Goal: Task Accomplishment & Management: Manage account settings

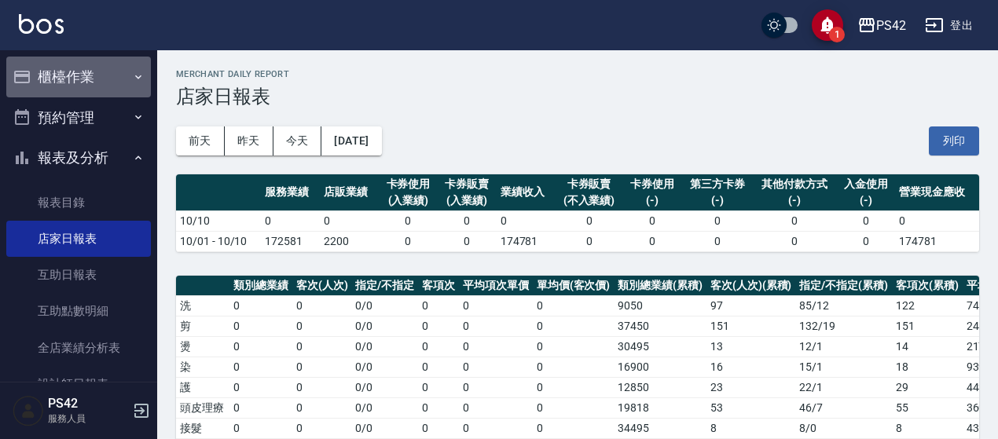
click at [80, 73] on button "櫃檯作業" at bounding box center [78, 77] width 145 height 41
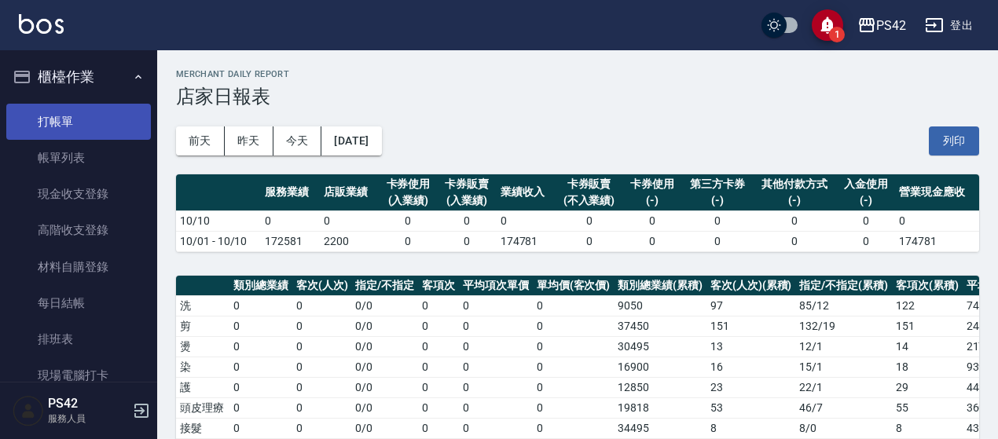
click at [92, 109] on link "打帳單" at bounding box center [78, 122] width 145 height 36
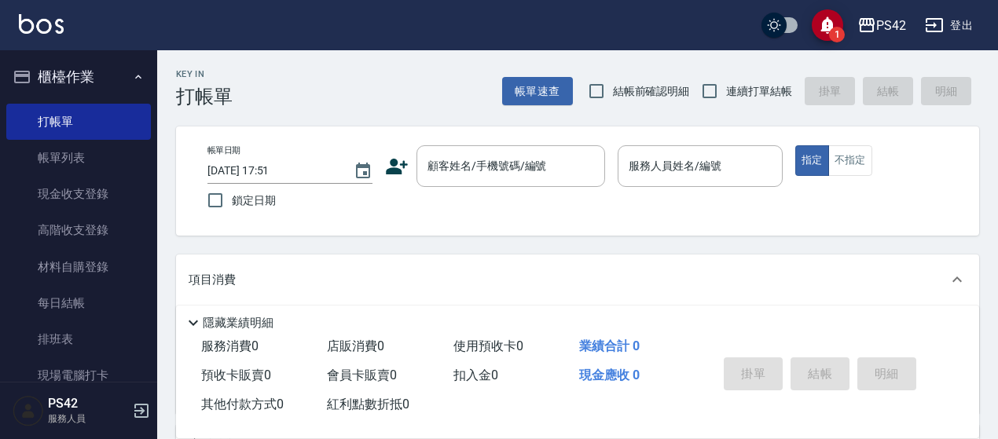
click at [740, 79] on label "連續打單結帳" at bounding box center [742, 91] width 99 height 33
click at [726, 79] on input "連續打單結帳" at bounding box center [709, 91] width 33 height 33
checkbox input "true"
click at [462, 167] on input "顧客姓名/手機號碼/編號" at bounding box center [499, 166] width 151 height 28
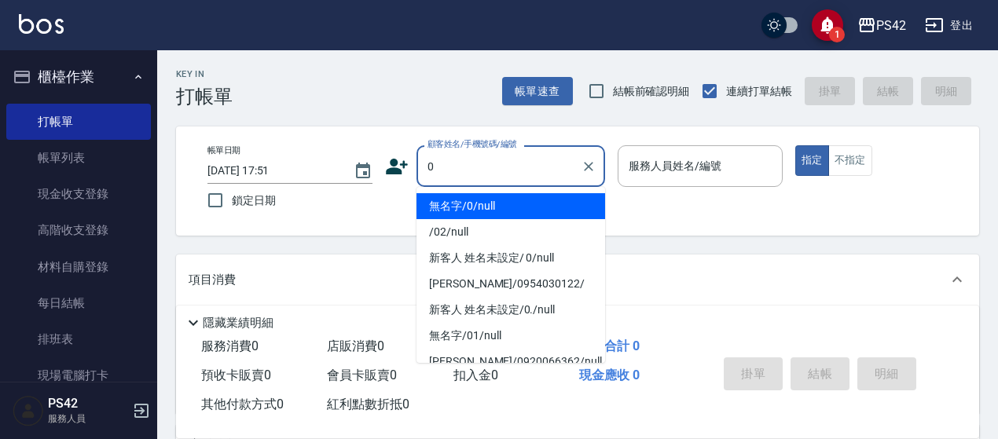
type input "無名字/0/null"
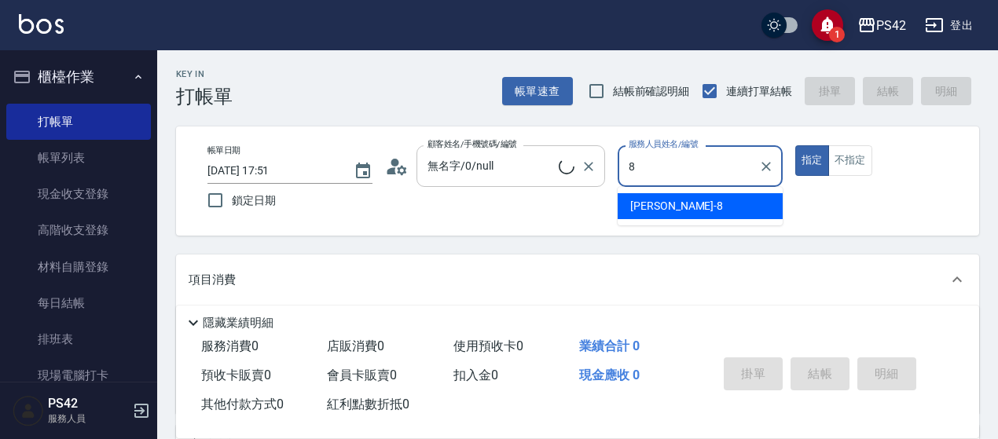
type input "[PERSON_NAME]-8"
type button "true"
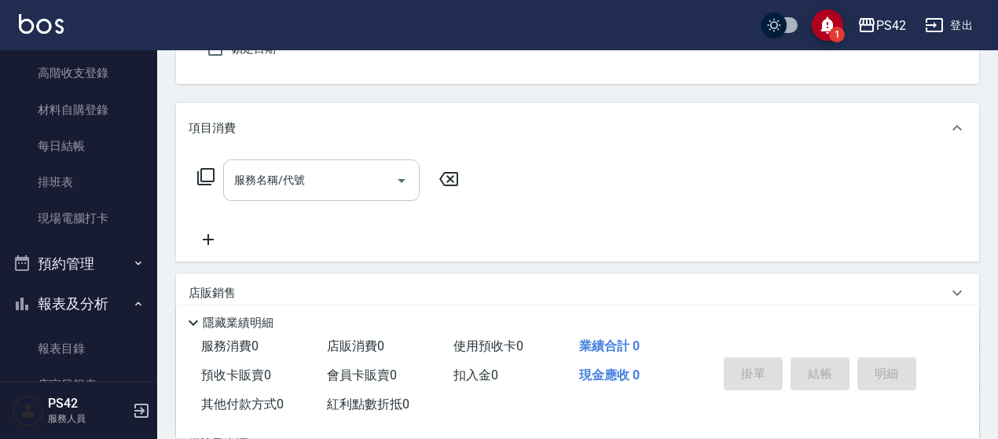
scroll to position [157, 0]
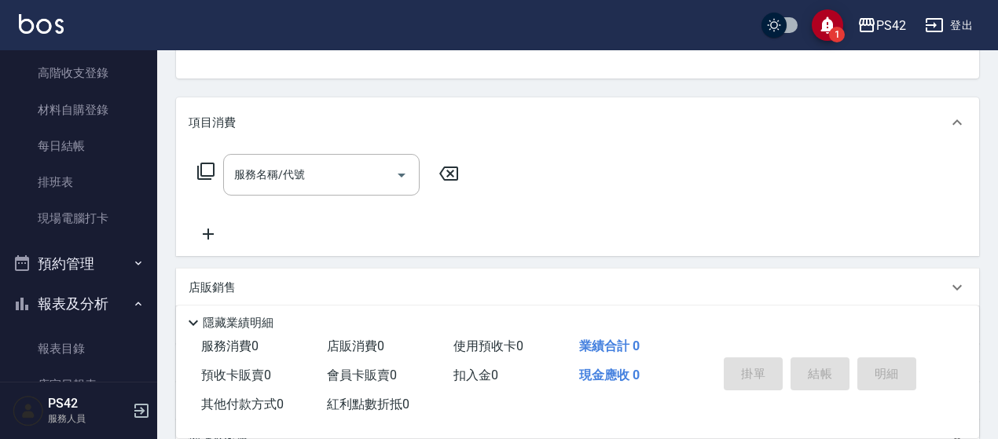
click at [278, 179] on div "服務名稱/代號 服務名稱/代號" at bounding box center [321, 175] width 196 height 42
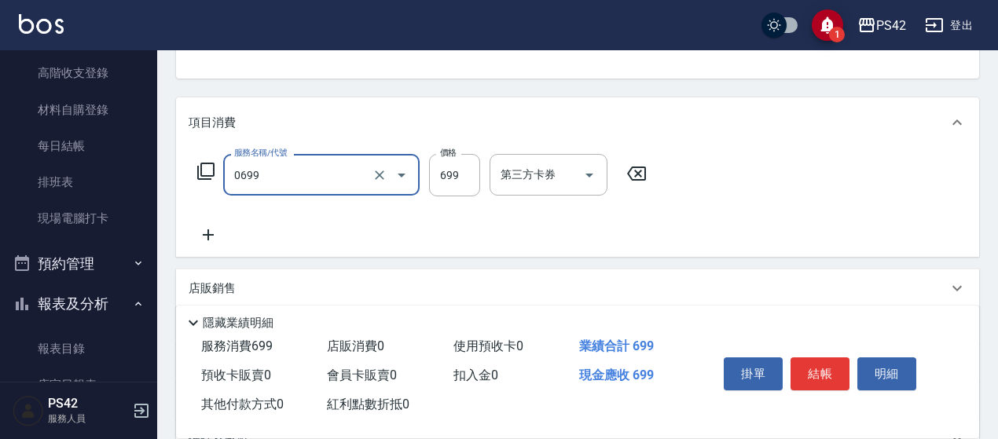
type input "精油SPA(0699)"
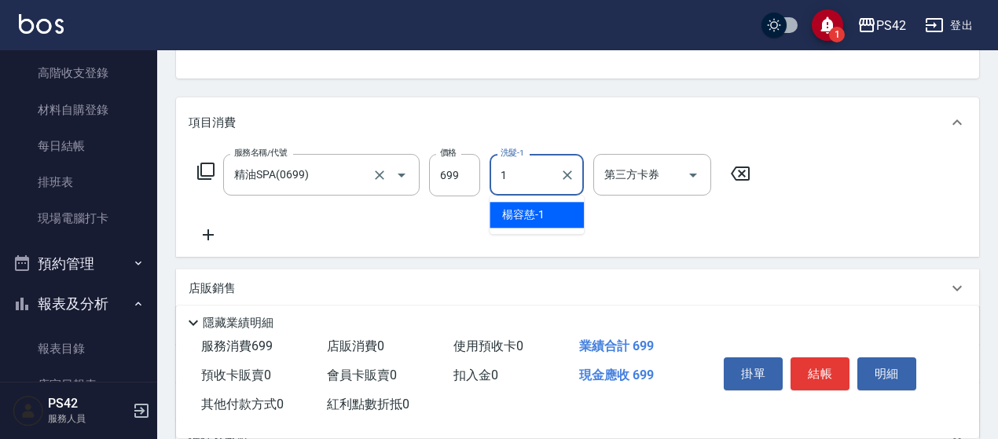
type input "[PERSON_NAME]-1"
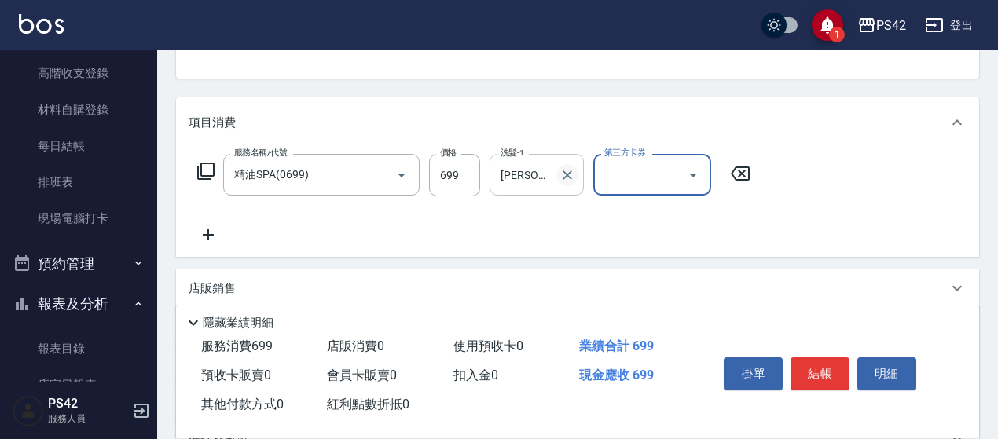
click at [569, 177] on icon "Clear" at bounding box center [567, 175] width 9 height 9
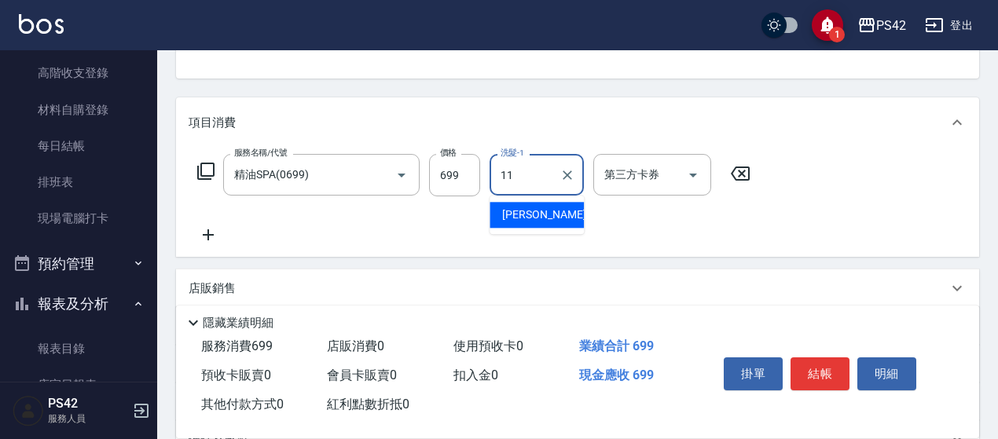
type input "[PERSON_NAME]-11"
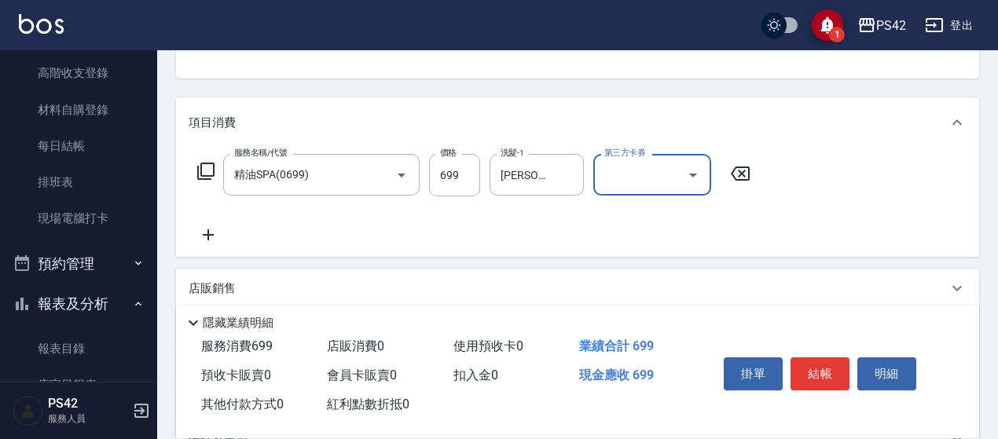
click at [809, 351] on div "掛單 結帳 明細" at bounding box center [819, 376] width 205 height 50
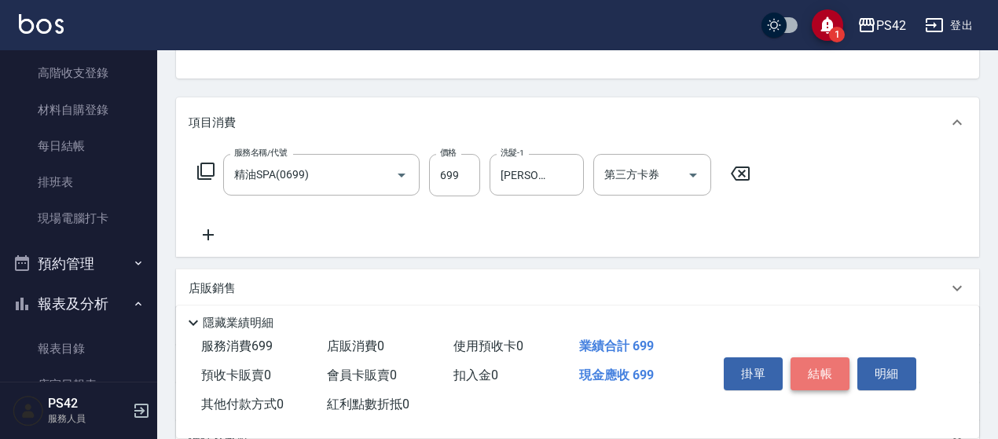
click at [825, 363] on button "結帳" at bounding box center [819, 374] width 59 height 33
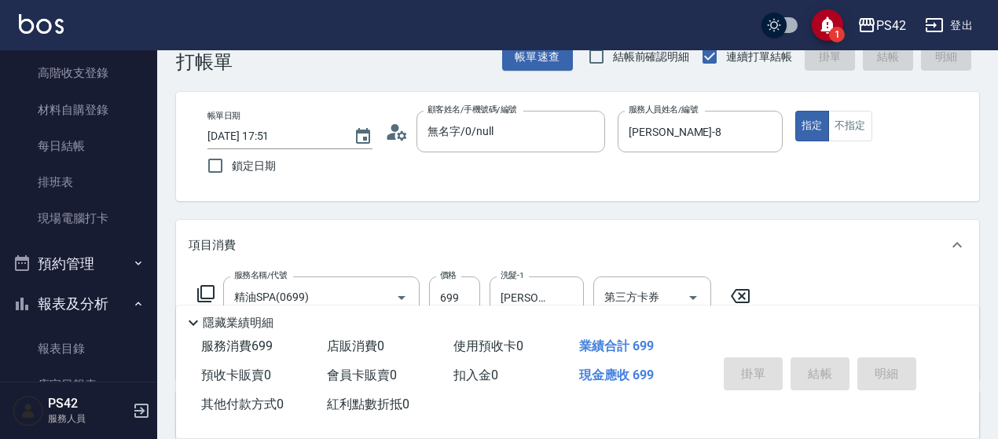
scroll to position [0, 0]
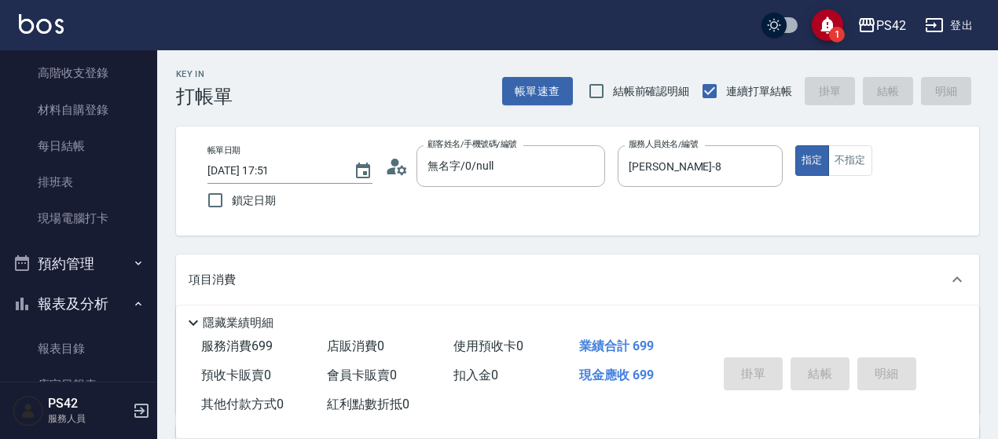
type input "[DATE] 17:53"
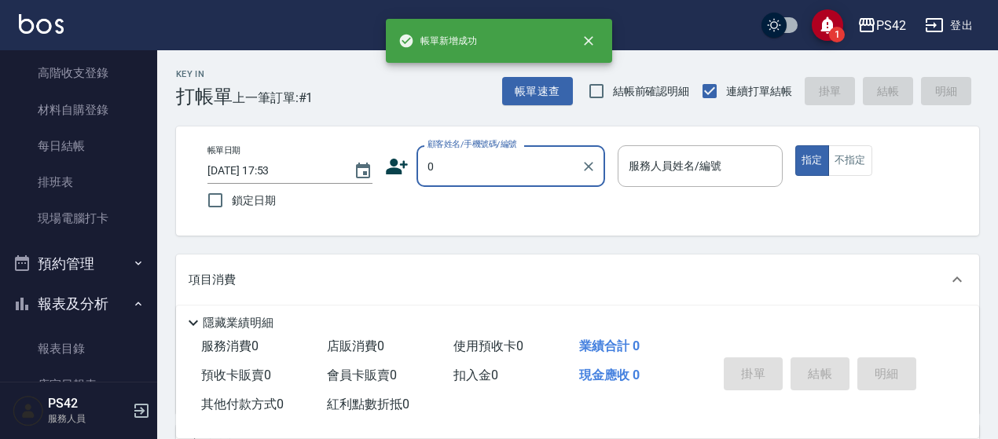
type input "無名字/0/null"
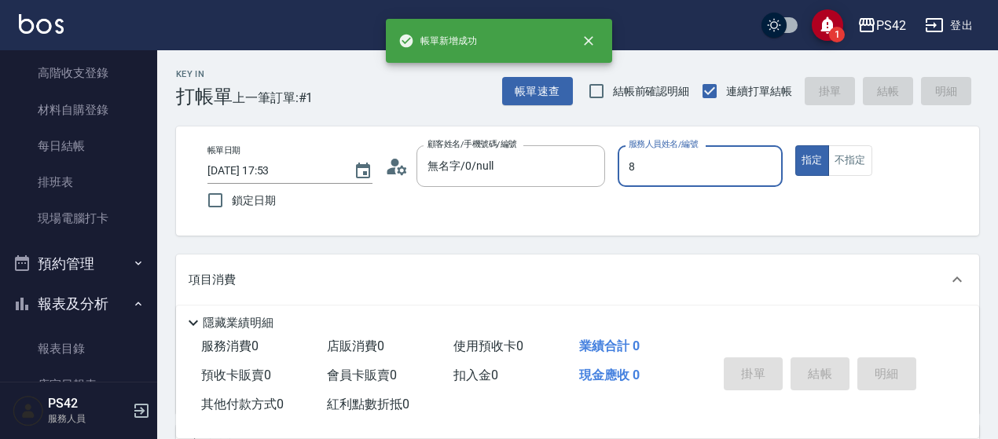
type input "[PERSON_NAME]-8"
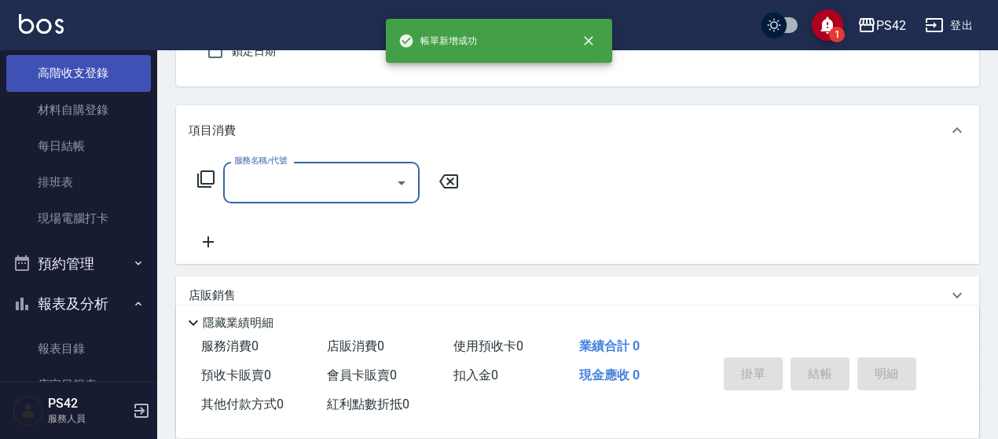
scroll to position [157, 0]
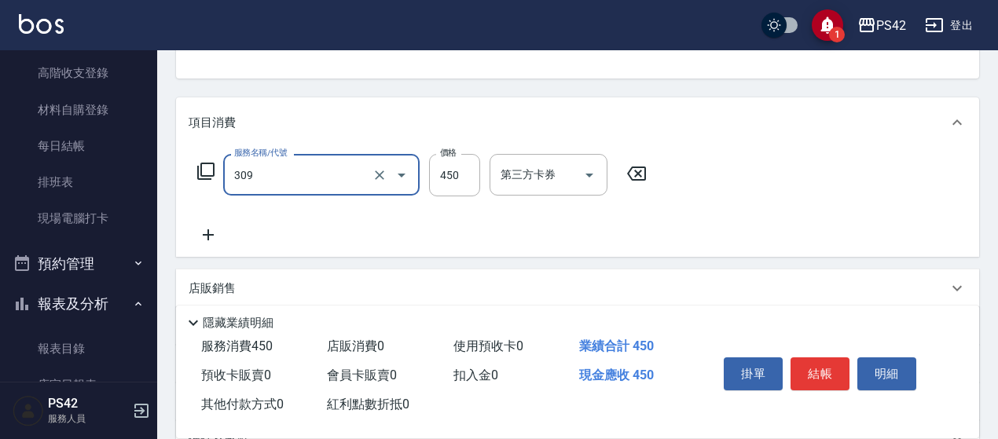
type input "洗+剪(309)"
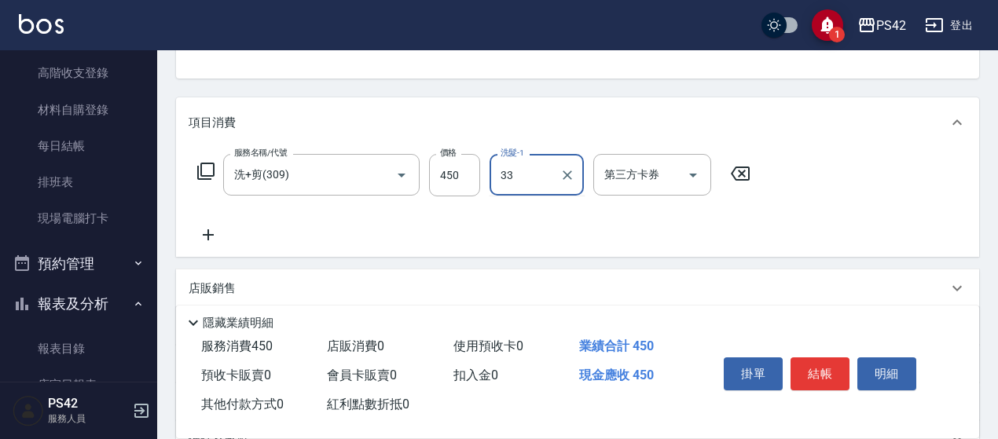
type input "[PERSON_NAME]-33"
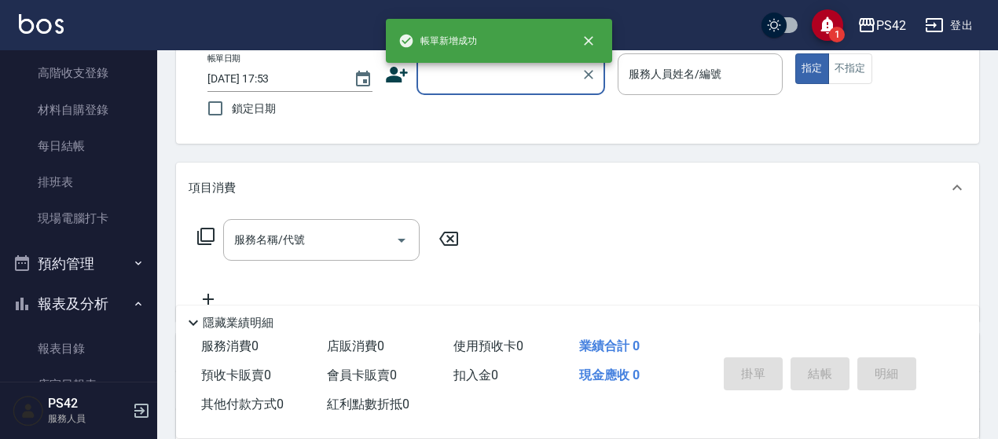
scroll to position [0, 0]
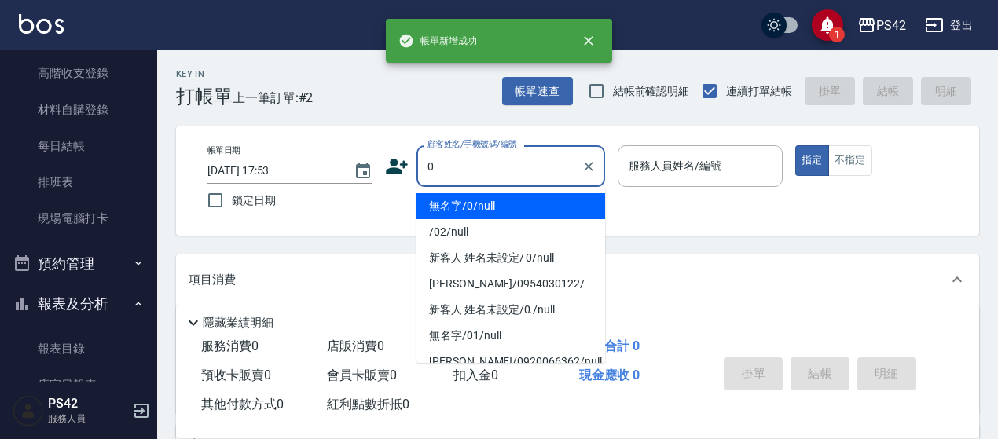
type input "無名字/0/null"
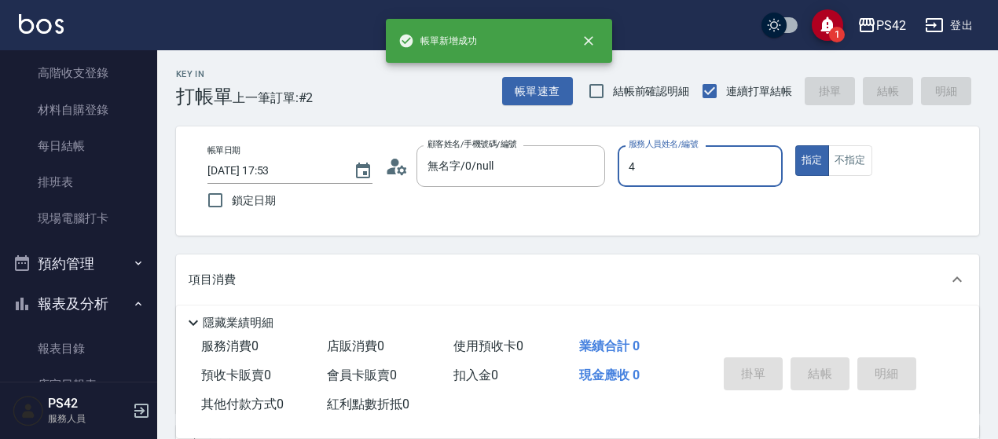
type input "[PERSON_NAME]-4"
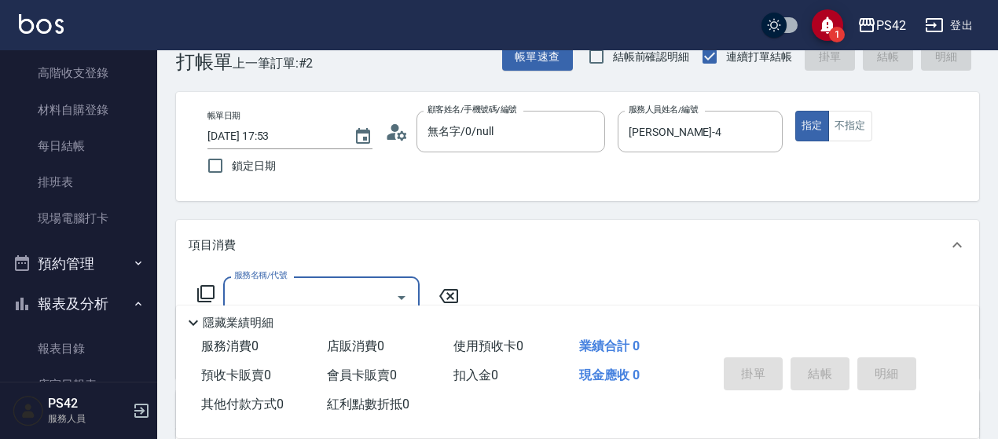
scroll to position [79, 0]
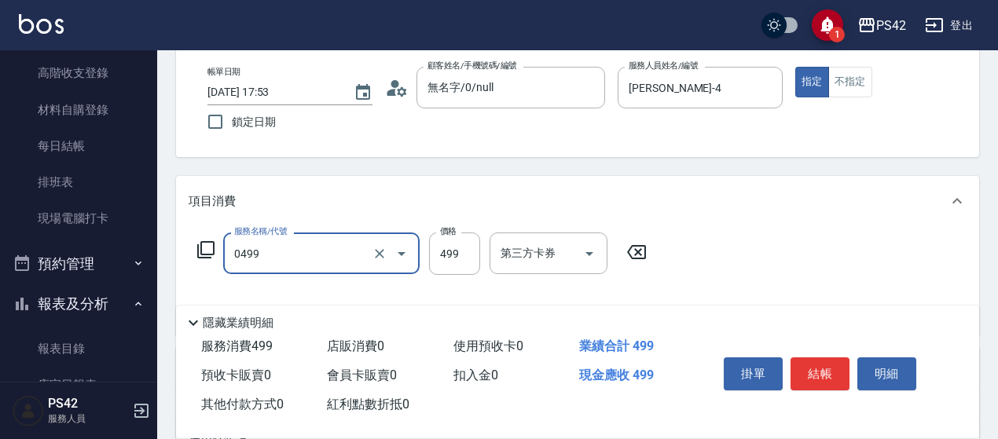
type input "[PERSON_NAME]499(0499)"
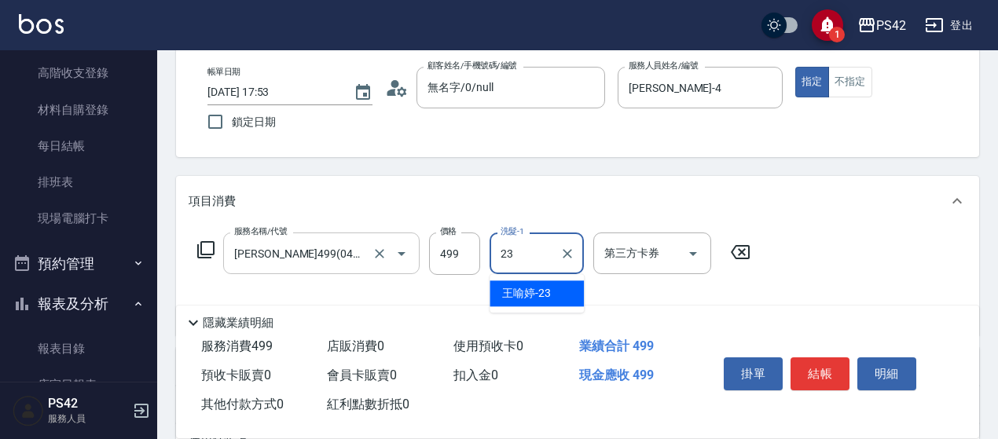
type input "[PERSON_NAME]-23"
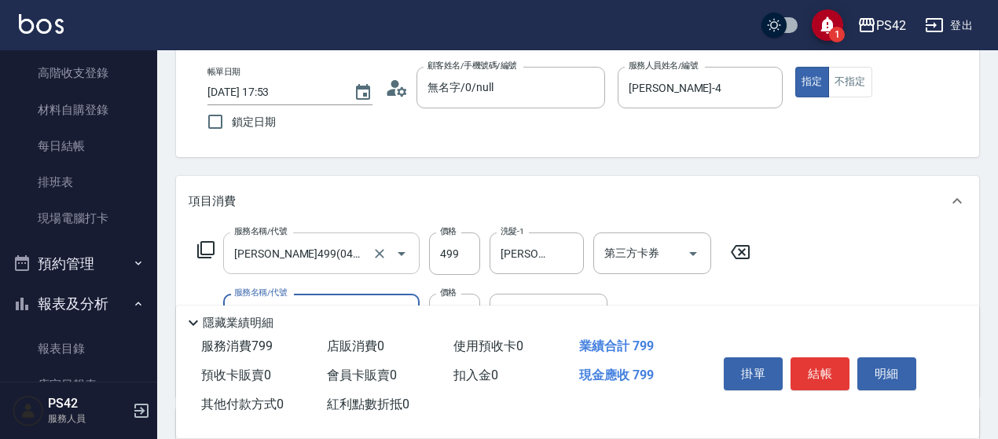
type input "剪髮(302)"
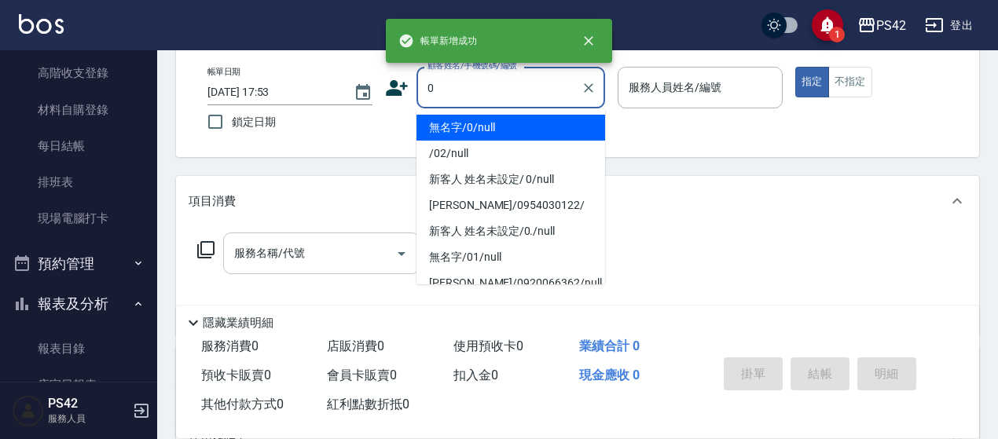
type input "無名字/0/null"
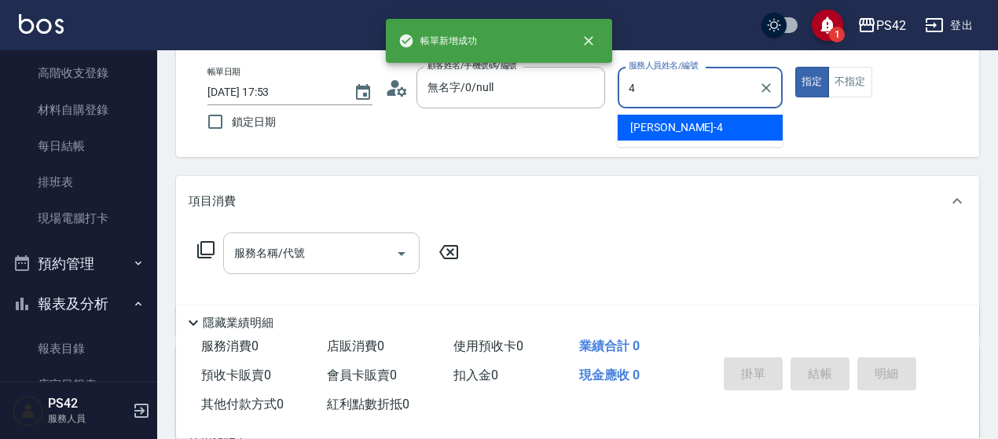
type input "[PERSON_NAME]-4"
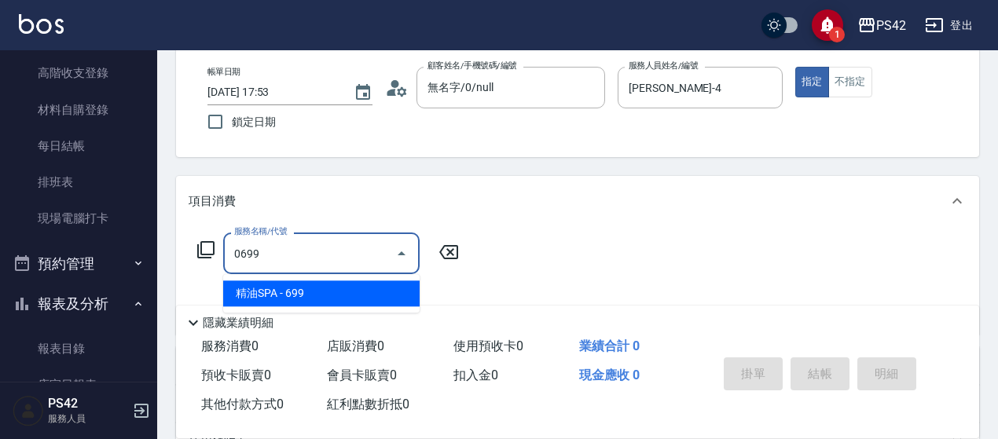
type input "精油SPA(0699)"
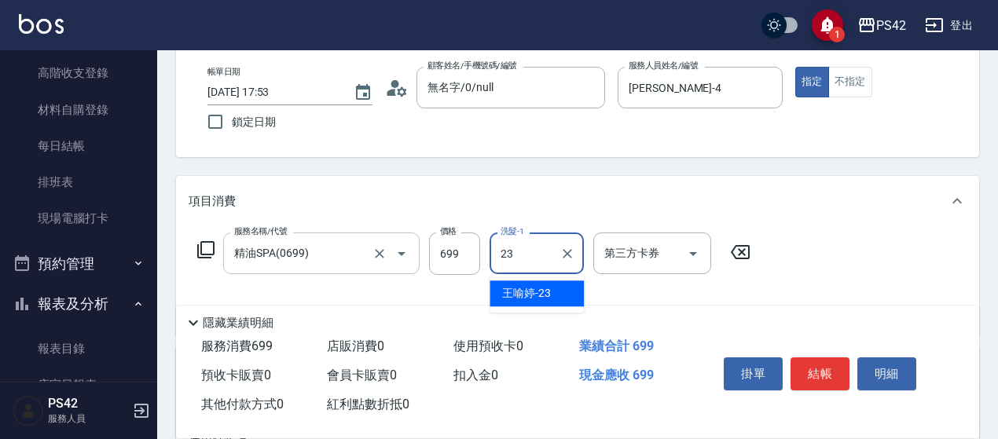
type input "[PERSON_NAME]-23"
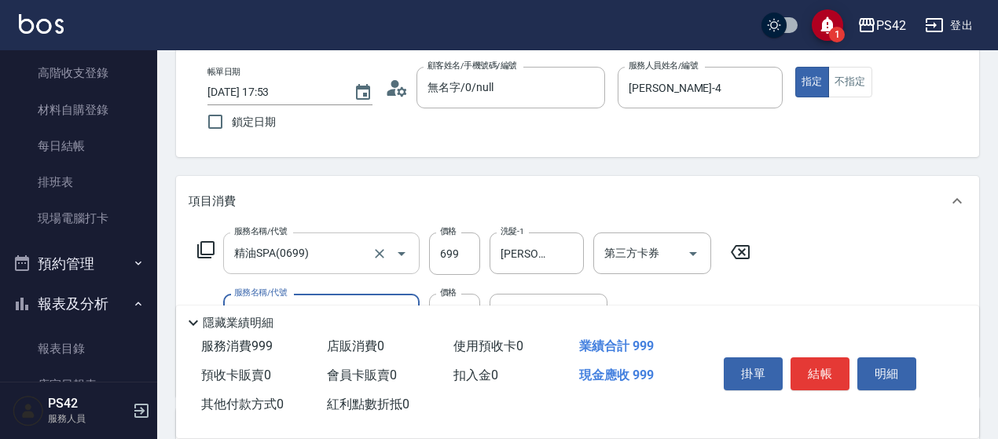
type input "剪髮(302)"
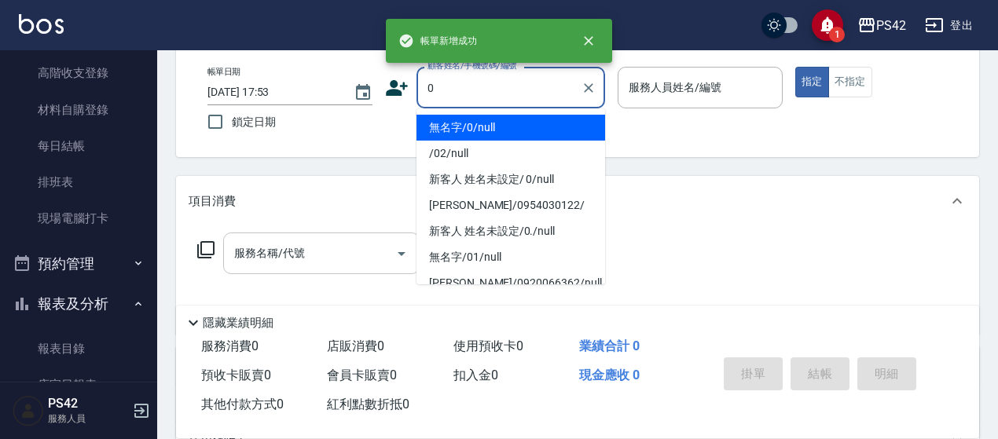
type input "無名字/0/null"
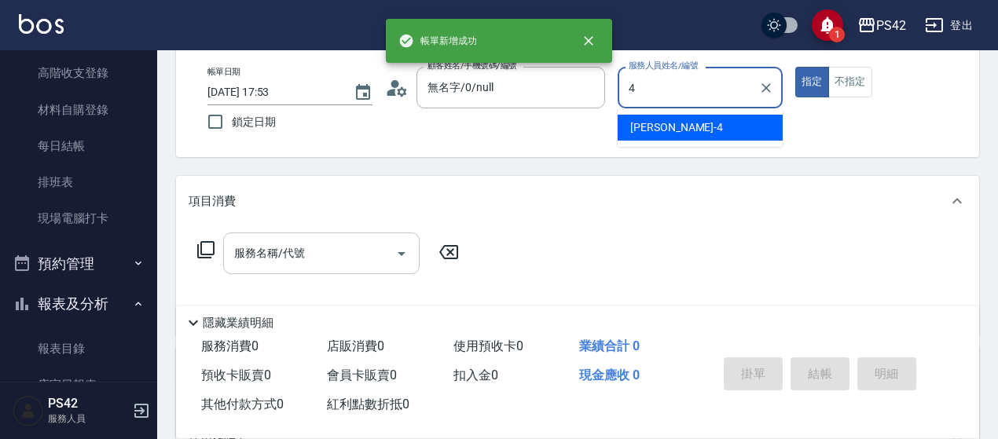
type input "[PERSON_NAME]-4"
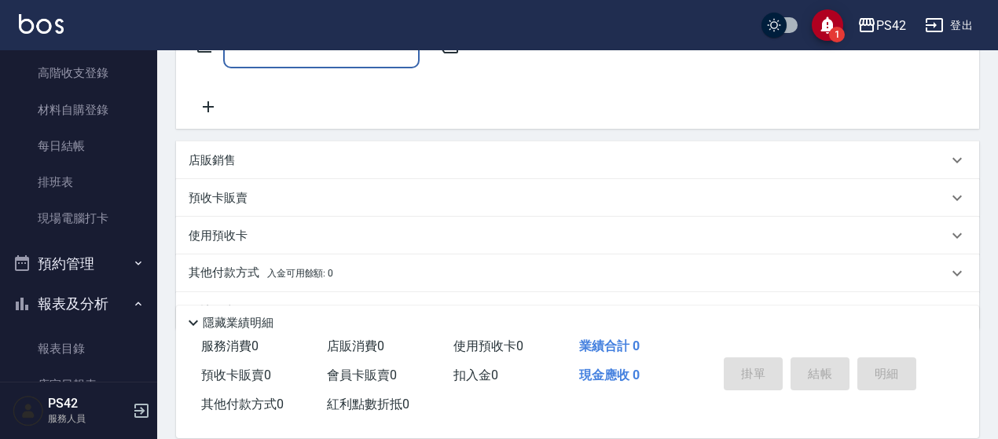
scroll to position [314, 0]
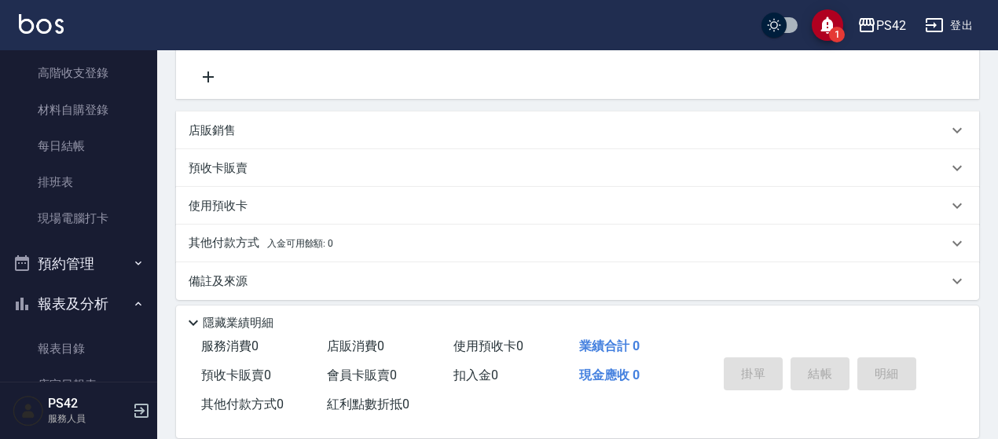
click at [334, 127] on div "店販銷售" at bounding box center [568, 131] width 759 height 17
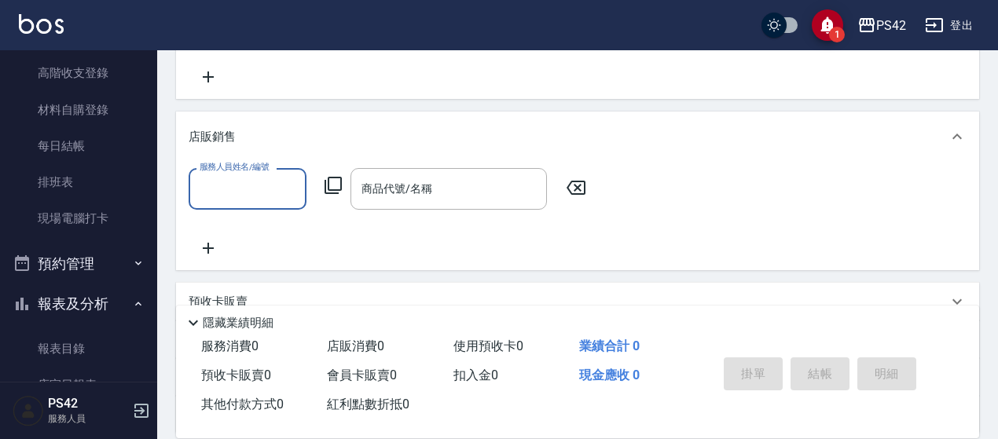
scroll to position [0, 0]
type input "[PERSON_NAME]-4"
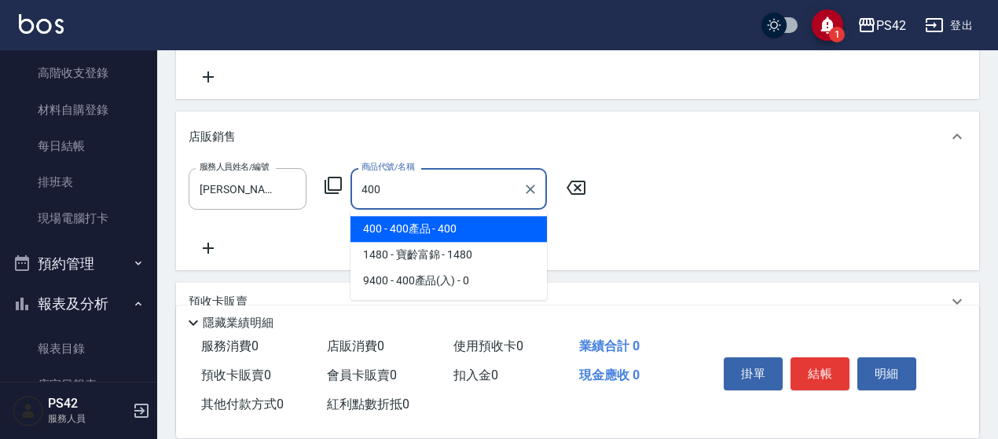
type input "400產品"
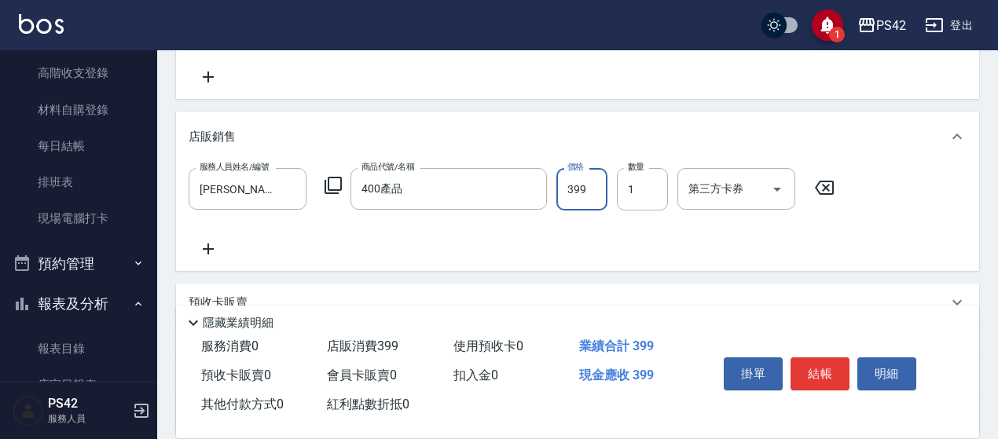
type input "399"
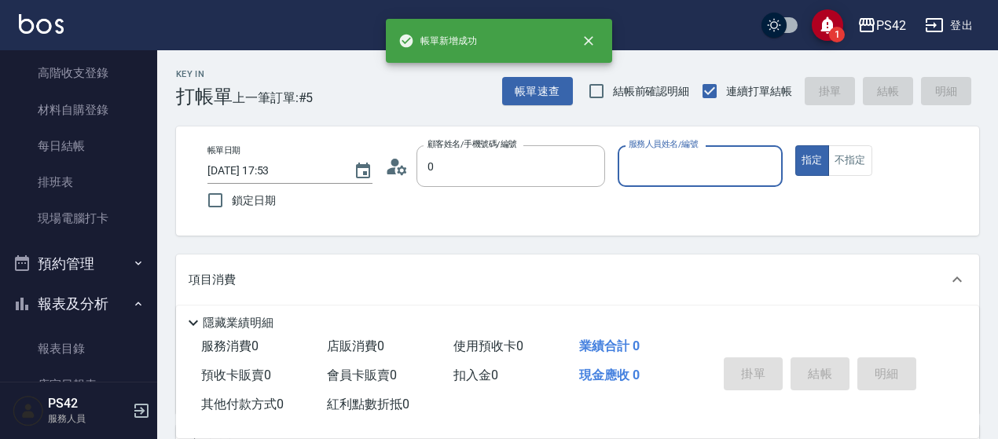
type input "無名字/0/null"
type input "[PERSON_NAME]-2"
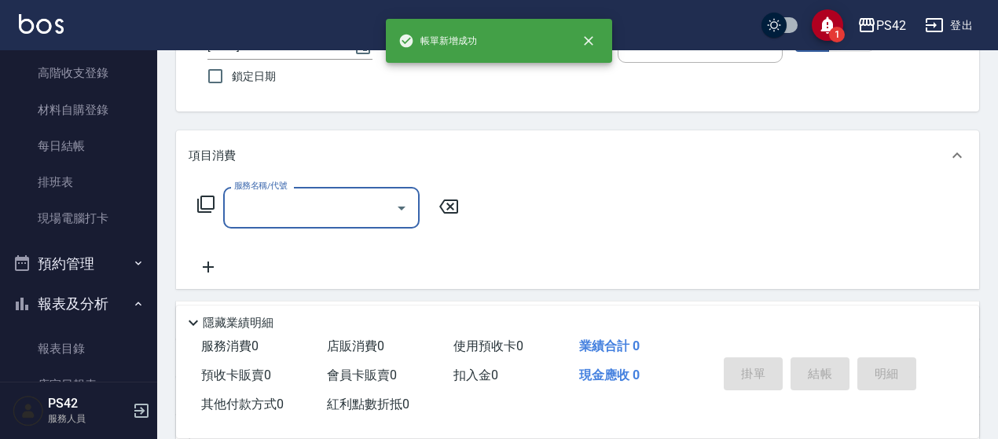
scroll to position [236, 0]
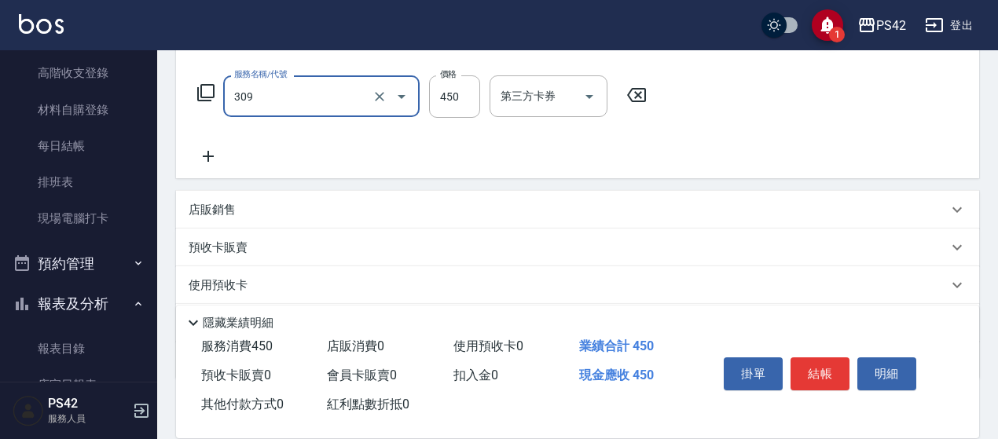
type input "洗+剪(309)"
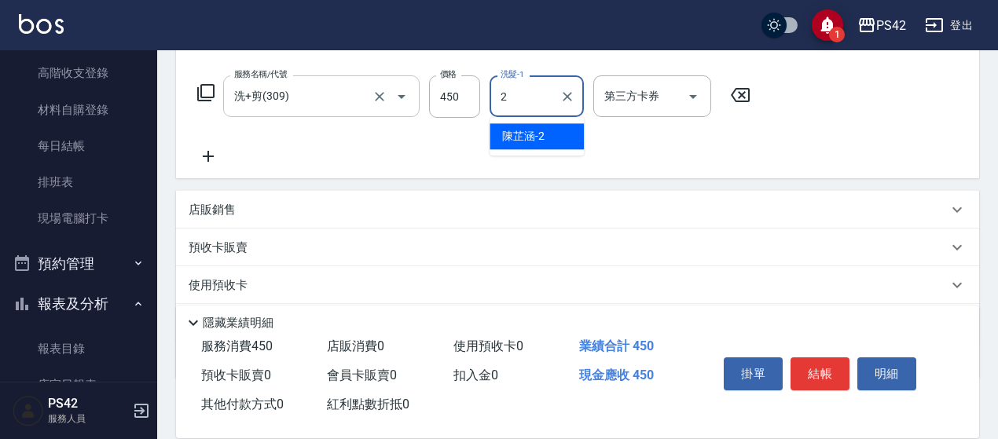
type input "[PERSON_NAME]-2"
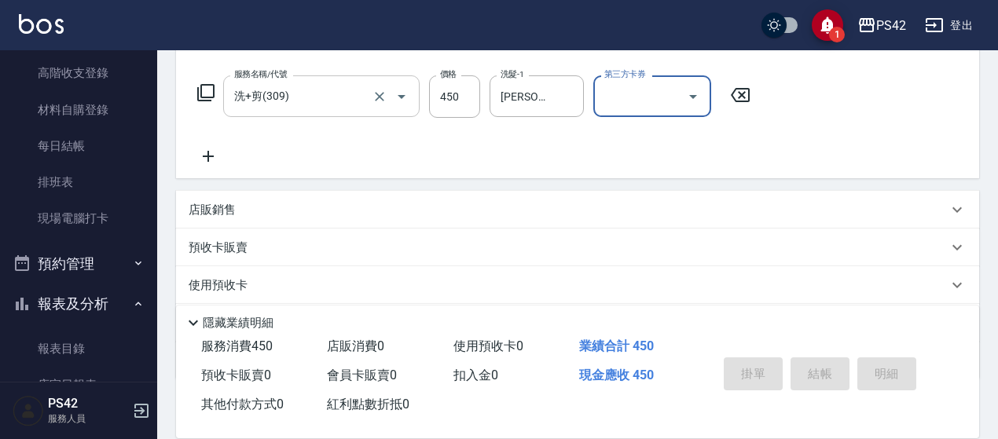
type input "[DATE] 17:54"
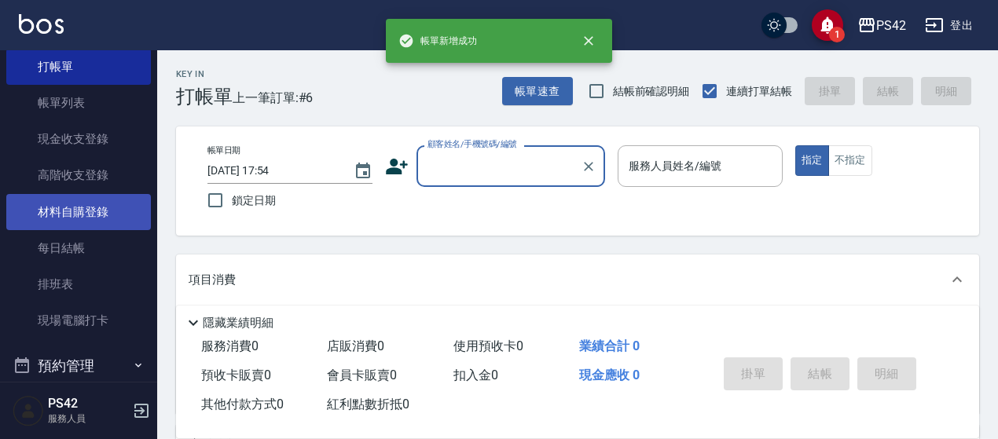
scroll to position [0, 0]
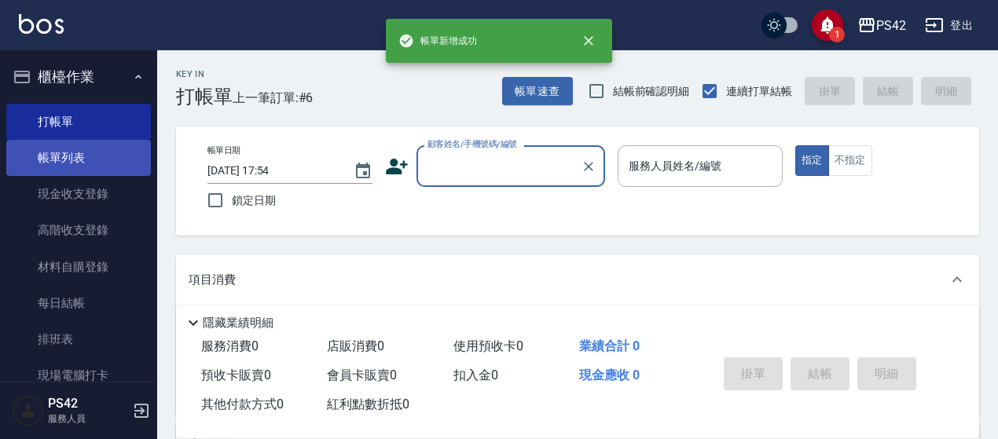
click at [85, 150] on link "帳單列表" at bounding box center [78, 158] width 145 height 36
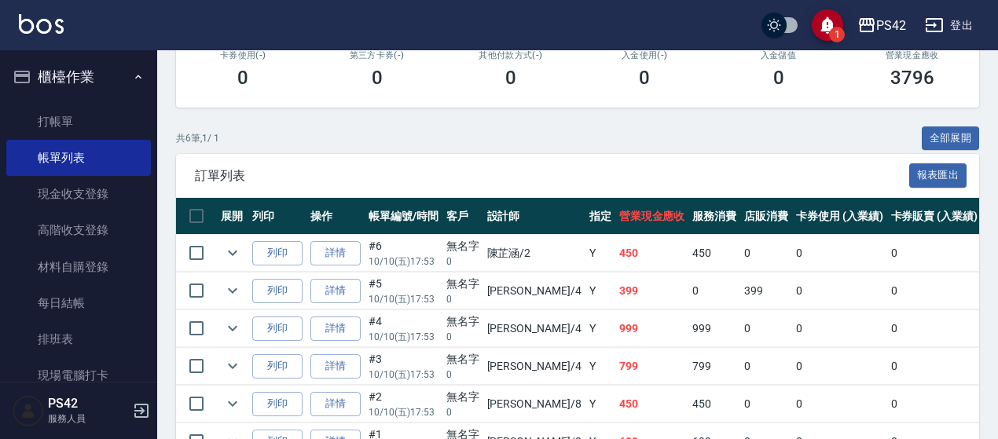
scroll to position [314, 0]
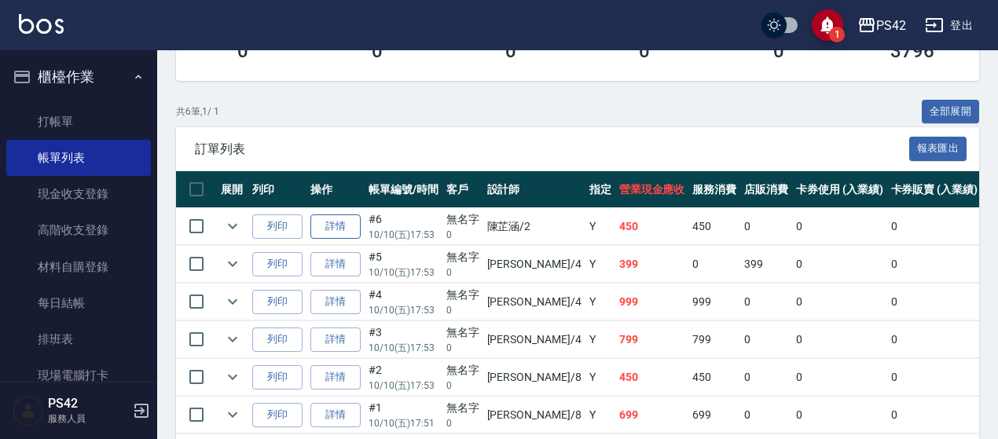
click at [332, 222] on link "詳情" at bounding box center [335, 227] width 50 height 24
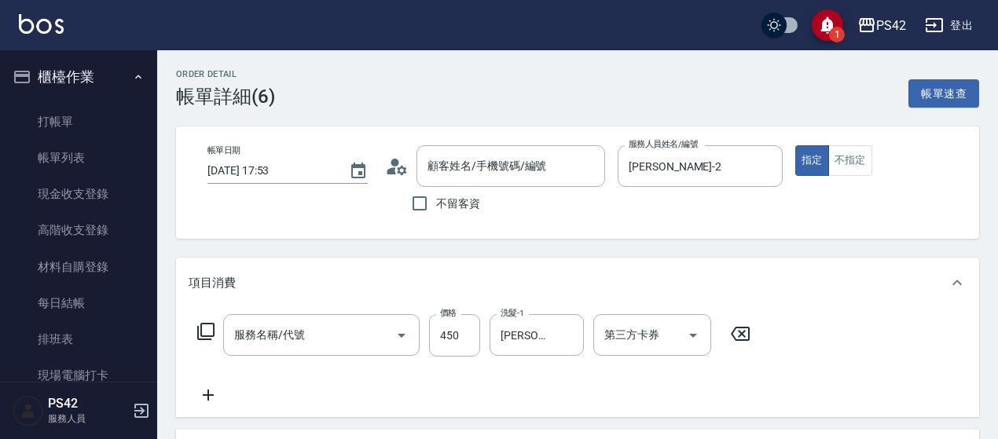
type input "[DATE] 17:53"
type input "[PERSON_NAME]-2"
type input "洗+剪(309)"
type input "無名字/0/null"
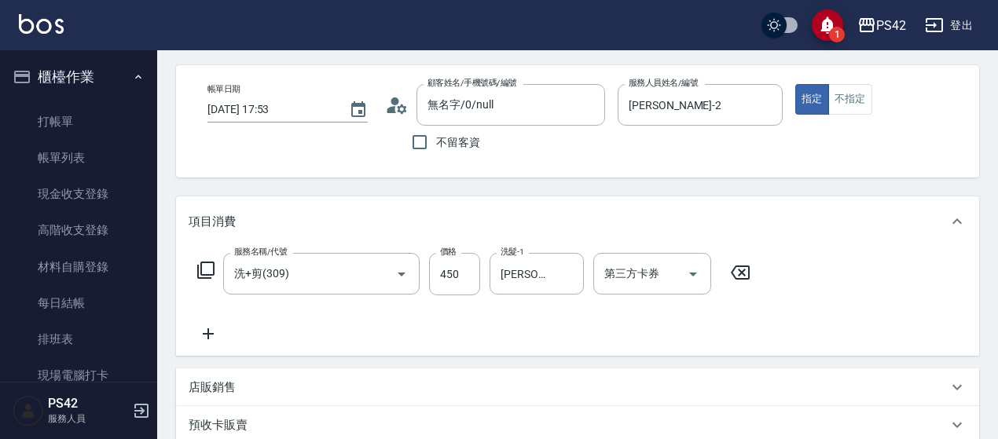
scroll to position [157, 0]
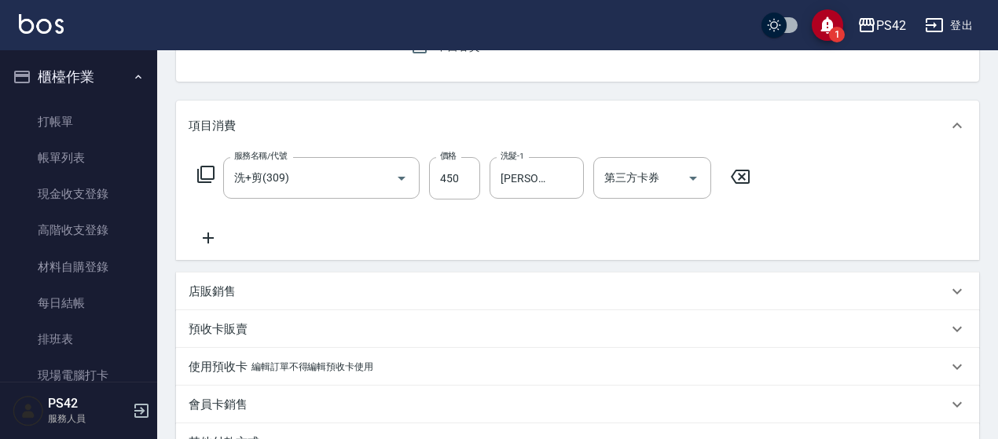
click at [211, 229] on icon at bounding box center [208, 238] width 39 height 19
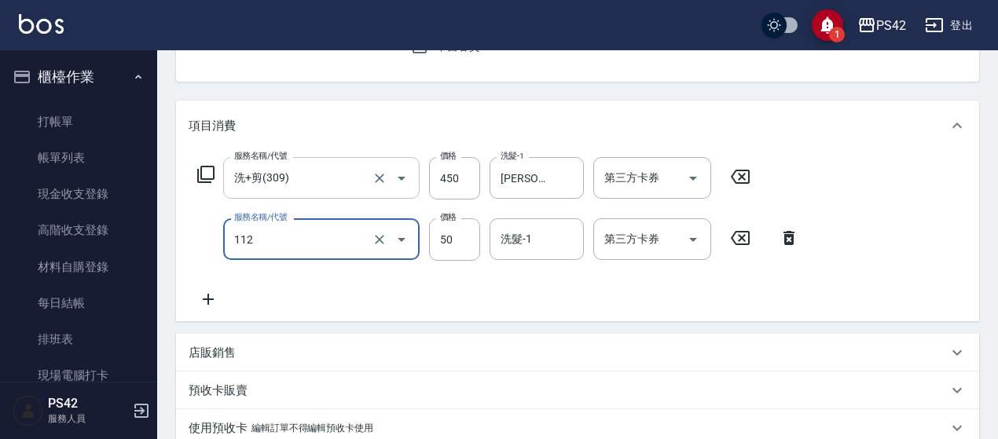
type input "精油50(112)"
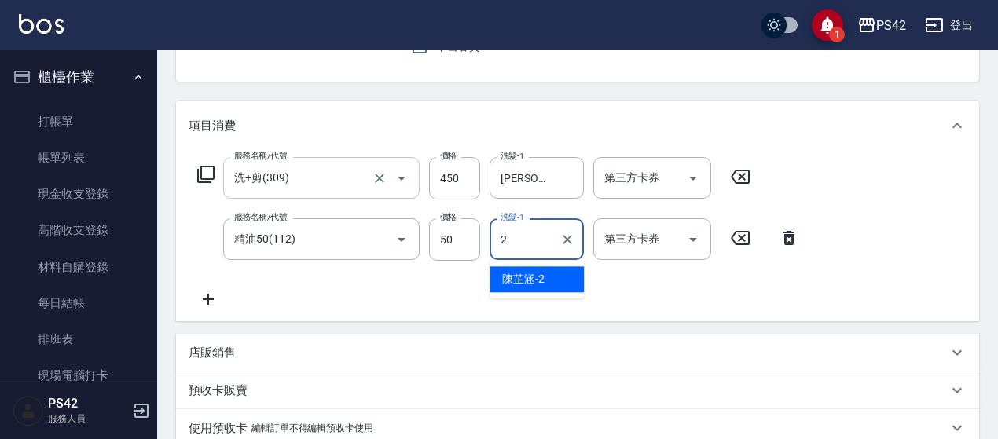
type input "[PERSON_NAME]-2"
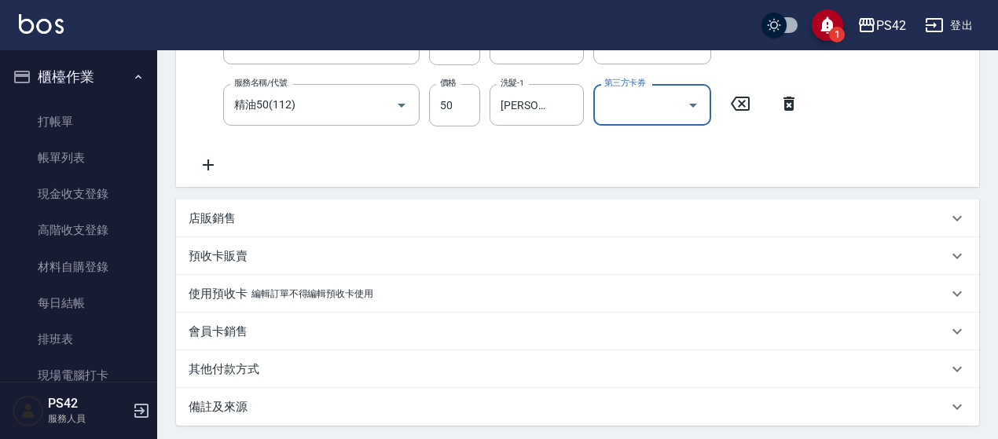
scroll to position [393, 0]
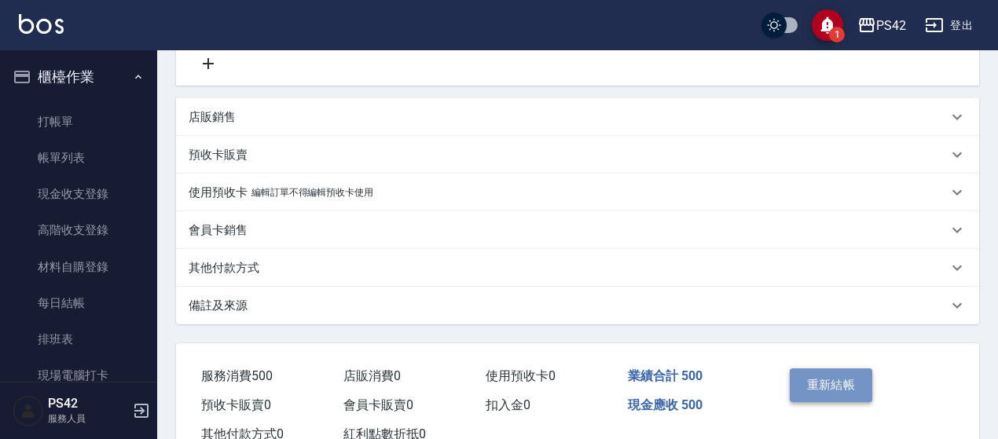
click at [853, 380] on button "重新結帳" at bounding box center [831, 385] width 83 height 33
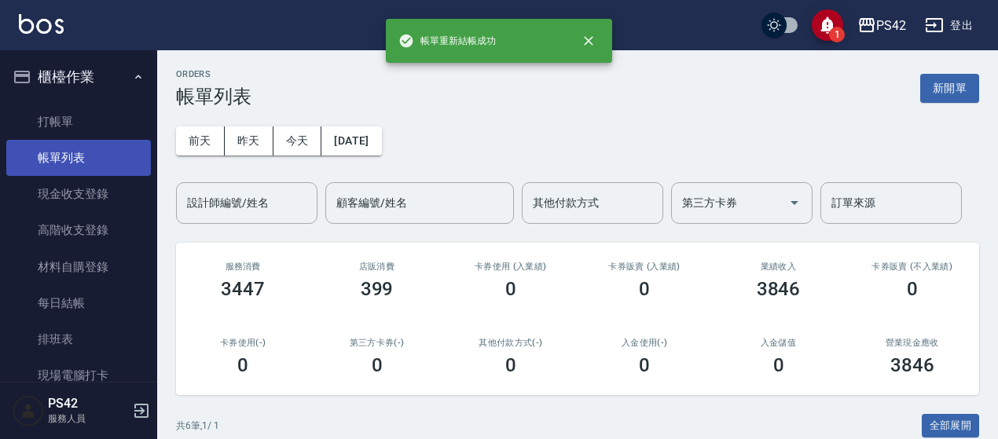
click at [48, 141] on link "帳單列表" at bounding box center [78, 158] width 145 height 36
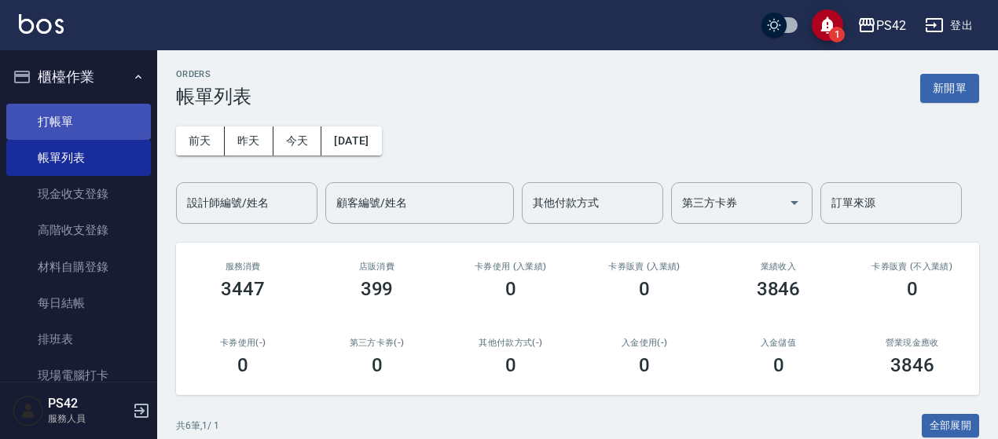
click at [53, 122] on link "打帳單" at bounding box center [78, 122] width 145 height 36
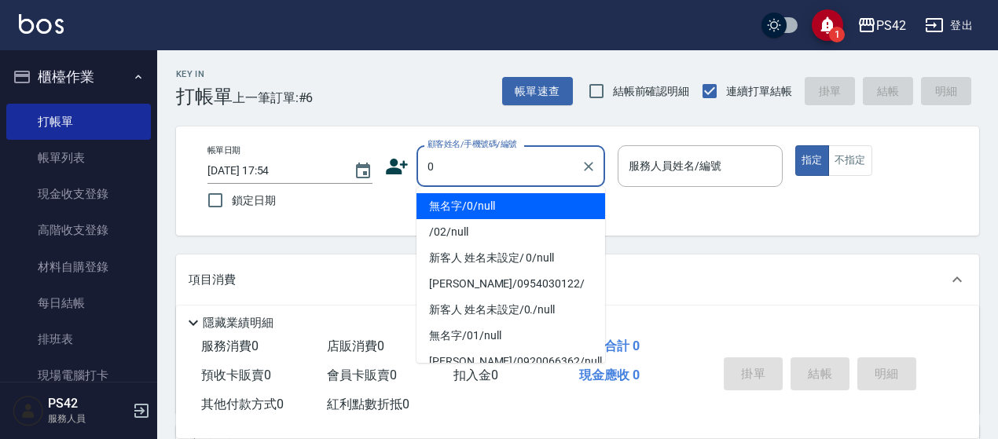
type input "無名字/0/null"
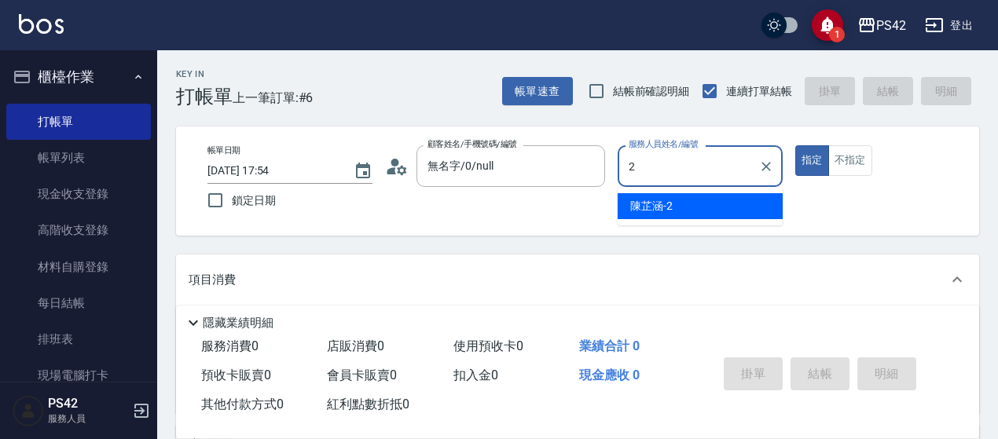
type input "[PERSON_NAME]-2"
type button "true"
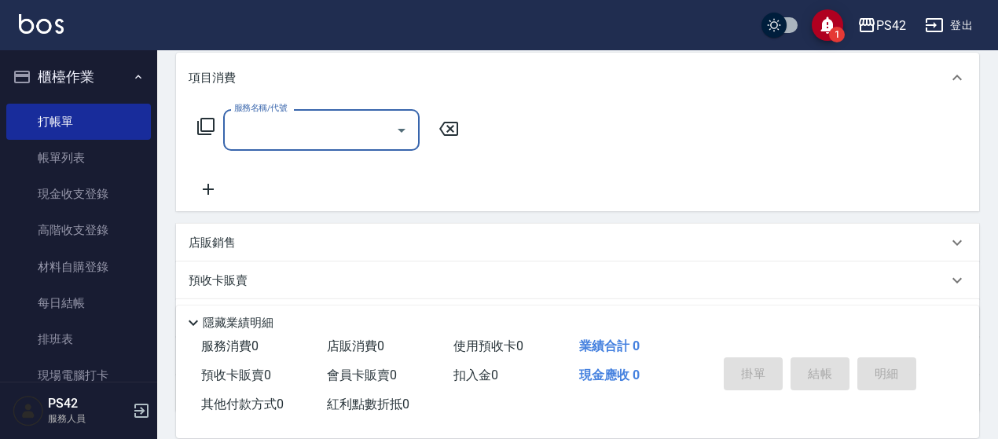
scroll to position [236, 0]
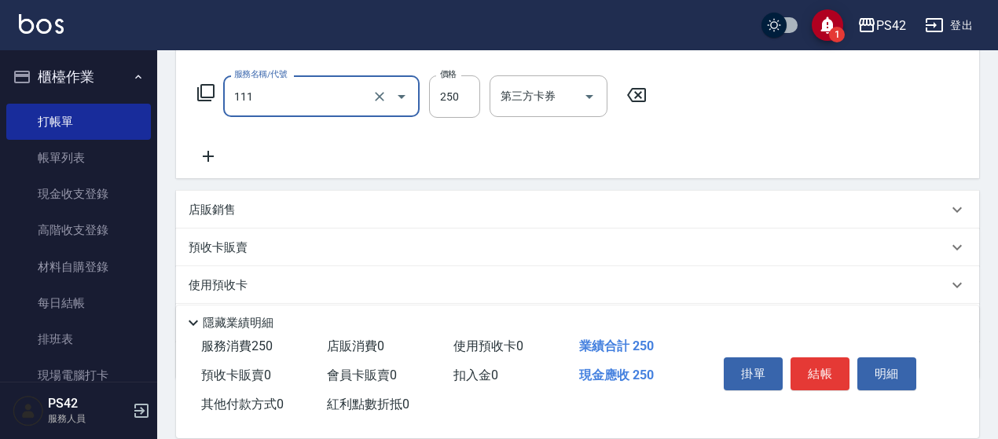
type input "200(111)"
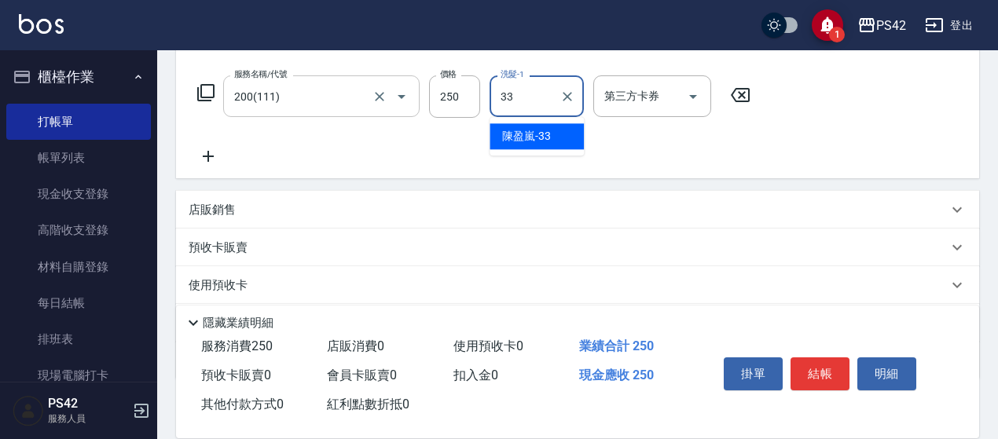
type input "[PERSON_NAME]-33"
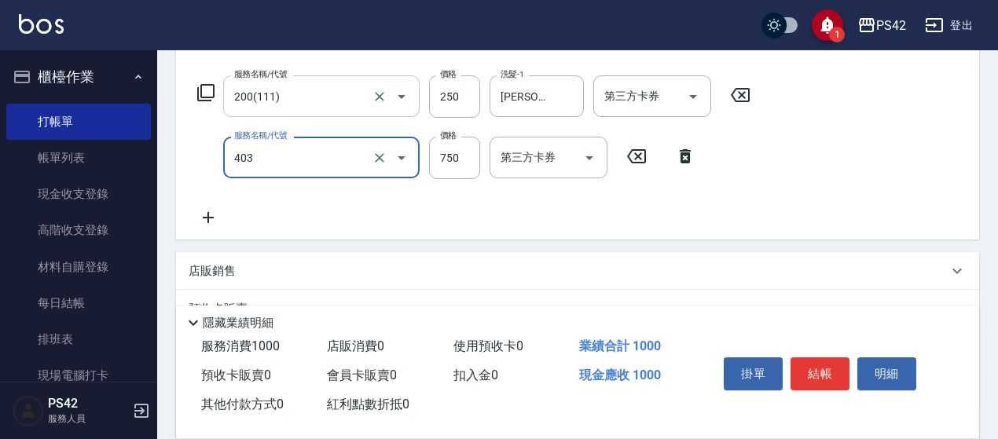
type input "750護(403)"
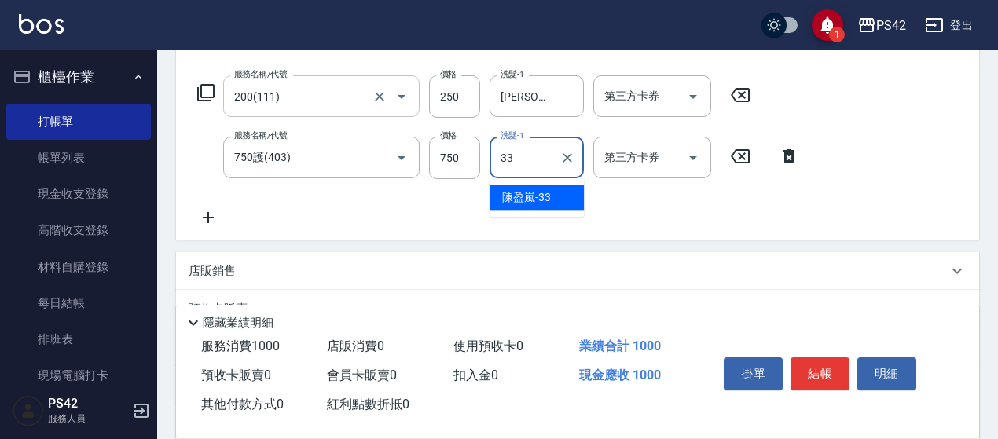
type input "[PERSON_NAME]-33"
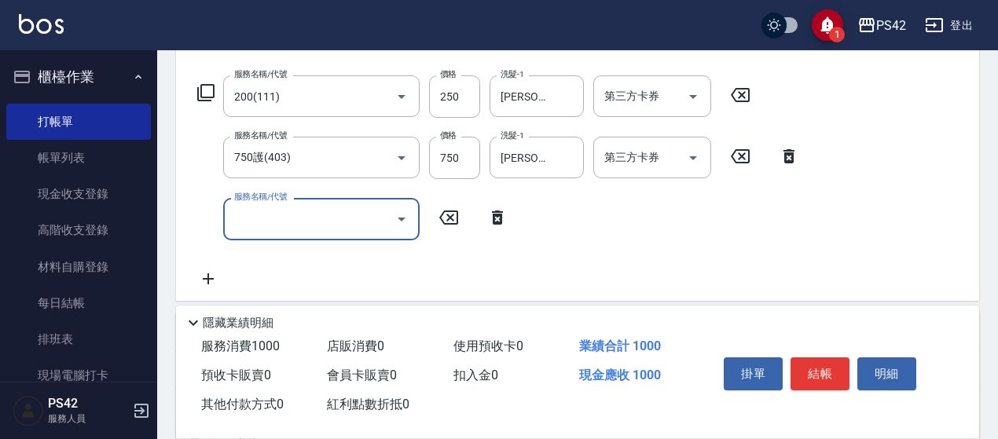
click at [262, 211] on input "服務名稱/代號" at bounding box center [309, 219] width 159 height 28
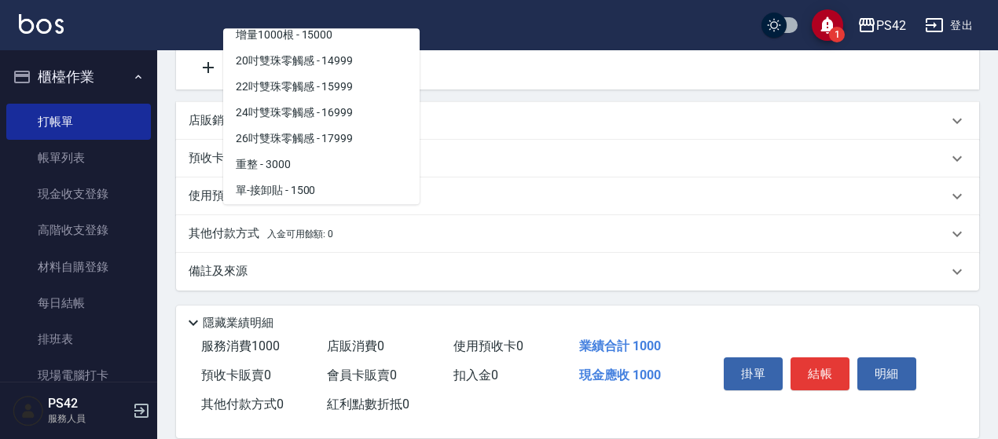
scroll to position [1179, 0]
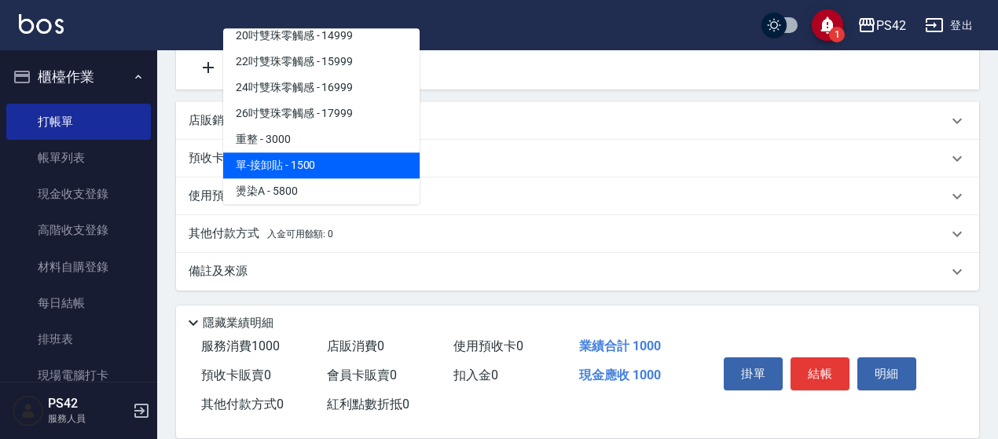
click at [333, 167] on span "單-接卸貼 - 1500" at bounding box center [321, 165] width 196 height 26
type input "單-接卸貼(715)"
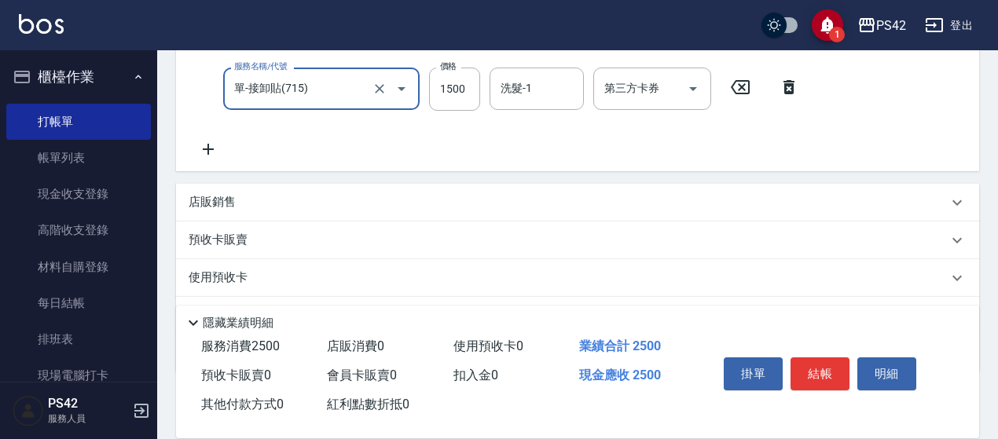
scroll to position [211, 0]
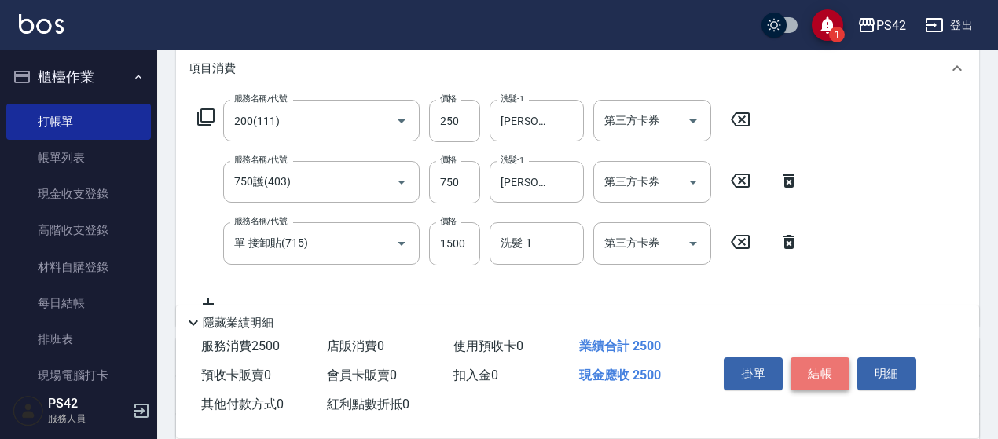
click at [821, 379] on button "結帳" at bounding box center [819, 374] width 59 height 33
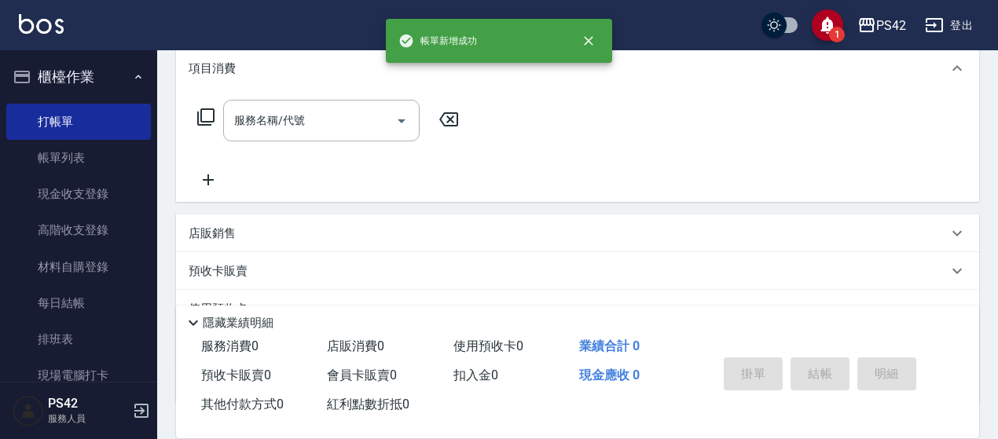
scroll to position [0, 0]
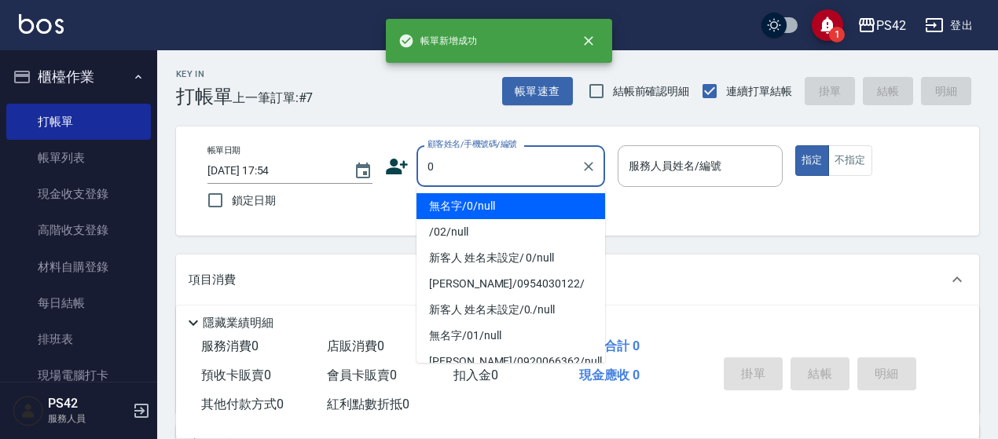
type input "無名字/0/null"
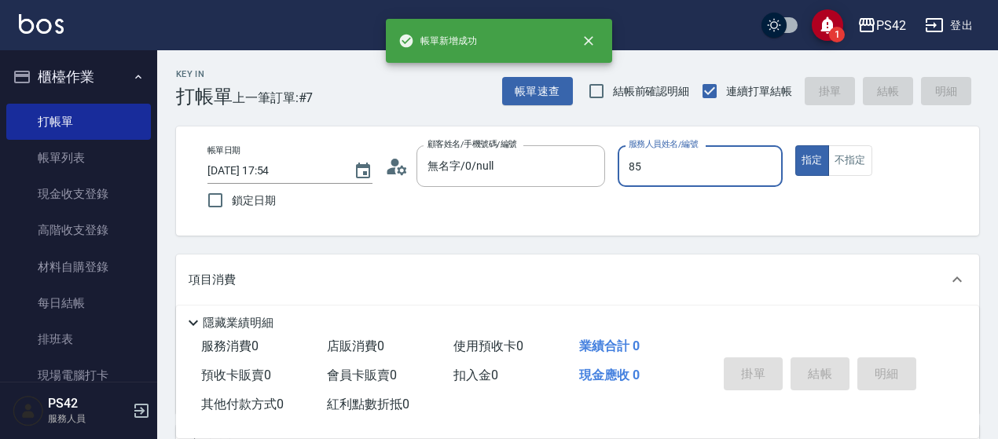
type input "85"
click at [795, 145] on button "指定" at bounding box center [812, 160] width 34 height 31
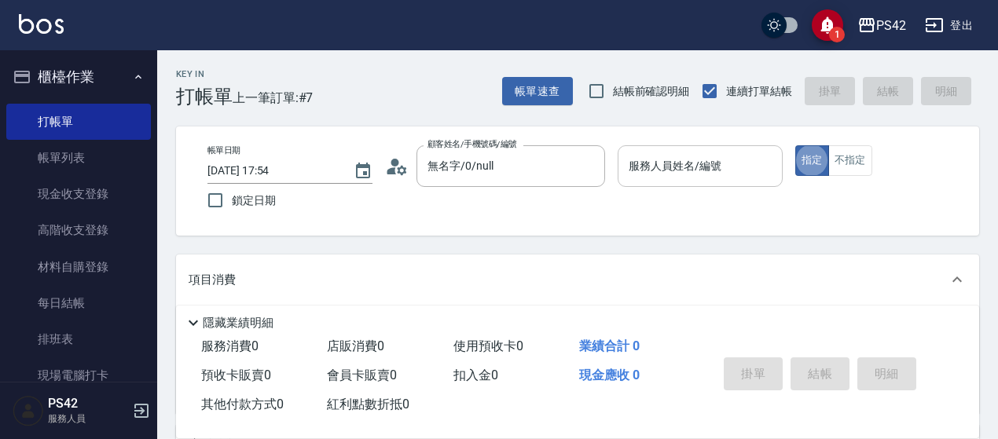
click at [739, 163] on input "服務人員姓名/編號" at bounding box center [700, 166] width 151 height 28
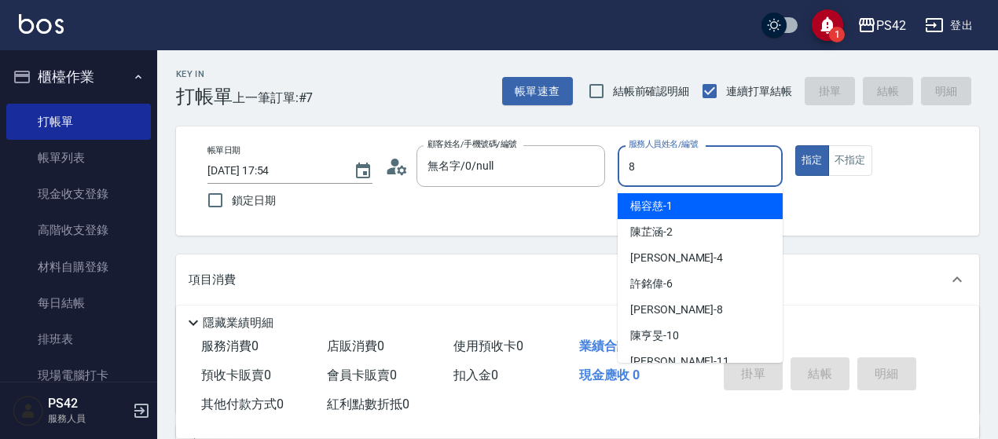
type input "[PERSON_NAME]-8"
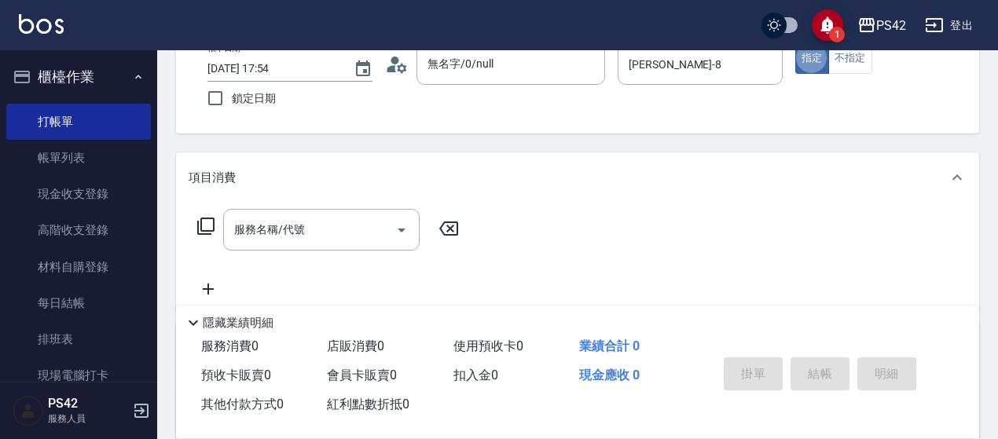
scroll to position [236, 0]
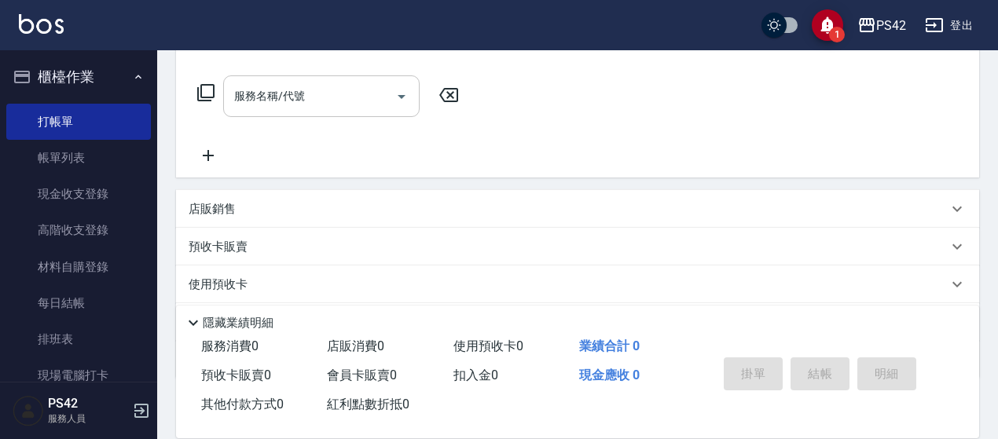
drag, startPoint x: 242, startPoint y: 73, endPoint x: 246, endPoint y: 87, distance: 14.7
click at [245, 86] on div "服務名稱/代號 服務名稱/代號" at bounding box center [577, 123] width 803 height 108
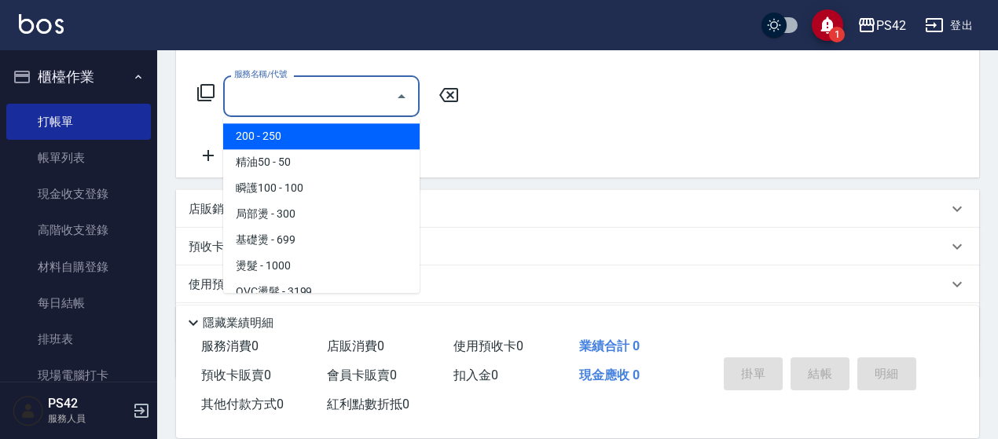
click at [246, 89] on div "服務名稱/代號 服務名稱/代號" at bounding box center [321, 96] width 196 height 42
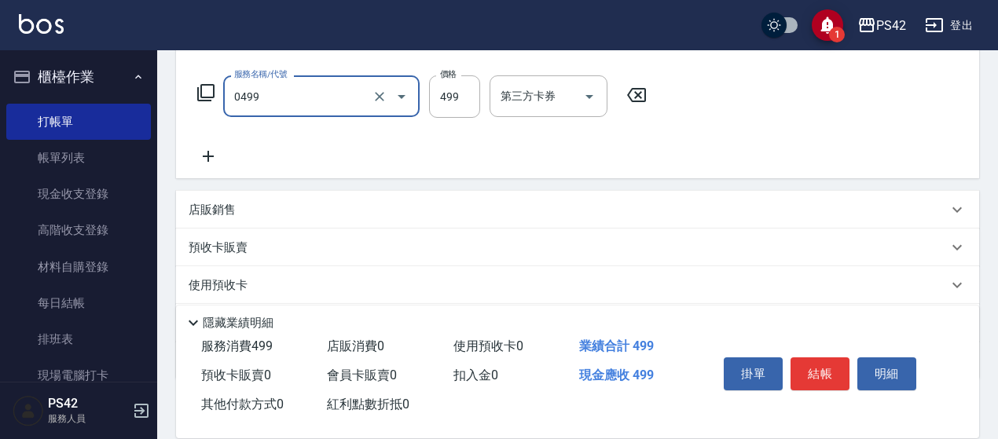
type input "[PERSON_NAME]499(0499)"
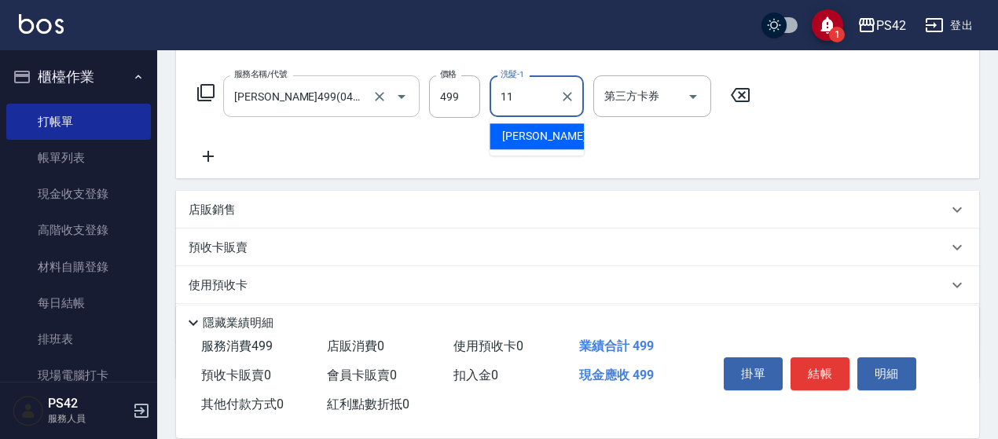
type input "[PERSON_NAME]-11"
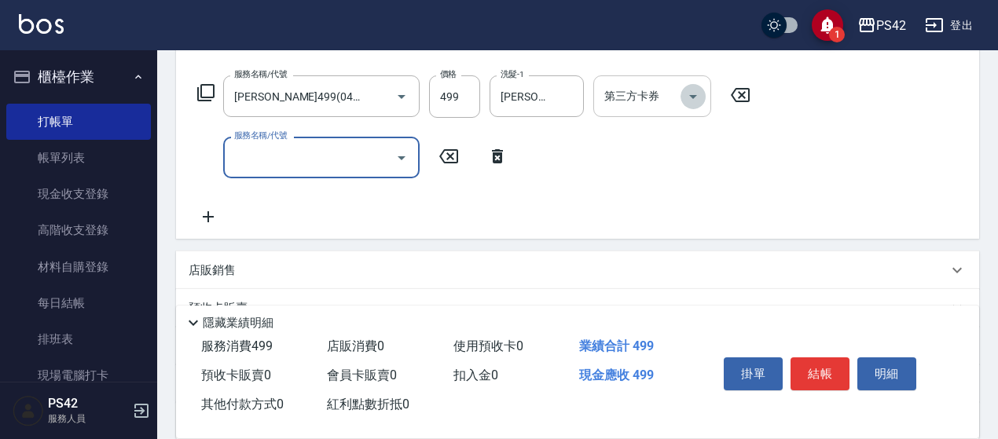
click at [699, 96] on icon "Open" at bounding box center [693, 96] width 19 height 19
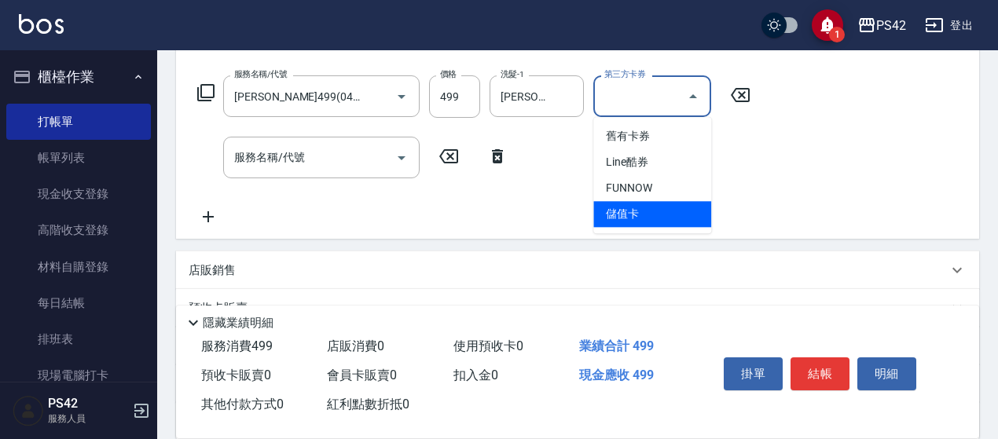
click at [676, 215] on span "儲值卡" at bounding box center [652, 214] width 118 height 26
type input "儲值卡"
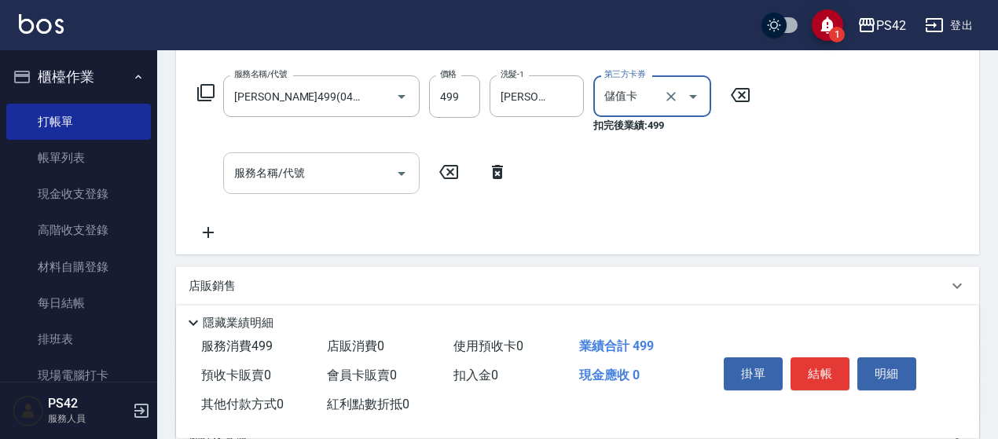
click at [302, 160] on input "服務名稱/代號" at bounding box center [309, 174] width 159 height 28
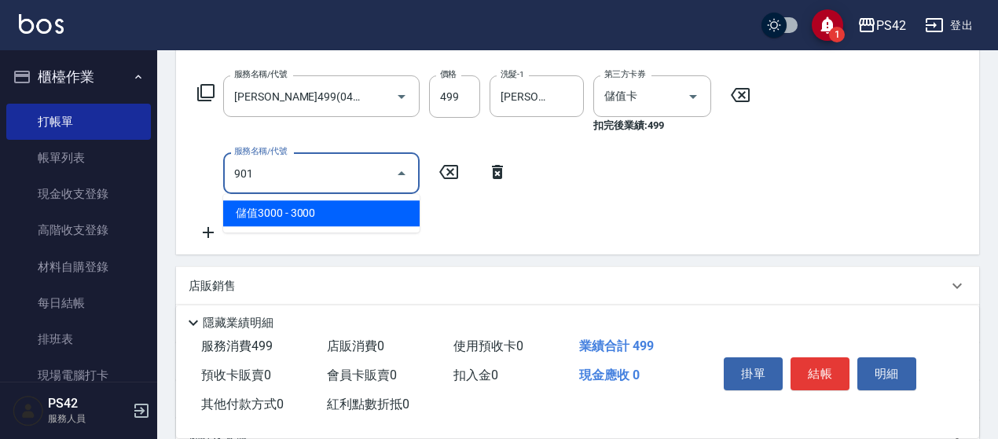
type input "儲值3000(901)"
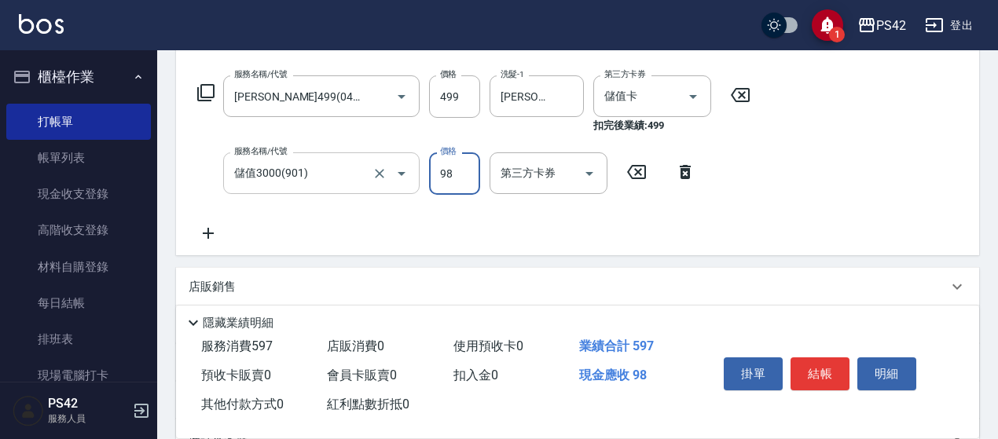
type input "98"
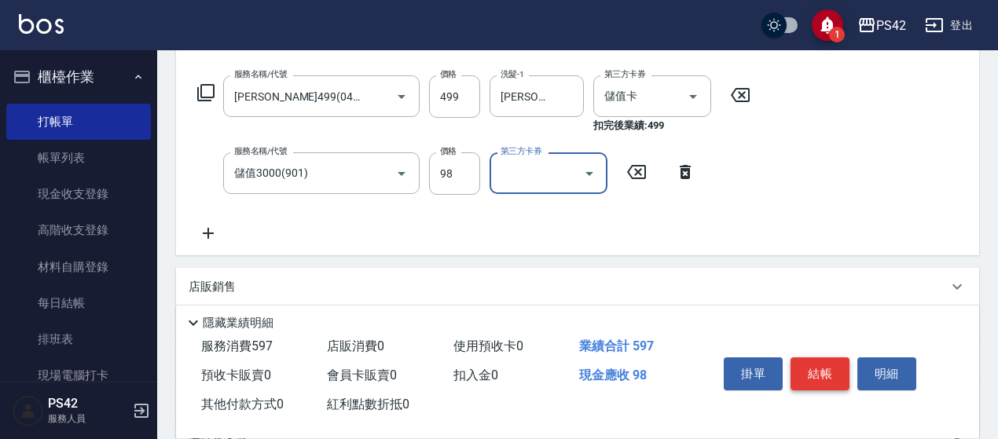
click at [810, 358] on button "結帳" at bounding box center [819, 374] width 59 height 33
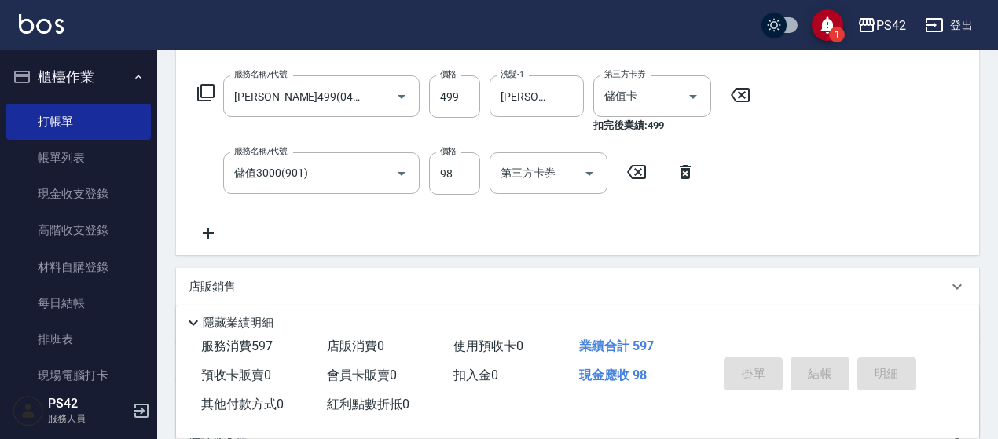
type input "[DATE] 17:55"
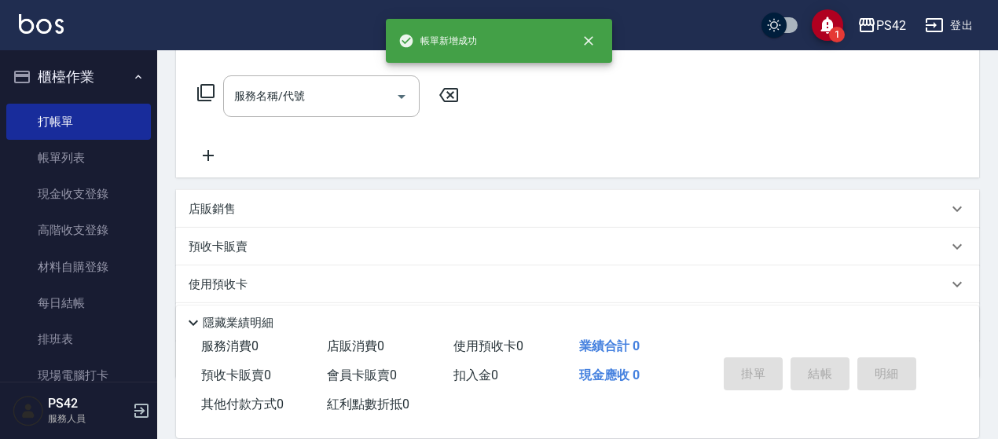
scroll to position [0, 0]
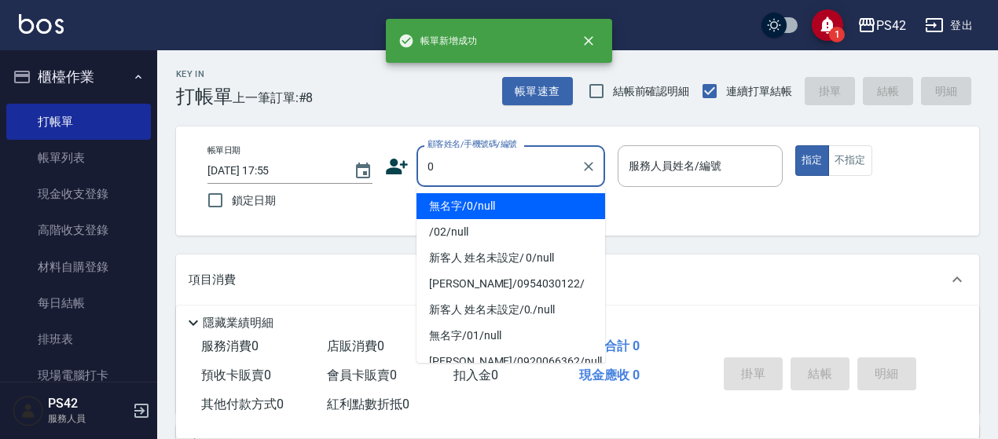
type input "無名字/0/null"
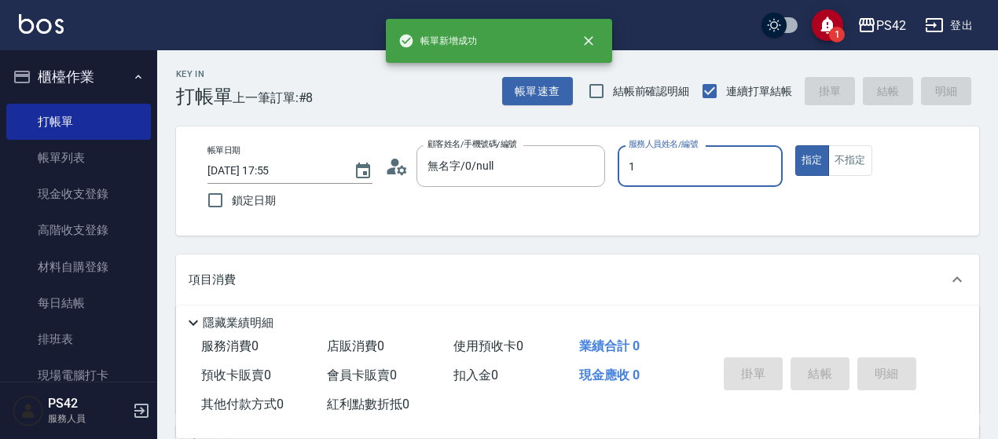
type input "[PERSON_NAME]-1"
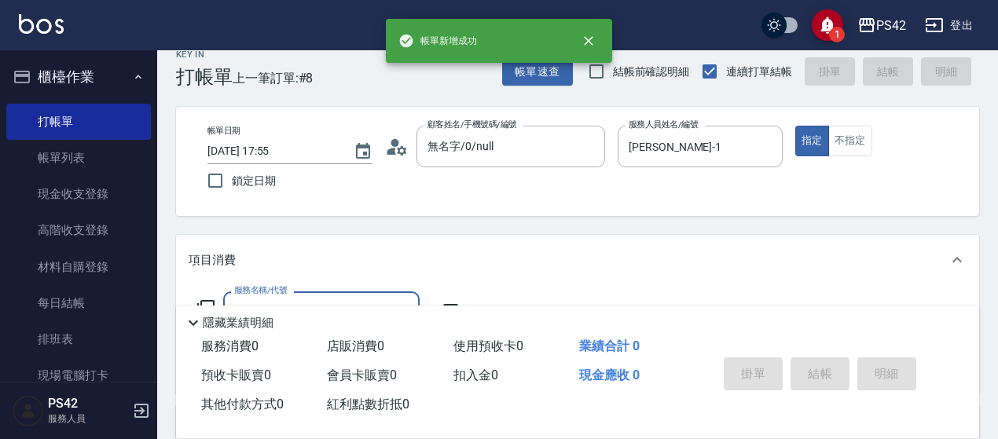
scroll to position [157, 0]
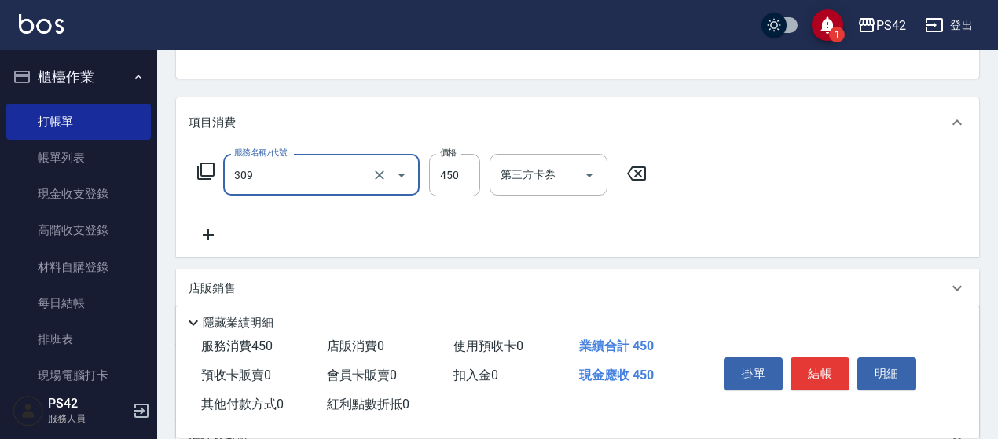
type input "洗+剪(309)"
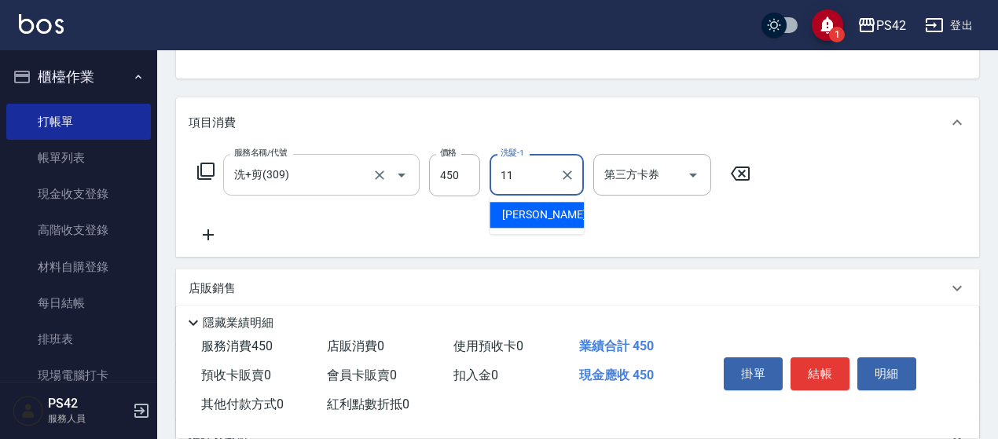
type input "[PERSON_NAME]-11"
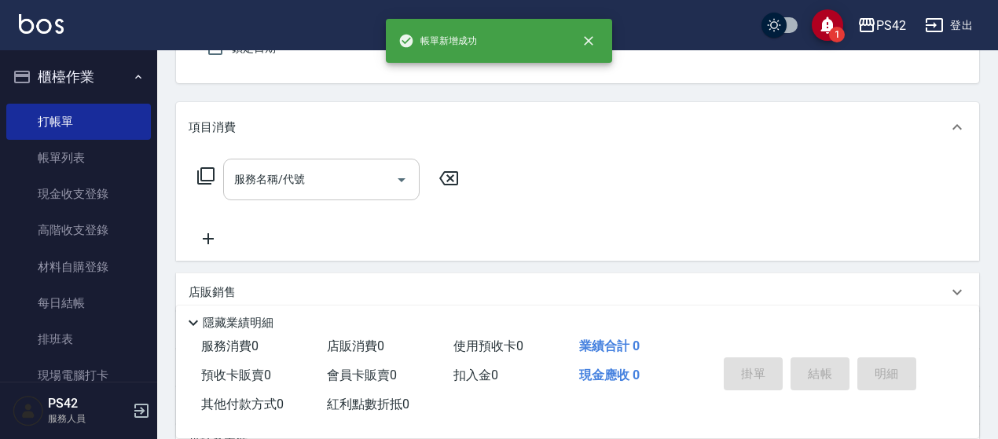
type input "無名字/0/null"
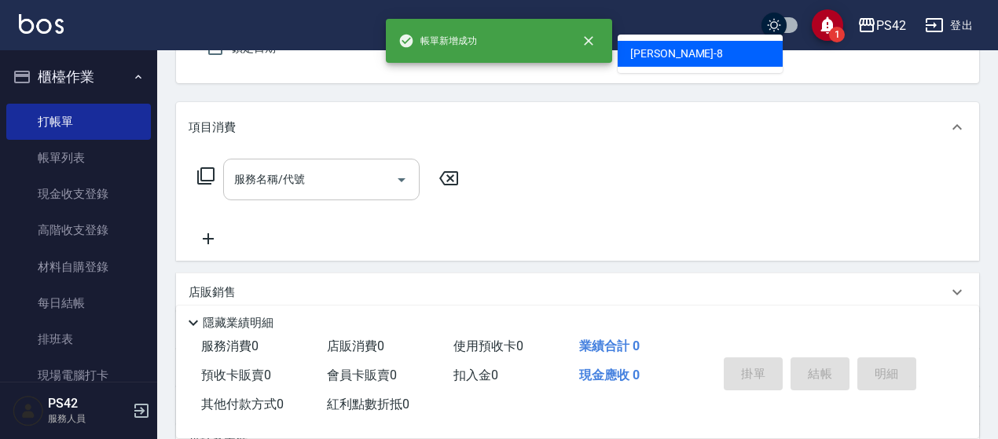
type input "[PERSON_NAME]-8"
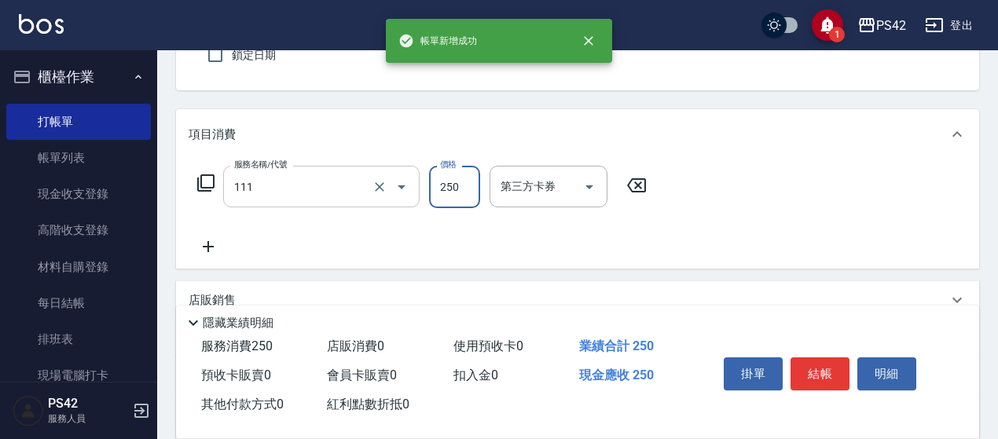
type input "200(111)"
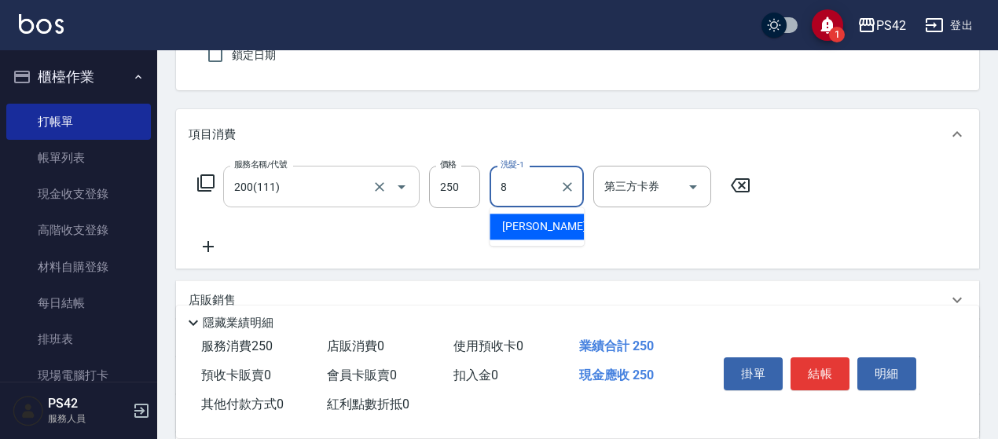
type input "[PERSON_NAME]-8"
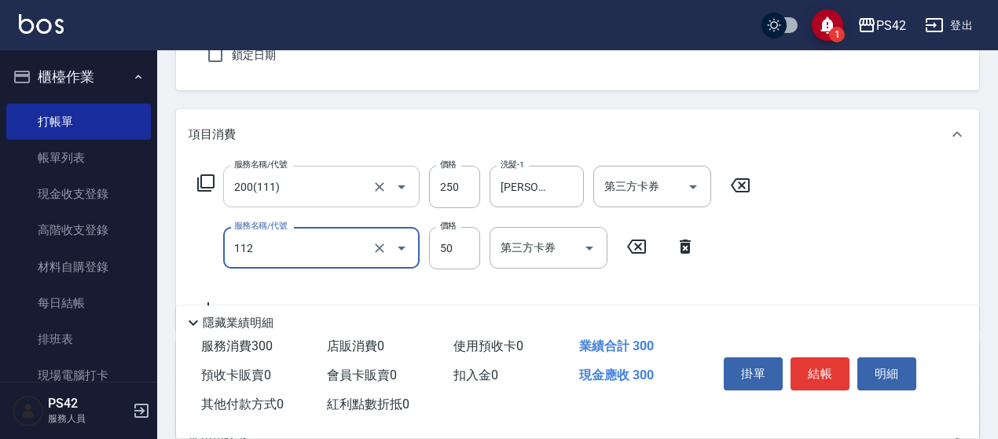
type input "精油50(112)"
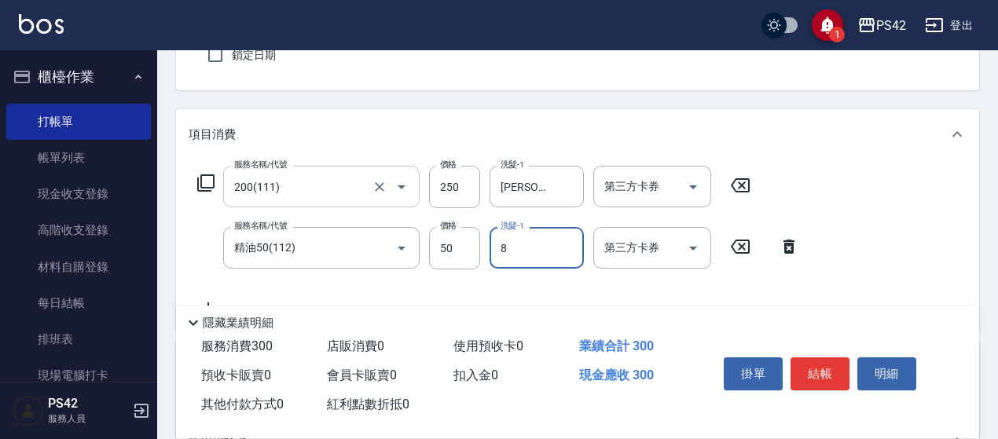
type input "[PERSON_NAME]-8"
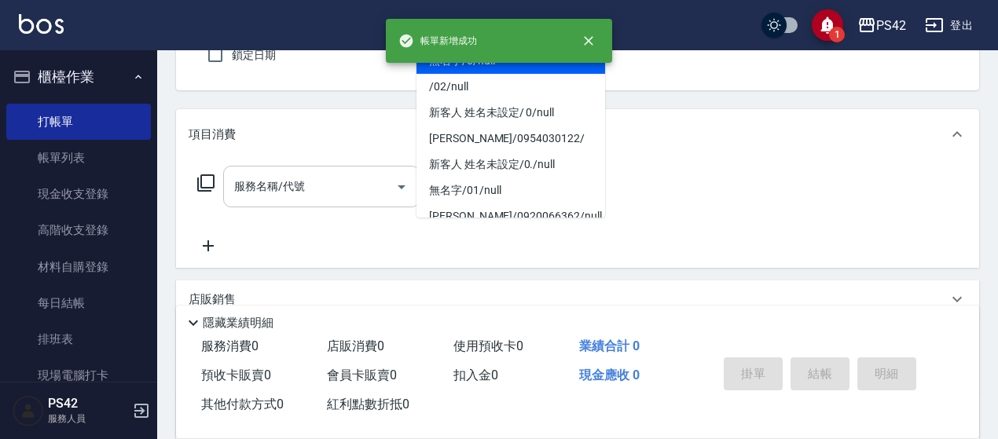
type input "無名字/0/null"
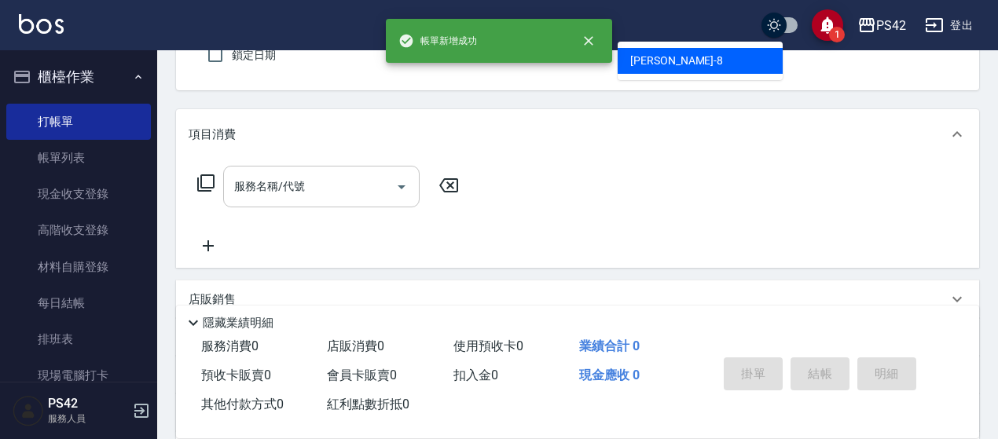
type input "[PERSON_NAME]-8"
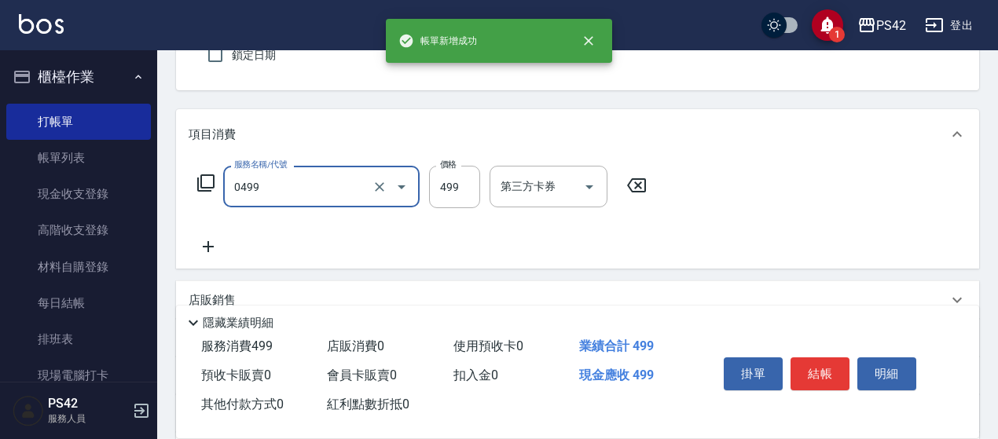
type input "[PERSON_NAME]499(0499)"
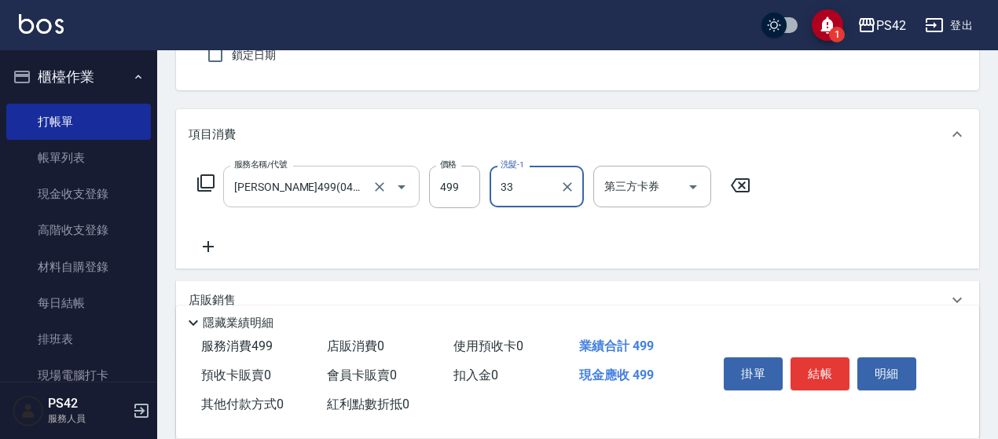
type input "[PERSON_NAME]-33"
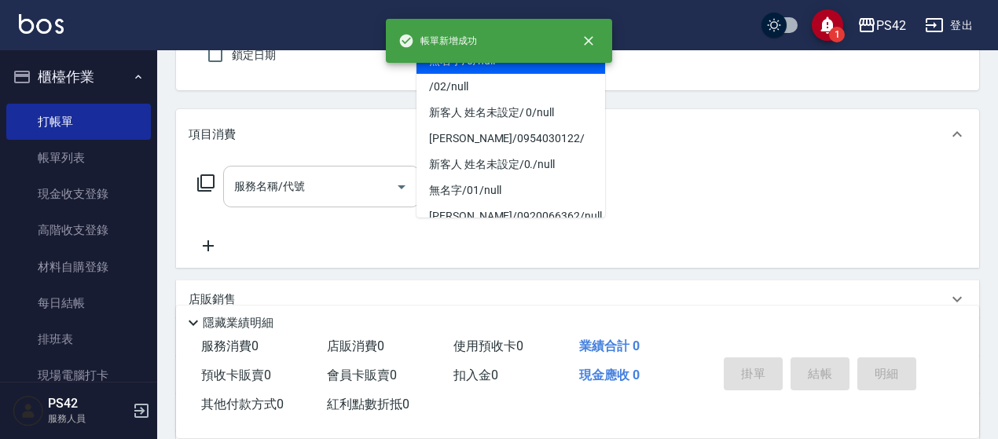
type input "無名字/0/null"
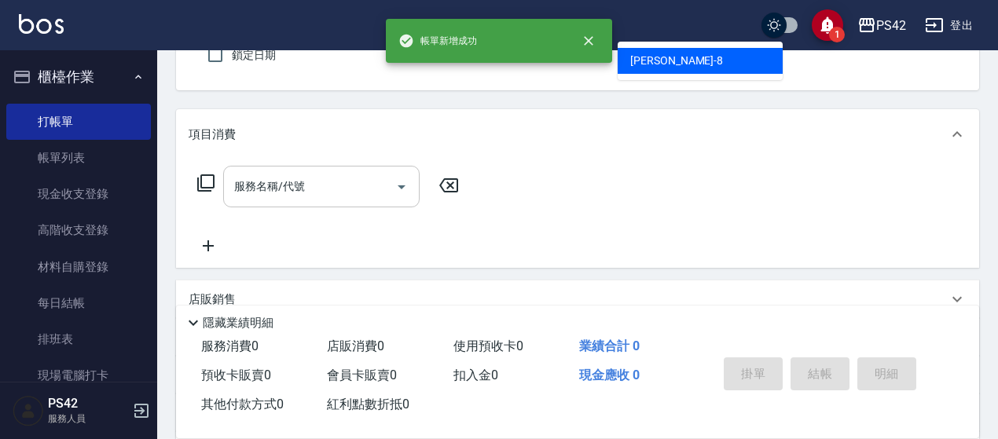
type input "[PERSON_NAME]-8"
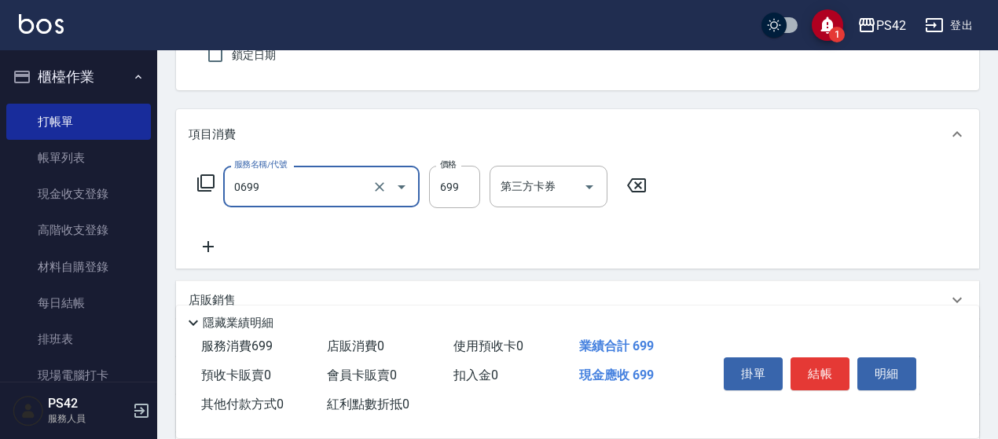
type input "精油SPA(0699)"
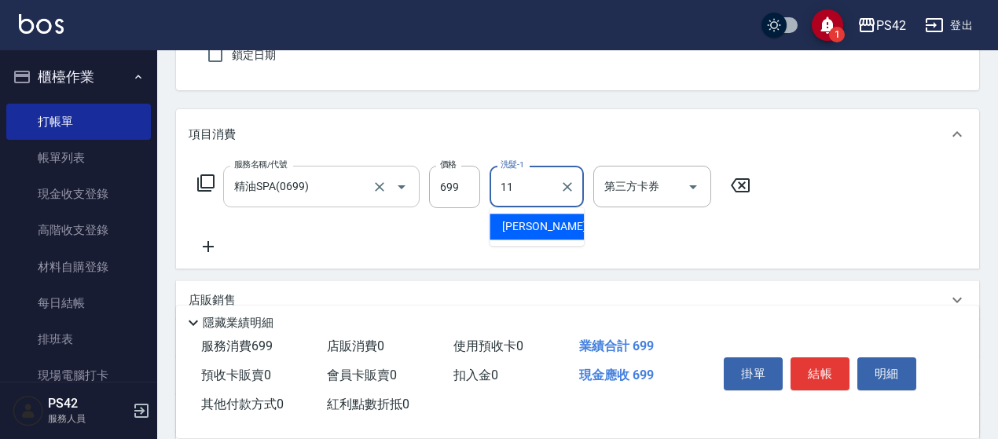
type input "[PERSON_NAME]-11"
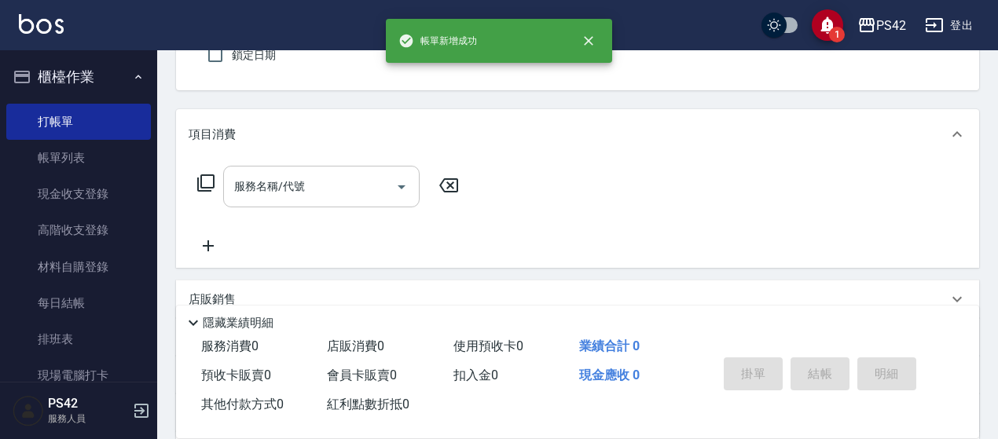
type input "無名字/0/null"
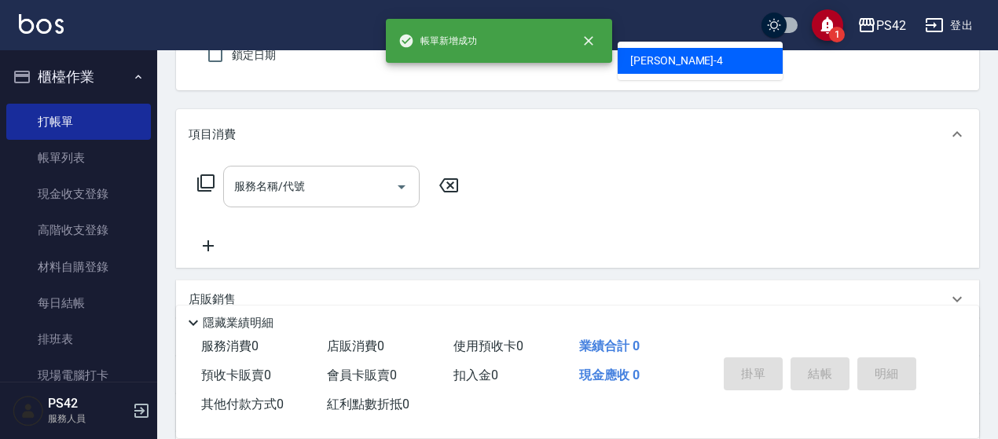
type input "[PERSON_NAME]-4"
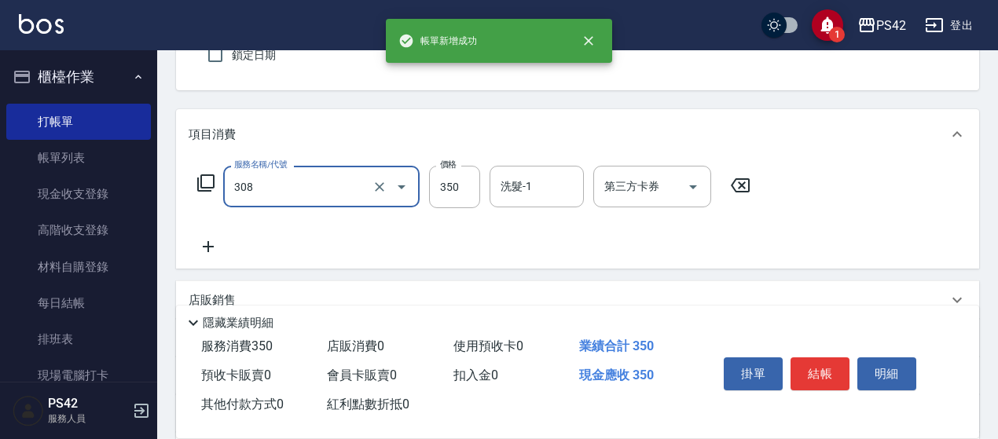
type input "洗+剪(308)"
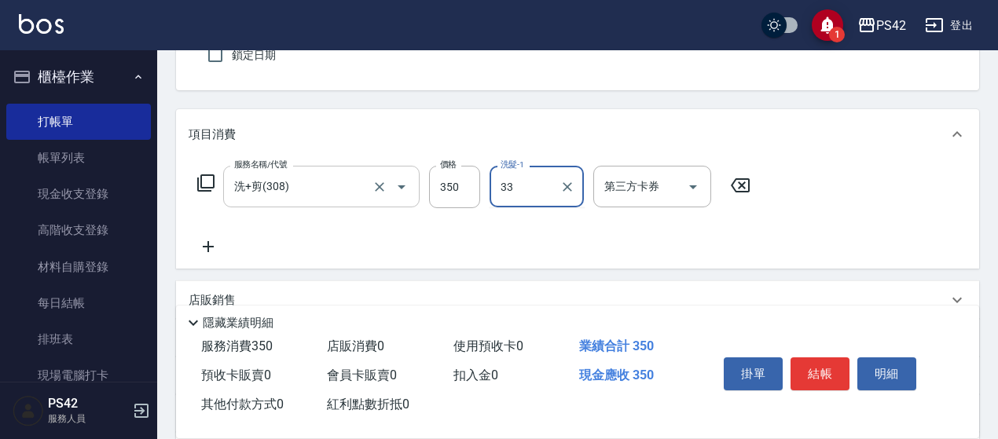
type input "[PERSON_NAME]-33"
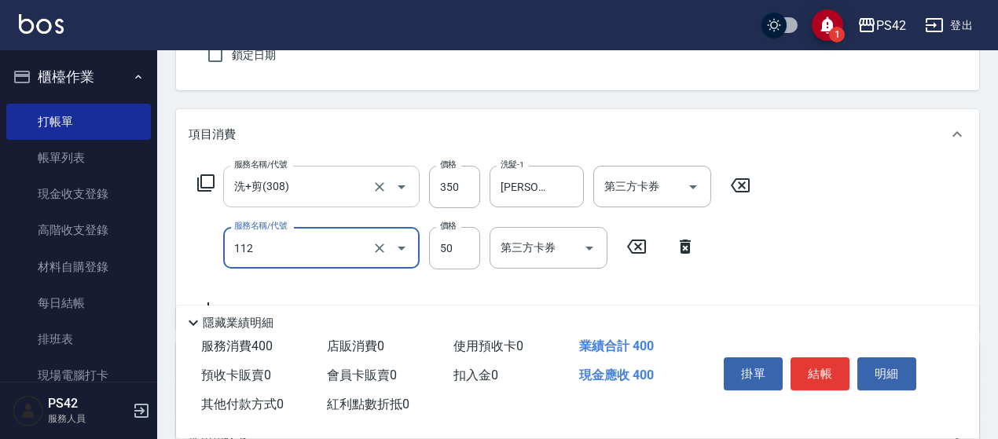
type input "精油50(112)"
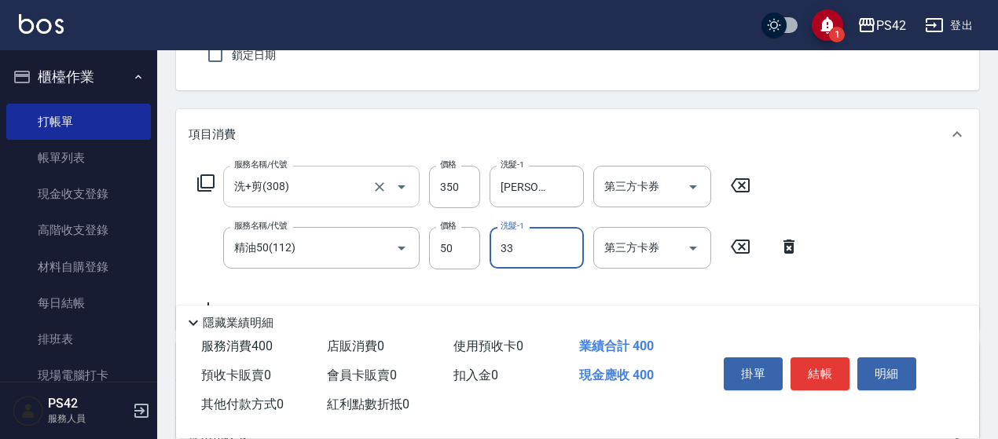
type input "[PERSON_NAME]-33"
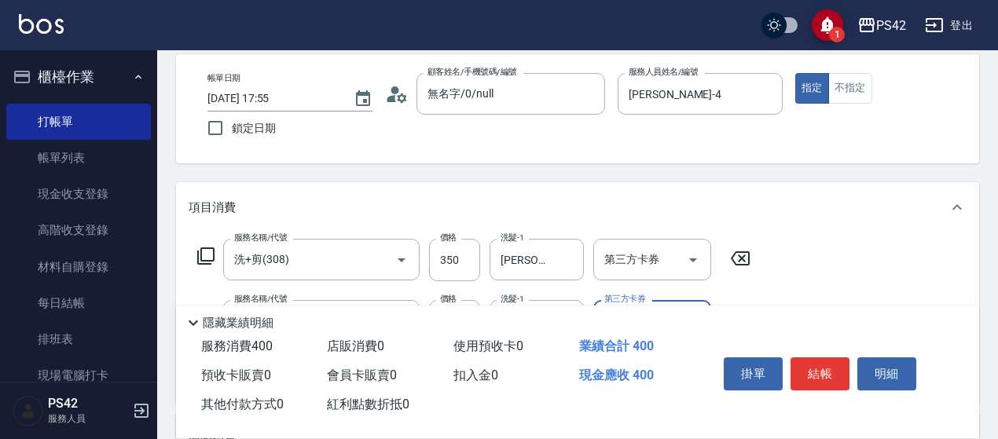
scroll to position [0, 0]
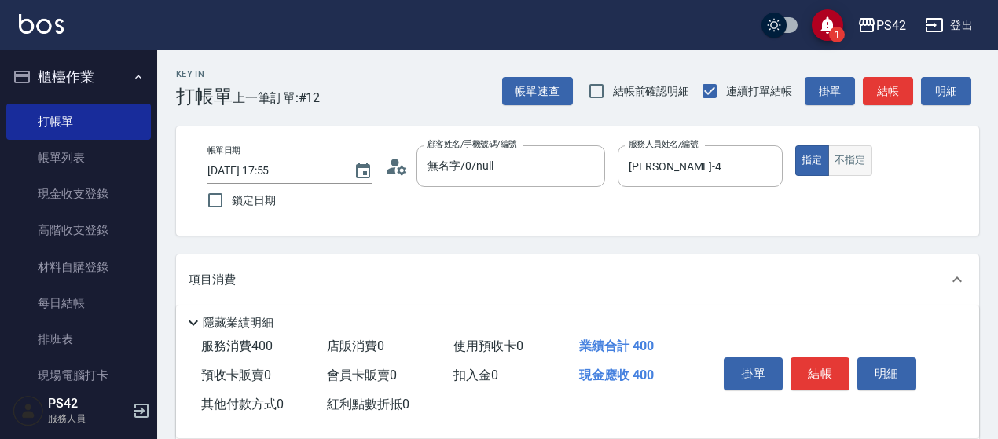
drag, startPoint x: 845, startPoint y: 160, endPoint x: 847, endPoint y: 174, distance: 14.2
click at [845, 161] on button "不指定" at bounding box center [850, 160] width 44 height 31
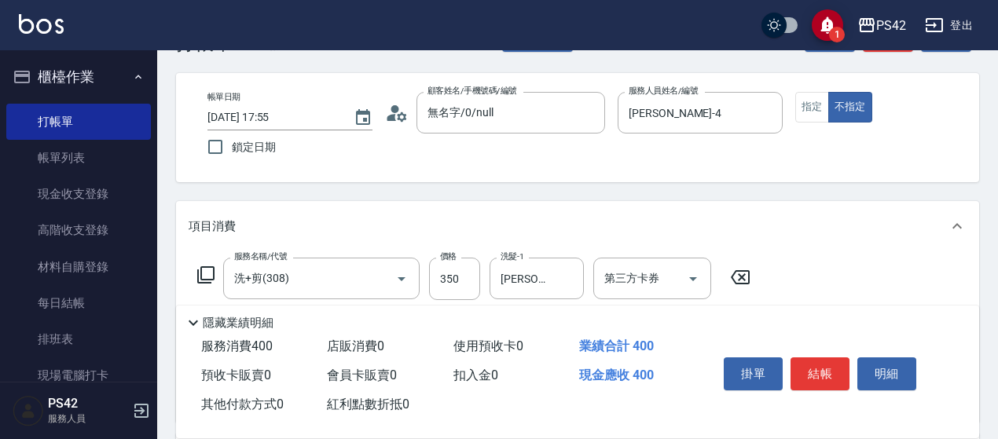
scroll to position [79, 0]
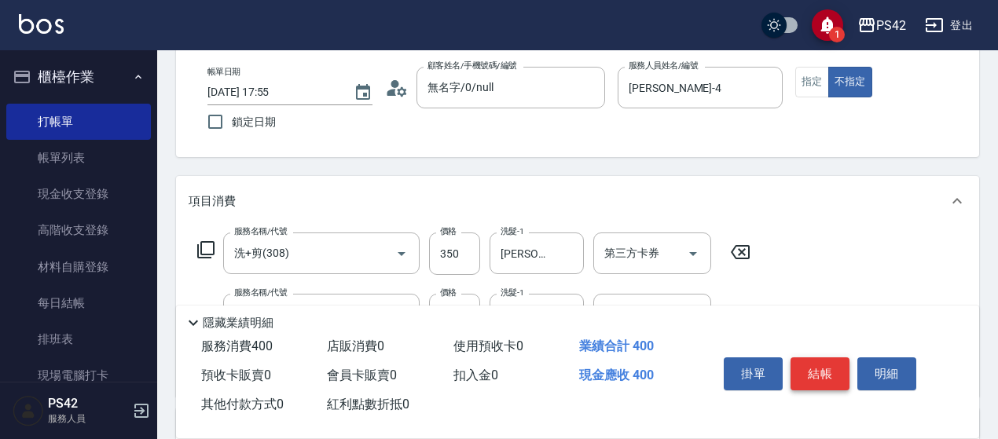
click at [828, 361] on button "結帳" at bounding box center [819, 374] width 59 height 33
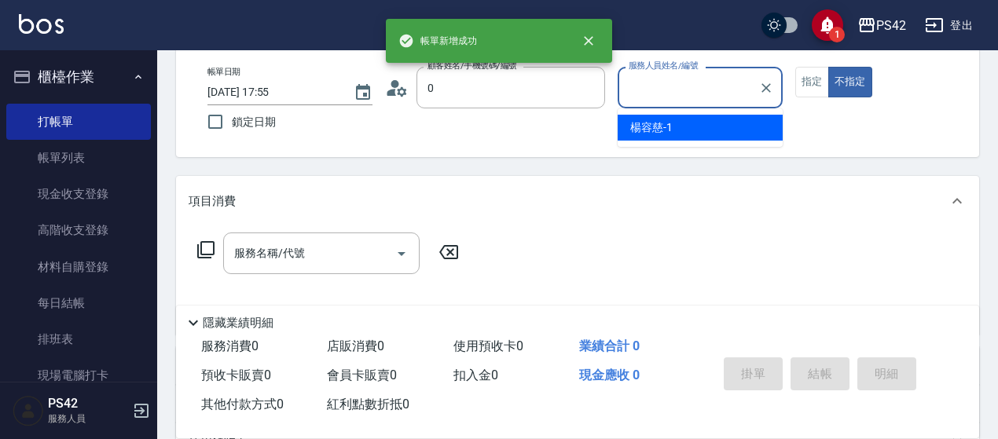
type input "無名字/0/null"
type input "1"
type button "false"
type input "[PERSON_NAME]-1"
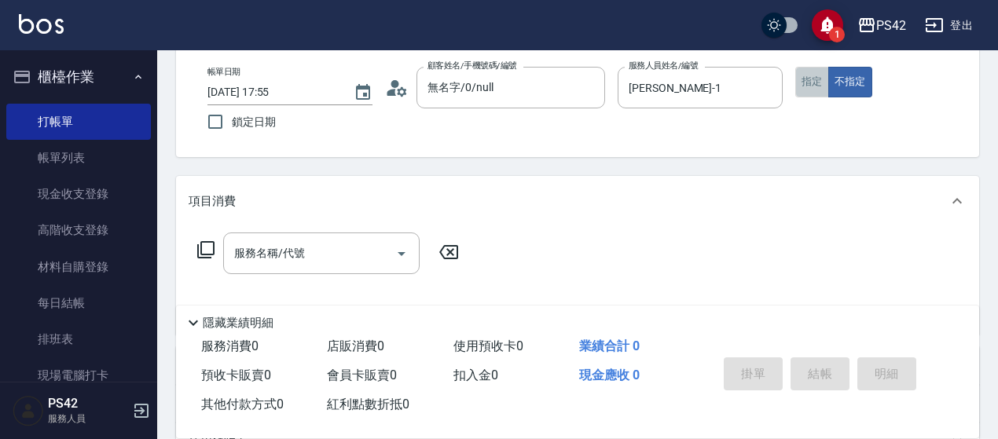
click at [805, 90] on button "指定" at bounding box center [812, 82] width 34 height 31
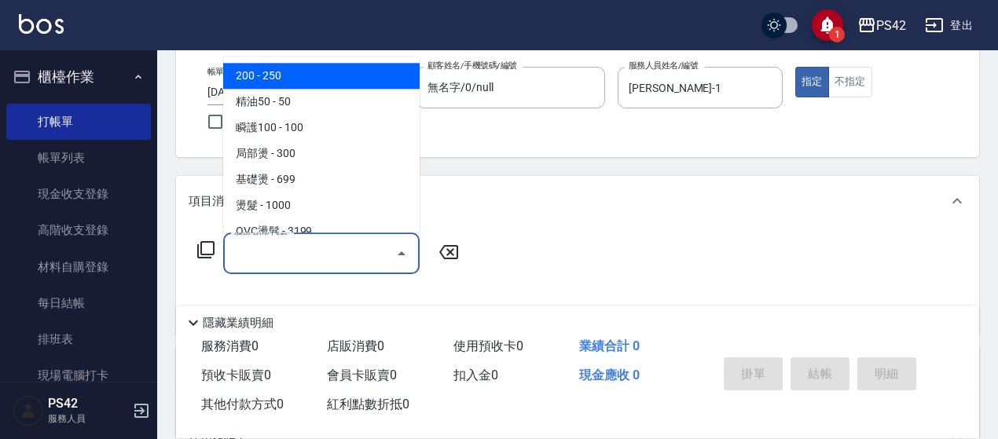
click at [266, 265] on input "服務名稱/代號" at bounding box center [309, 254] width 159 height 28
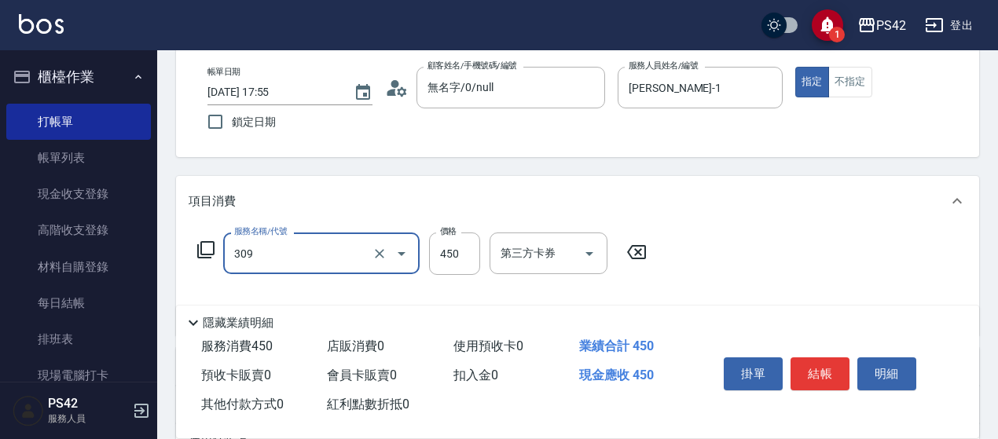
type input "洗+剪(309)"
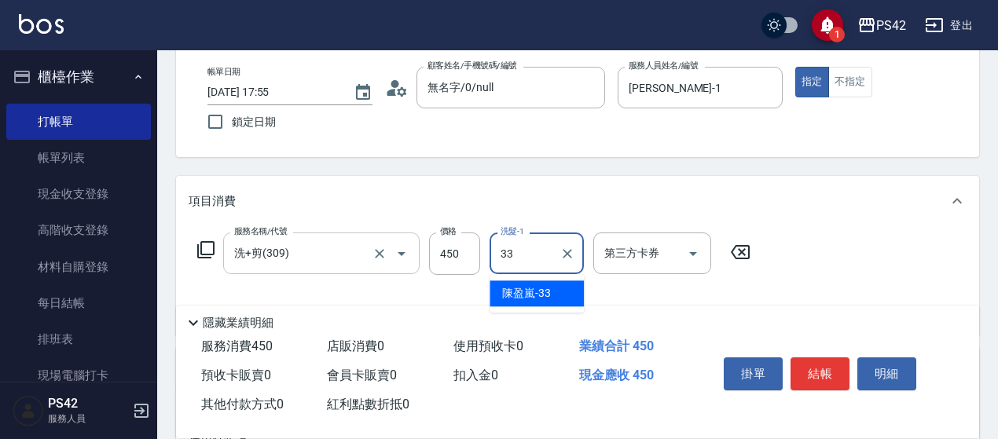
type input "[PERSON_NAME]-33"
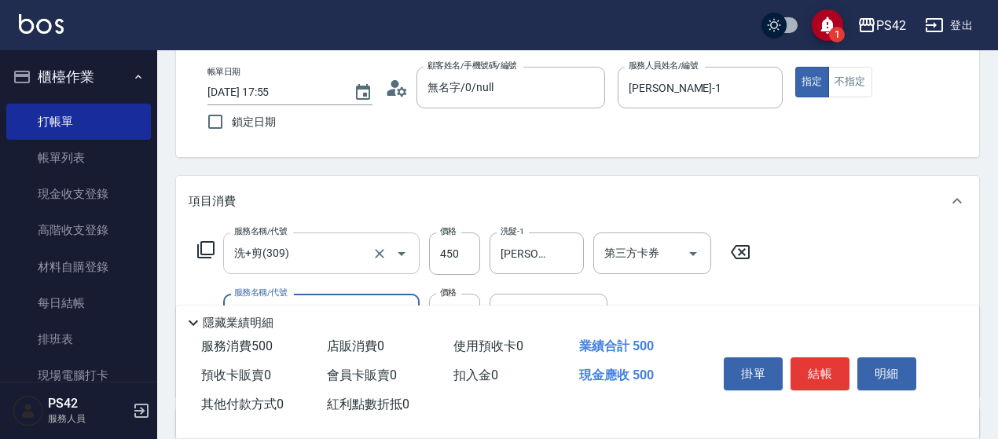
type input "精油50(112)"
type input "[PERSON_NAME]-33"
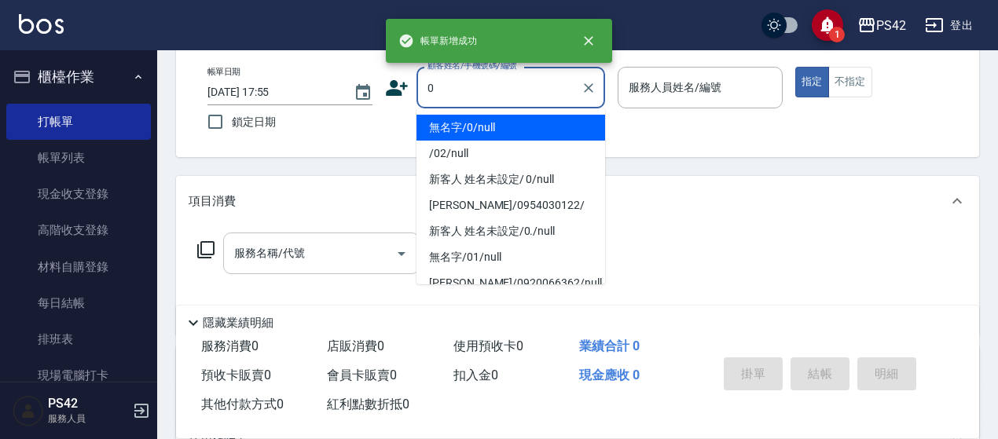
type input "無名字/0/null"
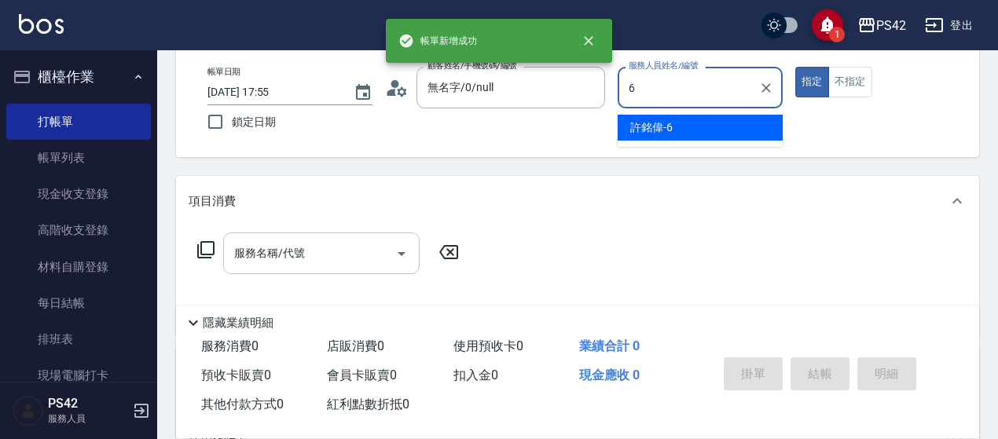
type input "[PERSON_NAME]-6"
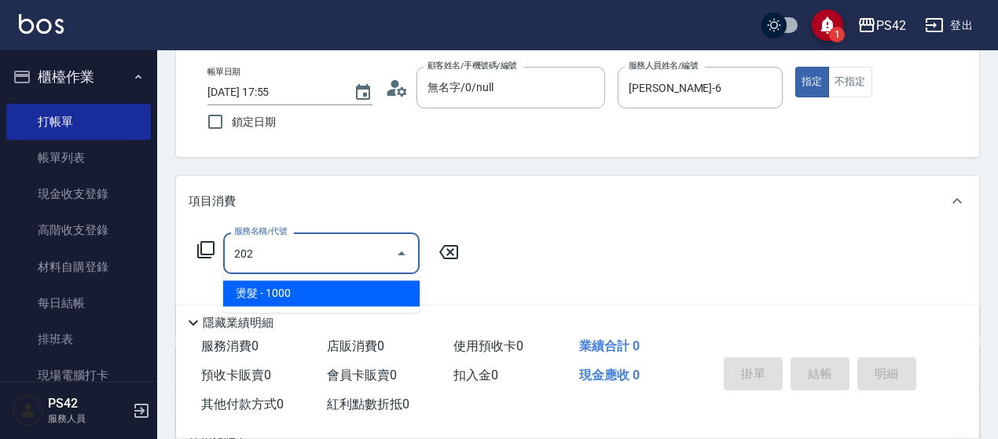
type input "燙髮(202)"
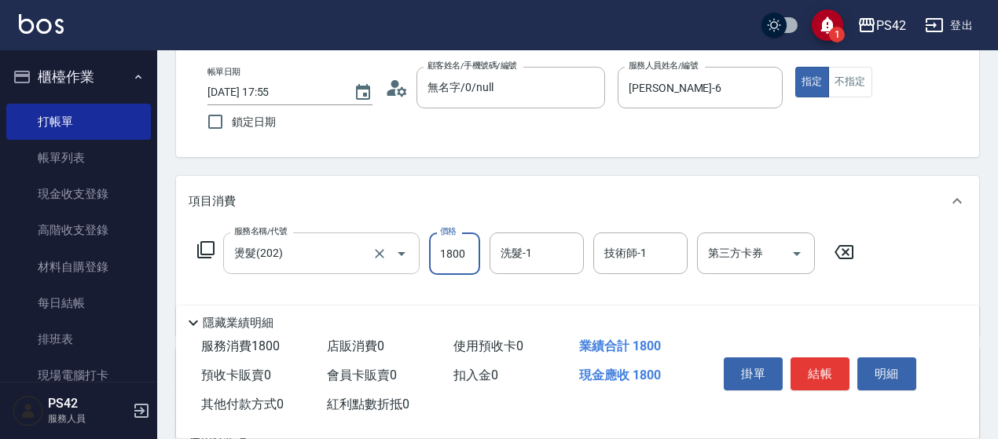
type input "1800"
type input "[PERSON_NAME]-33"
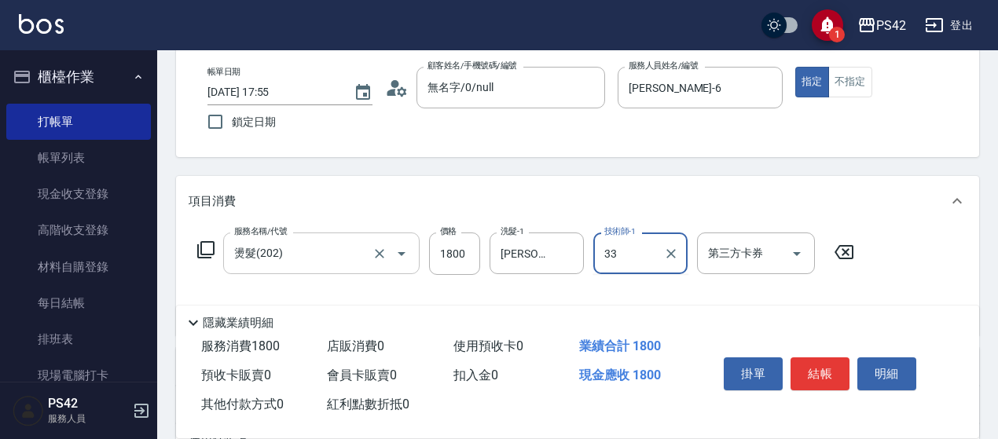
type input "[PERSON_NAME]-33"
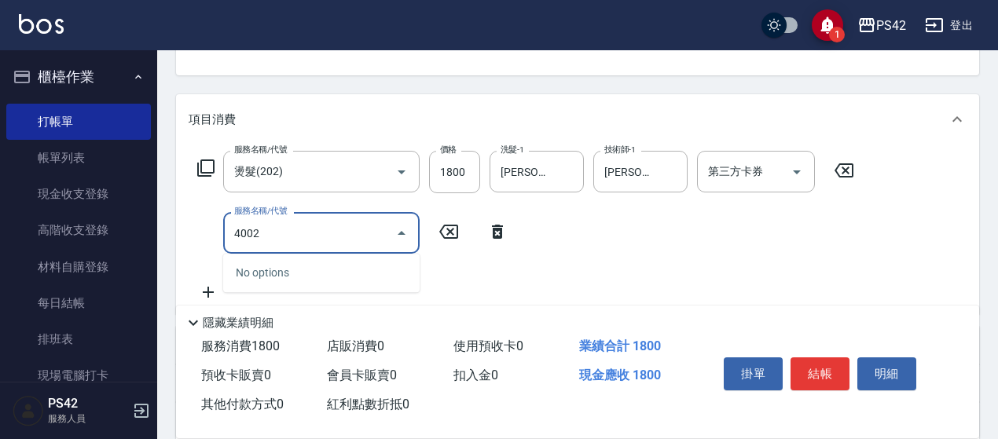
scroll to position [236, 0]
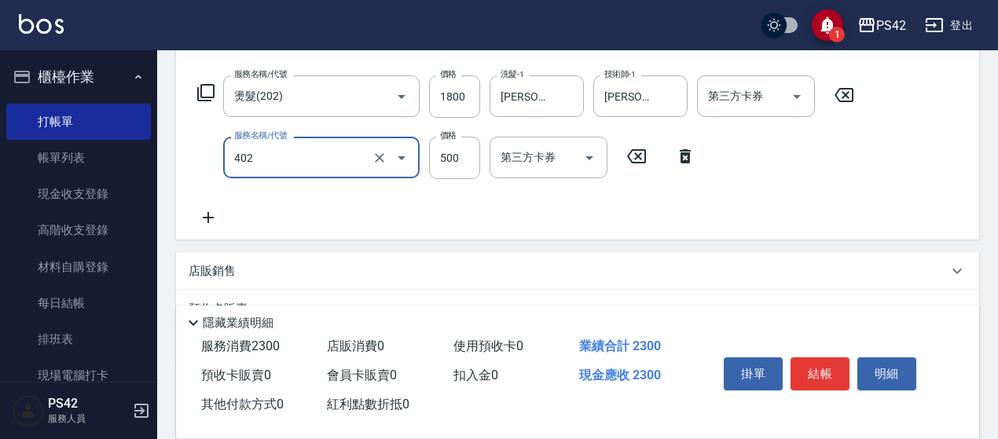
type input "500護(402)"
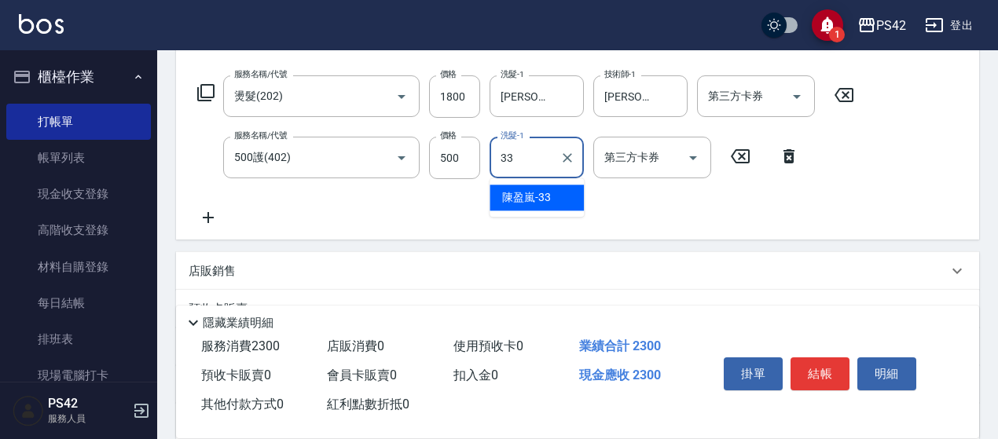
type input "[PERSON_NAME]-33"
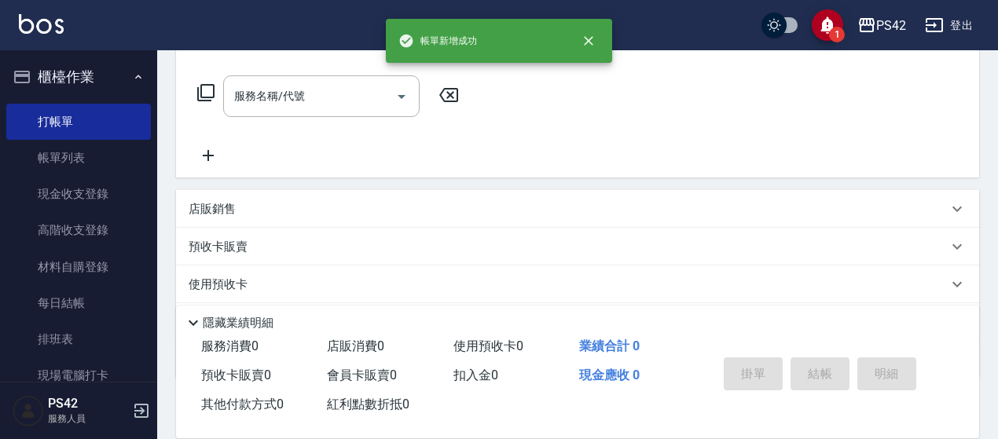
scroll to position [0, 0]
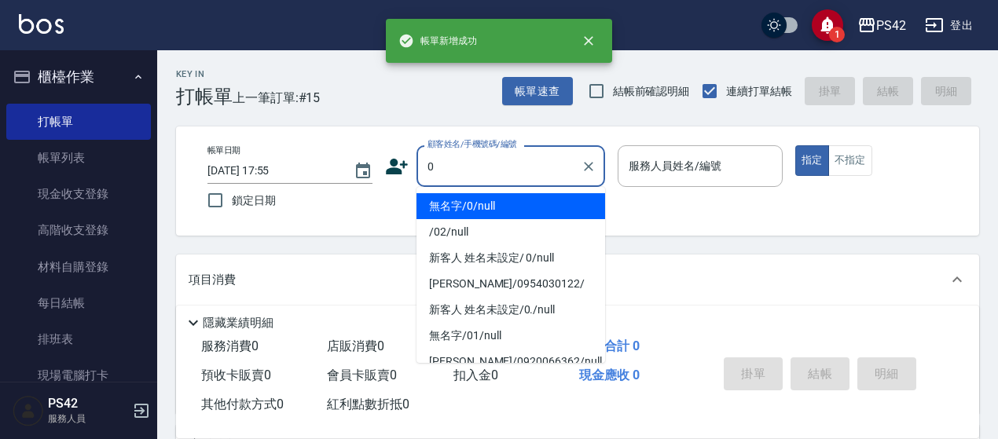
type input "無名字/0/null"
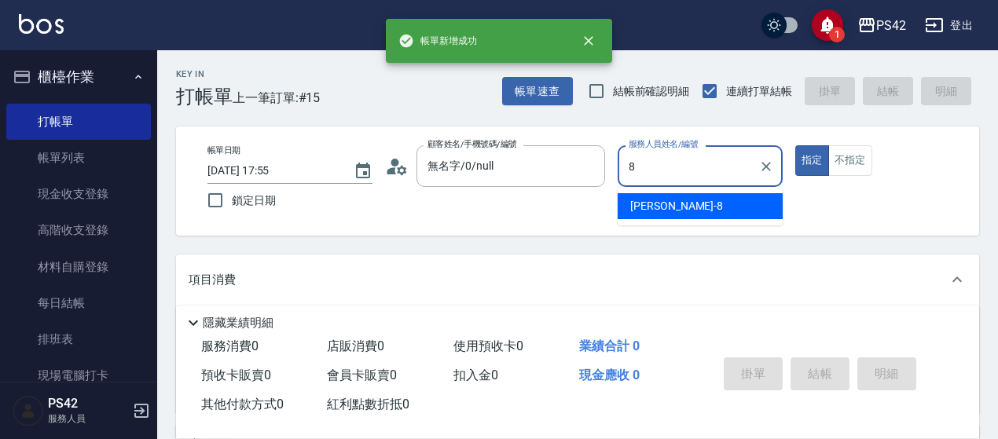
type input "[PERSON_NAME]-8"
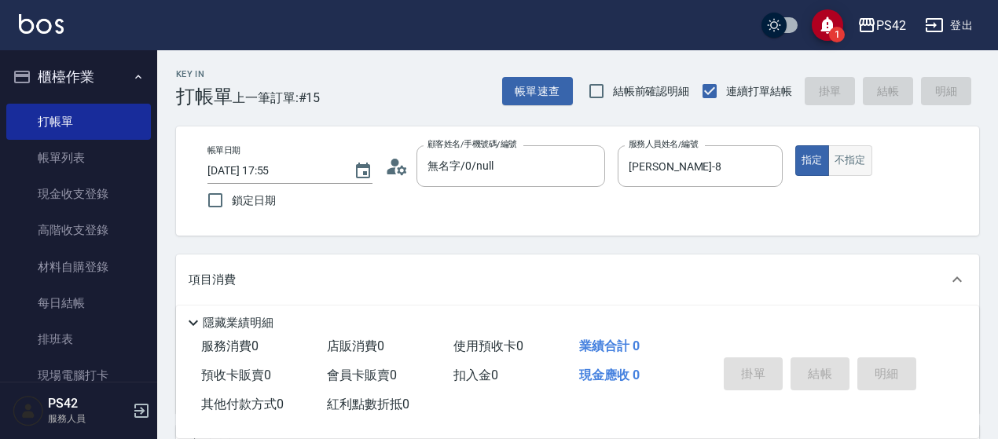
click at [845, 154] on button "不指定" at bounding box center [850, 160] width 44 height 31
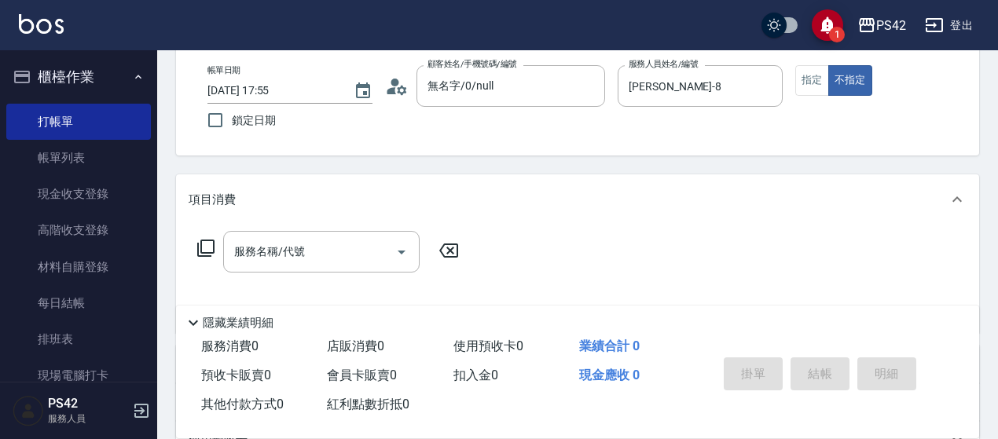
scroll to position [157, 0]
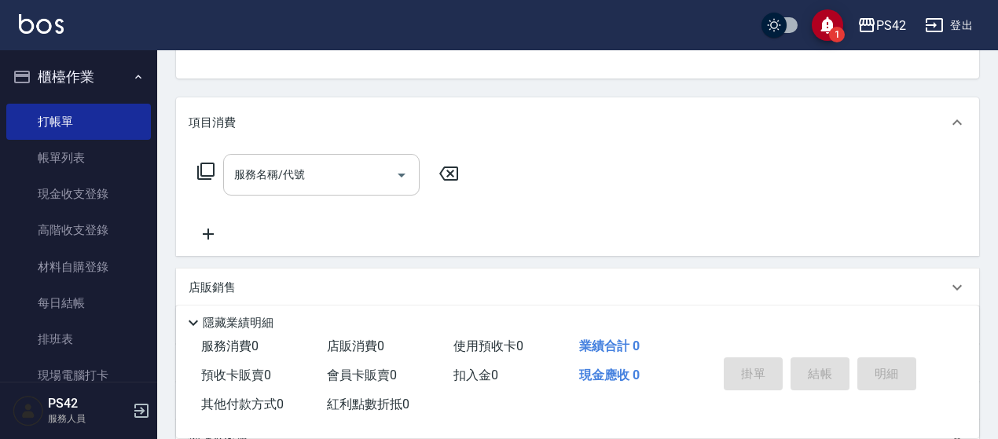
click at [316, 159] on div "服務名稱/代號" at bounding box center [321, 175] width 196 height 42
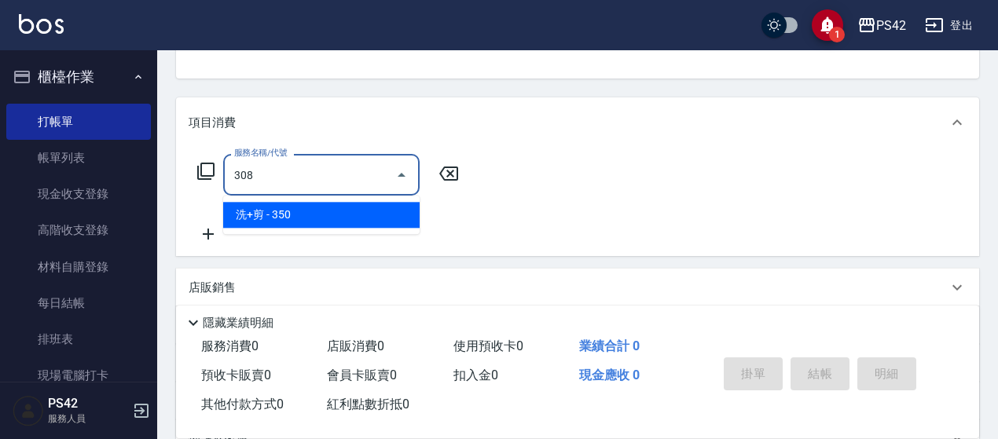
type input "洗+剪(308)"
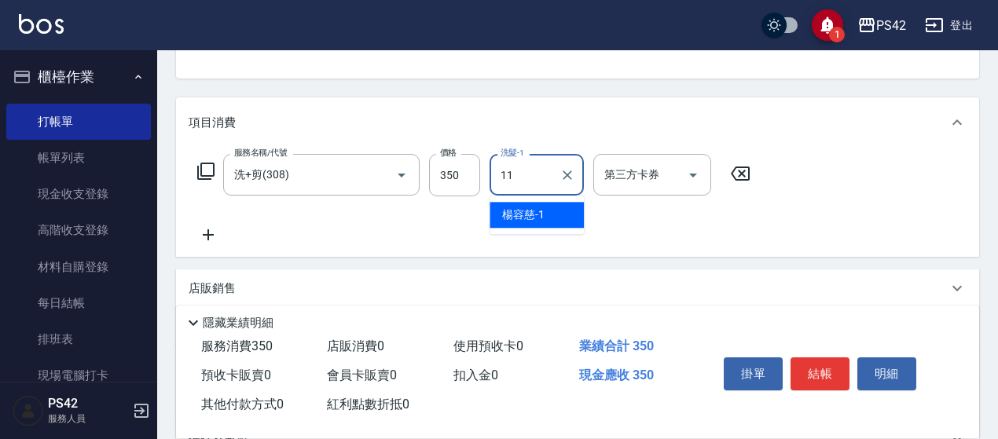
type input "[PERSON_NAME]-11"
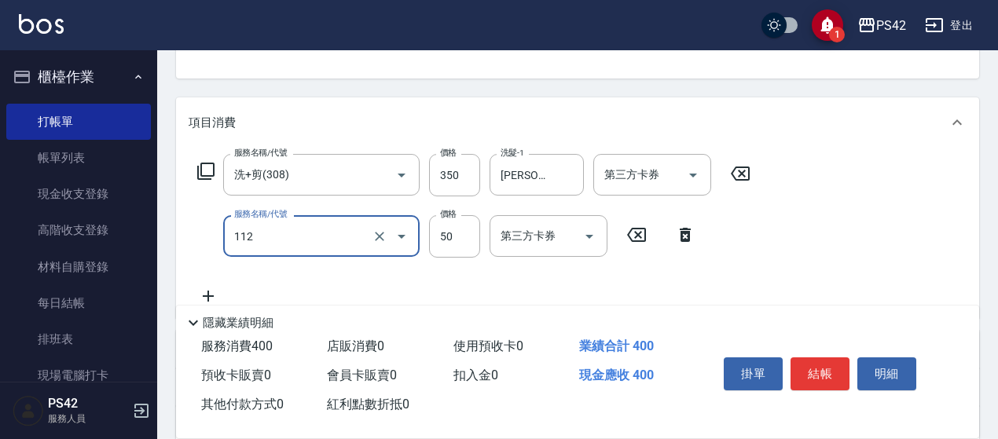
type input "精油50(112)"
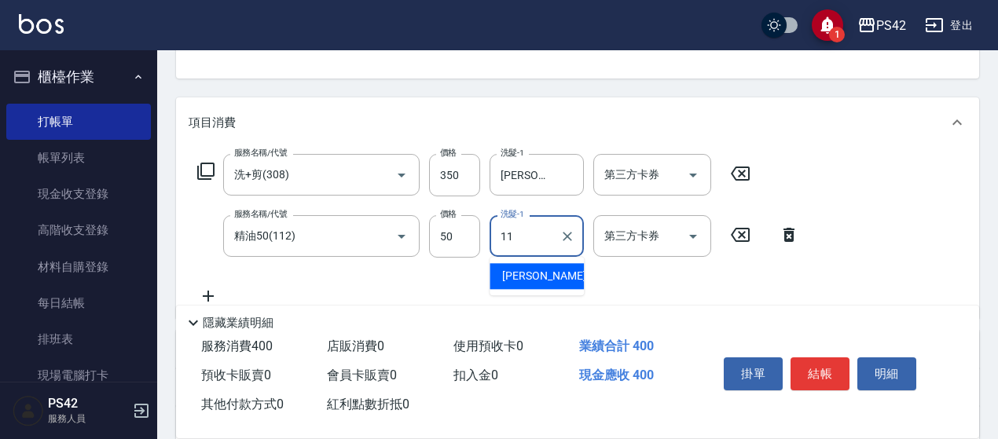
type input "[PERSON_NAME]-11"
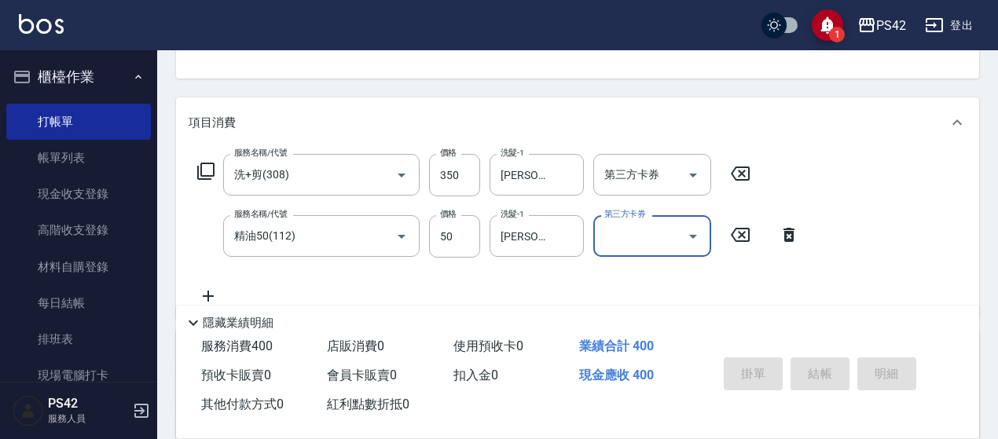
type input "[DATE] 17:56"
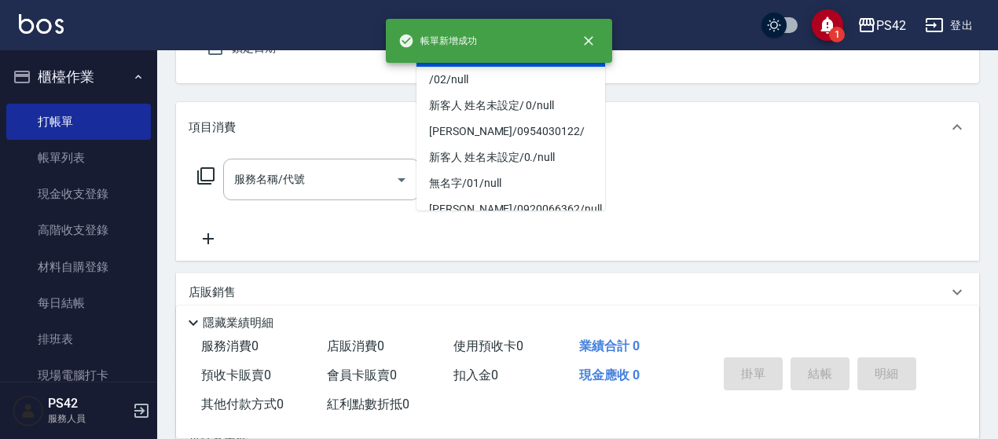
type input "無名字/0/null"
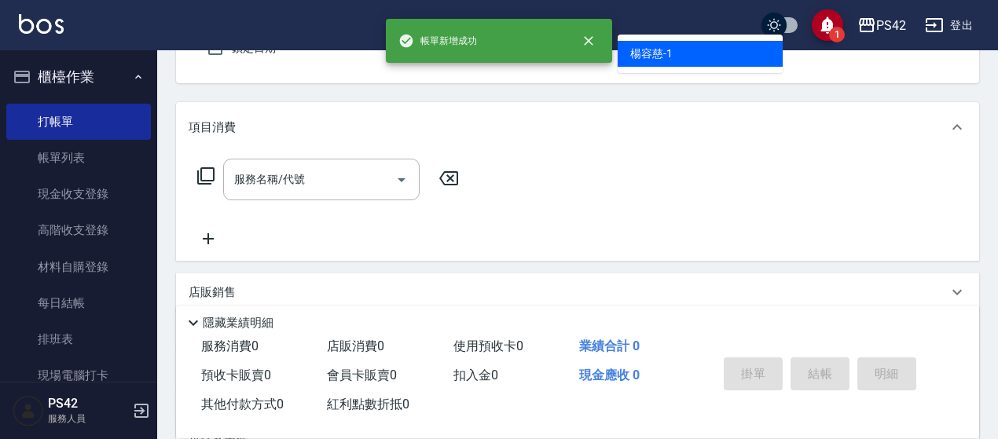
type input "[PERSON_NAME]-1"
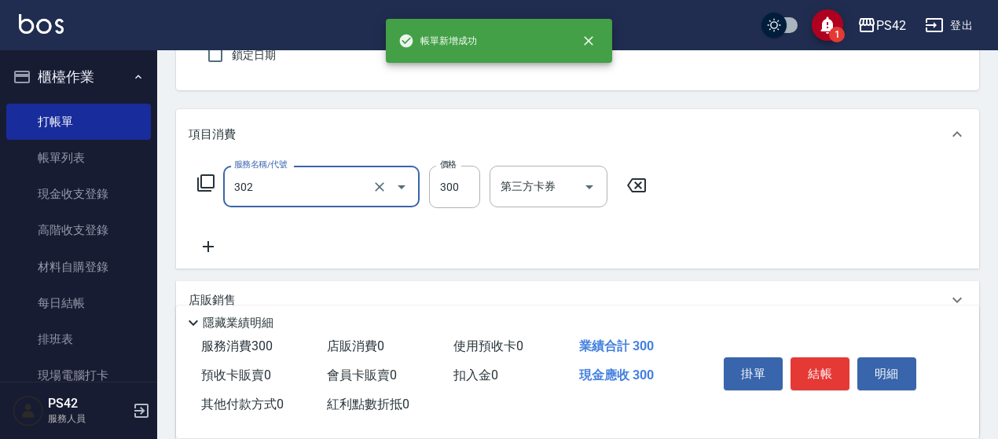
type input "剪髮(302)"
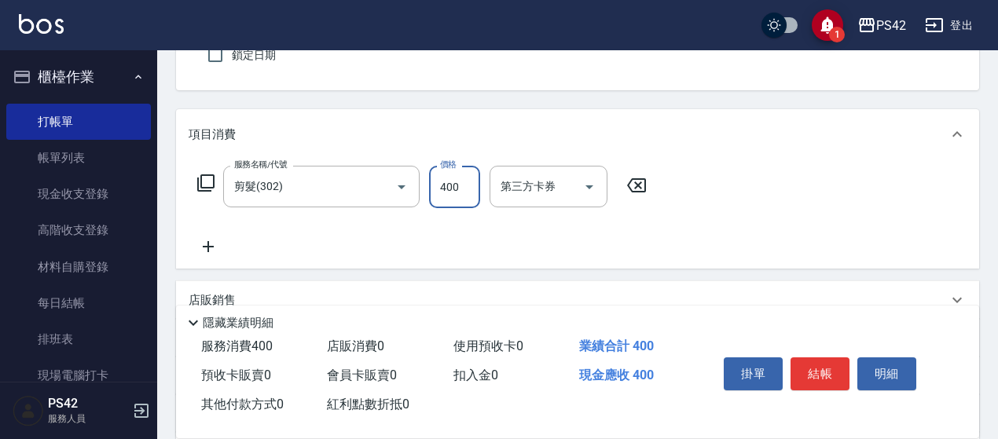
type input "400"
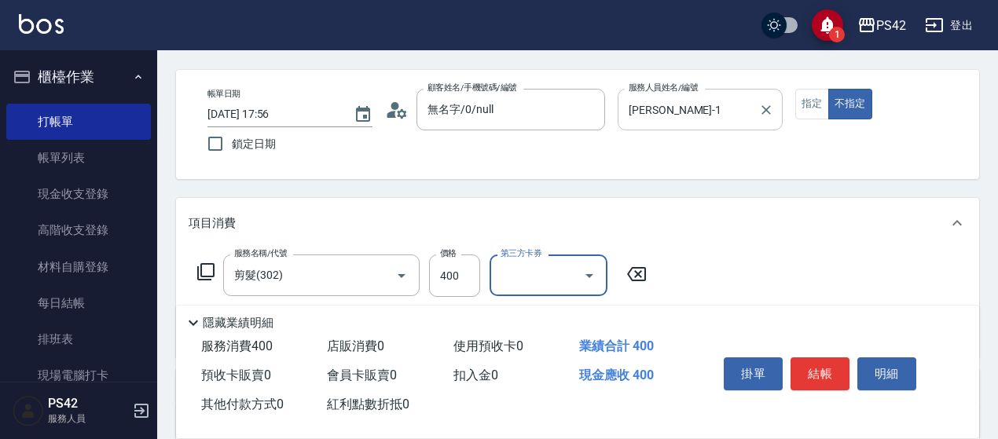
scroll to position [0, 0]
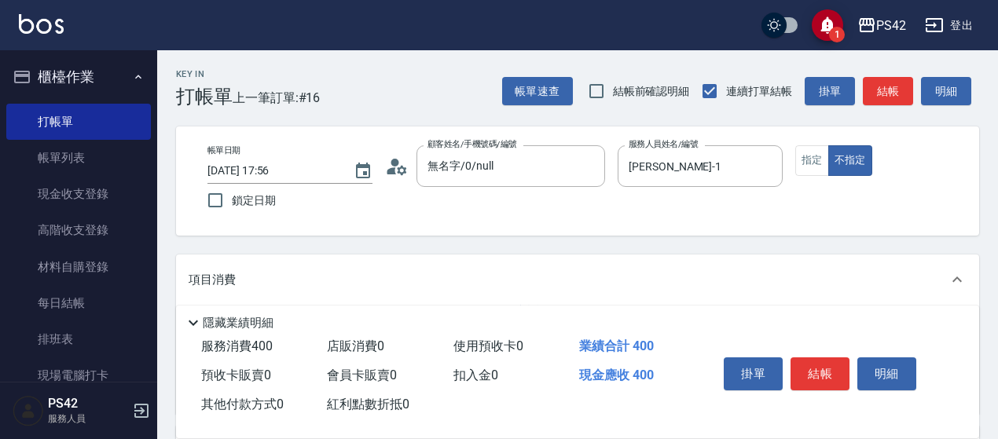
click at [788, 152] on div "帳單日期 [DATE] 17:56 鎖定日期 顧客姓名/手機號碼/編號 無名字/0/null 顧客姓名/手機號碼/編號 服務人員姓名/編號 [PERSON_N…" at bounding box center [577, 181] width 765 height 72
click at [814, 157] on button "指定" at bounding box center [812, 160] width 34 height 31
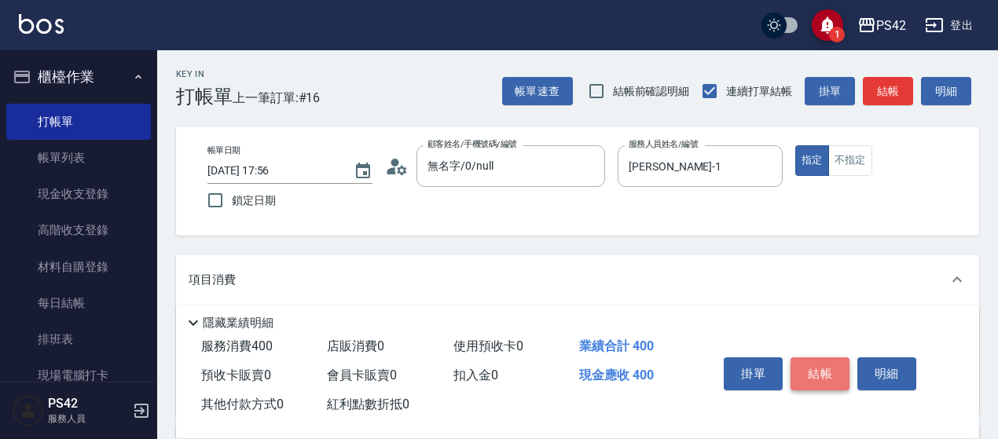
click at [820, 358] on button "結帳" at bounding box center [819, 374] width 59 height 33
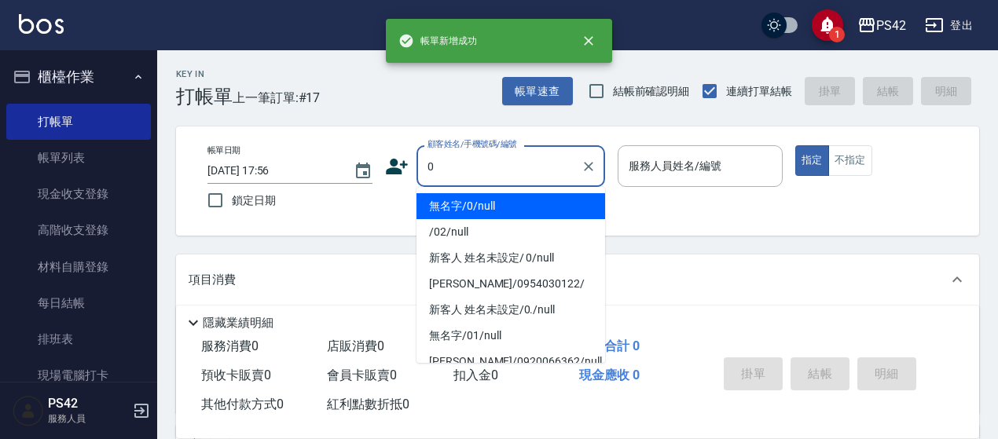
type input "無名字/0/null"
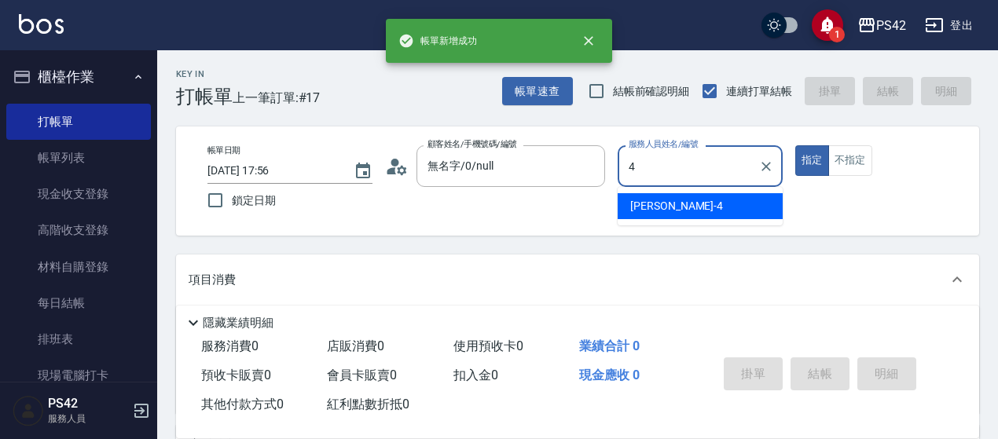
type input "[PERSON_NAME]-4"
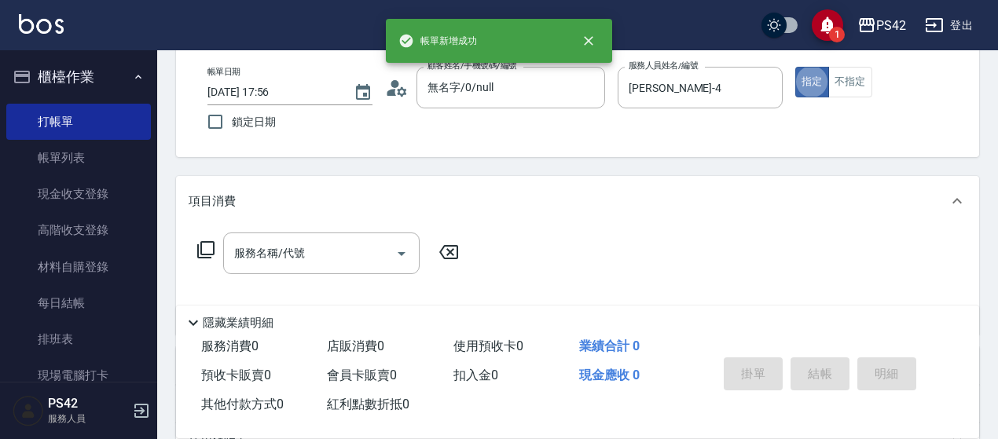
scroll to position [157, 0]
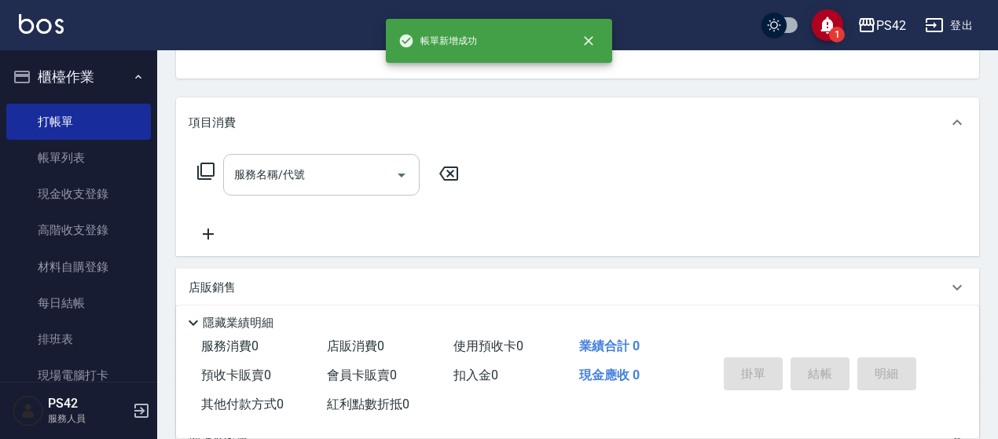
click at [333, 172] on input "服務名稱/代號" at bounding box center [309, 175] width 159 height 28
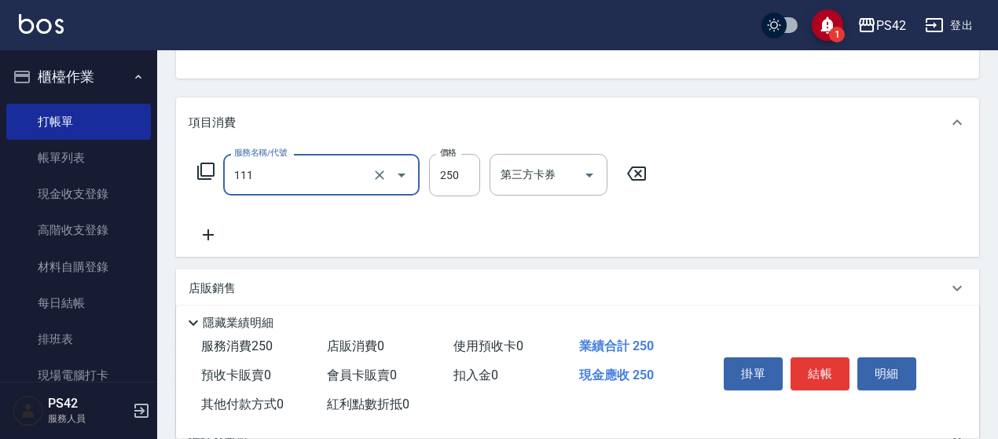
type input "200(111)"
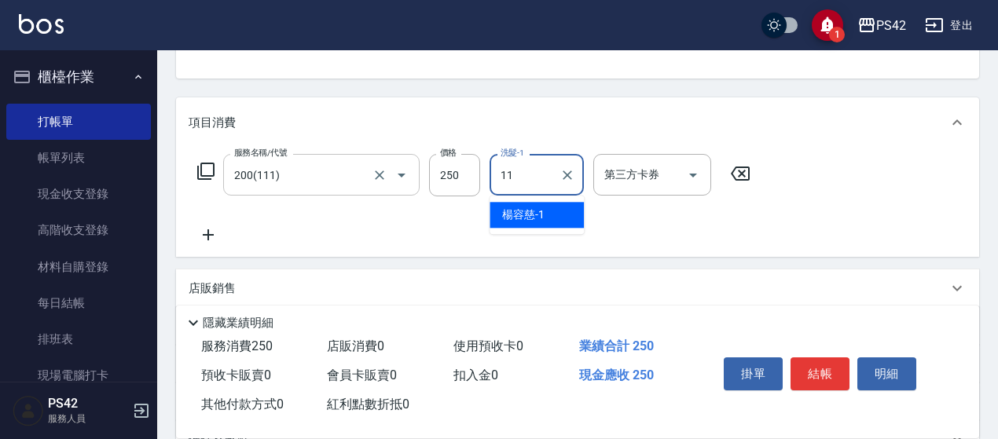
type input "[PERSON_NAME]-11"
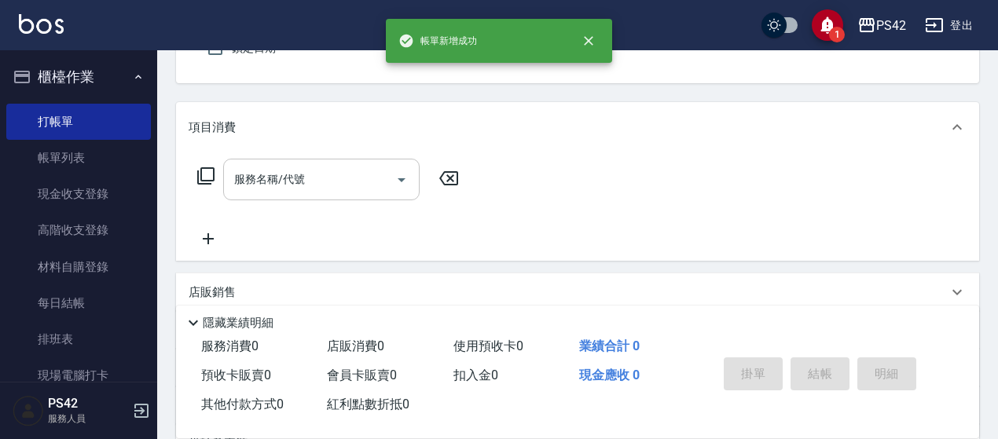
type input "無名字/0/null"
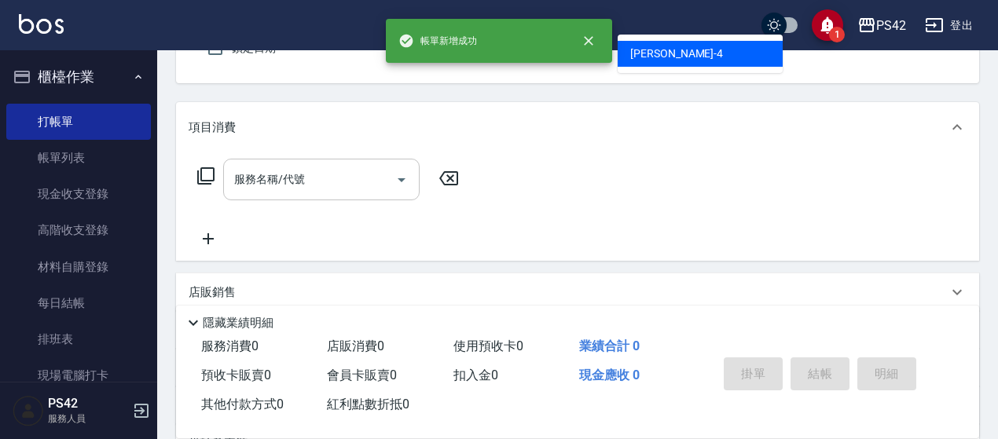
type input "[PERSON_NAME]-4"
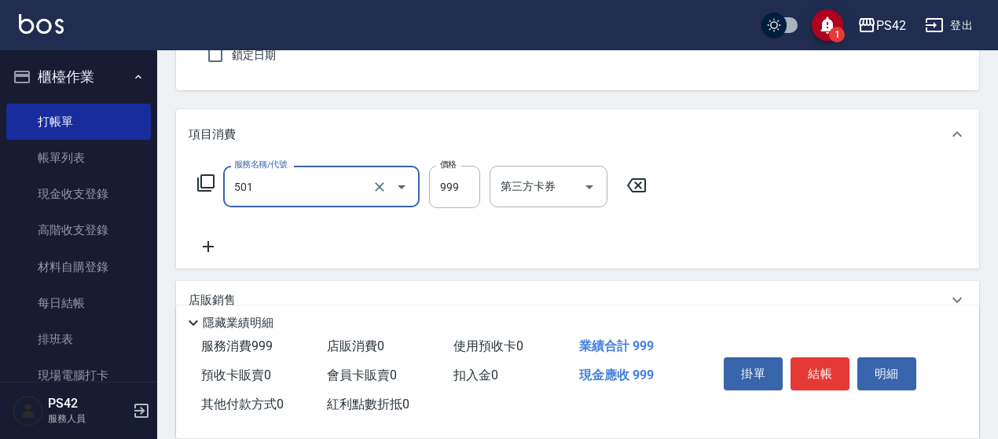
type input "染髮(501)"
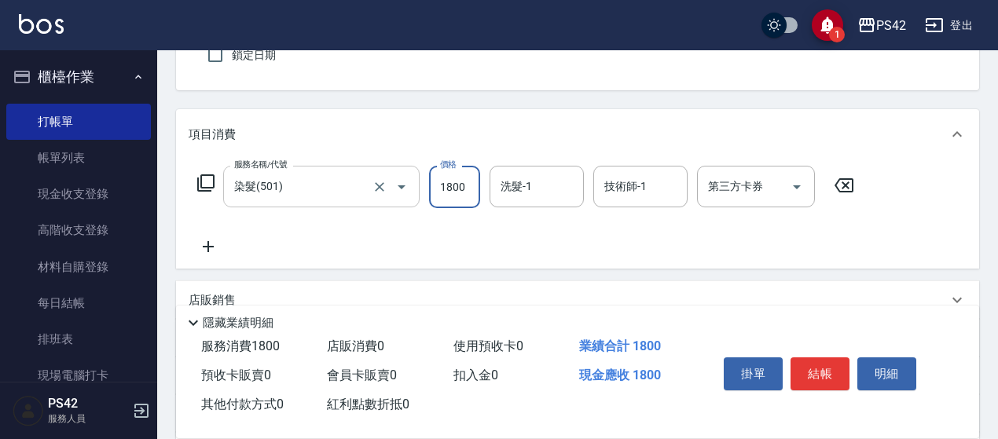
type input "1800"
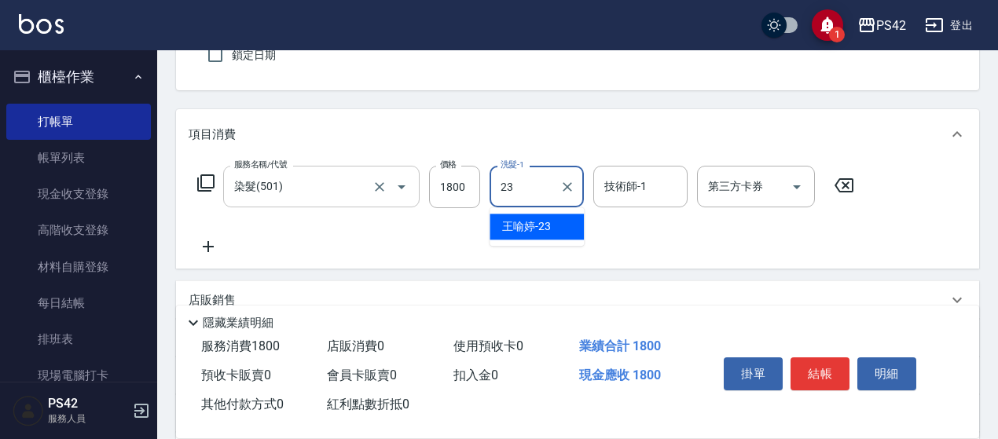
type input "[PERSON_NAME]-23"
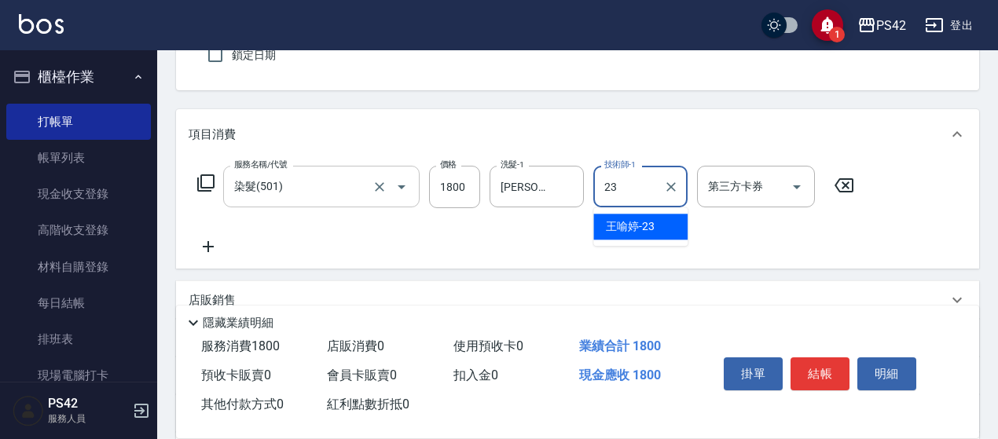
type input "[PERSON_NAME]-23"
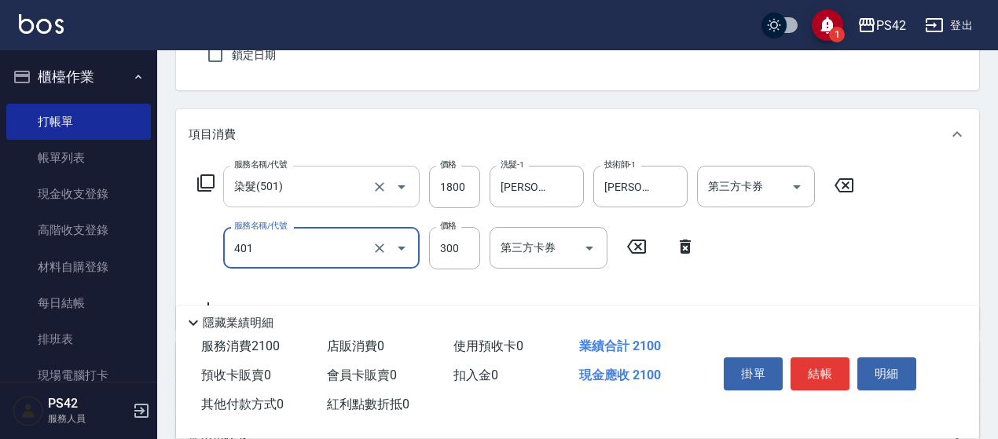
type input "300護(401)"
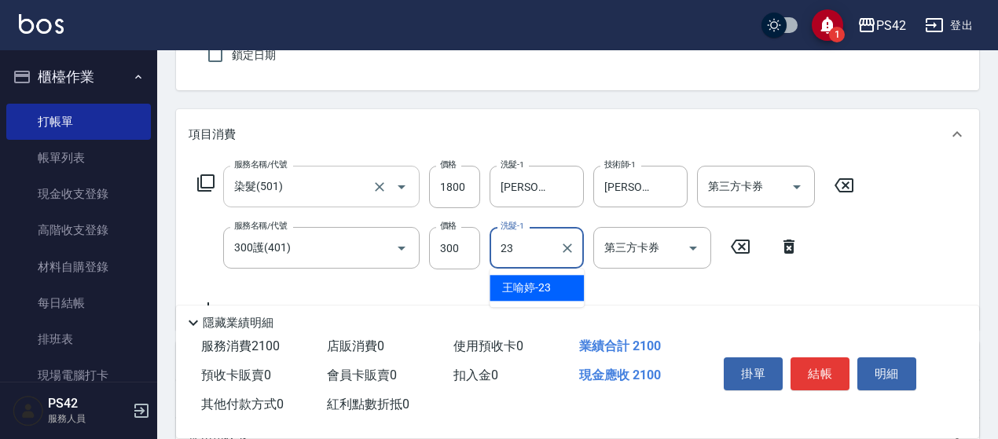
type input "[PERSON_NAME]-23"
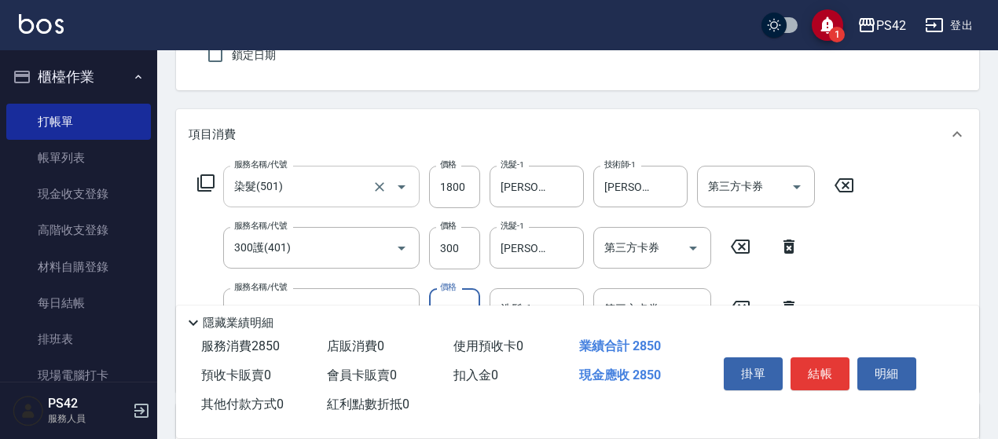
type input "750護(403)"
type input "[PERSON_NAME]-23"
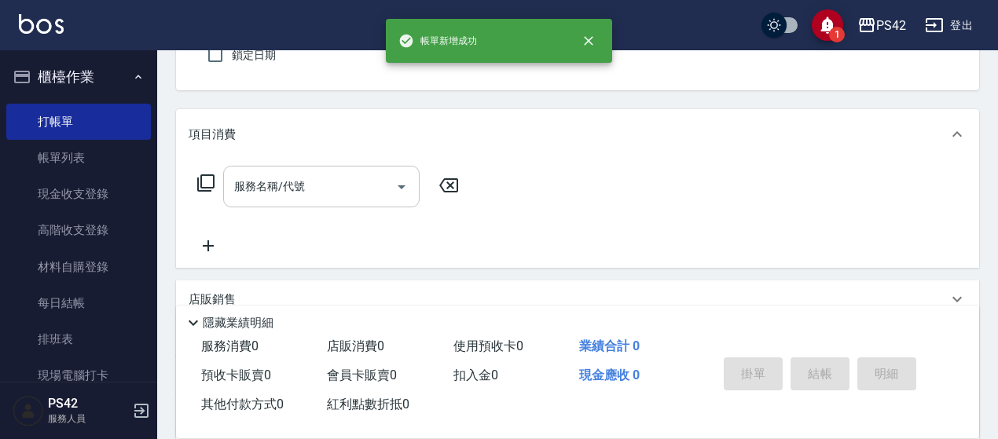
type input "無名字/0/null"
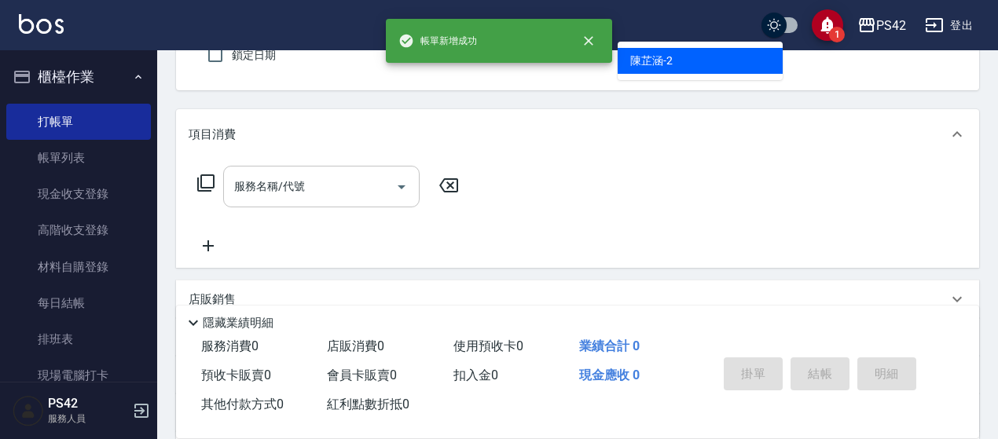
type input "[PERSON_NAME]-2"
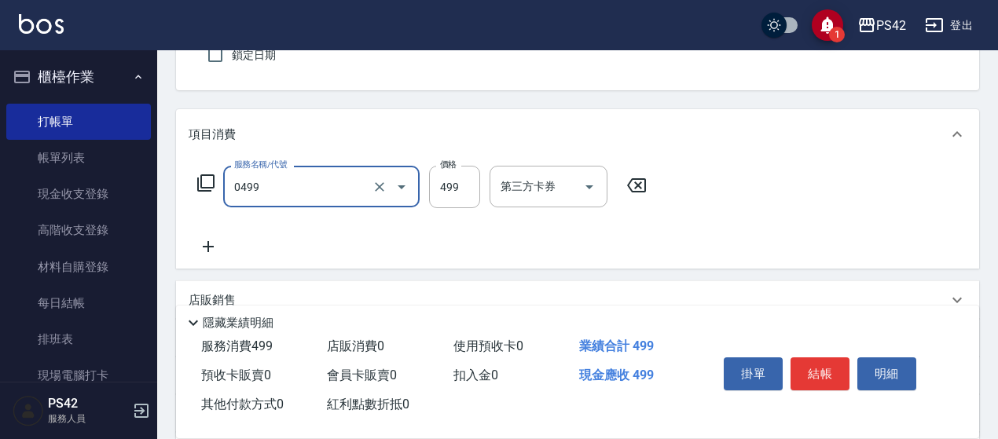
type input "[PERSON_NAME]499(0499)"
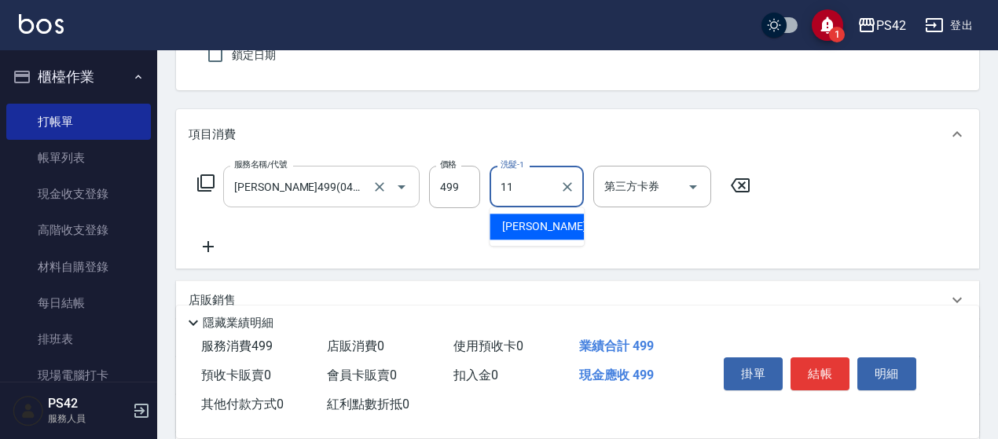
type input "[PERSON_NAME]-11"
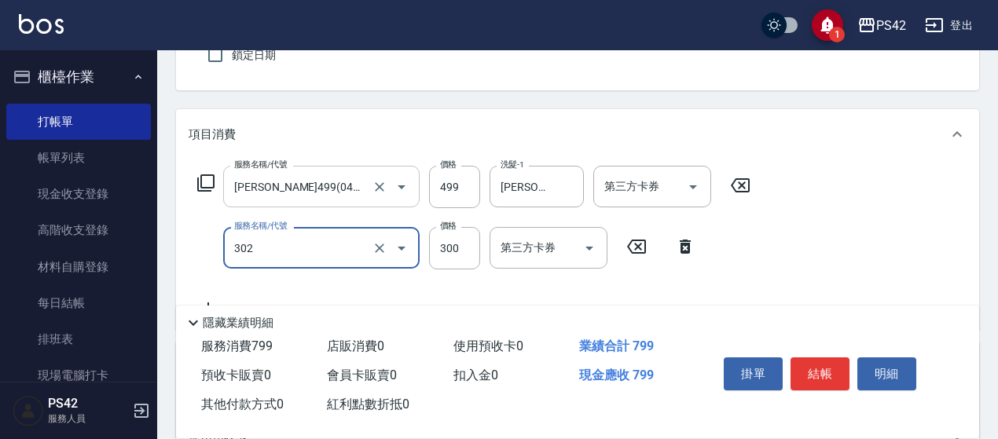
type input "剪髮(302)"
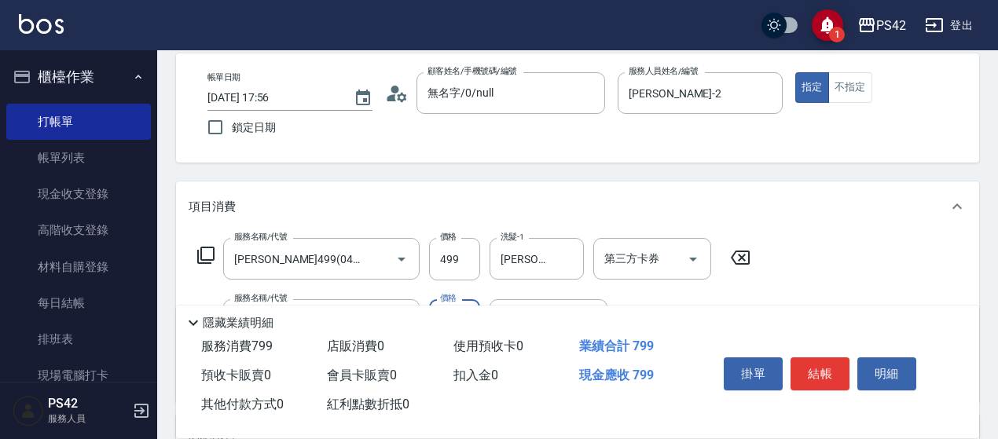
scroll to position [0, 0]
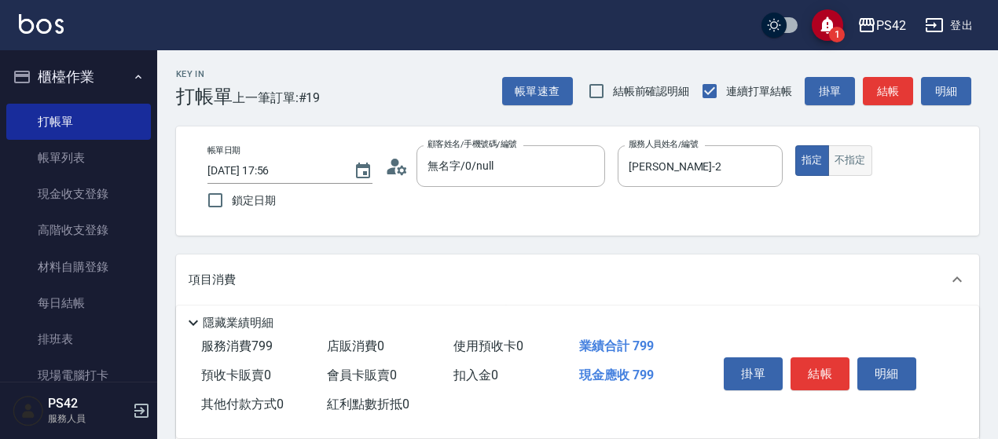
click at [850, 163] on button "不指定" at bounding box center [850, 160] width 44 height 31
click at [812, 369] on button "結帳" at bounding box center [819, 374] width 59 height 33
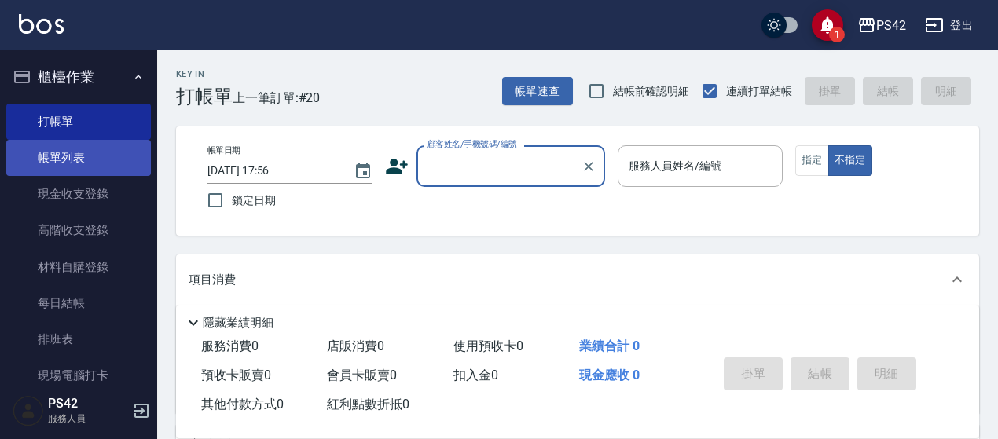
click at [134, 144] on link "帳單列表" at bounding box center [78, 158] width 145 height 36
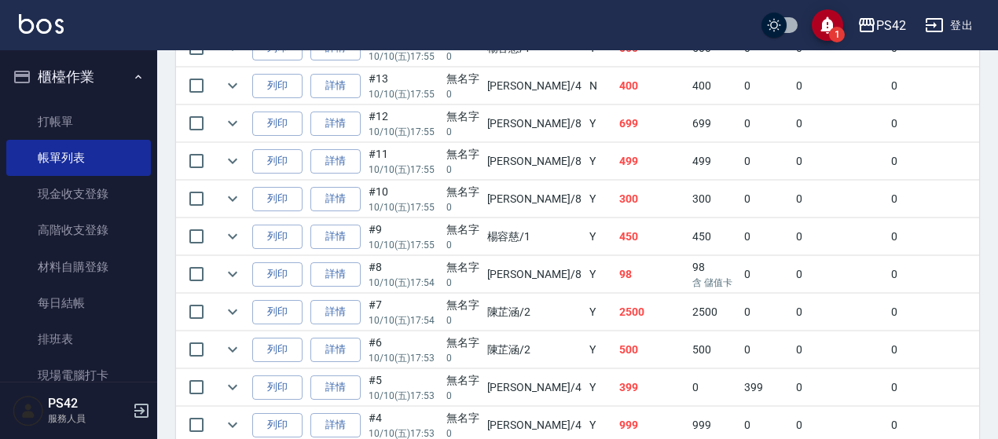
scroll to position [743, 0]
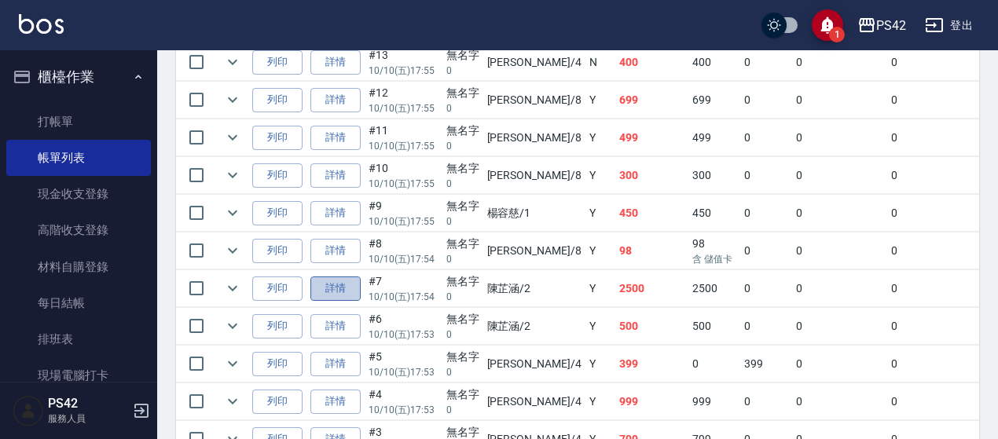
click at [350, 284] on link "詳情" at bounding box center [335, 289] width 50 height 24
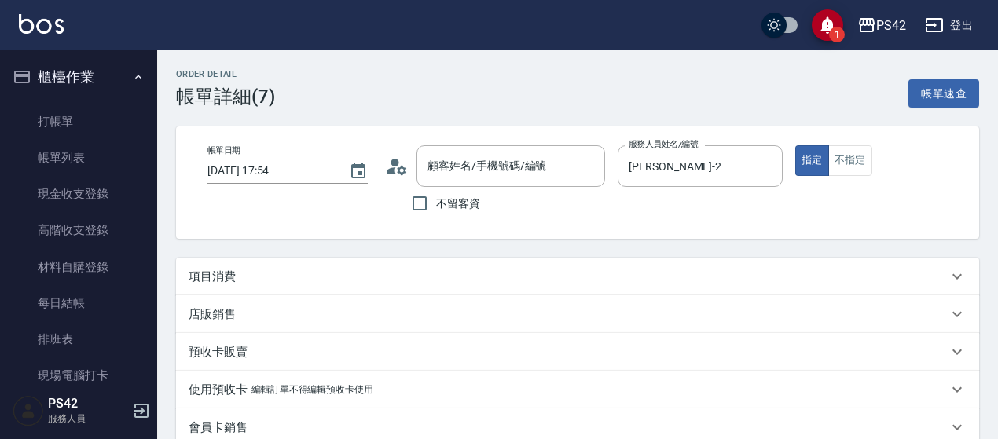
type input "[DATE] 17:54"
type input "[PERSON_NAME]-2"
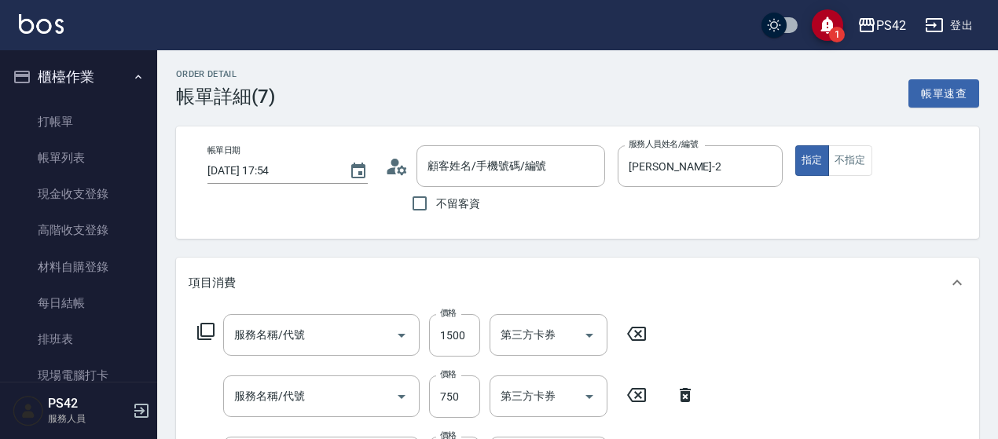
type input "無名字/0/null"
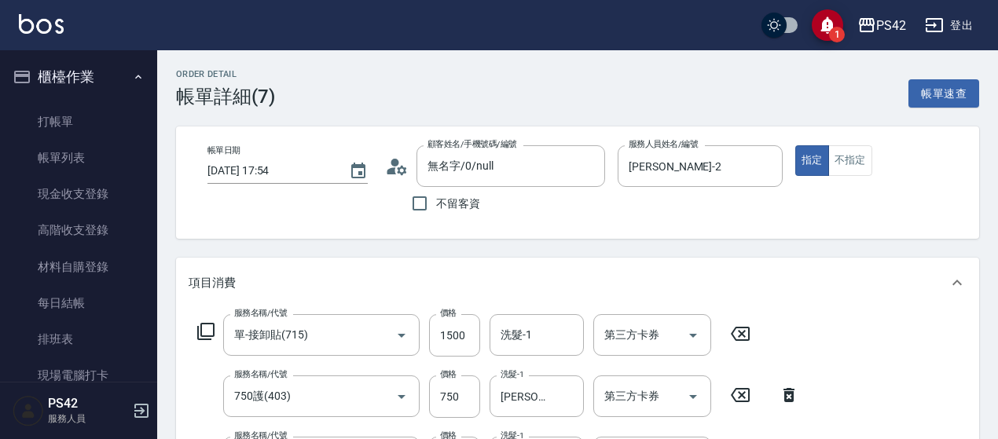
type input "單-接卸貼(715)"
type input "750護(403)"
type input "200(111)"
click at [867, 161] on button "不指定" at bounding box center [850, 160] width 44 height 31
drag, startPoint x: 773, startPoint y: 160, endPoint x: 774, endPoint y: 170, distance: 10.2
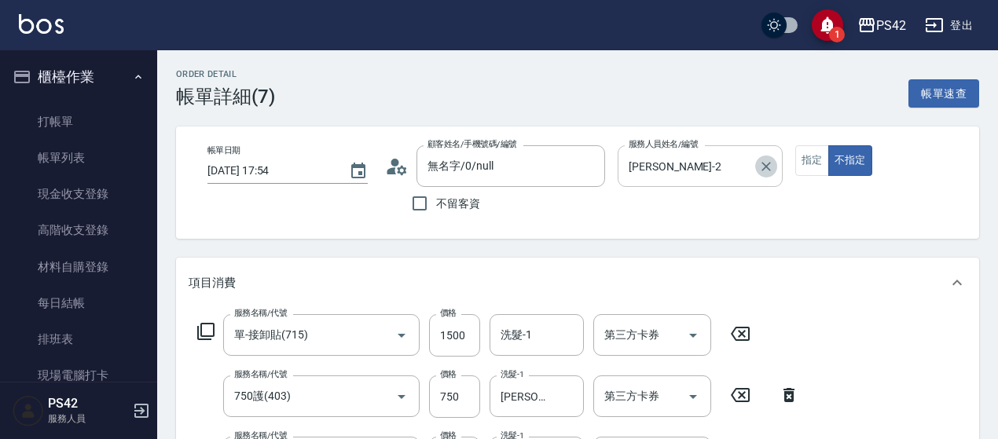
click at [773, 160] on icon "Clear" at bounding box center [766, 167] width 16 height 16
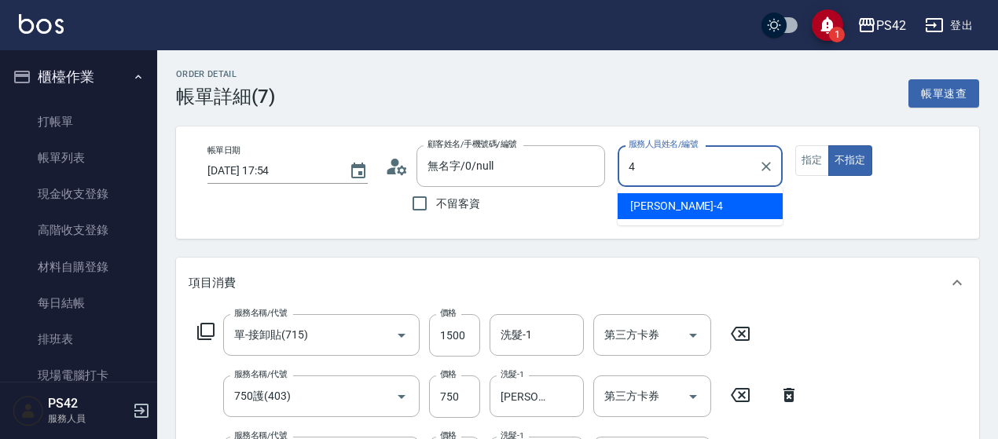
type input "[PERSON_NAME]-4"
type button "false"
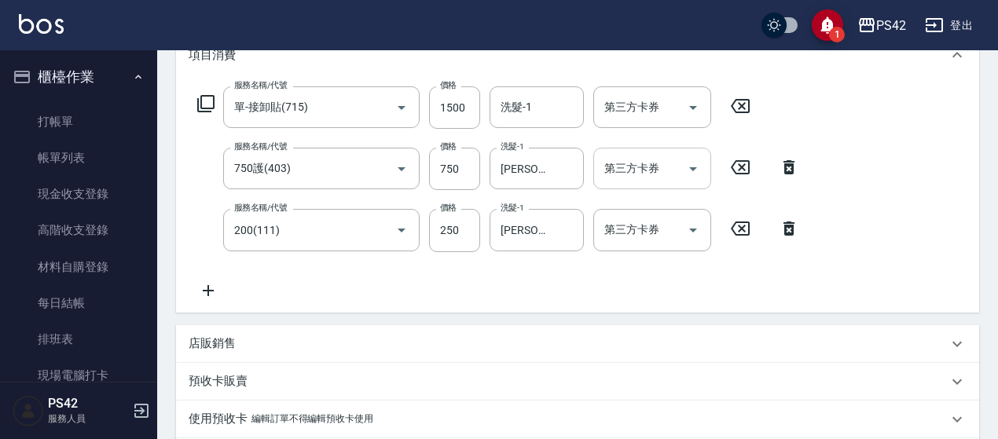
scroll to position [236, 0]
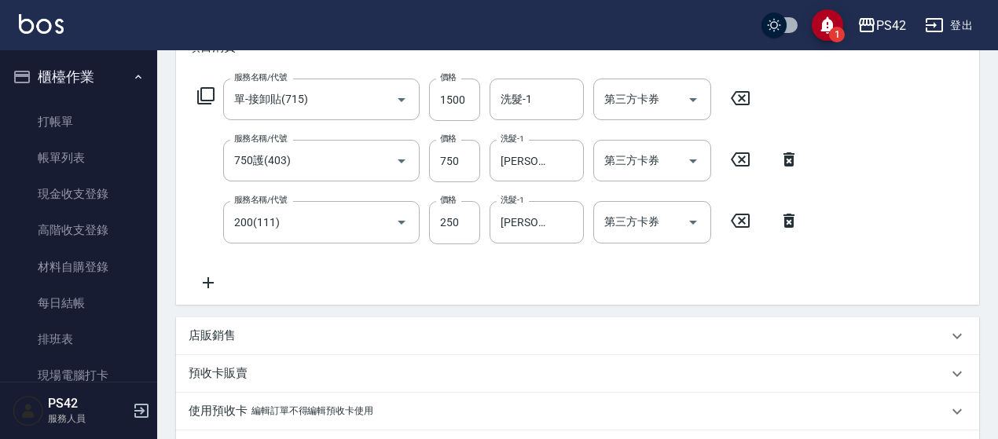
click at [745, 93] on icon at bounding box center [740, 98] width 39 height 19
click at [749, 151] on icon at bounding box center [740, 158] width 39 height 19
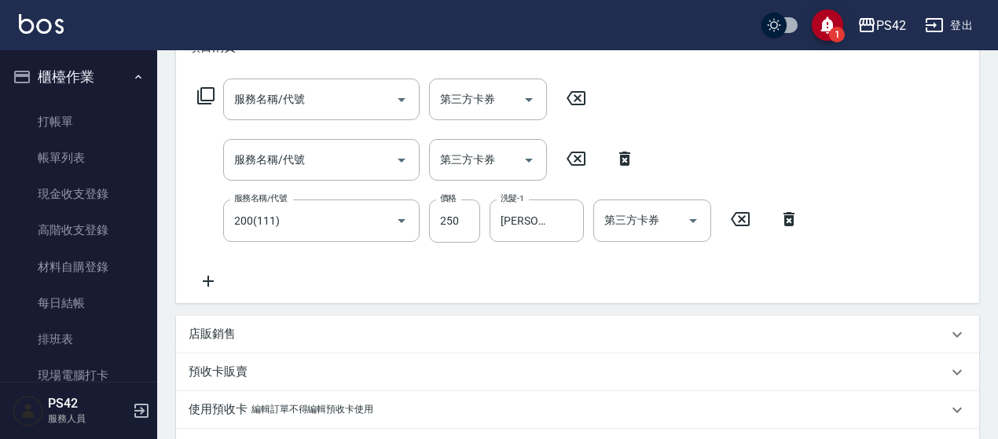
click at [739, 213] on icon at bounding box center [740, 219] width 19 height 14
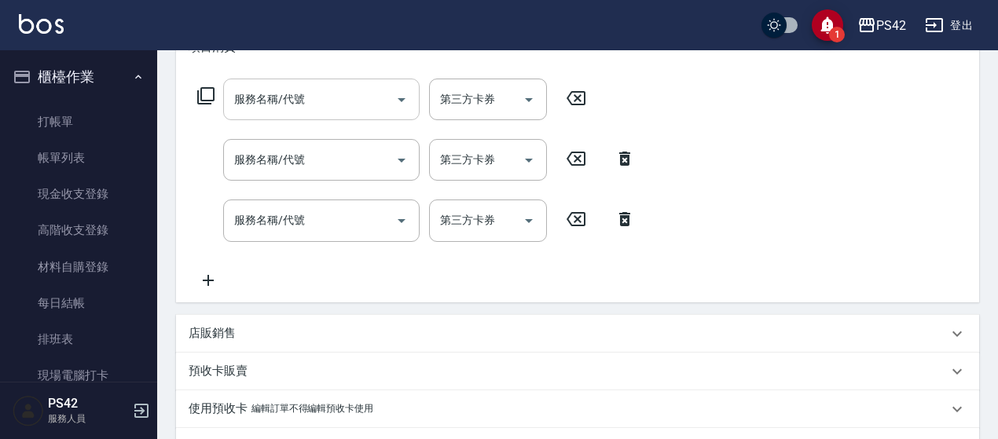
drag, startPoint x: 306, startPoint y: 64, endPoint x: 310, endPoint y: 105, distance: 40.3
click at [306, 67] on div "項目消費" at bounding box center [577, 47] width 803 height 50
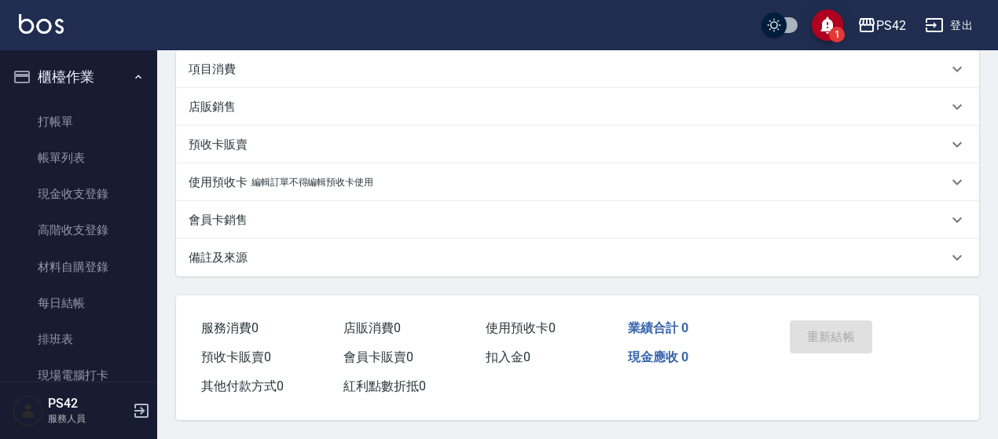
scroll to position [212, 0]
click at [308, 108] on div "店販銷售" at bounding box center [568, 107] width 759 height 17
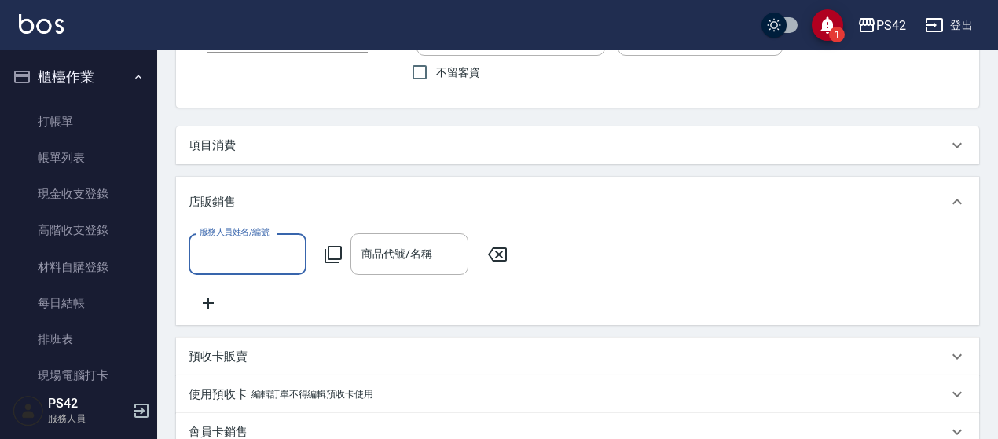
scroll to position [55, 0]
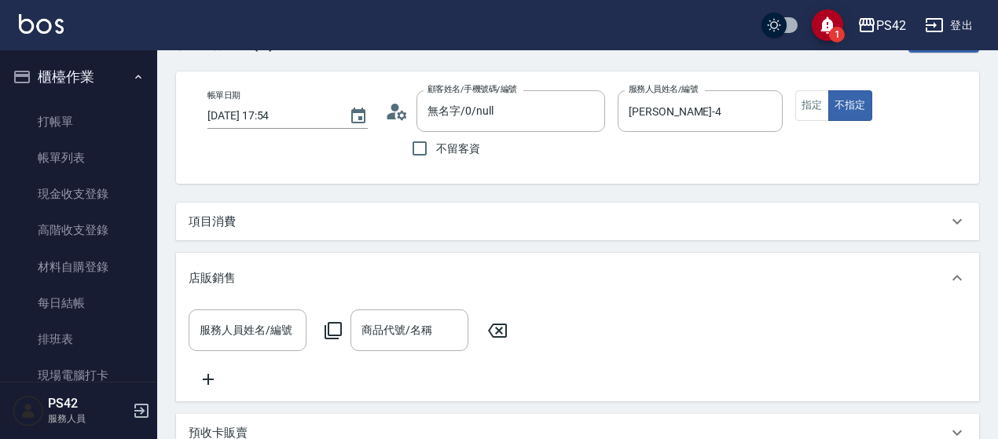
click at [273, 230] on div "項目消費" at bounding box center [577, 222] width 803 height 38
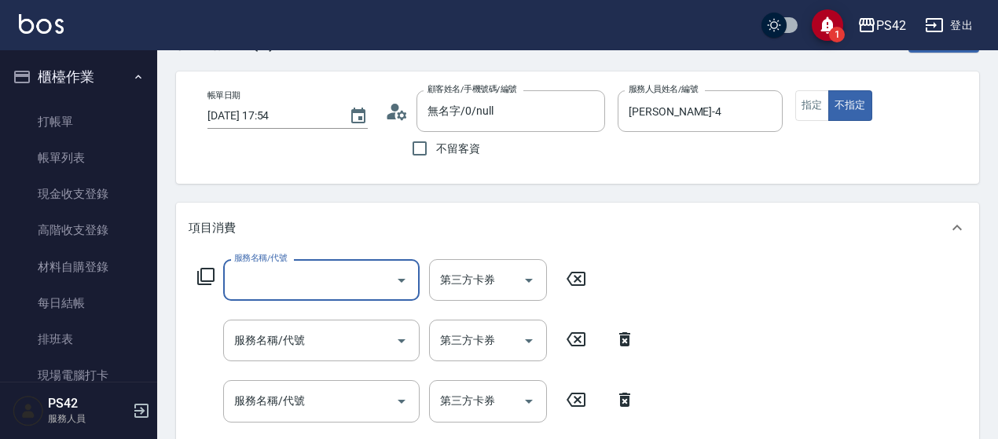
scroll to position [0, 0]
type input "洗+剪(308)"
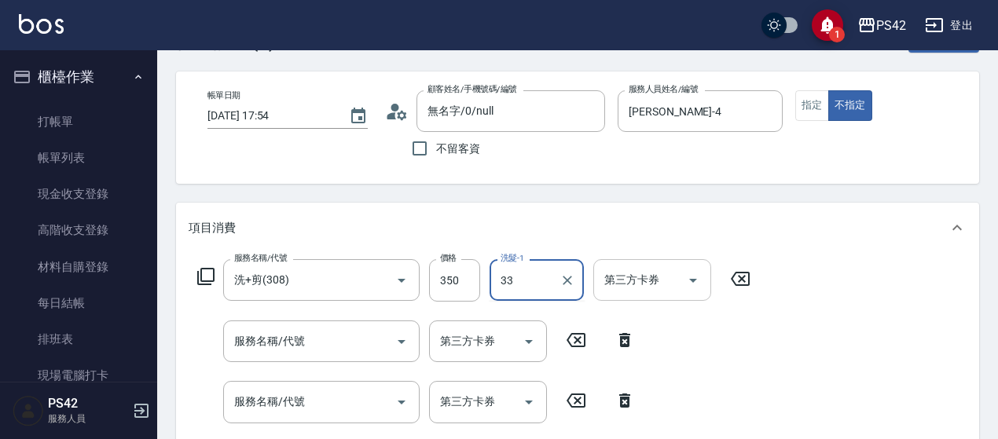
type input "[PERSON_NAME]-33"
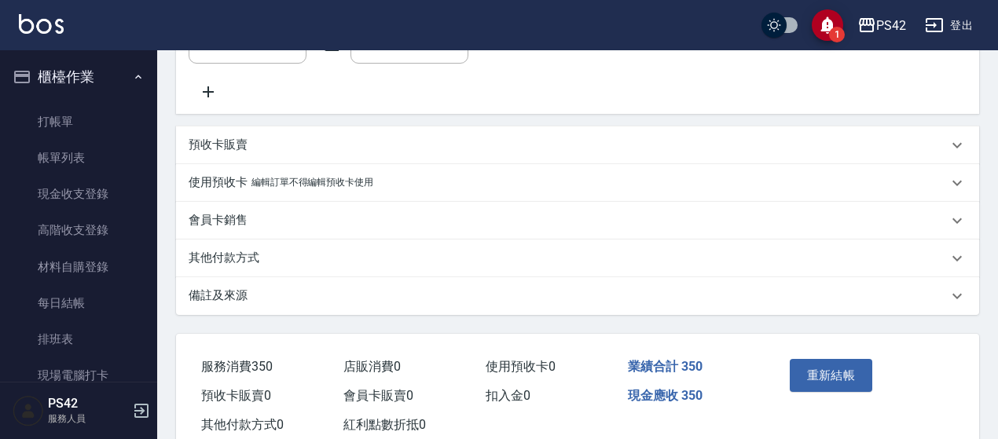
scroll to position [641, 0]
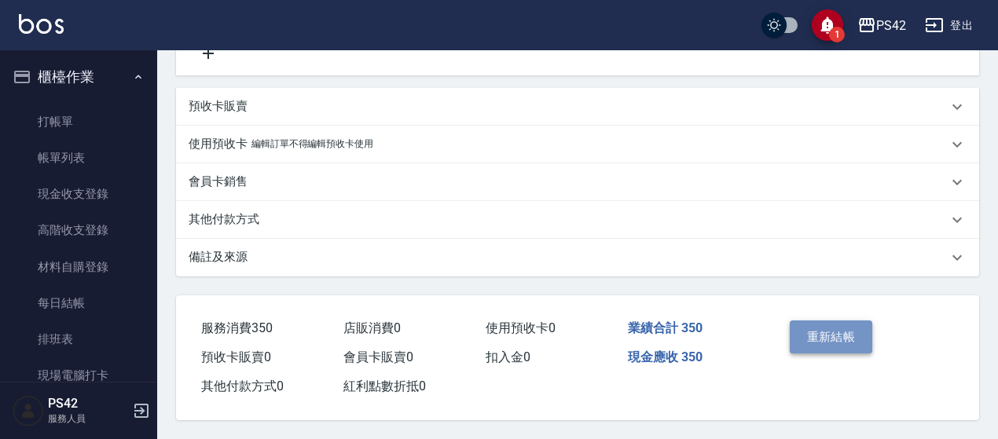
click at [838, 337] on button "重新結帳" at bounding box center [831, 337] width 83 height 33
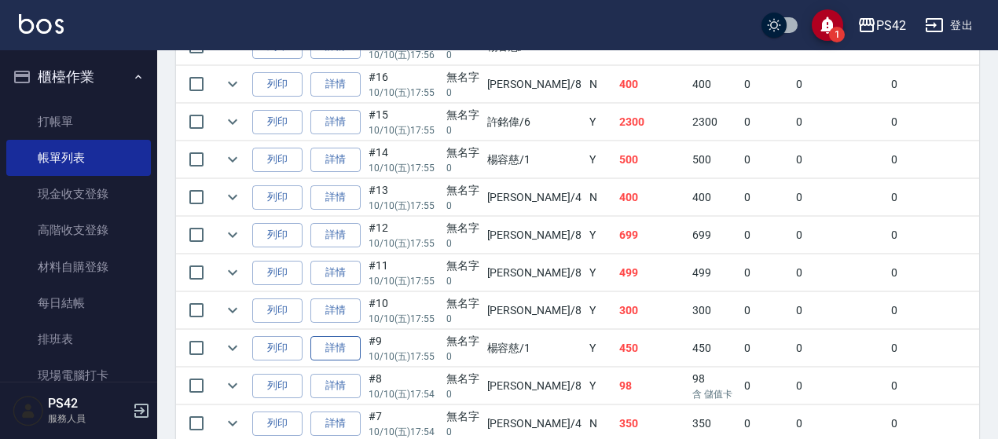
scroll to position [629, 0]
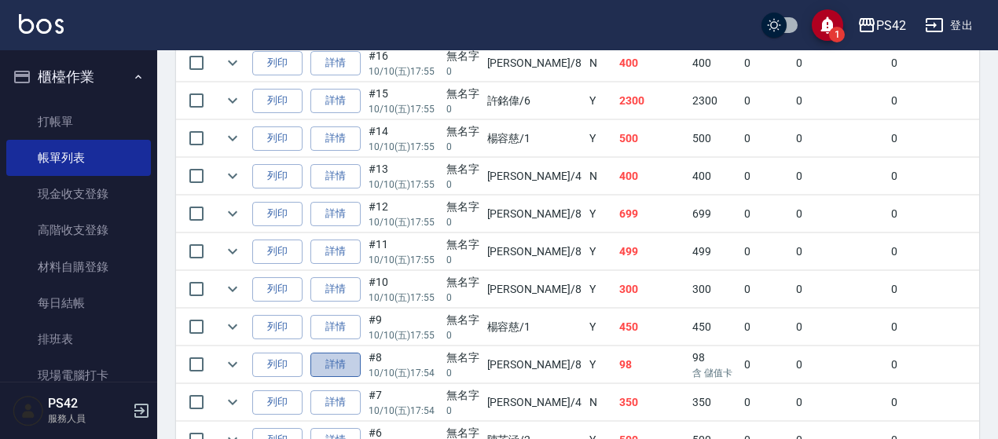
click at [329, 354] on link "詳情" at bounding box center [335, 365] width 50 height 24
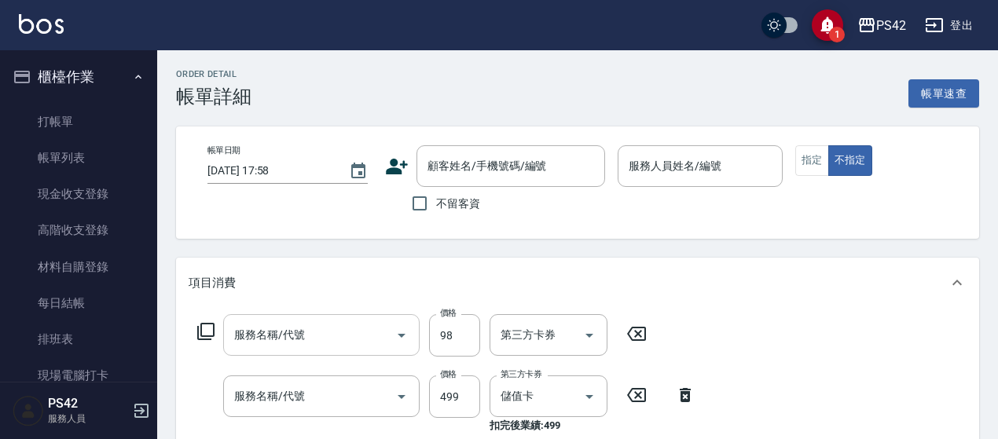
type input "[DATE] 17:54"
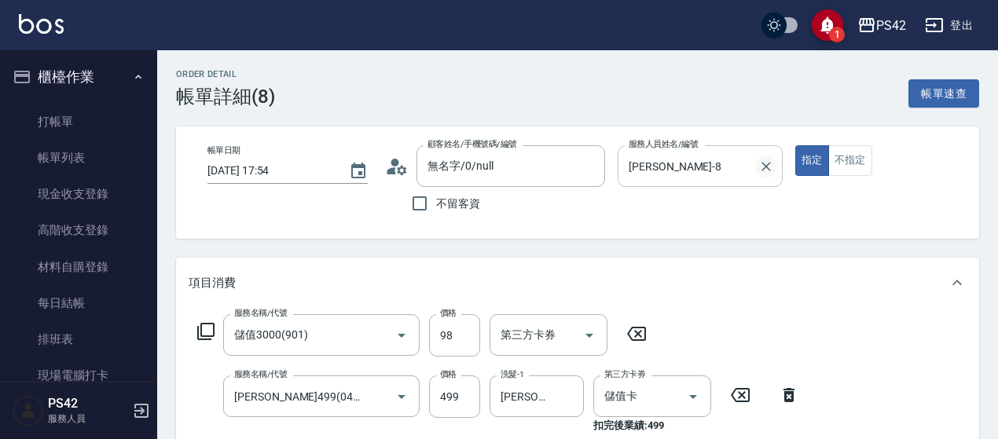
click at [773, 167] on icon "Clear" at bounding box center [766, 167] width 16 height 16
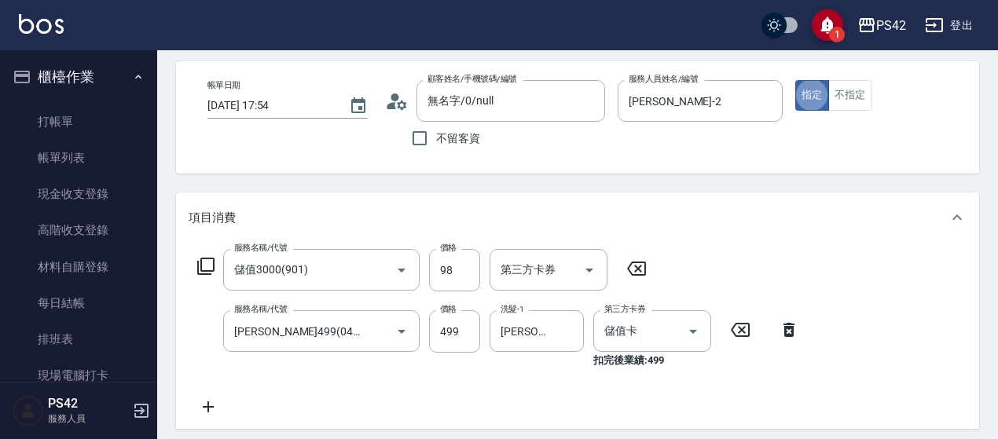
scroll to position [157, 0]
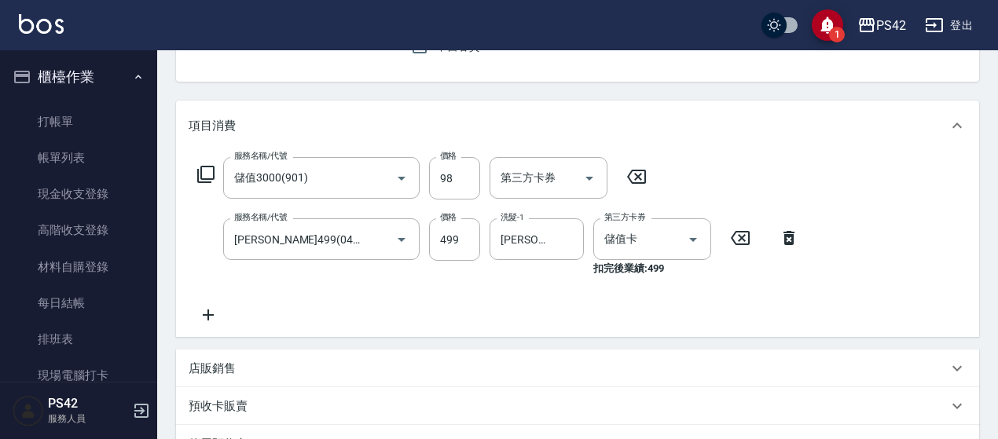
drag, startPoint x: 745, startPoint y: 237, endPoint x: 691, endPoint y: 233, distance: 53.5
click at [742, 238] on icon at bounding box center [740, 238] width 39 height 19
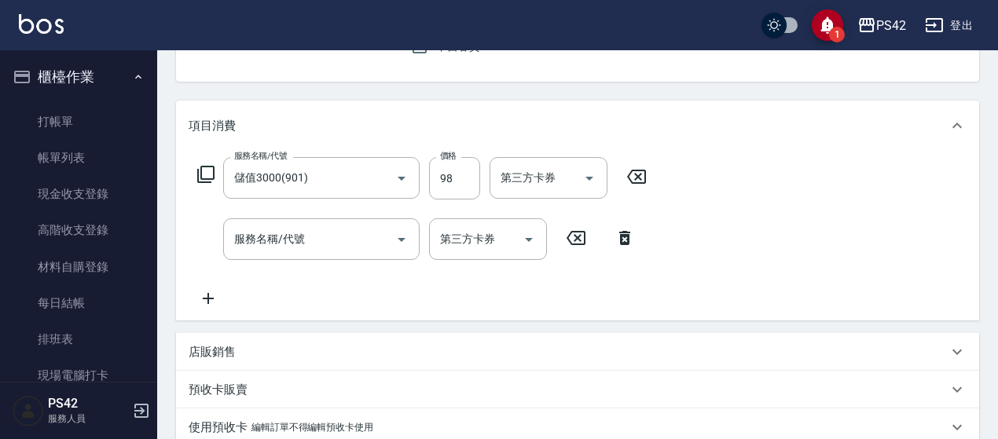
click at [632, 173] on icon at bounding box center [636, 176] width 39 height 19
click at [297, 165] on input "服務名稱/代號" at bounding box center [309, 178] width 159 height 28
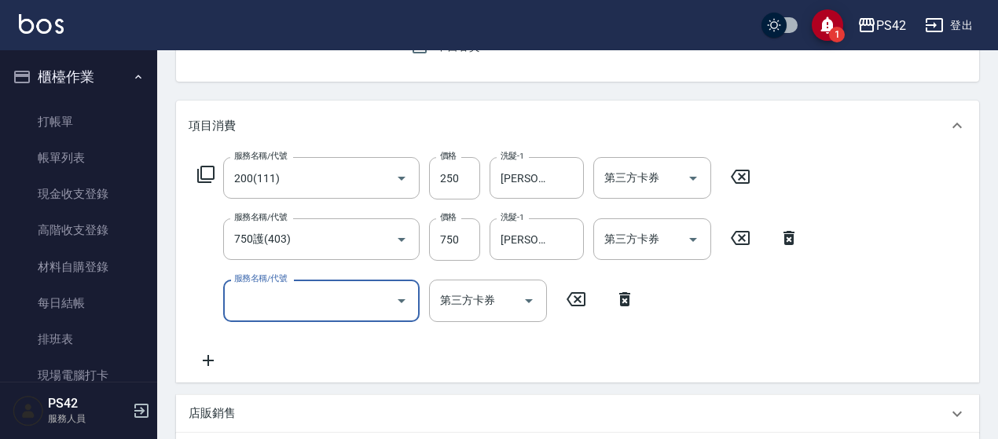
click at [317, 312] on input "服務名稱/代號" at bounding box center [309, 301] width 159 height 28
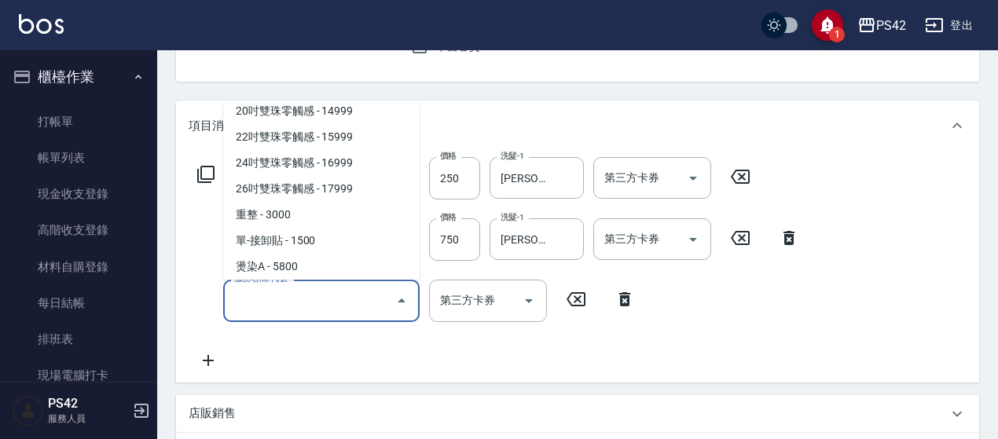
scroll to position [1257, 0]
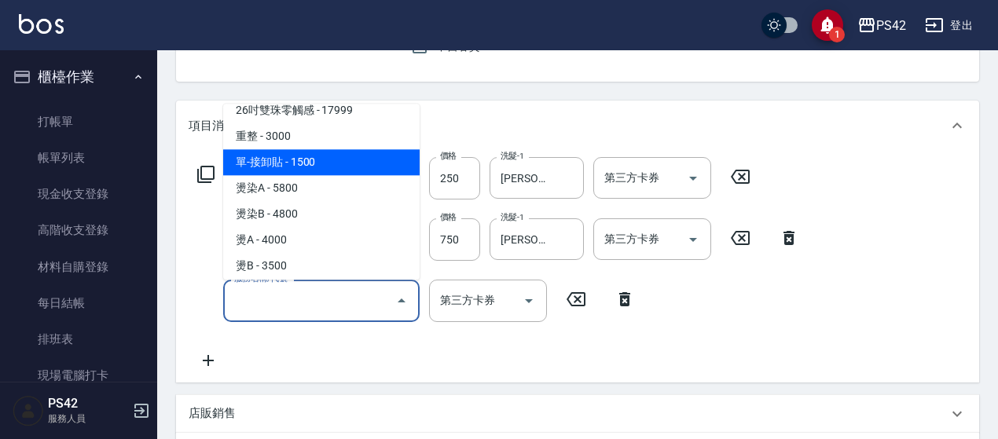
click at [354, 157] on span "單-接卸貼 - 1500" at bounding box center [321, 163] width 196 height 26
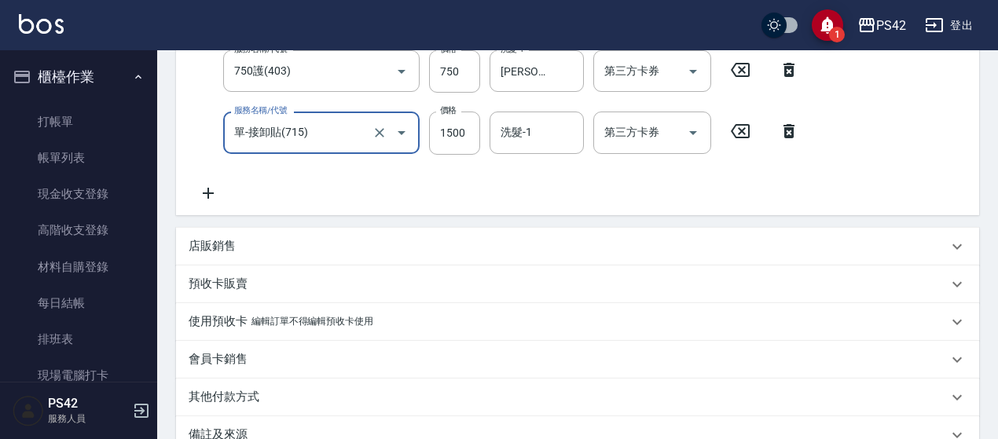
scroll to position [471, 0]
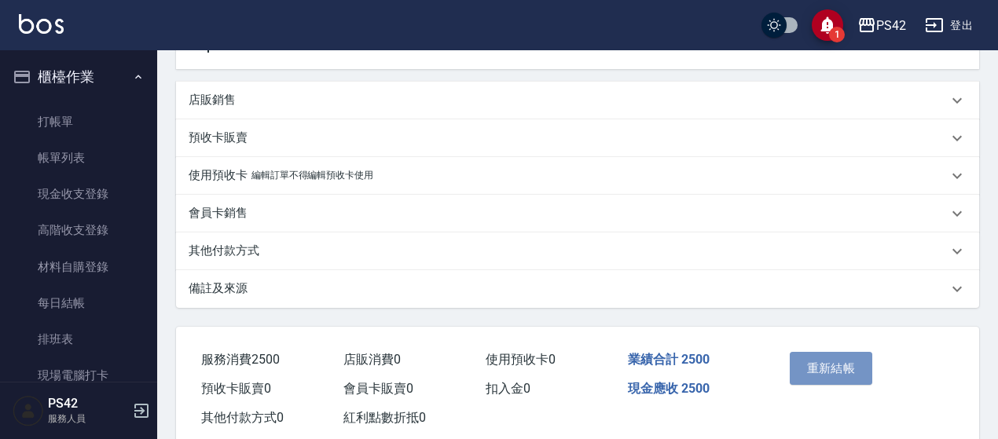
click at [833, 364] on button "重新結帳" at bounding box center [831, 368] width 83 height 33
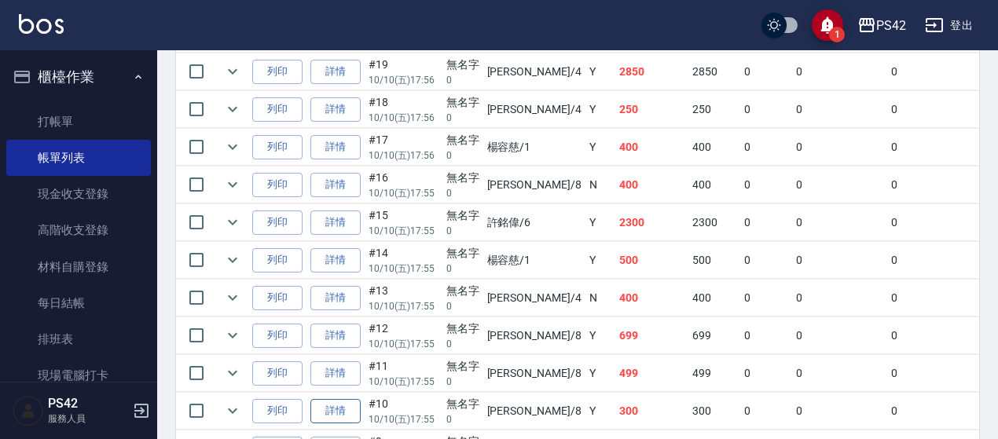
scroll to position [550, 0]
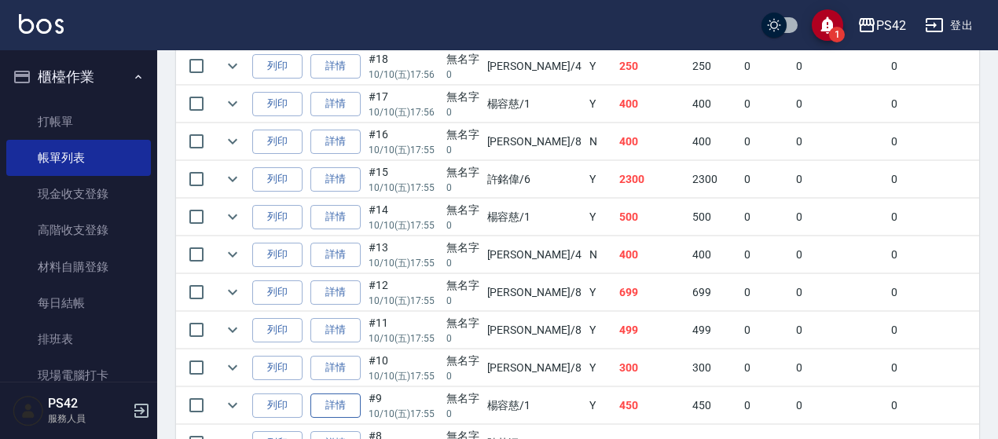
click at [330, 405] on link "詳情" at bounding box center [335, 406] width 50 height 24
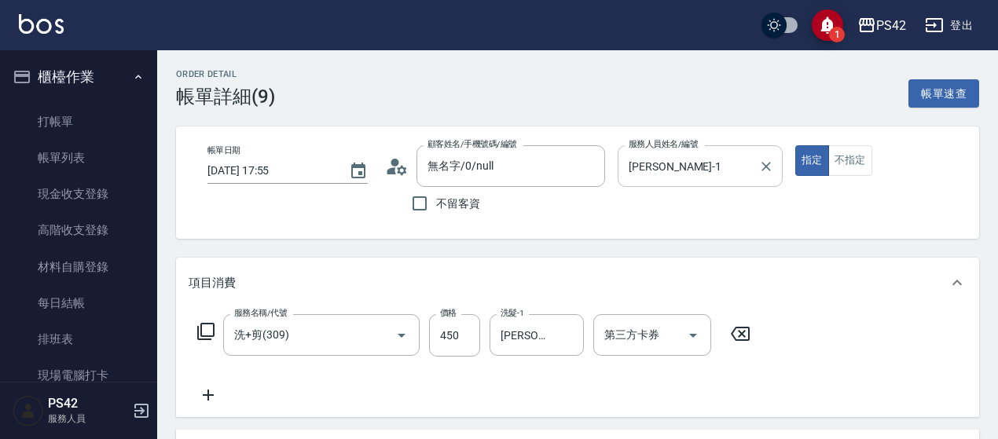
click at [760, 171] on icon "Clear" at bounding box center [766, 167] width 16 height 16
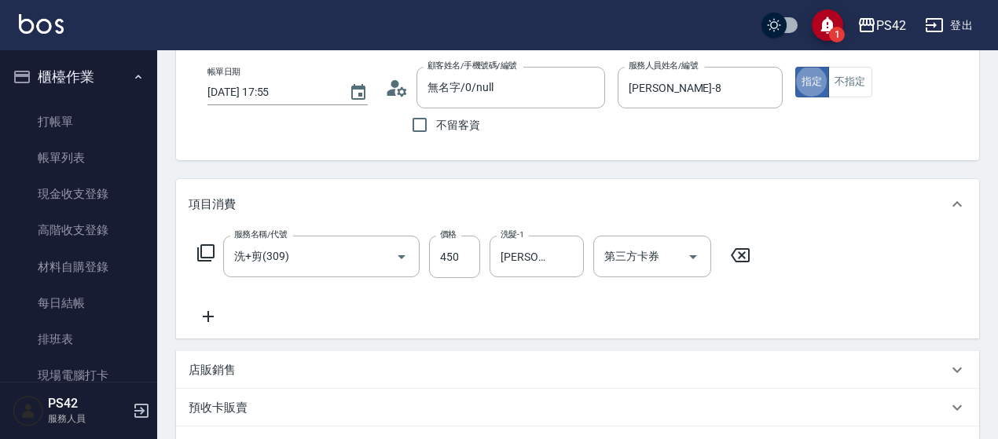
scroll to position [157, 0]
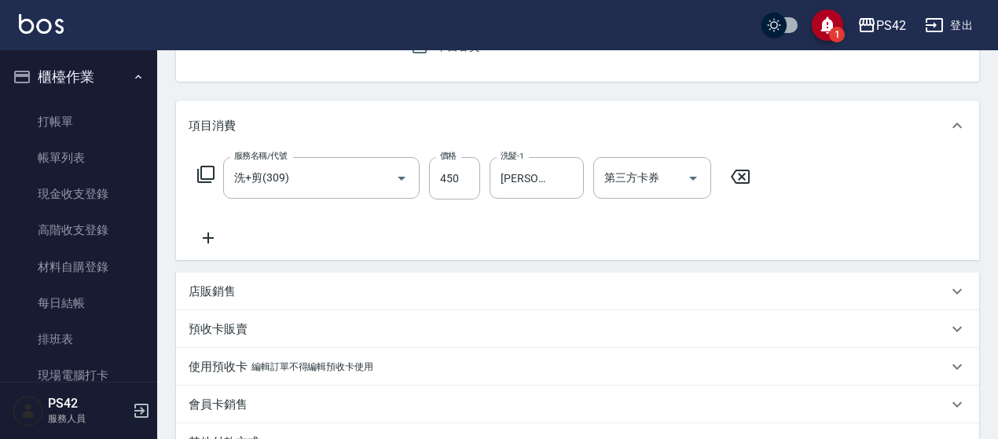
click at [740, 174] on icon at bounding box center [740, 177] width 19 height 14
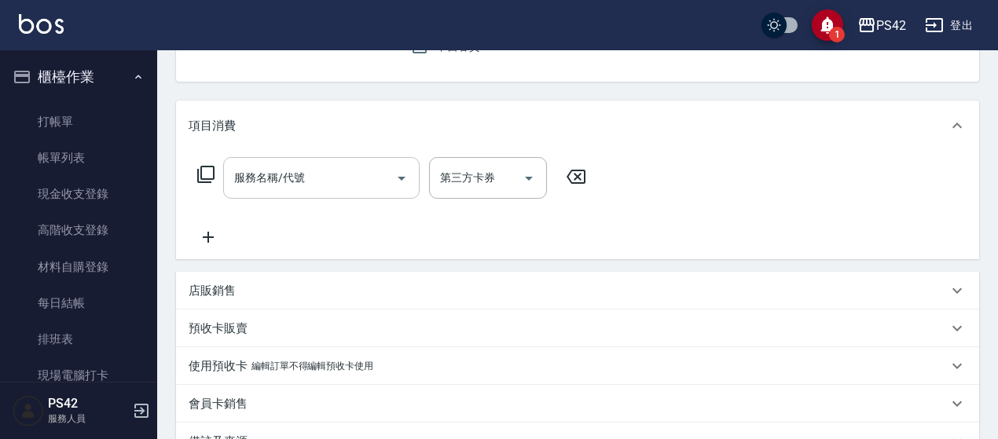
click at [333, 161] on div "服務名稱/代號" at bounding box center [321, 178] width 196 height 42
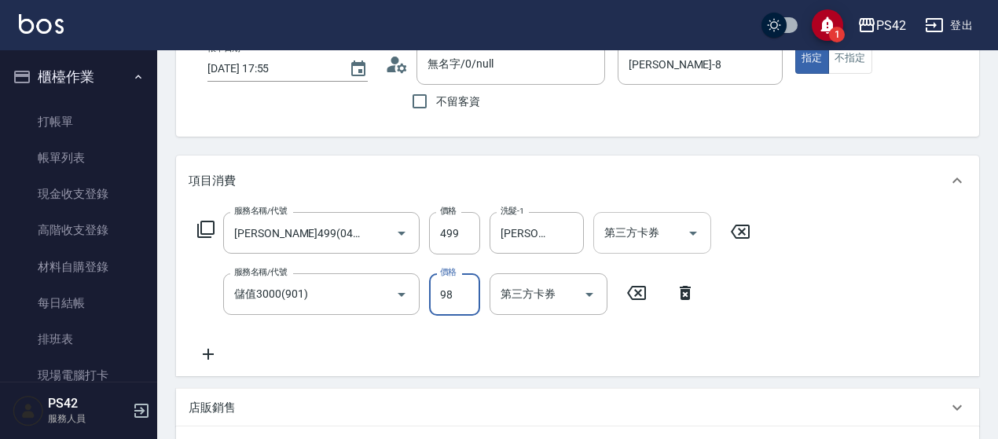
scroll to position [79, 0]
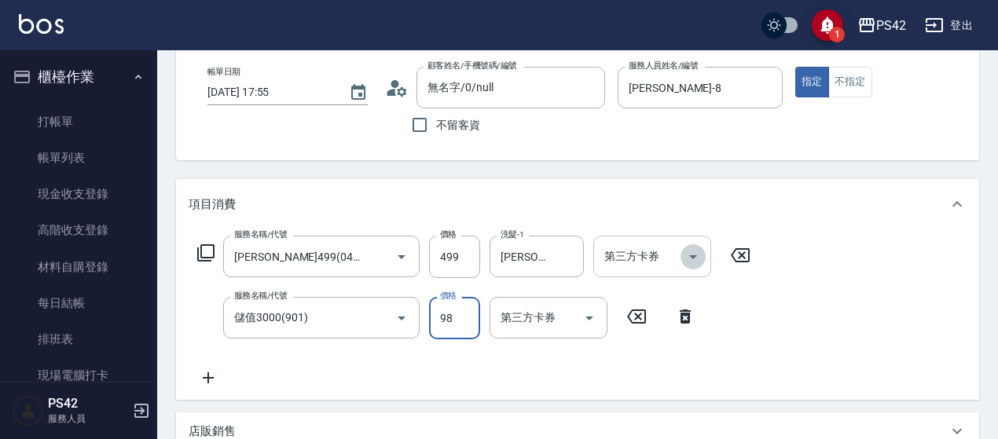
click at [691, 256] on icon "Open" at bounding box center [693, 257] width 8 height 4
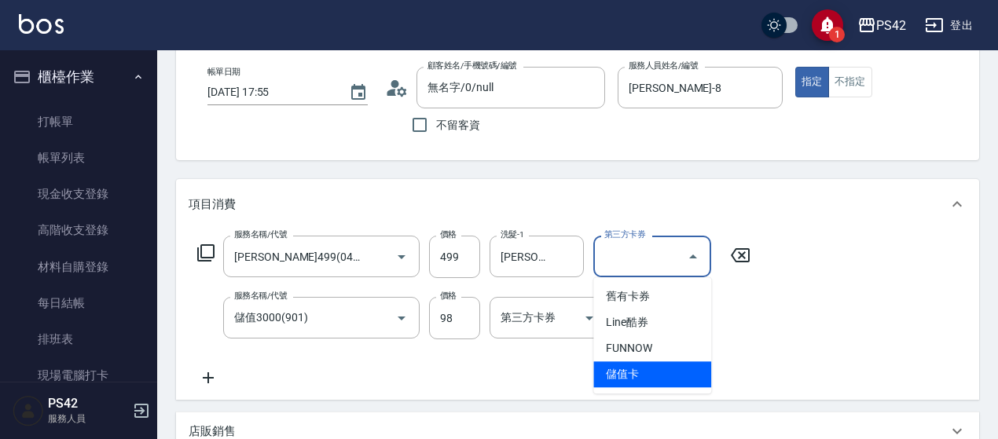
click at [649, 376] on span "儲值卡" at bounding box center [652, 374] width 118 height 26
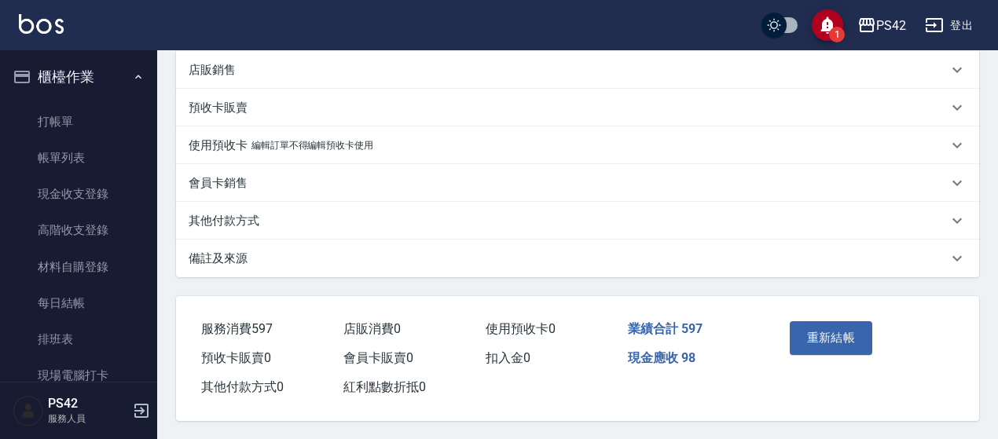
scroll to position [462, 0]
click at [857, 331] on button "重新結帳" at bounding box center [831, 337] width 83 height 33
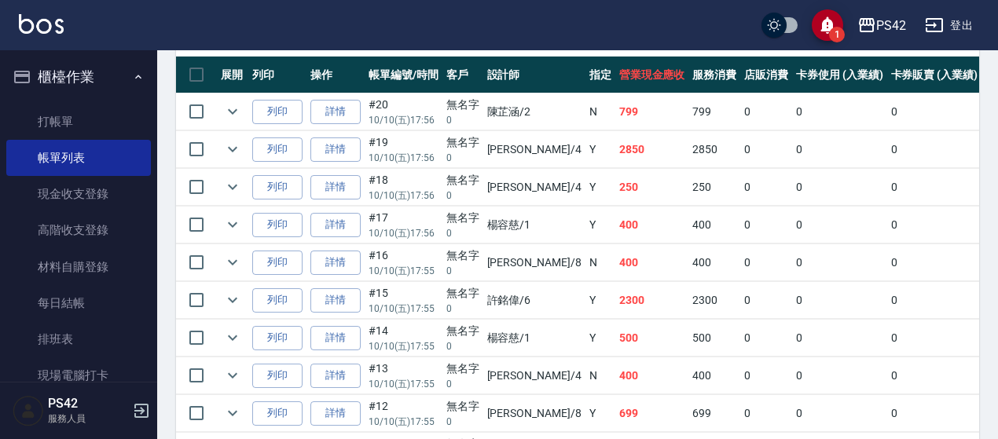
scroll to position [550, 0]
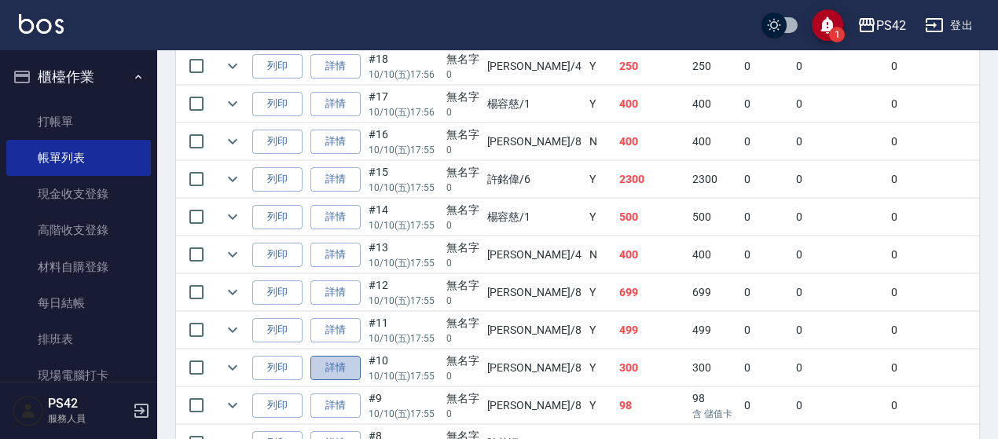
click at [349, 356] on link "詳情" at bounding box center [335, 368] width 50 height 24
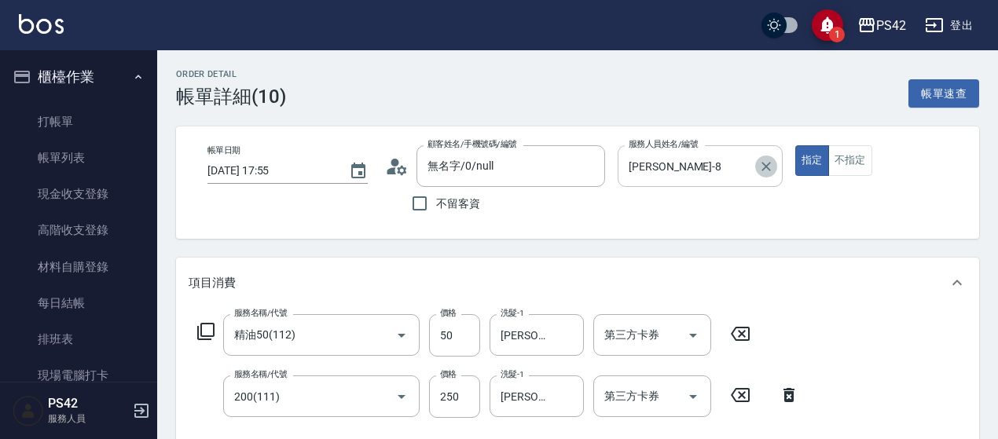
click at [765, 163] on icon "Clear" at bounding box center [766, 167] width 16 height 16
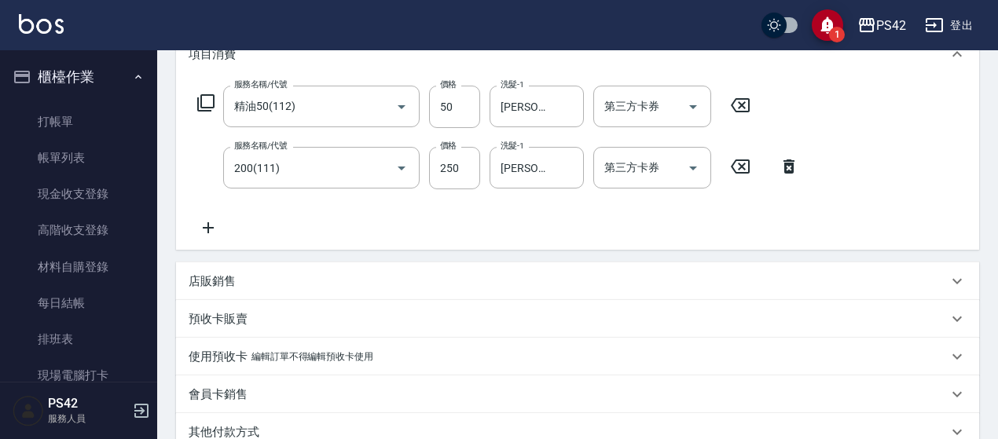
scroll to position [236, 0]
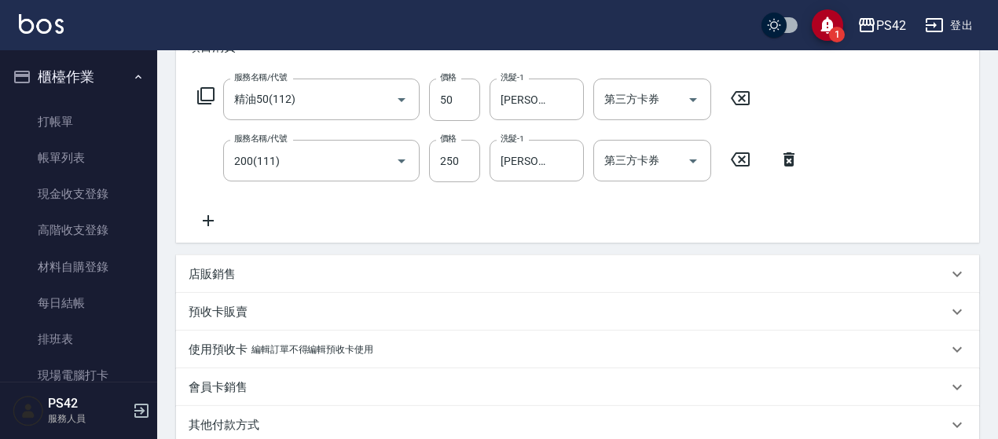
click at [732, 95] on icon at bounding box center [740, 98] width 19 height 14
drag, startPoint x: 735, startPoint y: 161, endPoint x: 659, endPoint y: 159, distance: 76.3
click at [732, 160] on icon at bounding box center [740, 158] width 39 height 19
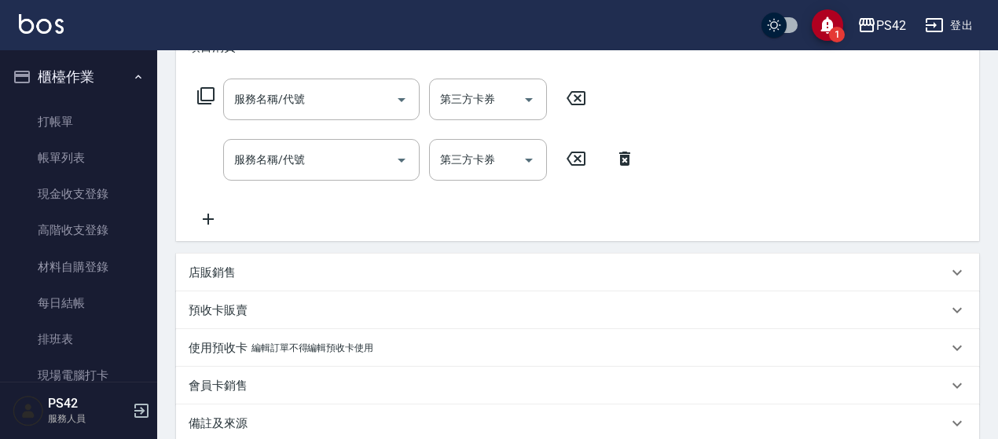
click at [259, 101] on input "服務名稱/代號" at bounding box center [309, 100] width 159 height 28
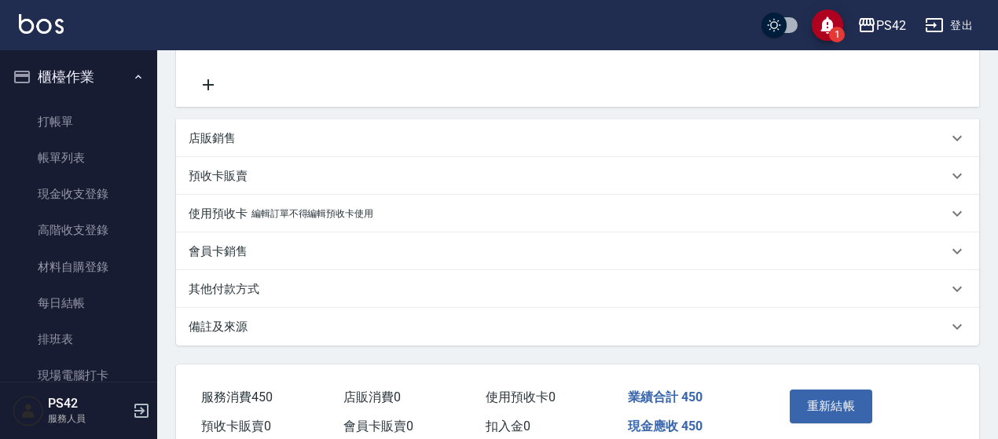
scroll to position [446, 0]
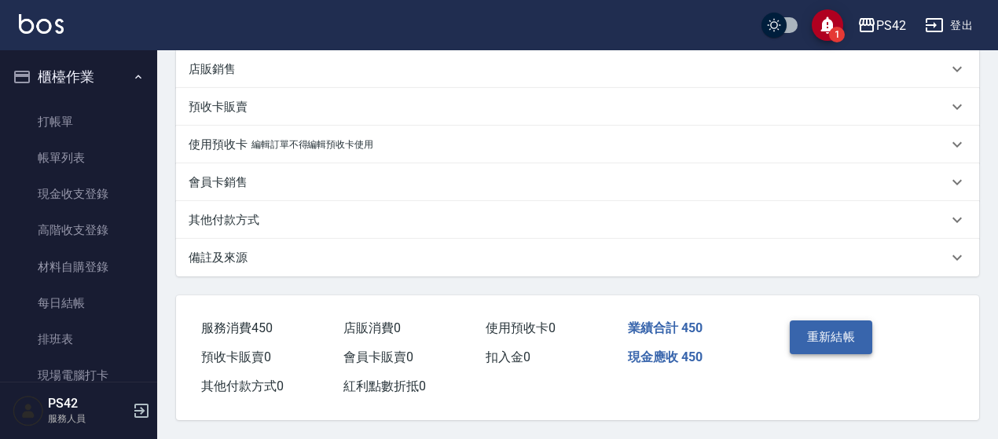
click at [854, 344] on button "重新結帳" at bounding box center [831, 337] width 83 height 33
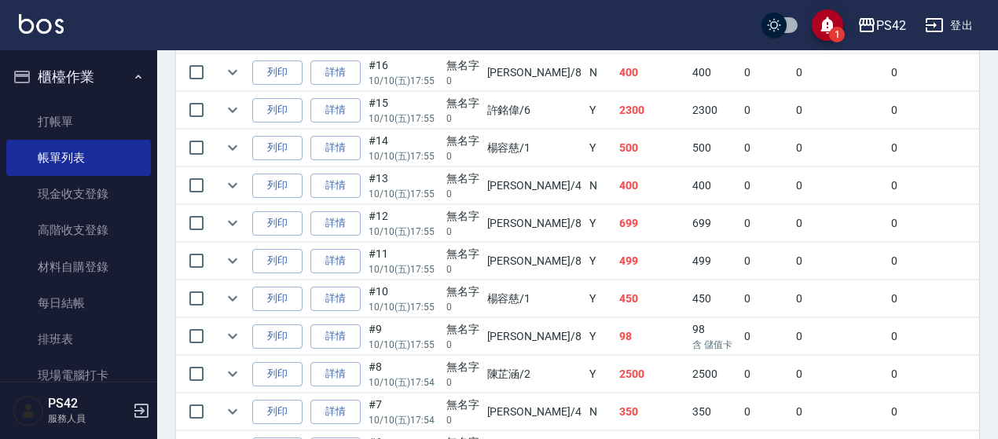
scroll to position [707, 0]
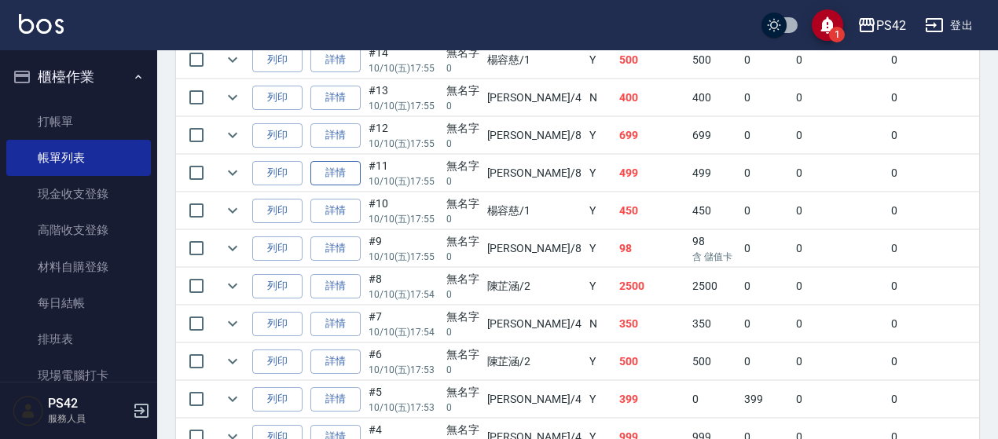
click at [346, 166] on link "詳情" at bounding box center [335, 173] width 50 height 24
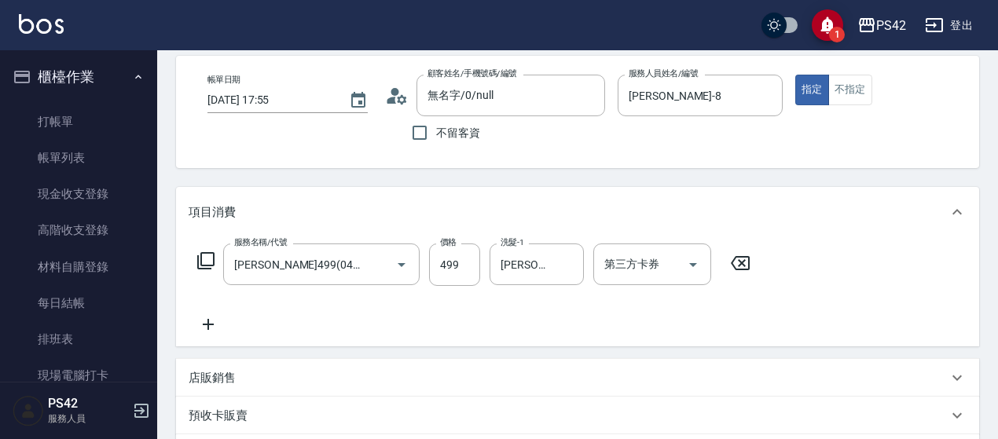
scroll to position [157, 0]
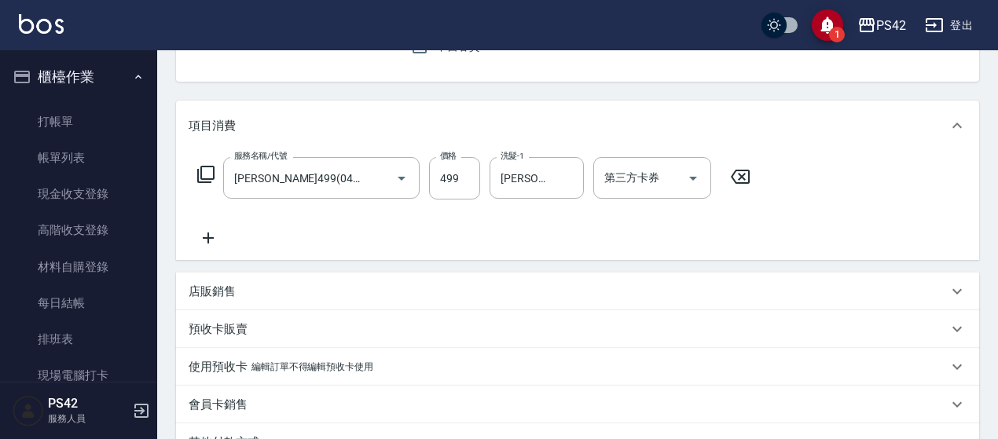
click at [738, 174] on icon at bounding box center [740, 176] width 39 height 19
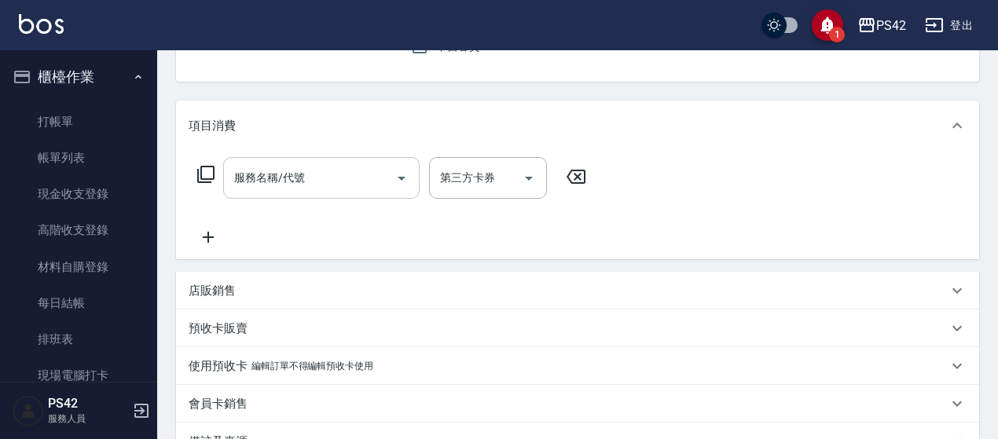
click at [341, 183] on input "服務名稱/代號" at bounding box center [309, 178] width 159 height 28
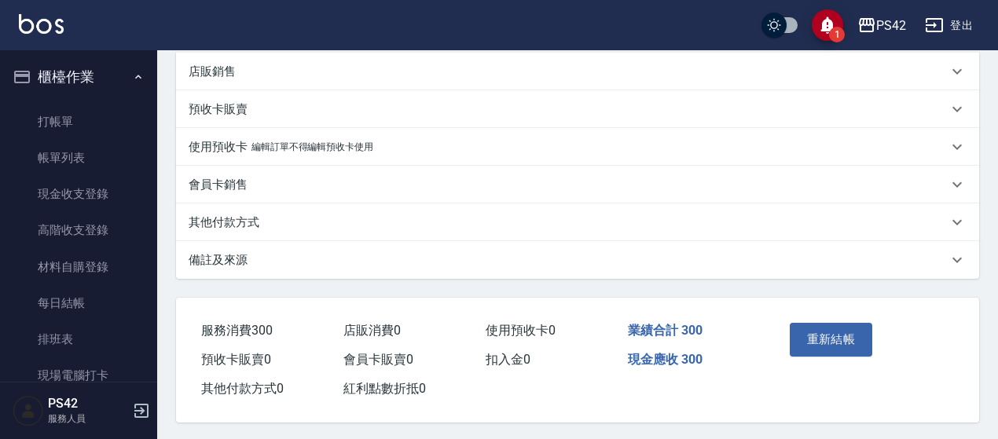
scroll to position [446, 0]
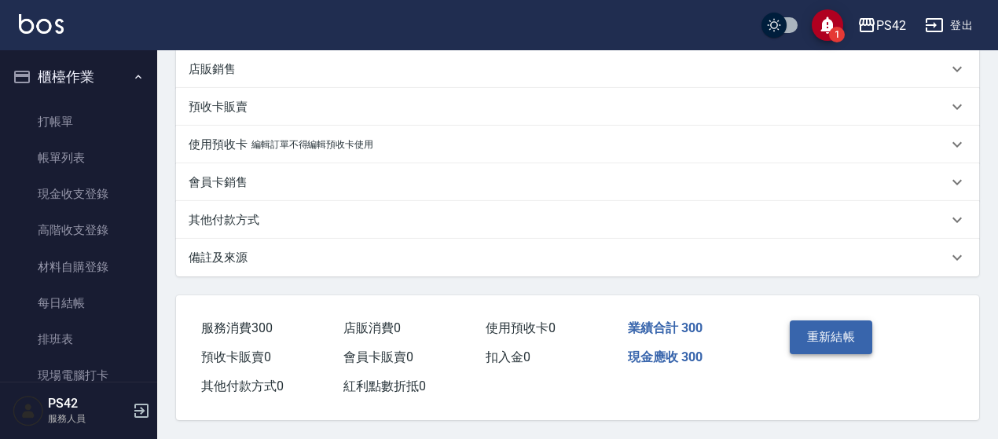
drag, startPoint x: 845, startPoint y: 356, endPoint x: 845, endPoint y: 347, distance: 9.4
click at [845, 347] on div "重新結帳" at bounding box center [822, 348] width 79 height 68
click at [842, 343] on button "重新結帳" at bounding box center [831, 337] width 83 height 33
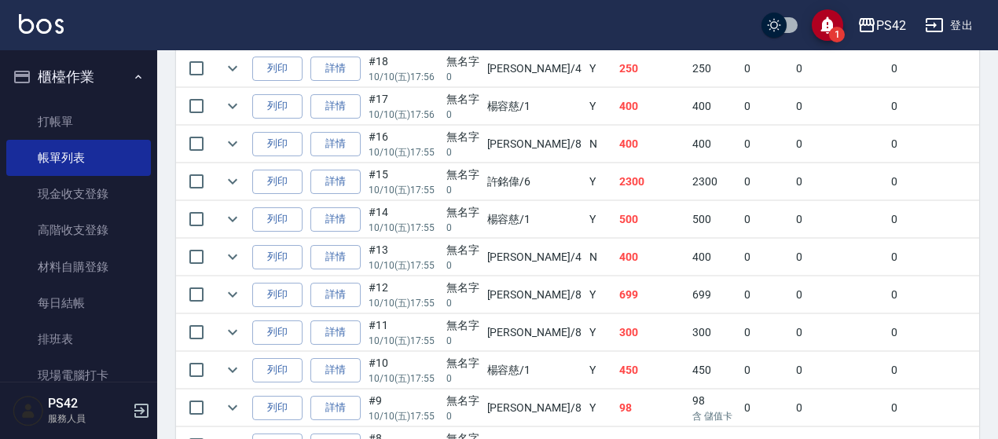
scroll to position [550, 0]
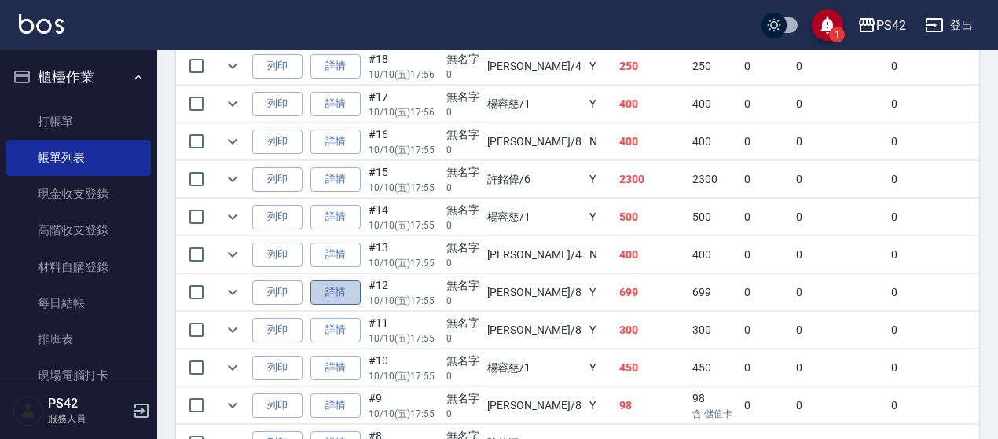
click at [341, 287] on link "詳情" at bounding box center [335, 293] width 50 height 24
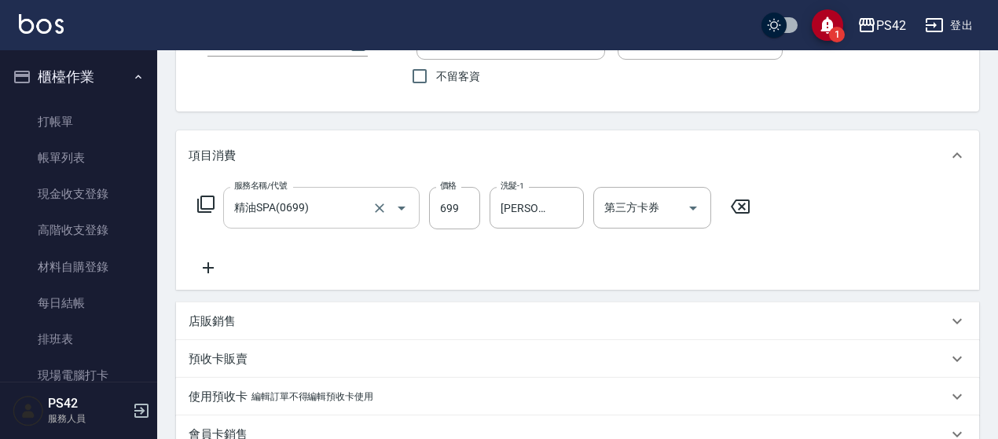
scroll to position [157, 0]
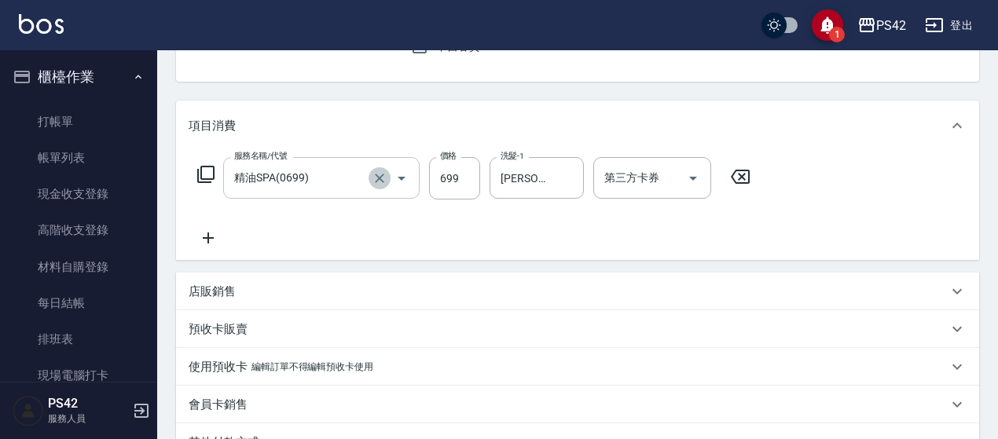
click at [373, 178] on icon "Clear" at bounding box center [380, 179] width 16 height 16
click at [566, 176] on icon "Clear" at bounding box center [567, 179] width 16 height 16
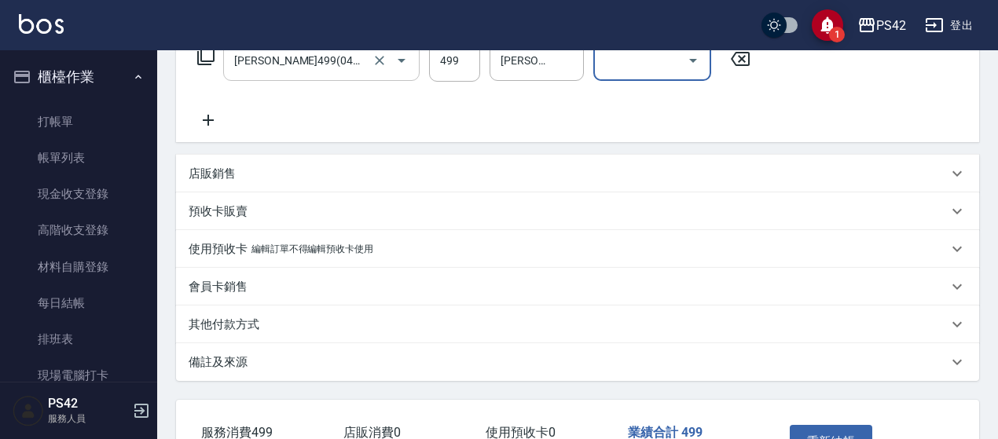
scroll to position [385, 0]
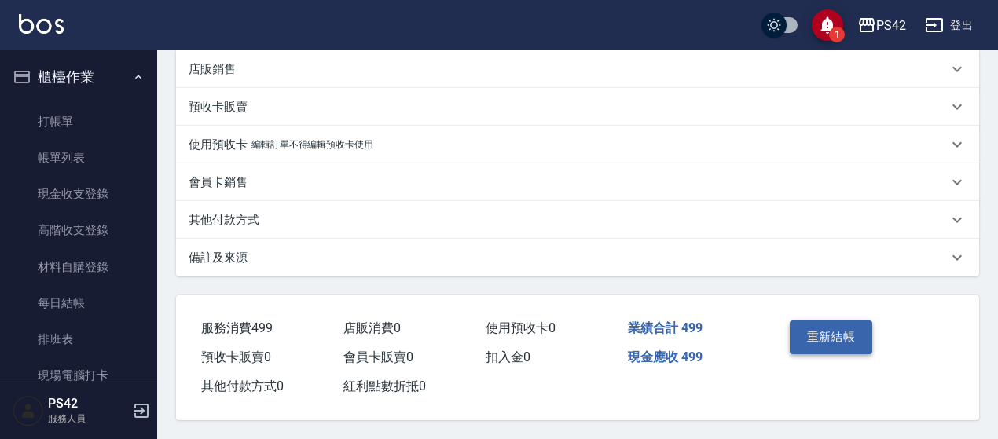
click at [856, 331] on button "重新結帳" at bounding box center [831, 337] width 83 height 33
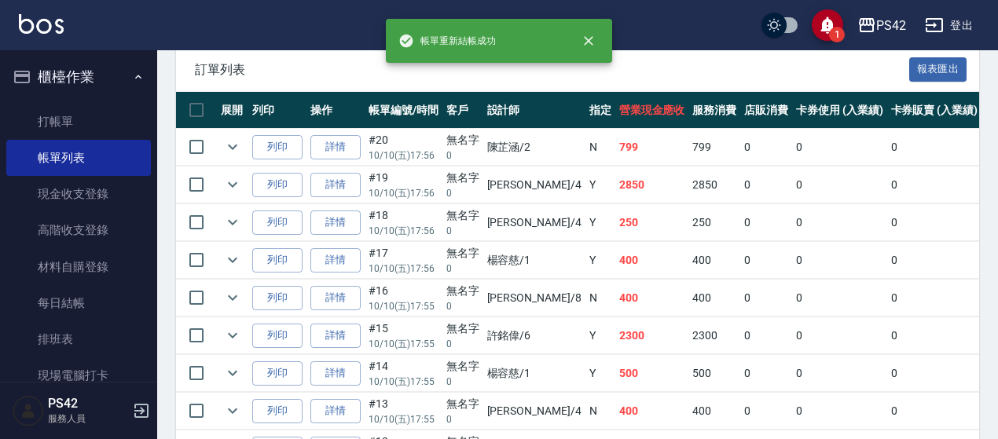
scroll to position [471, 0]
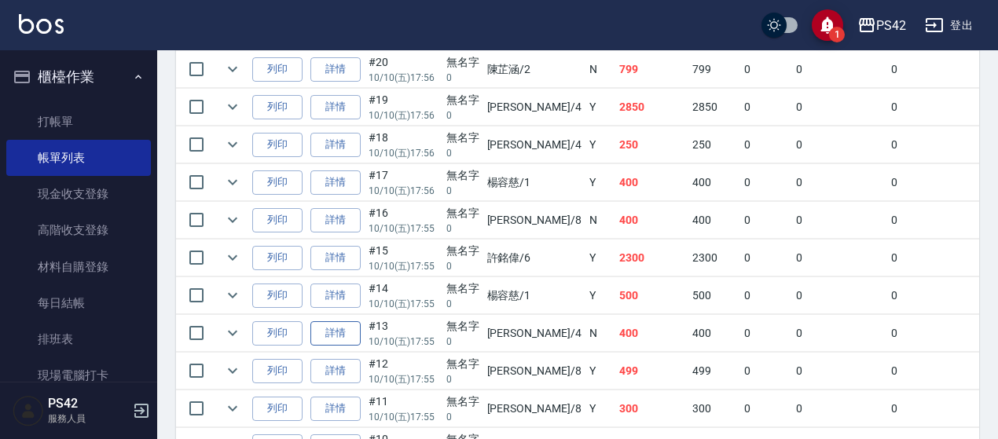
click at [354, 328] on link "詳情" at bounding box center [335, 333] width 50 height 24
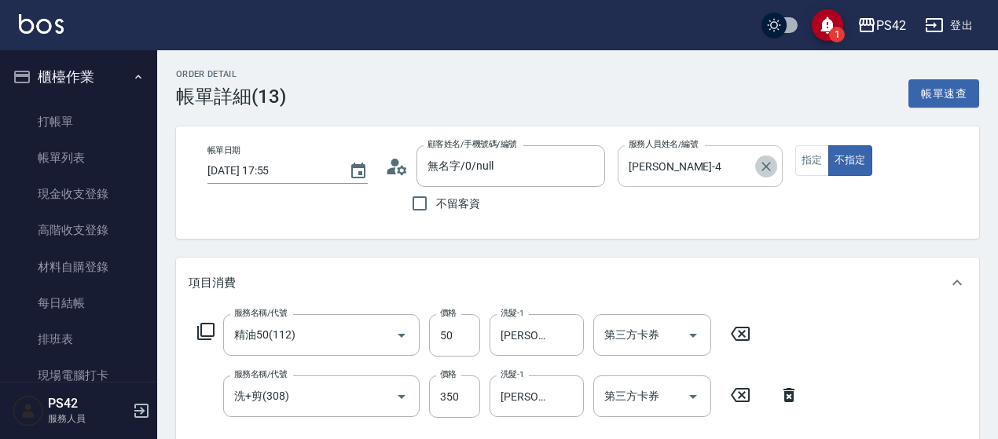
click at [770, 167] on icon "Clear" at bounding box center [766, 167] width 16 height 16
click at [814, 141] on div "帳單日期 [DATE] 17:55 顧客姓名/手機號碼/編號 無名字/0/null 顧客姓名/手機號碼/編號 不留客資 服務人員姓名/編號 [PERSON_N…" at bounding box center [577, 183] width 803 height 112
click at [813, 152] on button "指定" at bounding box center [812, 160] width 34 height 31
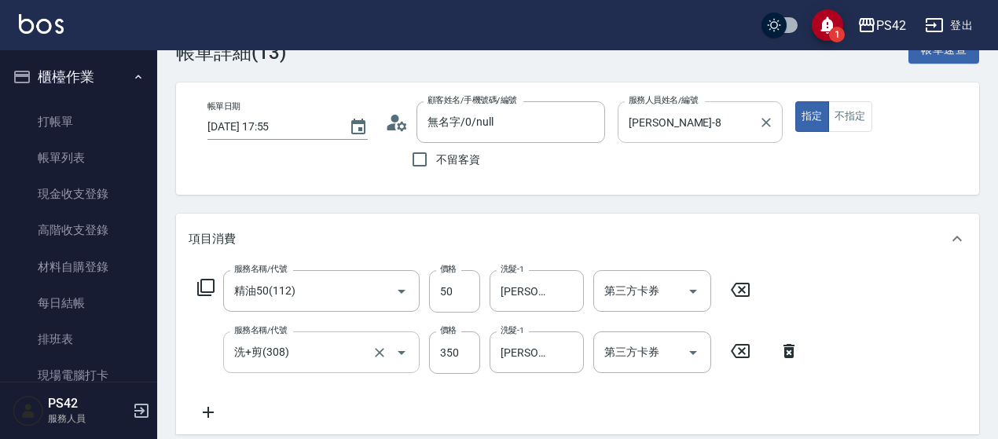
scroll to position [79, 0]
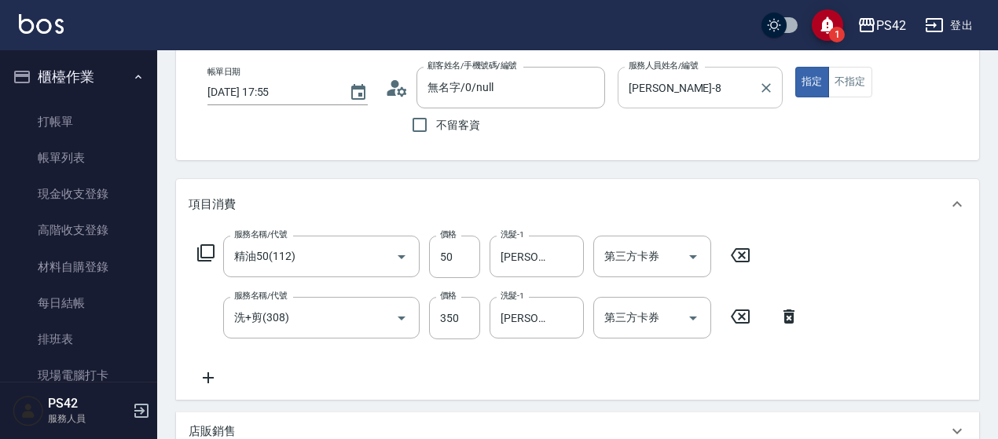
click at [746, 259] on icon at bounding box center [740, 255] width 39 height 19
click at [746, 306] on div "服務名稱/代號 洗+剪(308) 服務名稱/代號 價格 350 價格 洗髮-1 [PERSON_NAME]-33 洗髮-1 第三方卡券 第三方卡券" at bounding box center [499, 317] width 620 height 42
click at [746, 315] on icon at bounding box center [740, 315] width 39 height 19
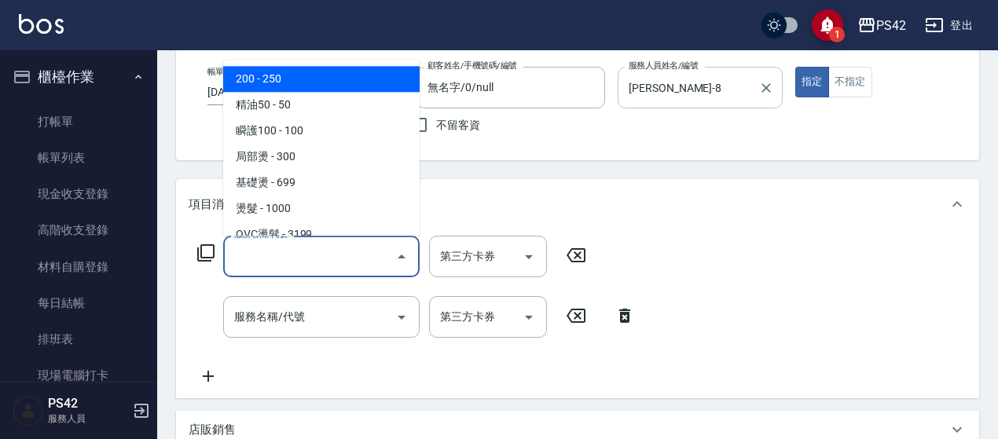
click at [316, 248] on input "服務名稱/代號" at bounding box center [309, 257] width 159 height 28
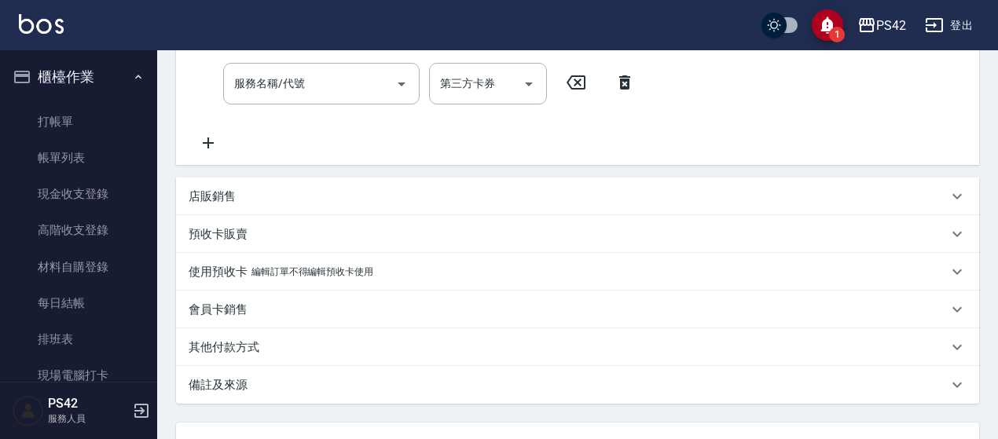
scroll to position [446, 0]
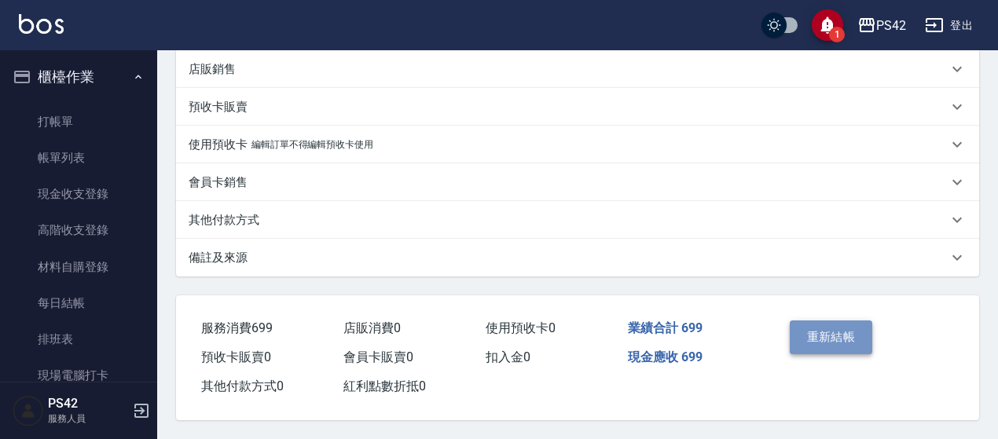
click at [834, 327] on button "重新結帳" at bounding box center [831, 337] width 83 height 33
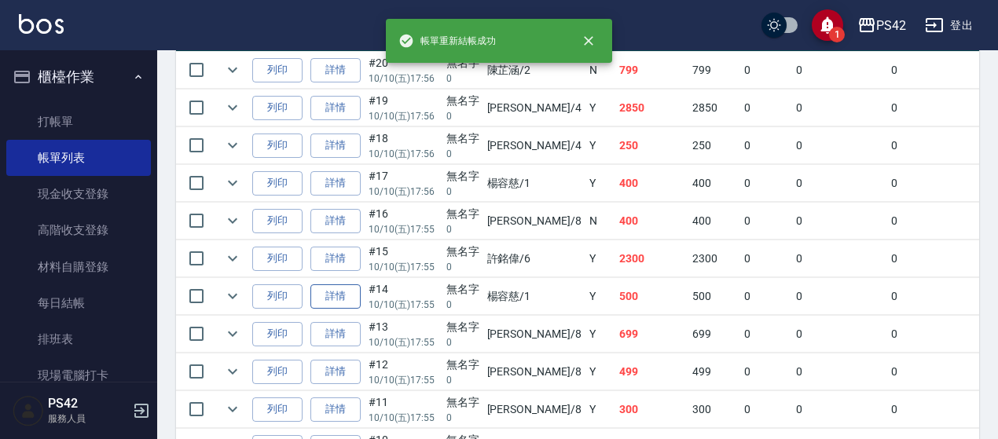
scroll to position [471, 0]
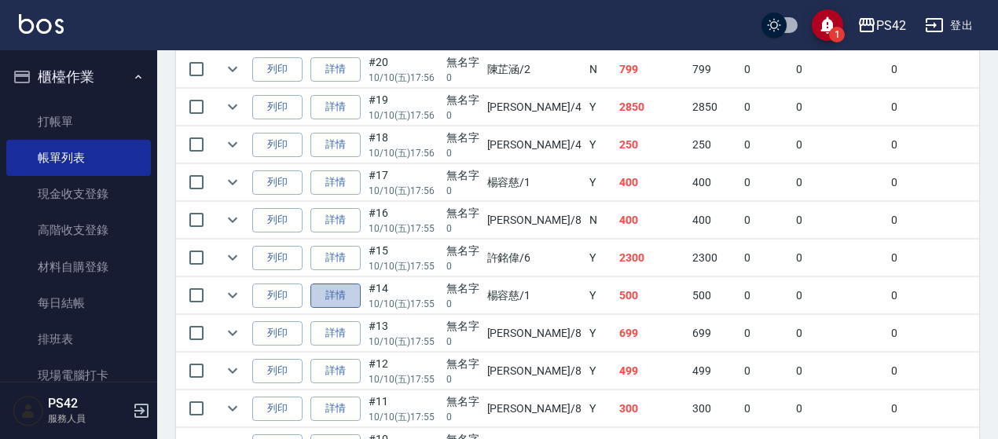
click at [336, 288] on link "詳情" at bounding box center [335, 296] width 50 height 24
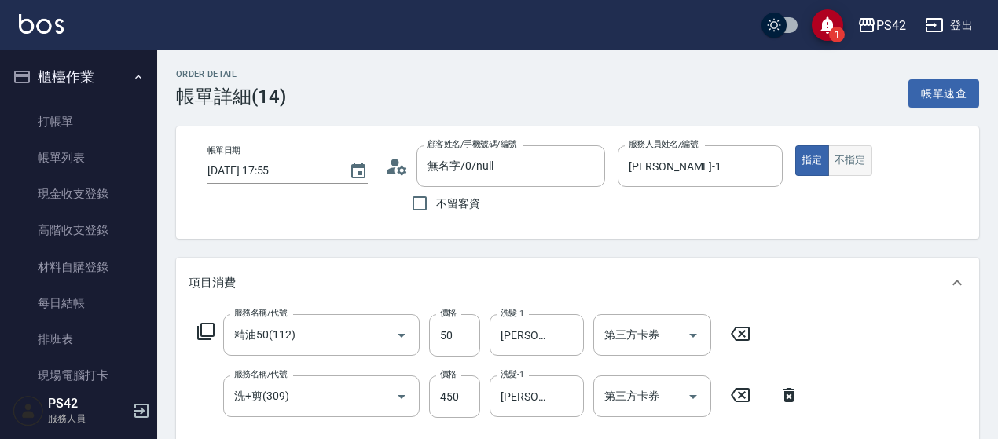
click at [850, 166] on button "不指定" at bounding box center [850, 160] width 44 height 31
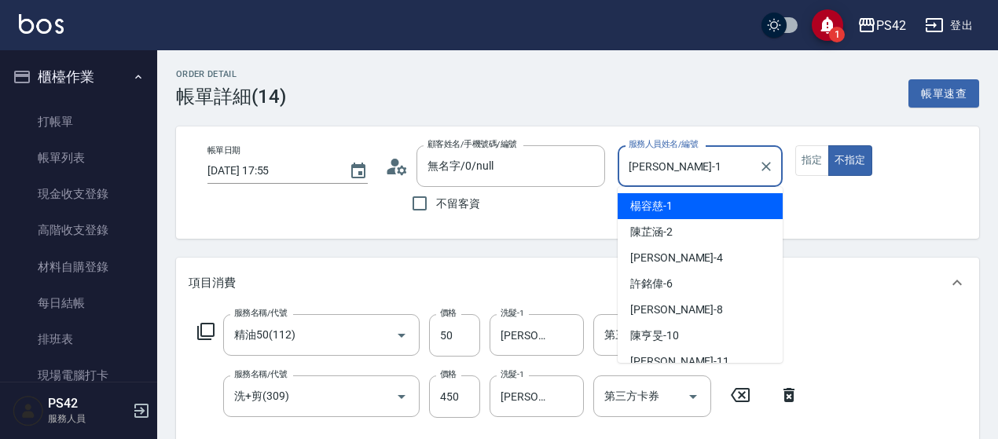
click at [743, 158] on input "[PERSON_NAME]-1" at bounding box center [688, 166] width 127 height 28
click at [767, 168] on icon "Clear" at bounding box center [765, 166] width 9 height 9
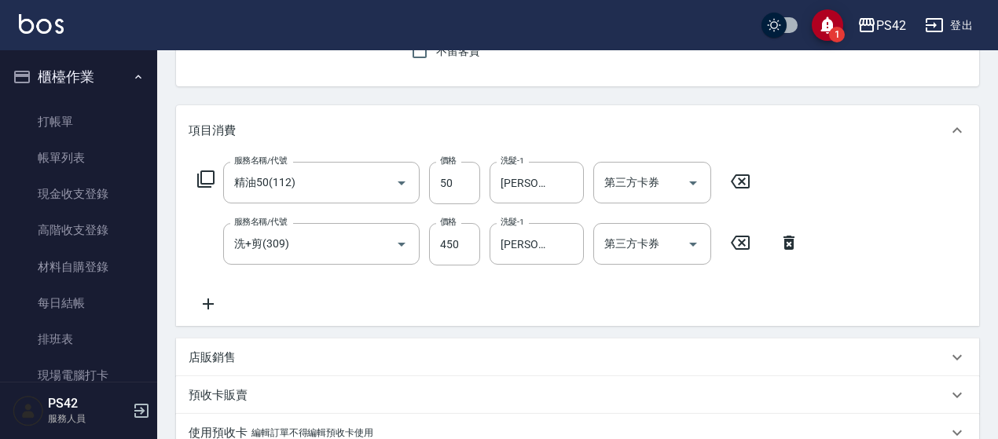
scroll to position [157, 0]
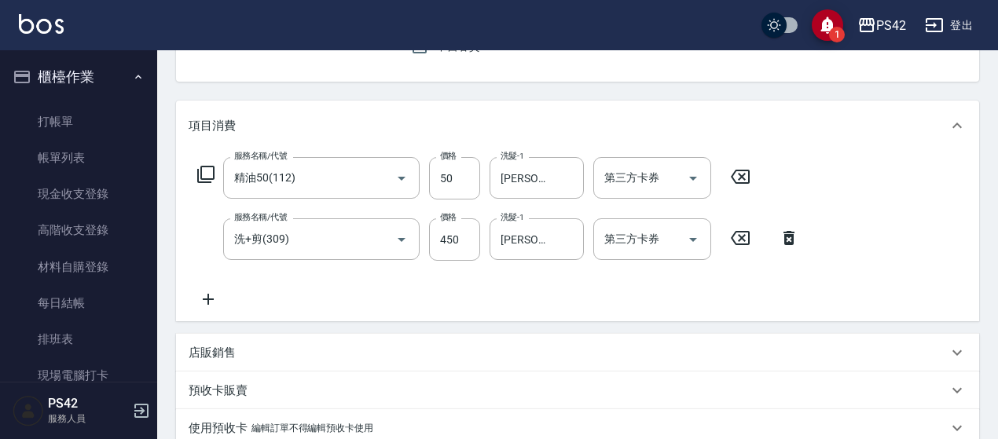
drag, startPoint x: 743, startPoint y: 235, endPoint x: 631, endPoint y: 244, distance: 112.8
click at [743, 236] on icon at bounding box center [740, 238] width 39 height 19
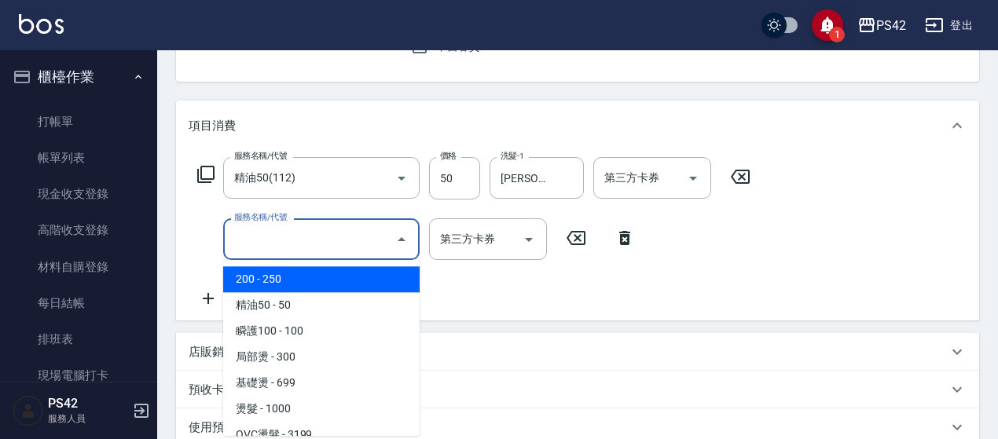
click at [322, 239] on input "服務名稱/代號" at bounding box center [309, 240] width 159 height 28
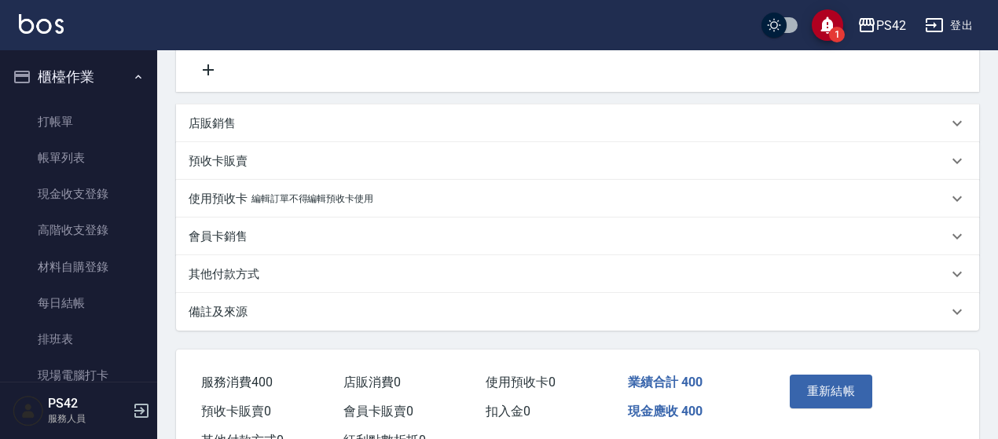
scroll to position [393, 0]
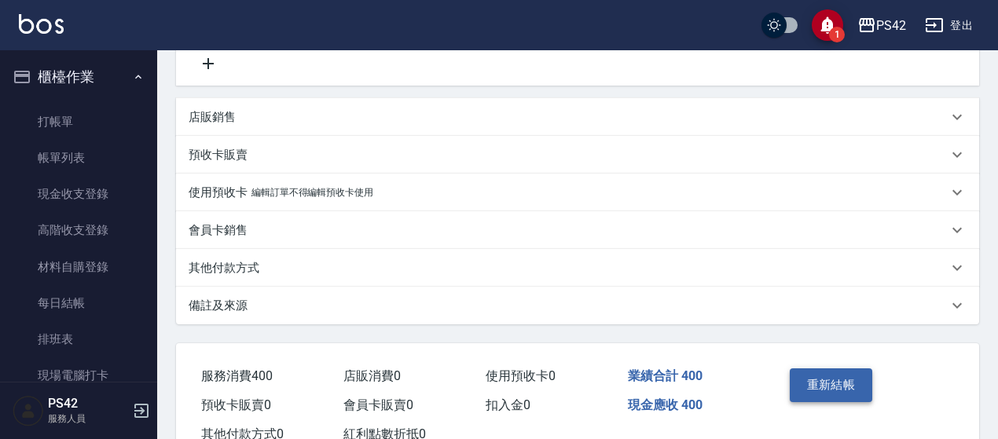
click at [853, 384] on button "重新結帳" at bounding box center [831, 385] width 83 height 33
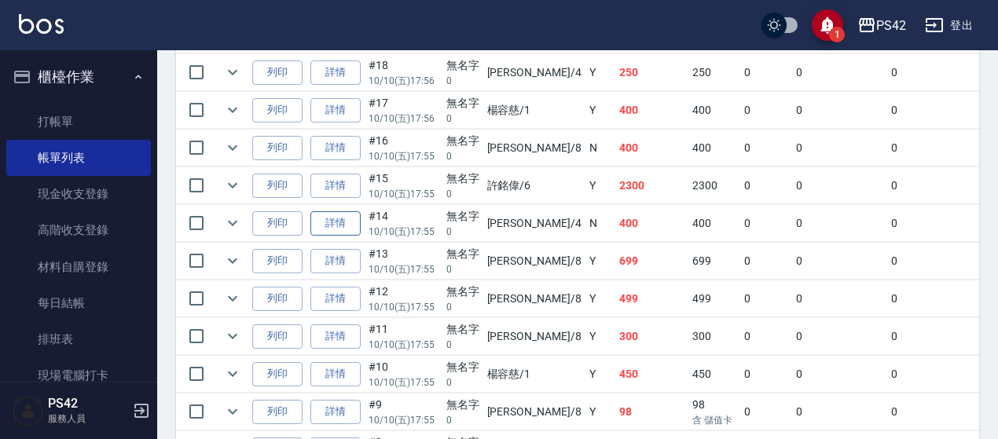
scroll to position [550, 0]
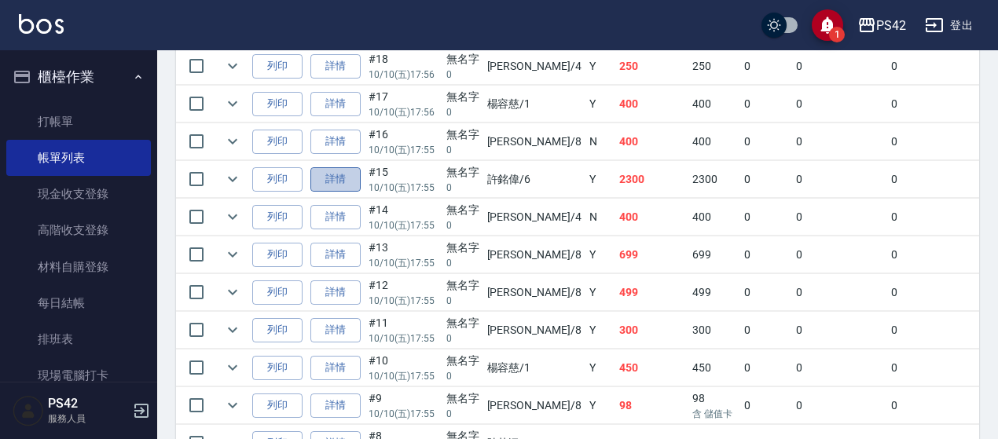
click at [346, 167] on link "詳情" at bounding box center [335, 179] width 50 height 24
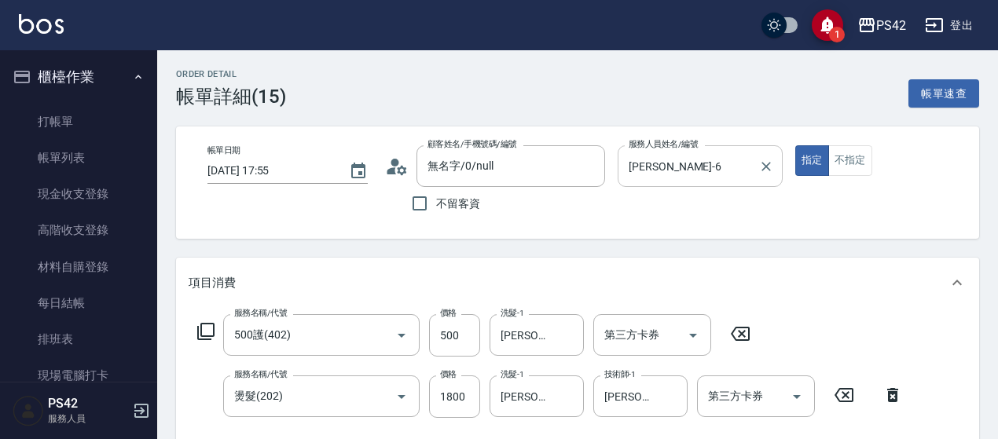
click at [779, 168] on div "[PERSON_NAME]-6 服務人員姓名/編號" at bounding box center [700, 166] width 165 height 42
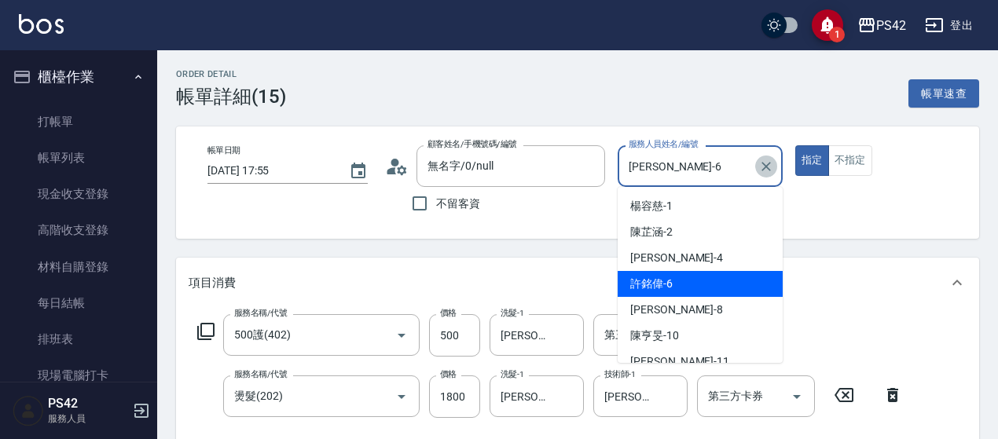
click at [767, 167] on icon "Clear" at bounding box center [765, 166] width 9 height 9
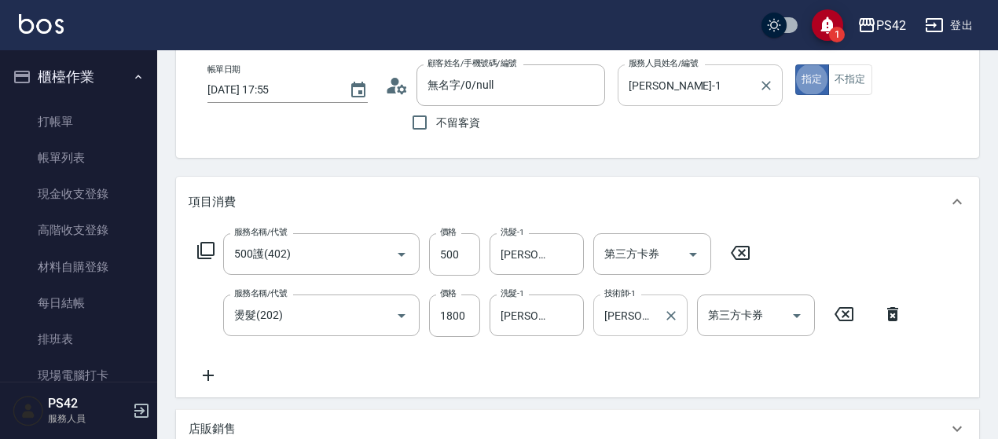
scroll to position [236, 0]
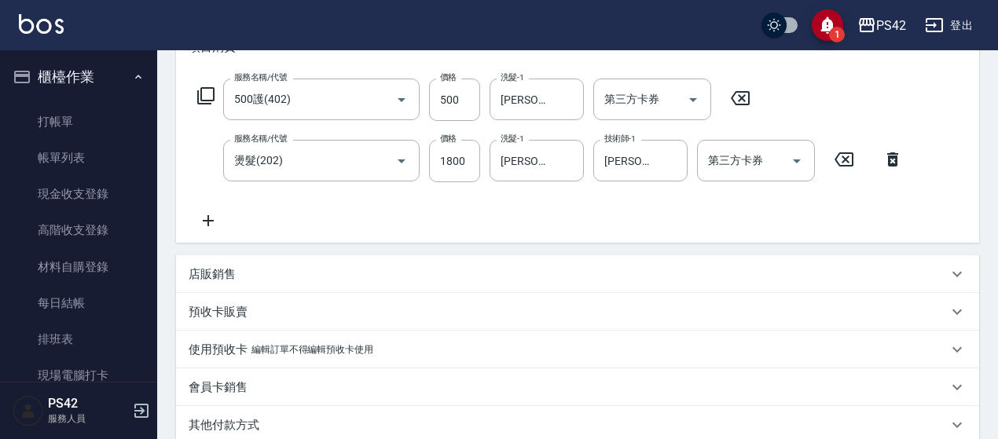
click at [746, 97] on icon at bounding box center [740, 98] width 39 height 19
click at [845, 152] on icon at bounding box center [843, 159] width 19 height 14
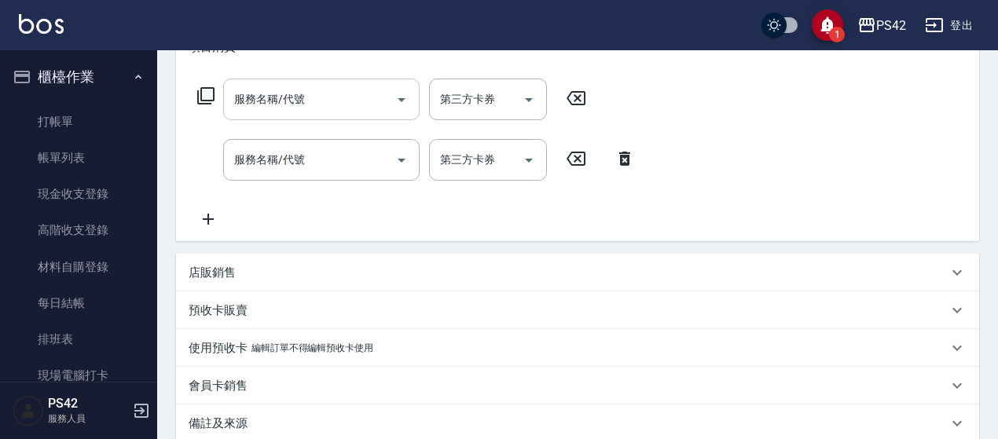
click at [313, 98] on input "服務名稱/代號" at bounding box center [309, 100] width 159 height 28
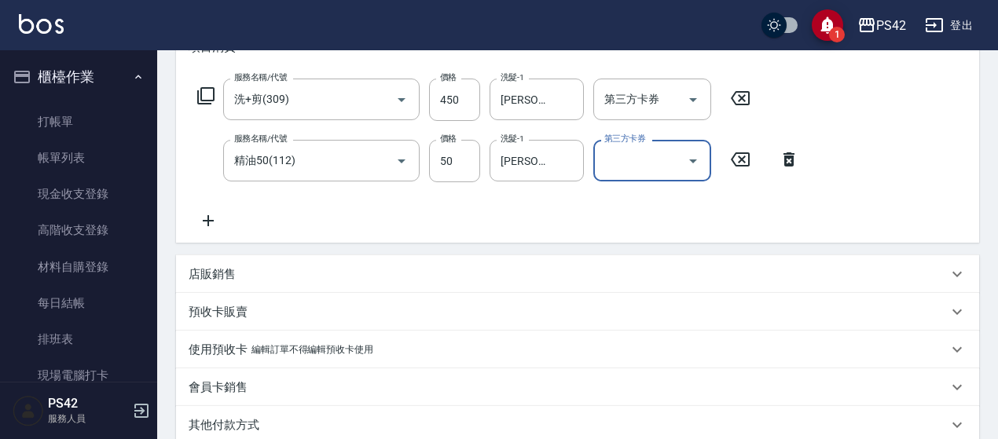
scroll to position [446, 0]
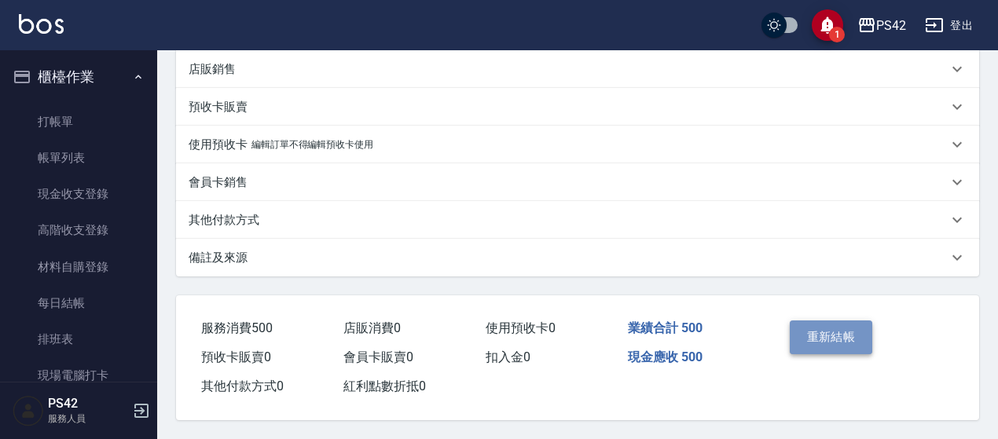
click at [855, 326] on button "重新結帳" at bounding box center [831, 337] width 83 height 33
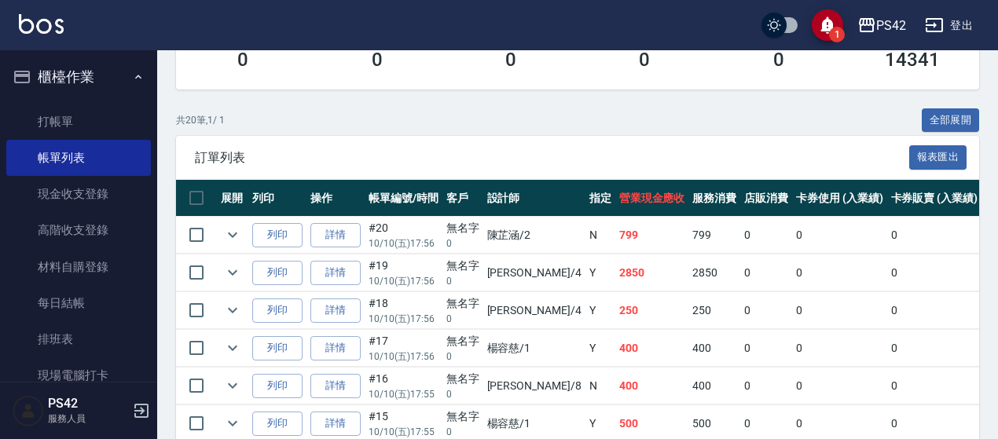
scroll to position [393, 0]
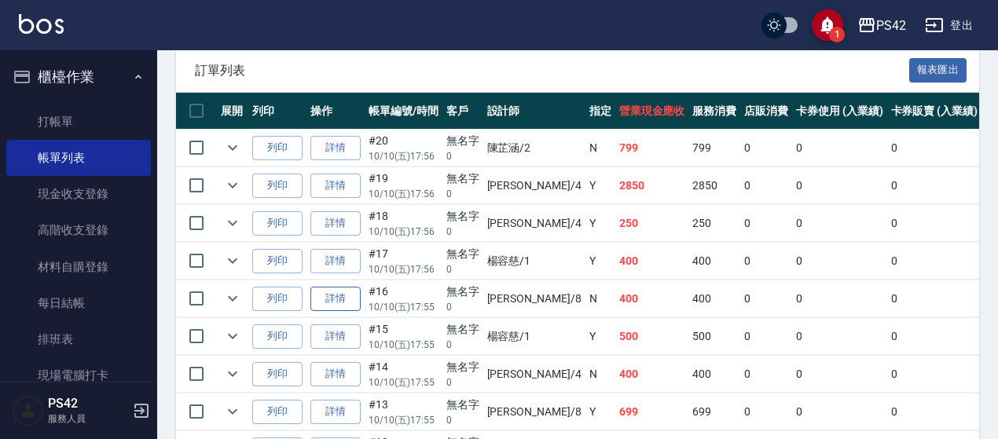
click at [327, 300] on link "詳情" at bounding box center [335, 299] width 50 height 24
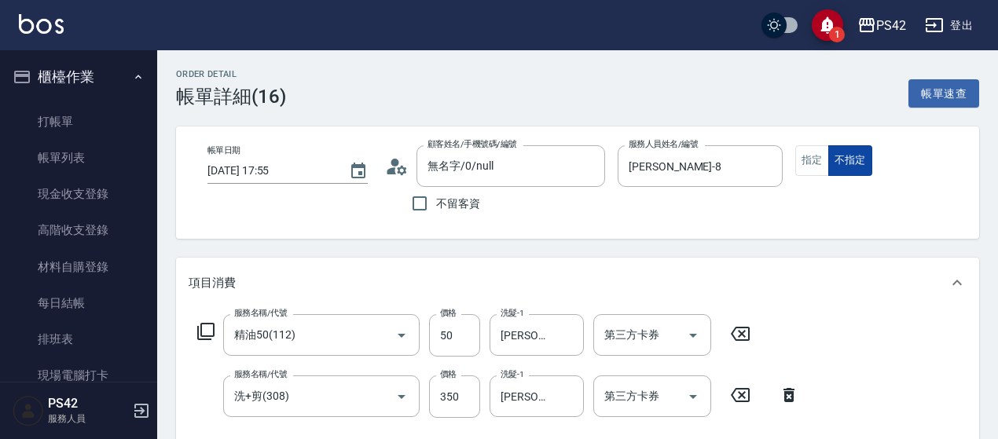
click at [828, 156] on button "不指定" at bounding box center [850, 160] width 44 height 31
drag, startPoint x: 808, startPoint y: 167, endPoint x: 797, endPoint y: 157, distance: 14.5
click at [807, 167] on button "指定" at bounding box center [812, 160] width 34 height 31
drag, startPoint x: 776, startPoint y: 156, endPoint x: 772, endPoint y: 165, distance: 9.8
click at [772, 165] on div "[PERSON_NAME]-8 服務人員姓名/編號" at bounding box center [700, 166] width 165 height 42
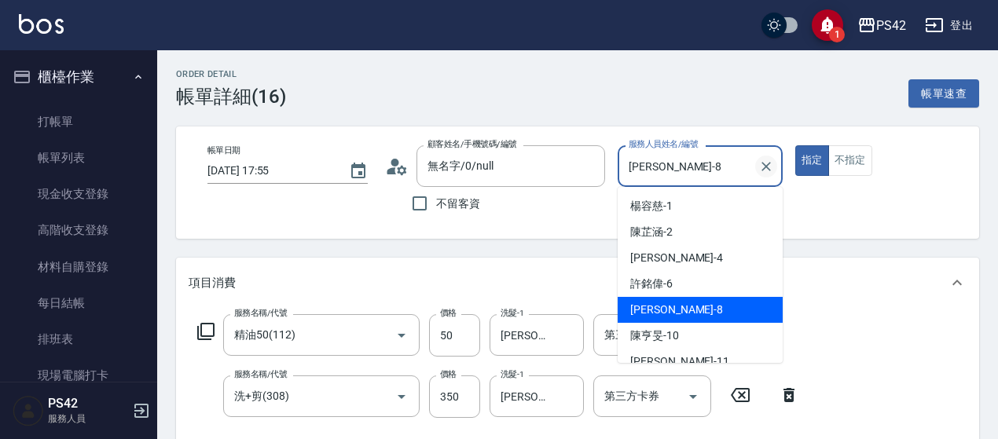
click at [772, 165] on icon "Clear" at bounding box center [766, 167] width 16 height 16
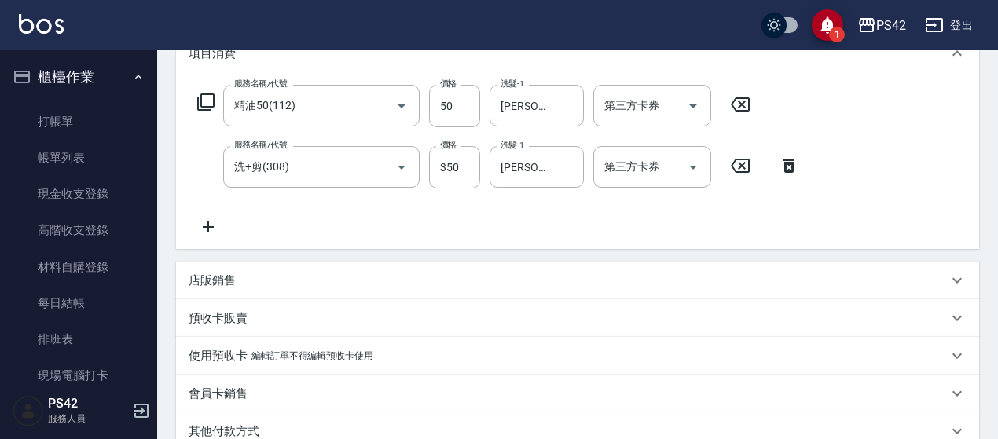
scroll to position [236, 0]
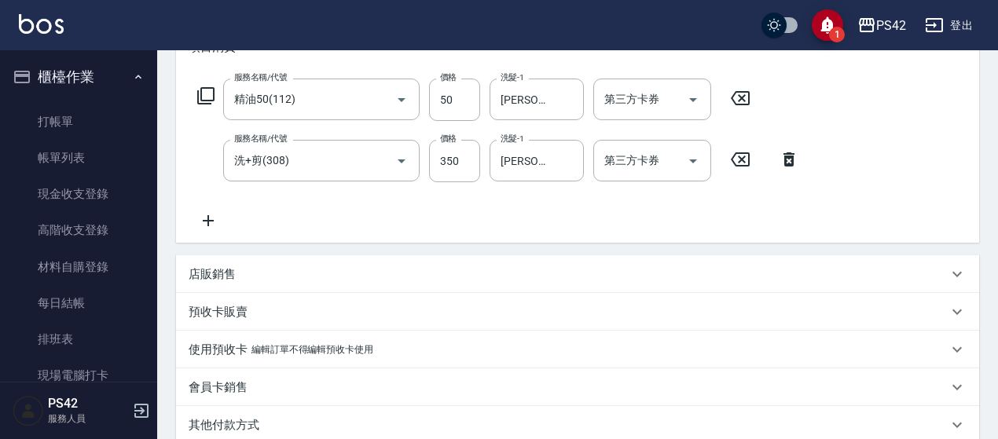
click at [732, 160] on icon at bounding box center [740, 159] width 19 height 14
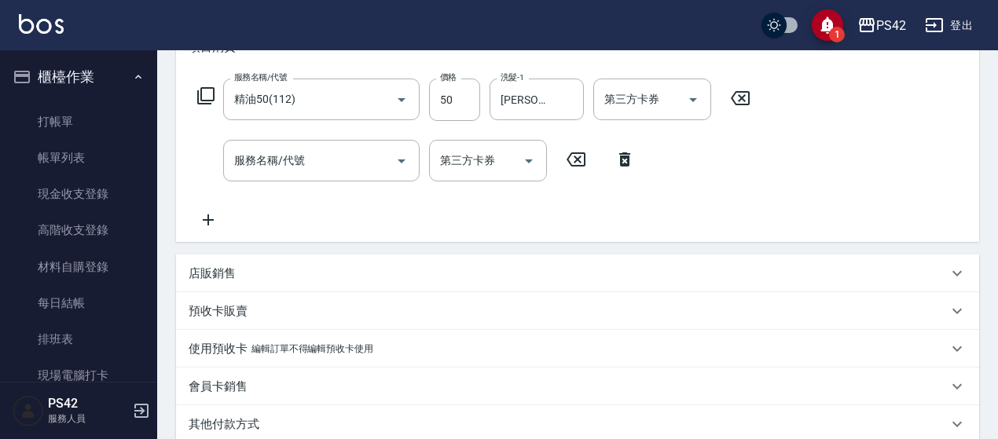
click at [737, 83] on div "服務名稱/代號 精油50(112) 服務名稱/代號 價格 50 價格 洗髮-1 [PERSON_NAME]-11 洗髮-1 第三方卡券 第三方卡券" at bounding box center [474, 100] width 571 height 42
click at [737, 87] on div "服務名稱/代號 精油50(112) 服務名稱/代號 價格 50 價格 洗髮-1 [PERSON_NAME]-11 洗髮-1 第三方卡券 第三方卡券" at bounding box center [474, 100] width 571 height 42
click at [737, 90] on icon at bounding box center [740, 98] width 39 height 19
click at [251, 101] on input "服務名稱/代號" at bounding box center [309, 100] width 159 height 28
click at [848, 87] on div "服務名稱/代號 染髮(501) 服務名稱/代號 價格 18 價格 洗髮-1 洗髮-1 技術師-1 技術師-1 第三方卡券 第三方卡券" at bounding box center [526, 100] width 675 height 42
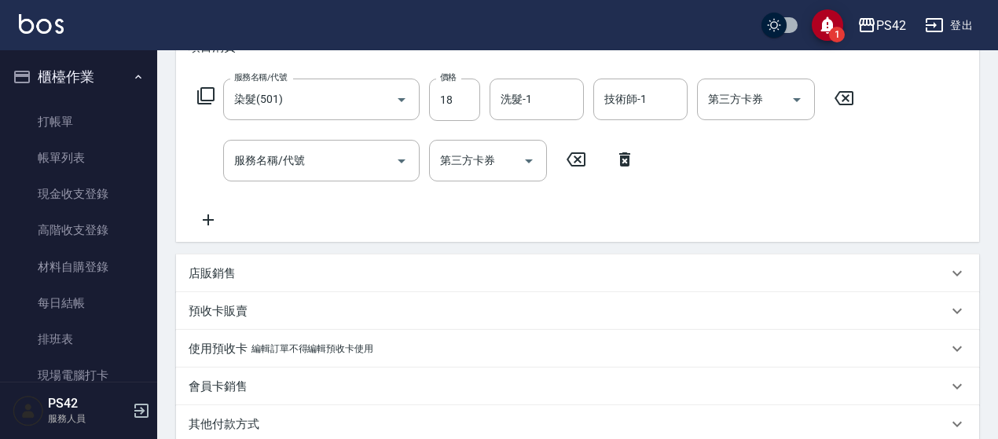
click at [841, 92] on icon at bounding box center [843, 98] width 19 height 14
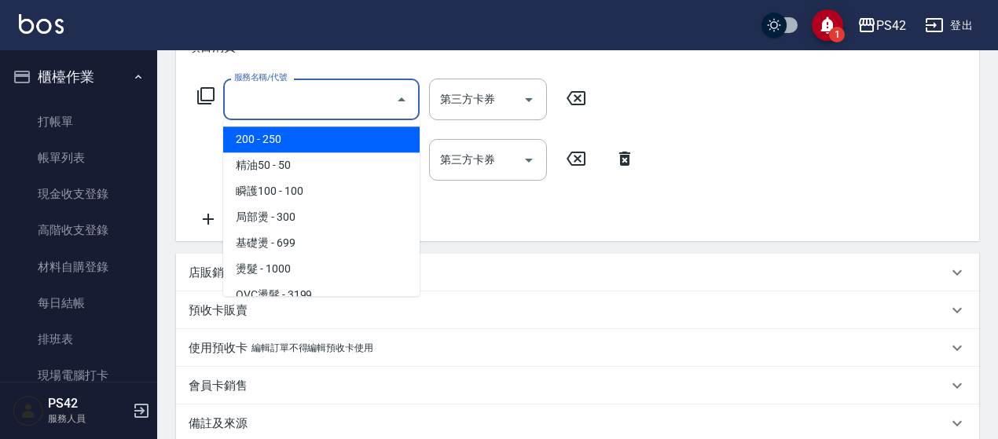
click at [298, 104] on input "服務名稱/代號" at bounding box center [309, 100] width 159 height 28
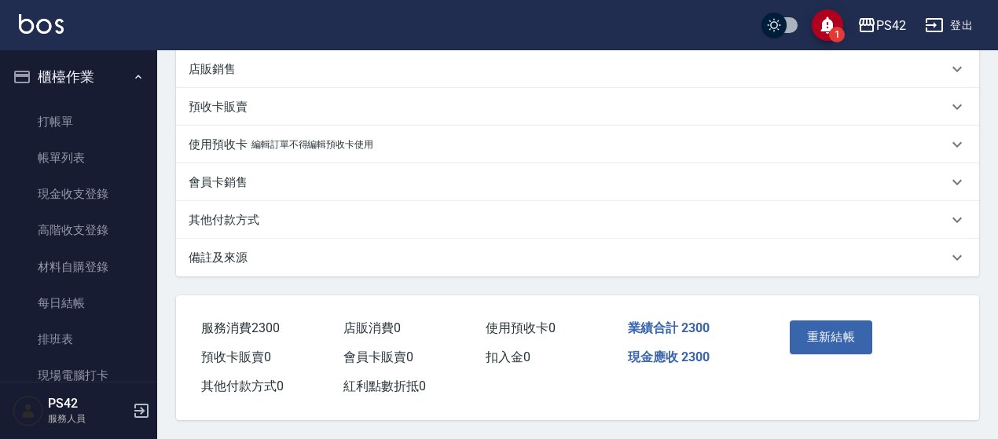
scroll to position [446, 0]
click at [838, 332] on button "重新結帳" at bounding box center [831, 337] width 83 height 33
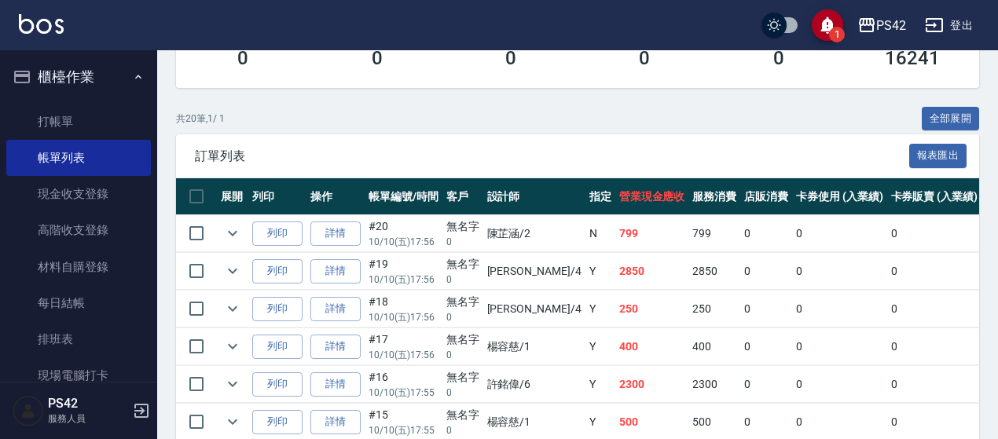
scroll to position [314, 0]
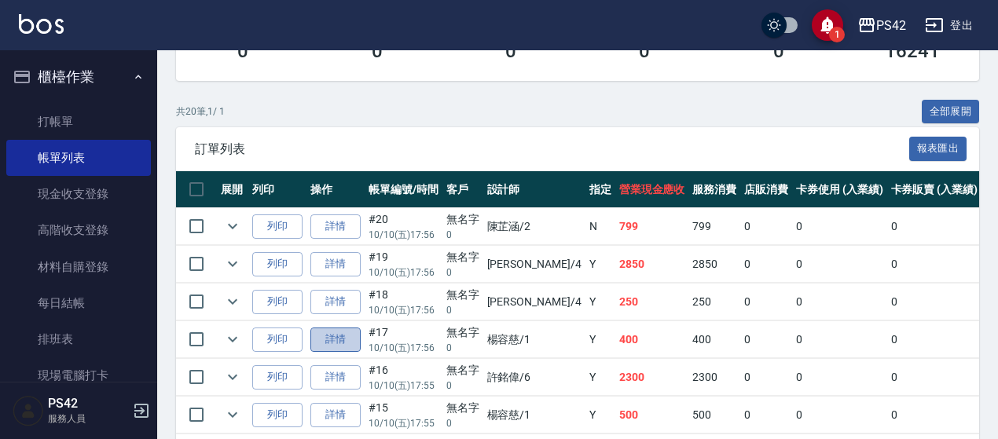
click at [338, 341] on link "詳情" at bounding box center [335, 340] width 50 height 24
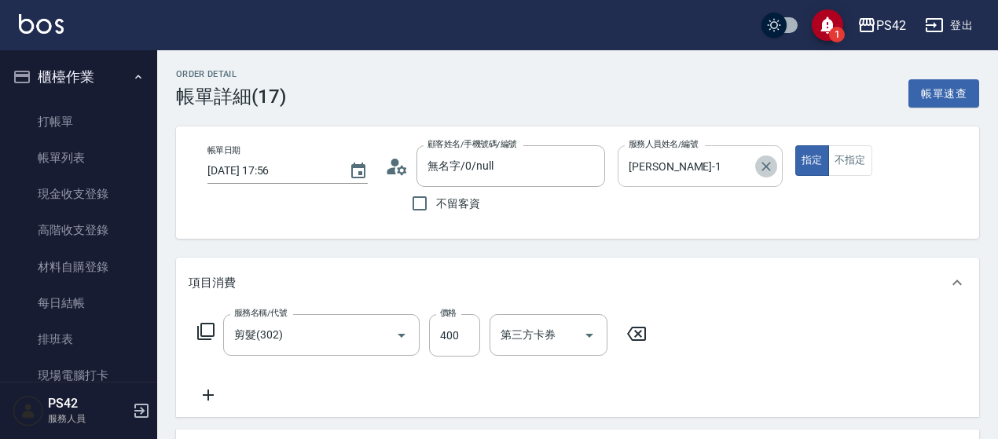
click at [765, 165] on icon "Clear" at bounding box center [765, 166] width 9 height 9
drag, startPoint x: 848, startPoint y: 153, endPoint x: 805, endPoint y: 169, distance: 46.0
click at [849, 155] on button "不指定" at bounding box center [850, 160] width 44 height 31
drag, startPoint x: 645, startPoint y: 333, endPoint x: 526, endPoint y: 340, distance: 118.9
click at [643, 336] on icon at bounding box center [636, 334] width 39 height 19
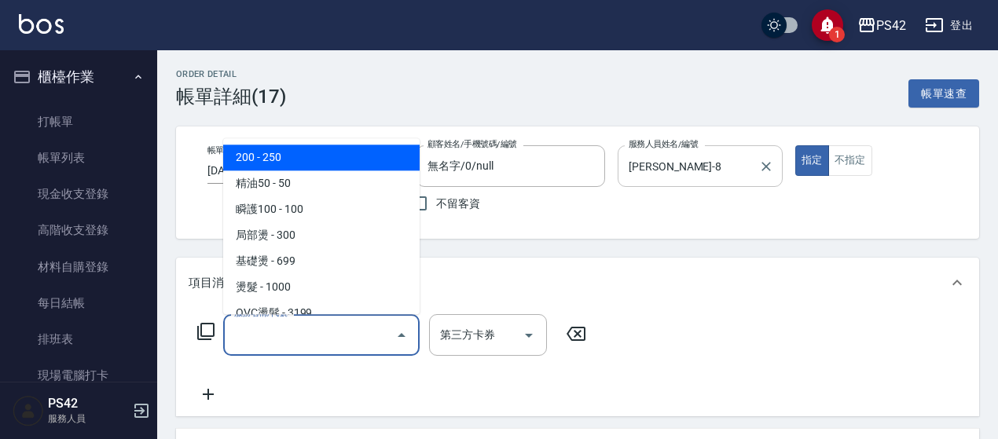
drag, startPoint x: 380, startPoint y: 347, endPoint x: 371, endPoint y: 339, distance: 11.7
click at [377, 347] on input "服務名稱/代號" at bounding box center [309, 335] width 159 height 28
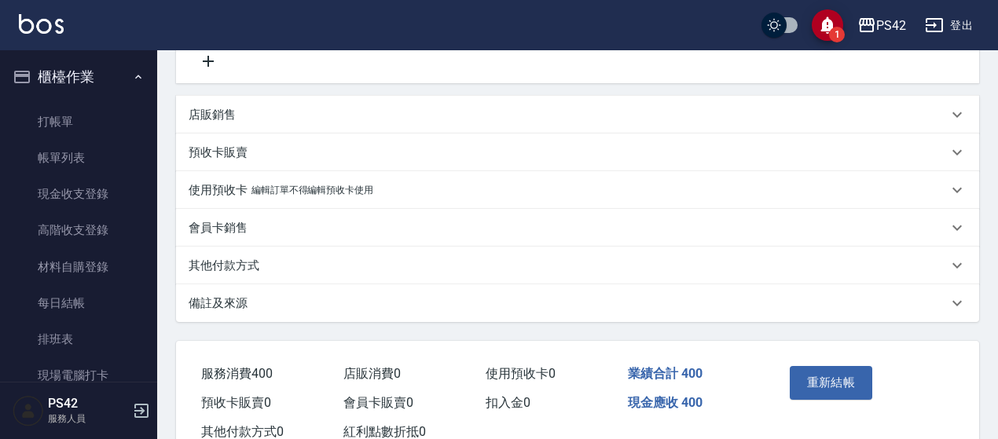
scroll to position [446, 0]
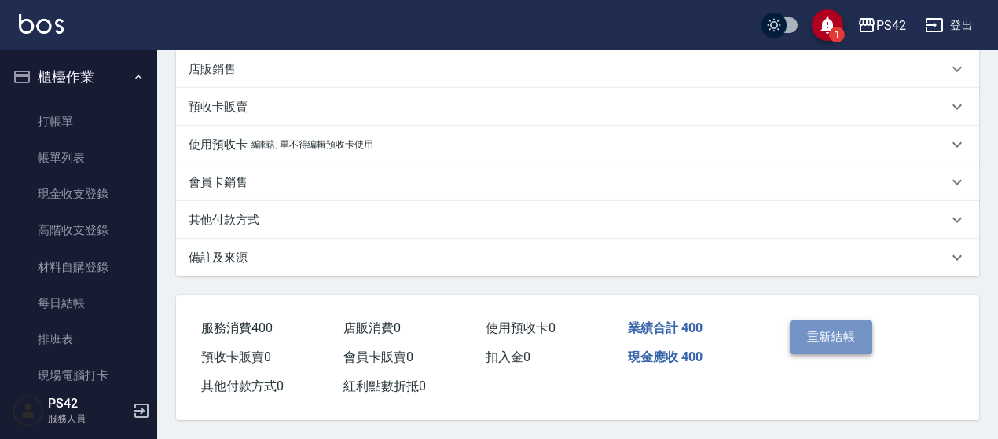
click at [858, 336] on button "重新結帳" at bounding box center [831, 337] width 83 height 33
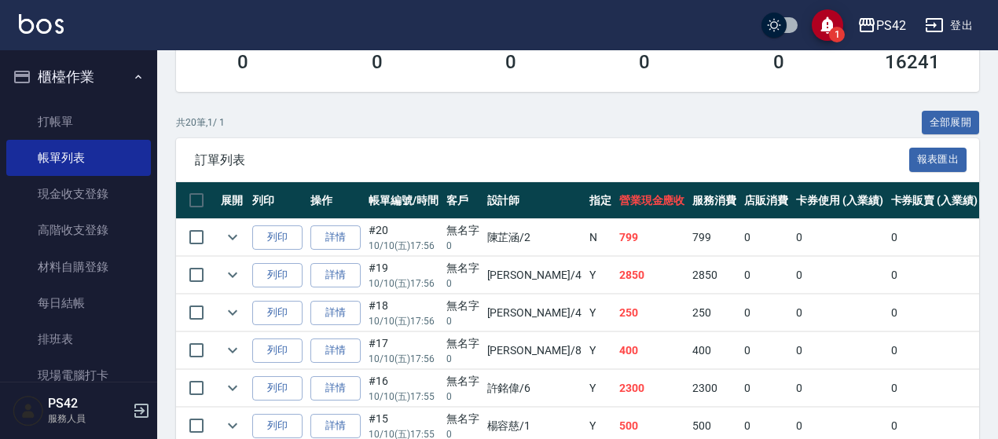
scroll to position [393, 0]
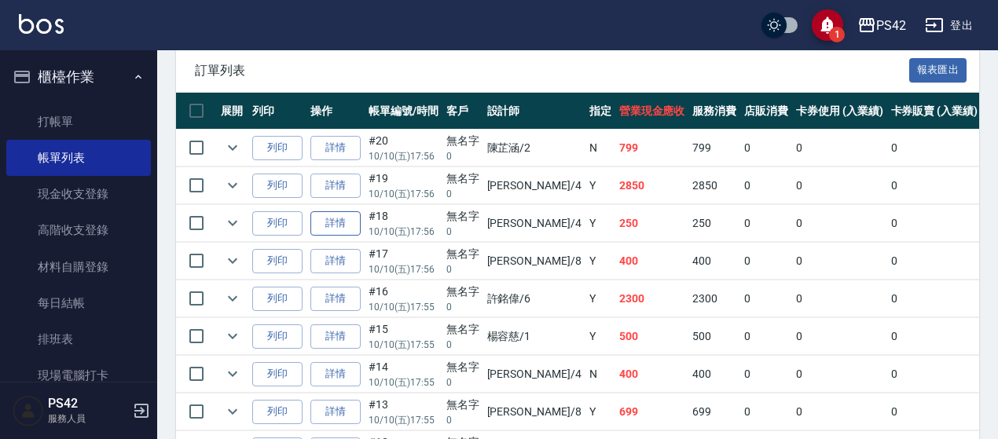
click at [343, 211] on link "詳情" at bounding box center [335, 223] width 50 height 24
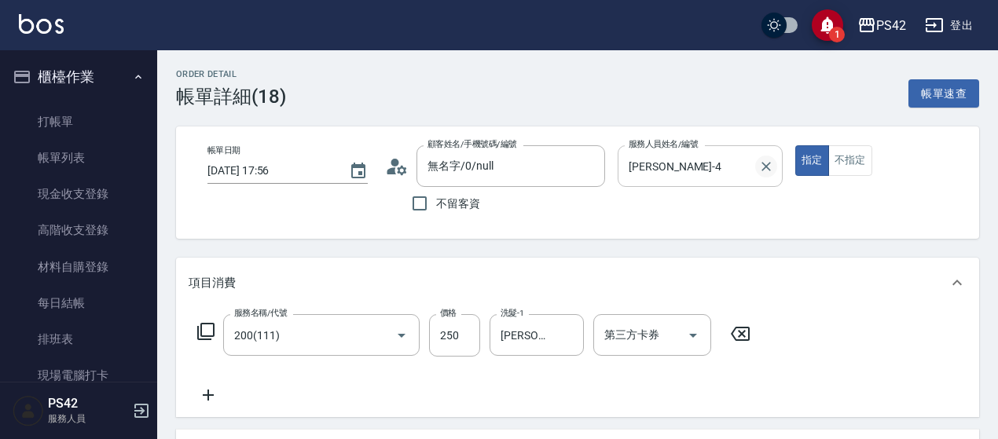
click at [766, 171] on icon "Clear" at bounding box center [766, 167] width 16 height 16
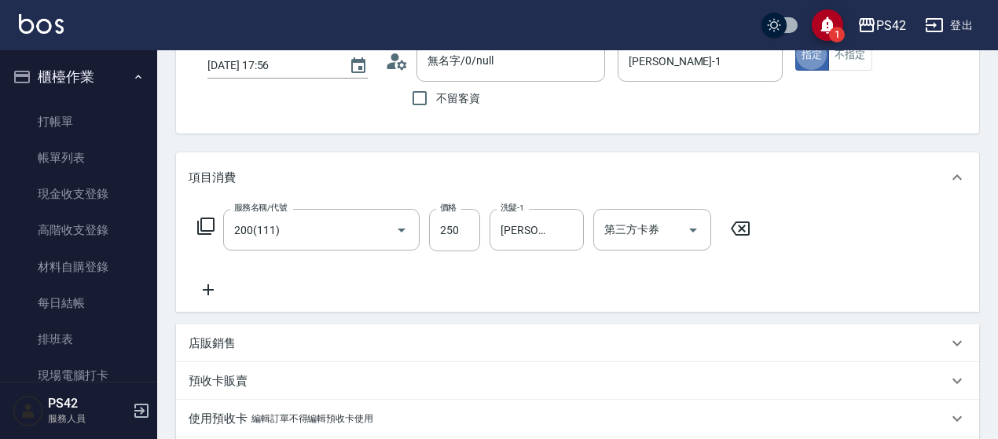
scroll to position [236, 0]
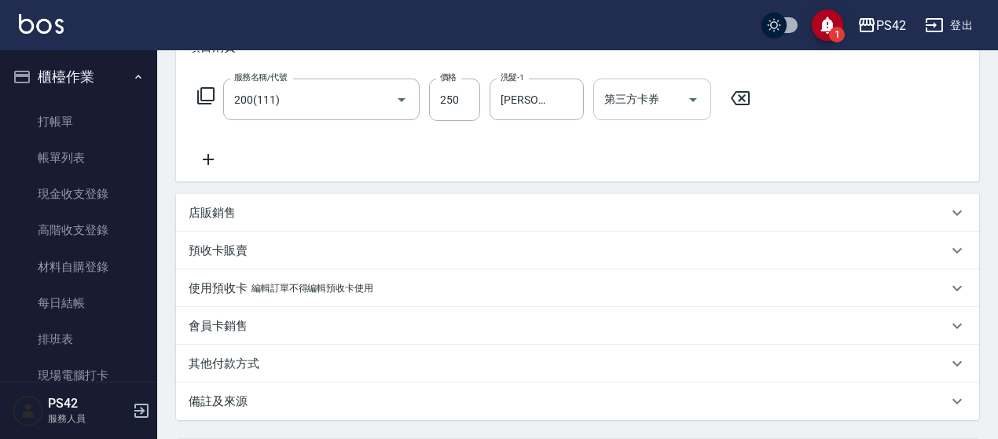
drag, startPoint x: 749, startPoint y: 97, endPoint x: 487, endPoint y: 105, distance: 261.8
click at [748, 97] on icon at bounding box center [740, 98] width 19 height 14
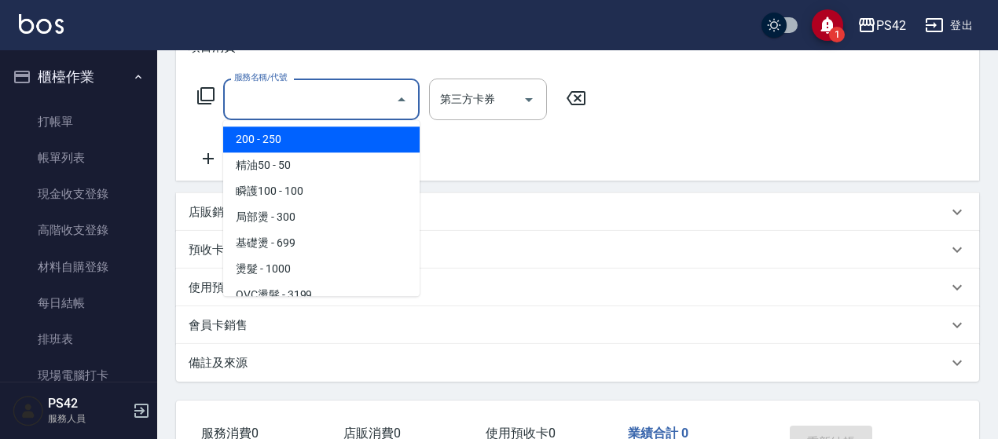
click at [240, 95] on input "服務名稱/代號" at bounding box center [309, 100] width 159 height 28
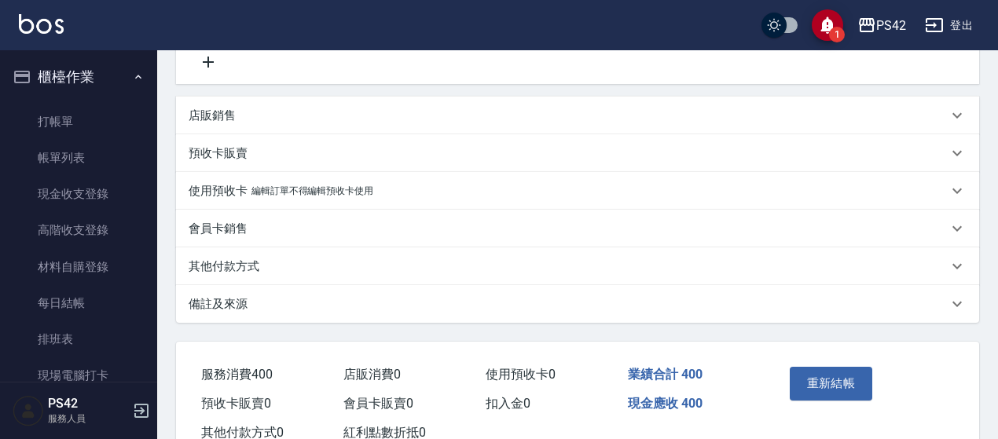
scroll to position [385, 0]
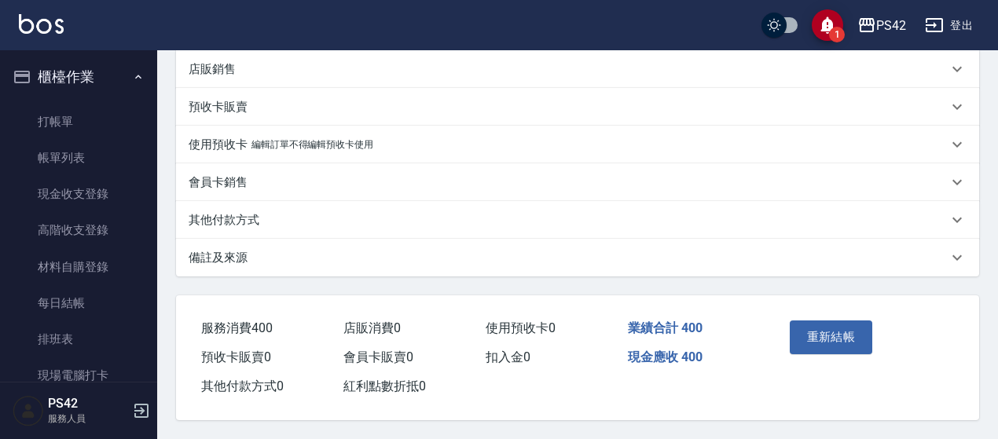
click at [811, 350] on div "重新結帳" at bounding box center [822, 348] width 79 height 68
drag, startPoint x: 815, startPoint y: 336, endPoint x: 783, endPoint y: 306, distance: 43.9
click at [815, 336] on button "重新結帳" at bounding box center [831, 337] width 83 height 33
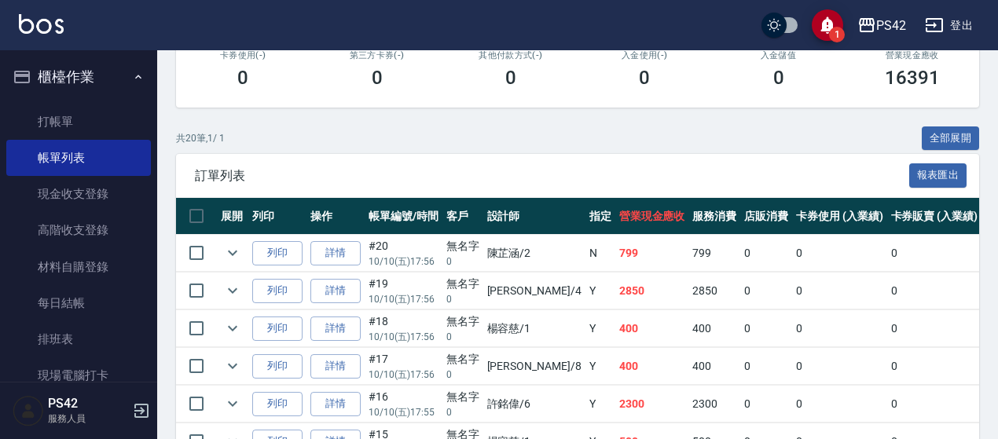
scroll to position [314, 0]
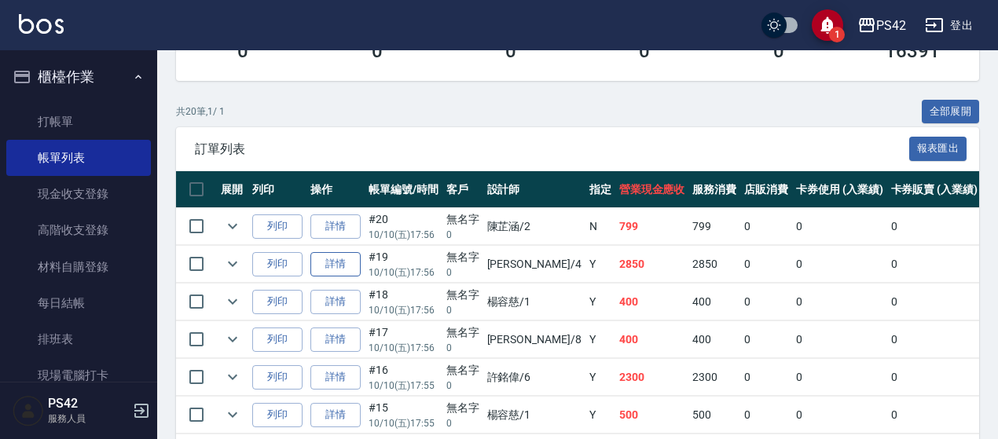
click at [338, 263] on link "詳情" at bounding box center [335, 264] width 50 height 24
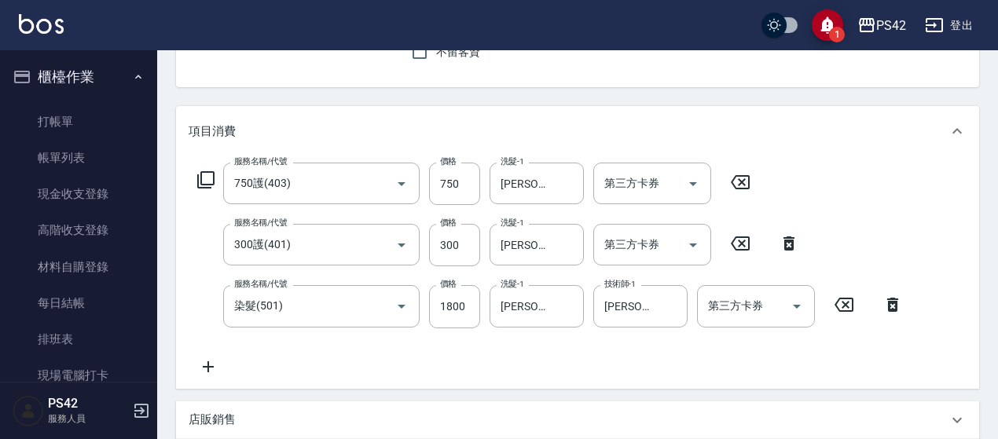
scroll to position [157, 0]
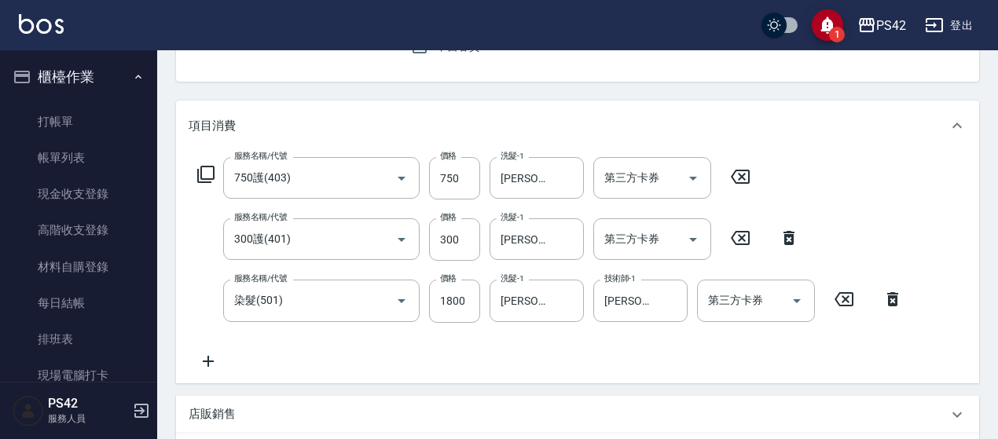
click at [737, 180] on icon at bounding box center [740, 176] width 39 height 19
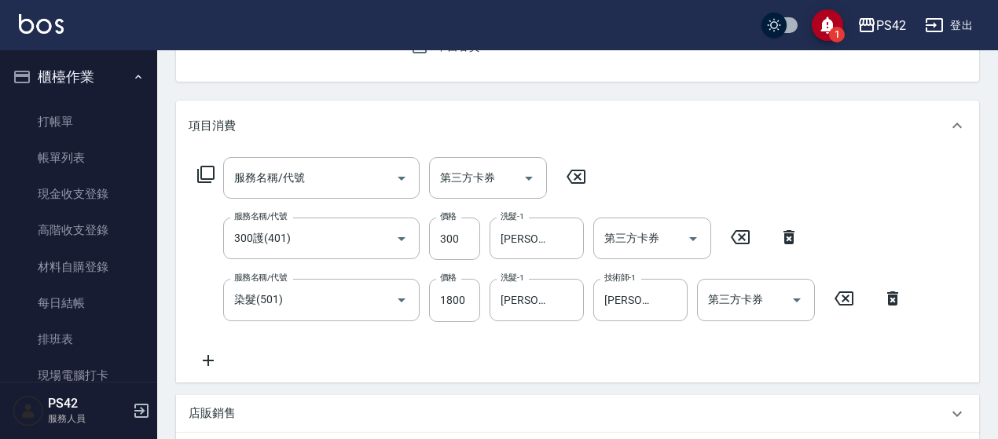
click at [747, 238] on icon at bounding box center [740, 237] width 39 height 19
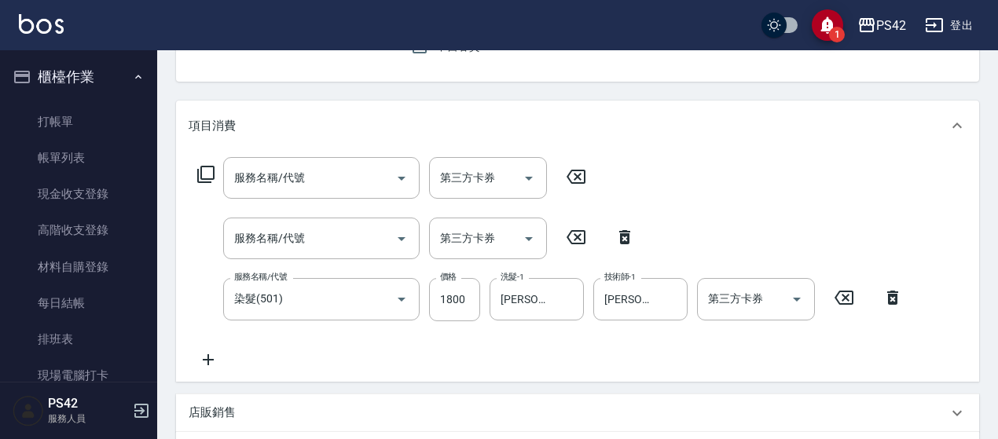
drag, startPoint x: 848, startPoint y: 301, endPoint x: 537, endPoint y: 214, distance: 323.2
click at [848, 300] on icon at bounding box center [843, 298] width 19 height 14
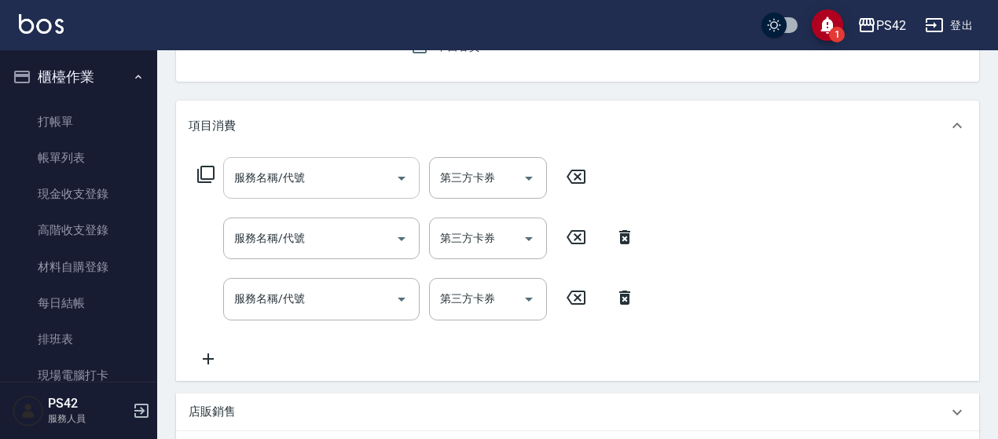
click at [369, 169] on input "服務名稱/代號" at bounding box center [309, 178] width 159 height 28
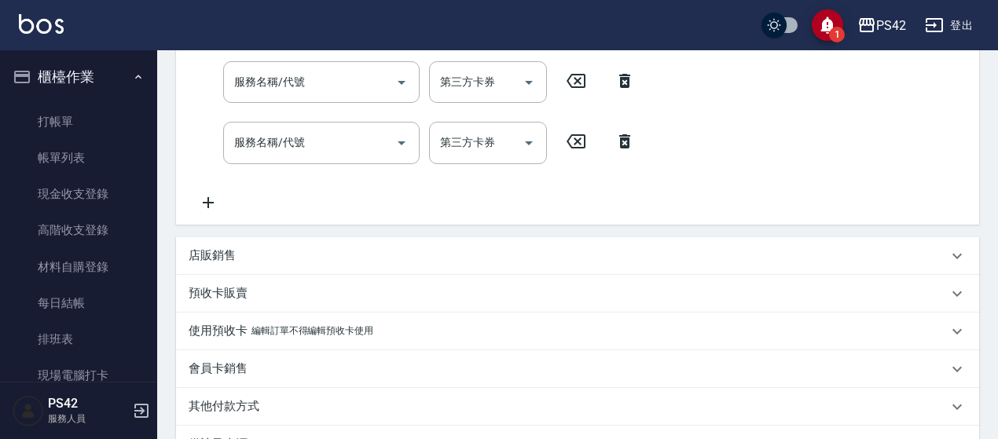
scroll to position [506, 0]
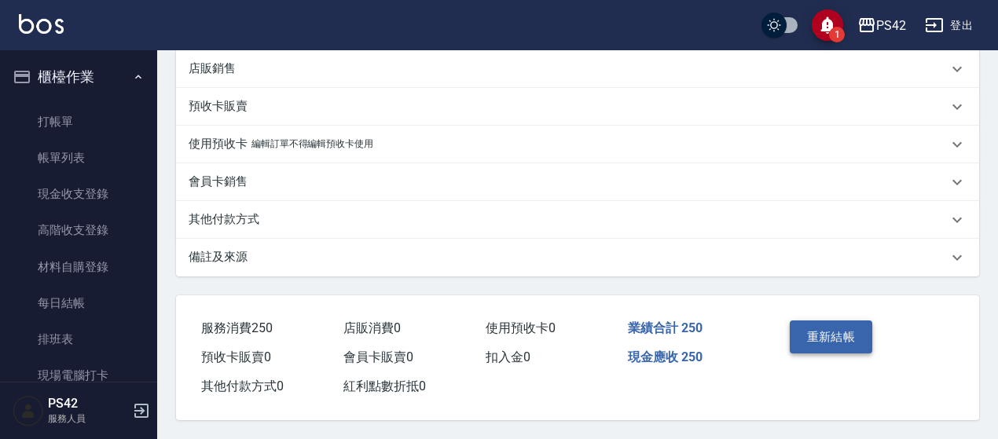
click at [837, 339] on button "重新結帳" at bounding box center [831, 337] width 83 height 33
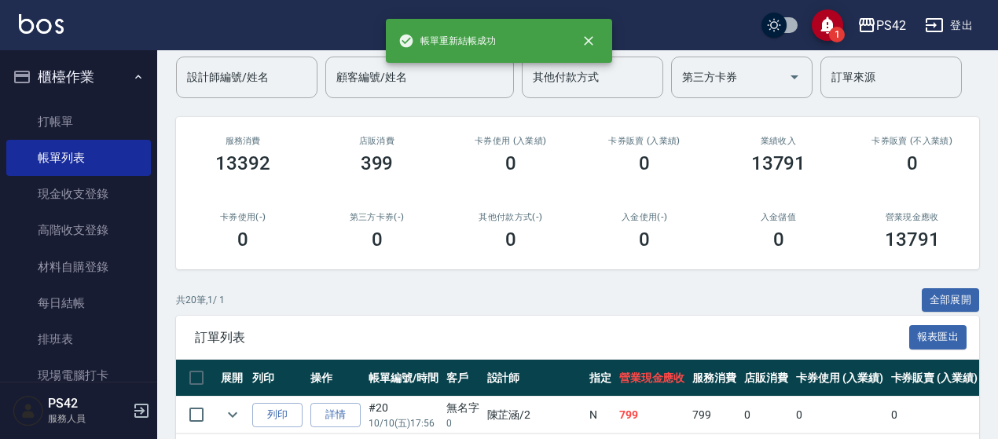
scroll to position [314, 0]
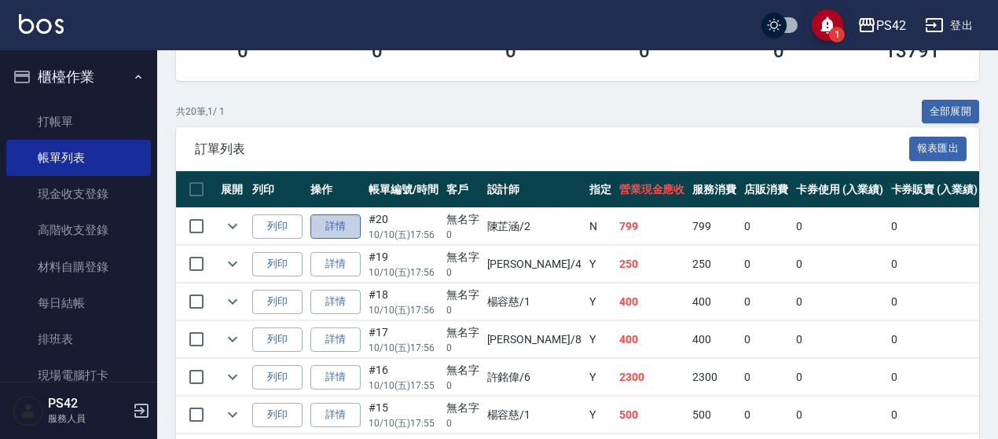
click at [339, 237] on link "詳情" at bounding box center [335, 227] width 50 height 24
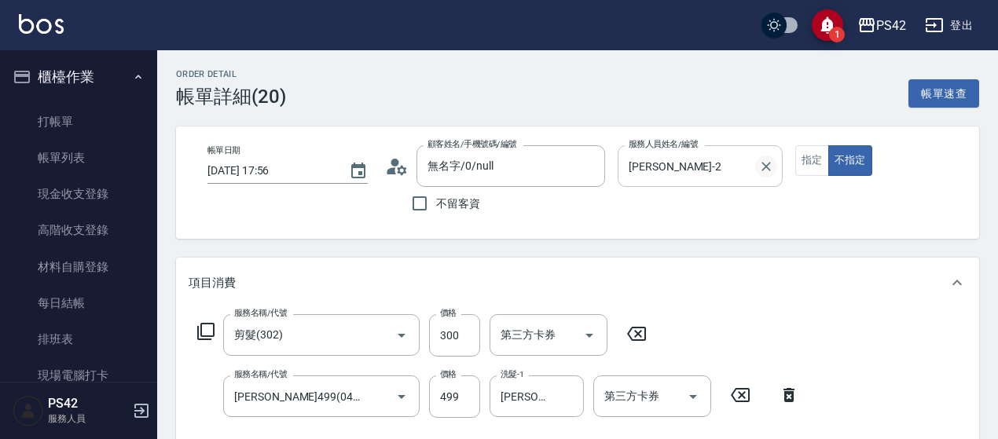
click at [772, 163] on icon "Clear" at bounding box center [766, 167] width 16 height 16
click at [823, 163] on button "指定" at bounding box center [812, 160] width 34 height 31
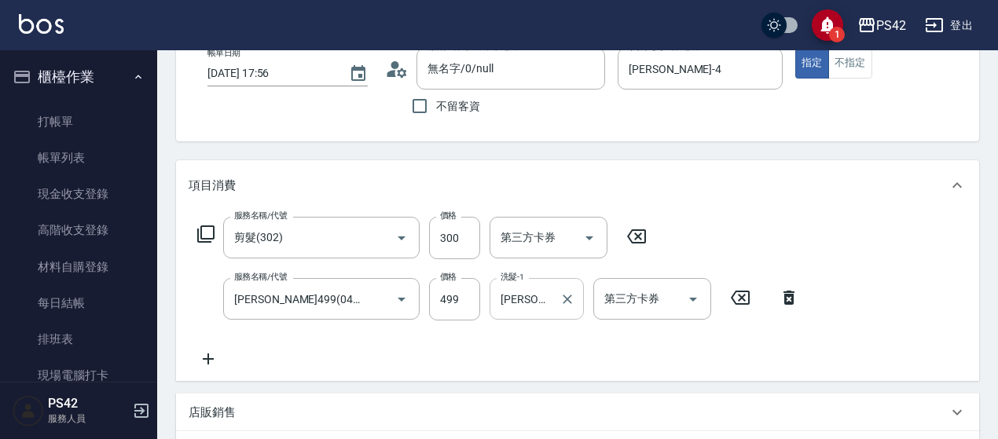
scroll to position [157, 0]
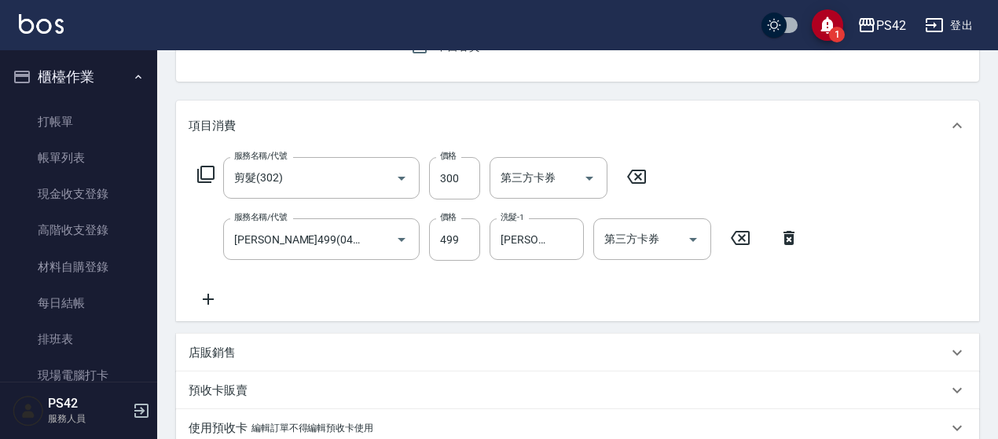
drag, startPoint x: 627, startPoint y: 175, endPoint x: 749, endPoint y: 215, distance: 128.0
click at [628, 175] on icon at bounding box center [636, 176] width 39 height 19
click at [743, 244] on icon at bounding box center [740, 237] width 19 height 14
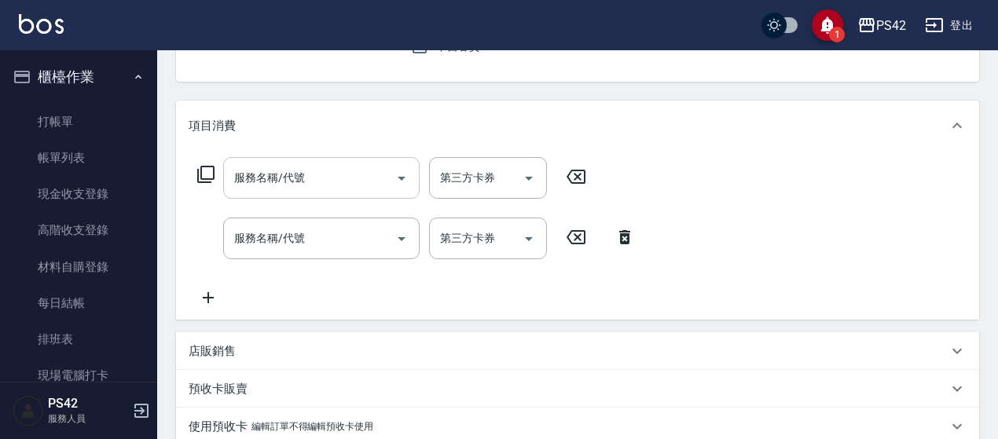
click at [335, 182] on input "服務名稱/代號" at bounding box center [309, 178] width 159 height 28
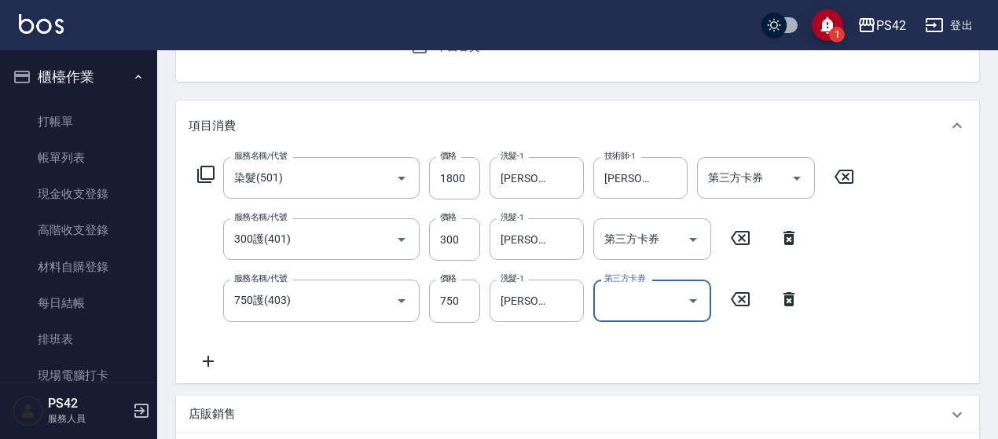
scroll to position [508, 0]
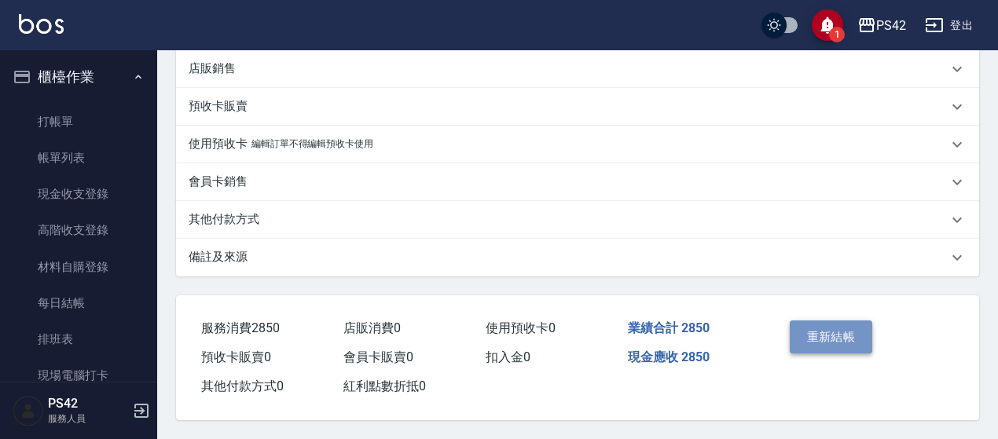
click at [861, 337] on button "重新結帳" at bounding box center [831, 337] width 83 height 33
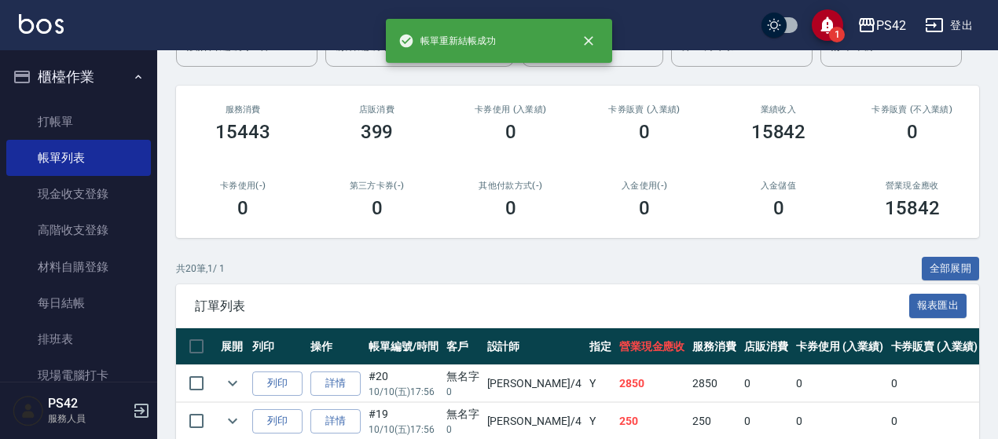
scroll to position [236, 0]
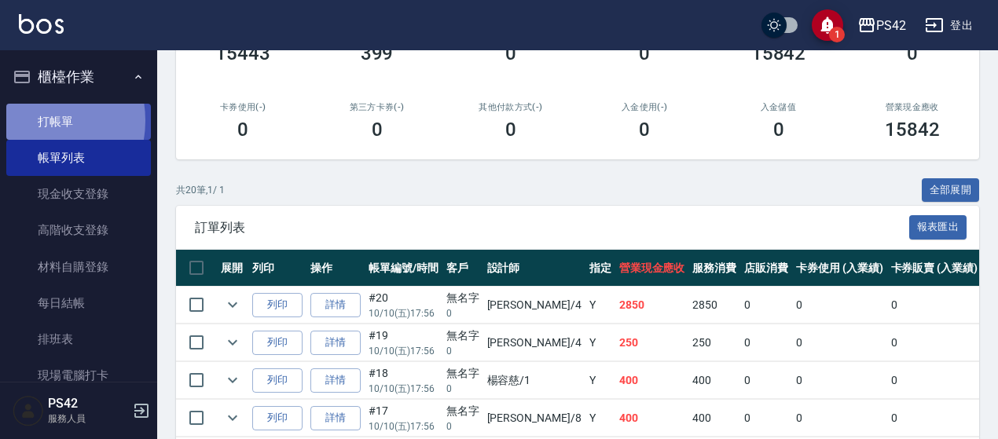
click at [33, 120] on link "打帳單" at bounding box center [78, 122] width 145 height 36
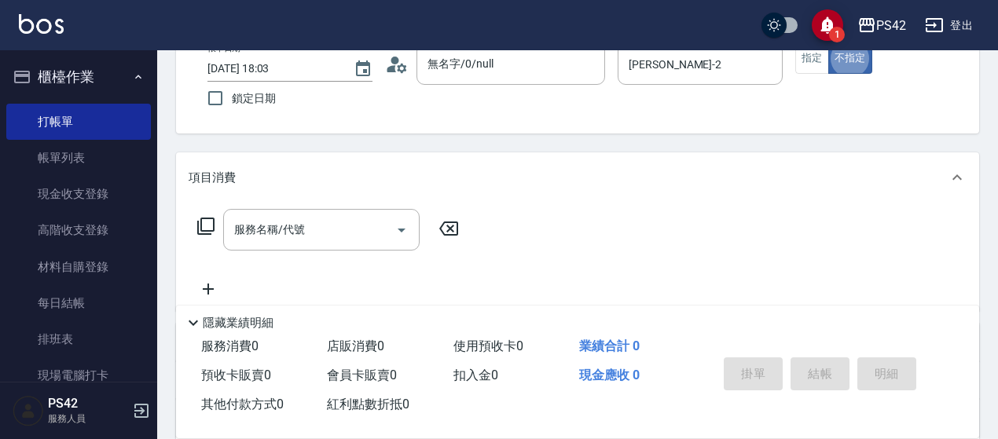
scroll to position [157, 0]
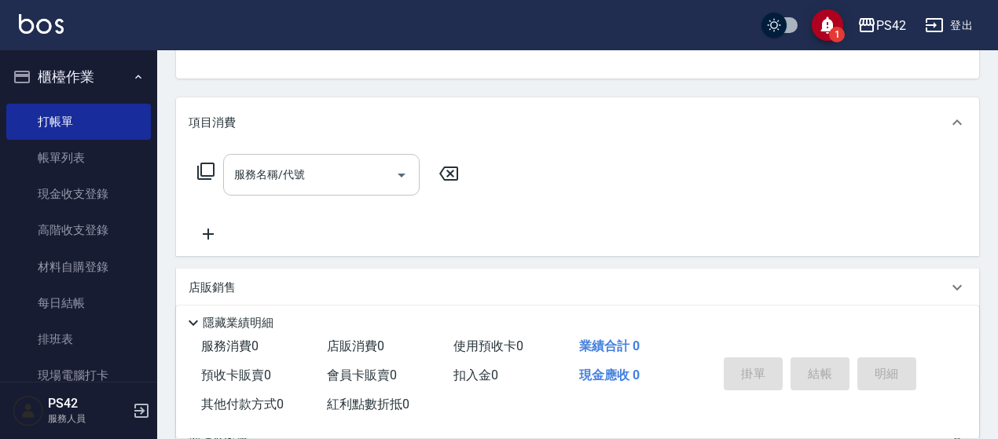
click at [313, 182] on input "服務名稱/代號" at bounding box center [309, 175] width 159 height 28
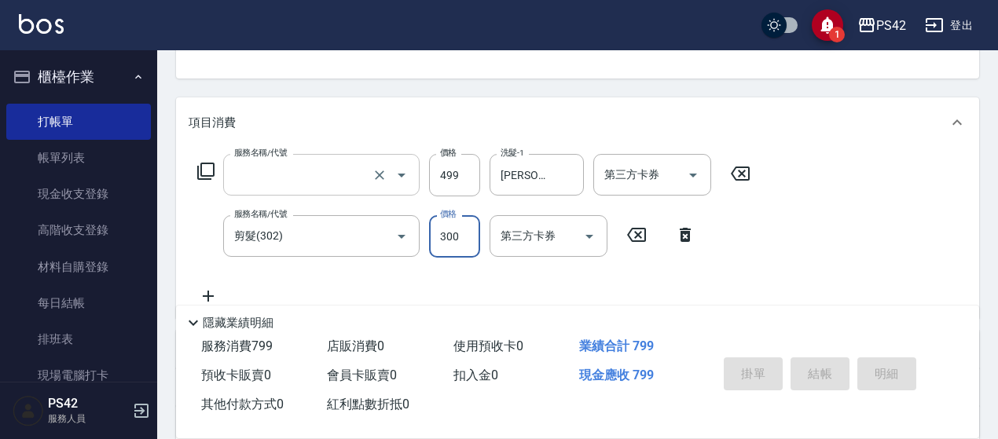
scroll to position [152, 0]
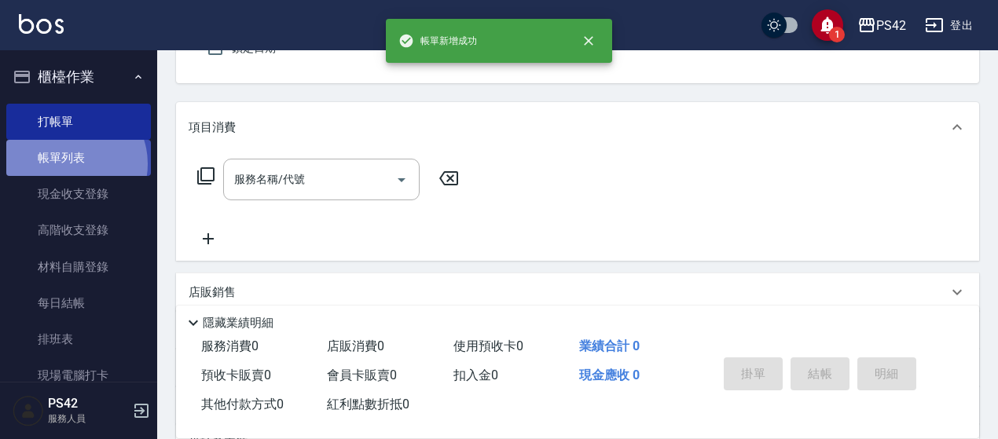
click at [72, 164] on link "帳單列表" at bounding box center [78, 158] width 145 height 36
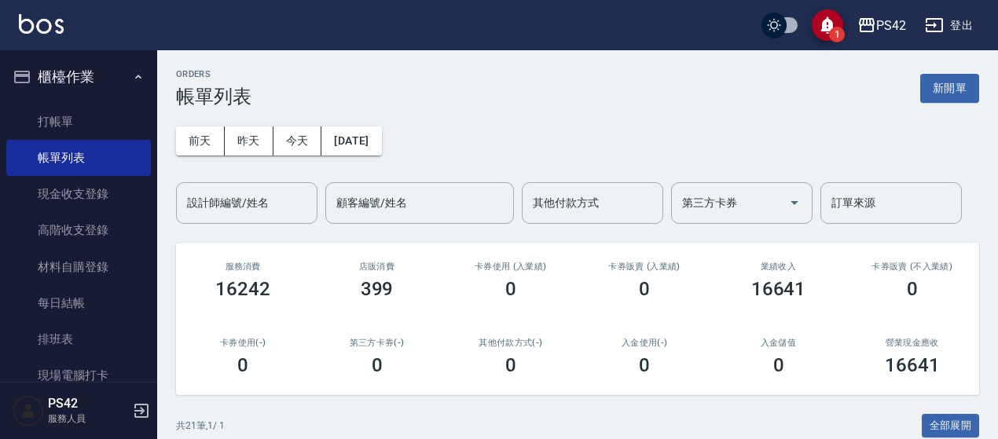
scroll to position [314, 0]
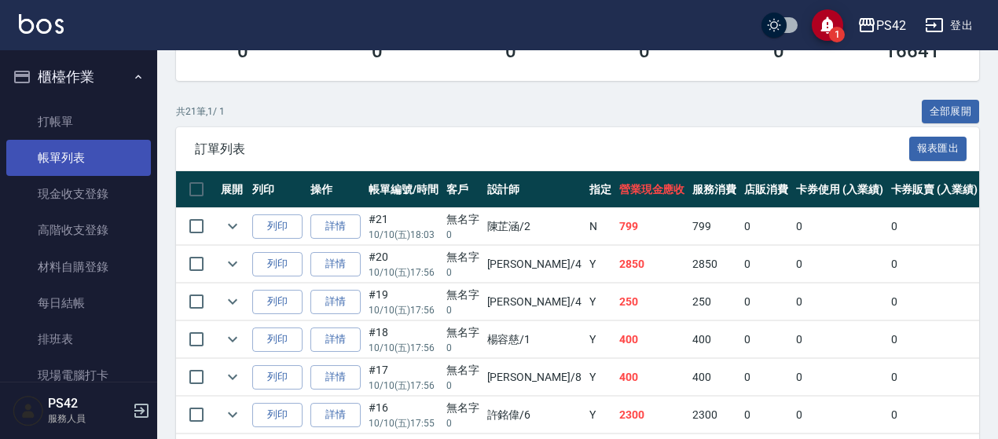
click at [55, 141] on link "帳單列表" at bounding box center [78, 158] width 145 height 36
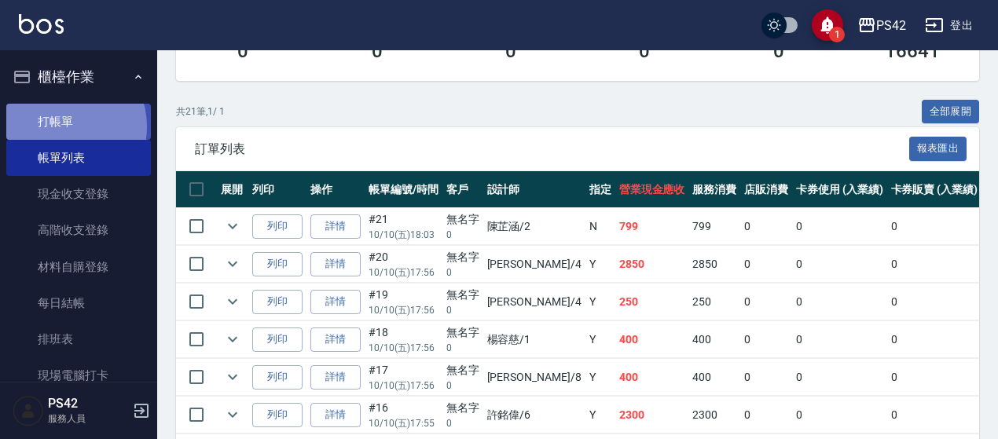
click at [60, 127] on link "打帳單" at bounding box center [78, 122] width 145 height 36
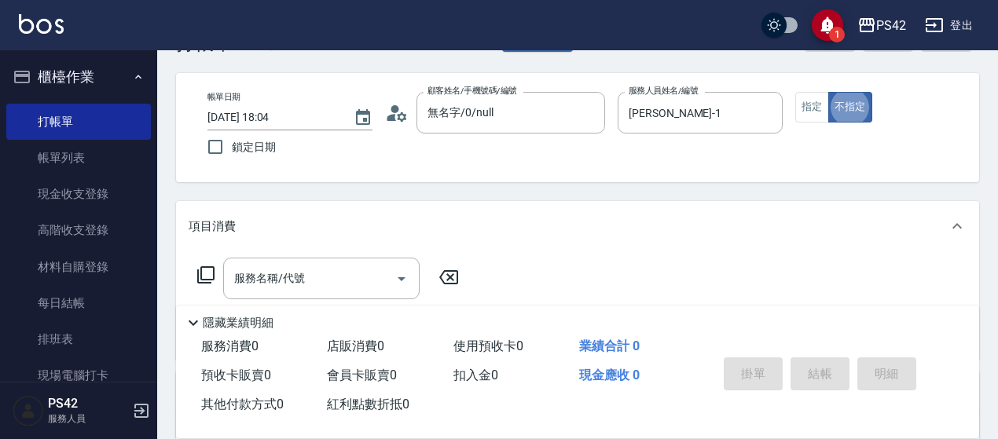
scroll to position [79, 0]
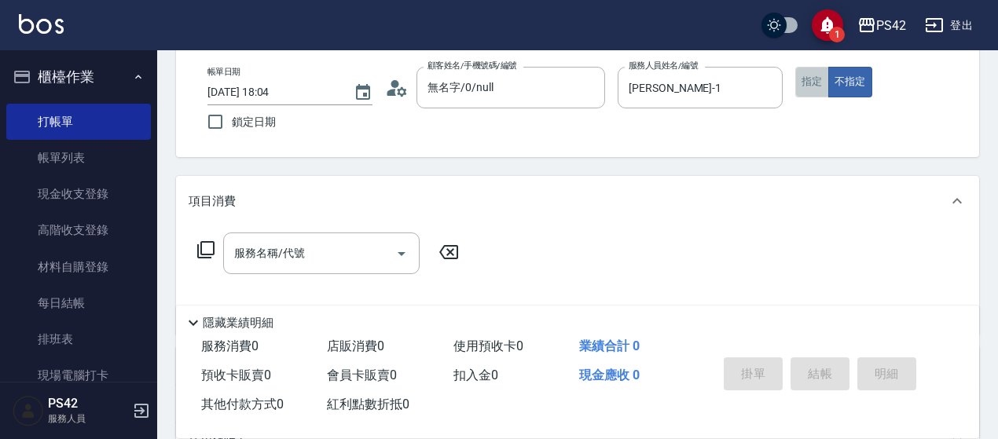
click at [811, 73] on button "指定" at bounding box center [812, 82] width 34 height 31
click at [269, 264] on input "服務名稱/代號" at bounding box center [309, 254] width 159 height 28
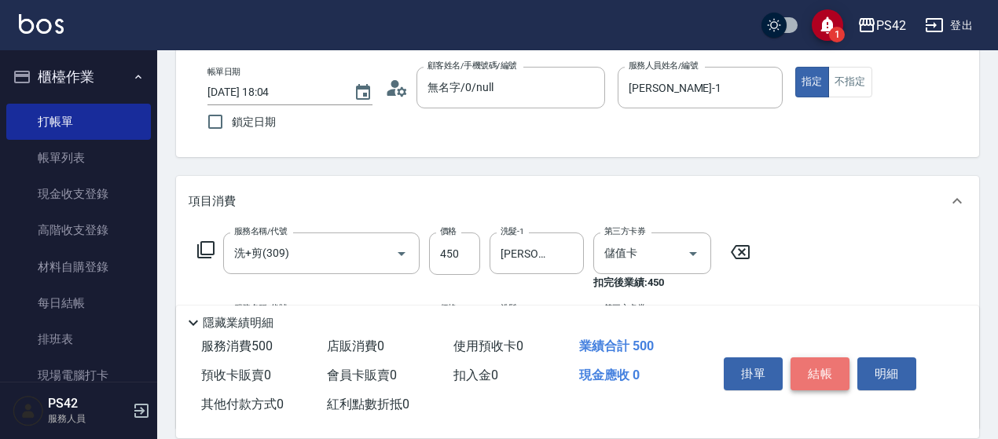
click at [809, 373] on button "結帳" at bounding box center [819, 374] width 59 height 33
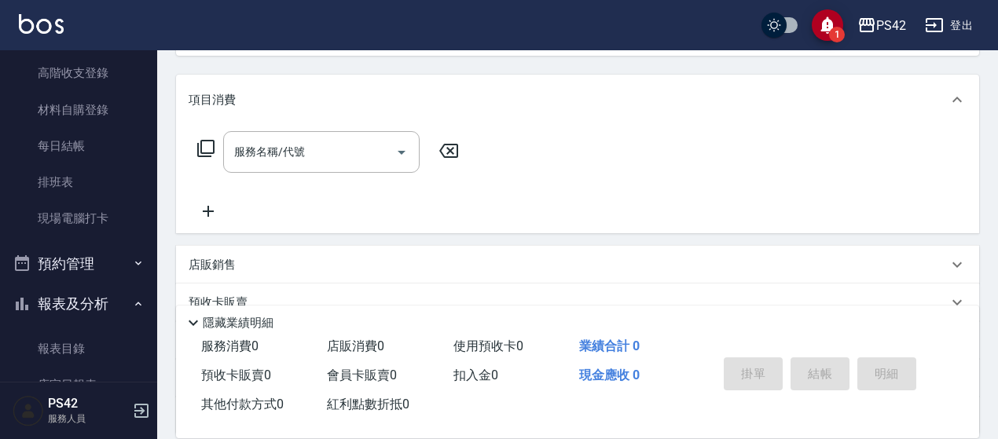
scroll to position [236, 0]
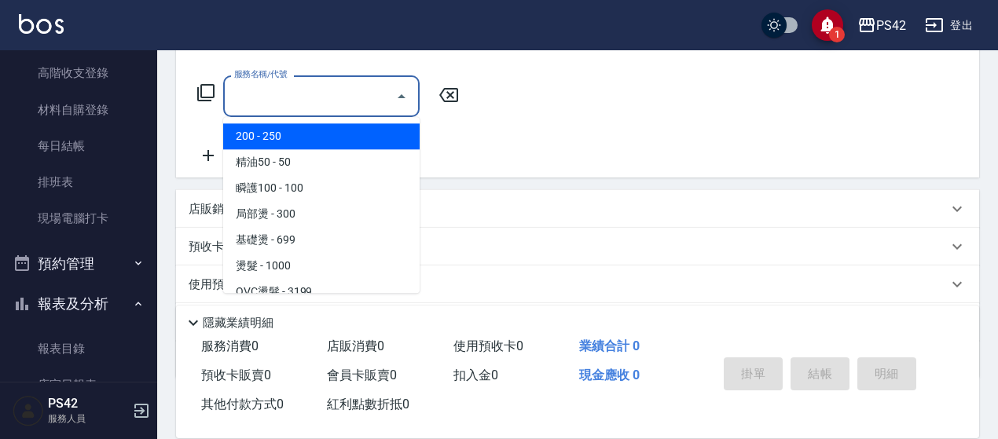
click at [308, 90] on input "服務名稱/代號" at bounding box center [309, 97] width 159 height 28
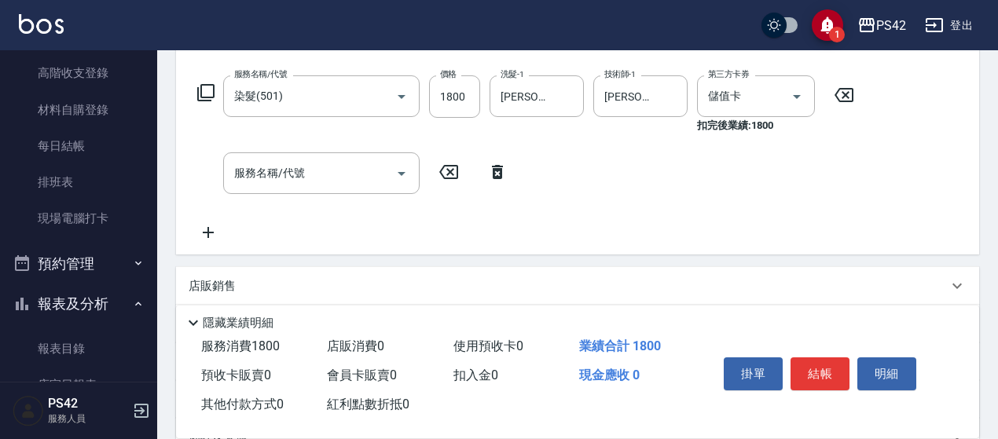
click at [508, 167] on icon at bounding box center [497, 172] width 39 height 19
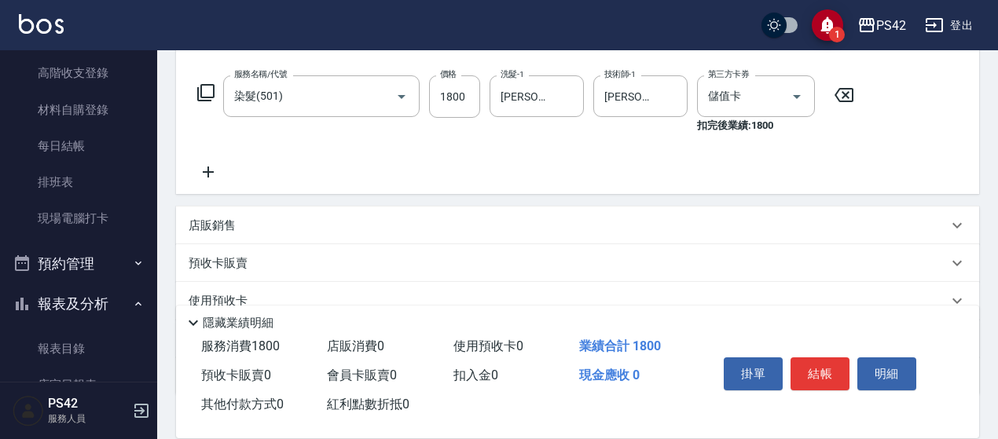
click at [209, 172] on icon at bounding box center [208, 172] width 11 height 11
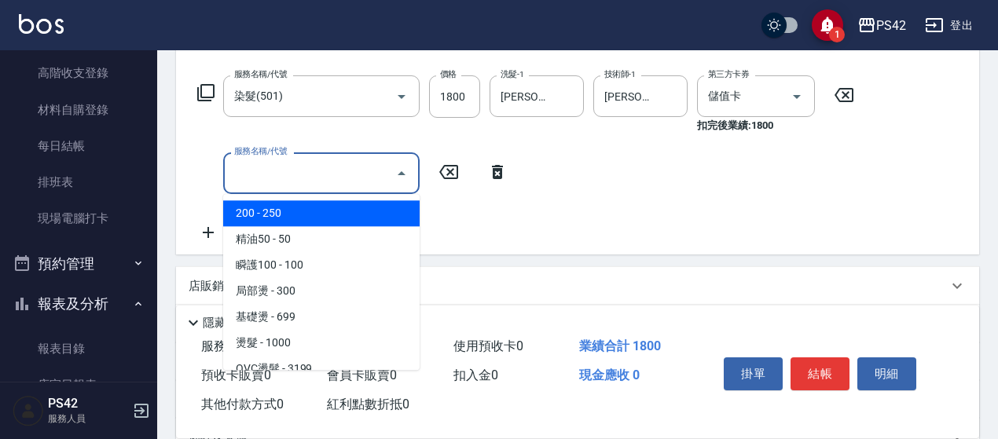
click at [264, 176] on input "服務名稱/代號" at bounding box center [309, 174] width 159 height 28
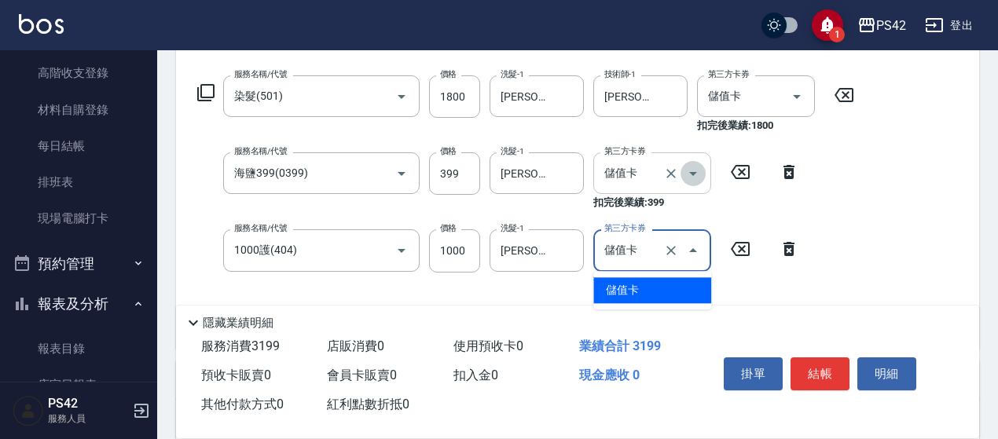
click at [704, 169] on button "Open" at bounding box center [692, 173] width 25 height 25
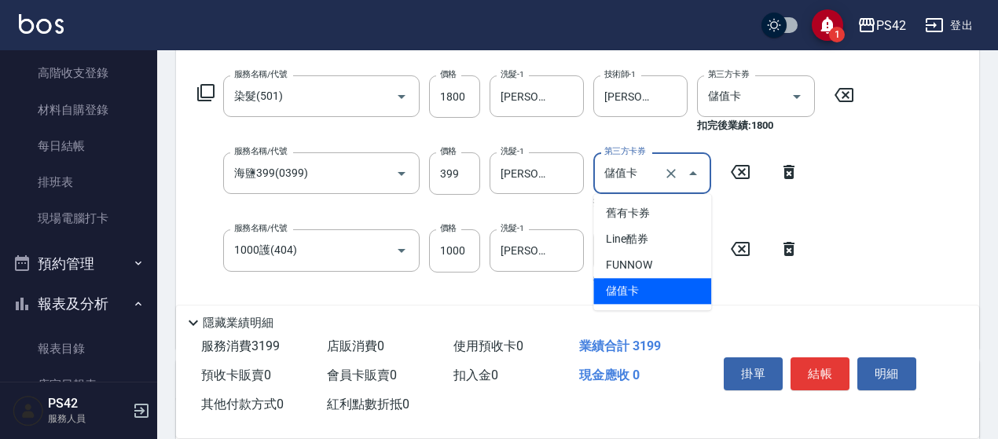
click at [660, 295] on span "儲值卡" at bounding box center [652, 291] width 118 height 26
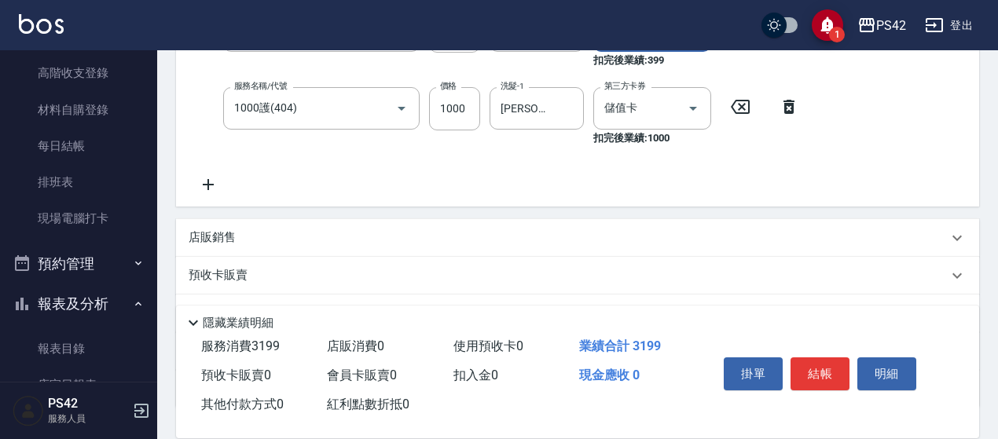
scroll to position [393, 0]
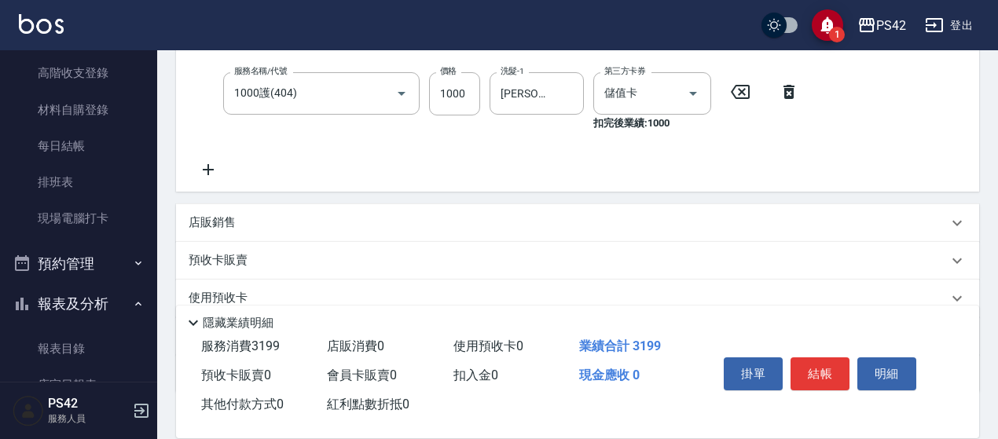
click at [208, 177] on icon at bounding box center [208, 169] width 39 height 19
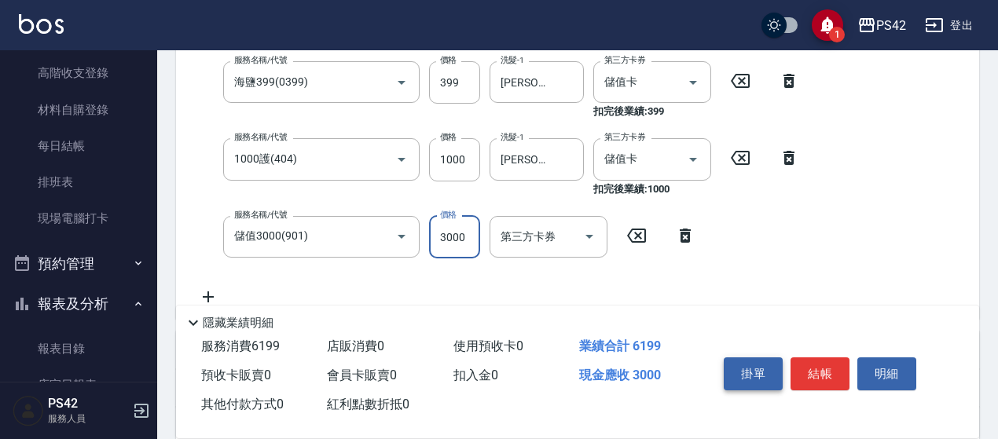
scroll to position [303, 0]
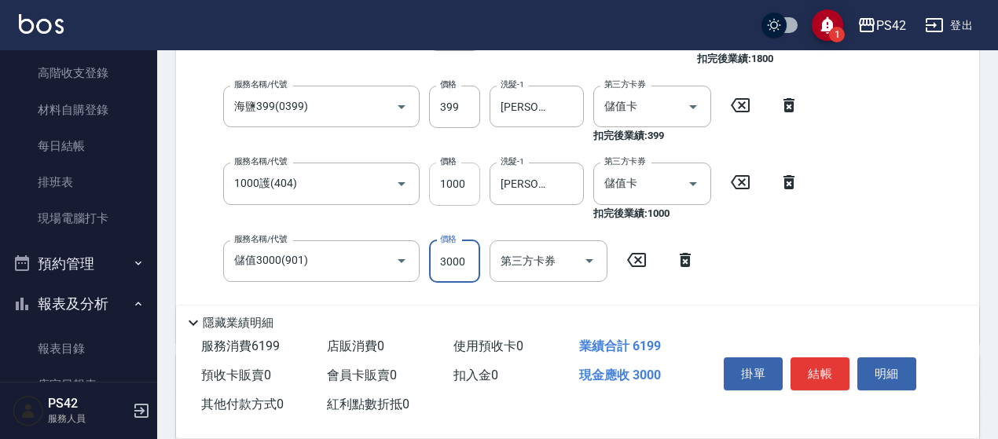
click at [470, 189] on input "1000" at bounding box center [454, 184] width 51 height 42
click at [798, 367] on button "結帳" at bounding box center [819, 374] width 59 height 33
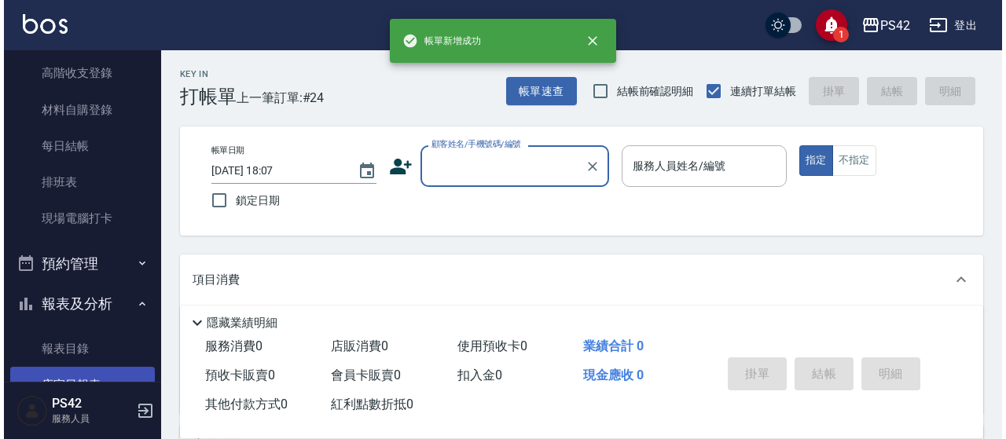
scroll to position [393, 0]
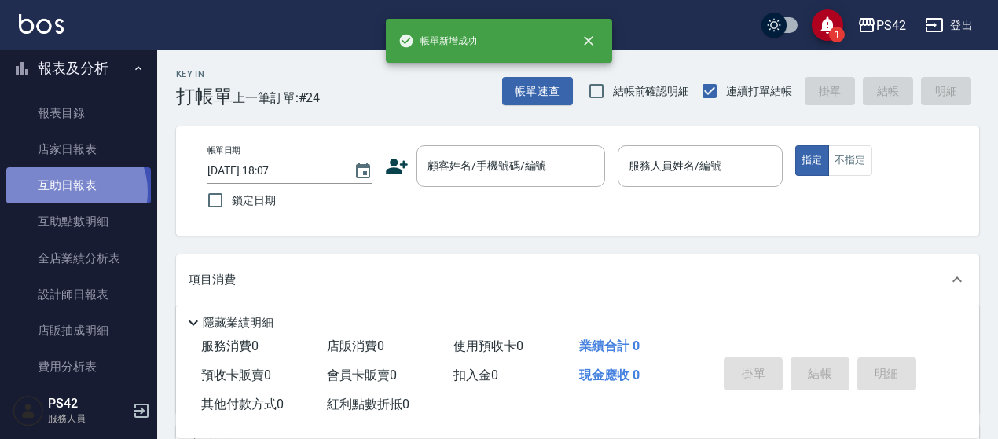
click at [71, 192] on link "互助日報表" at bounding box center [78, 185] width 145 height 36
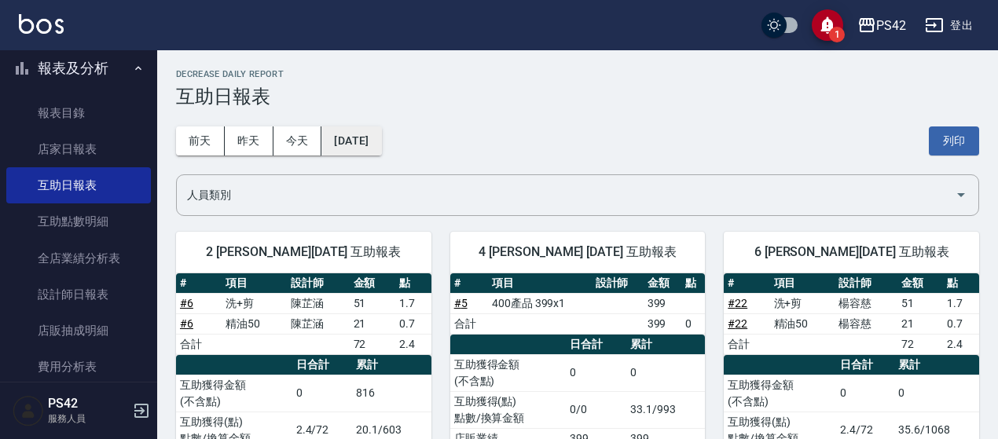
click at [378, 149] on button "[DATE]" at bounding box center [351, 141] width 60 height 29
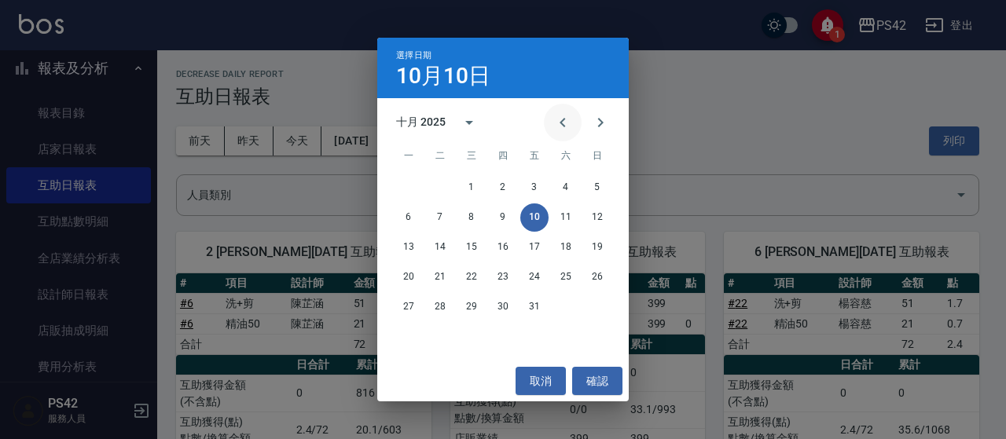
click at [561, 131] on icon "Previous month" at bounding box center [562, 122] width 19 height 19
click at [455, 117] on button "calendar view is open, switch to year view" at bounding box center [469, 123] width 38 height 38
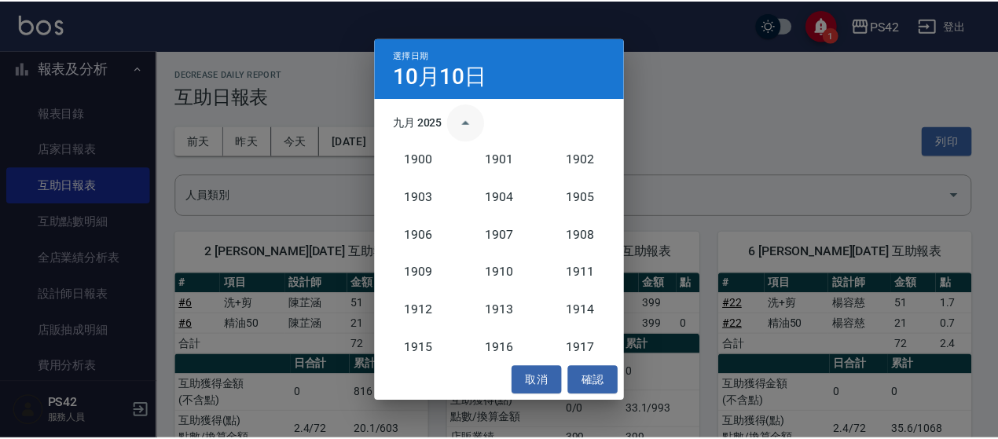
scroll to position [1455, 0]
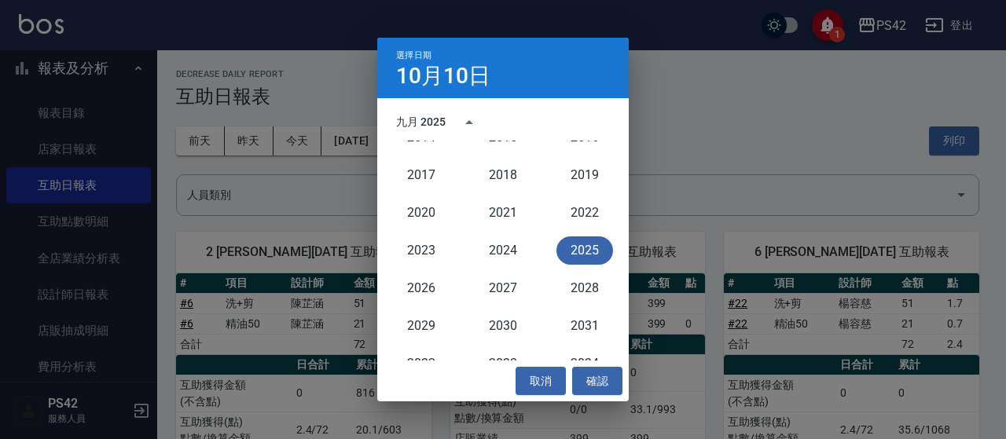
click at [596, 262] on button "2025" at bounding box center [584, 251] width 57 height 28
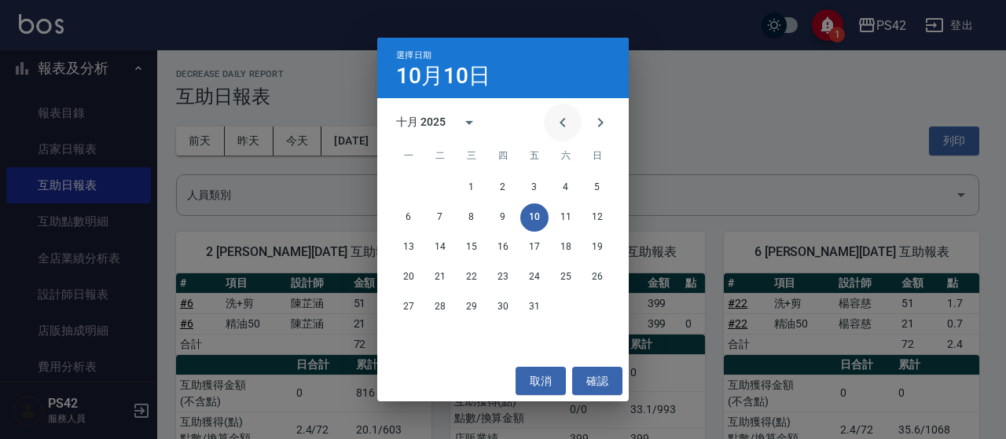
click at [561, 120] on icon "Previous month" at bounding box center [562, 122] width 19 height 19
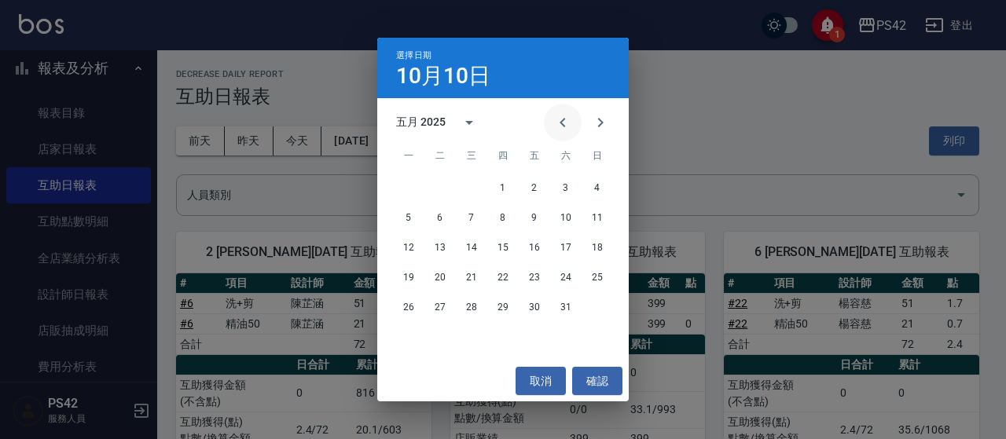
click at [561, 120] on icon "Previous month" at bounding box center [562, 122] width 19 height 19
click at [565, 194] on button "1" at bounding box center [566, 188] width 28 height 28
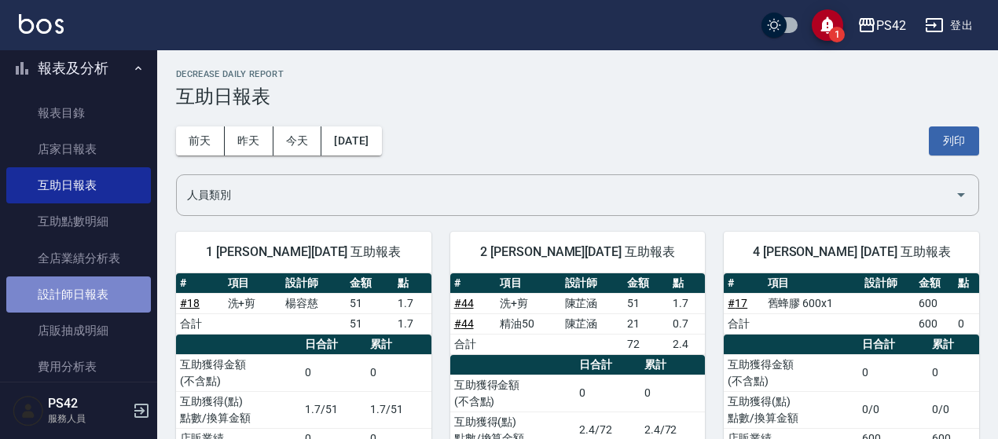
click at [136, 295] on link "設計師日報表" at bounding box center [78, 295] width 145 height 36
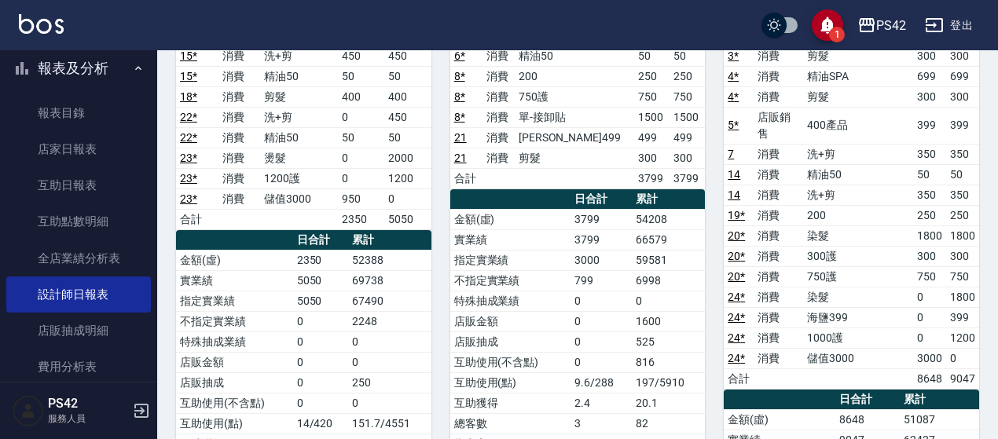
scroll to position [236, 0]
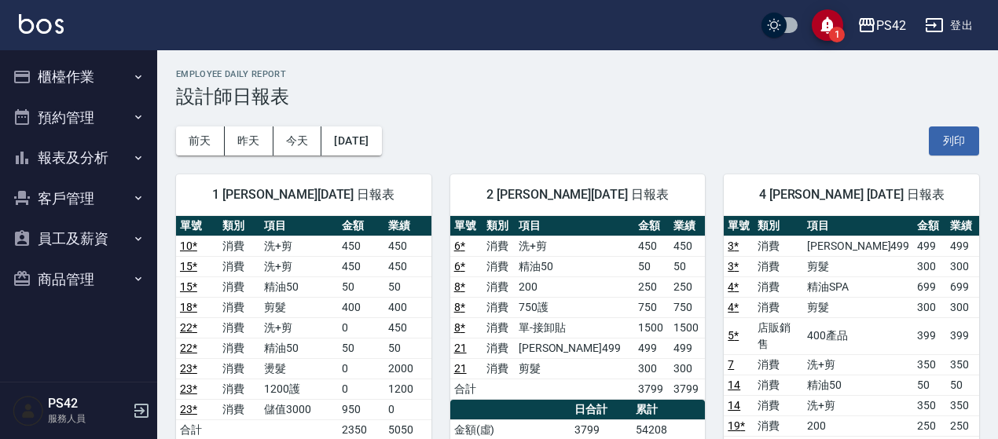
click at [79, 70] on button "櫃檯作業" at bounding box center [78, 77] width 145 height 41
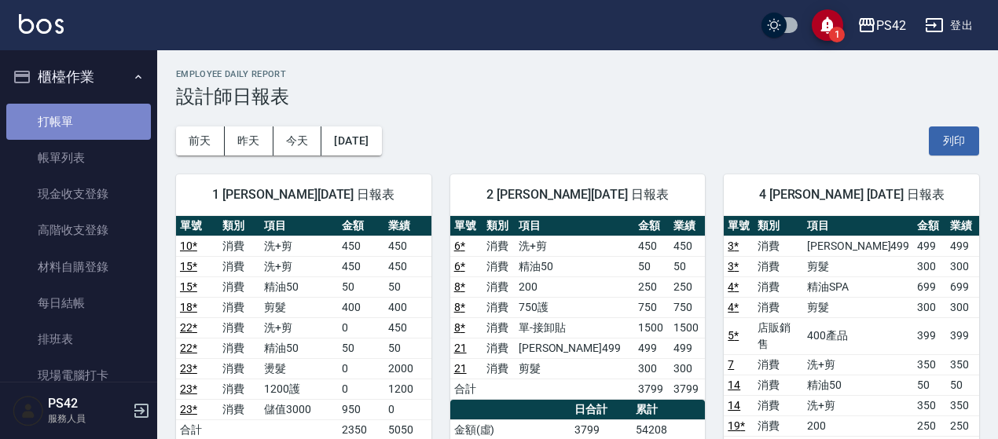
click at [87, 109] on link "打帳單" at bounding box center [78, 122] width 145 height 36
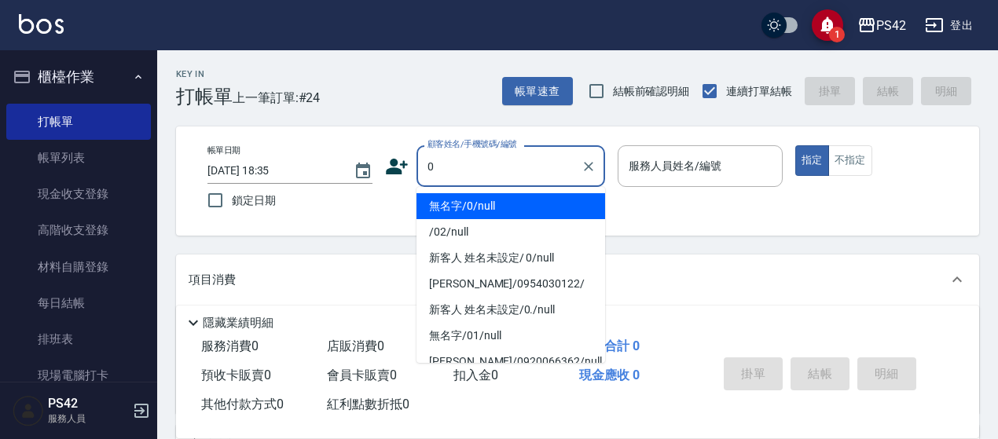
type input "無名字/0/null"
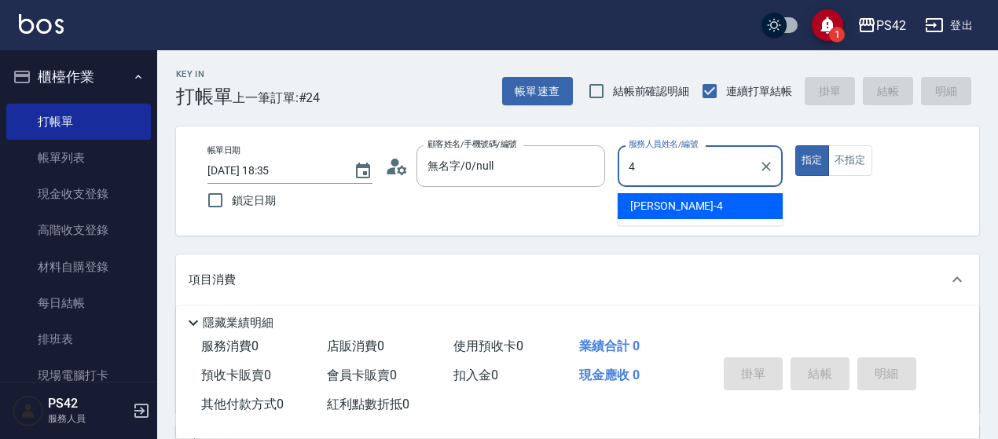
type input "[PERSON_NAME]-4"
type button "true"
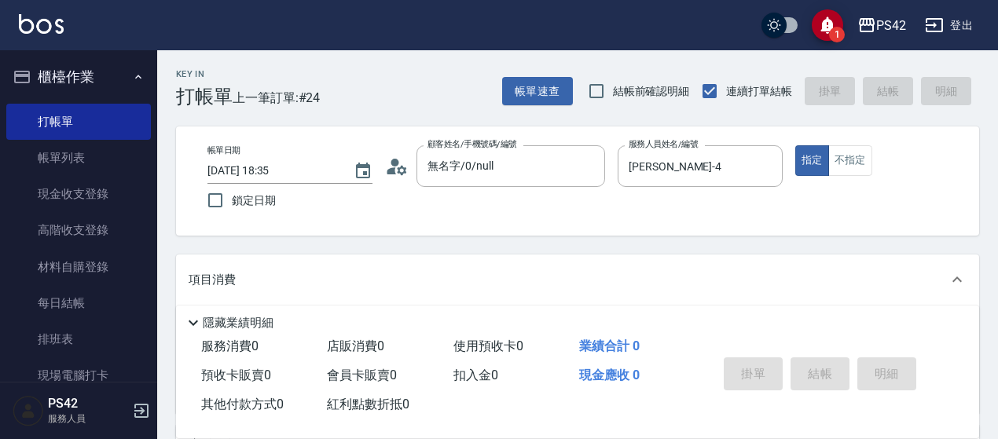
scroll to position [157, 0]
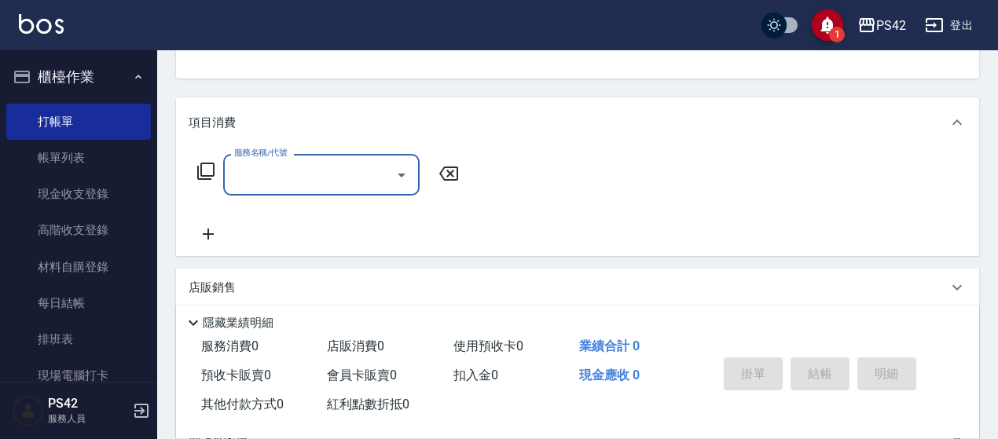
type input "0"
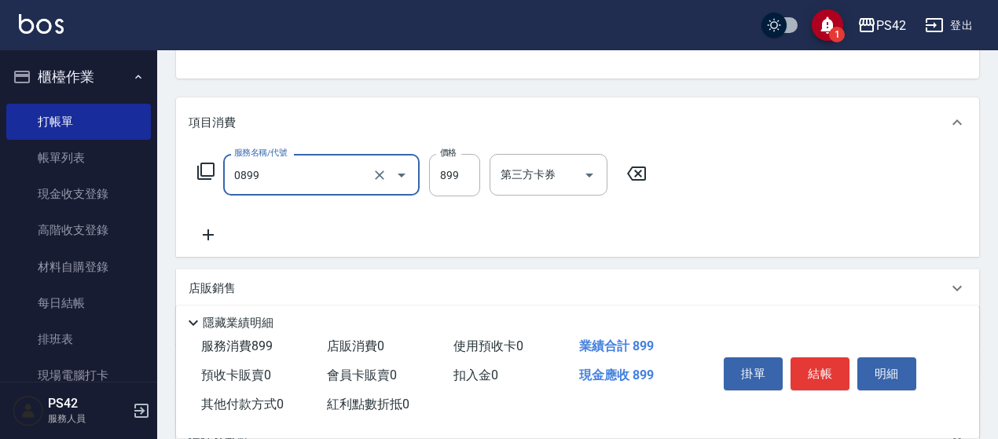
type input "排毒SPA(0899)"
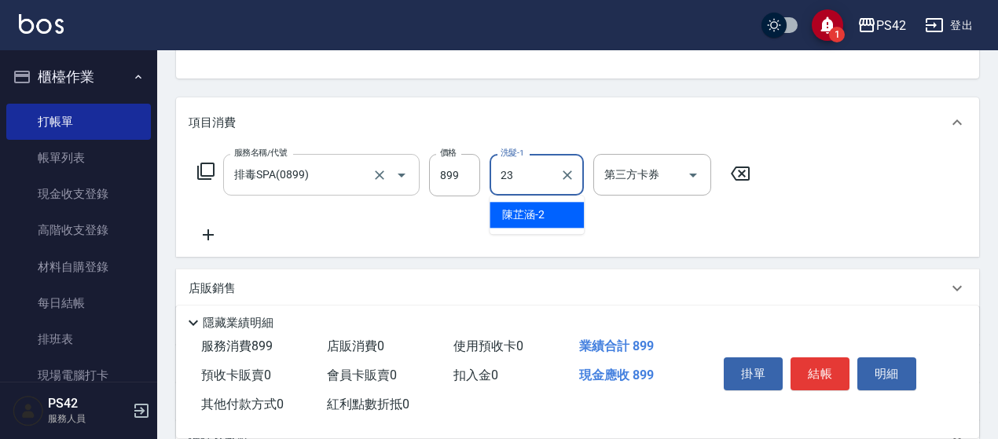
type input "[PERSON_NAME]-23"
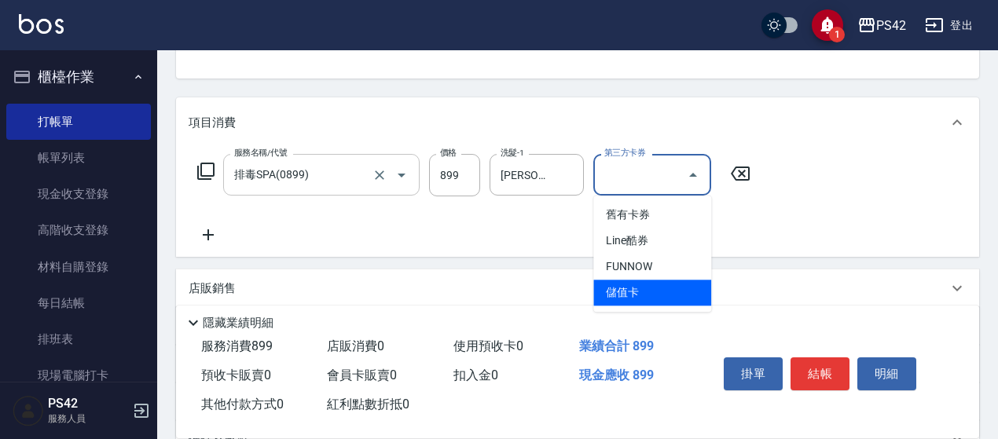
type input "儲值卡"
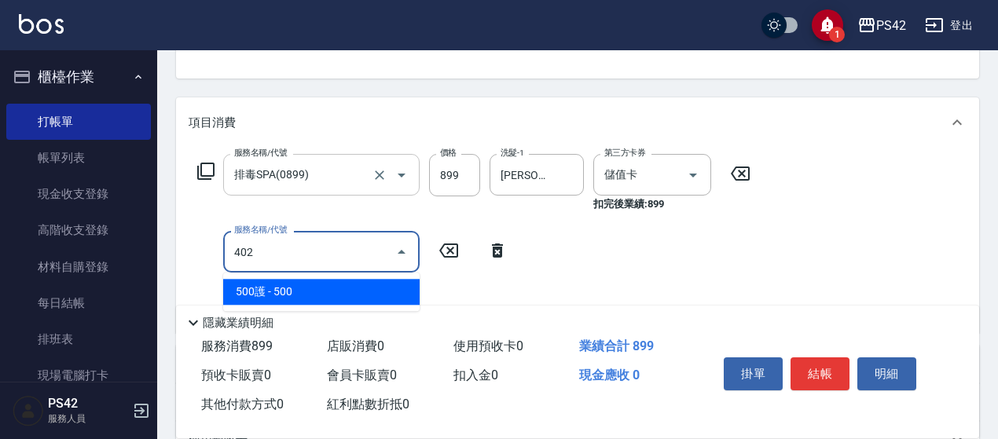
type input "500護(402)"
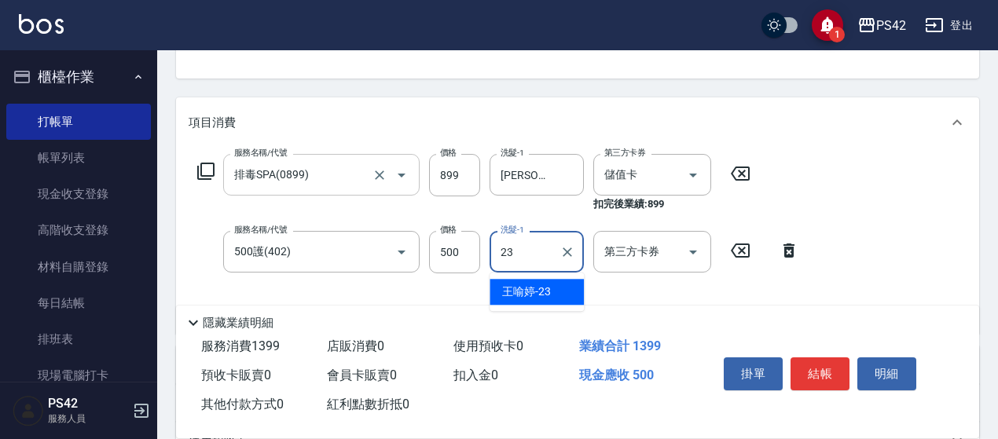
type input "[PERSON_NAME]-23"
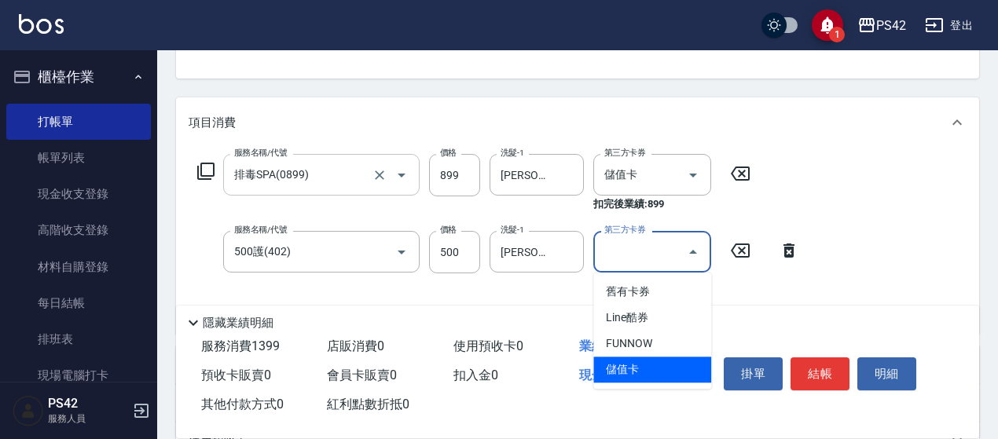
type input "儲值卡"
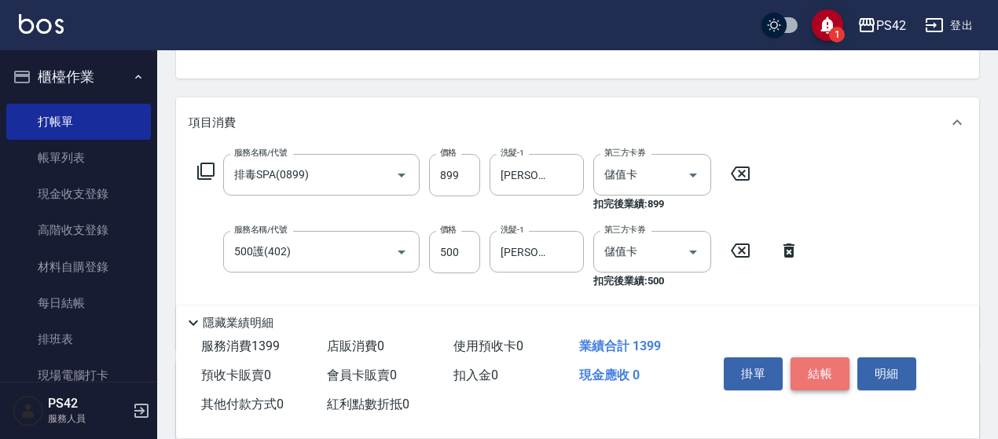
click at [828, 363] on button "結帳" at bounding box center [819, 374] width 59 height 33
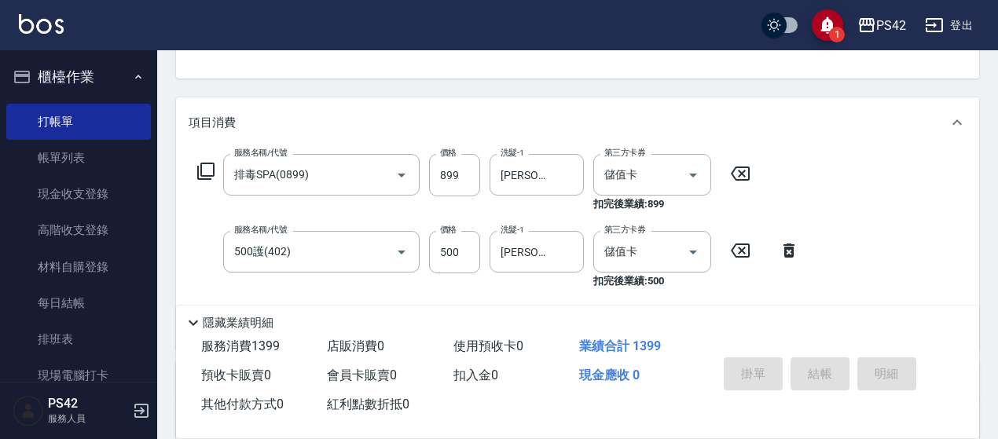
type input "2025/10/10 18:37"
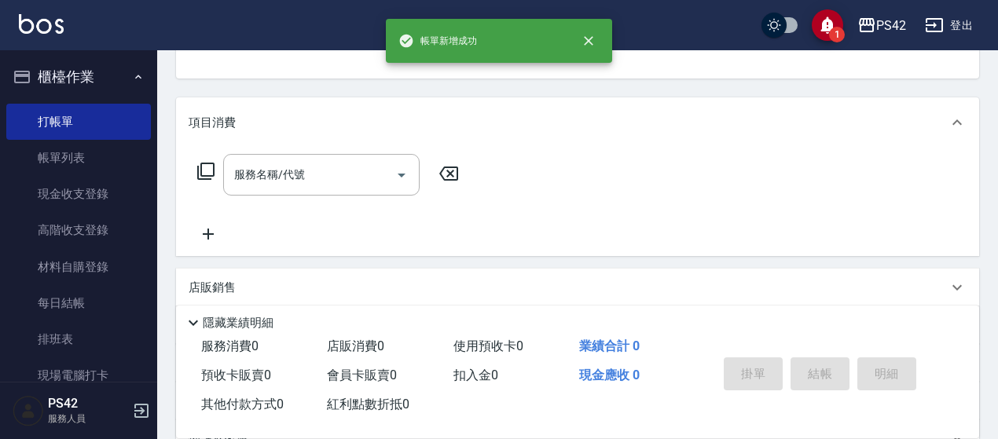
scroll to position [152, 0]
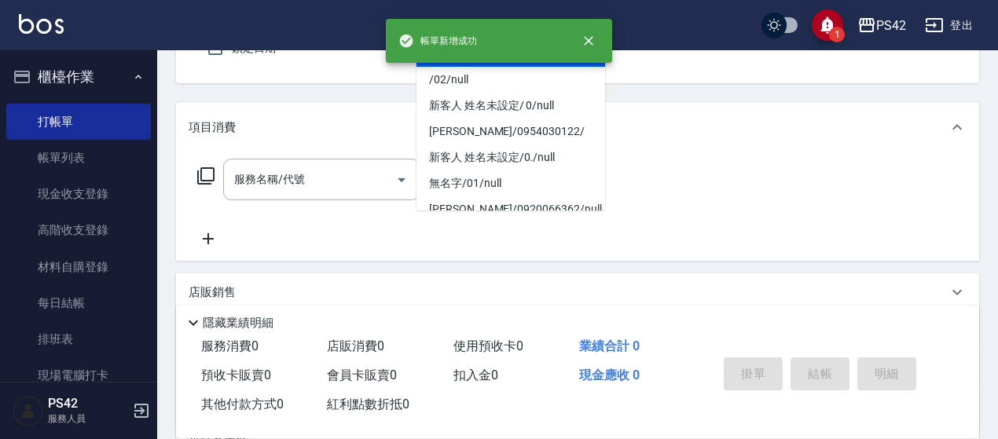
type input "無名字/0/null"
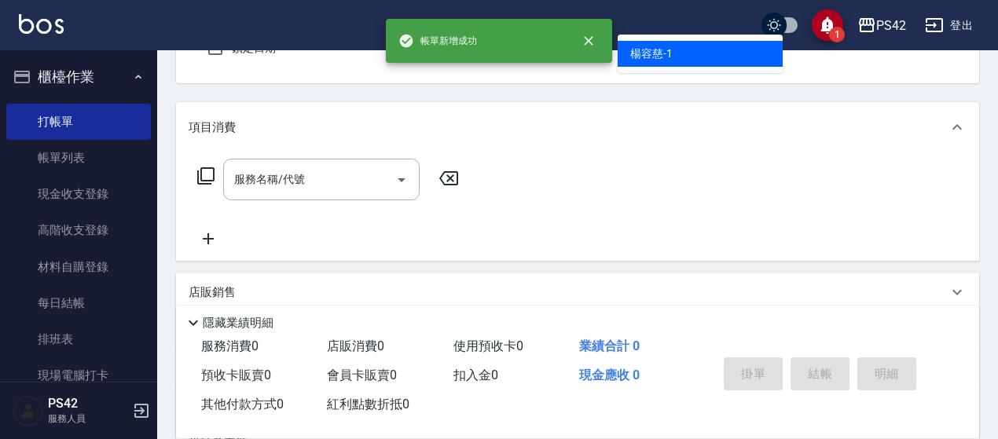
type input "[PERSON_NAME]-1"
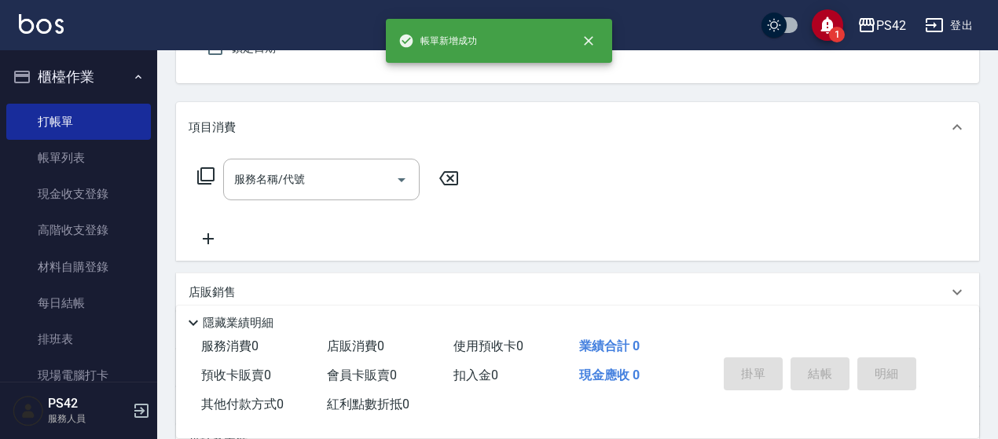
scroll to position [145, 0]
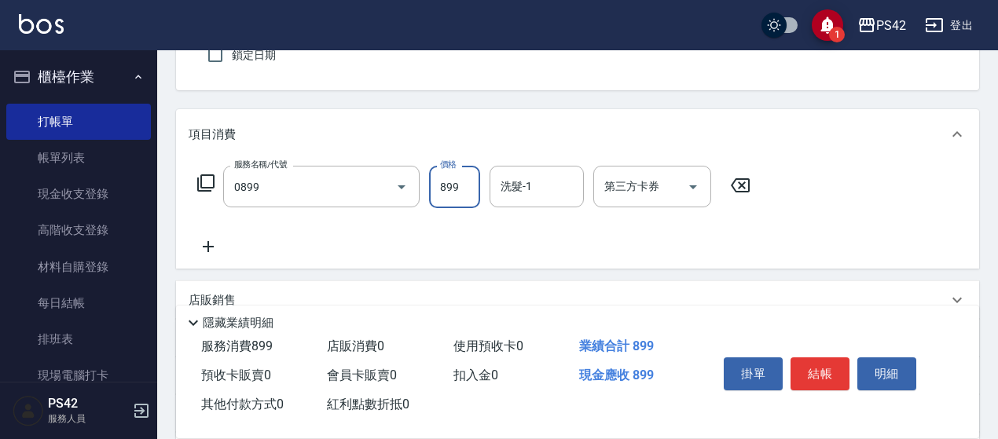
type input "排毒SPA(0899)"
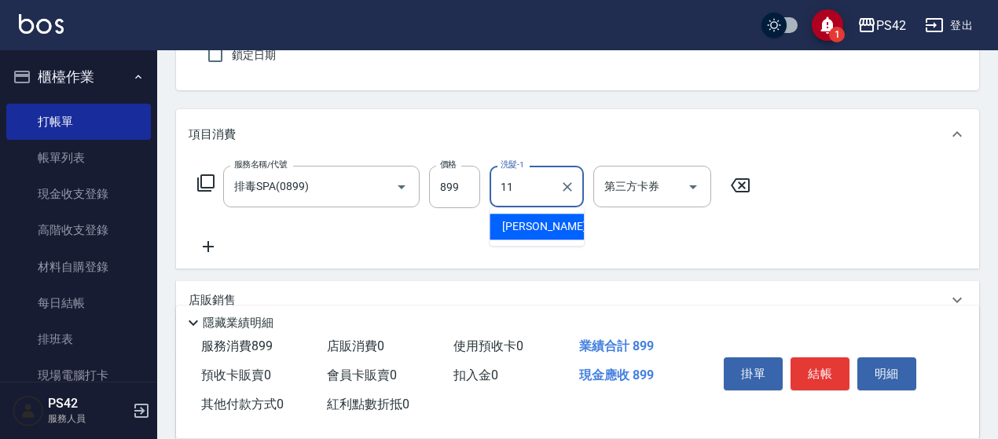
type input "[PERSON_NAME]-11"
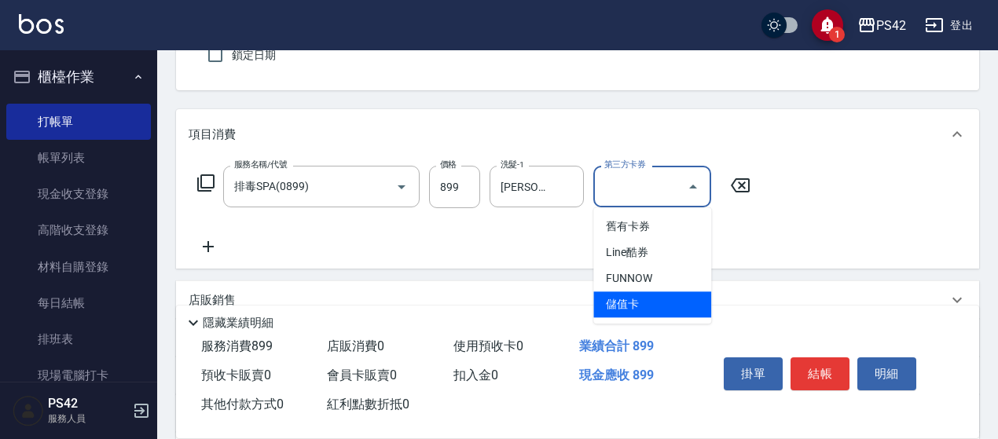
type input "儲值卡"
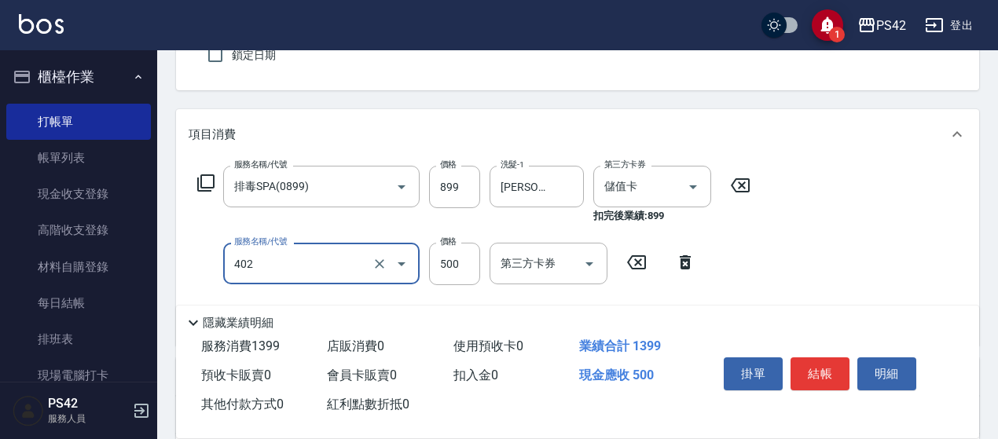
type input "500護(402)"
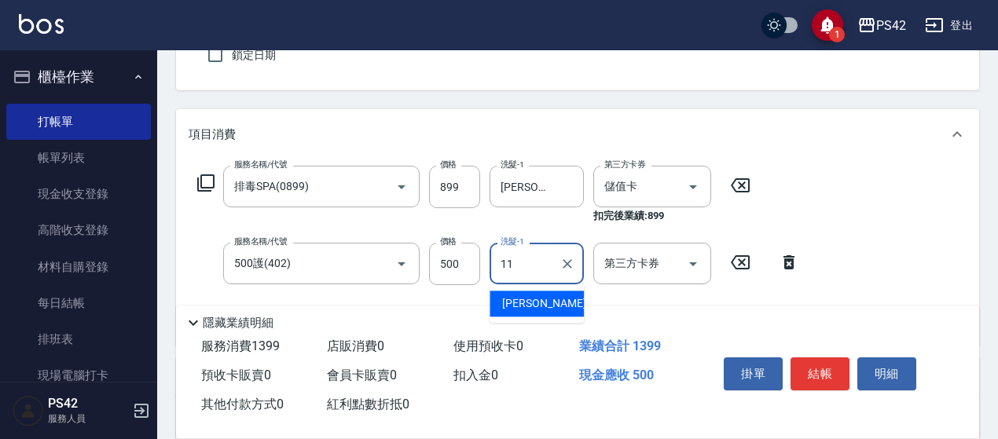
type input "[PERSON_NAME]-11"
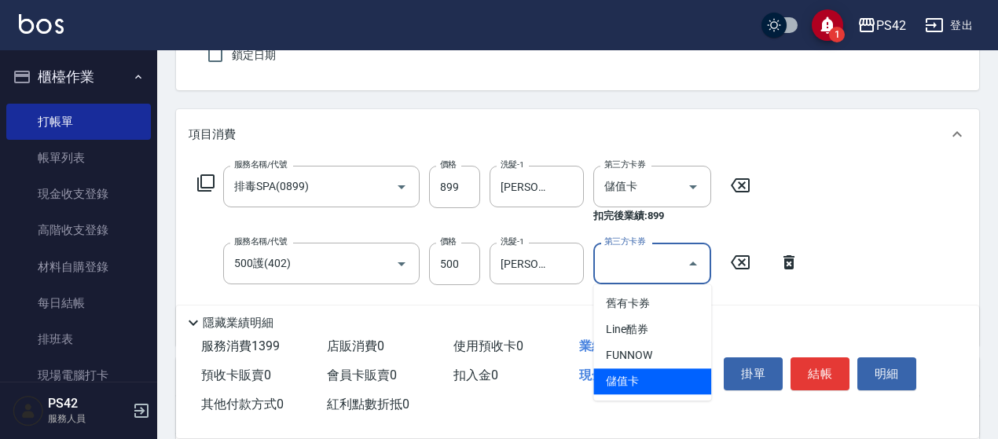
type input "儲值卡"
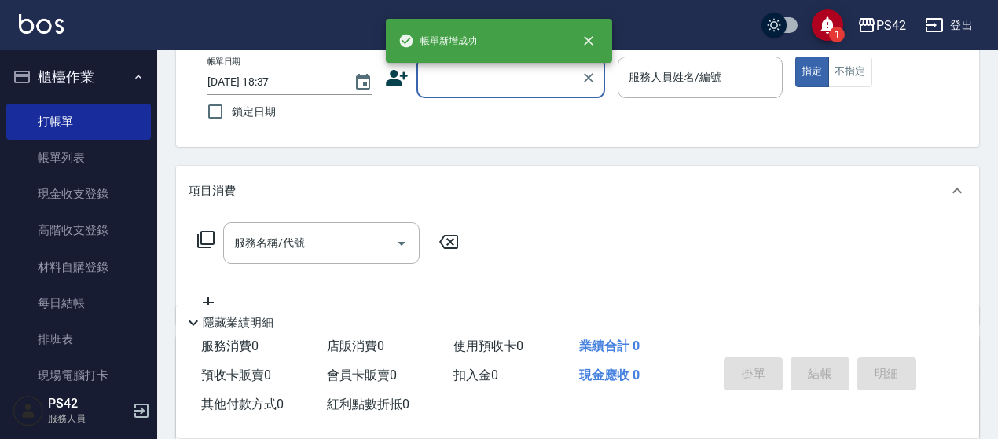
scroll to position [67, 0]
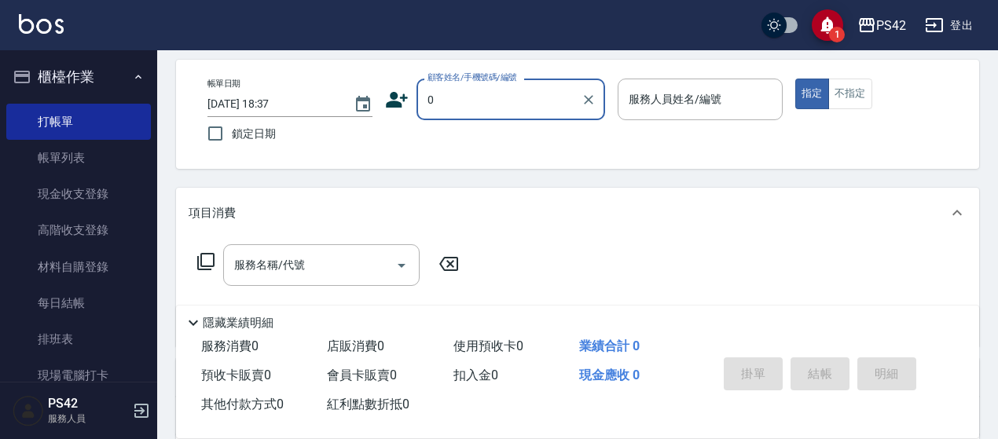
type input "無名字/0/null"
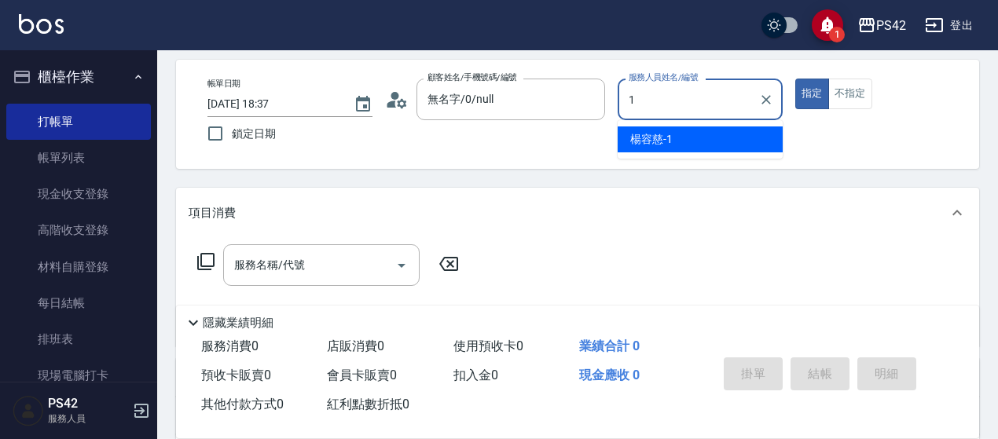
type input "[PERSON_NAME]-1"
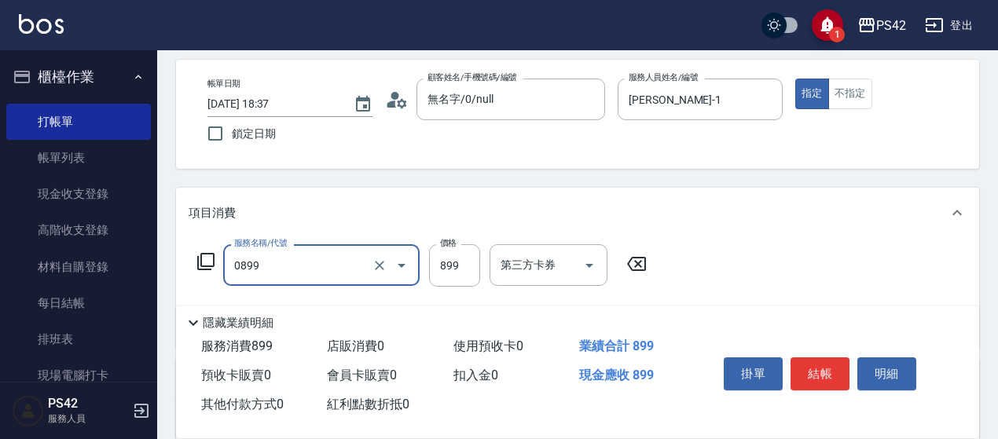
type input "排毒SPA(0899)"
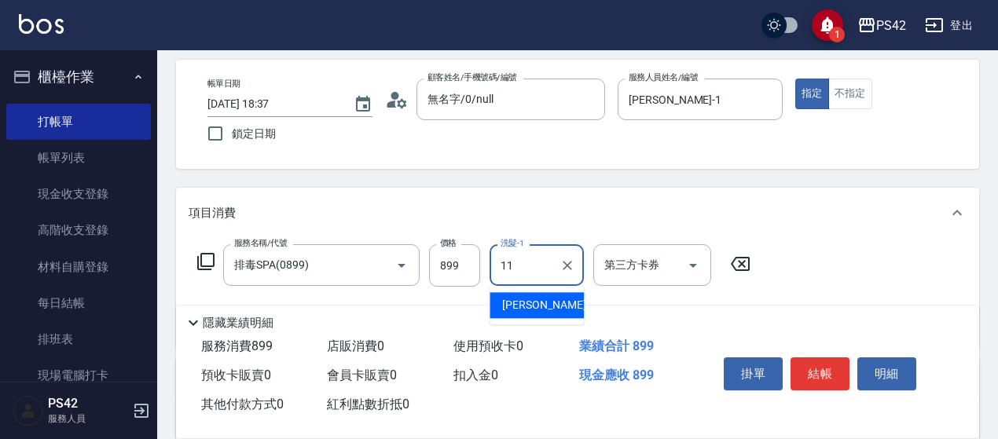
type input "[PERSON_NAME]-11"
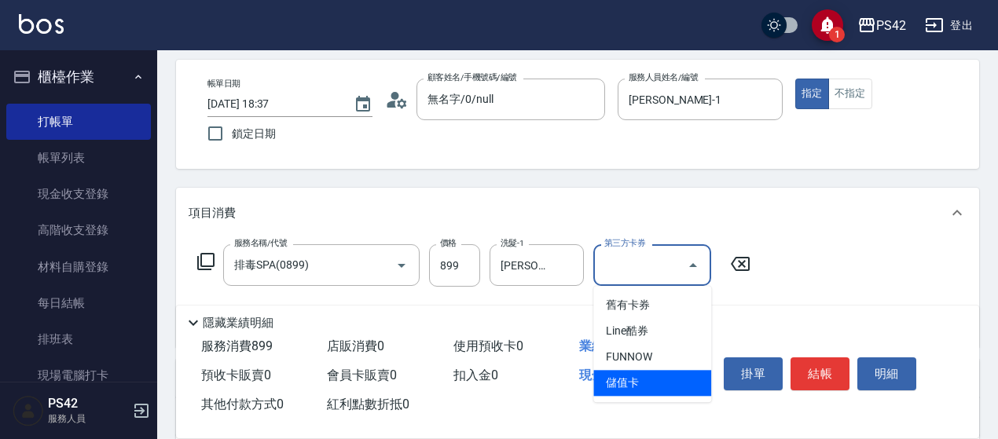
type input "儲值卡"
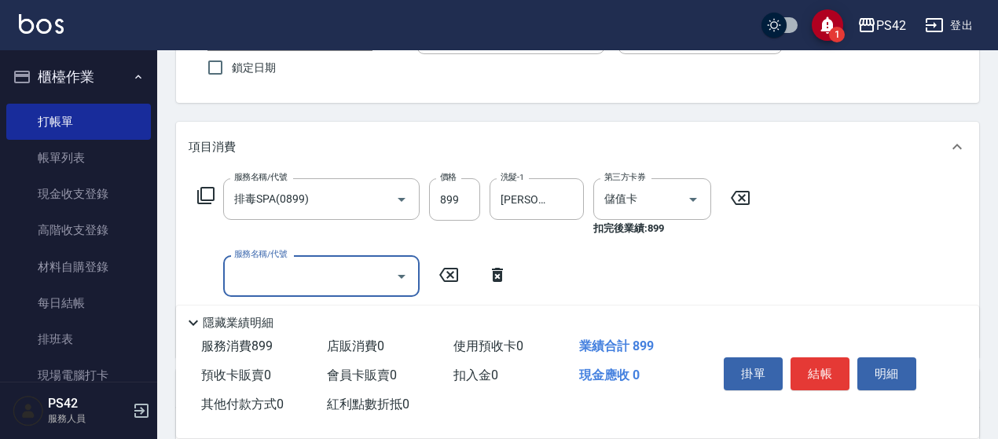
scroll to position [224, 0]
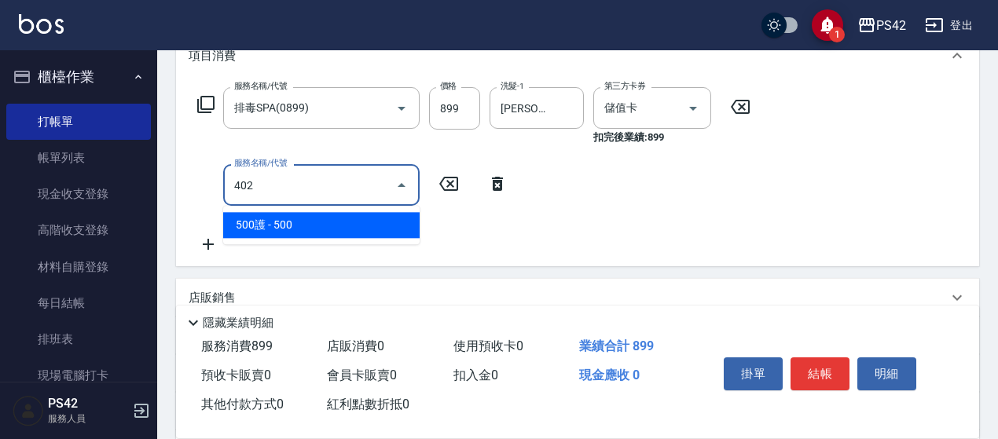
type input "500護(402)"
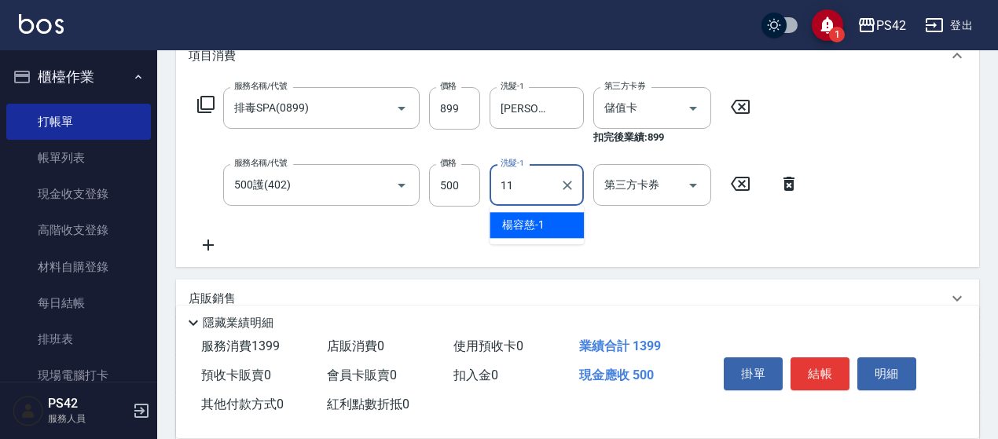
type input "[PERSON_NAME]-11"
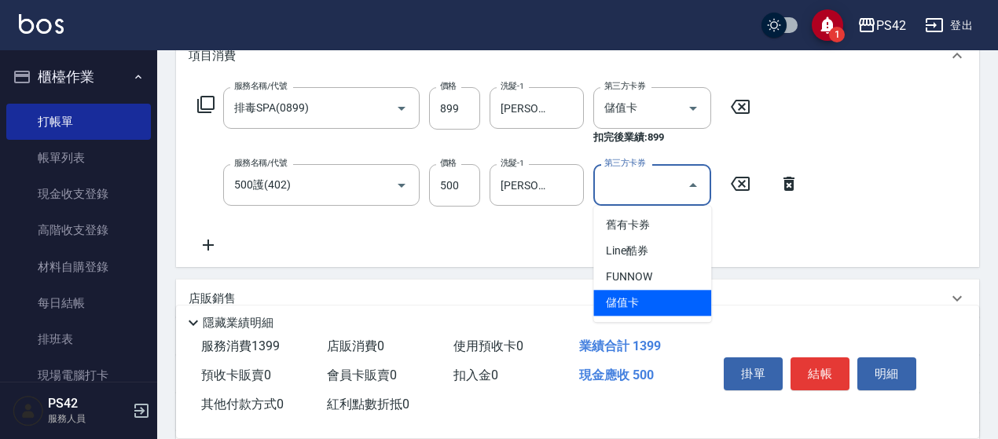
type input "儲值卡"
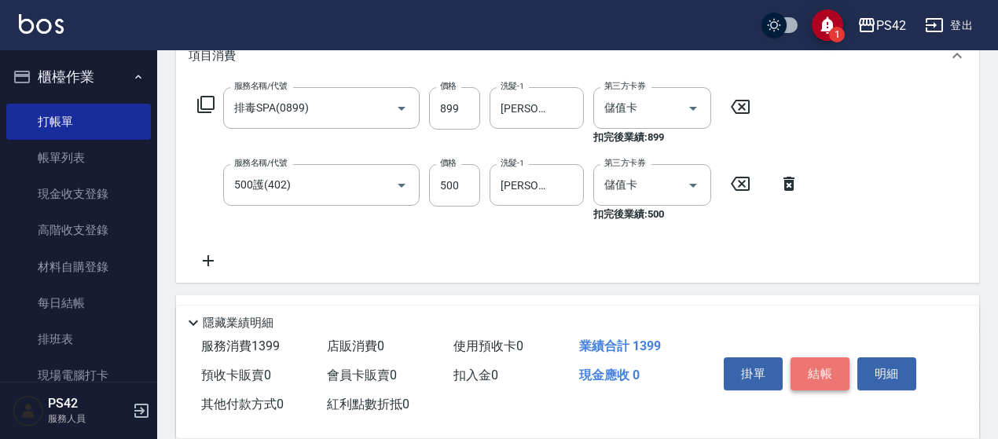
click at [844, 368] on button "結帳" at bounding box center [819, 374] width 59 height 33
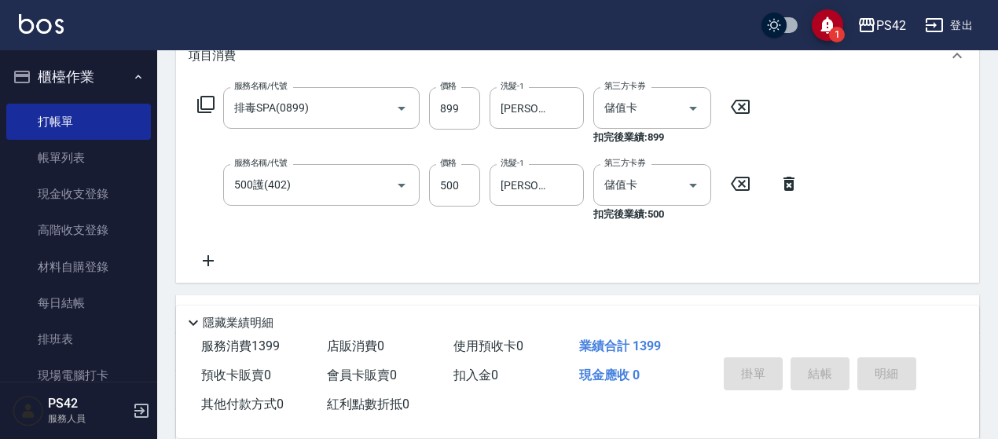
type input "2025/10/10 18:38"
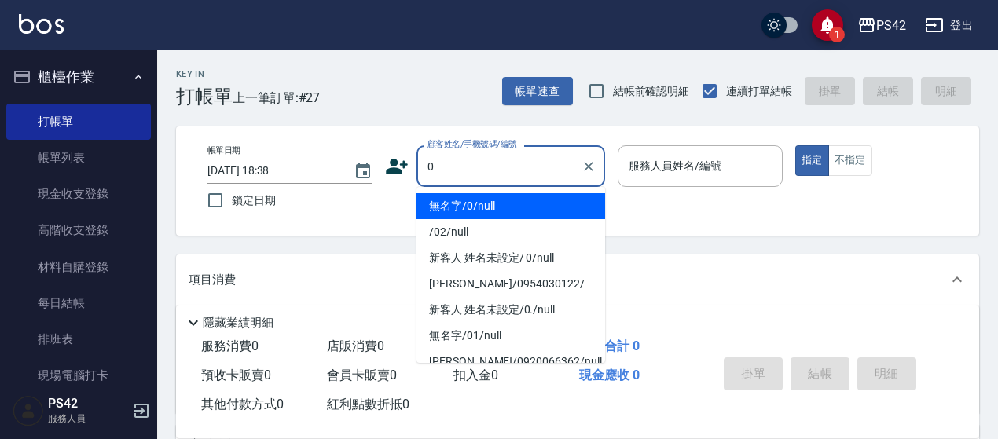
type input "無名字/0/null"
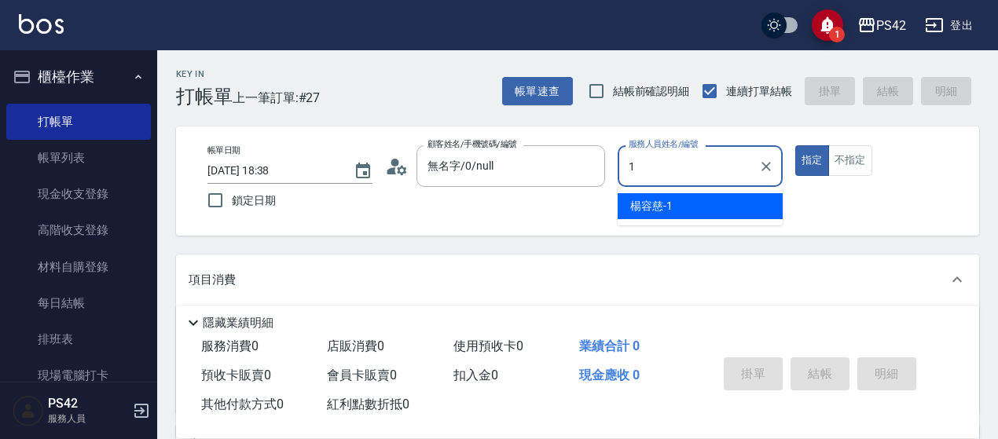
click at [663, 201] on span "楊容慈 -1" at bounding box center [651, 206] width 42 height 17
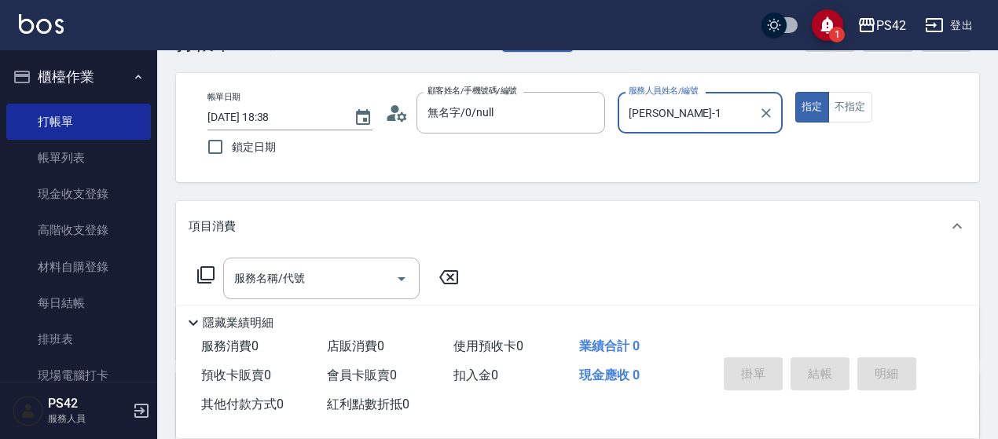
scroll to position [79, 0]
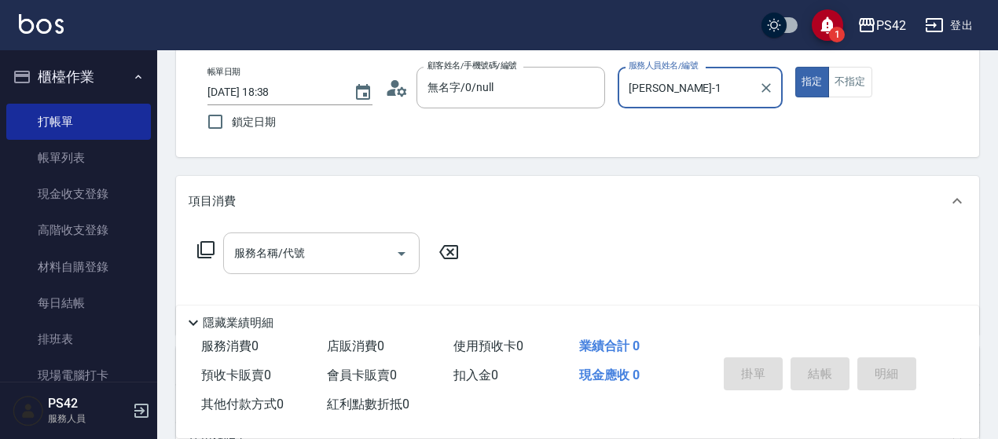
type input "[PERSON_NAME]-1"
click at [292, 249] on input "服務名稱/代號" at bounding box center [309, 254] width 159 height 28
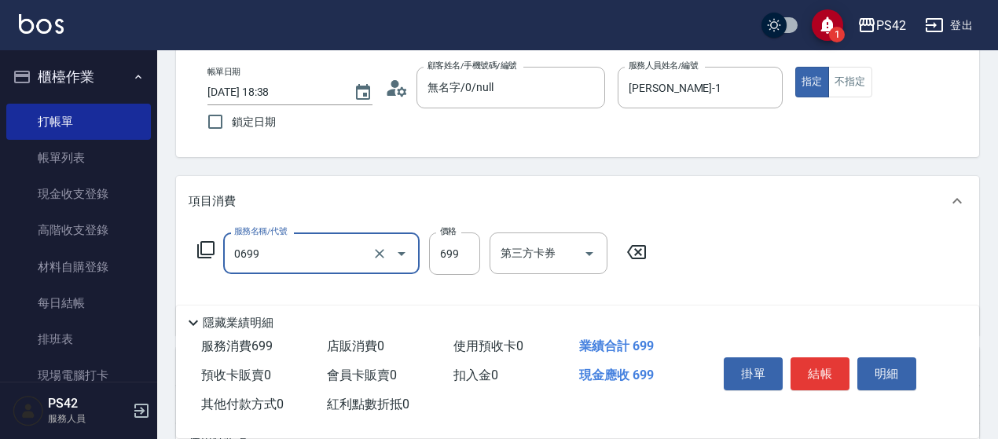
type input "精油SPA(0699)"
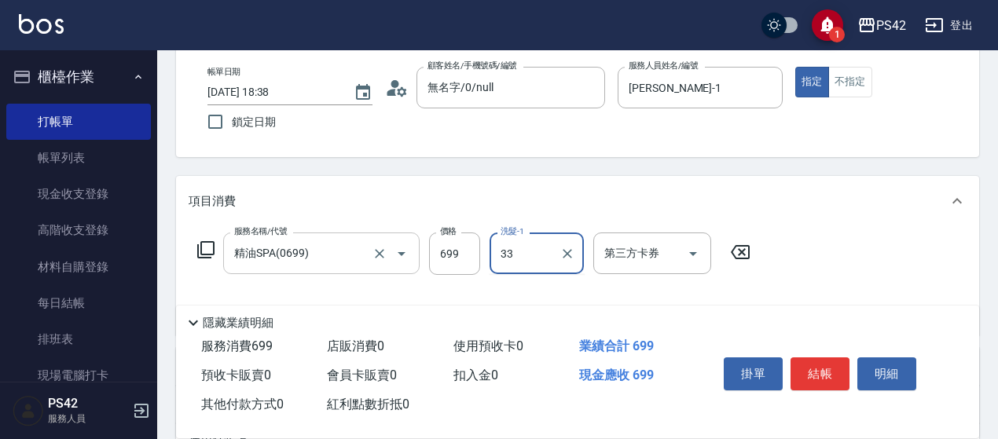
type input "[PERSON_NAME]-33"
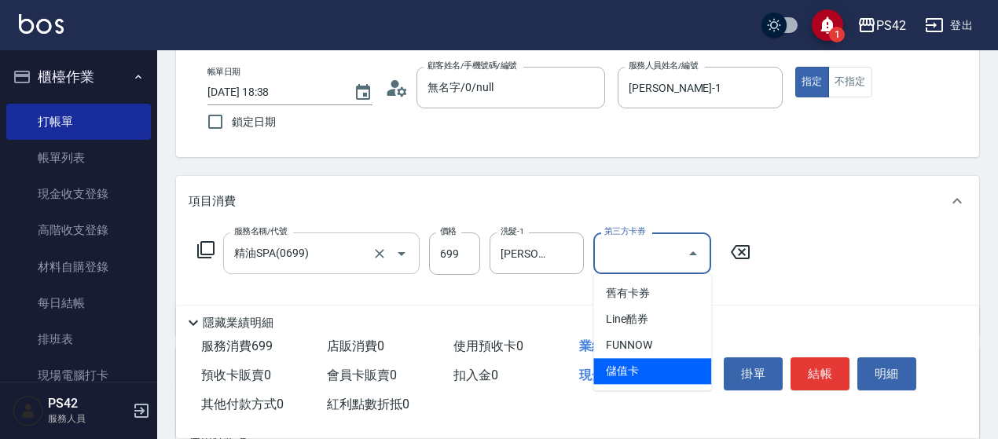
type input "儲值卡"
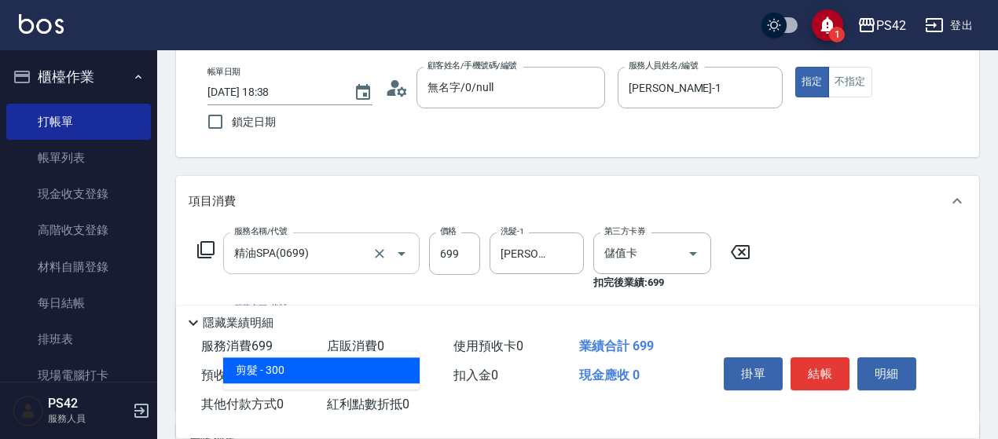
type input "剪髮(302)"
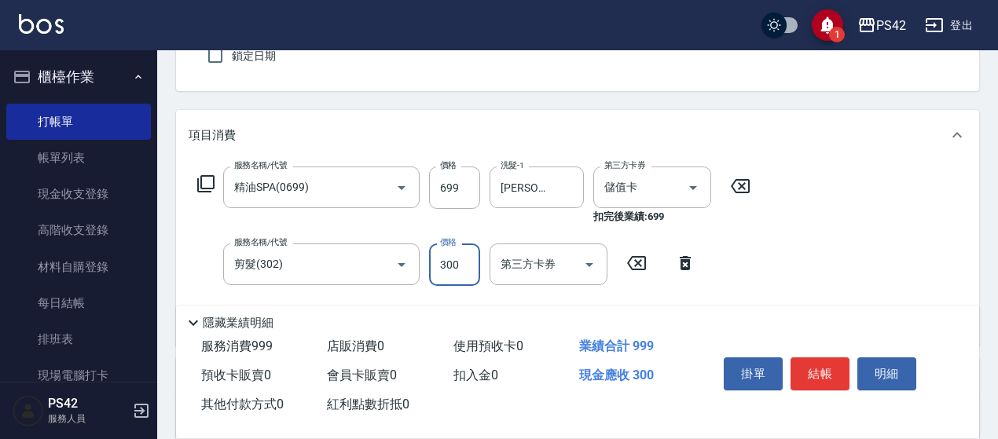
scroll to position [236, 0]
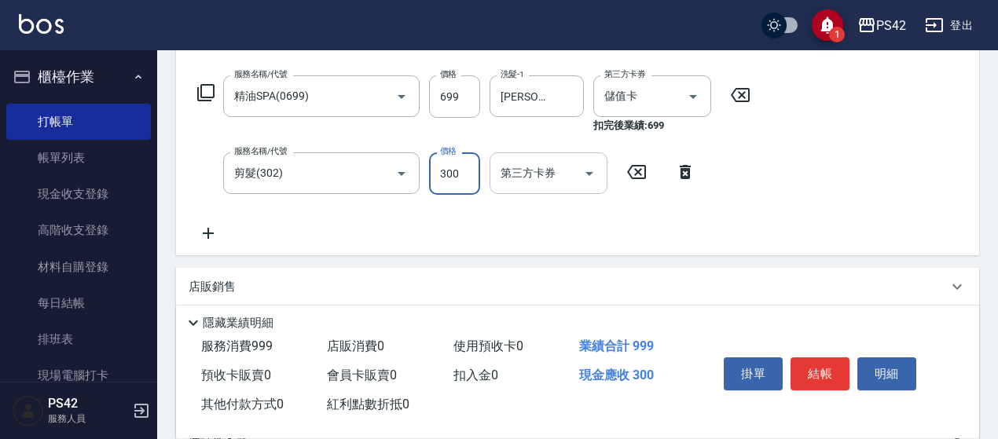
click at [559, 179] on input "第三方卡券" at bounding box center [537, 174] width 80 height 28
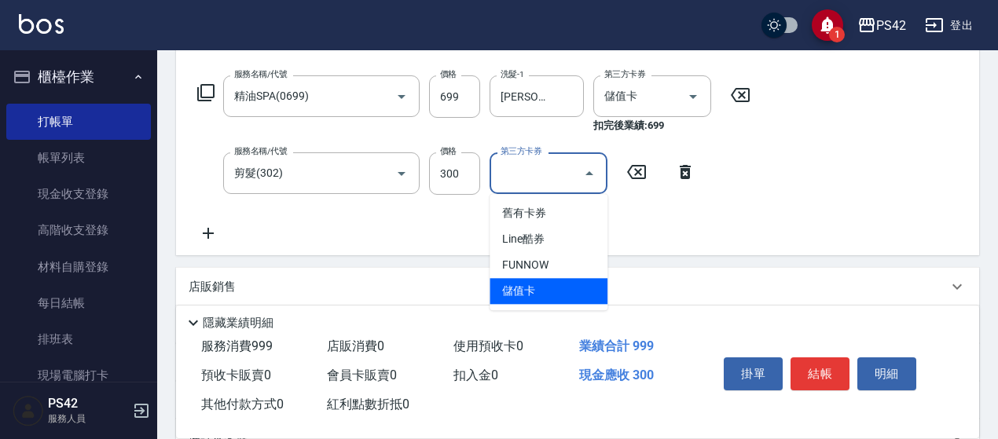
click at [560, 295] on span "儲值卡" at bounding box center [549, 291] width 118 height 26
type input "儲值卡"
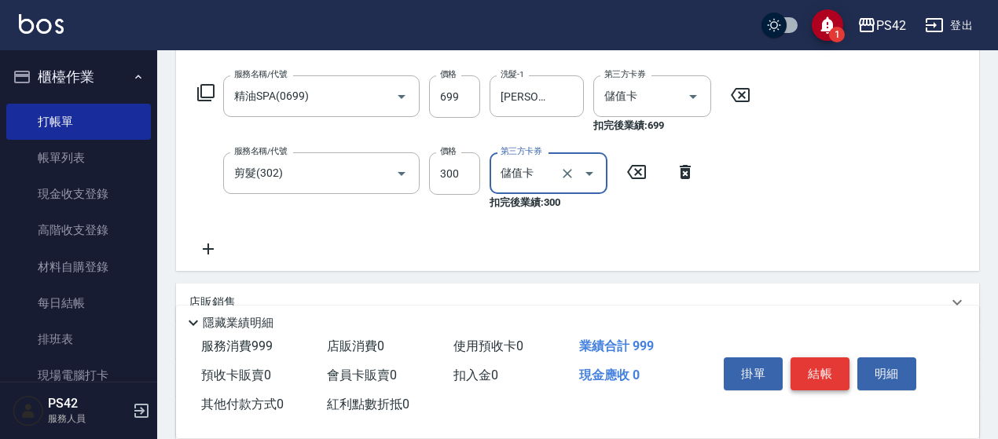
click at [811, 368] on button "結帳" at bounding box center [819, 374] width 59 height 33
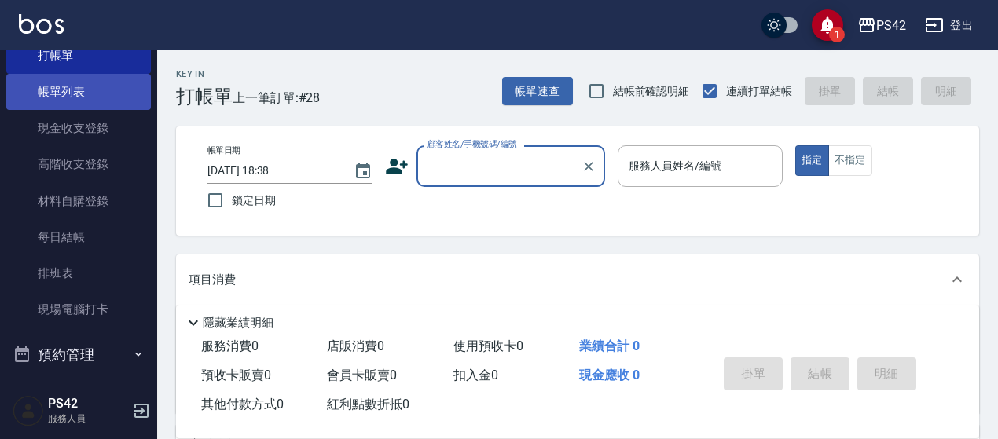
scroll to position [0, 0]
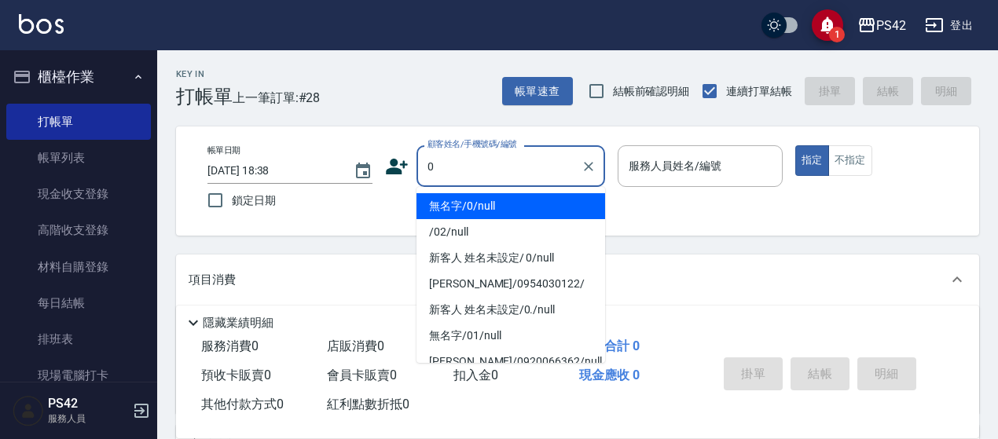
type input "無名字/0/null"
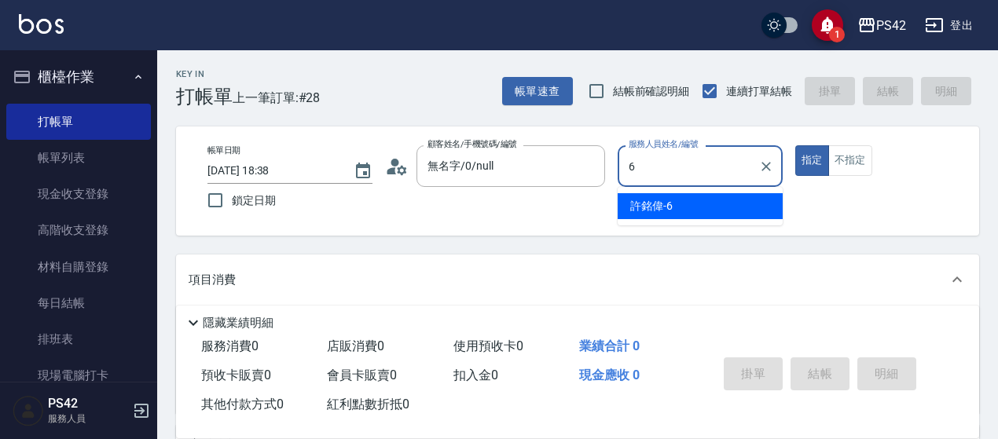
type input "[PERSON_NAME]-6"
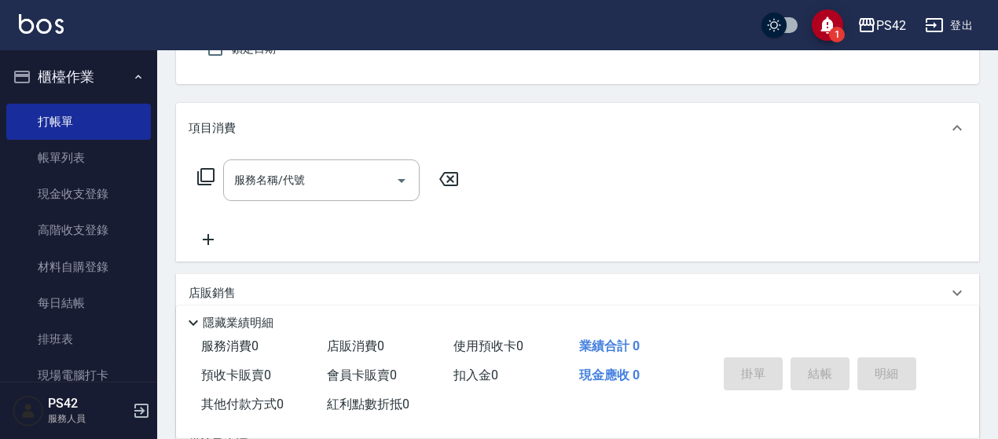
scroll to position [157, 0]
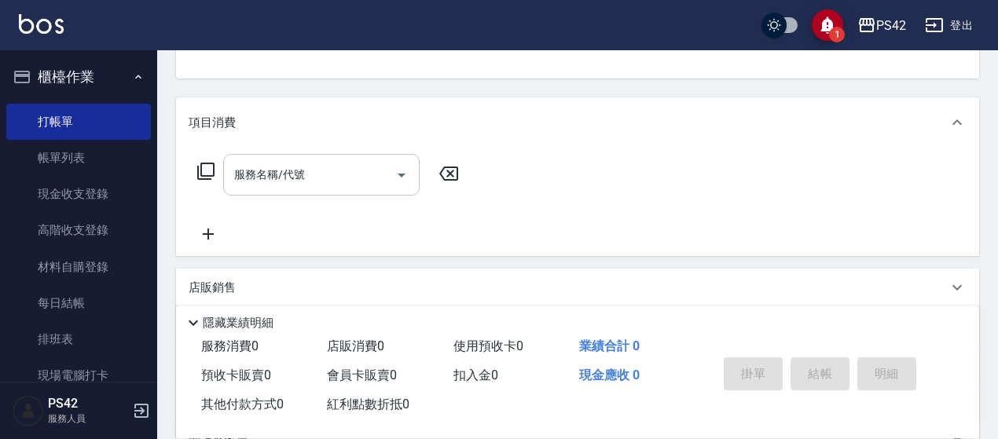
click at [266, 176] on input "服務名稱/代號" at bounding box center [309, 175] width 159 height 28
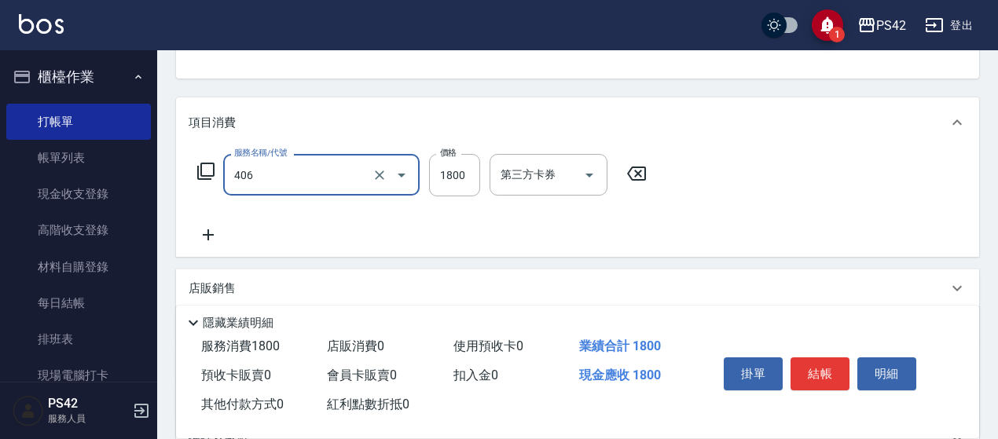
type input "鏡面二劑(406)"
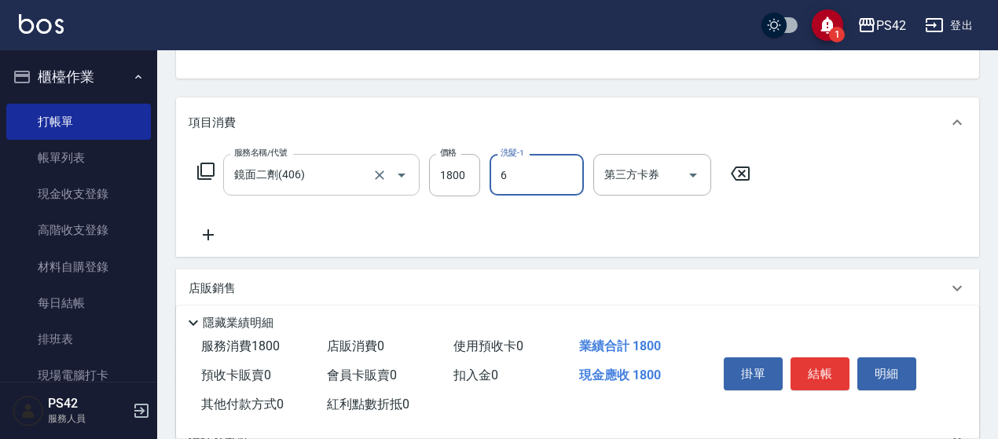
type input "[PERSON_NAME]-6"
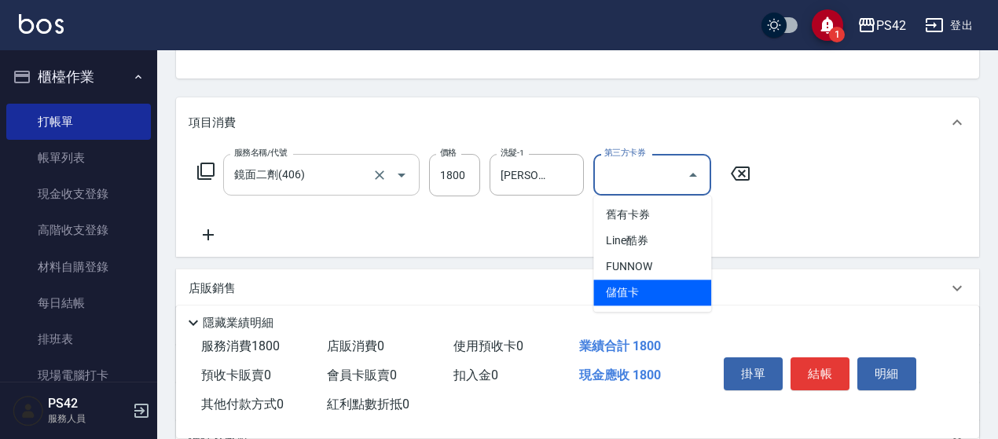
type input "儲值卡"
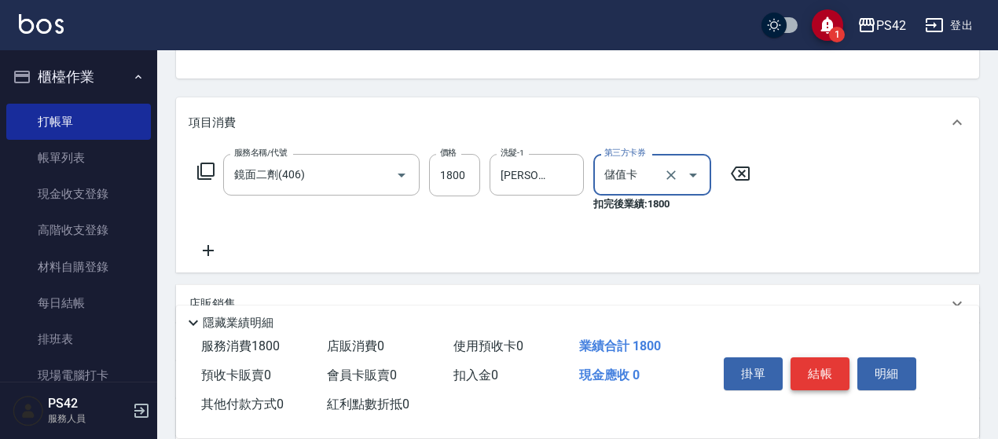
click at [821, 358] on button "結帳" at bounding box center [819, 374] width 59 height 33
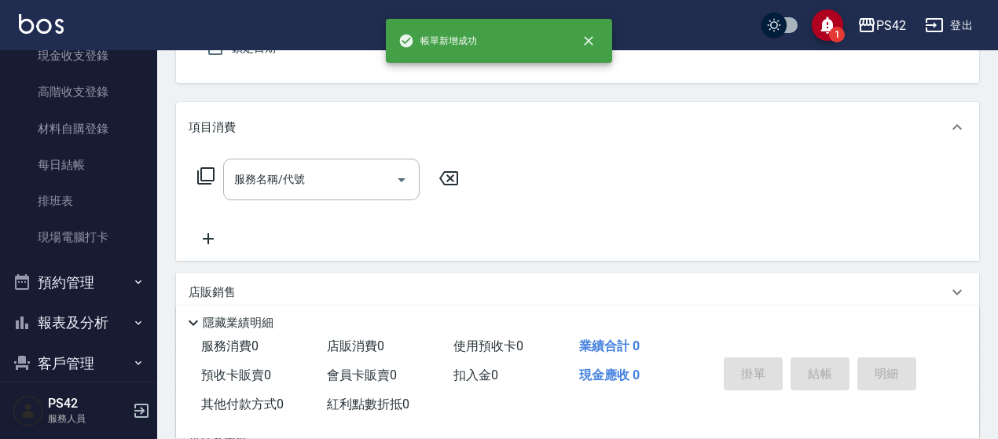
scroll to position [236, 0]
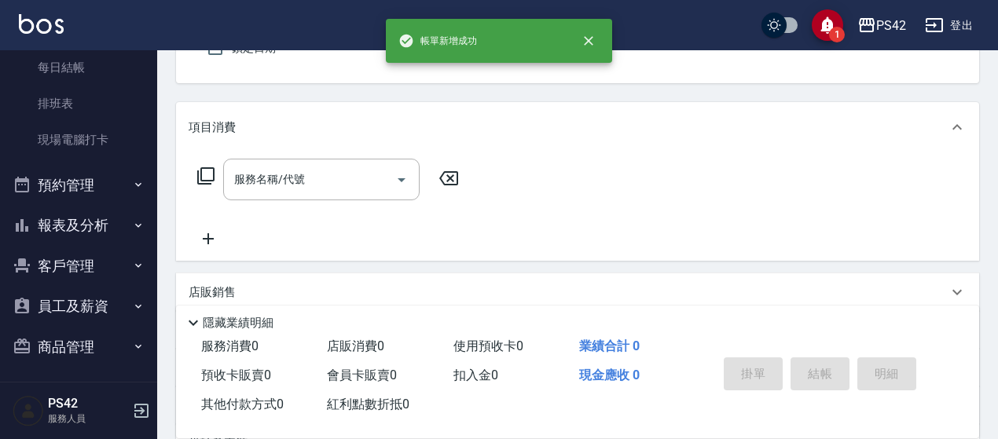
click at [86, 231] on button "報表及分析" at bounding box center [78, 225] width 145 height 41
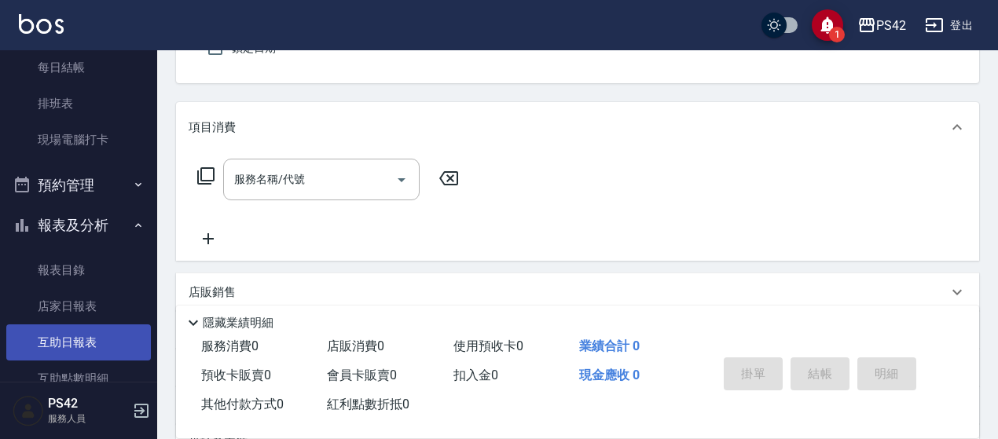
click at [94, 336] on link "互助日報表" at bounding box center [78, 343] width 145 height 36
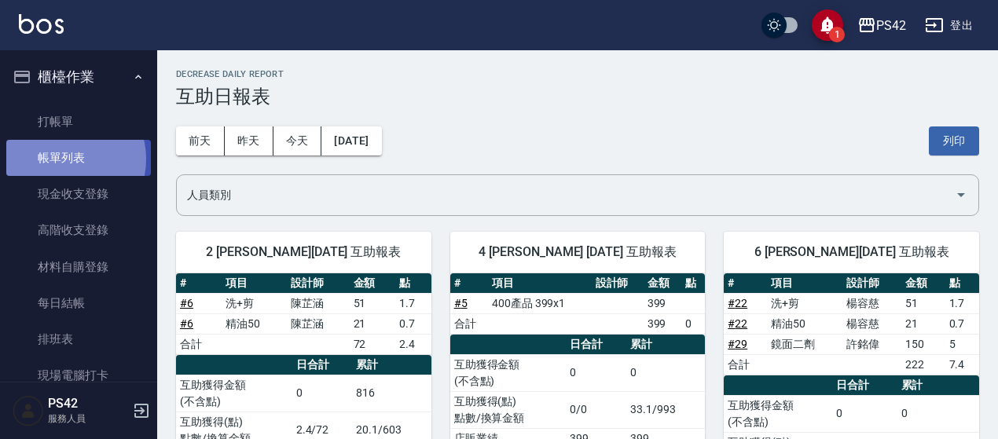
click at [65, 160] on link "帳單列表" at bounding box center [78, 158] width 145 height 36
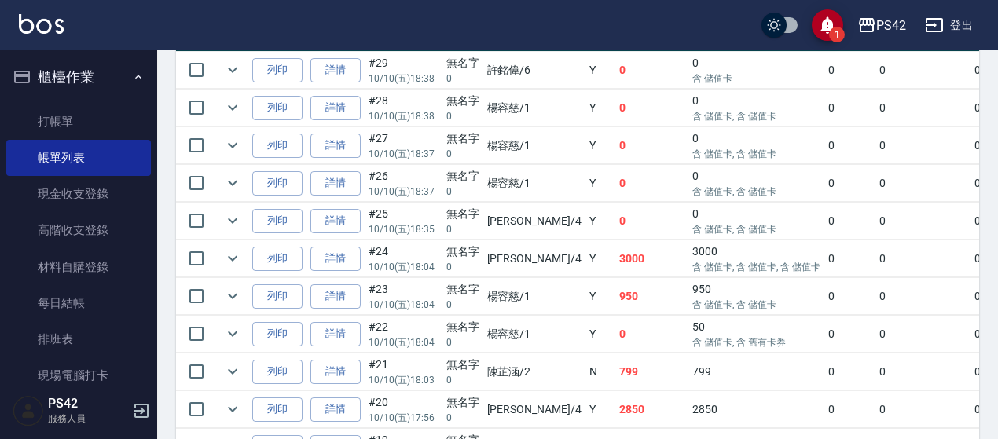
scroll to position [471, 0]
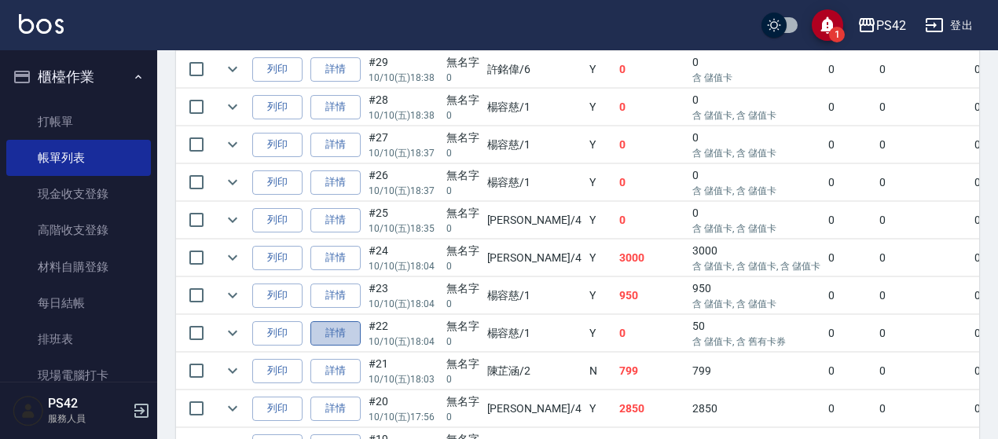
click at [346, 334] on link "詳情" at bounding box center [335, 333] width 50 height 24
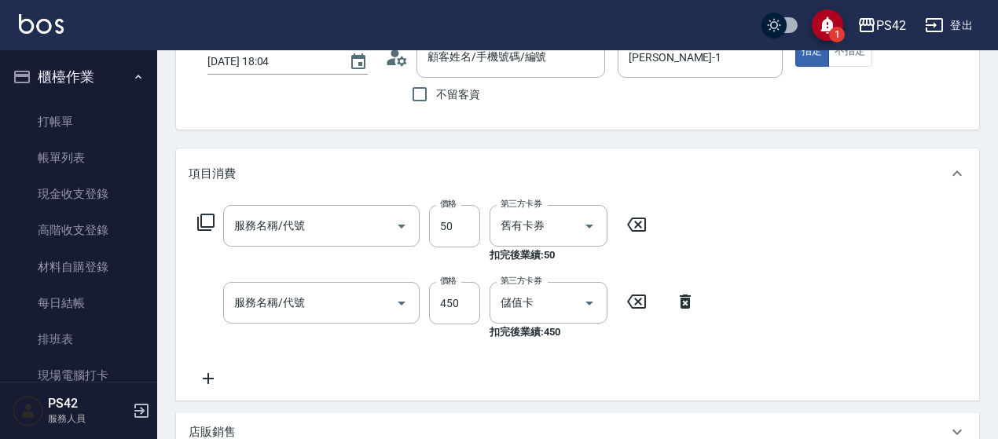
type input "[DATE] 18:04"
type input "[PERSON_NAME]-1"
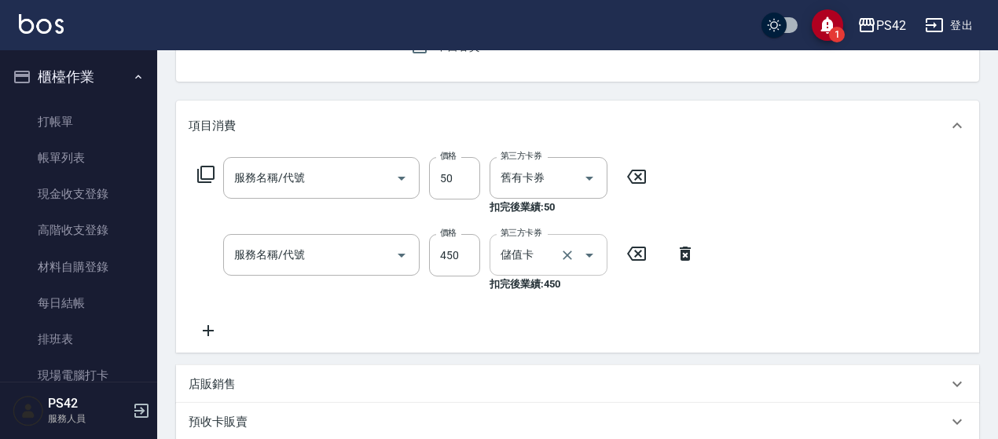
type input "精油50(112)"
type input "洗+剪(309)"
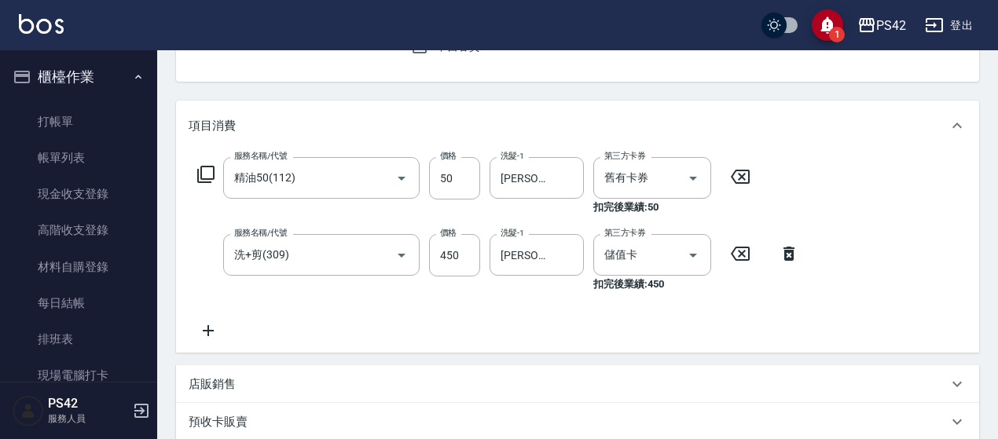
type input "無名字/0/null"
click at [690, 177] on icon "Open" at bounding box center [693, 179] width 8 height 4
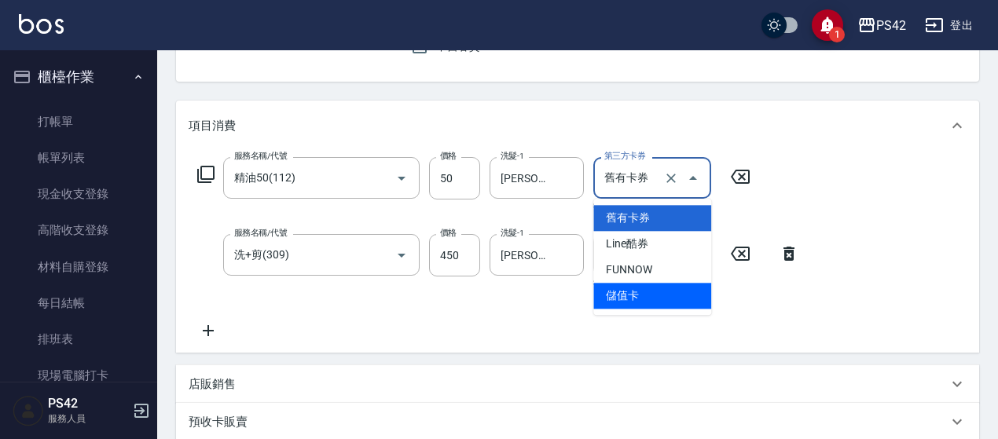
click at [666, 290] on span "儲值卡" at bounding box center [652, 296] width 118 height 26
type input "儲值卡"
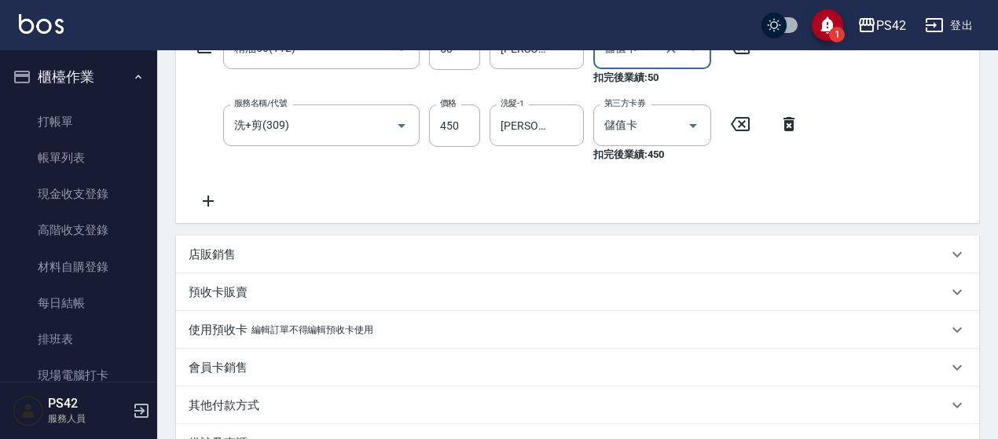
scroll to position [471, 0]
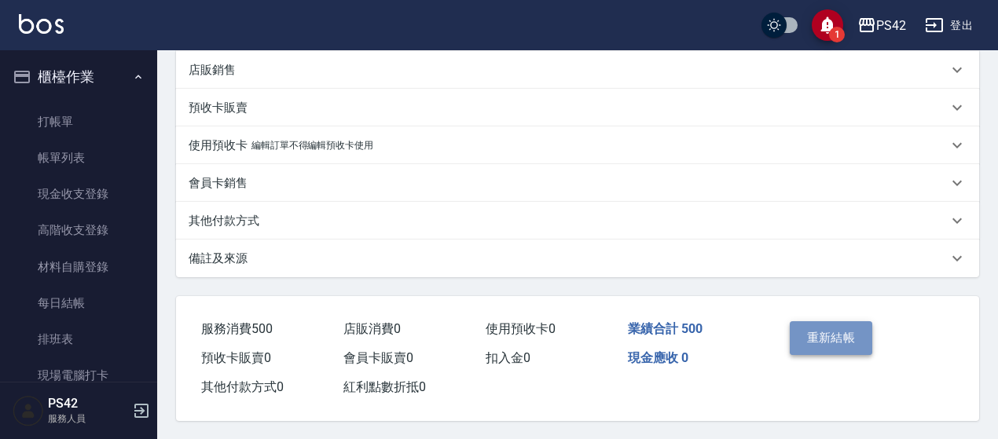
click at [805, 340] on button "重新結帳" at bounding box center [831, 337] width 83 height 33
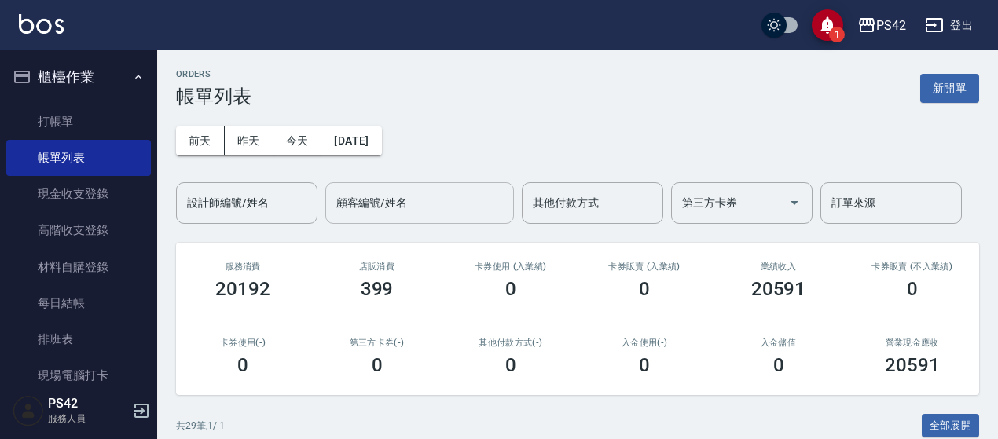
scroll to position [236, 0]
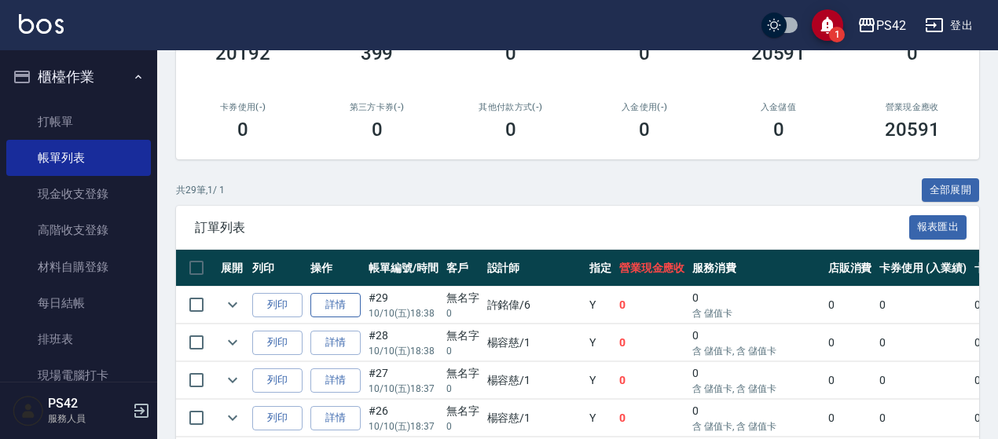
click at [350, 305] on link "詳情" at bounding box center [335, 305] width 50 height 24
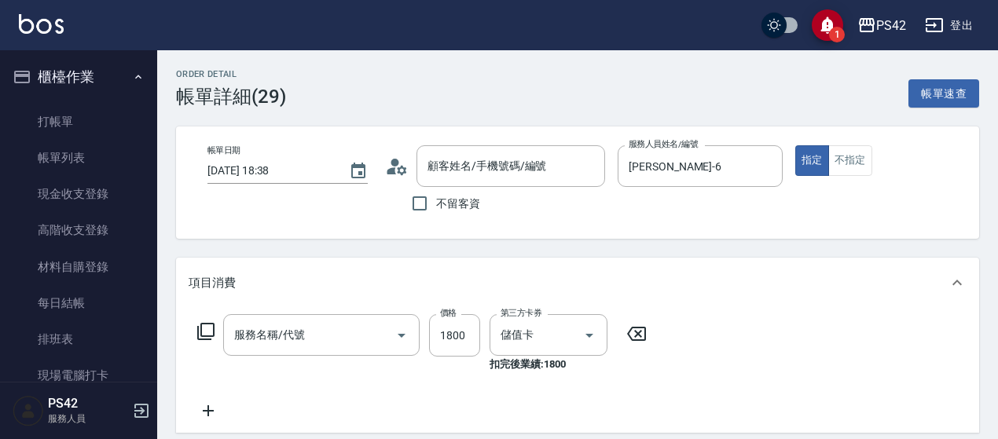
type input "2025/10/10 18:38"
type input "[PERSON_NAME]-6"
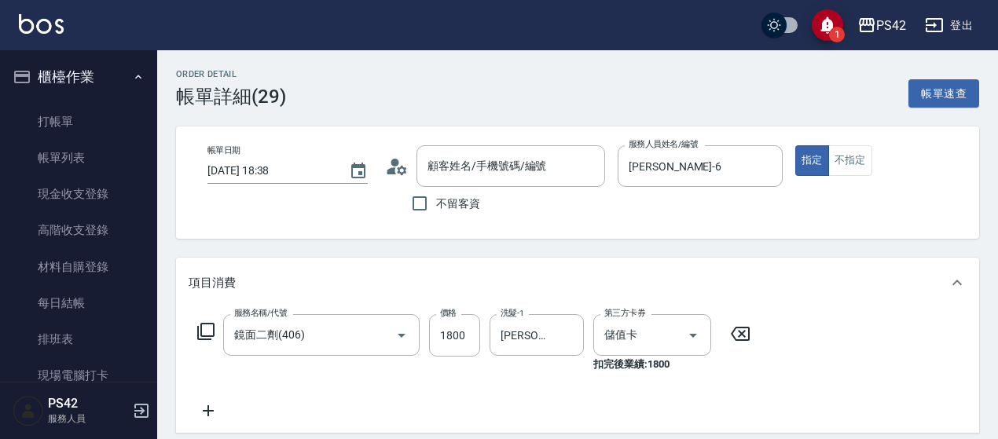
type input "鏡面二劑(406)"
type input "無名字/0/null"
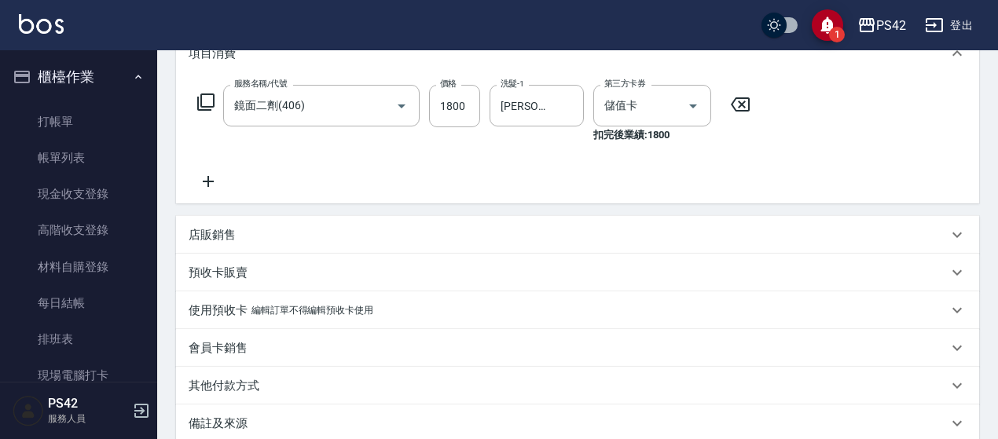
scroll to position [236, 0]
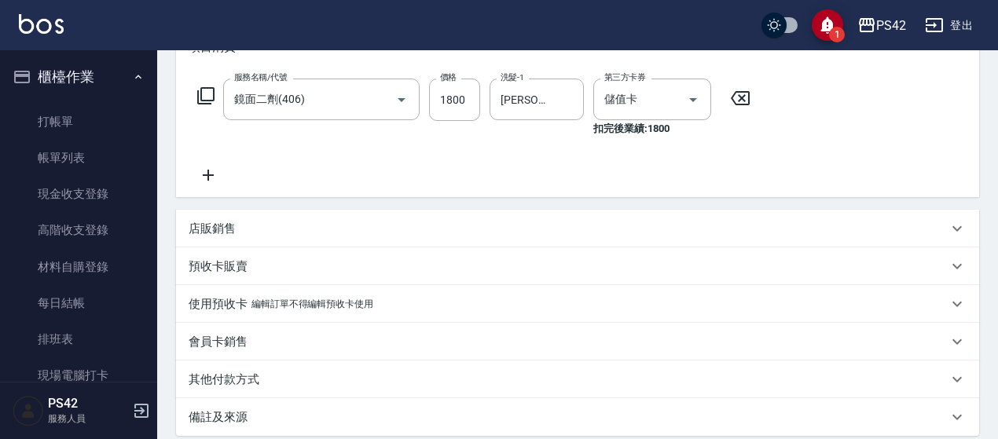
click at [750, 103] on icon at bounding box center [740, 98] width 19 height 14
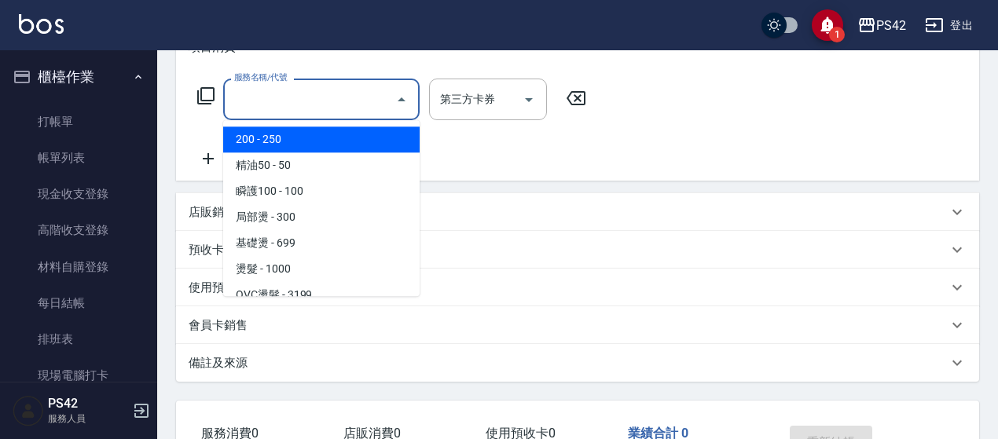
click at [266, 90] on div "服務名稱/代號 服務名稱/代號" at bounding box center [321, 100] width 196 height 42
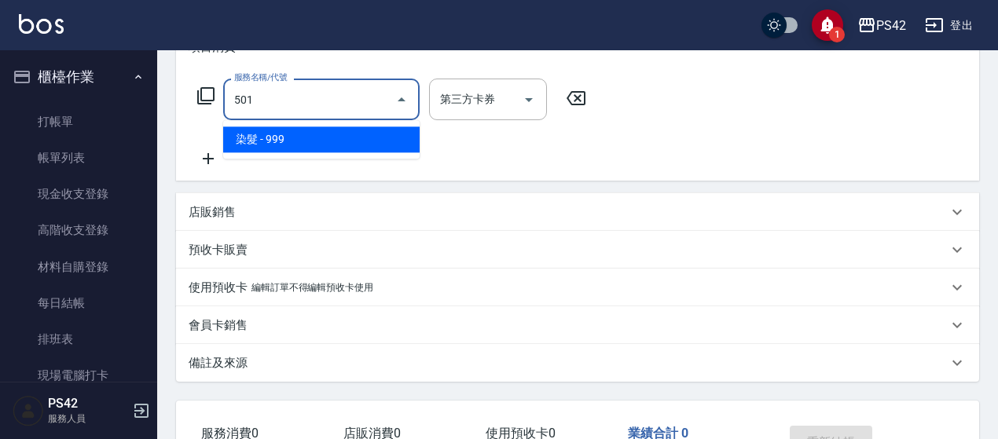
type input "染髮(501)"
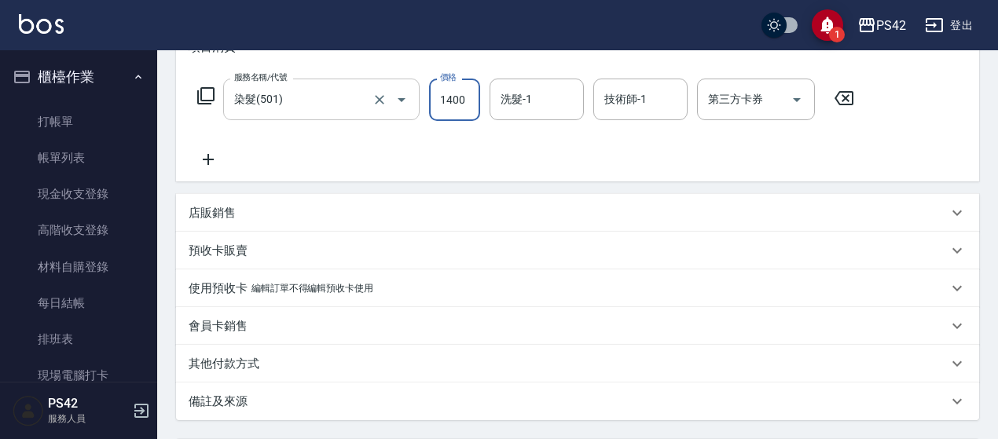
type input "1400"
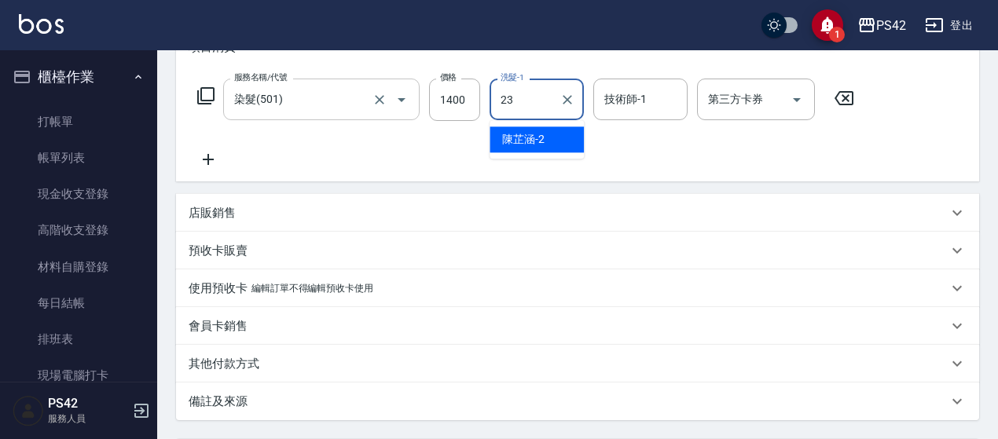
type input "[PERSON_NAME]-23"
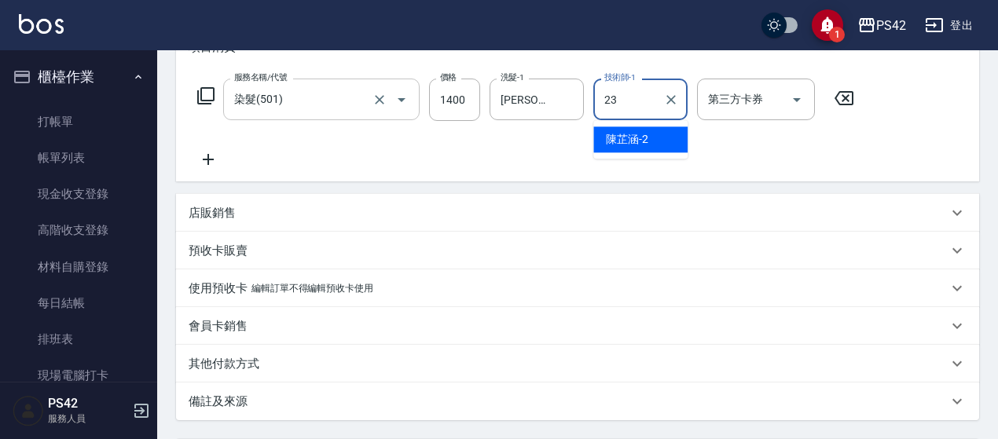
type input "[PERSON_NAME]-23"
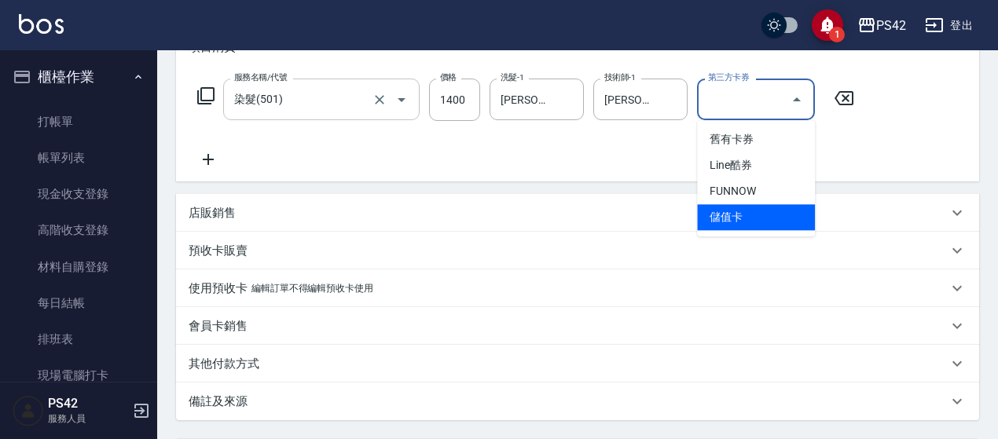
type input "儲值卡"
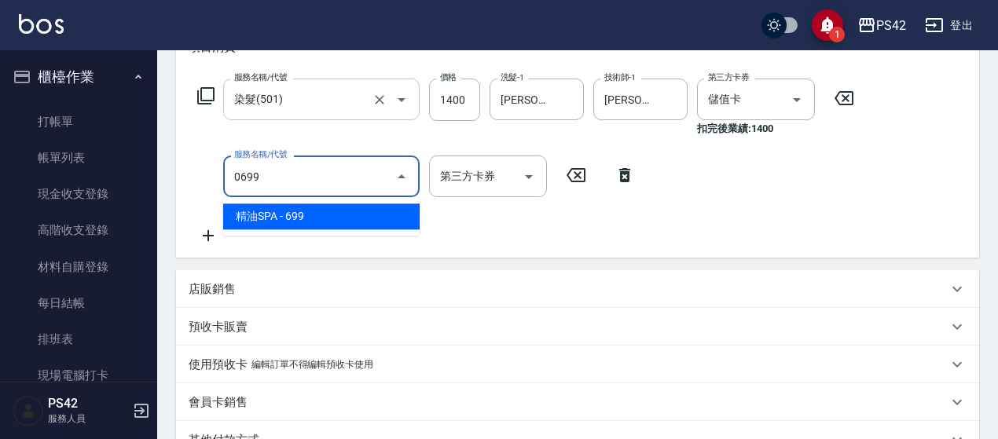
type input "精油SPA(0699)"
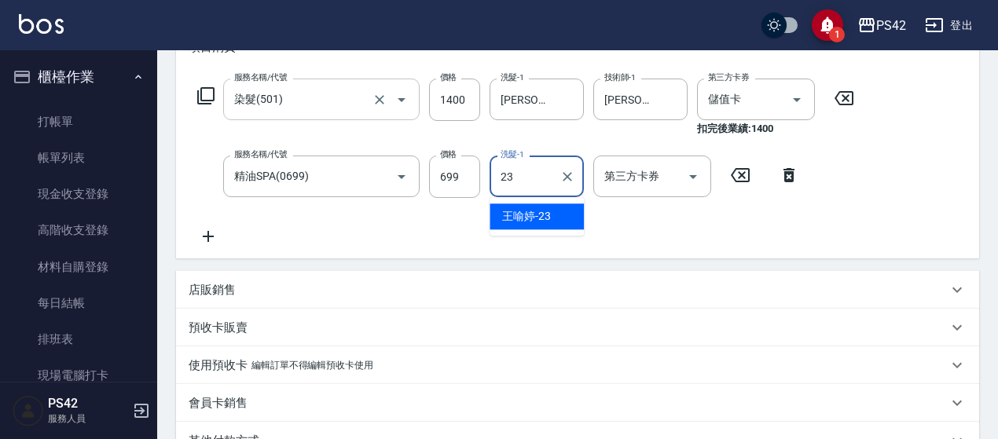
type input "[PERSON_NAME]-23"
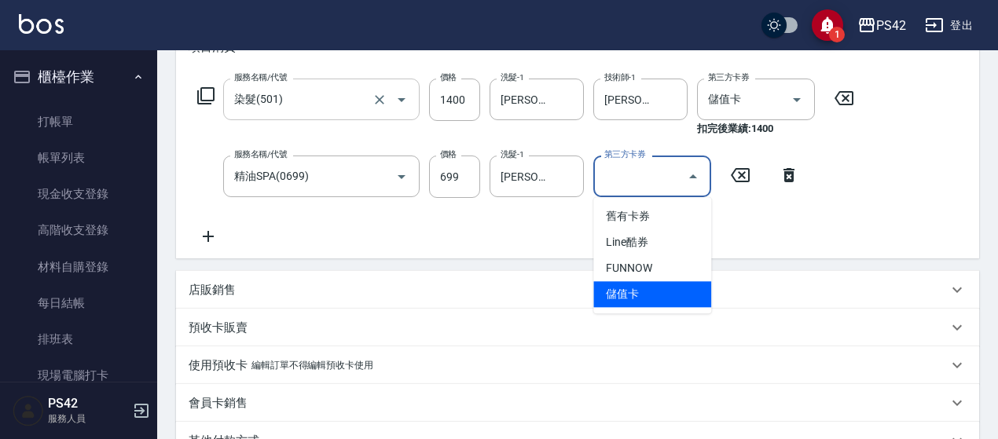
type input "儲值卡"
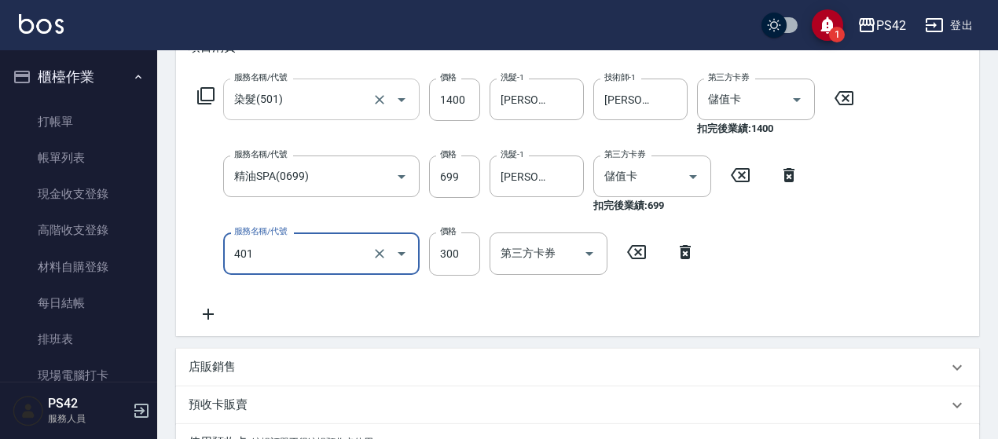
type input "300護(401)"
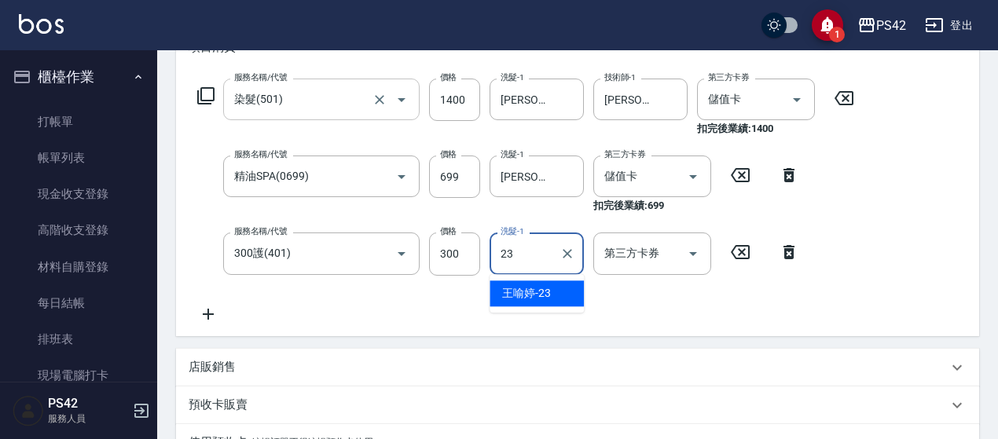
type input "[PERSON_NAME]-23"
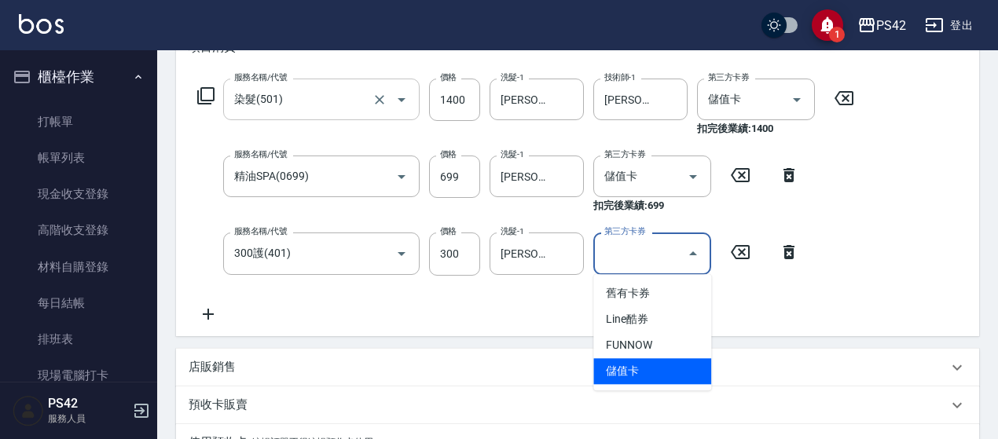
type input "儲值卡"
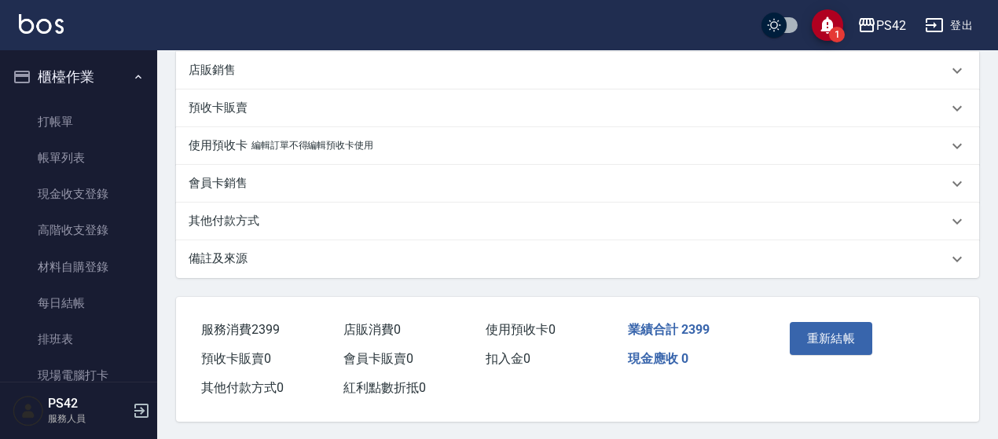
scroll to position [550, 0]
click at [808, 336] on button "重新結帳" at bounding box center [831, 337] width 83 height 33
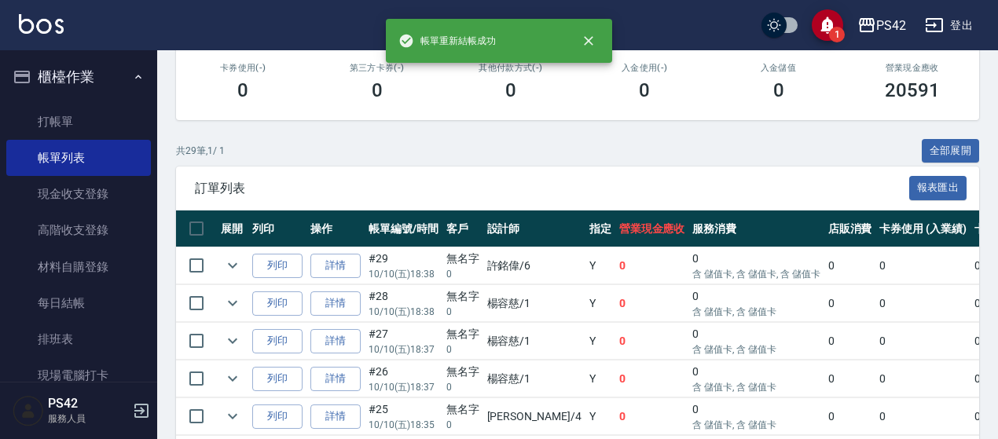
scroll to position [314, 0]
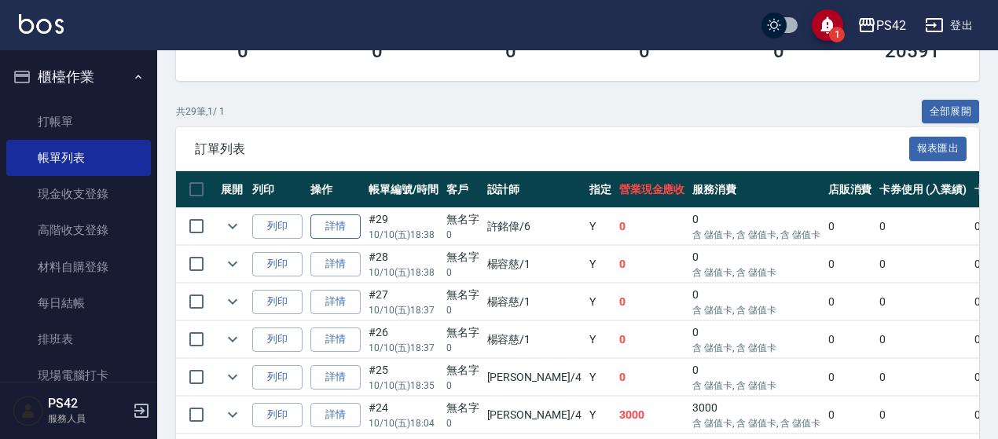
click at [338, 216] on link "詳情" at bounding box center [335, 227] width 50 height 24
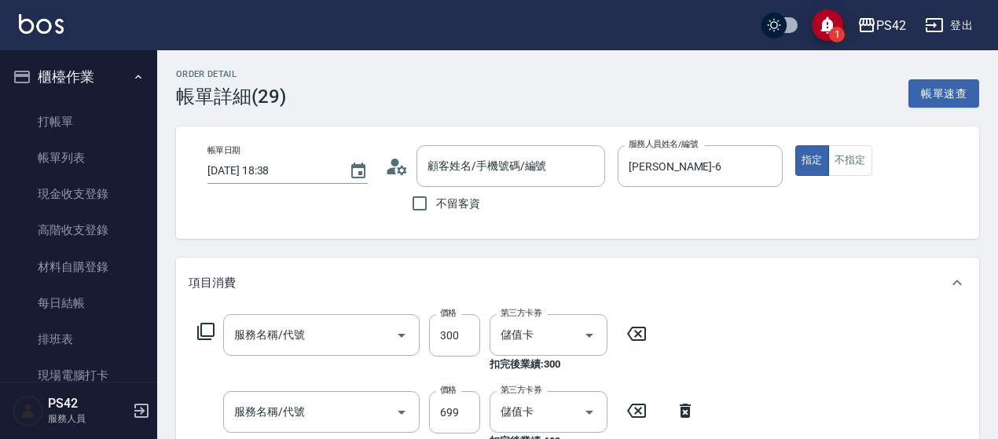
type input "2025/10/10 18:38"
type input "[PERSON_NAME]-6"
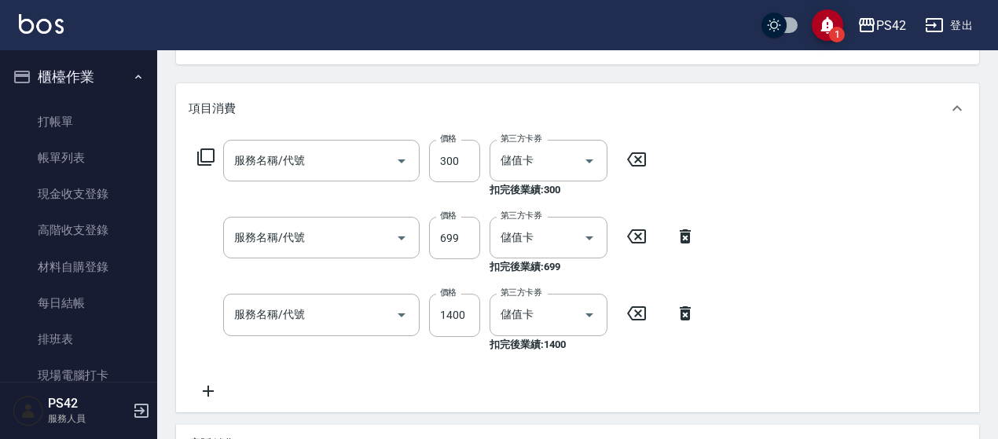
type input "300護(401)"
type input "精油SPA(0699)"
type input "染髮(501)"
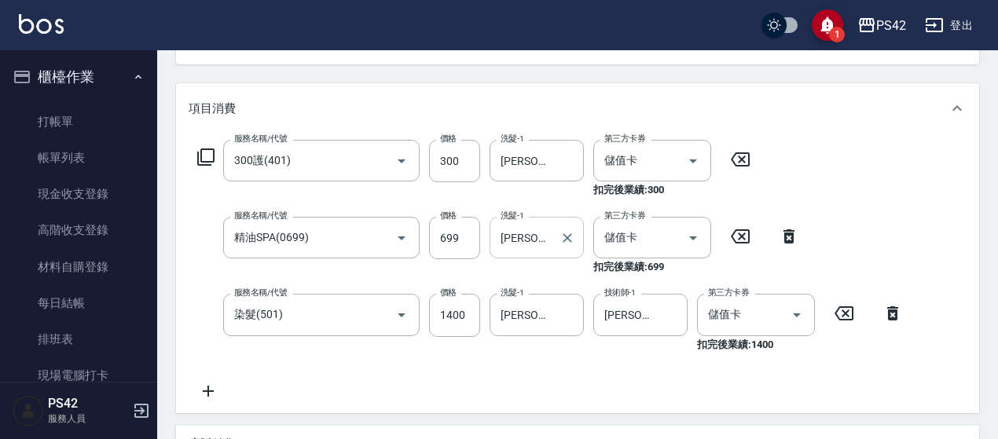
type input "無名字/0/null"
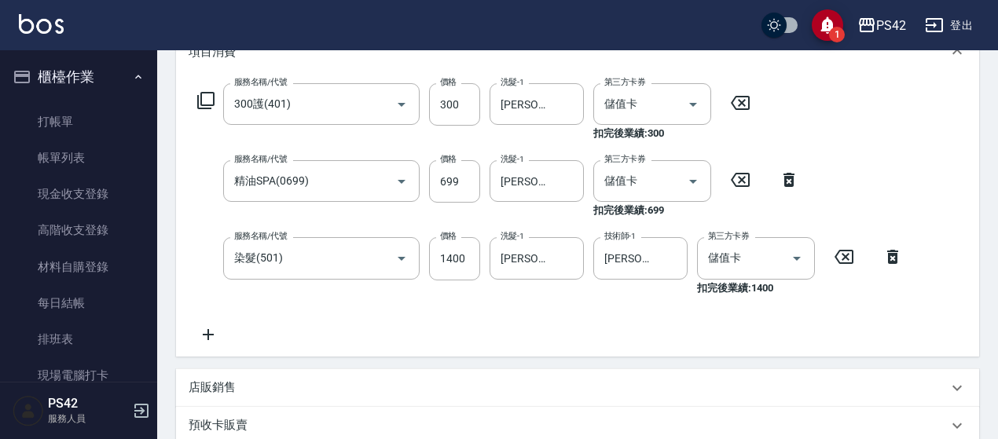
scroll to position [253, 0]
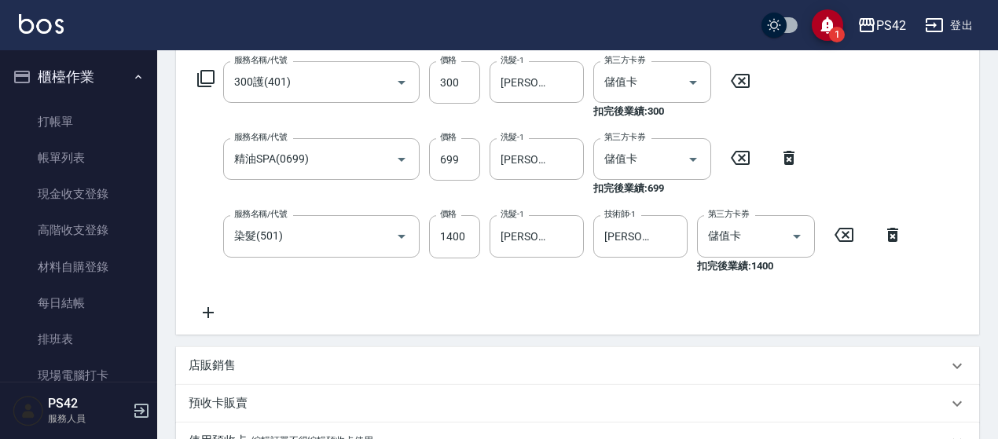
click at [212, 310] on icon at bounding box center [208, 312] width 39 height 19
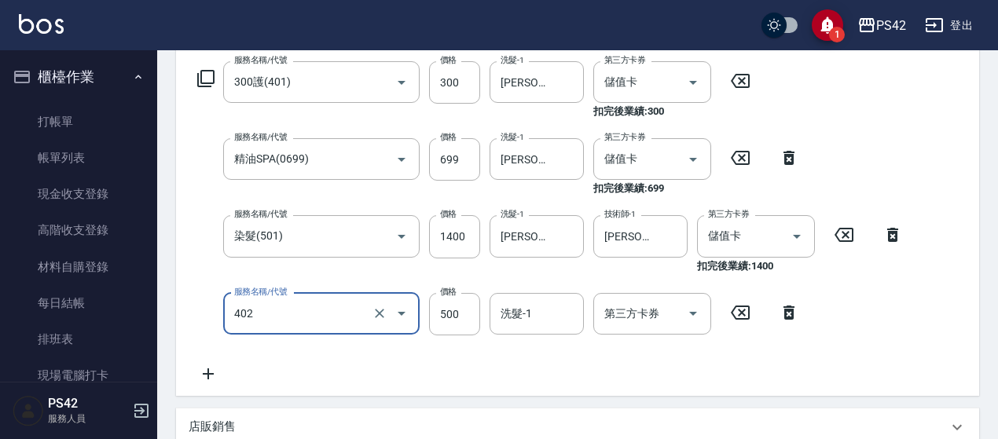
type input "500護(402)"
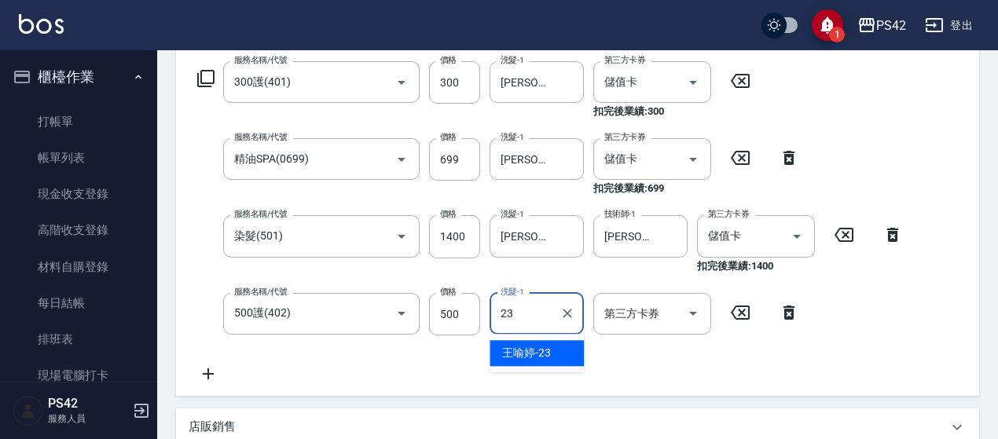
type input "[PERSON_NAME]-23"
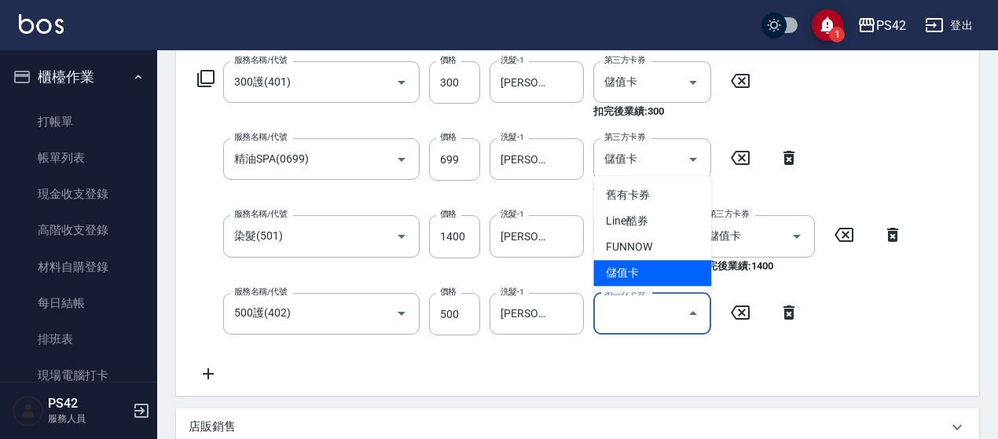
type input "儲值卡"
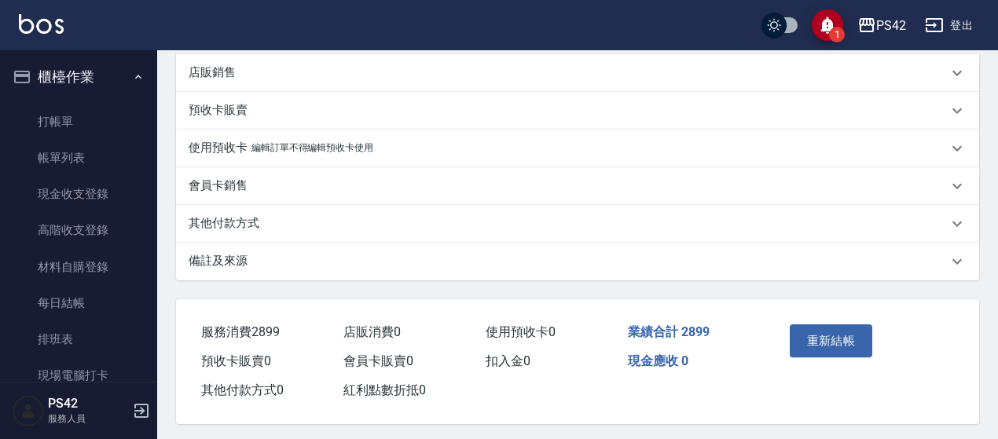
scroll to position [632, 0]
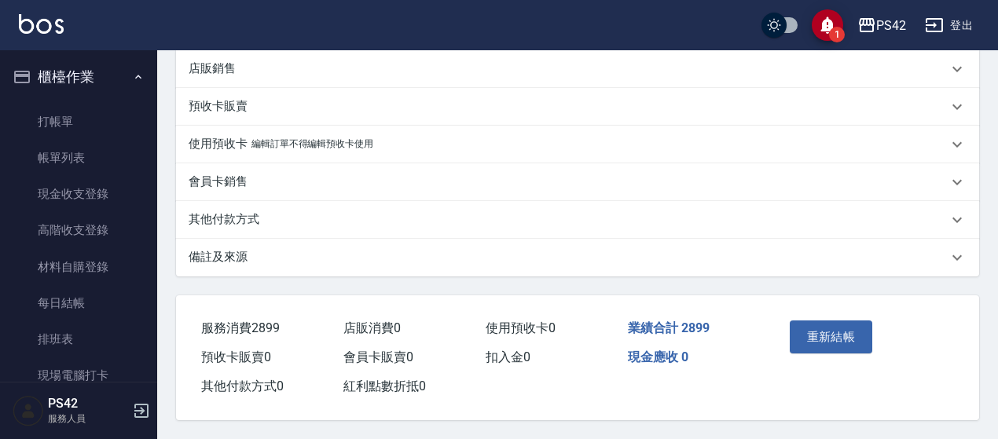
click at [833, 314] on div "重新結帳" at bounding box center [822, 348] width 79 height 68
click at [838, 325] on button "重新結帳" at bounding box center [831, 337] width 83 height 33
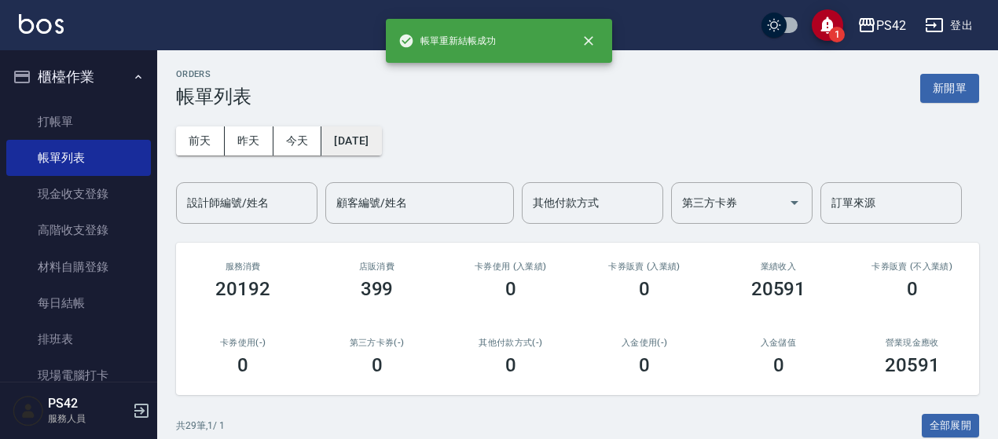
click at [368, 138] on button "[DATE]" at bounding box center [351, 141] width 60 height 29
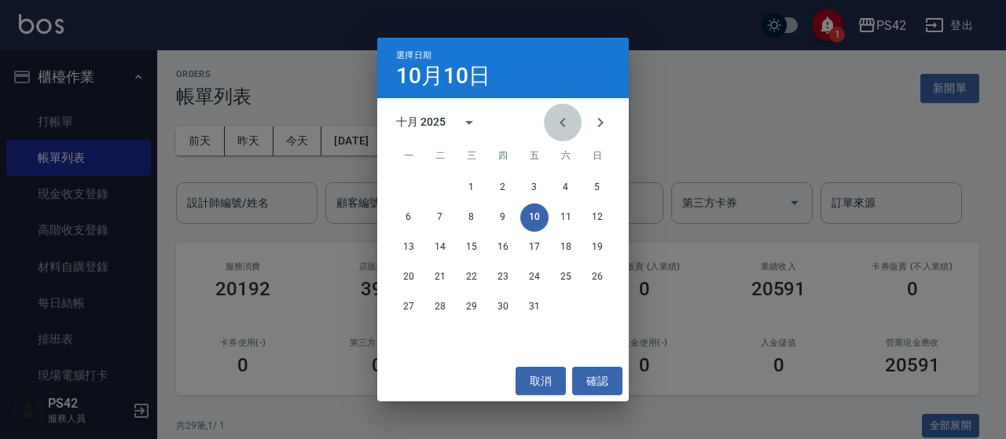
click at [563, 131] on icon "Previous month" at bounding box center [562, 122] width 19 height 19
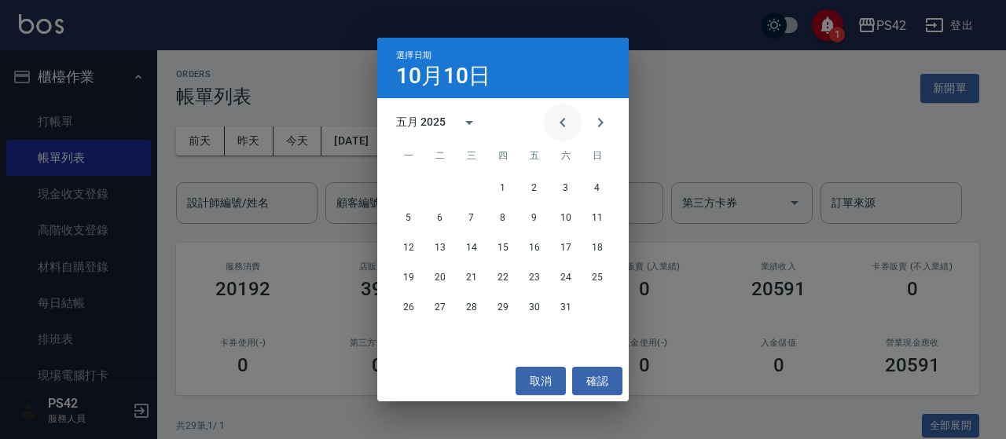
click at [563, 131] on icon "Previous month" at bounding box center [562, 122] width 19 height 19
click at [575, 244] on button "15" at bounding box center [566, 247] width 28 height 28
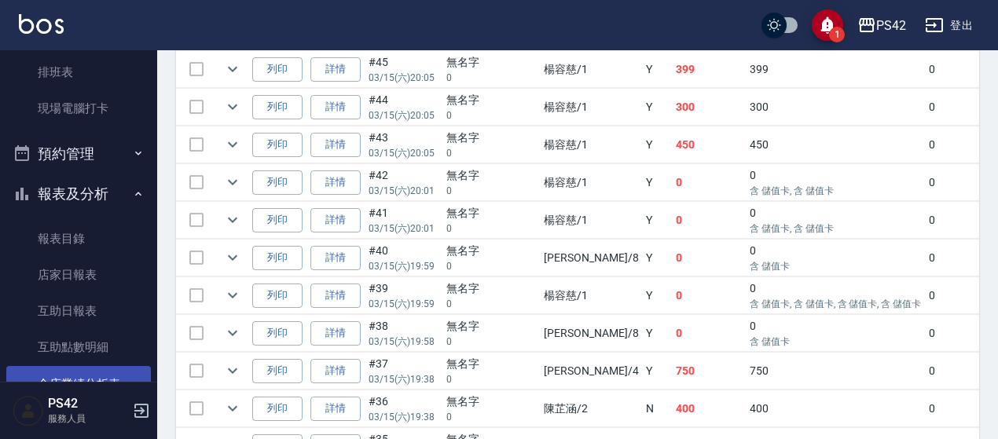
scroll to position [393, 0]
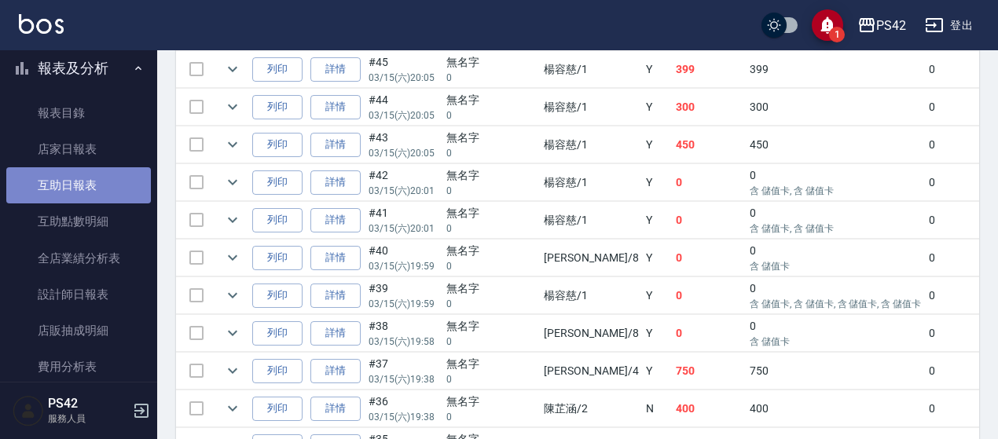
click at [90, 180] on link "互助日報表" at bounding box center [78, 185] width 145 height 36
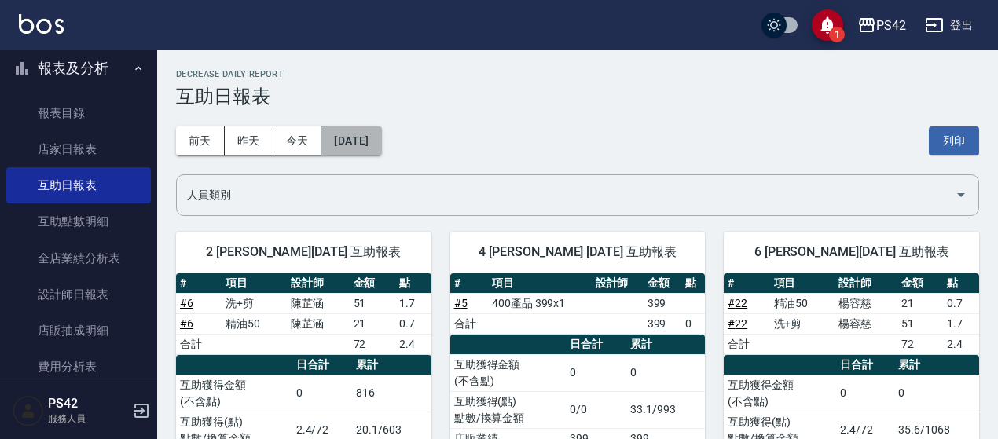
click at [381, 146] on button "[DATE]" at bounding box center [351, 141] width 60 height 29
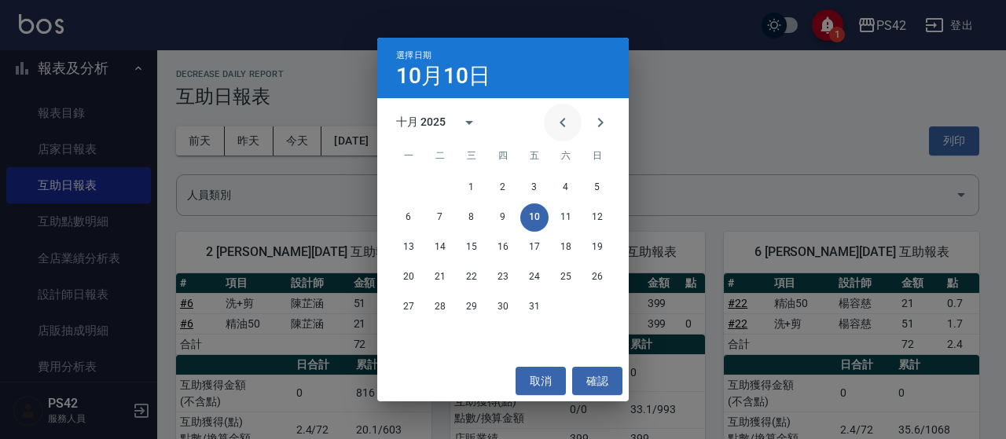
click at [564, 119] on icon "Previous month" at bounding box center [562, 122] width 6 height 9
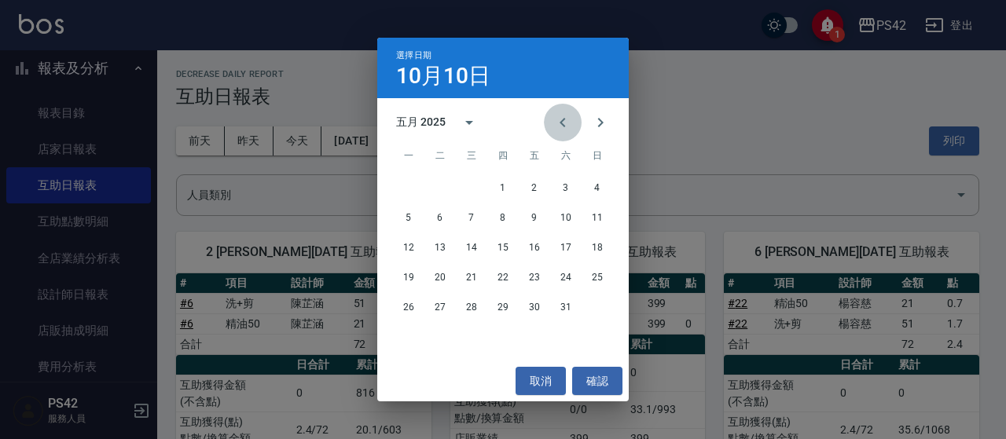
click at [564, 119] on icon "Previous month" at bounding box center [562, 122] width 6 height 9
click at [574, 244] on button "15" at bounding box center [566, 247] width 28 height 28
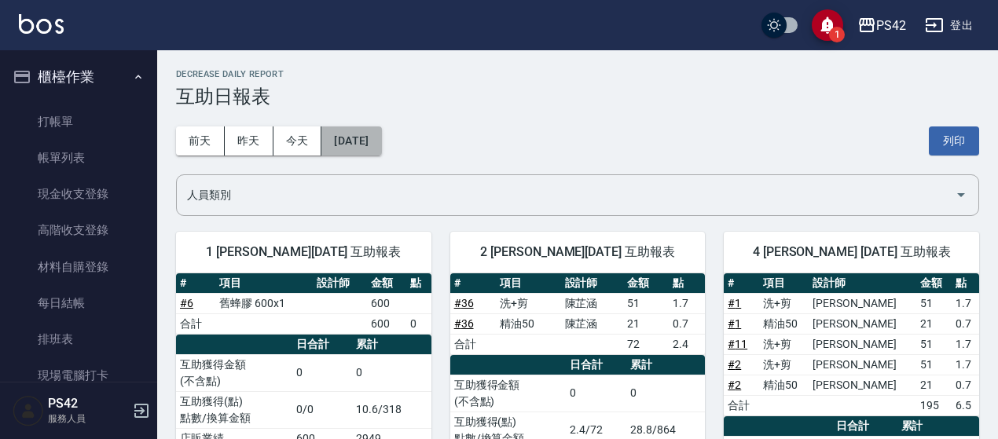
click at [381, 141] on button "2025/03/15" at bounding box center [351, 141] width 60 height 29
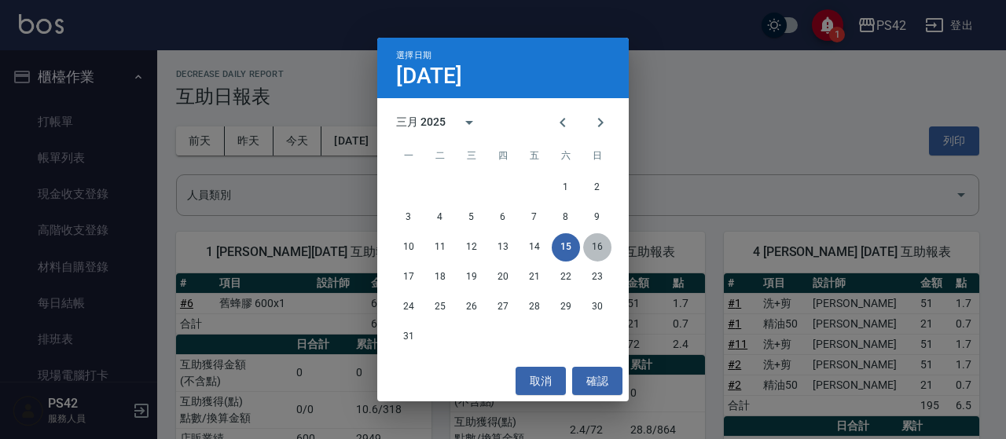
click at [597, 241] on button "16" at bounding box center [597, 247] width 28 height 28
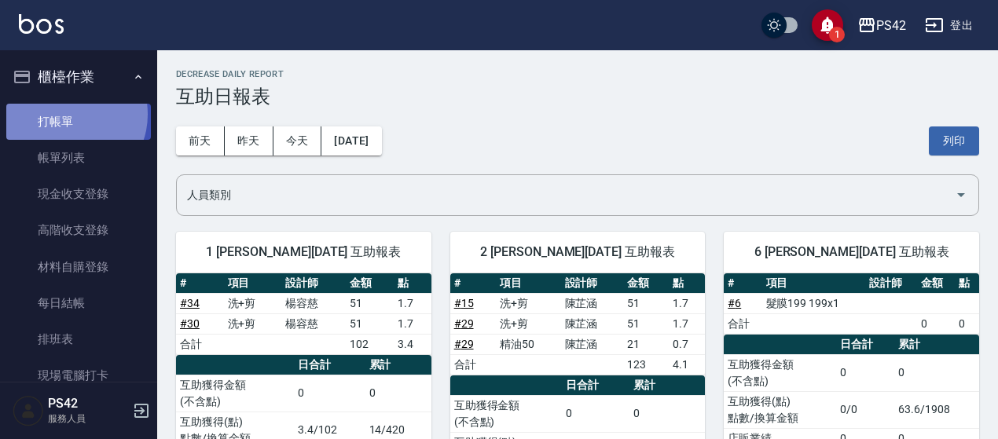
click at [68, 114] on link "打帳單" at bounding box center [78, 122] width 145 height 36
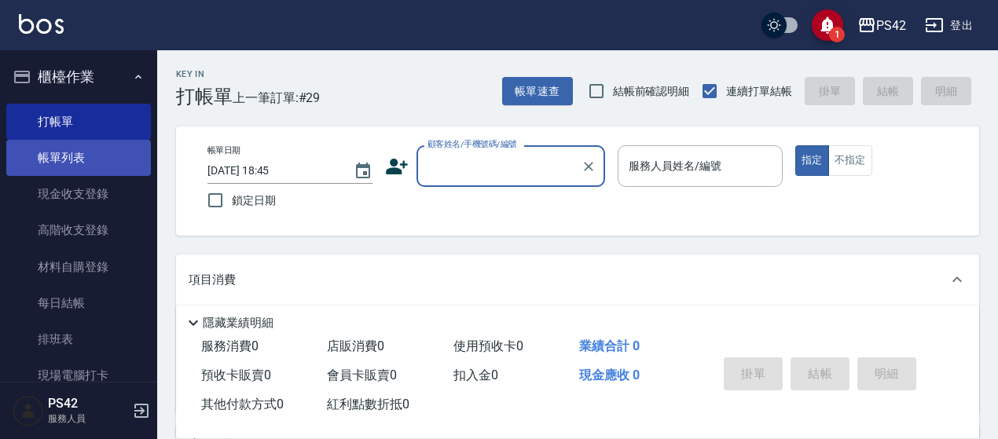
click at [108, 157] on link "帳單列表" at bounding box center [78, 158] width 145 height 36
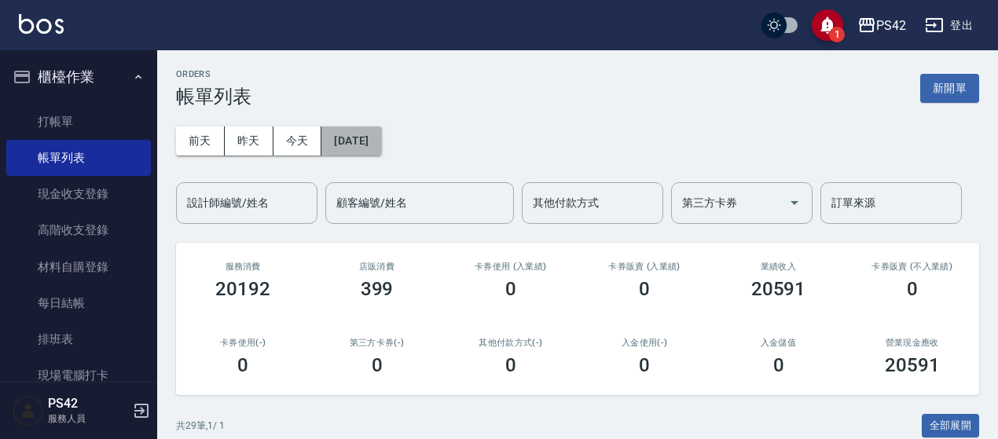
click at [372, 128] on button "[DATE]" at bounding box center [351, 141] width 60 height 29
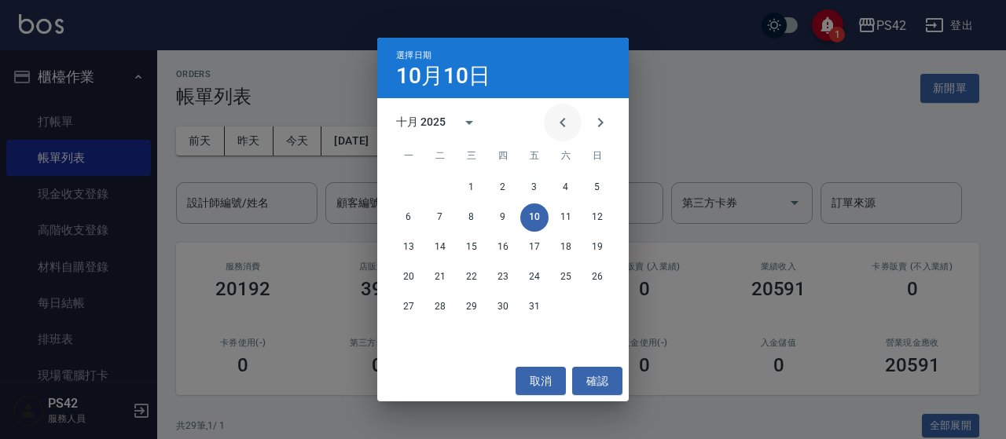
click at [559, 123] on icon "Previous month" at bounding box center [562, 122] width 19 height 19
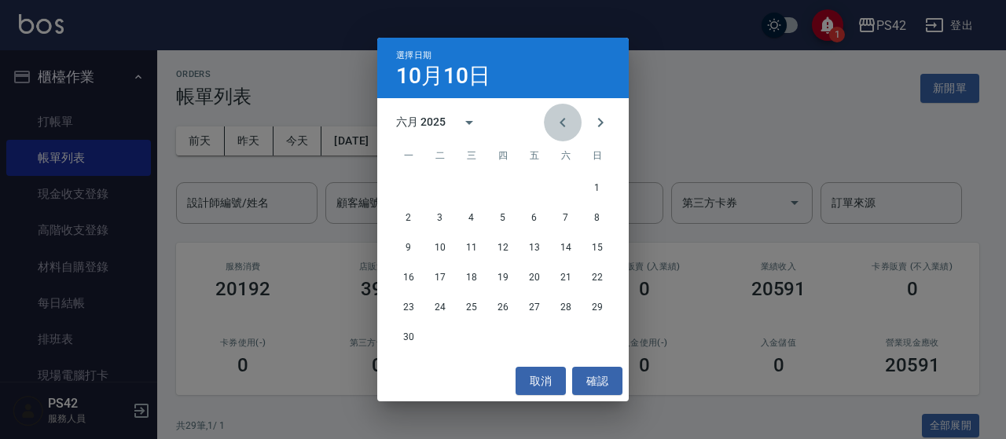
click at [559, 123] on icon "Previous month" at bounding box center [562, 122] width 19 height 19
click at [558, 123] on icon "Previous month" at bounding box center [562, 122] width 19 height 19
click at [567, 249] on button "15" at bounding box center [566, 247] width 28 height 28
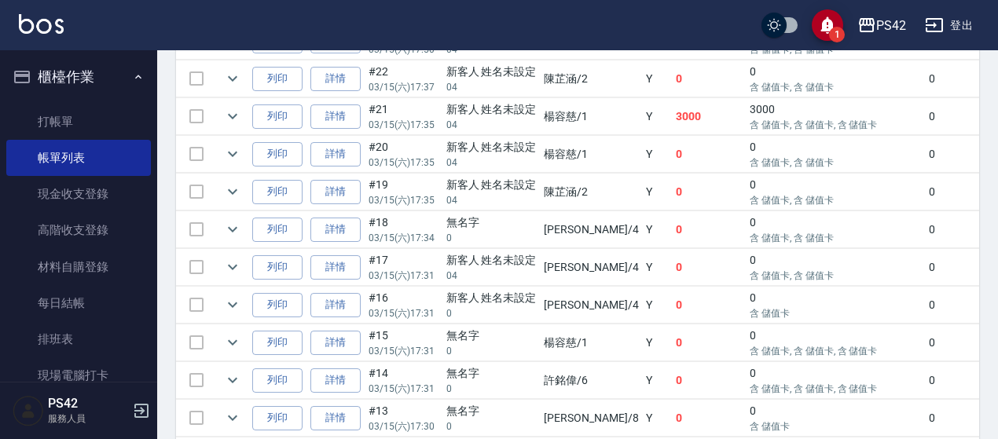
scroll to position [1414, 0]
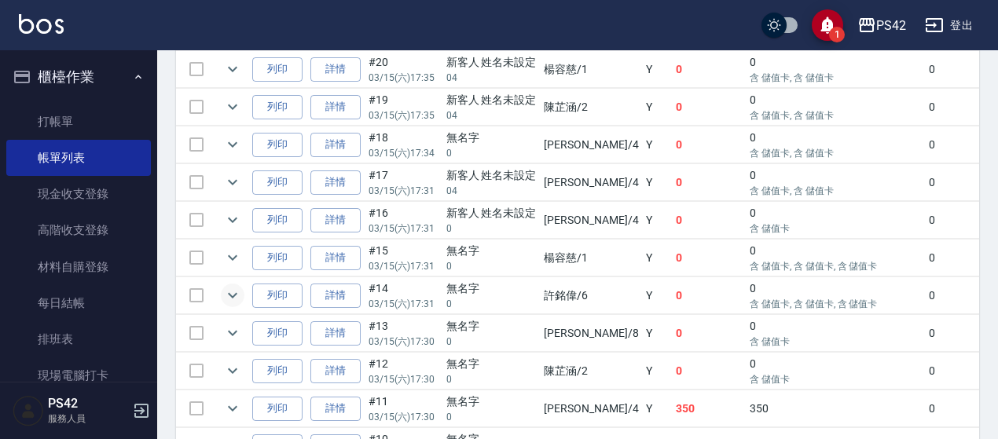
click at [222, 284] on button "expand row" at bounding box center [233, 296] width 24 height 24
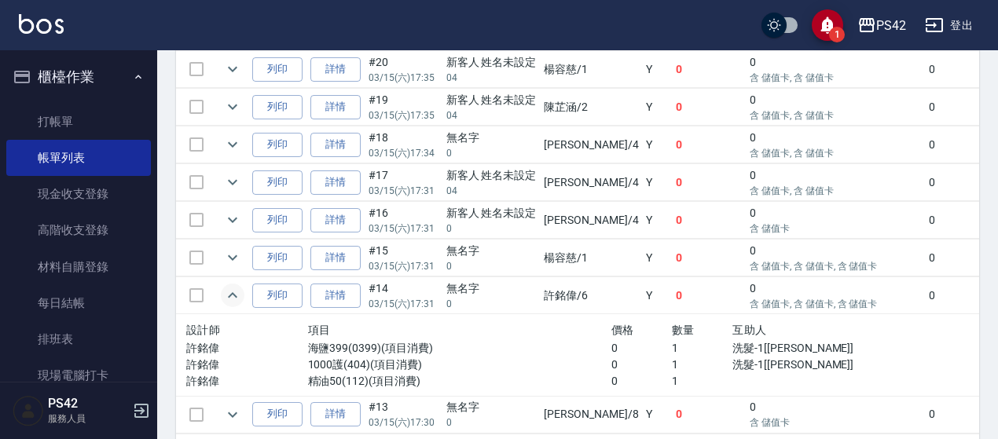
click at [227, 286] on icon "expand row" at bounding box center [232, 295] width 19 height 19
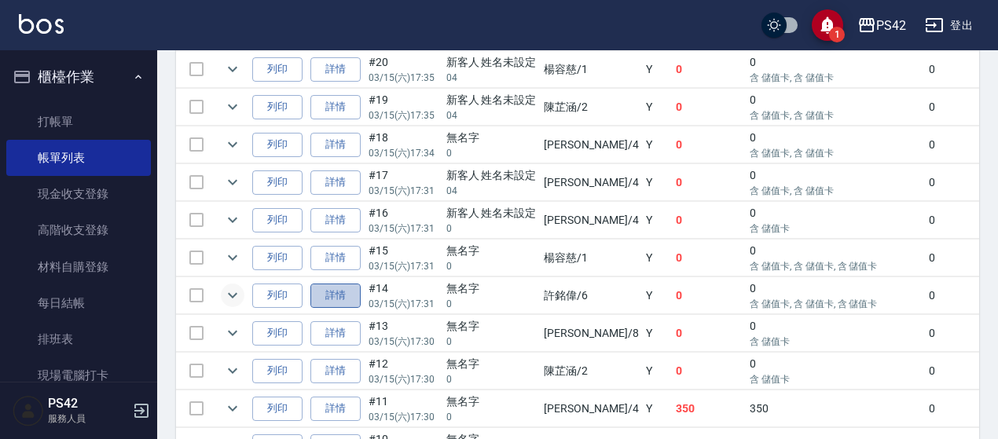
click at [351, 284] on link "詳情" at bounding box center [335, 296] width 50 height 24
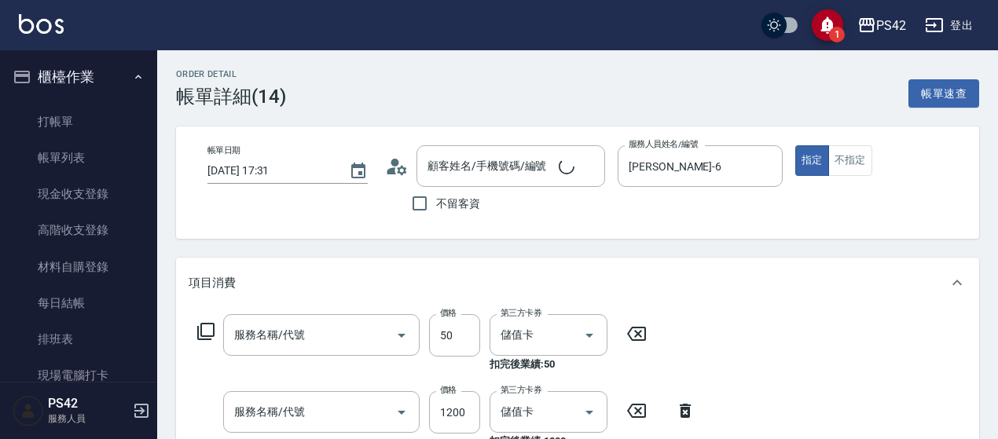
type input "2025/03/15 17:31"
type input "[PERSON_NAME]-6"
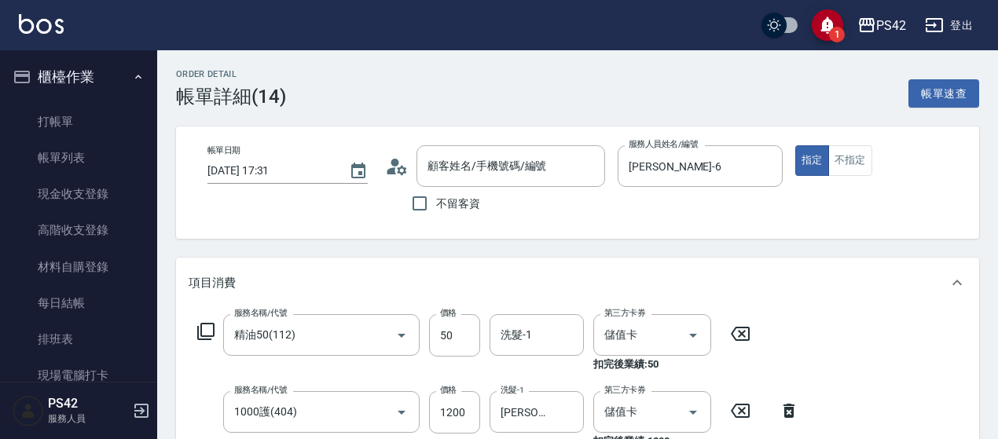
type input "精油50(112)"
type input "1000護(404)"
type input "海鹽399(0399)"
type input "無名字/0/null"
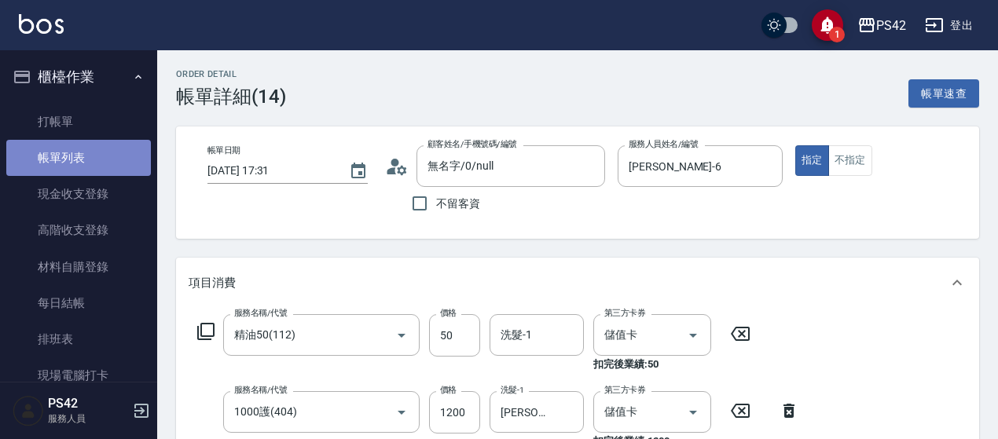
click at [104, 152] on link "帳單列表" at bounding box center [78, 158] width 145 height 36
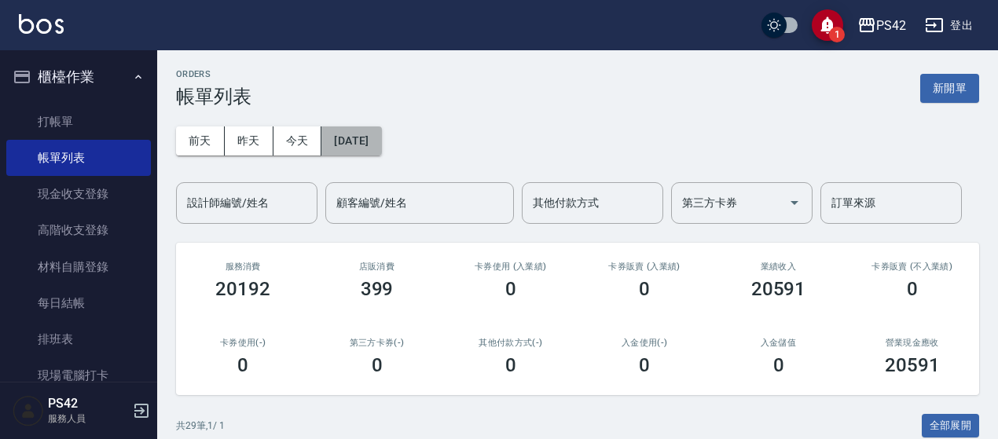
click at [377, 136] on button "[DATE]" at bounding box center [351, 141] width 60 height 29
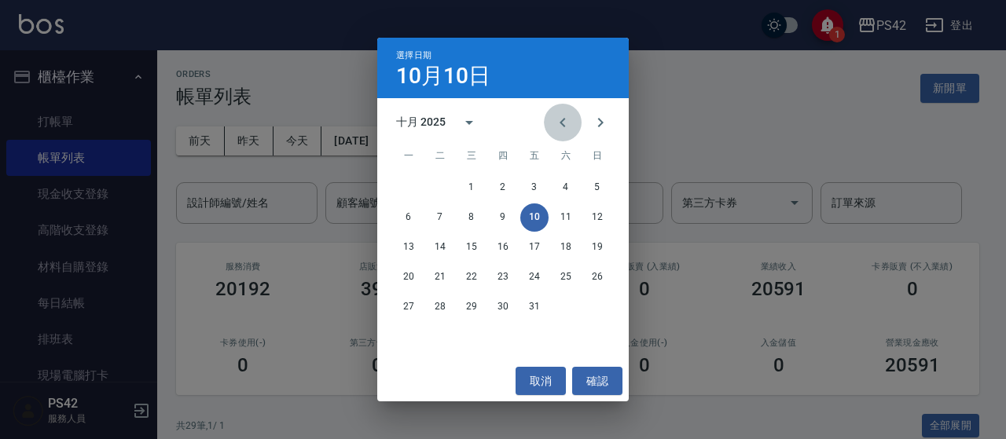
click at [573, 120] on button "Previous month" at bounding box center [563, 123] width 38 height 38
click at [570, 120] on icon "Previous month" at bounding box center [562, 122] width 19 height 19
click at [567, 122] on icon "Previous month" at bounding box center [562, 122] width 19 height 19
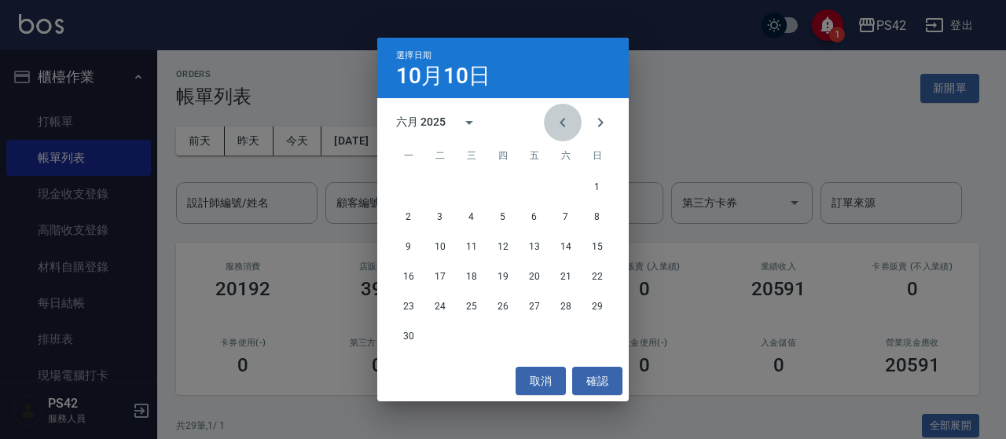
click at [567, 122] on icon "Previous month" at bounding box center [562, 122] width 19 height 19
click at [557, 131] on icon "Previous month" at bounding box center [562, 122] width 19 height 19
click at [600, 240] on button "16" at bounding box center [597, 247] width 28 height 28
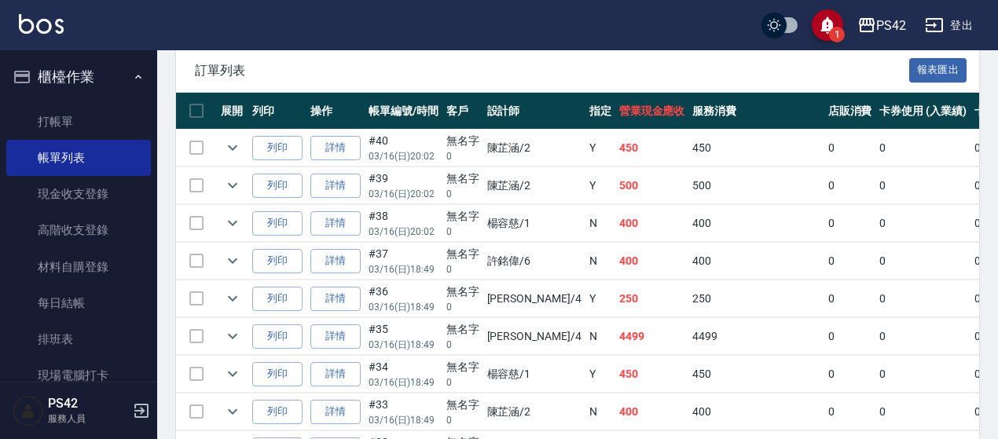
scroll to position [471, 0]
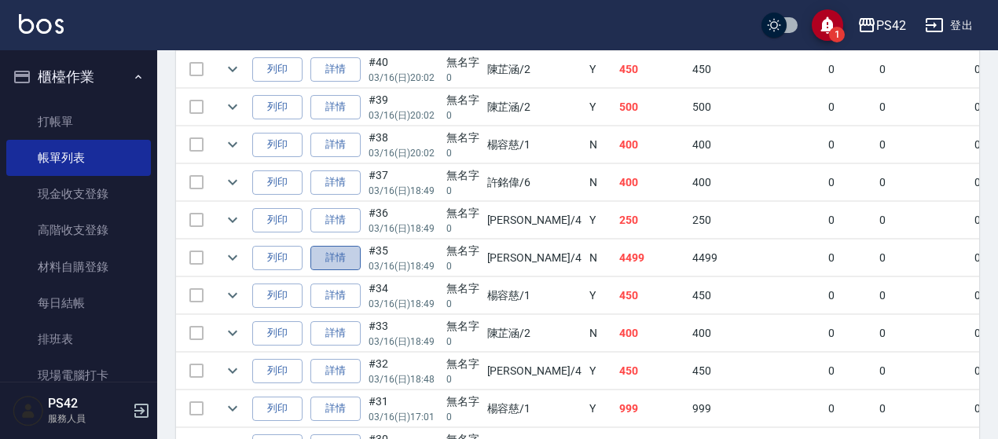
click at [330, 255] on link "詳情" at bounding box center [335, 258] width 50 height 24
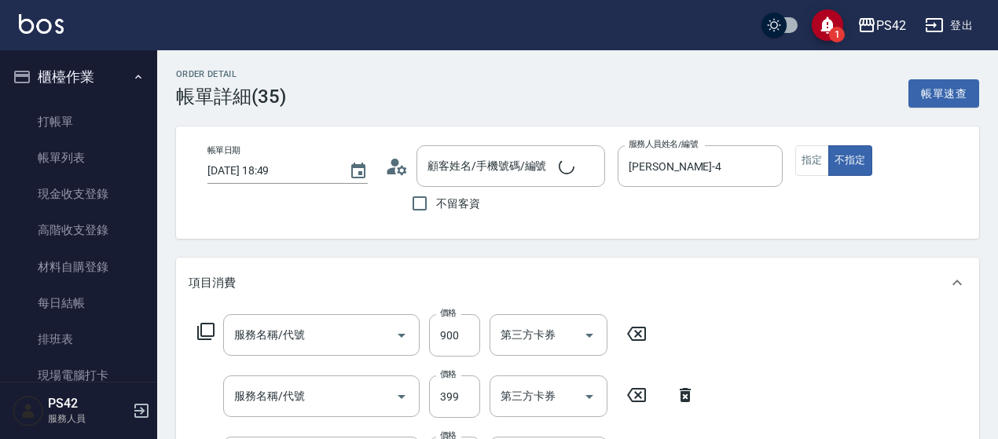
type input "2025/03/16 18:49"
type input "[PERSON_NAME]-4"
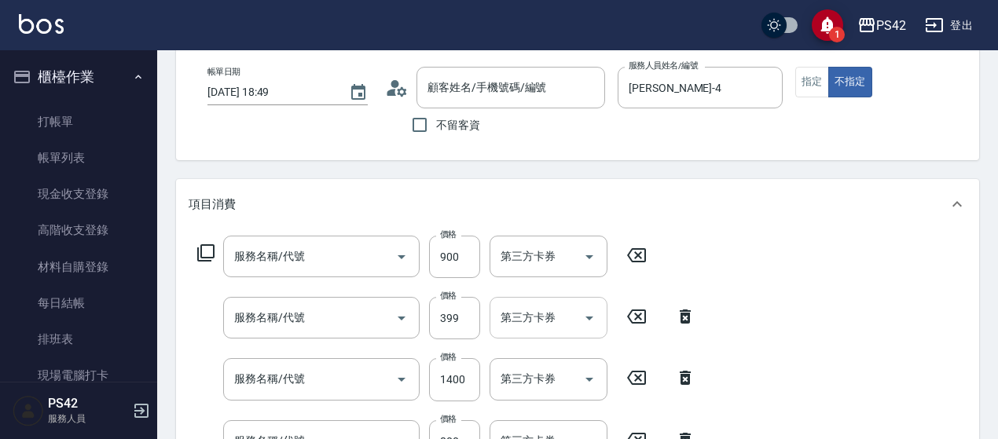
type input "無名字/0/null"
type input "500護(402)"
type input "海鹽399(0399)"
type input "染髮(501)"
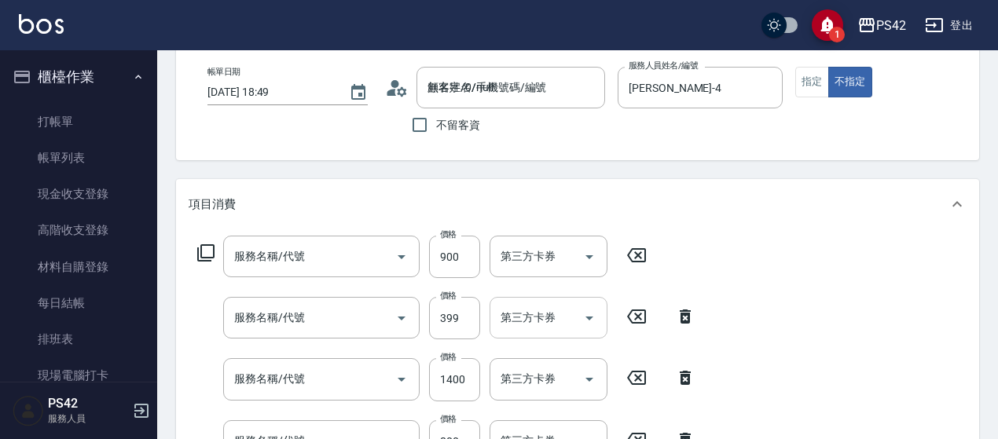
type input "染髮(501)"
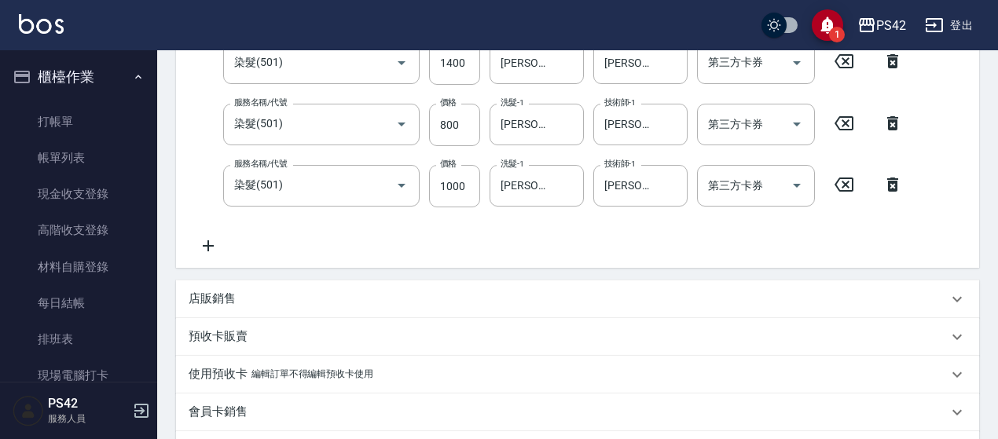
scroll to position [237, 0]
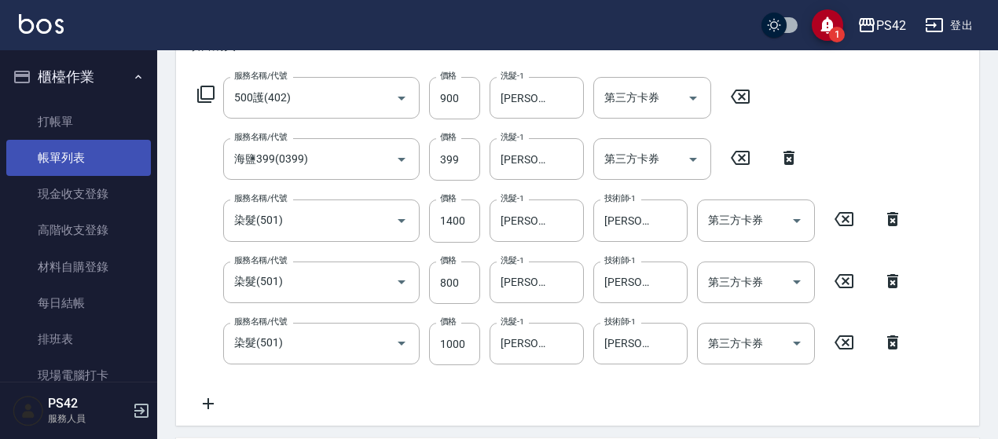
click at [88, 155] on link "帳單列表" at bounding box center [78, 158] width 145 height 36
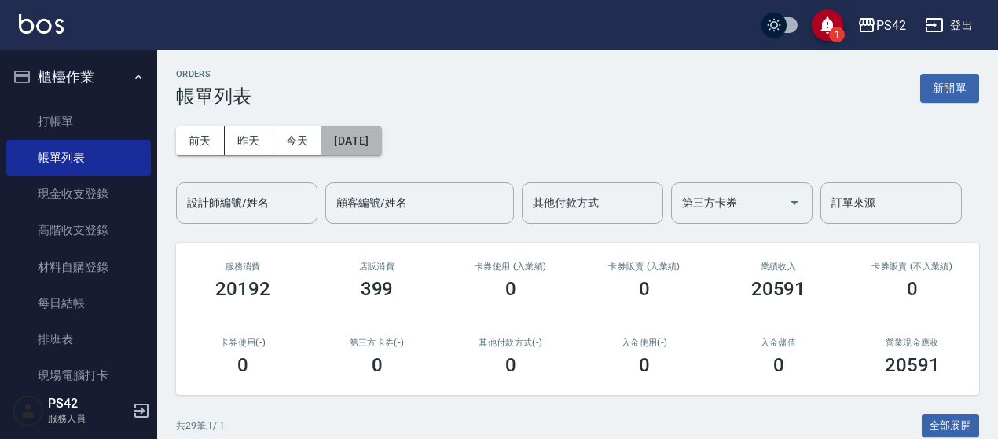
click at [381, 127] on button "[DATE]" at bounding box center [351, 141] width 60 height 29
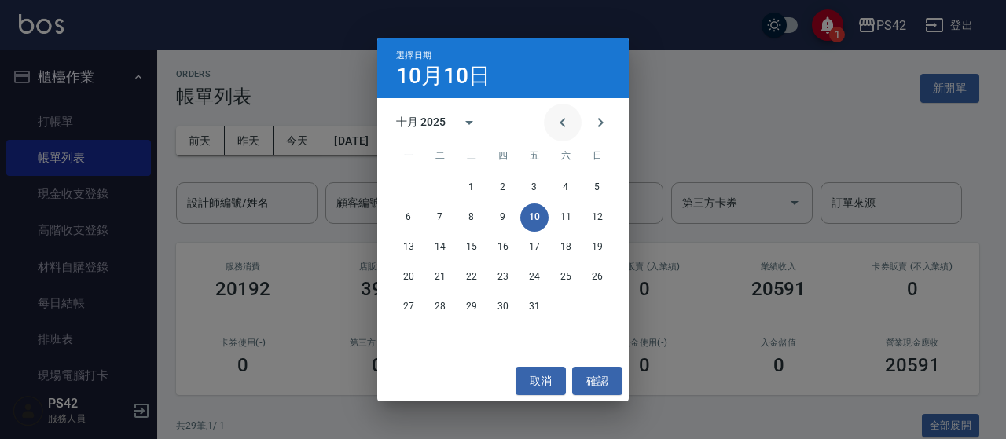
click at [568, 127] on icon "Previous month" at bounding box center [562, 122] width 19 height 19
click at [566, 129] on icon "Previous month" at bounding box center [562, 122] width 19 height 19
click at [567, 130] on icon "Previous month" at bounding box center [562, 122] width 19 height 19
click at [567, 134] on button "Previous month" at bounding box center [563, 123] width 38 height 38
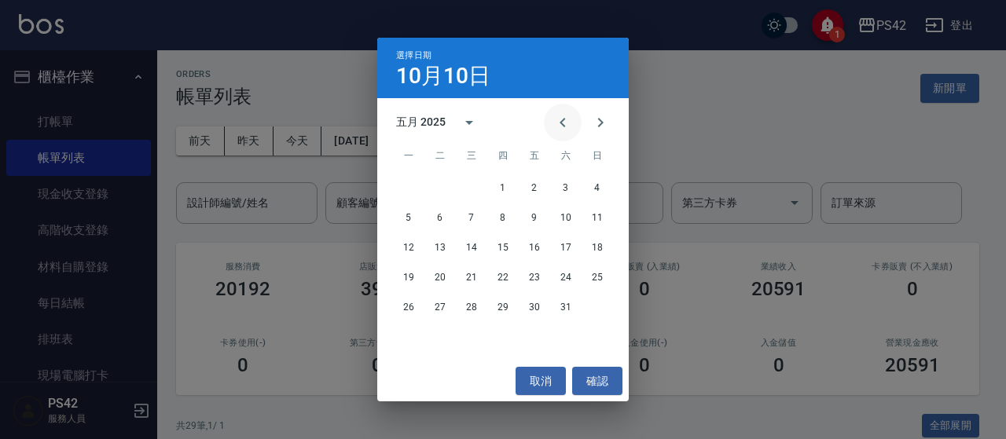
click at [567, 134] on button "Previous month" at bounding box center [563, 123] width 38 height 38
click at [589, 240] on button "16" at bounding box center [597, 247] width 28 height 28
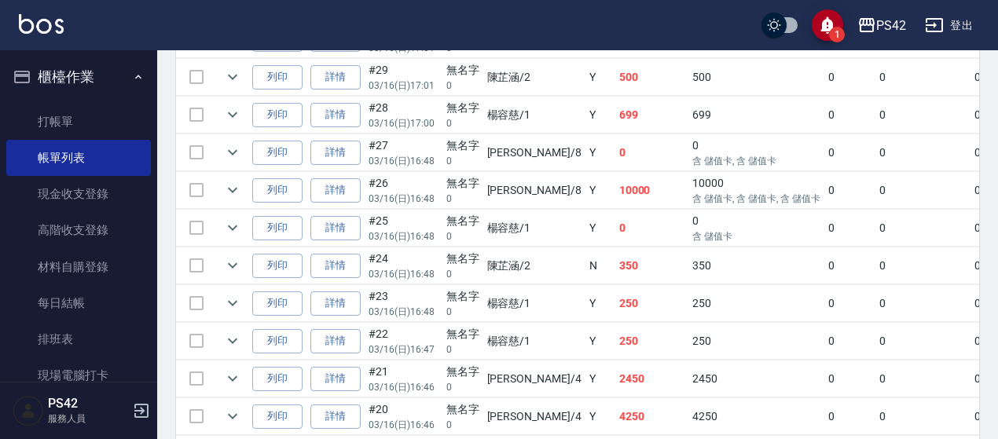
scroll to position [864, 0]
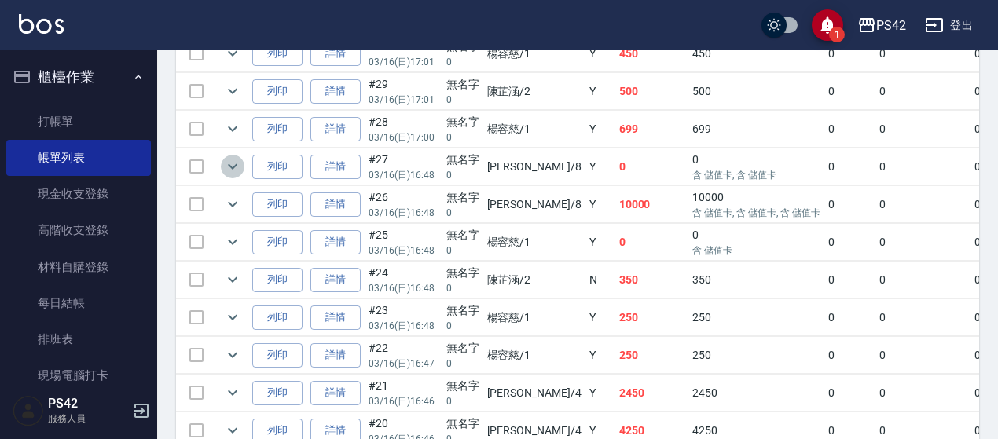
click at [240, 164] on icon "expand row" at bounding box center [232, 166] width 19 height 19
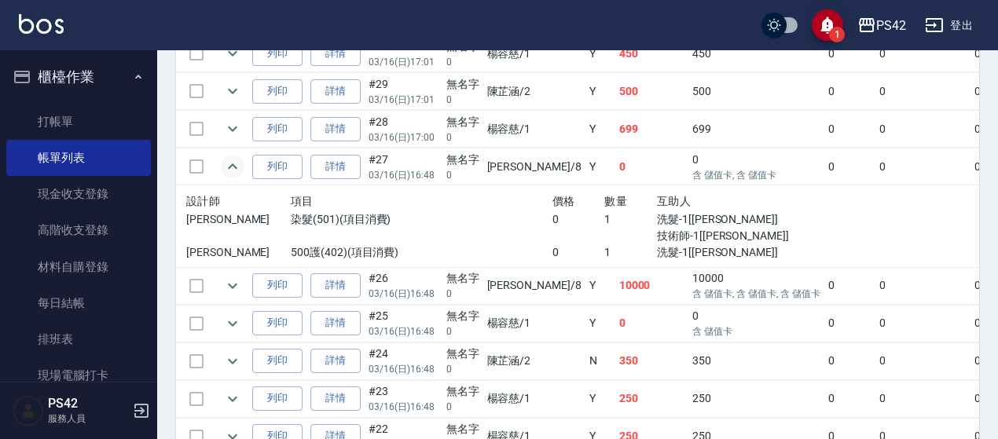
click at [244, 160] on button "expand row" at bounding box center [233, 167] width 24 height 24
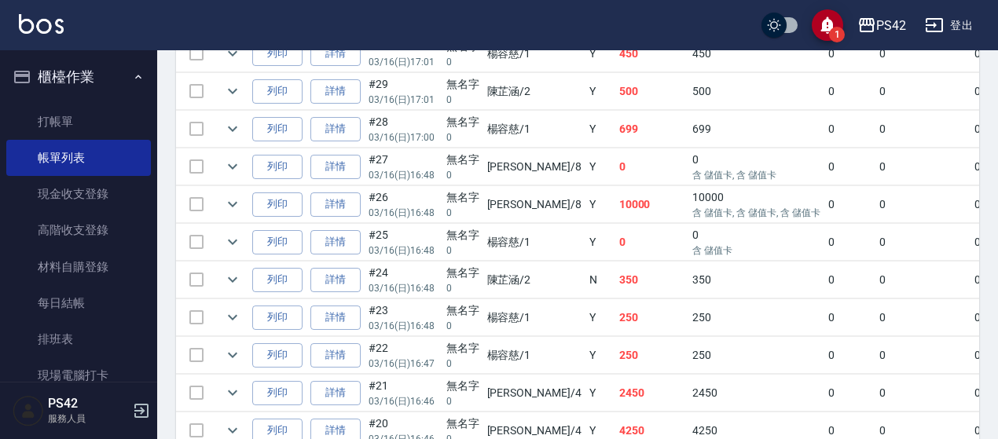
click at [245, 159] on td at bounding box center [232, 167] width 31 height 37
click at [233, 165] on icon "expand row" at bounding box center [232, 166] width 19 height 19
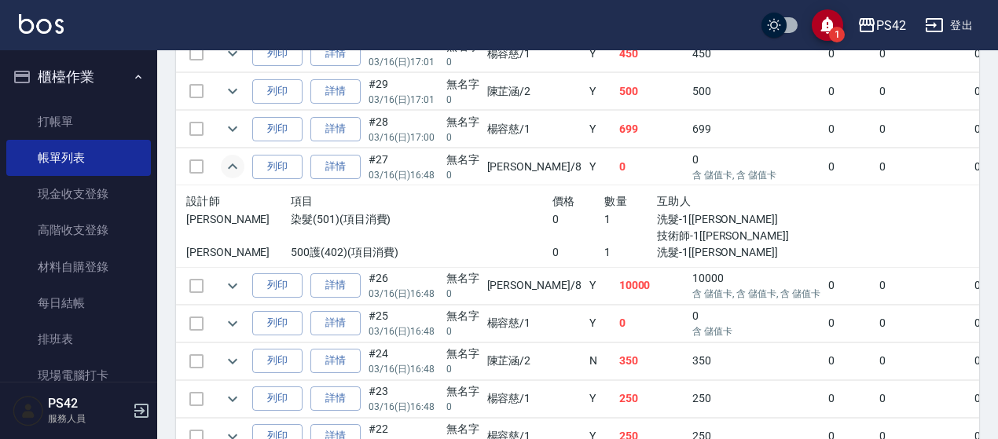
click at [234, 161] on icon "expand row" at bounding box center [232, 166] width 19 height 19
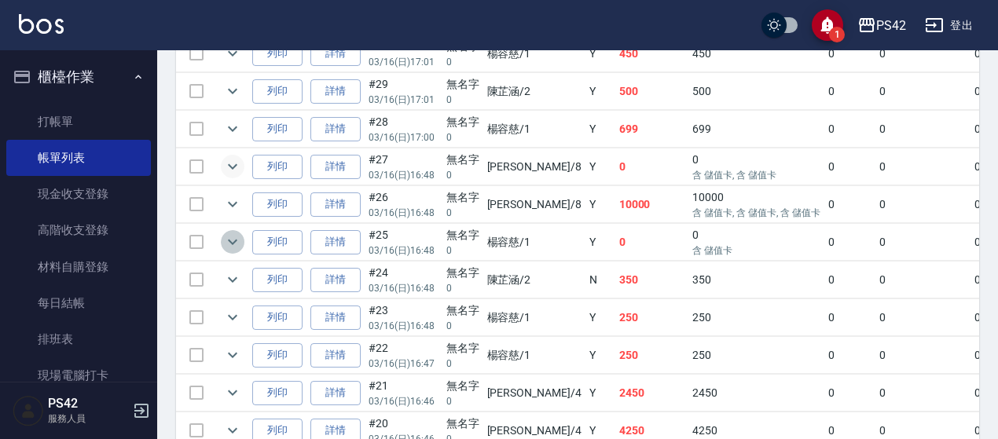
click at [230, 233] on icon "expand row" at bounding box center [232, 242] width 19 height 19
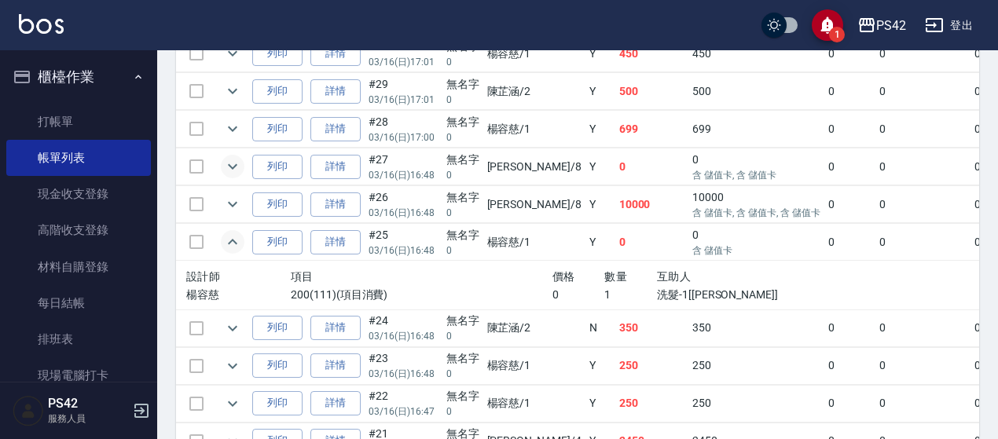
click at [230, 233] on icon "expand row" at bounding box center [232, 242] width 19 height 19
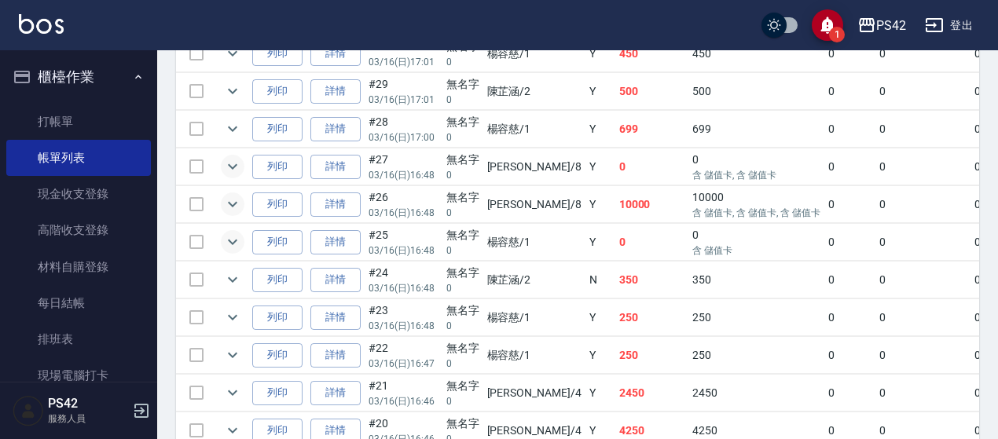
click at [239, 199] on icon "expand row" at bounding box center [232, 204] width 19 height 19
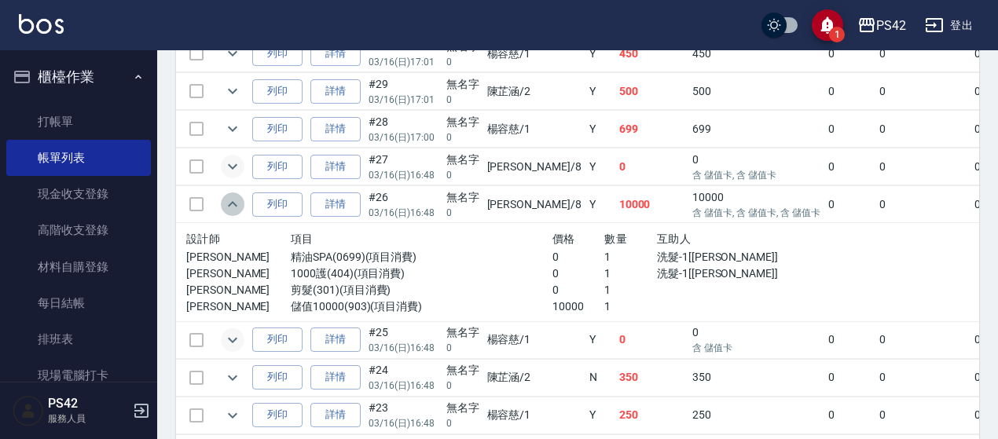
click at [233, 197] on icon "expand row" at bounding box center [232, 204] width 19 height 19
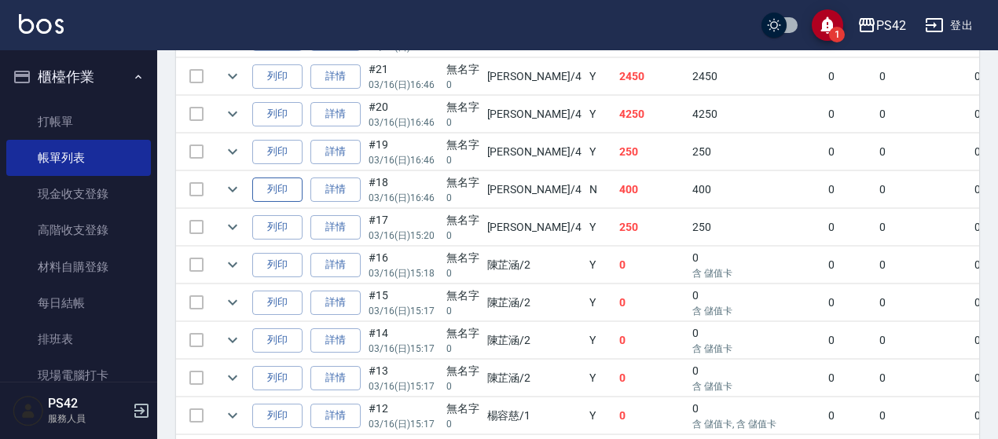
scroll to position [1257, 0]
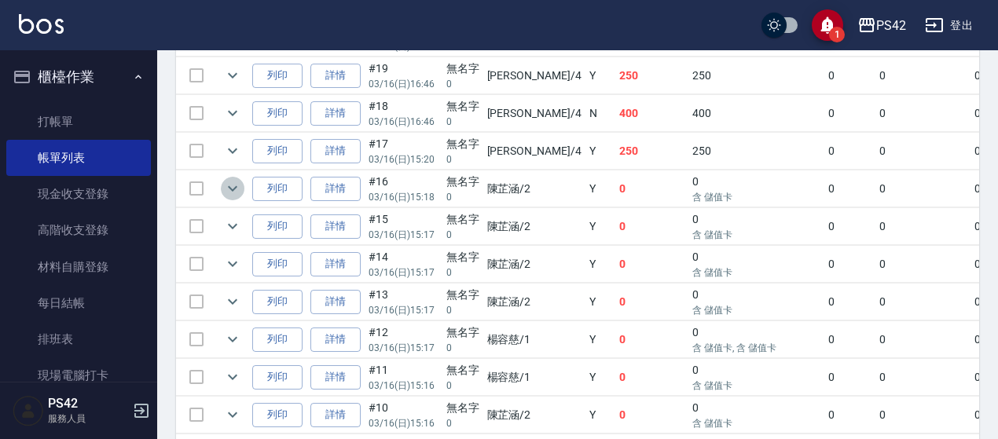
click at [235, 186] on icon "expand row" at bounding box center [232, 189] width 9 height 6
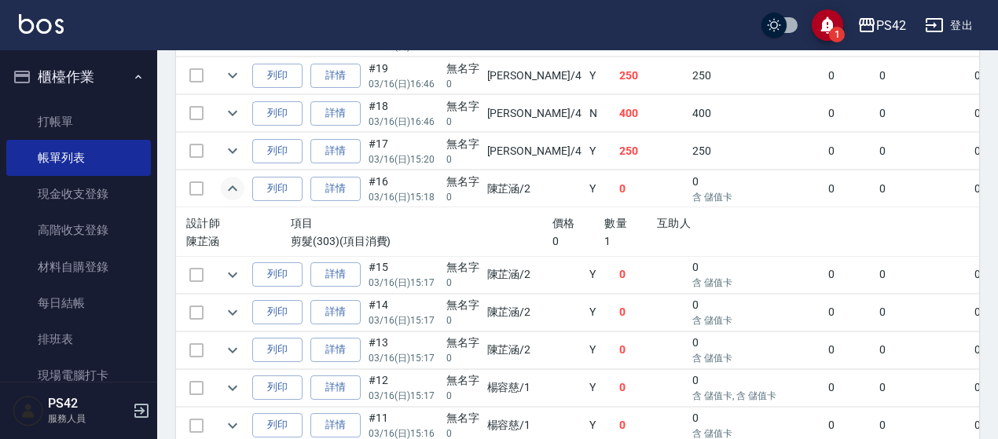
click at [237, 179] on icon "expand row" at bounding box center [232, 188] width 19 height 19
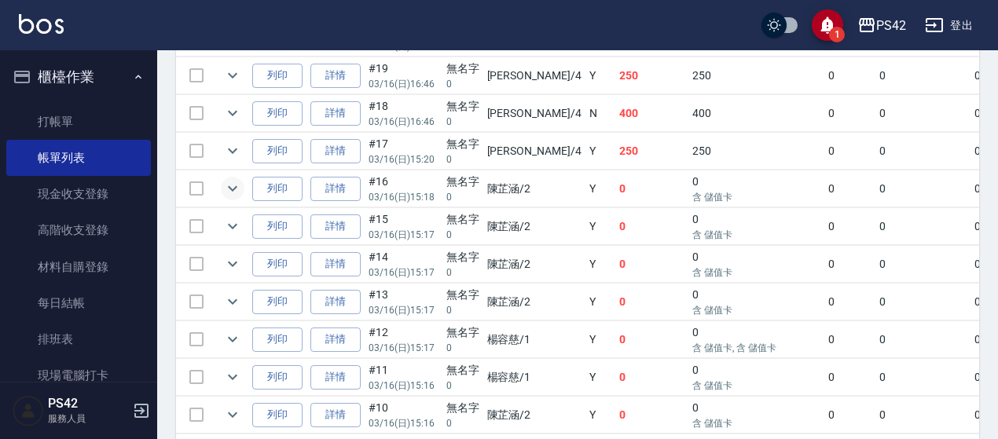
click at [231, 226] on td at bounding box center [232, 226] width 31 height 37
click at [231, 218] on icon "expand row" at bounding box center [232, 226] width 19 height 19
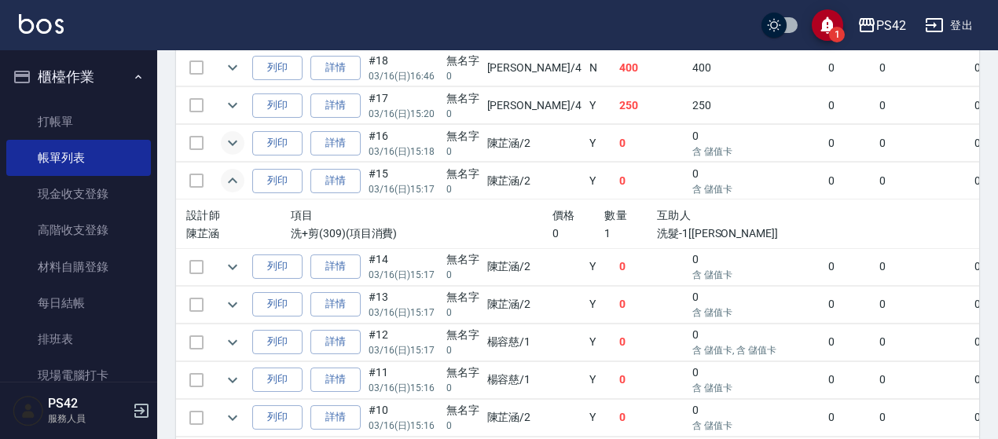
scroll to position [1336, 0]
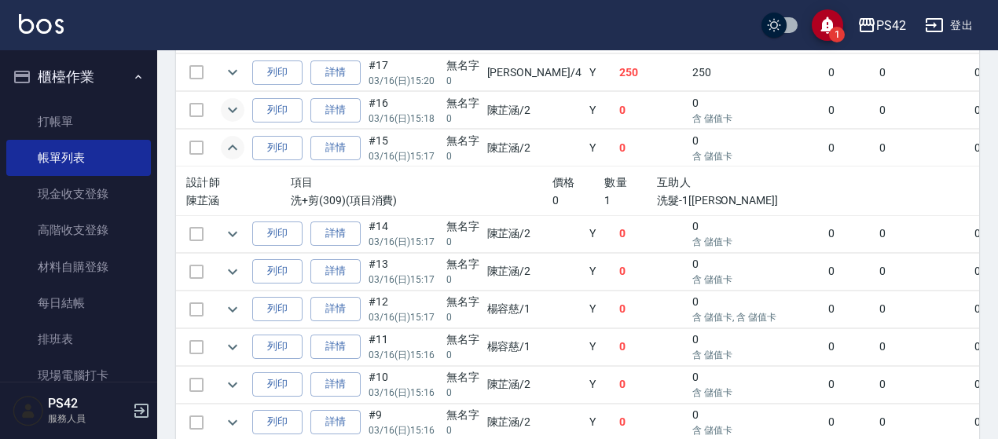
click at [231, 139] on icon "expand row" at bounding box center [232, 147] width 19 height 19
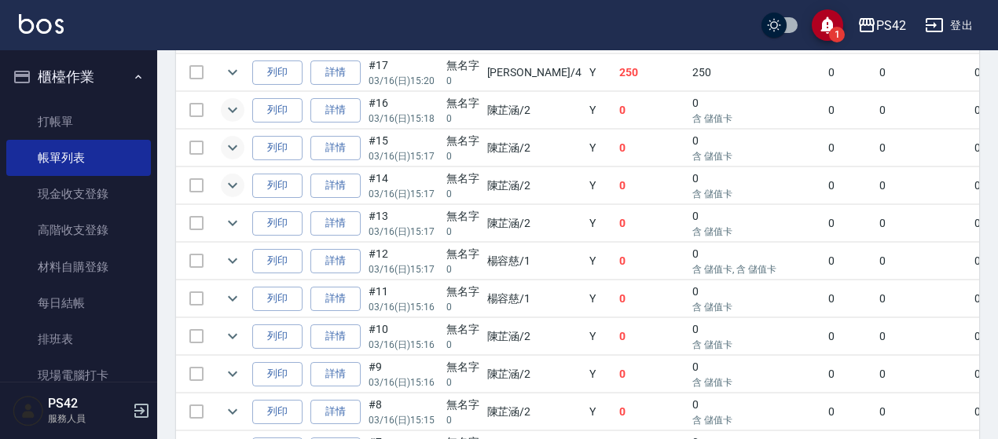
click at [233, 176] on icon "expand row" at bounding box center [232, 185] width 19 height 19
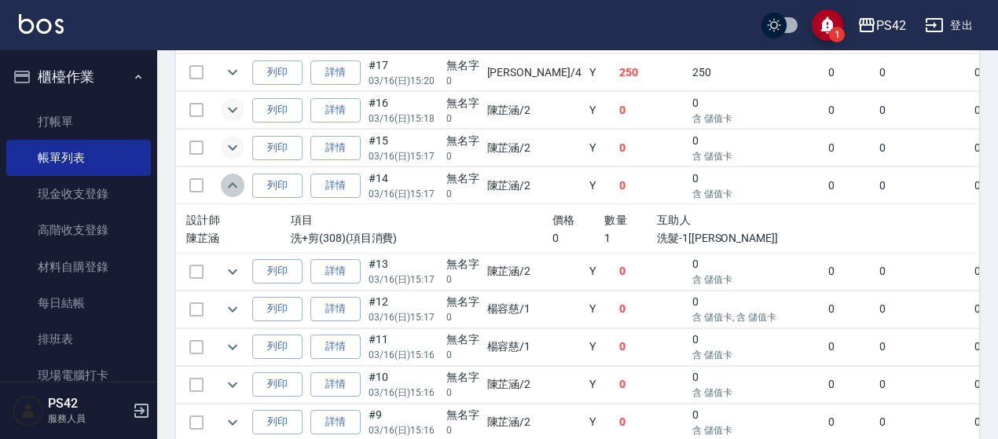
click at [237, 176] on icon "expand row" at bounding box center [232, 185] width 19 height 19
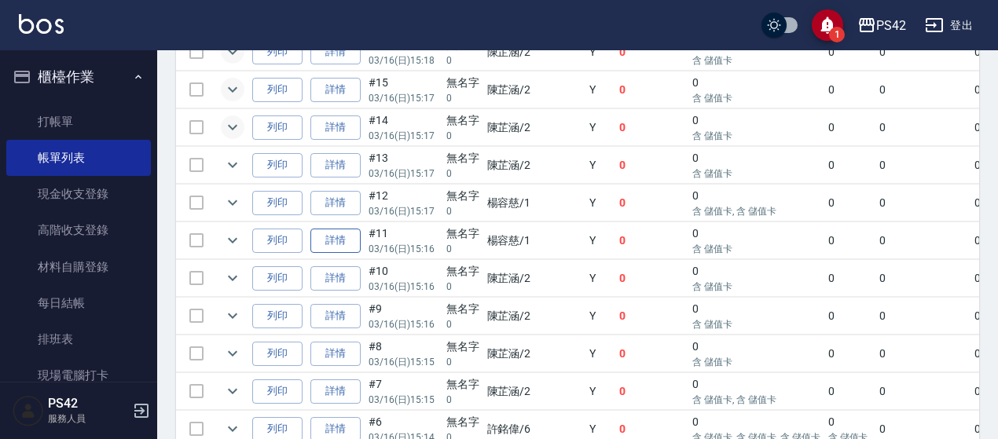
scroll to position [1414, 0]
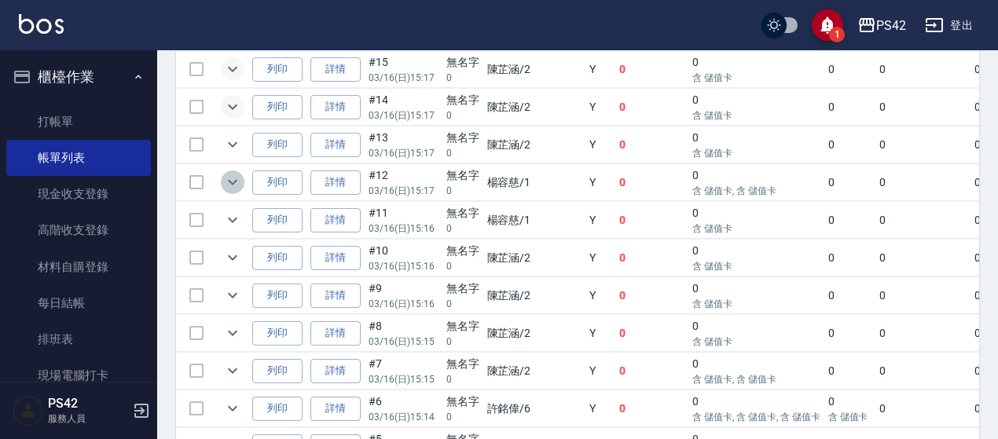
click at [235, 173] on icon "expand row" at bounding box center [232, 182] width 19 height 19
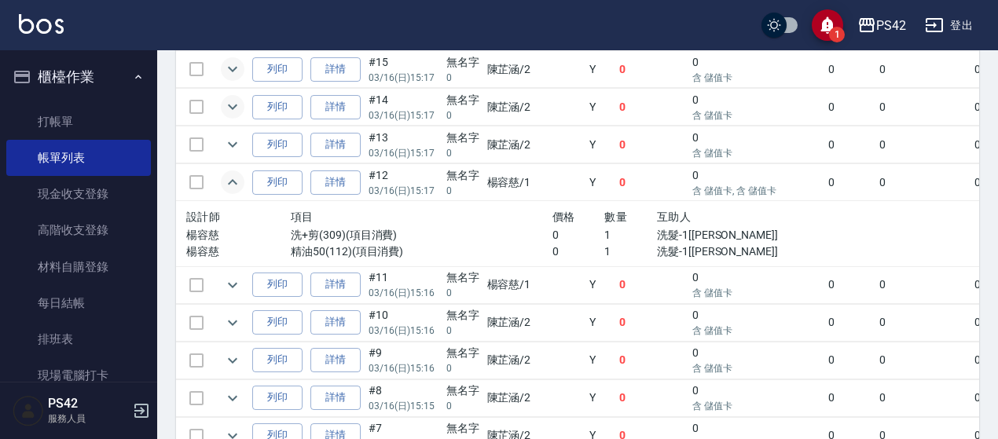
click at [226, 173] on icon "expand row" at bounding box center [232, 182] width 19 height 19
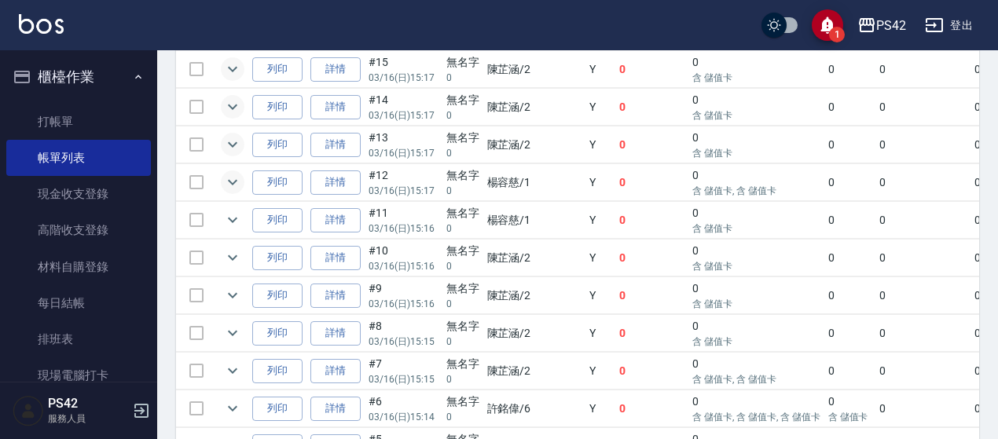
click at [233, 135] on icon "expand row" at bounding box center [232, 144] width 19 height 19
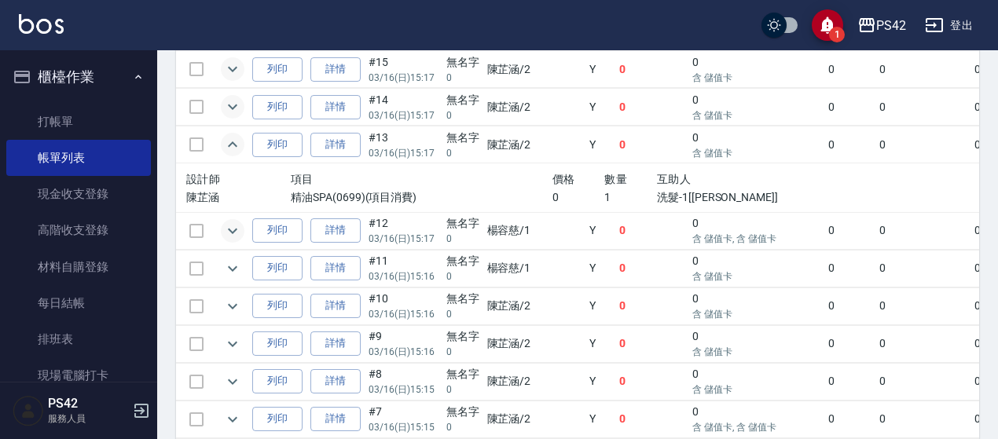
click at [235, 135] on icon "expand row" at bounding box center [232, 144] width 19 height 19
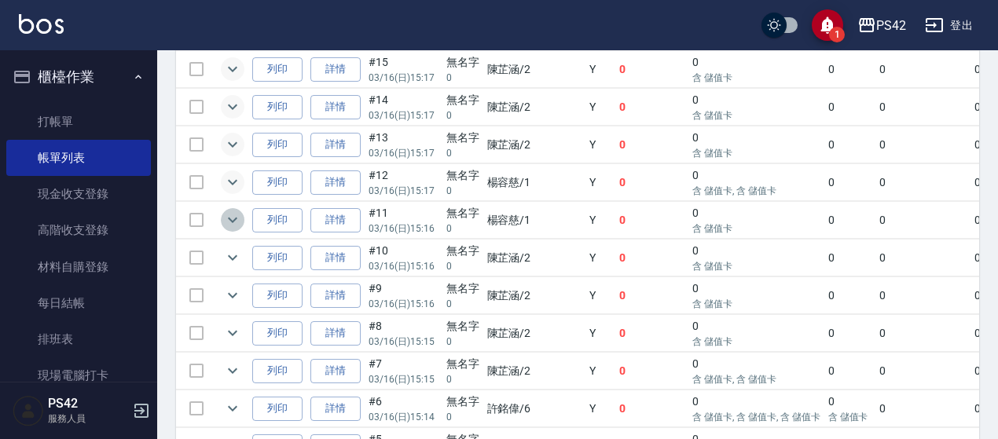
click at [238, 211] on icon "expand row" at bounding box center [232, 220] width 19 height 19
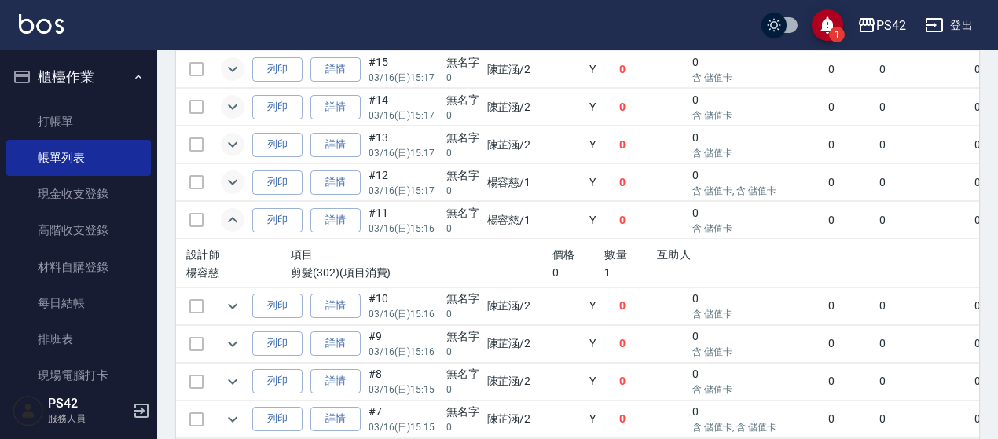
click at [233, 211] on icon "expand row" at bounding box center [232, 220] width 19 height 19
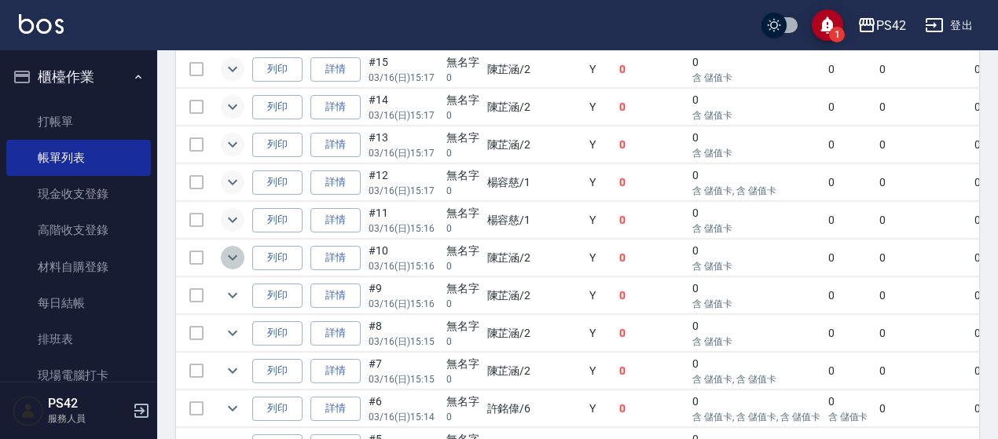
click at [231, 248] on icon "expand row" at bounding box center [232, 257] width 19 height 19
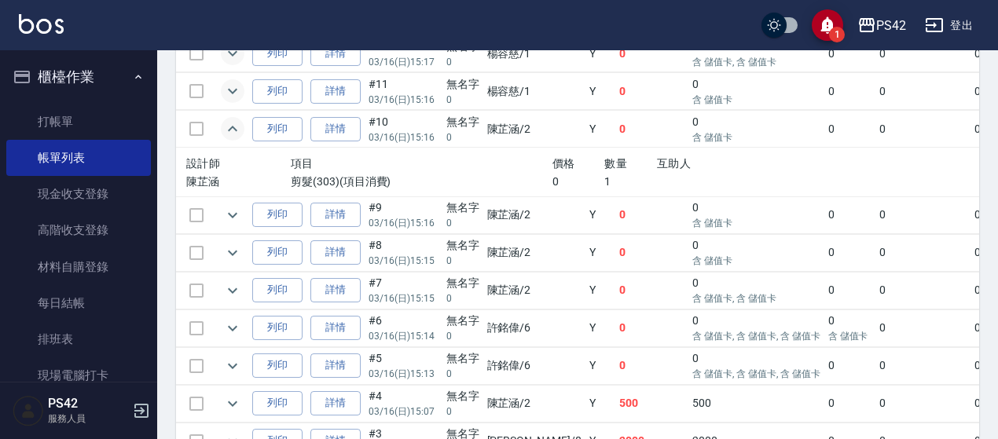
scroll to position [1572, 0]
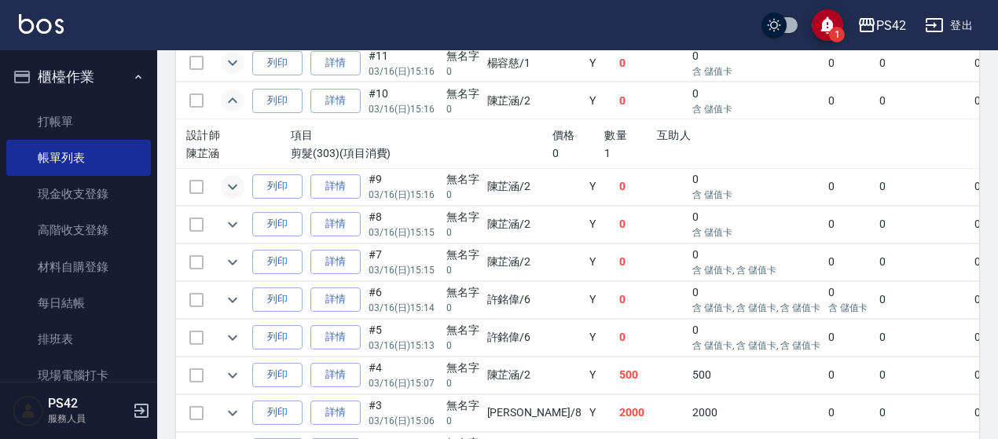
click at [238, 178] on icon "expand row" at bounding box center [232, 187] width 19 height 19
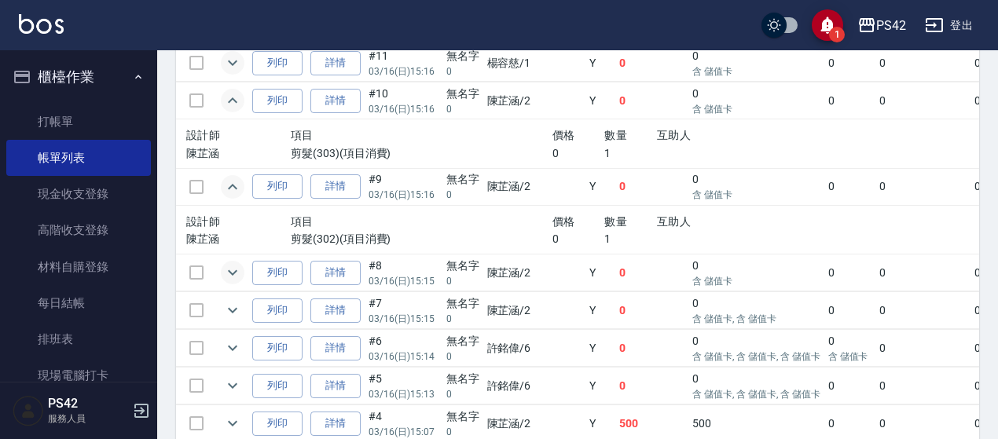
click at [222, 261] on button "expand row" at bounding box center [233, 273] width 24 height 24
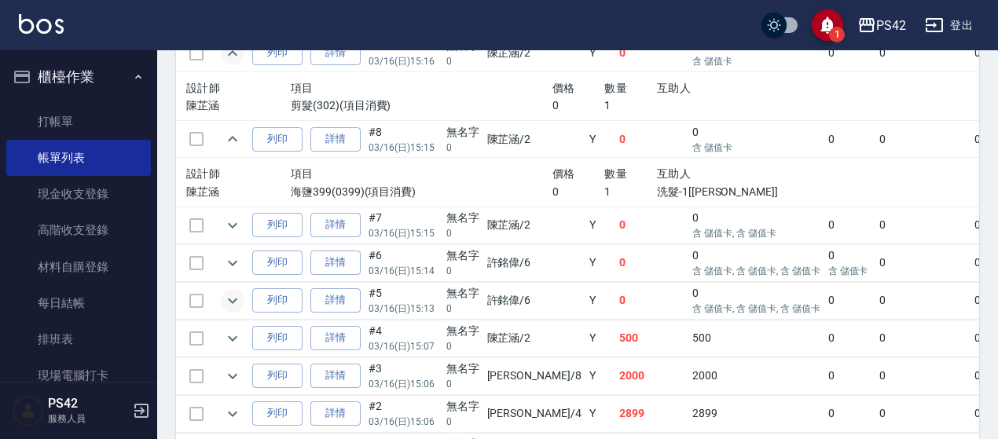
scroll to position [1729, 0]
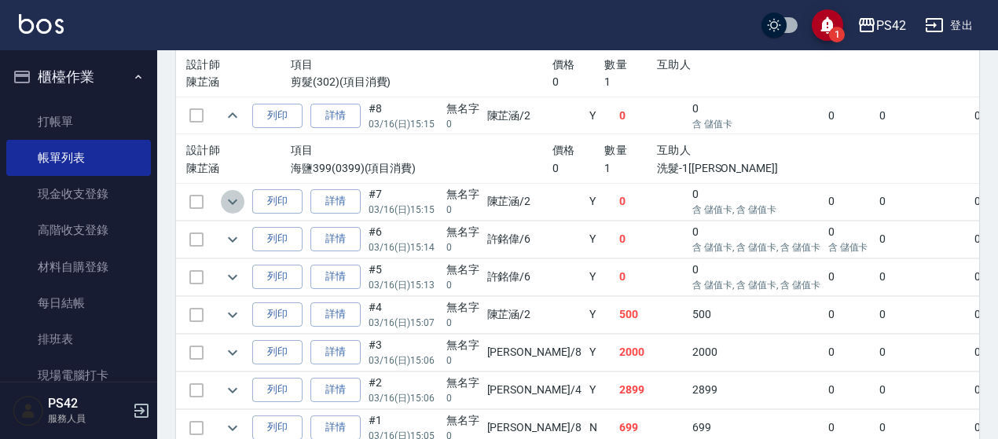
click at [239, 193] on icon "expand row" at bounding box center [232, 202] width 19 height 19
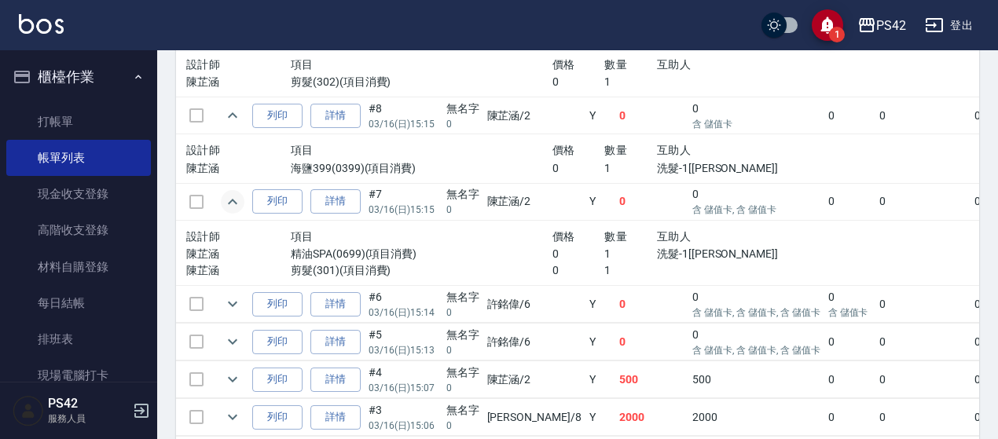
scroll to position [1807, 0]
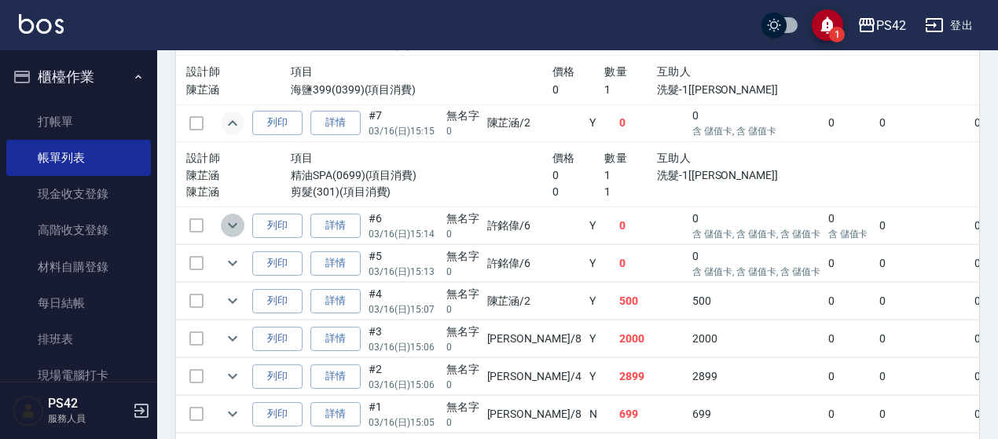
click at [233, 216] on icon "expand row" at bounding box center [232, 225] width 19 height 19
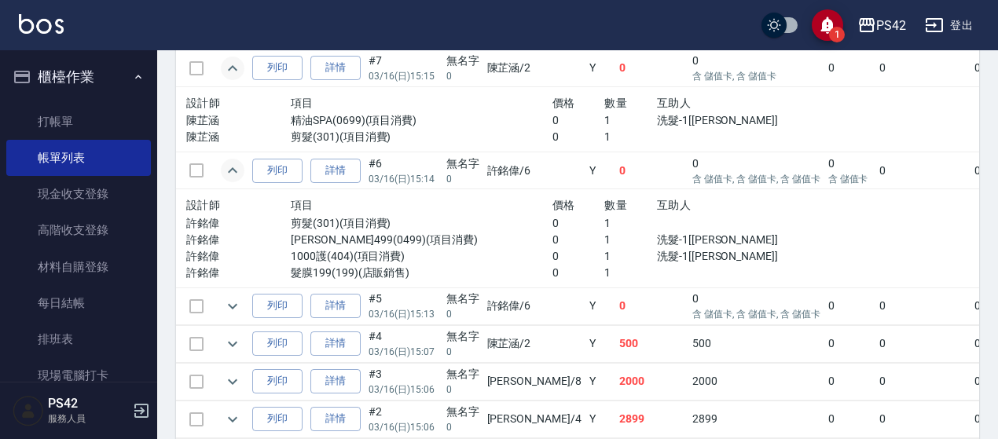
scroll to position [1886, 0]
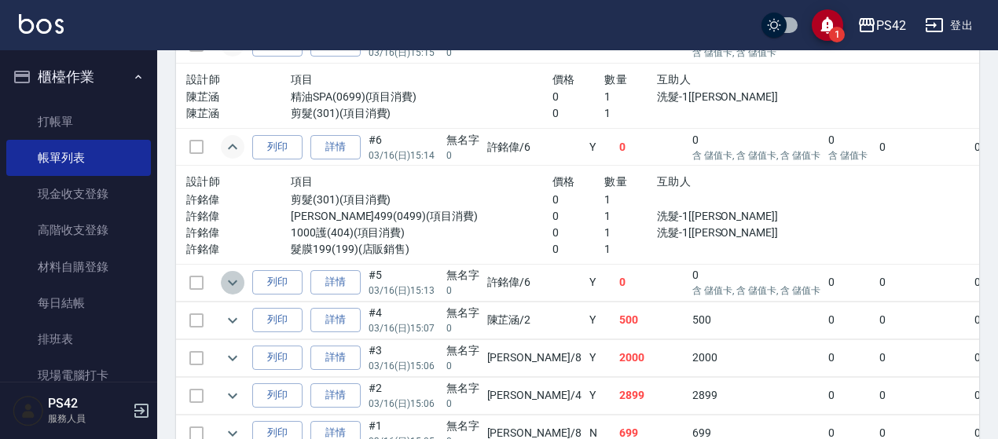
click at [233, 274] on button "expand row" at bounding box center [233, 283] width 24 height 24
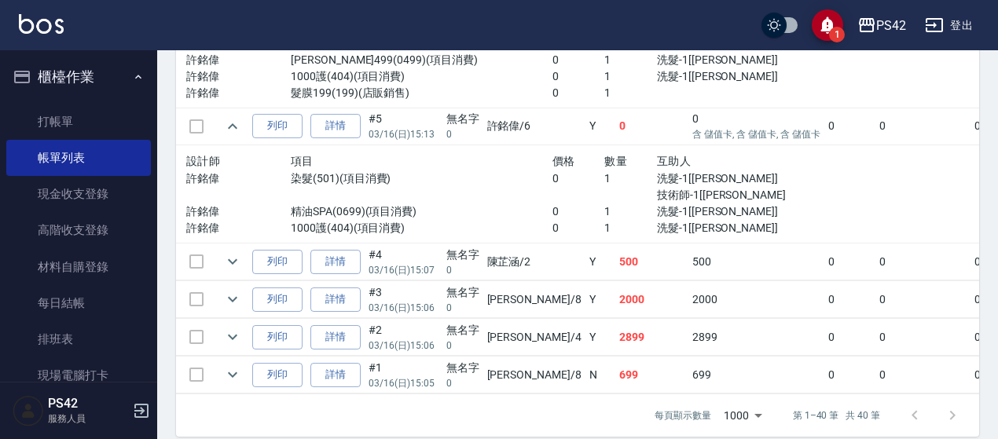
scroll to position [2043, 0]
click at [238, 251] on icon "expand row" at bounding box center [232, 260] width 19 height 19
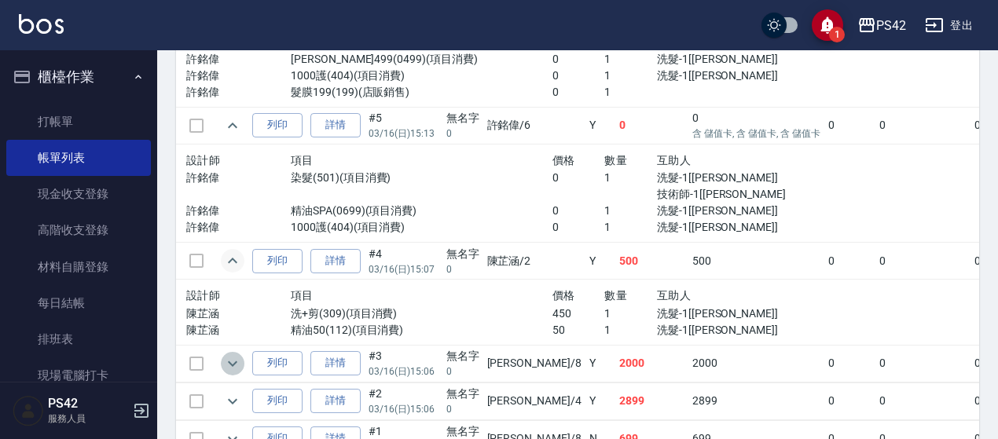
click at [228, 361] on icon "expand row" at bounding box center [232, 364] width 9 height 6
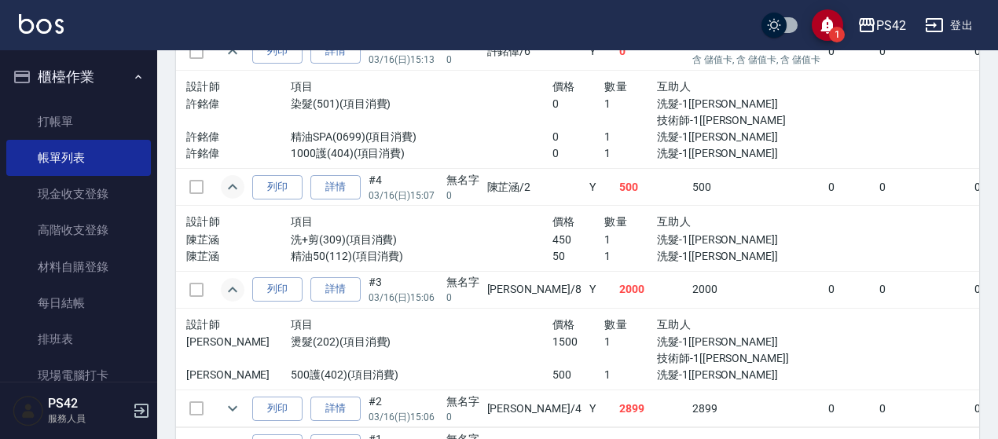
scroll to position [2195, 0]
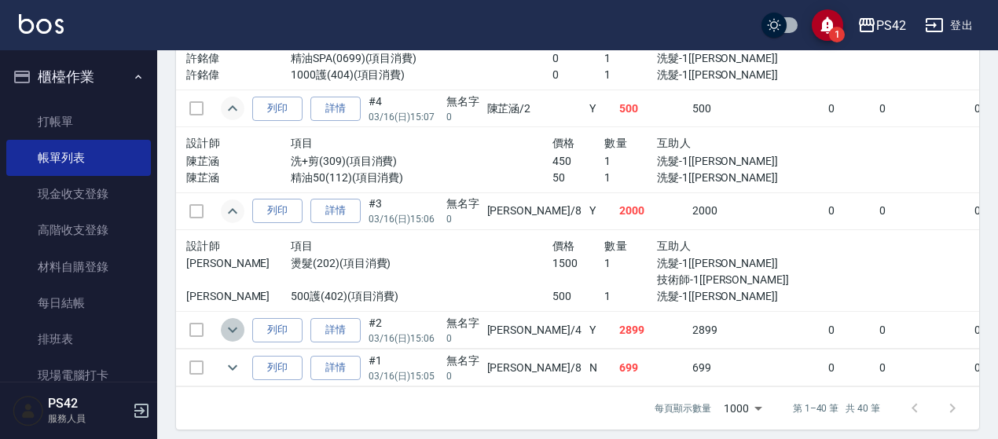
click at [239, 321] on icon "expand row" at bounding box center [232, 330] width 19 height 19
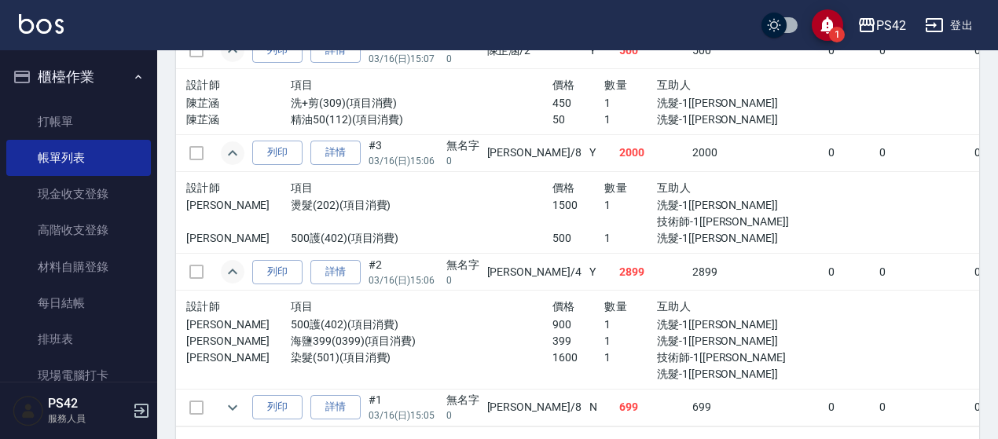
scroll to position [2293, 0]
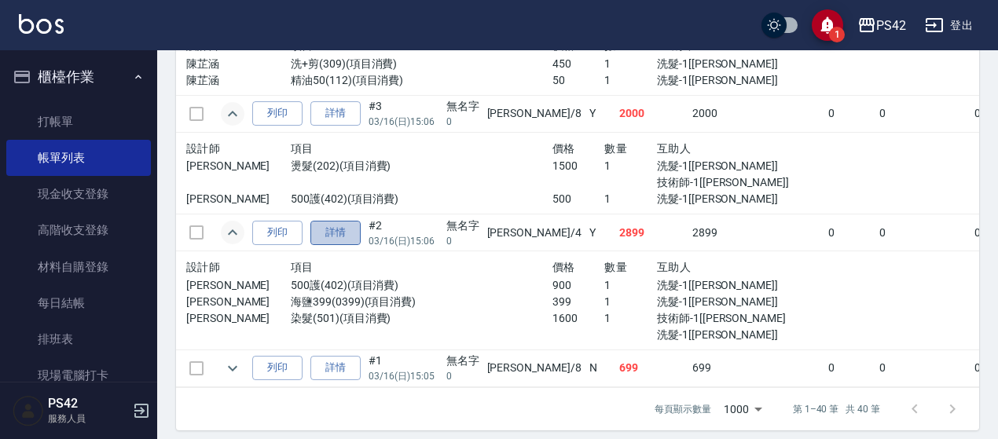
click at [338, 221] on link "詳情" at bounding box center [335, 233] width 50 height 24
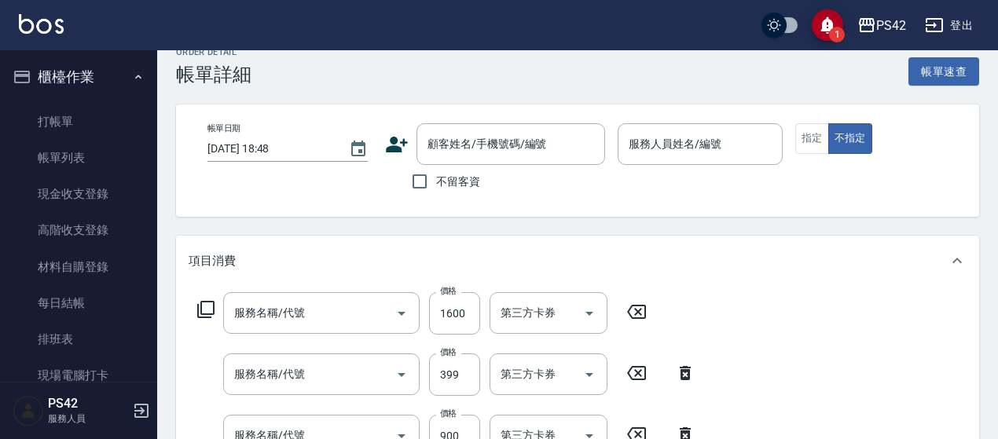
type input "2025/03/16 15:06"
type input "[PERSON_NAME]-4"
type input "染髮(501)"
type input "海鹽399(0399)"
type input "500護(402)"
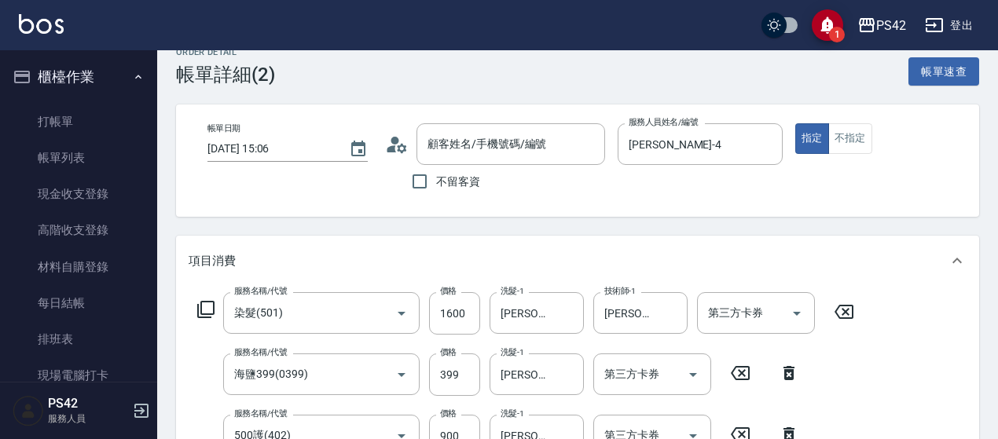
scroll to position [157, 0]
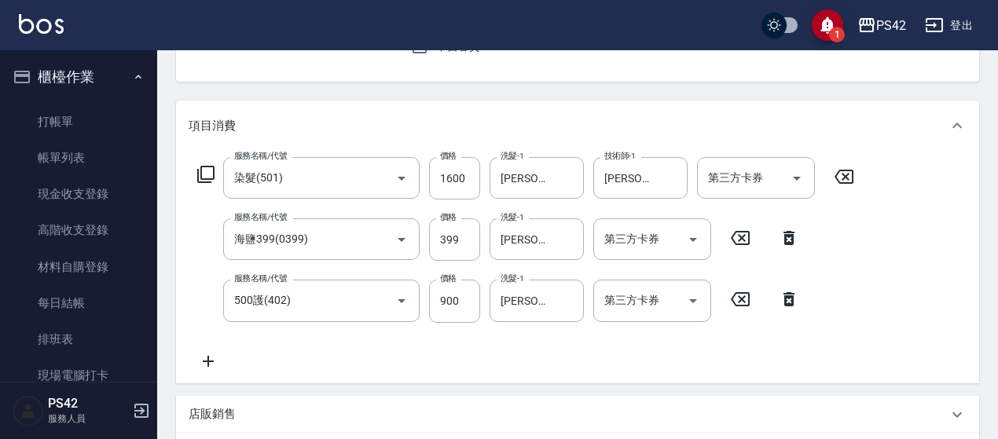
type input "無名字/0/null"
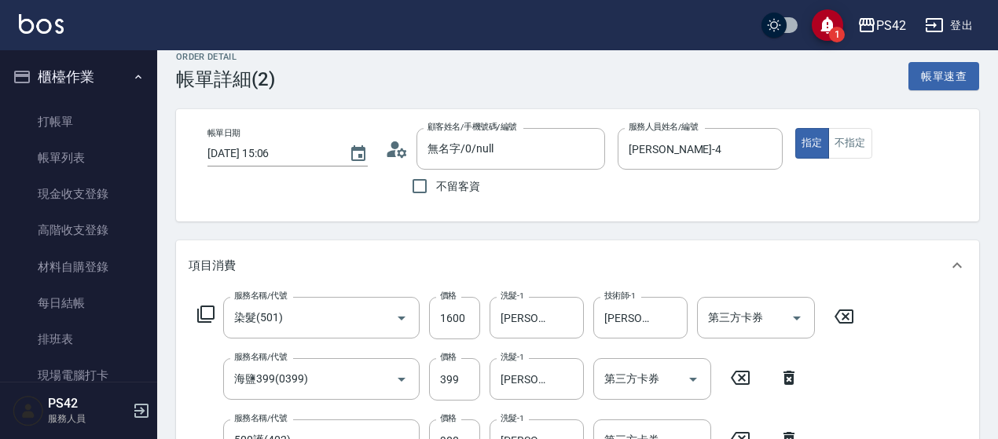
scroll to position [0, 0]
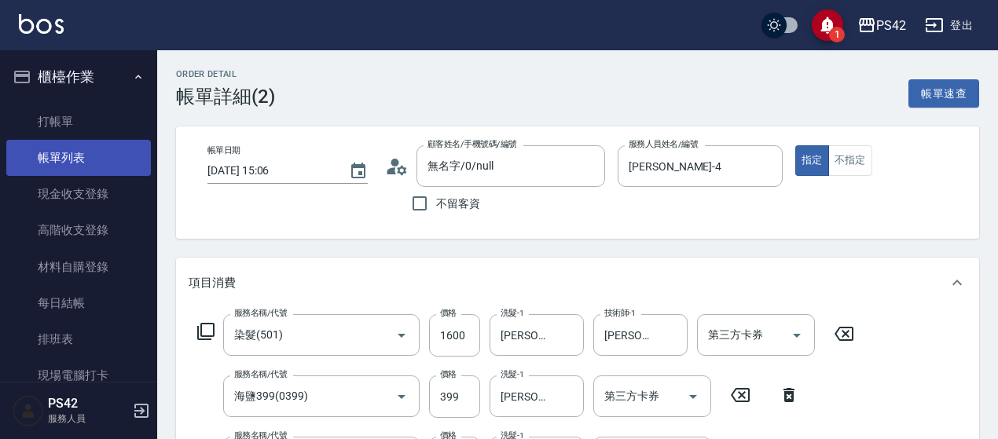
click at [49, 145] on link "帳單列表" at bounding box center [78, 158] width 145 height 36
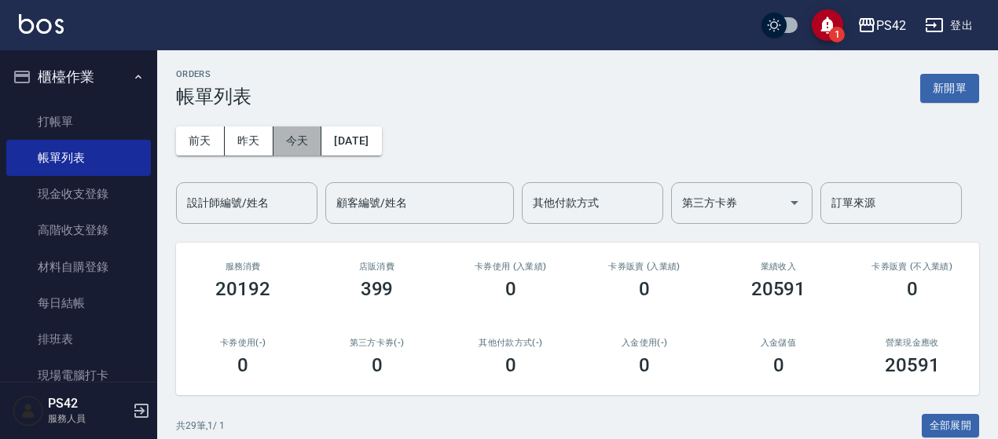
click at [283, 127] on button "今天" at bounding box center [297, 141] width 49 height 29
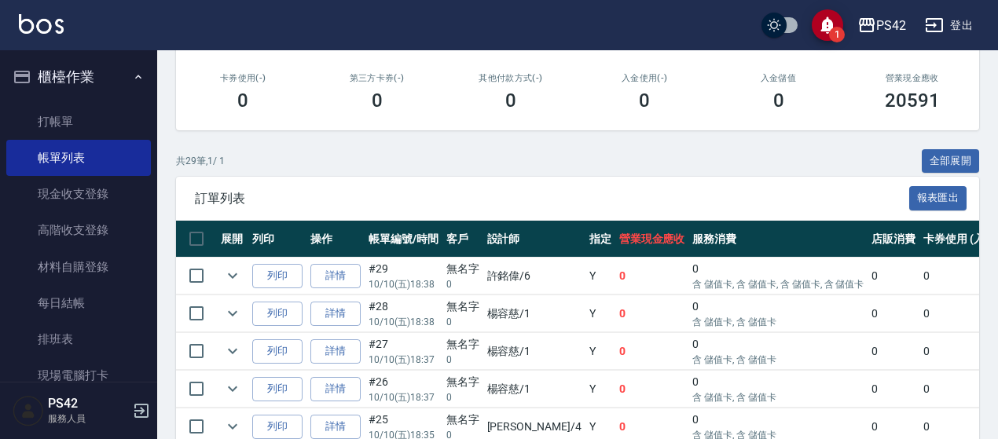
scroll to position [79, 0]
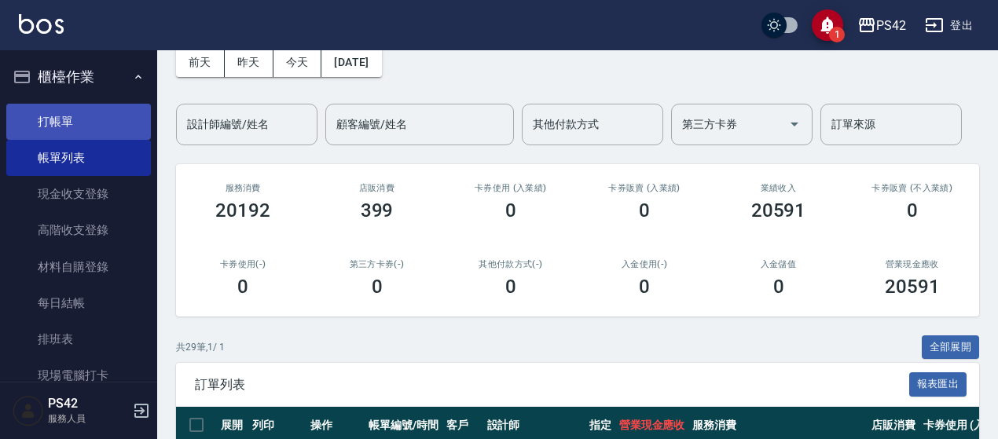
click at [101, 116] on link "打帳單" at bounding box center [78, 122] width 145 height 36
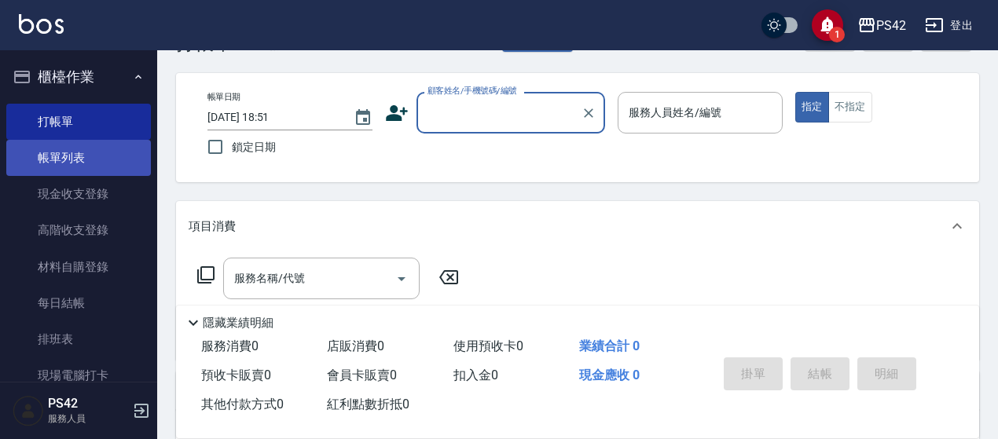
scroll to position [79, 0]
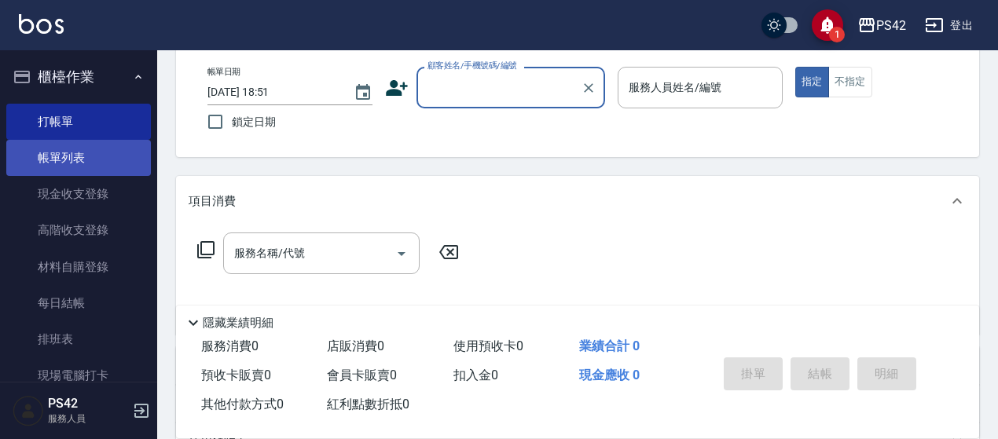
click at [67, 154] on link "帳單列表" at bounding box center [78, 158] width 145 height 36
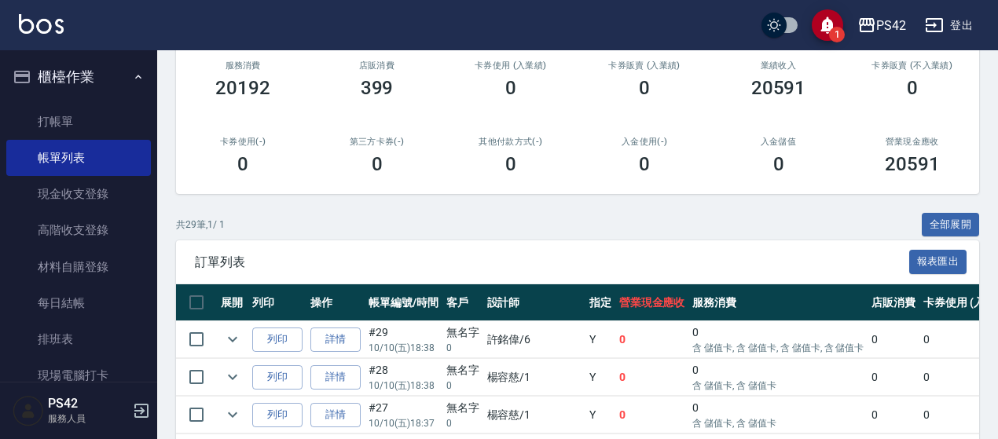
scroll to position [236, 0]
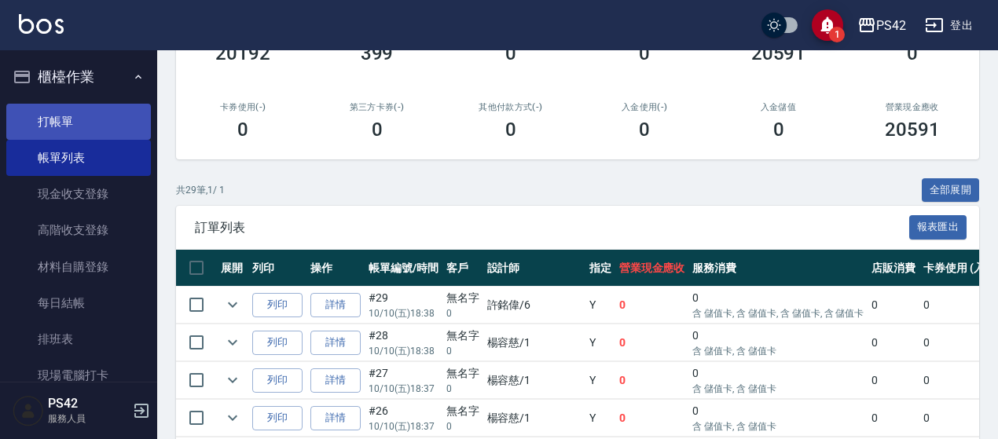
click at [49, 130] on link "打帳單" at bounding box center [78, 122] width 145 height 36
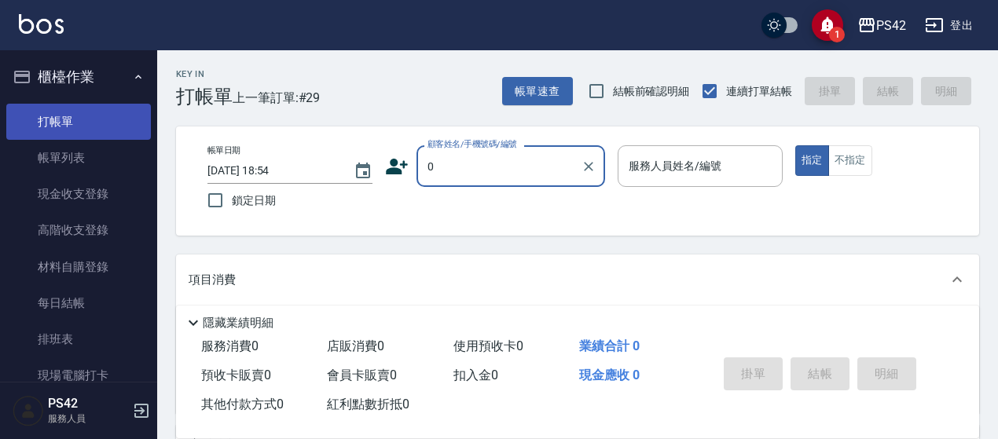
type input "無名字/0/null"
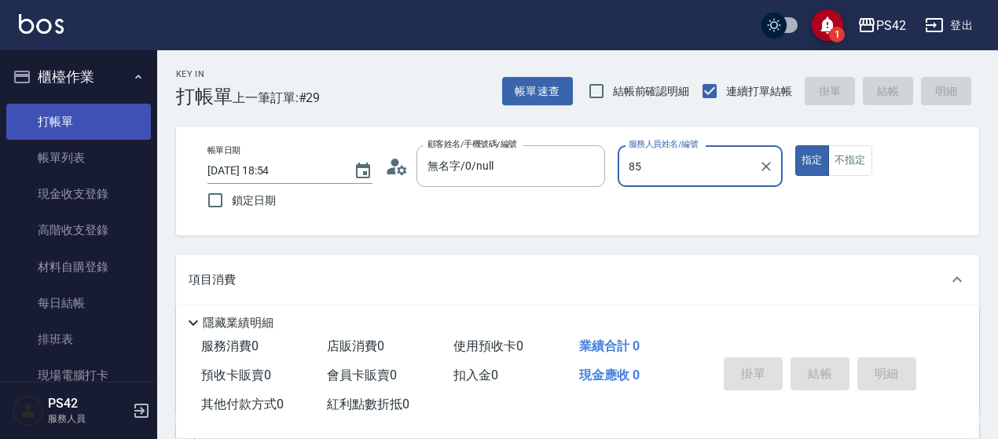
type input "85"
click at [795, 145] on button "指定" at bounding box center [812, 160] width 34 height 31
type button "true"
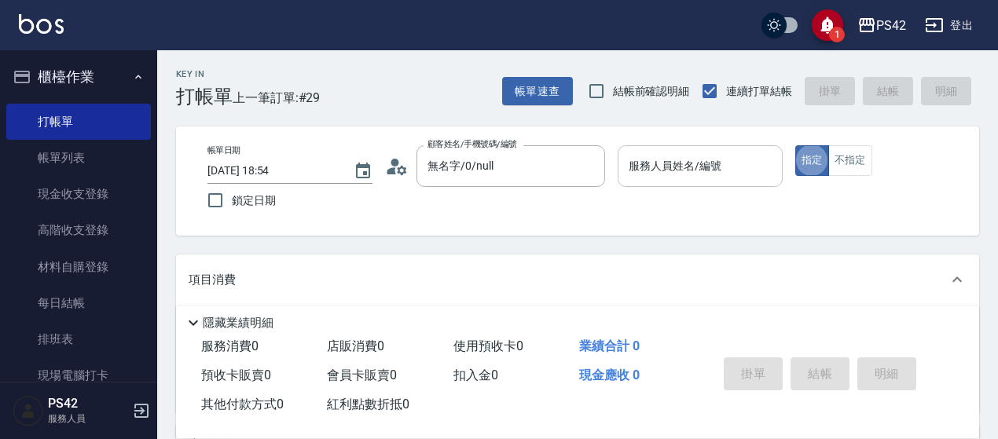
click at [677, 153] on input "服務人員姓名/編號" at bounding box center [700, 166] width 151 height 28
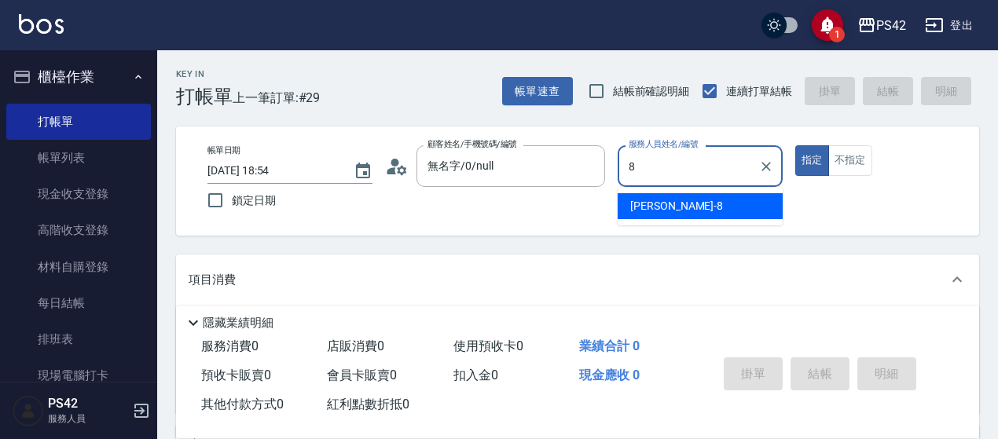
type input "[PERSON_NAME]-8"
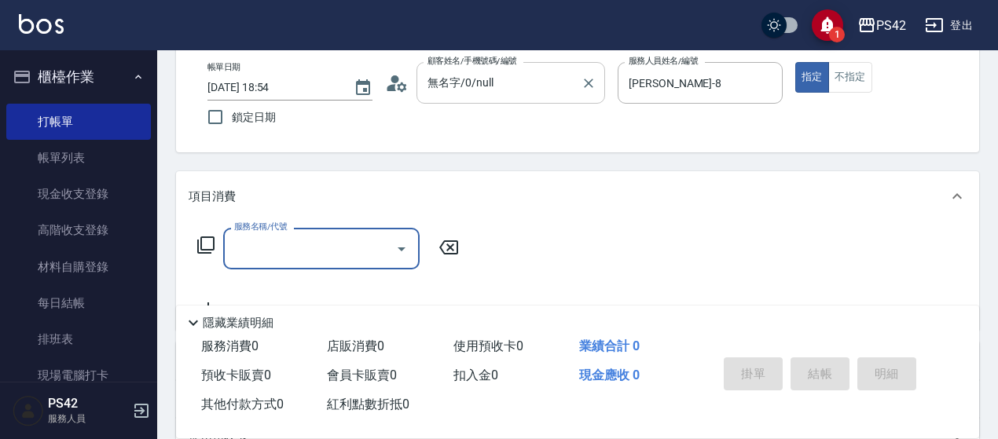
scroll to position [236, 0]
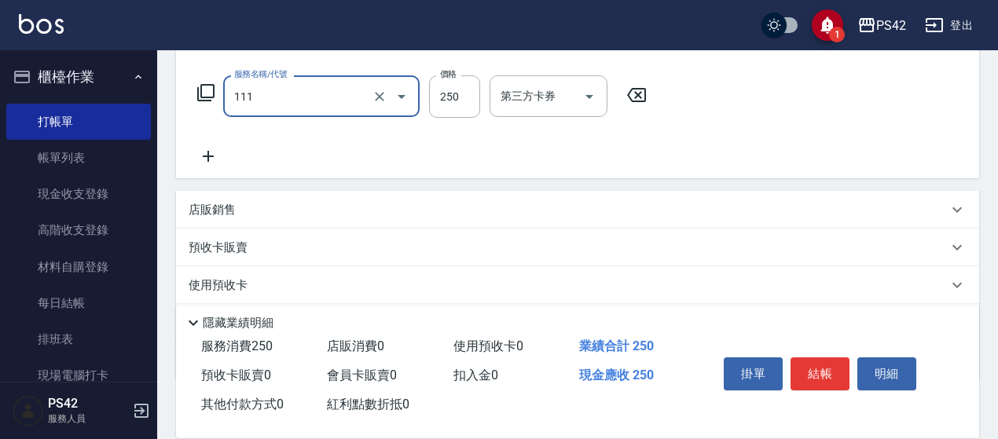
type input "200(111)"
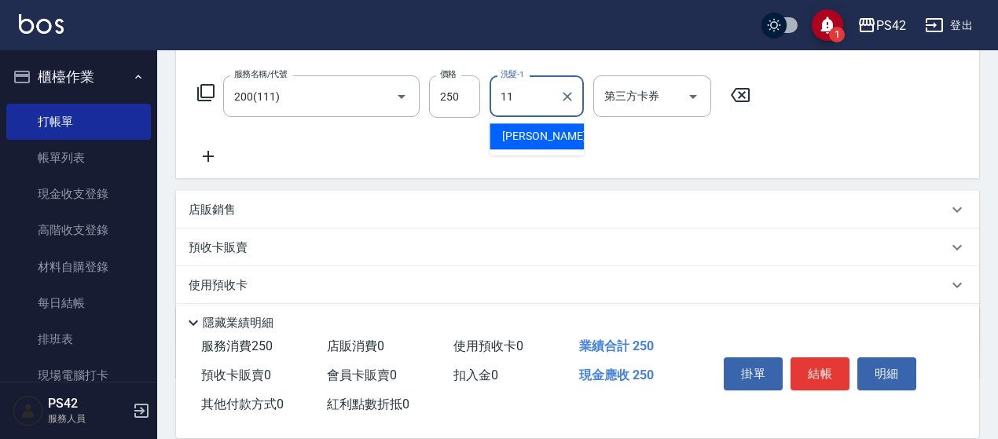
type input "[PERSON_NAME]-11"
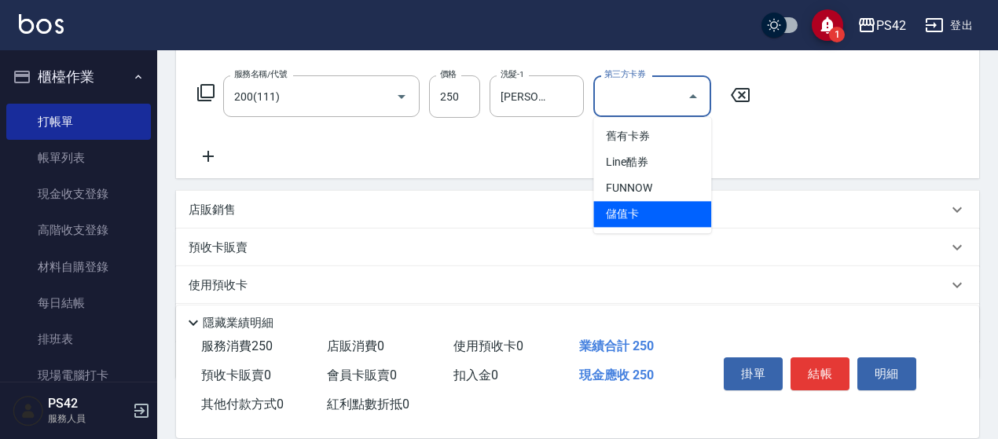
type input "儲值卡"
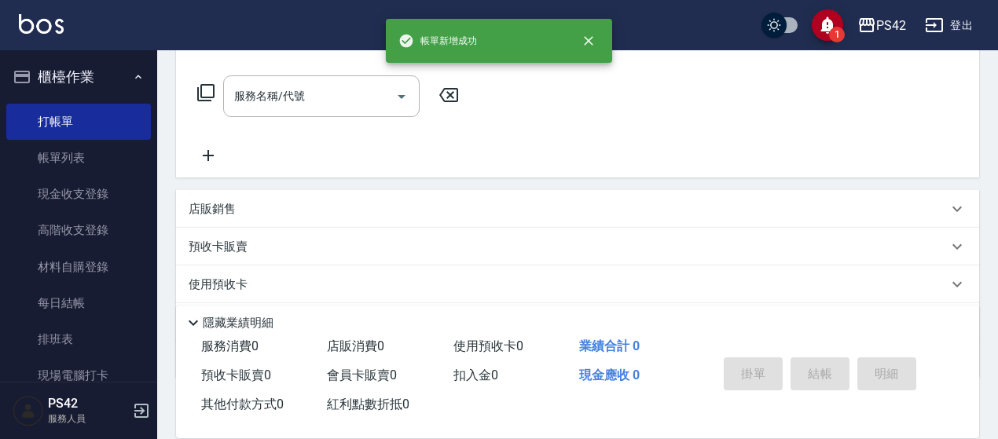
scroll to position [0, 0]
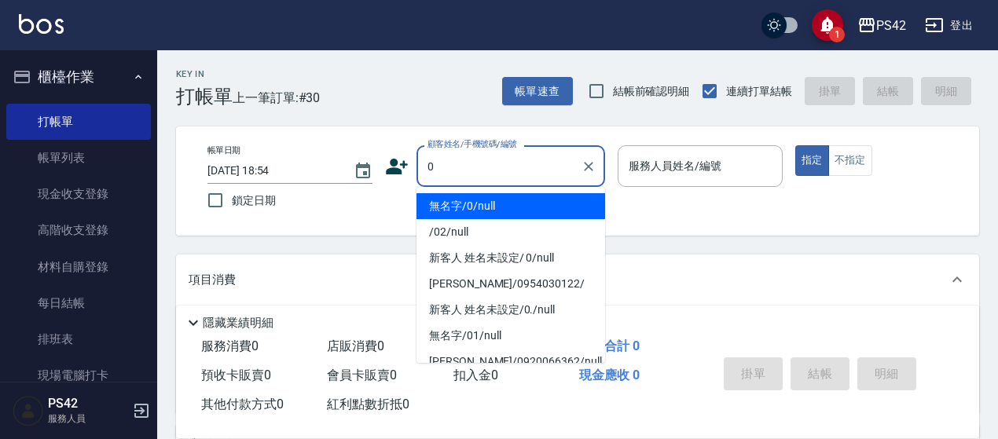
type input "無名字/0/null"
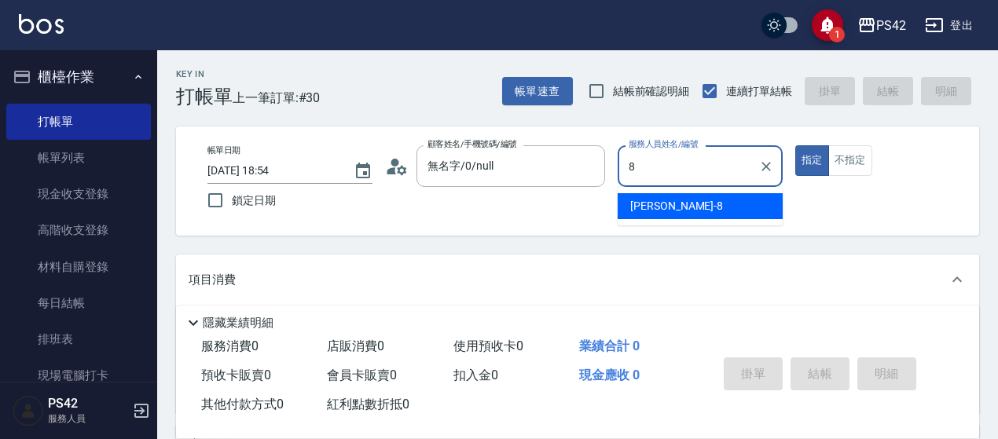
type input "[PERSON_NAME]-8"
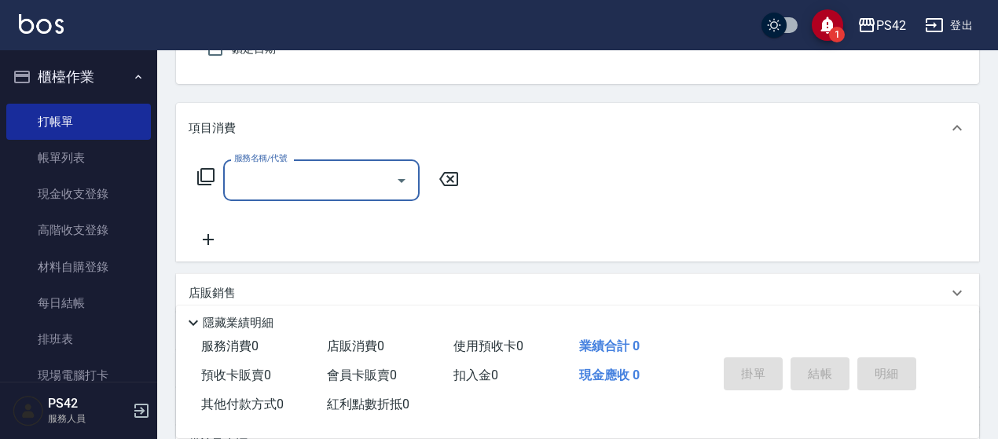
scroll to position [157, 0]
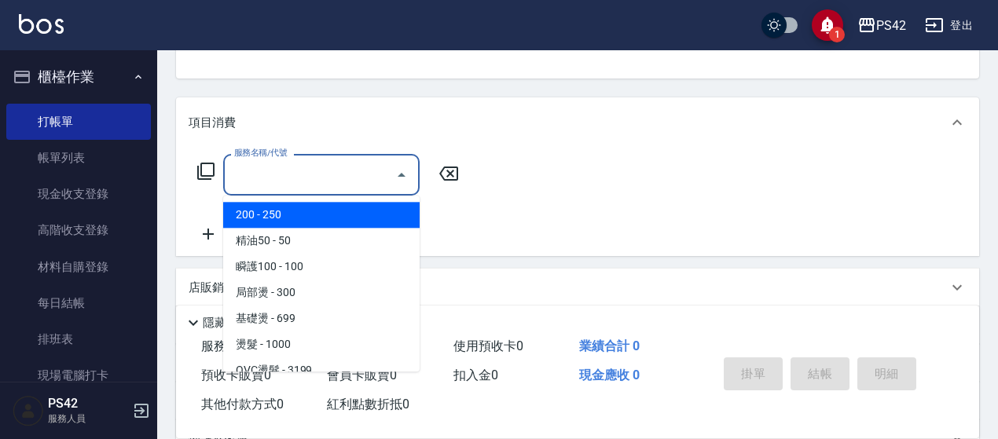
click at [327, 180] on input "服務名稱/代號" at bounding box center [309, 175] width 159 height 28
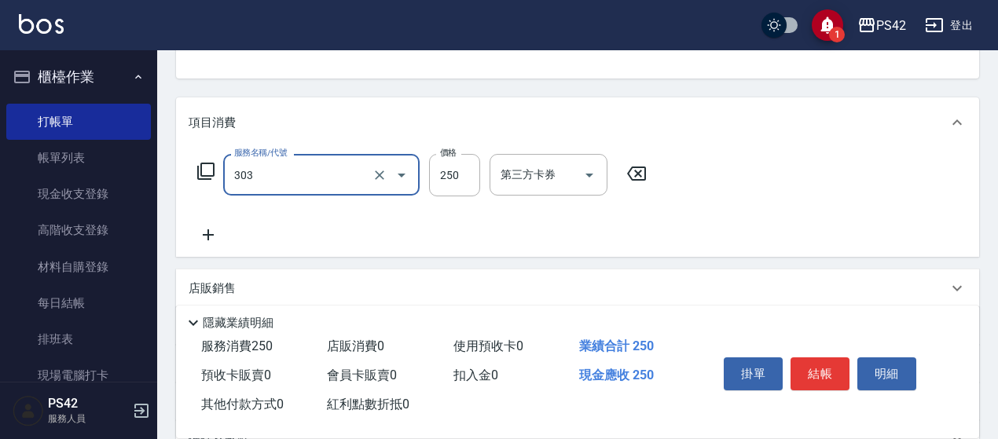
type input "剪髮(303)"
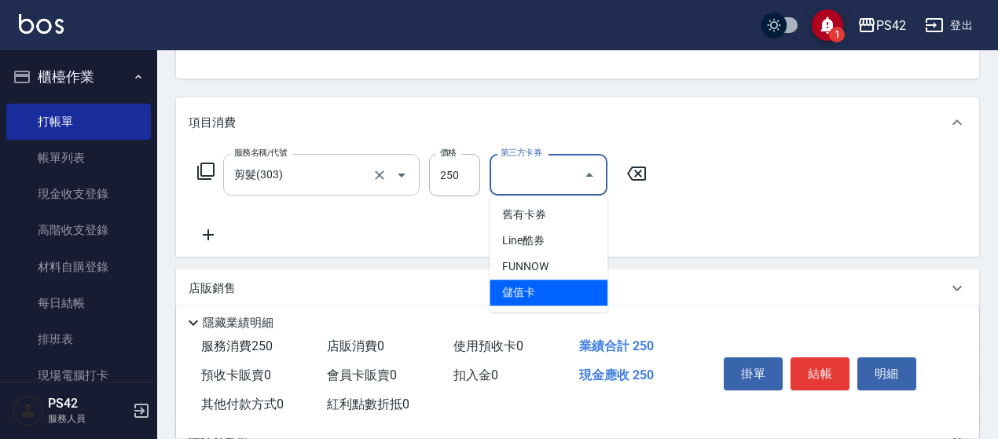
type input "儲值卡"
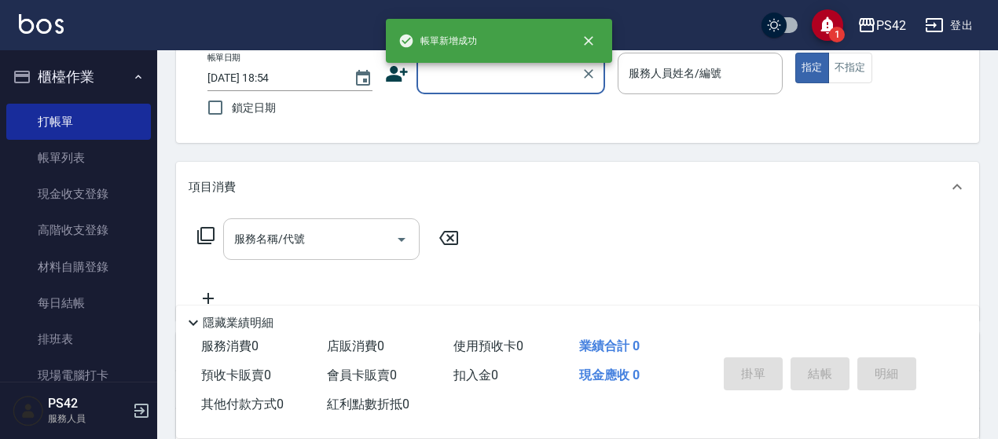
scroll to position [0, 0]
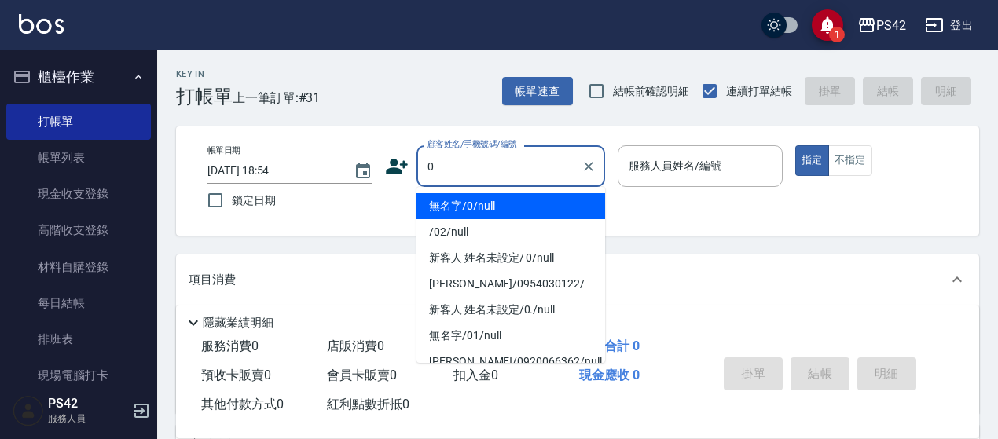
type input "0"
type input "1"
type input "無名字/0/null"
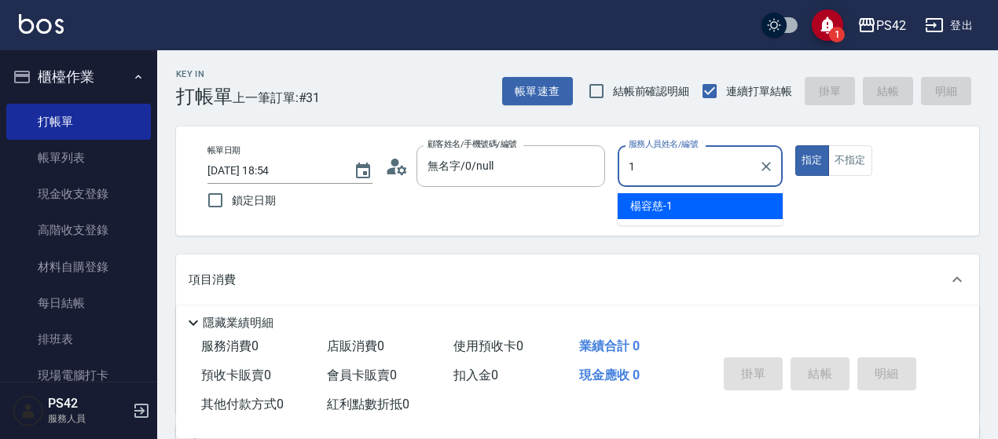
type input "[PERSON_NAME]-1"
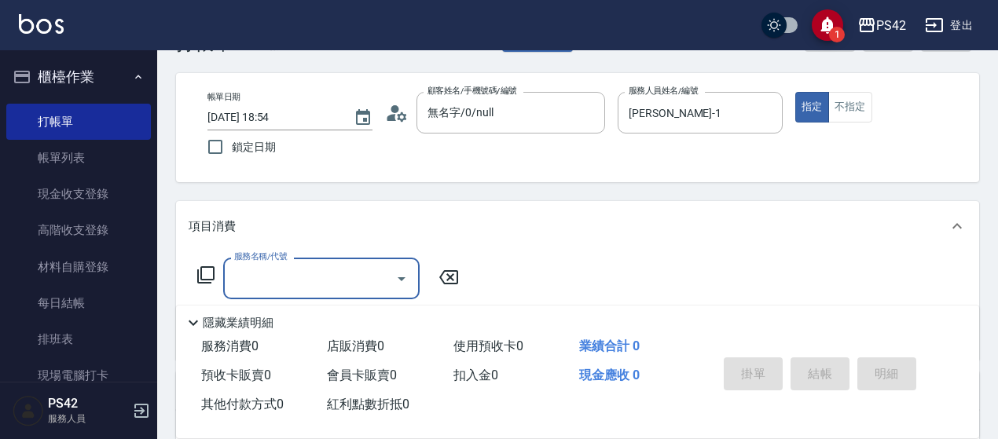
scroll to position [79, 0]
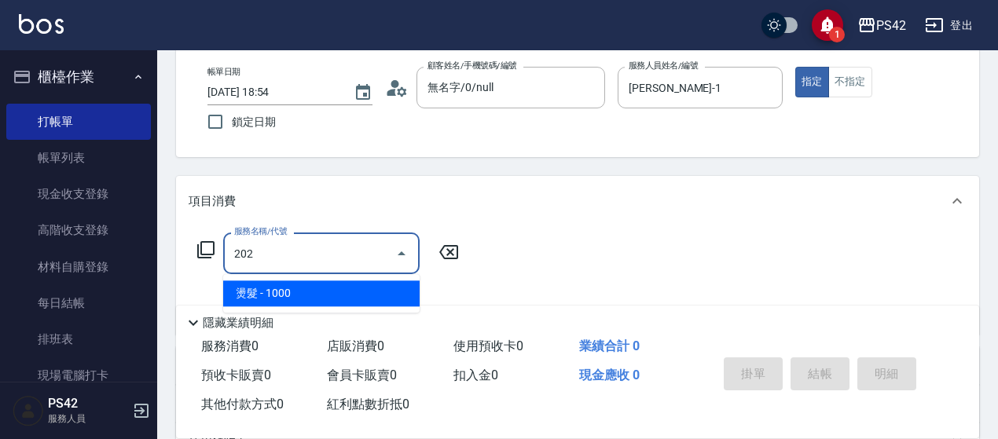
type input "燙髮(202)"
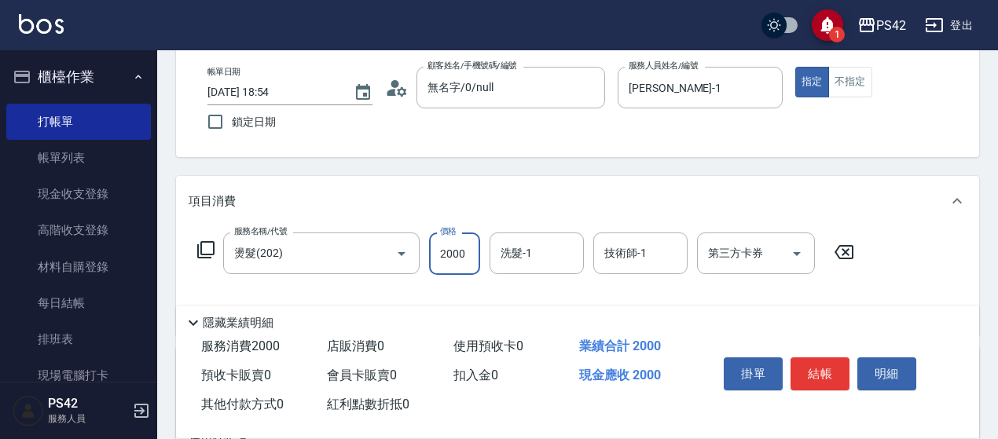
type input "2000"
type input "2"
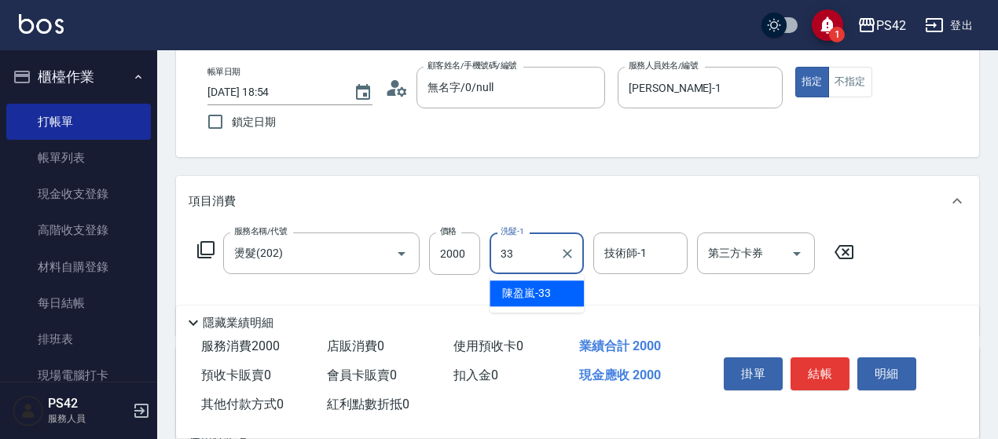
type input "[PERSON_NAME]-33"
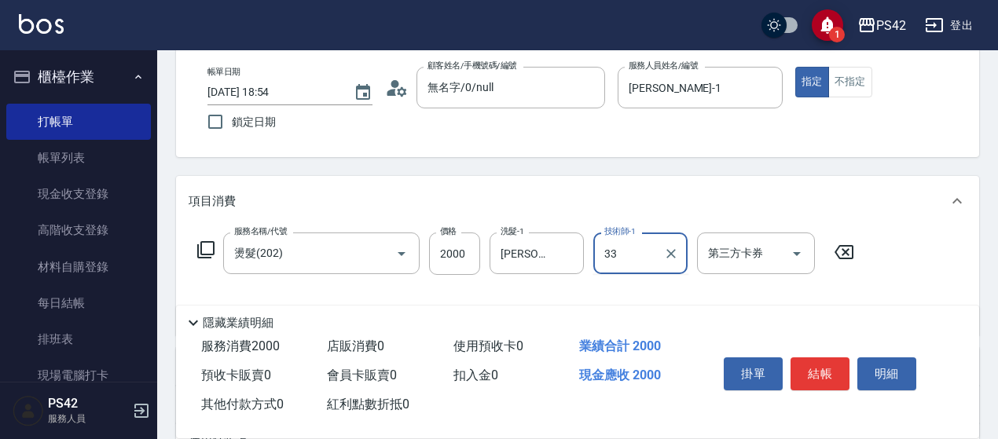
type input "[PERSON_NAME]-33"
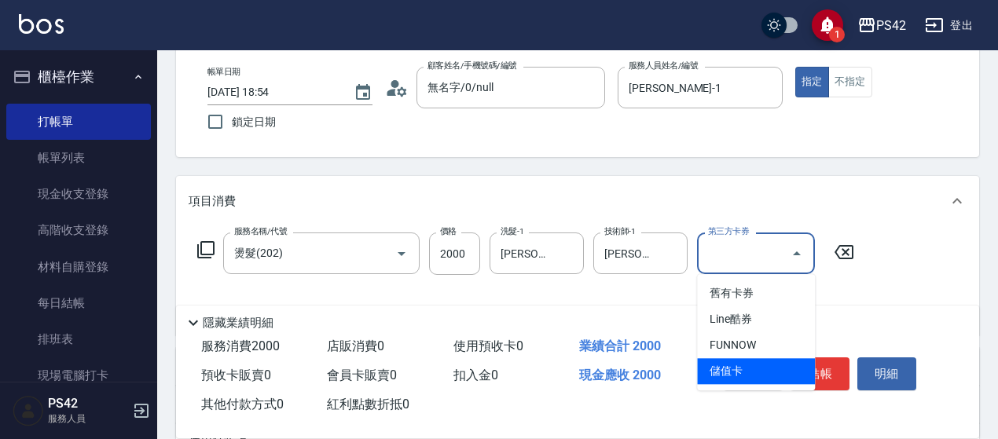
type input "儲值卡"
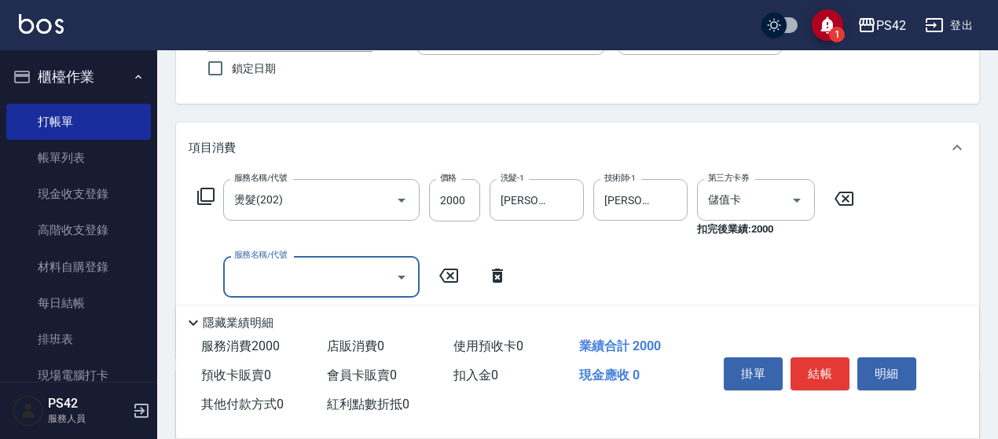
scroll to position [157, 0]
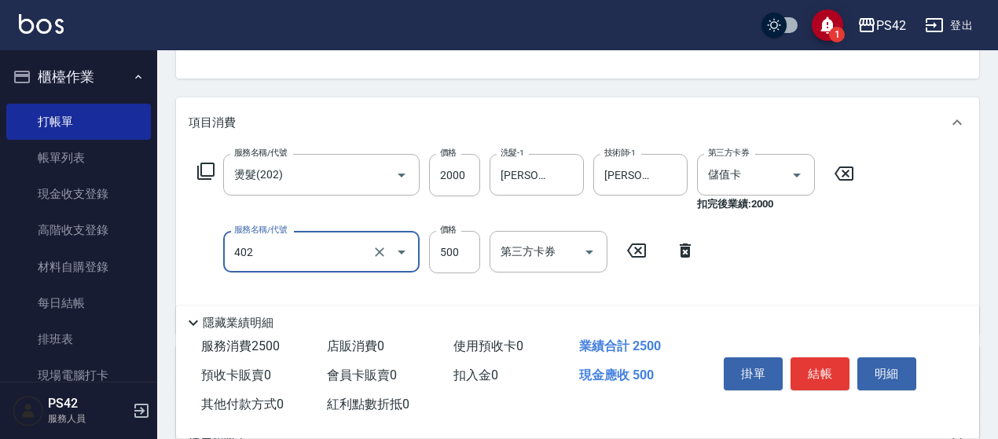
type input "500護(402)"
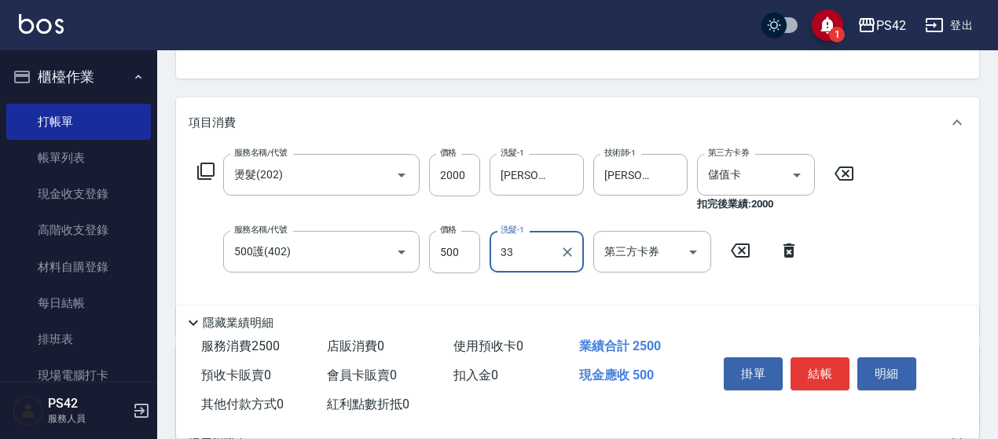
type input "[PERSON_NAME]-33"
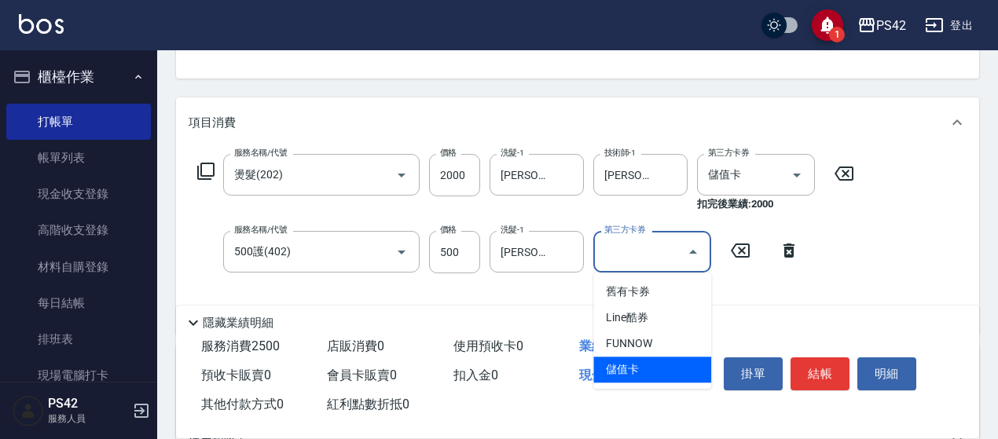
type input "儲值卡"
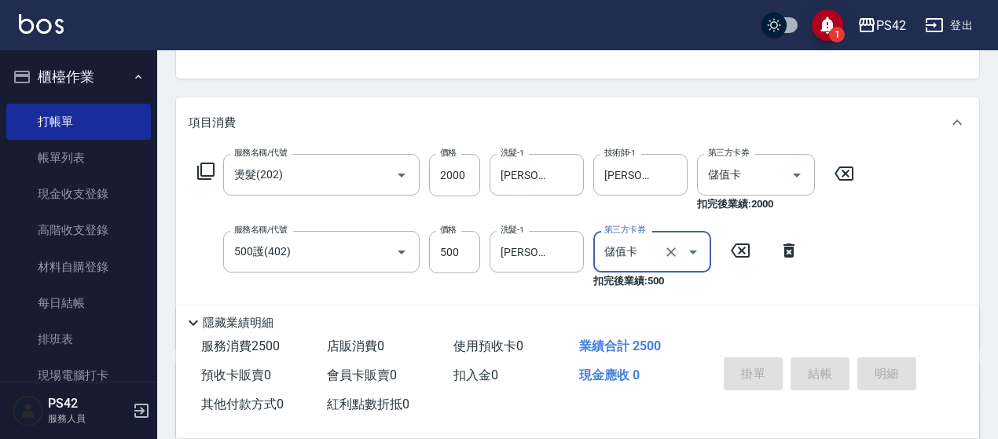
type input "2025/10/10 18:55"
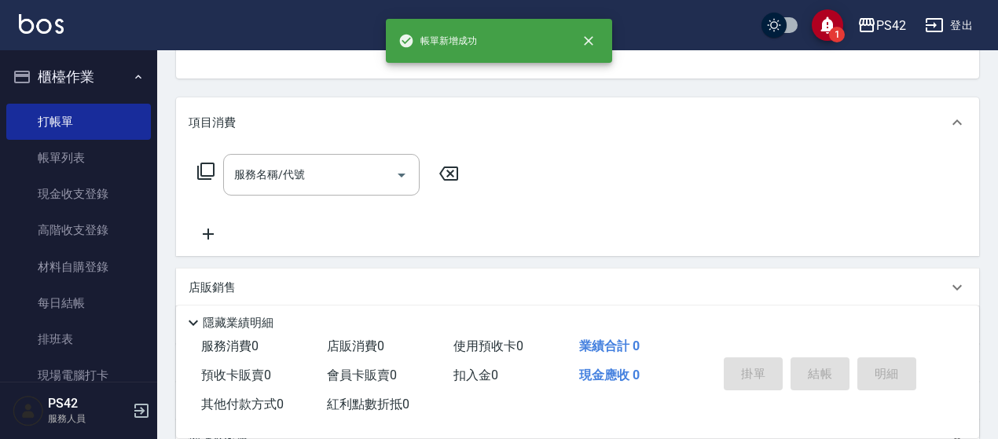
scroll to position [152, 0]
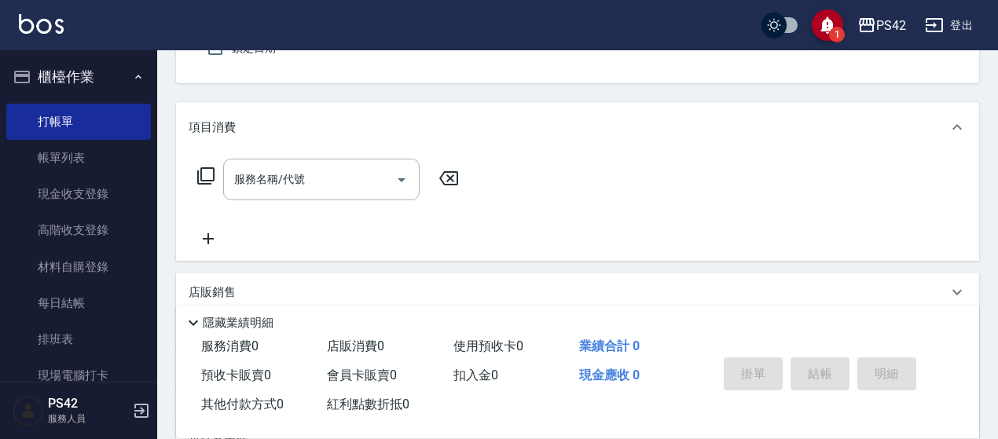
type input "0"
type input "2"
type input "無名字/0/null"
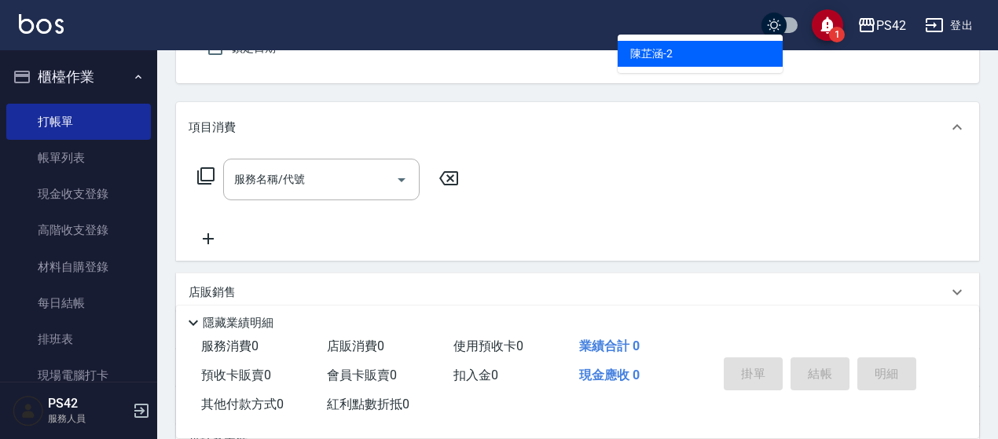
type input "[PERSON_NAME]-2"
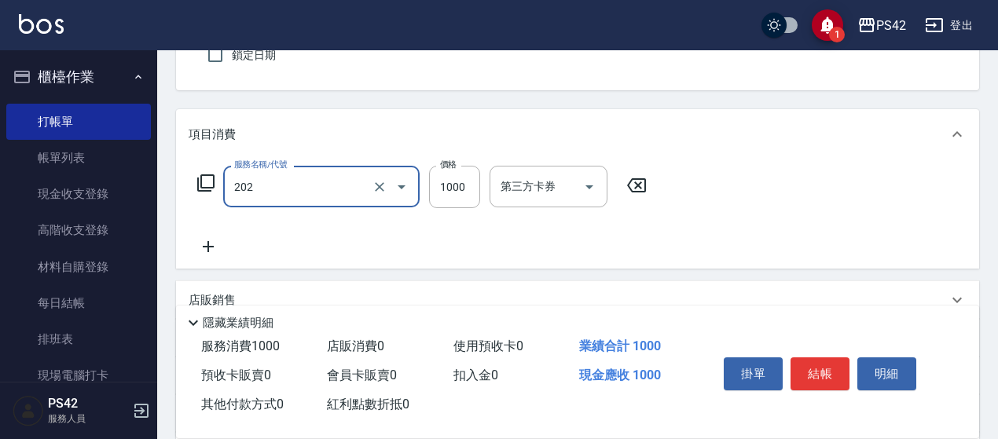
type input "燙髮(202)"
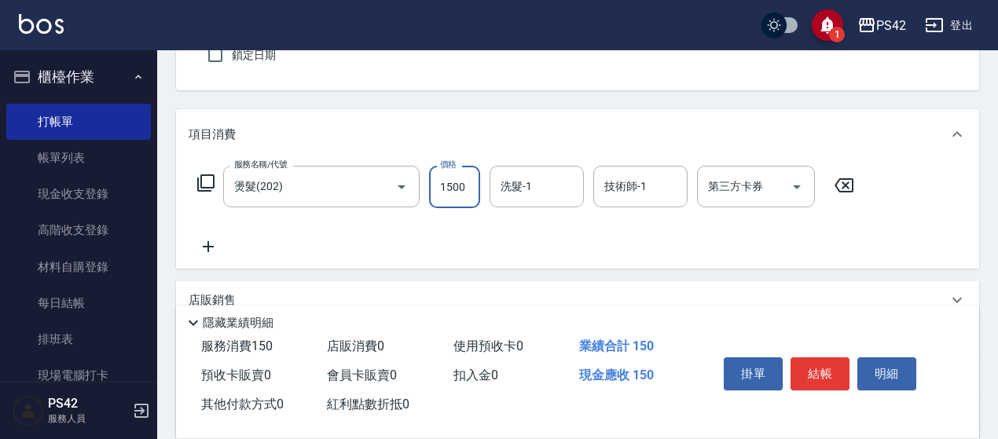
type input "1500"
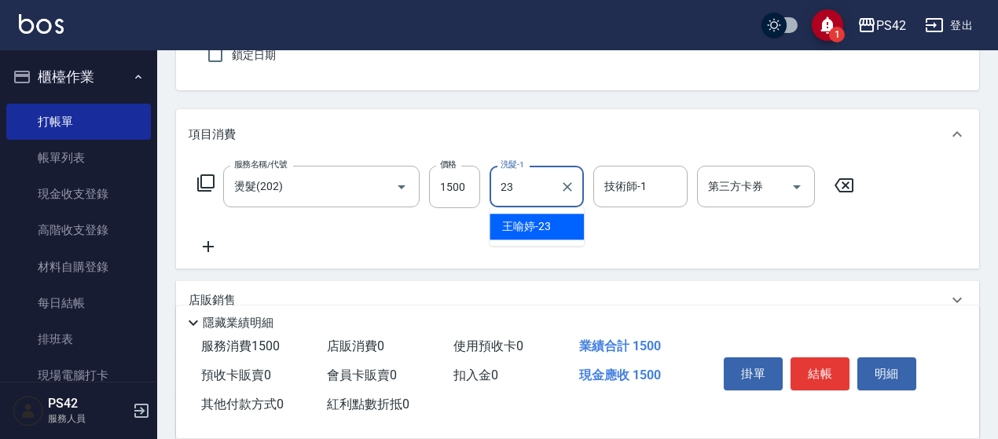
type input "[PERSON_NAME]-23"
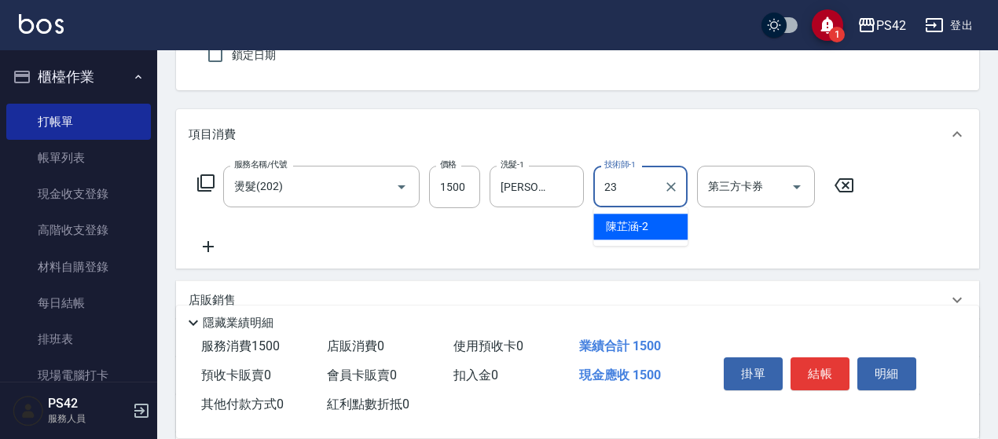
type input "[PERSON_NAME]-23"
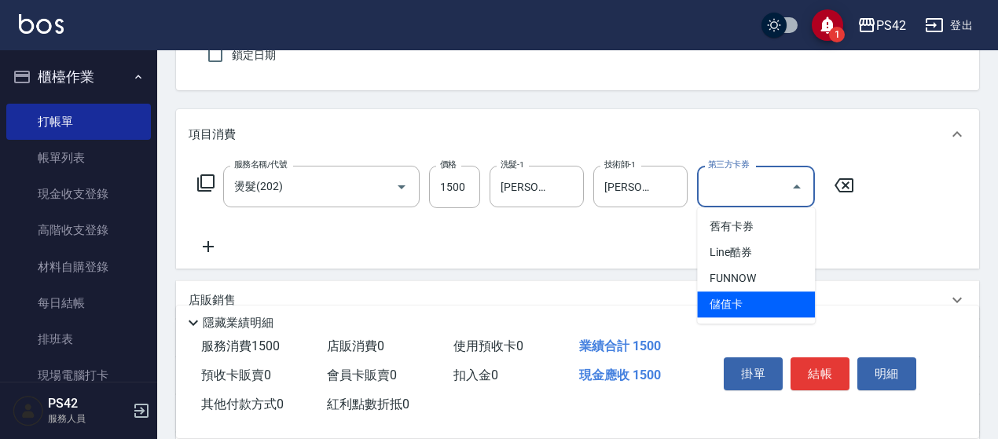
type input "儲值卡"
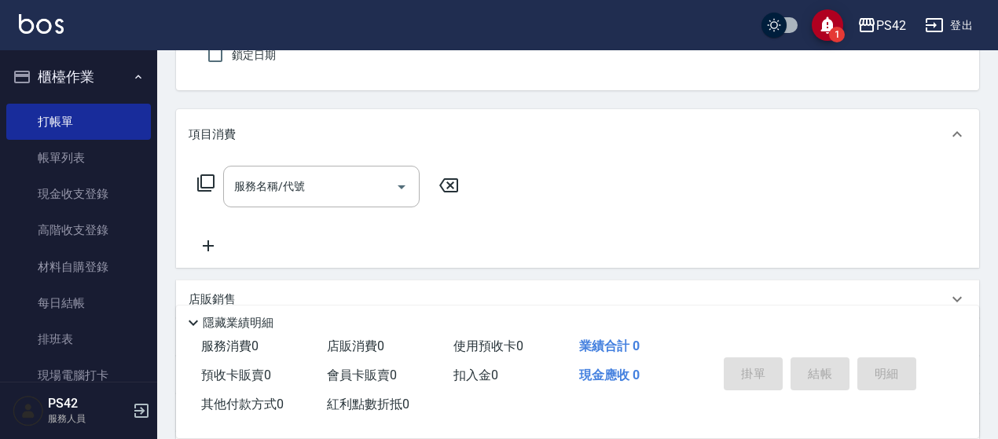
type input "無名字/0/null"
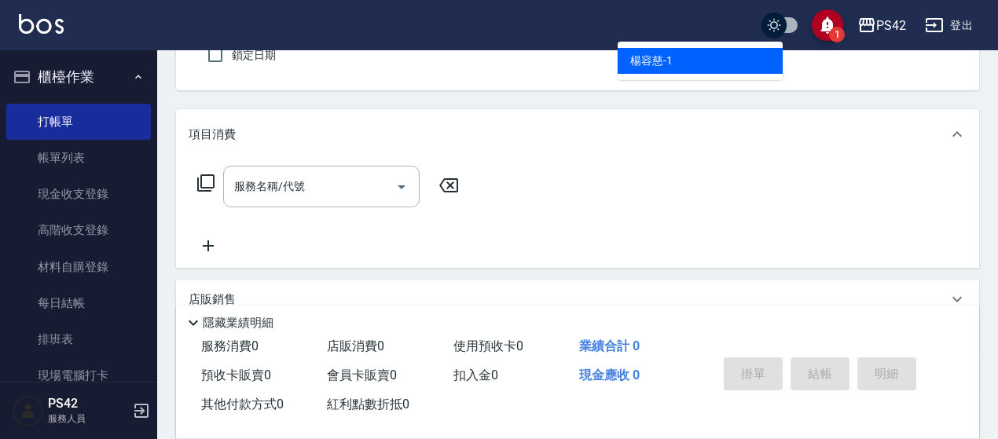
type input "[PERSON_NAME]-1"
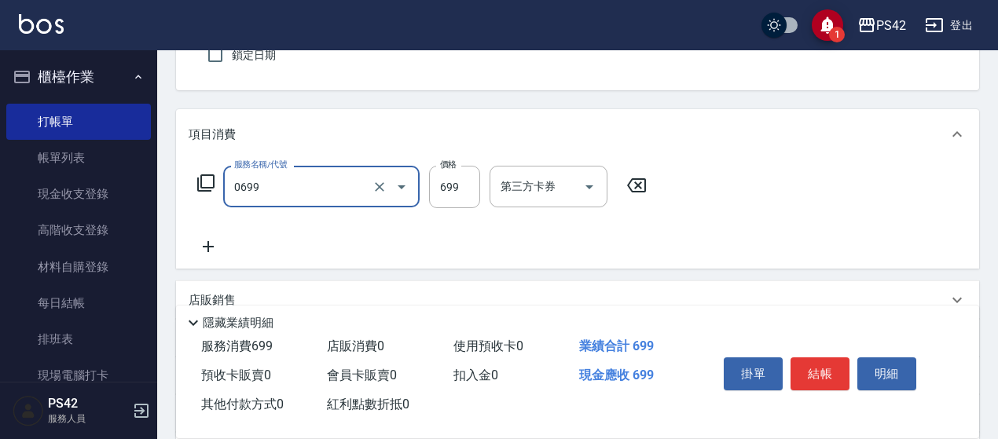
type input "精油SPA(0699)"
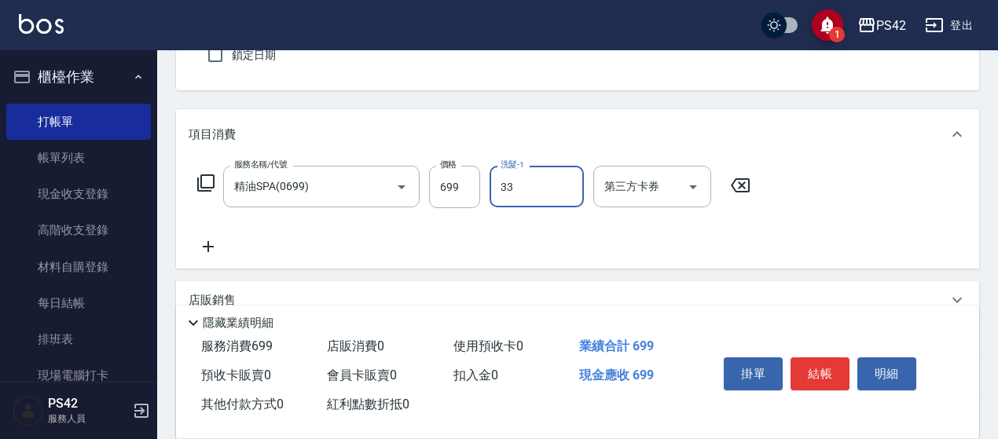
type input "[PERSON_NAME]-33"
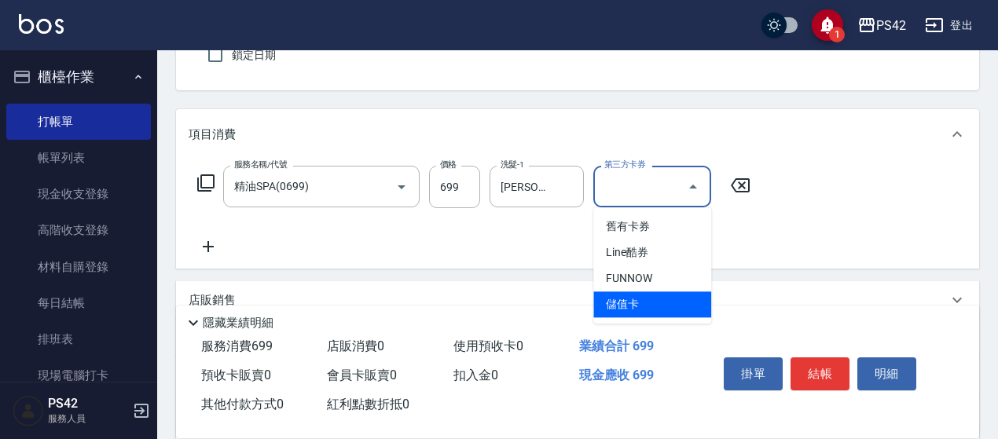
type input "儲值卡"
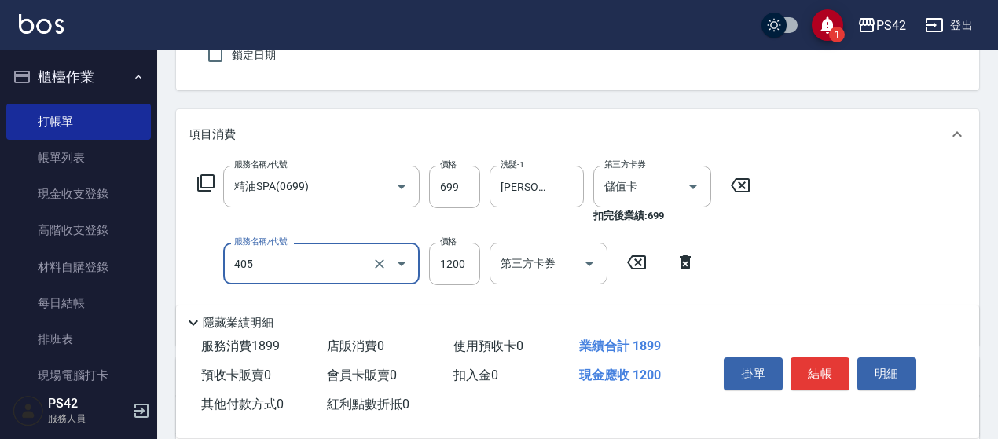
type input "1200護(405)"
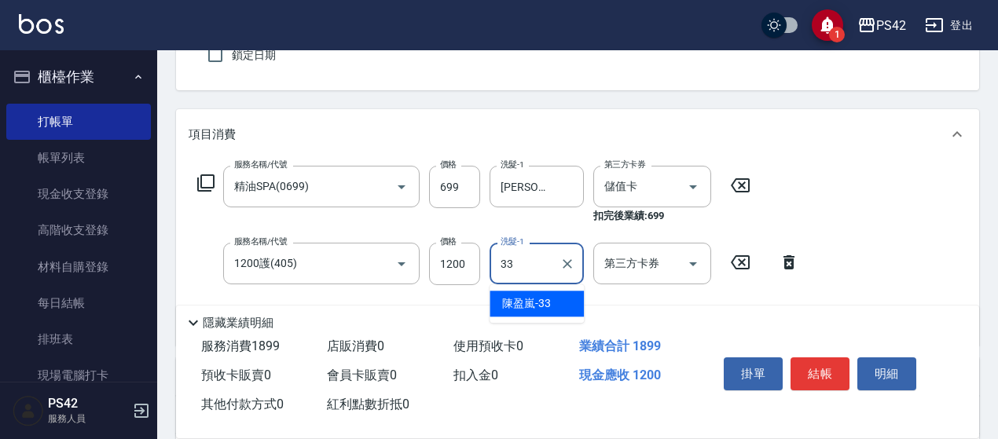
type input "[PERSON_NAME]-33"
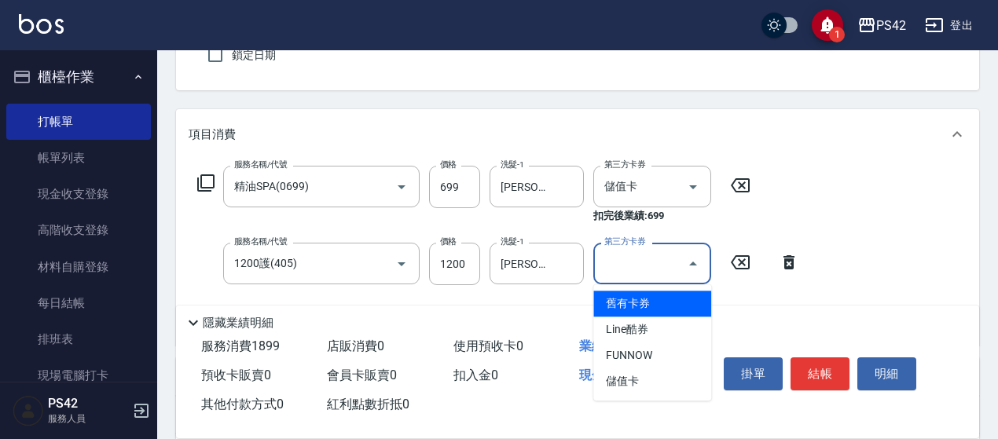
type input "儲值卡"
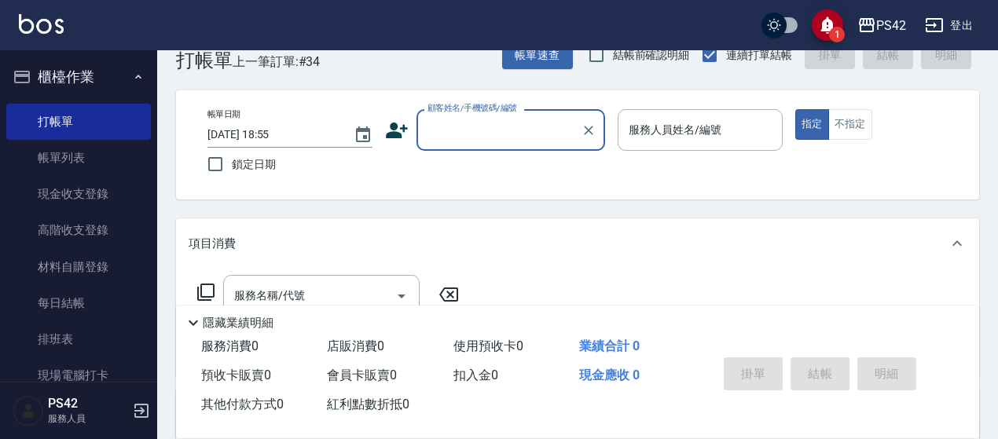
scroll to position [0, 0]
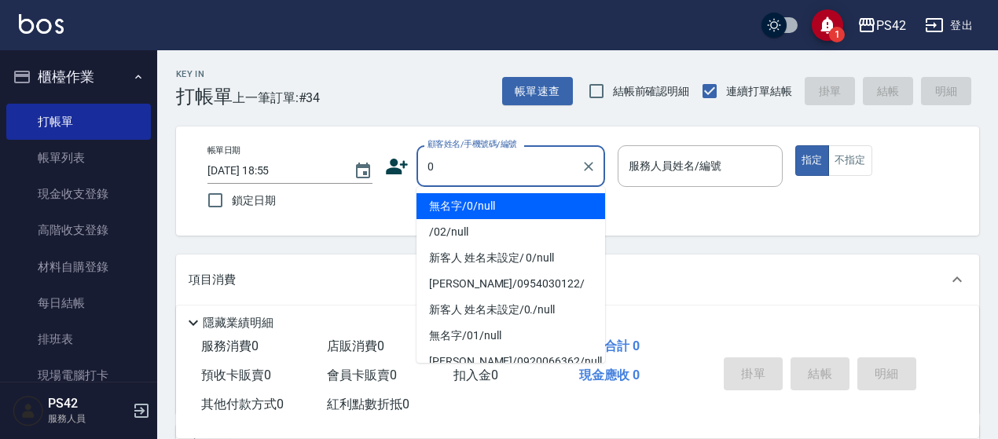
type input "無名字/0/null"
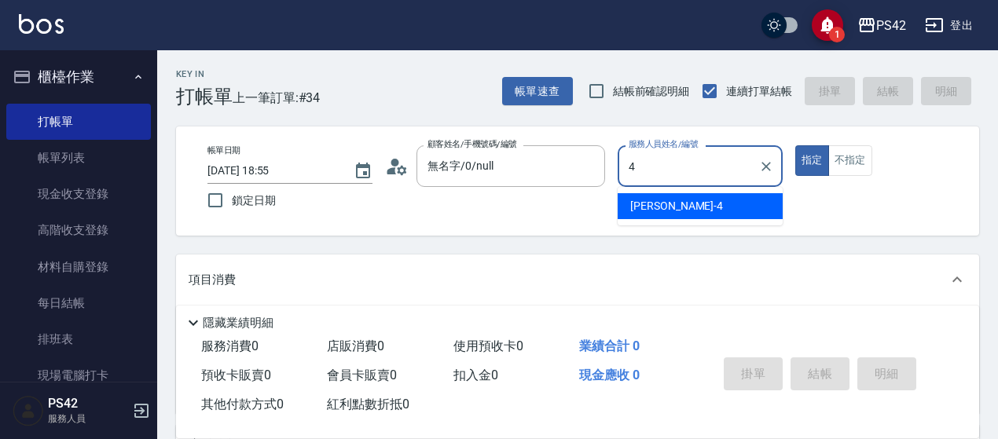
type input "[PERSON_NAME]-4"
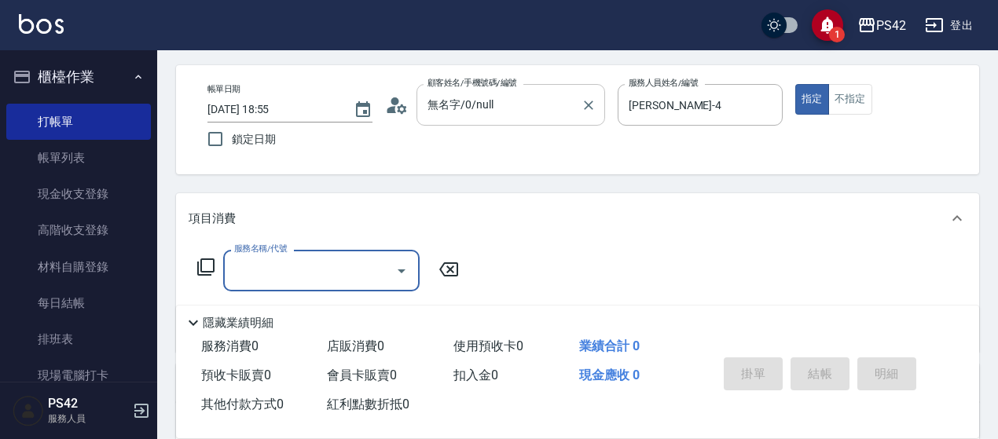
scroll to position [157, 0]
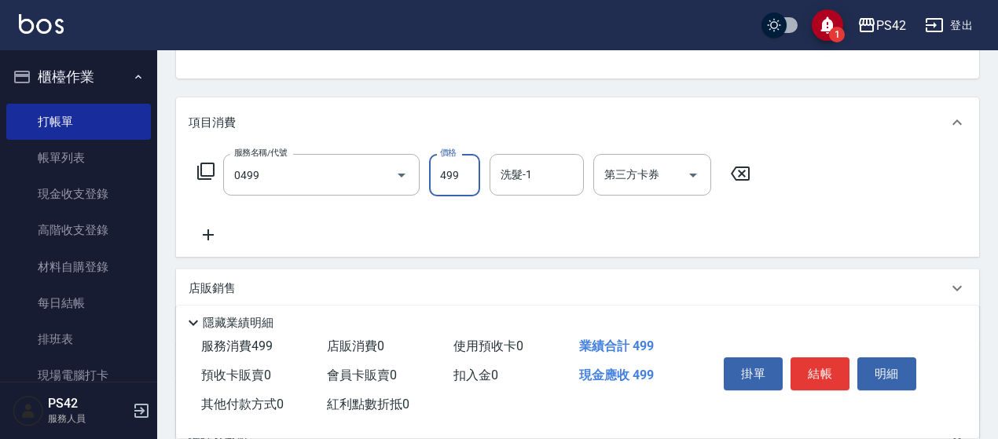
type input "[PERSON_NAME]499(0499)"
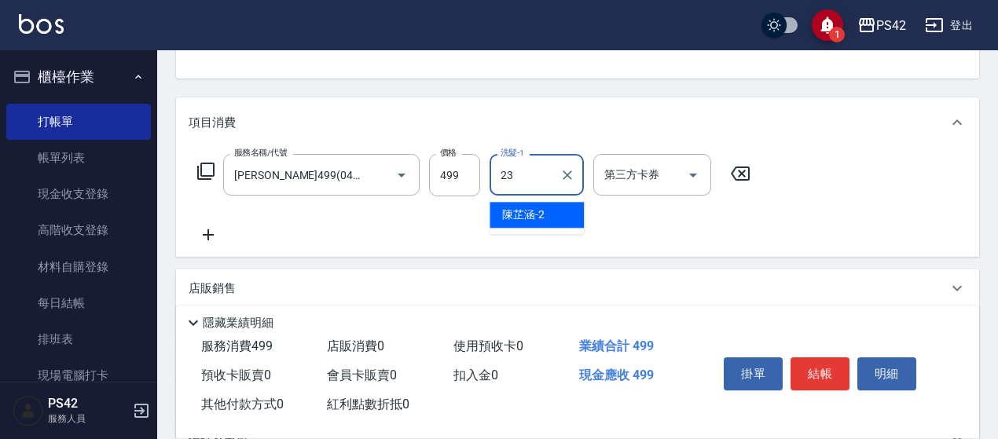
type input "[PERSON_NAME]-23"
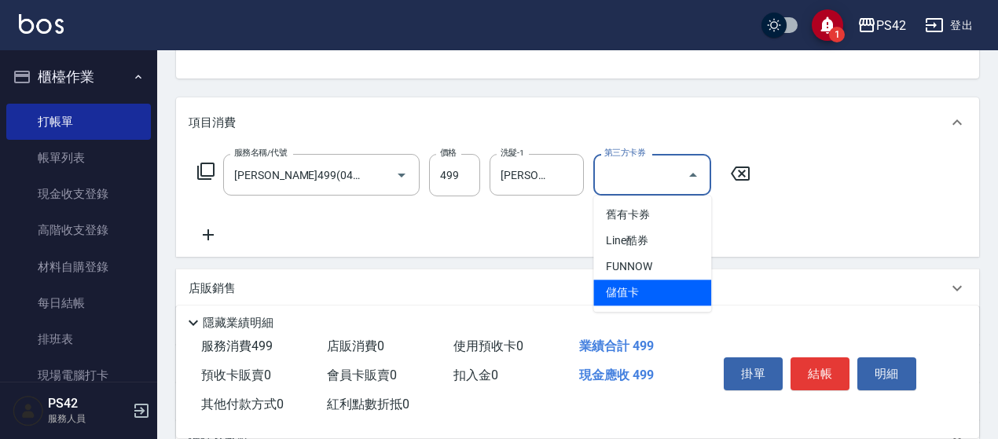
type input "儲值卡"
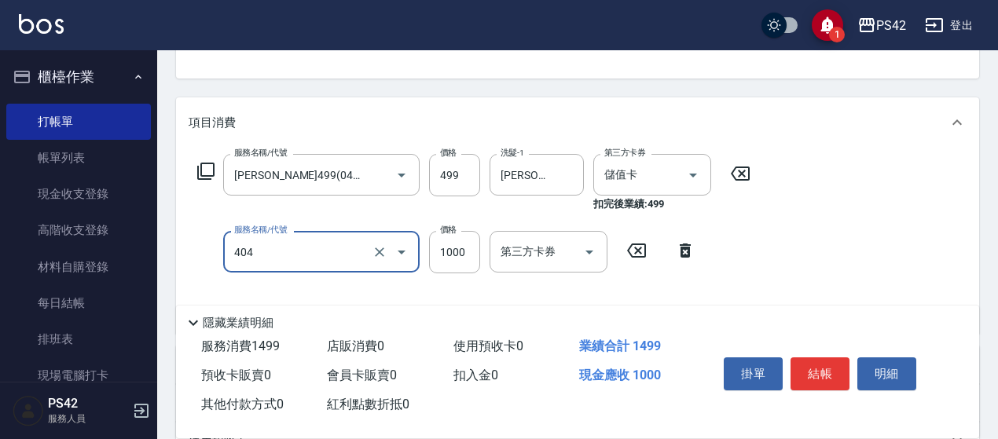
type input "1000護(404)"
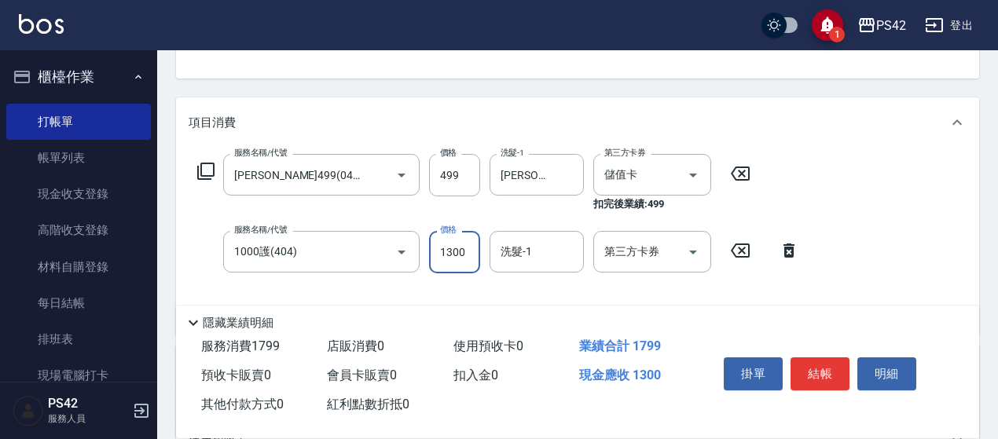
type input "1300"
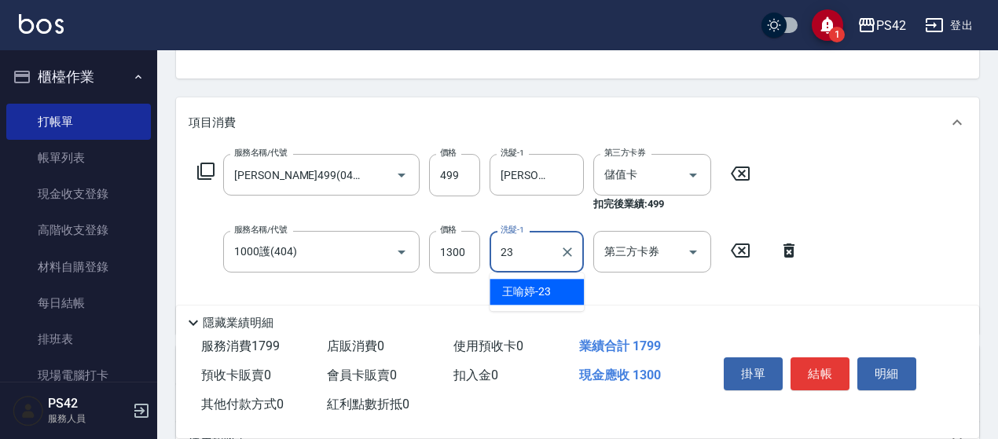
type input "[PERSON_NAME]-23"
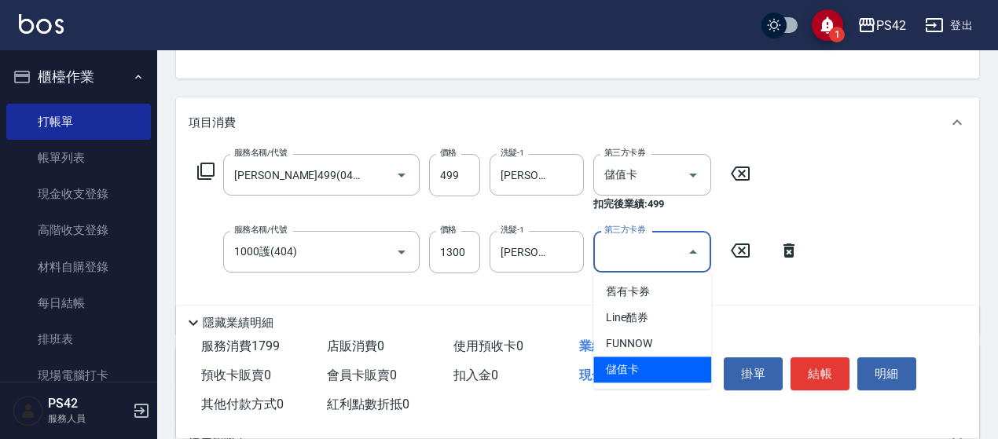
type input "儲值卡"
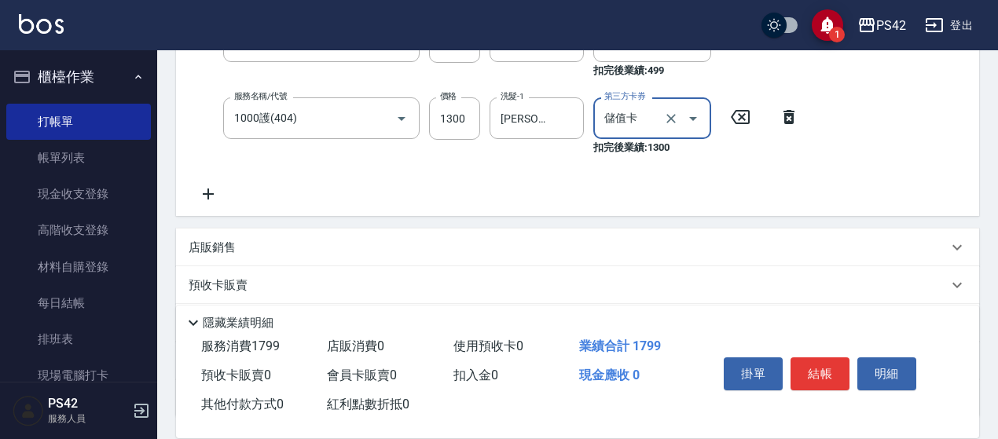
scroll to position [314, 0]
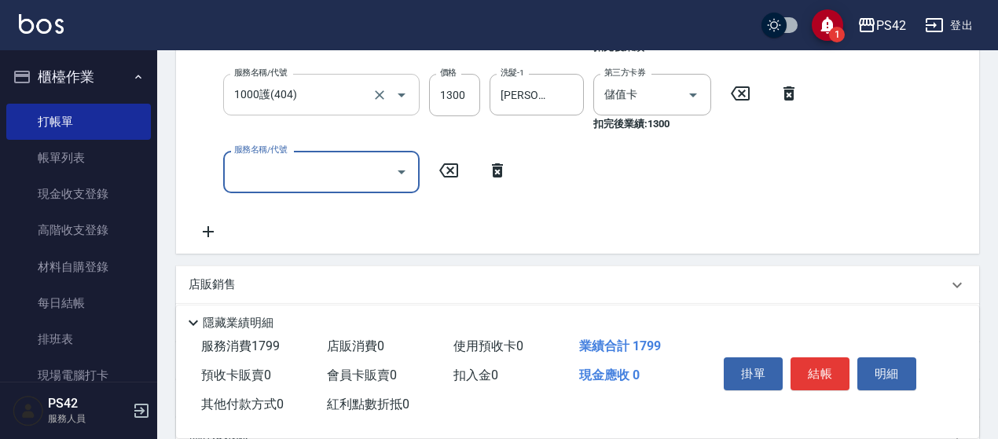
type input "4"
type input "剪髮(301)"
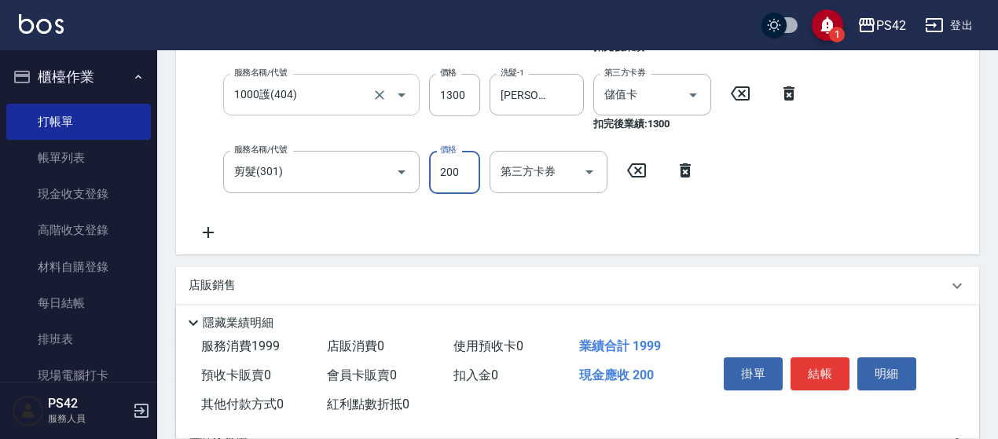
scroll to position [311, 0]
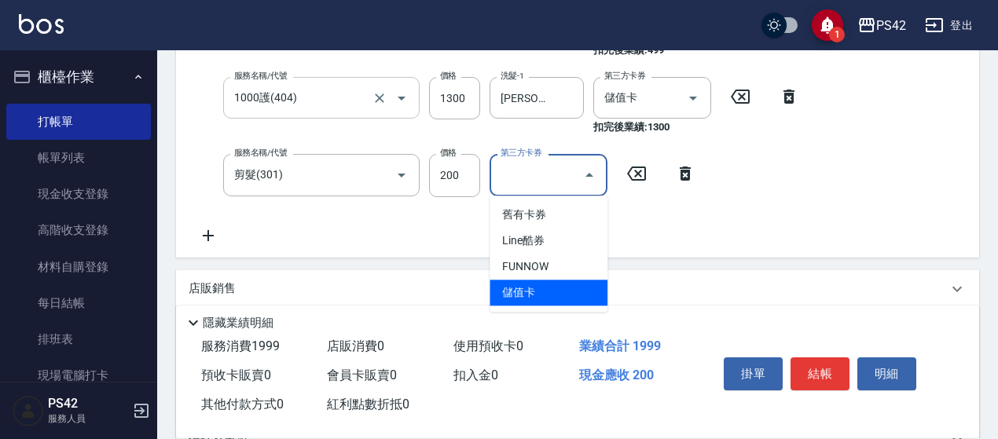
type input "儲值卡"
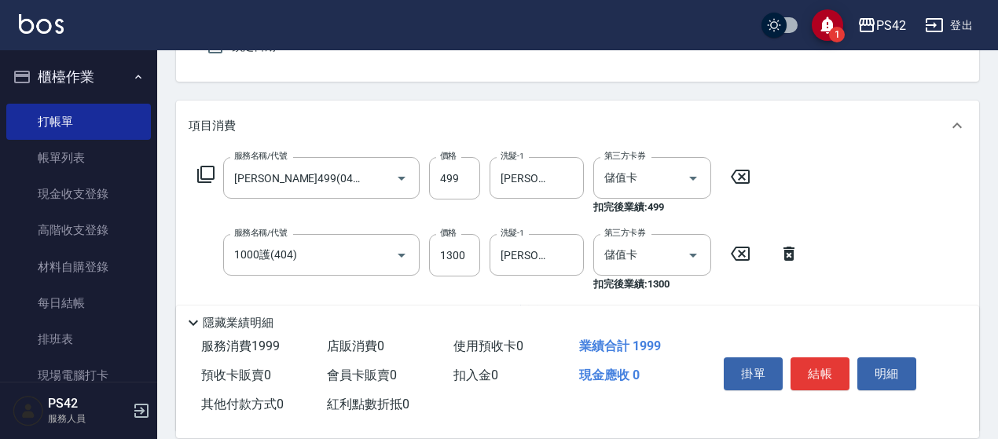
scroll to position [0, 0]
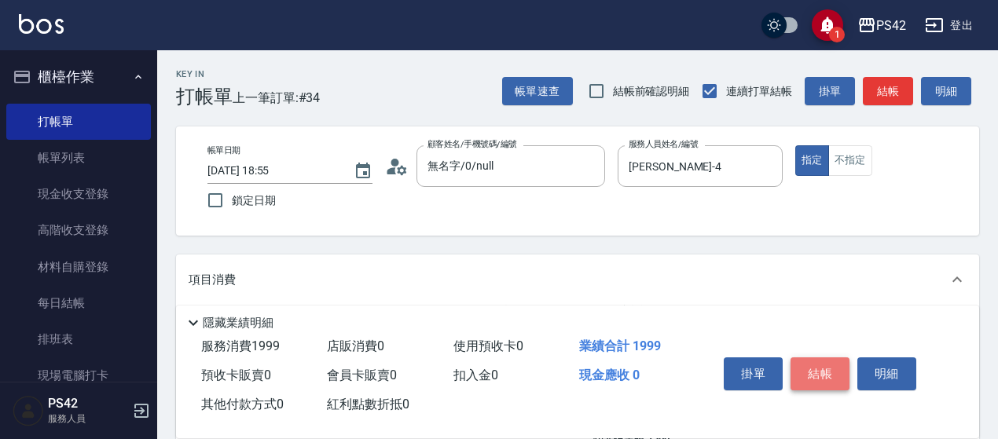
click at [835, 376] on button "結帳" at bounding box center [819, 374] width 59 height 33
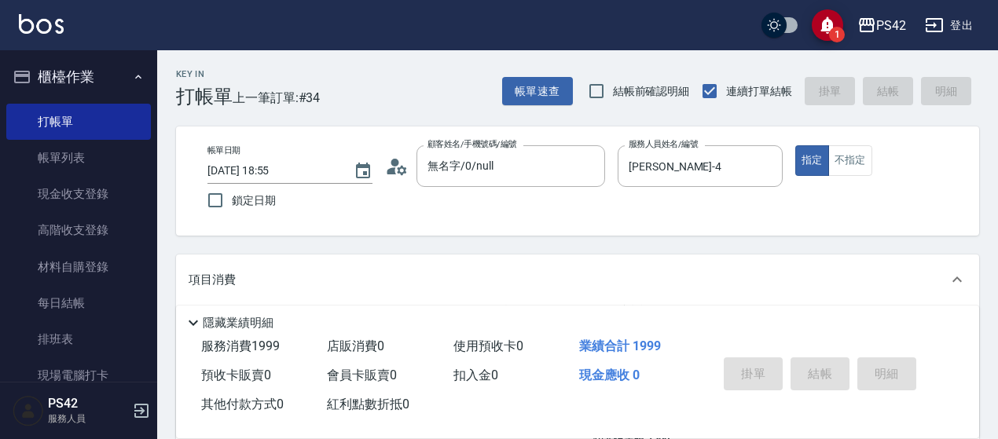
type input "2025/10/10 18:57"
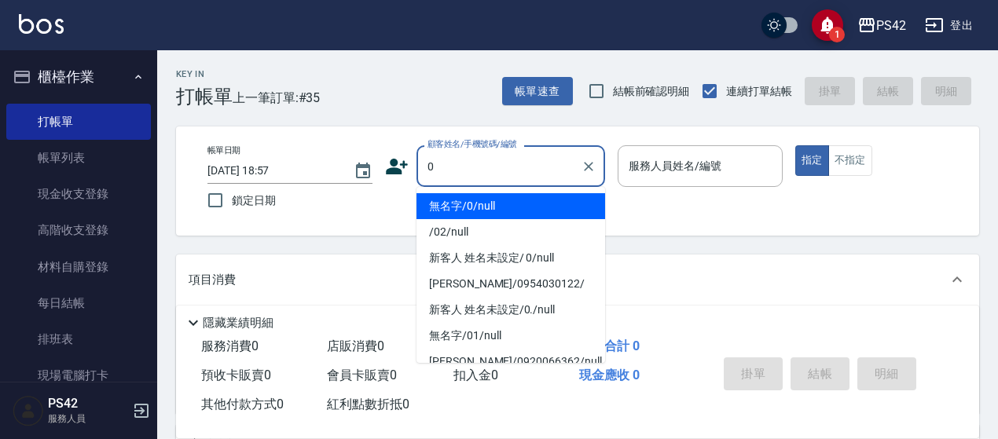
type input "0"
type input "1"
type input "無名字/0/null"
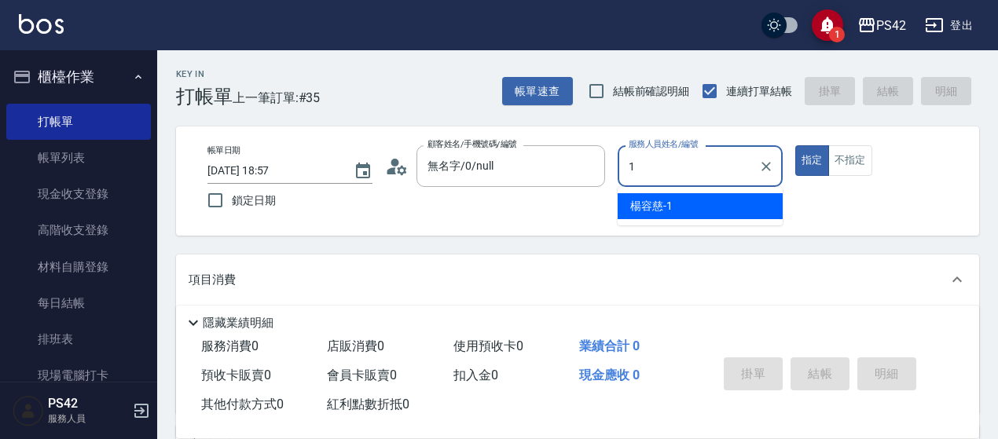
type input "[PERSON_NAME]-1"
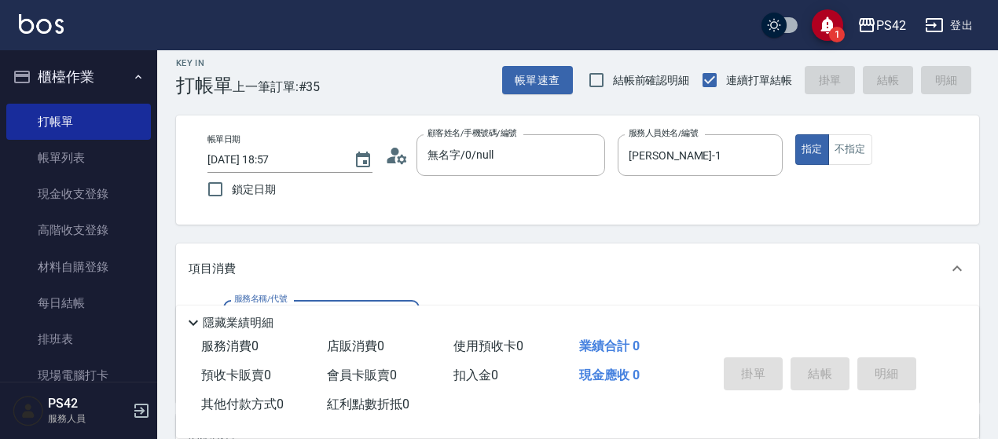
scroll to position [157, 0]
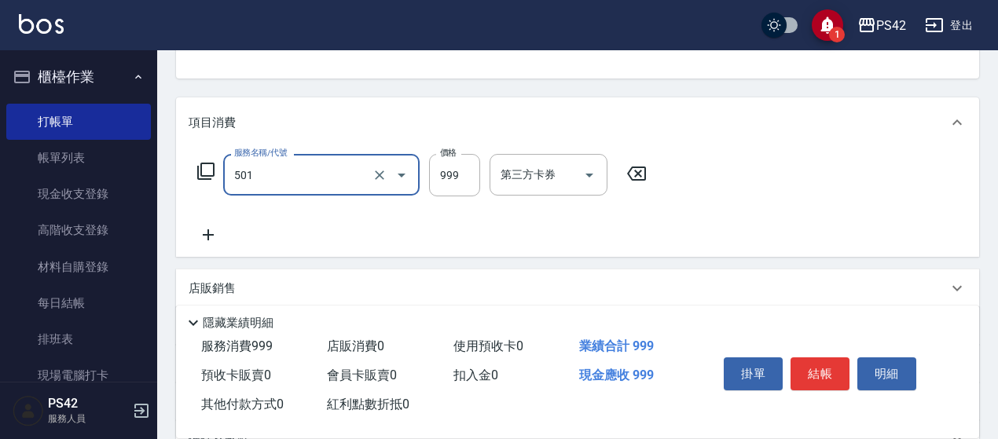
type input "染髮(501)"
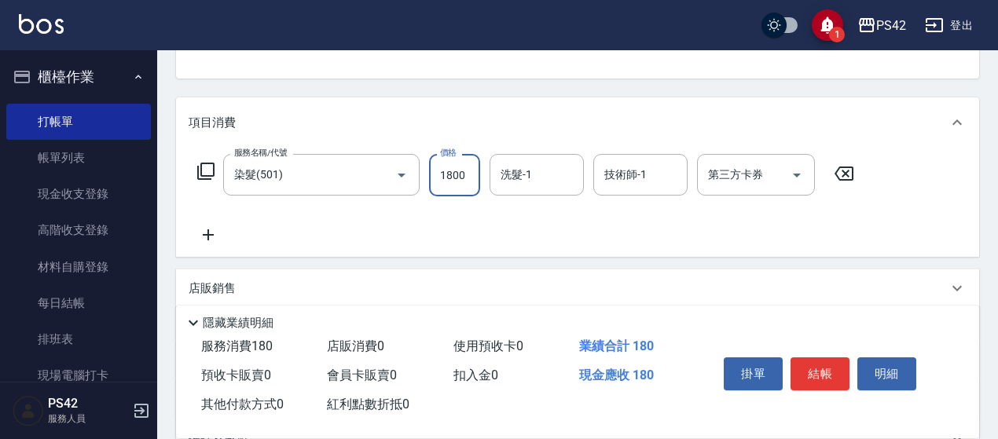
type input "1800"
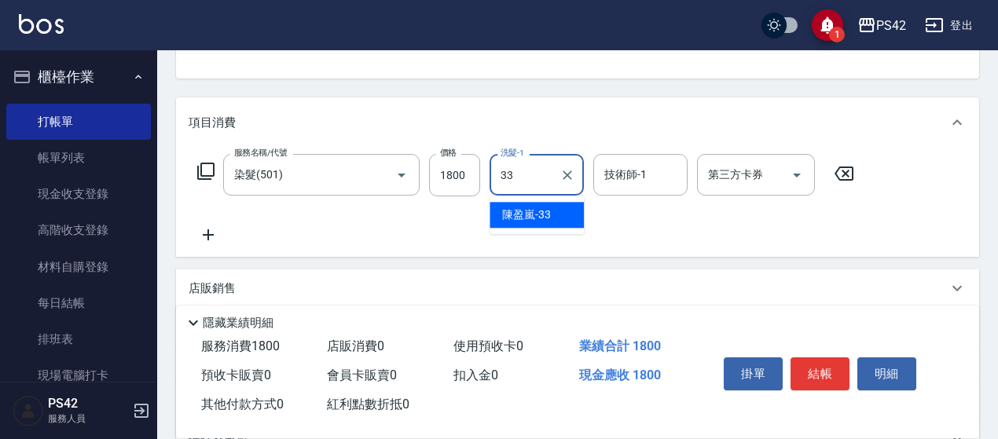
type input "[PERSON_NAME]-33"
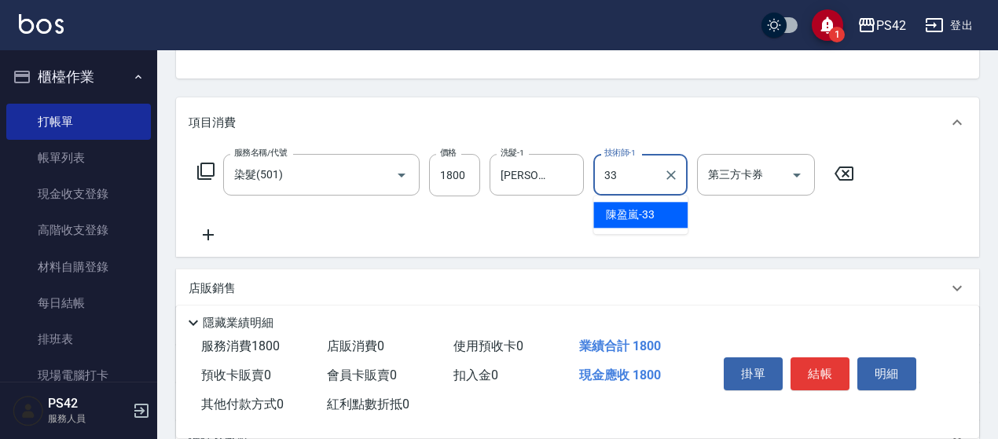
type input "[PERSON_NAME]-33"
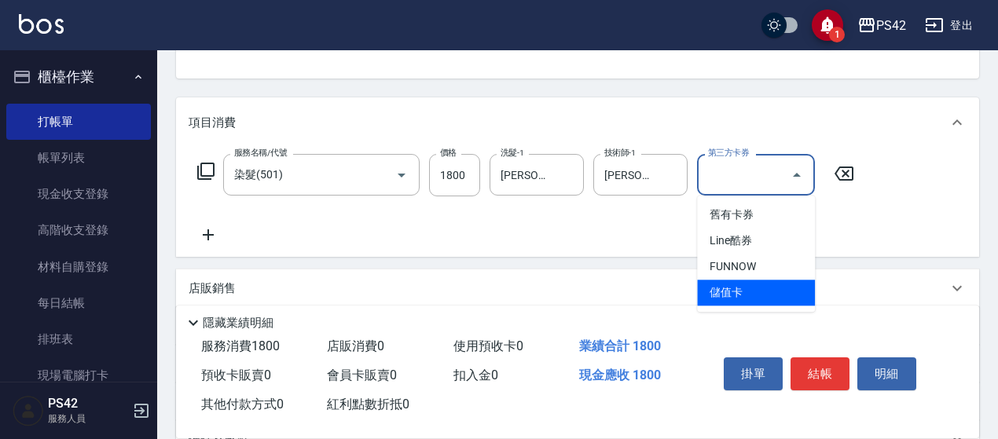
type input "儲值卡"
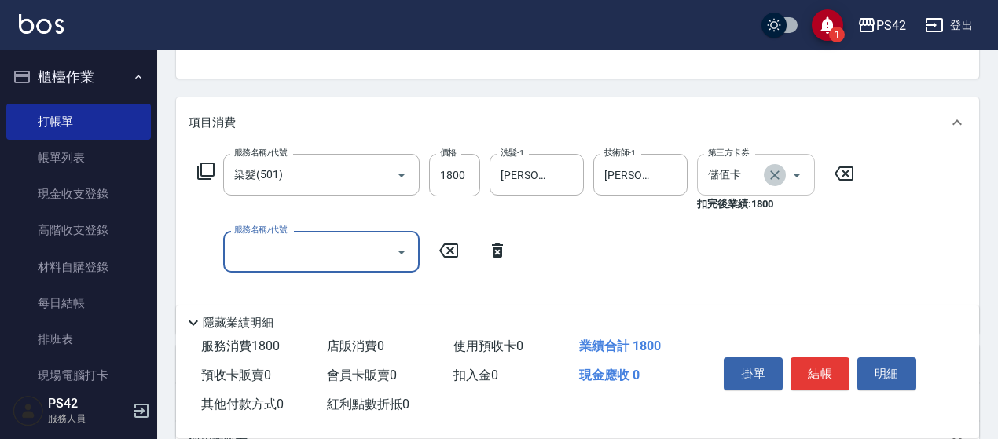
click at [778, 174] on icon "Clear" at bounding box center [775, 175] width 16 height 16
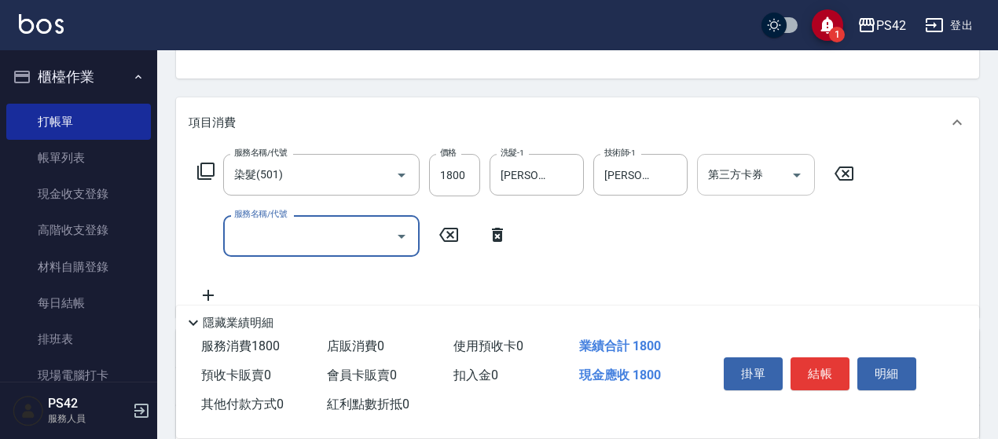
click at [330, 241] on input "服務名稱/代號" at bounding box center [309, 236] width 159 height 28
type input "300護(401)"
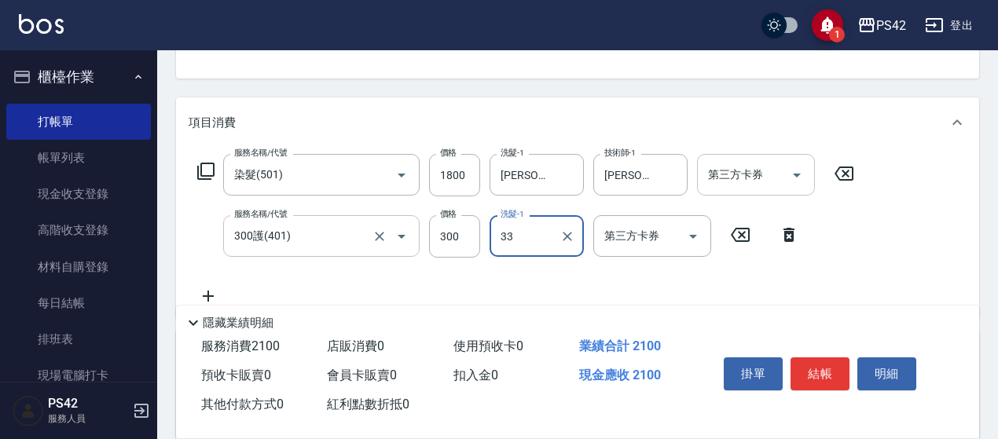
type input "[PERSON_NAME]-33"
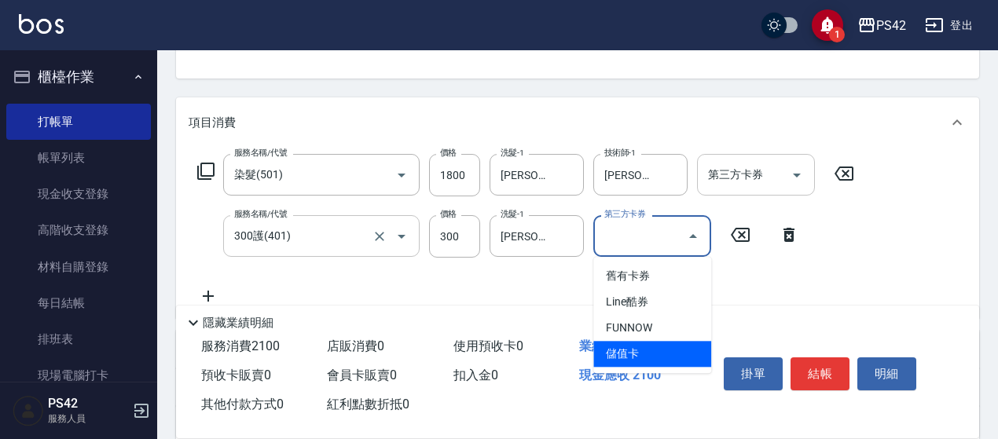
type input "儲值卡"
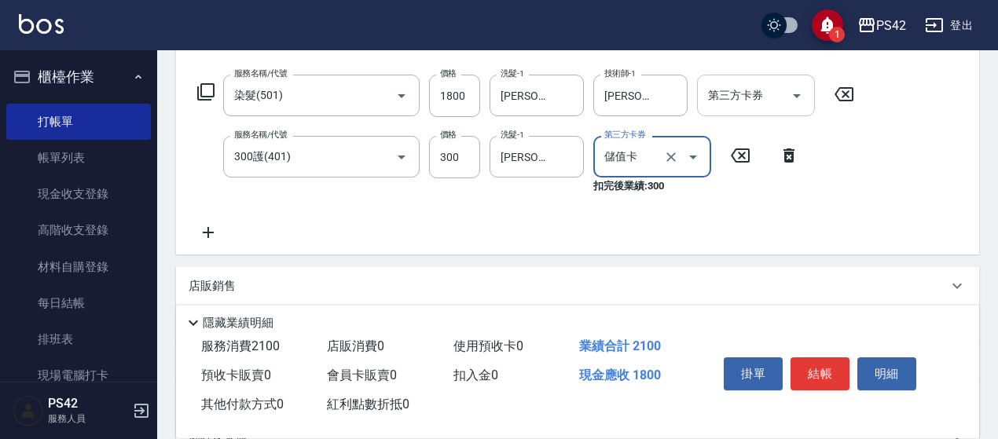
scroll to position [314, 0]
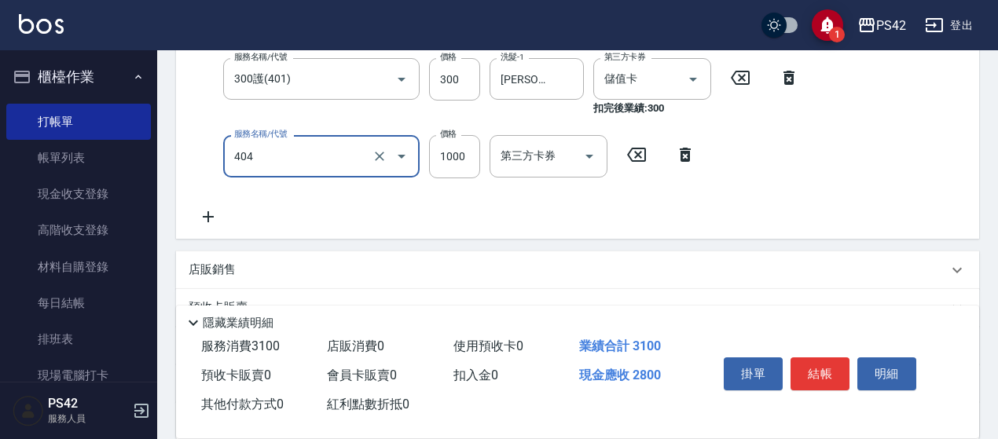
type input "1000護(404)"
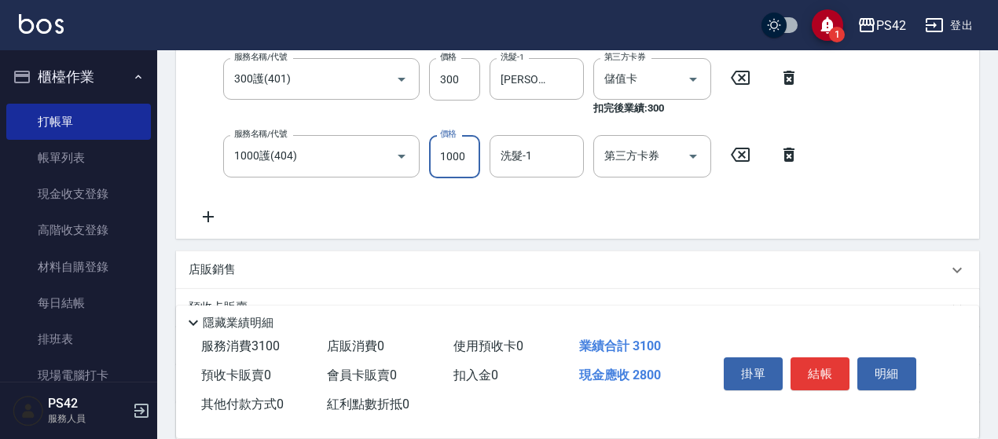
scroll to position [311, 0]
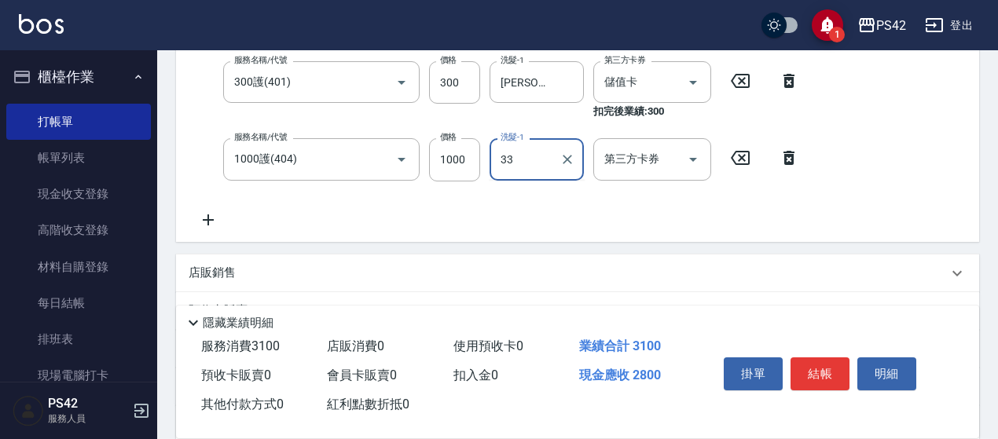
type input "33"
type input "[PERSON_NAME]-33"
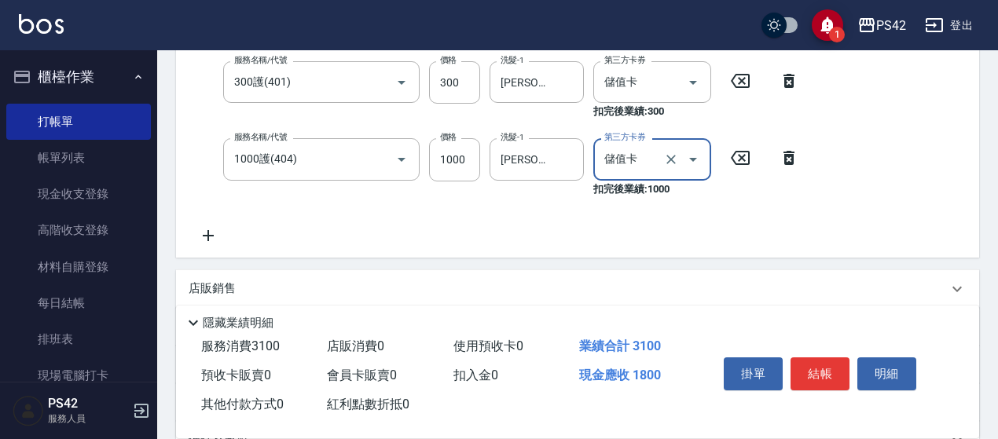
type input "儲值卡"
click at [200, 230] on icon at bounding box center [208, 235] width 39 height 19
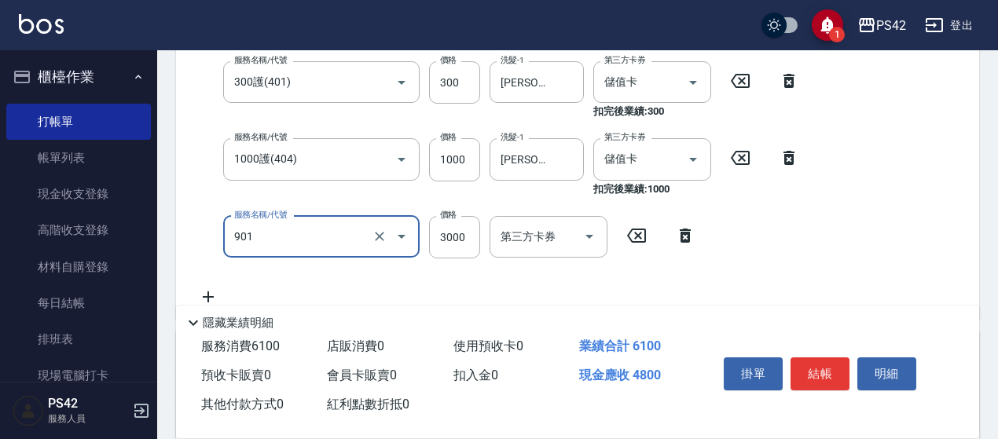
type input "儲值3000(901)"
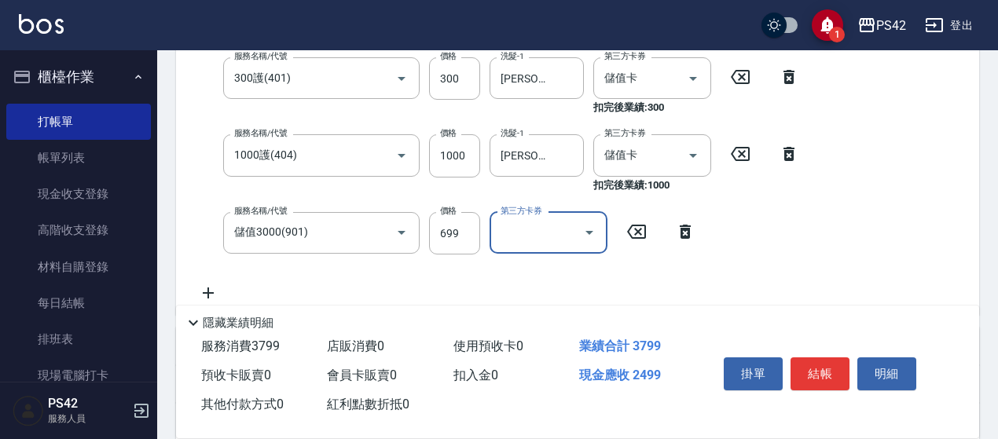
scroll to position [393, 0]
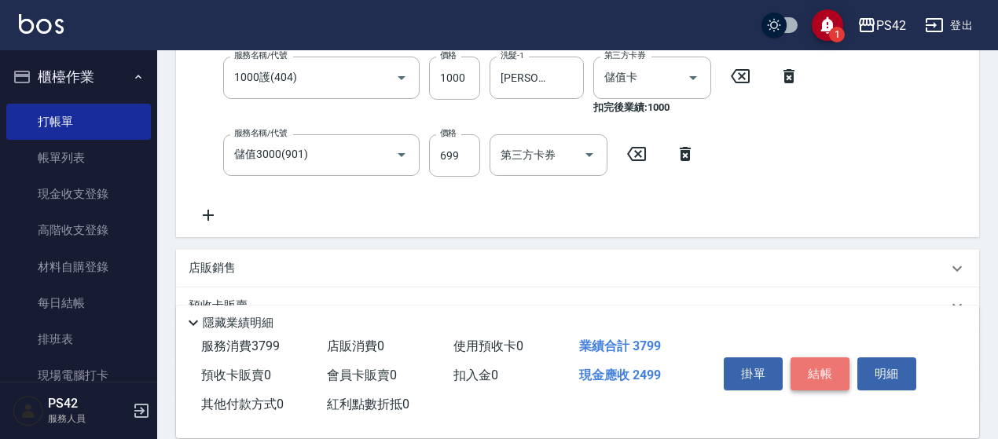
click at [822, 373] on button "結帳" at bounding box center [819, 374] width 59 height 33
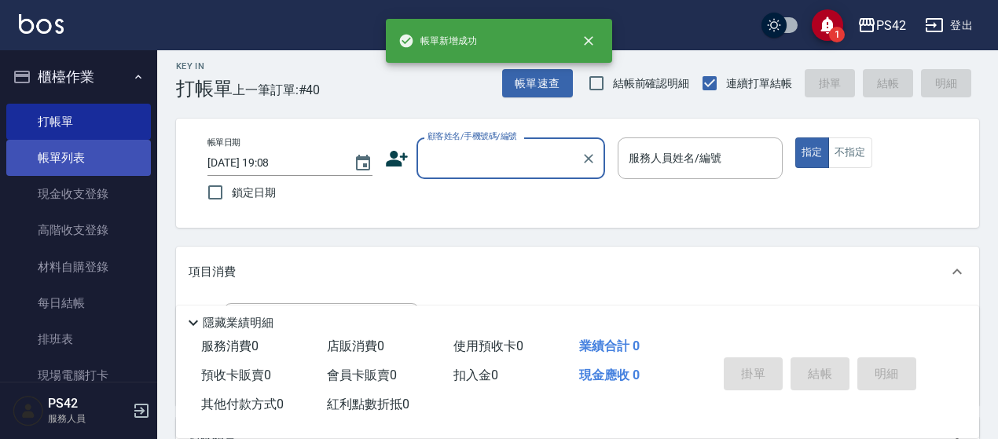
scroll to position [0, 0]
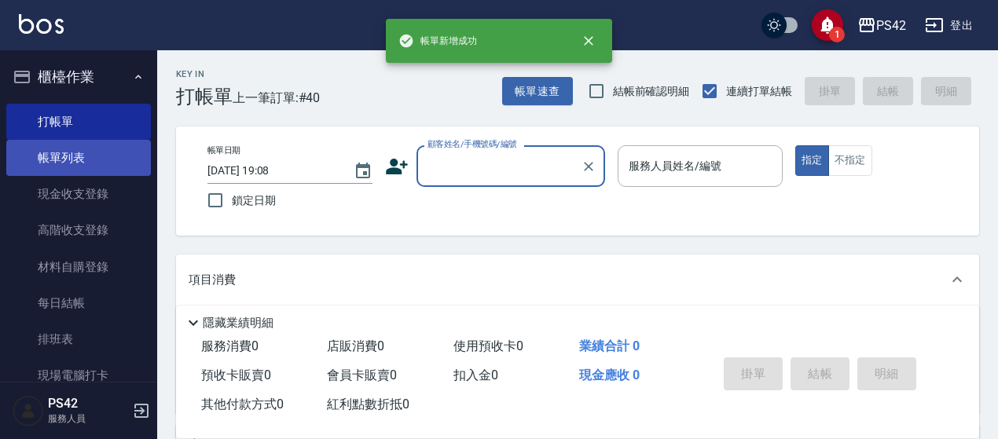
click at [95, 161] on link "帳單列表" at bounding box center [78, 158] width 145 height 36
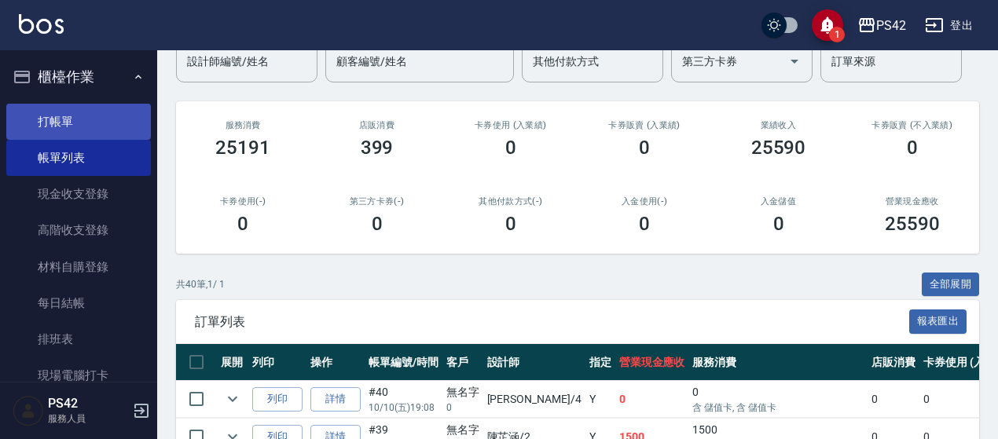
scroll to position [79, 0]
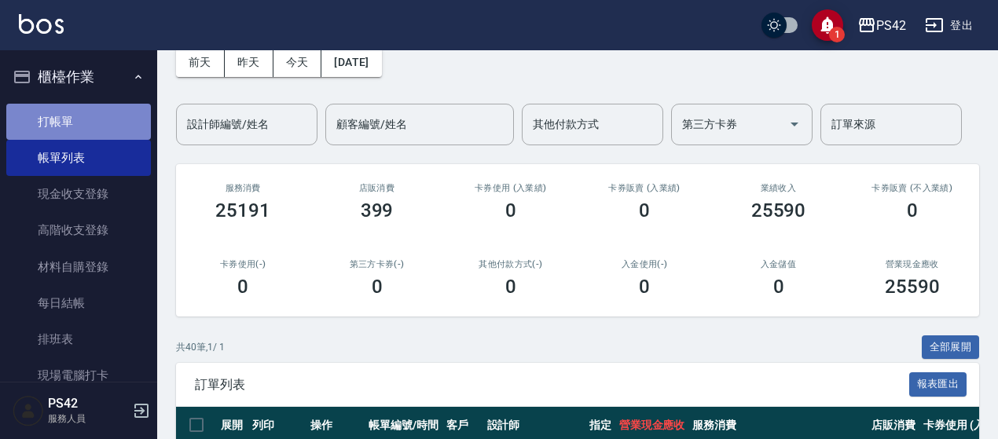
click at [88, 130] on link "打帳單" at bounding box center [78, 122] width 145 height 36
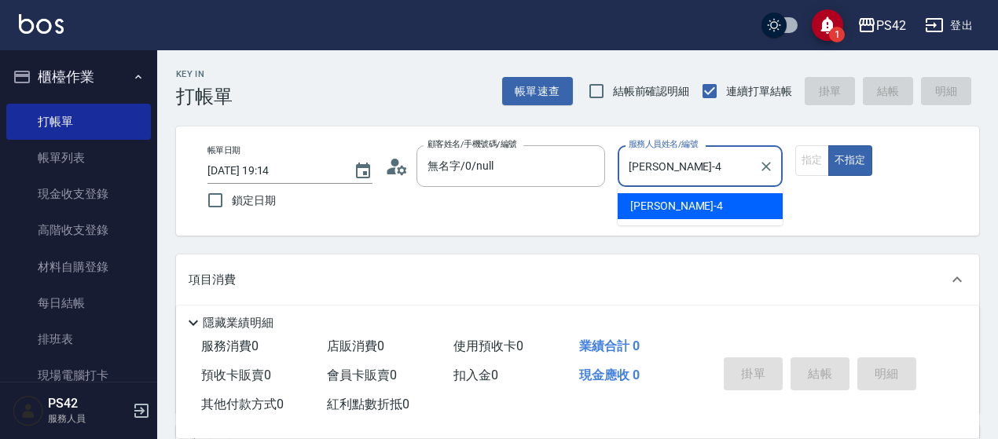
click at [795, 145] on button "指定" at bounding box center [812, 160] width 34 height 31
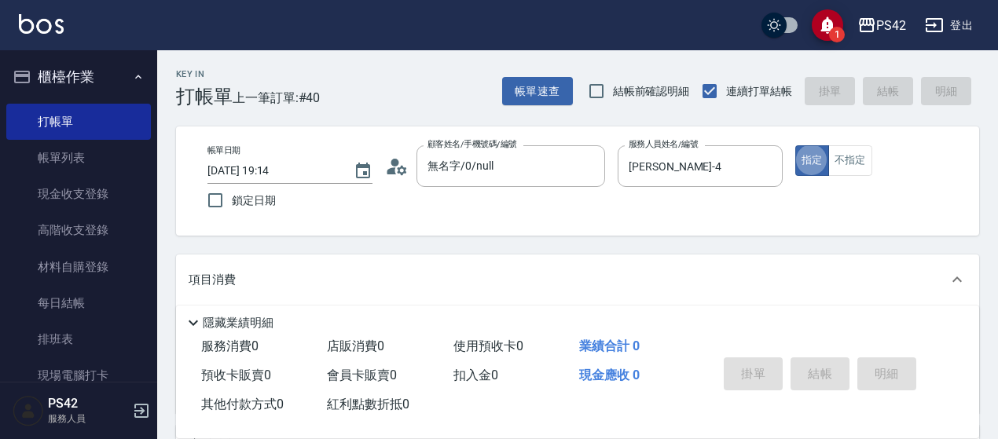
scroll to position [157, 0]
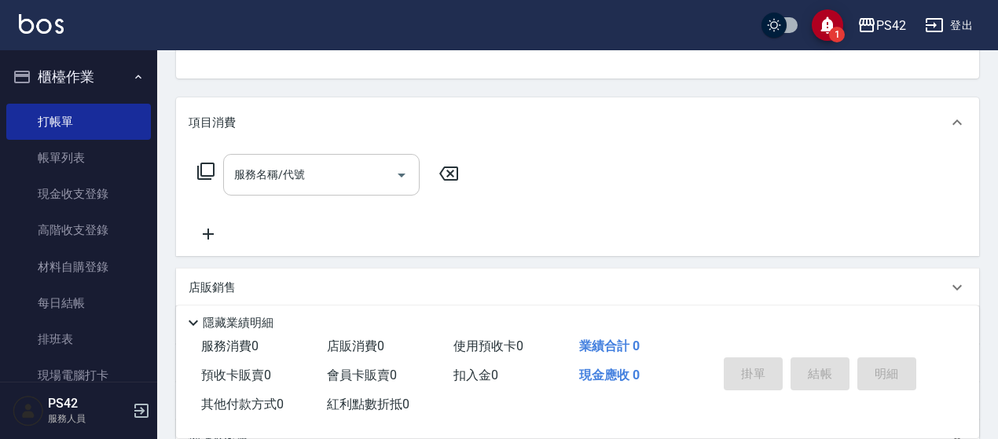
click at [358, 181] on input "服務名稱/代號" at bounding box center [309, 175] width 159 height 28
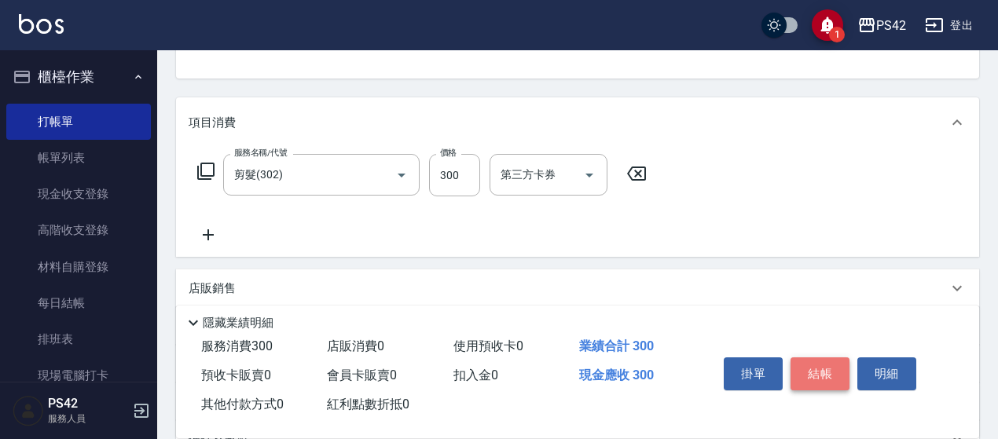
click at [829, 368] on button "結帳" at bounding box center [819, 374] width 59 height 33
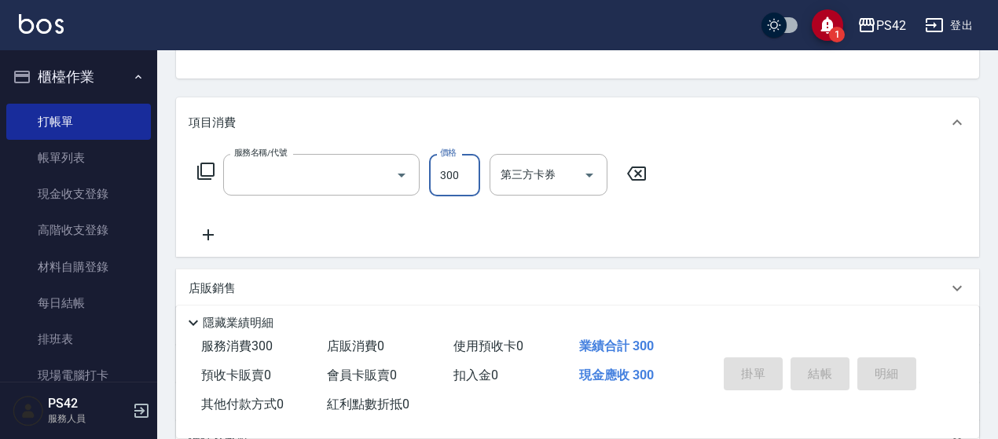
scroll to position [152, 0]
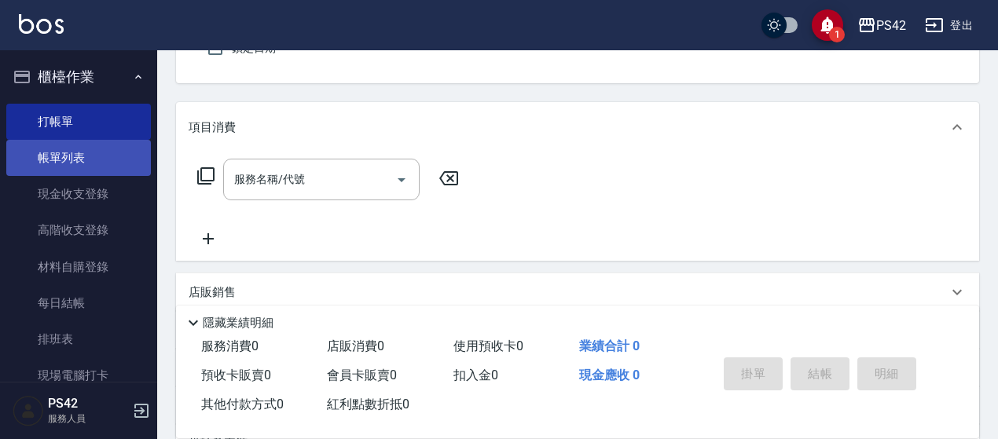
click at [98, 146] on link "帳單列表" at bounding box center [78, 158] width 145 height 36
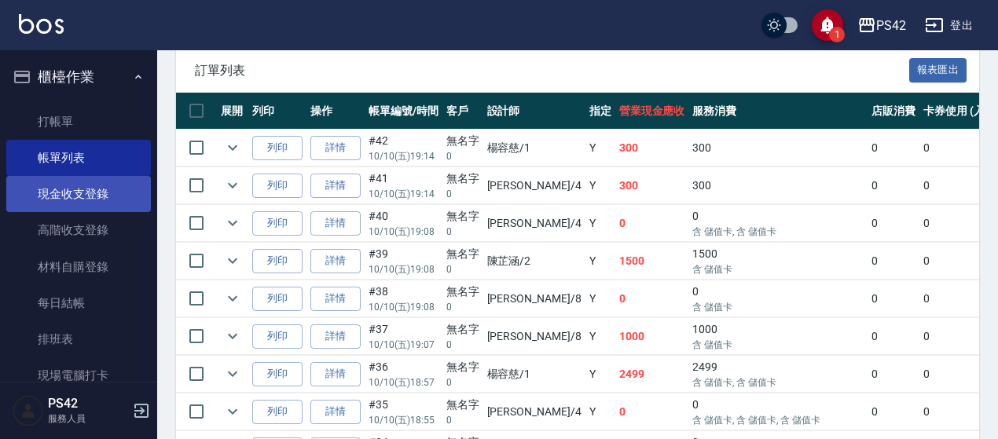
scroll to position [236, 0]
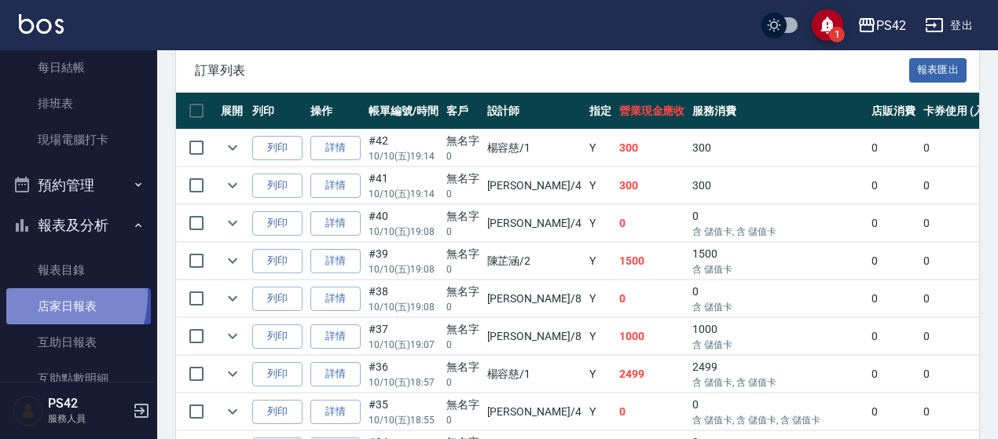
click at [31, 295] on link "店家日報表" at bounding box center [78, 306] width 145 height 36
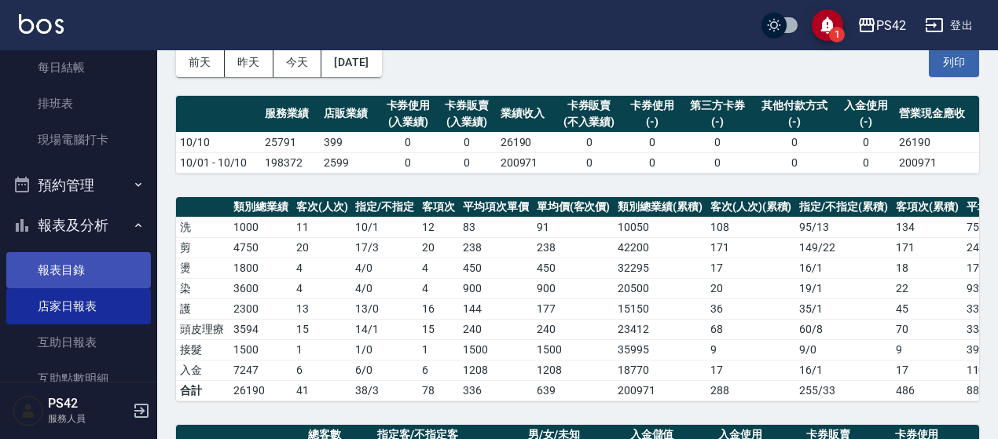
scroll to position [542, 0]
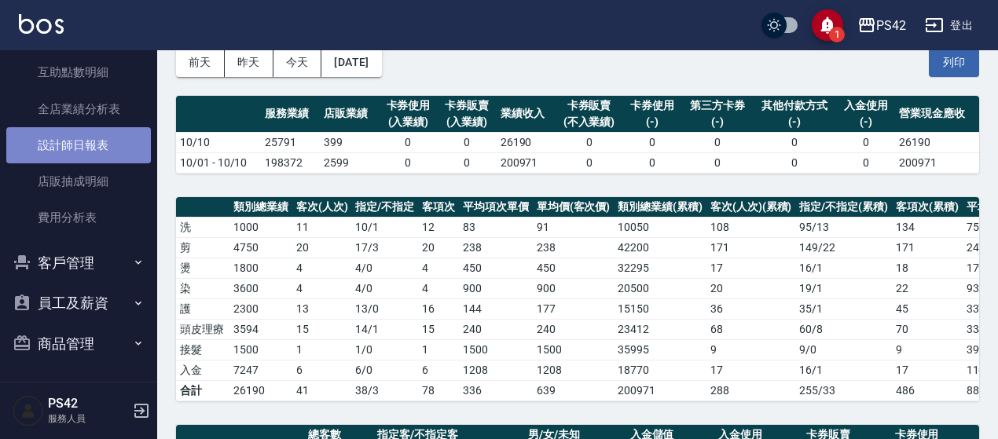
click at [114, 151] on link "設計師日報表" at bounding box center [78, 145] width 145 height 36
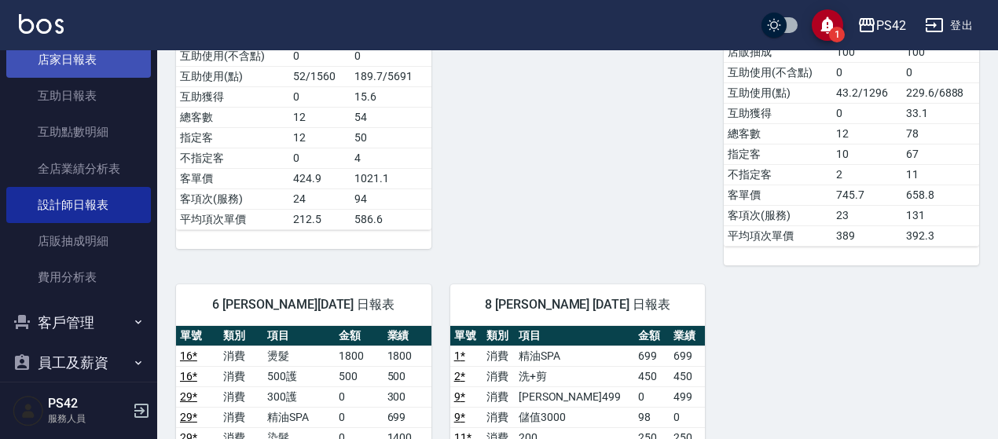
scroll to position [385, 0]
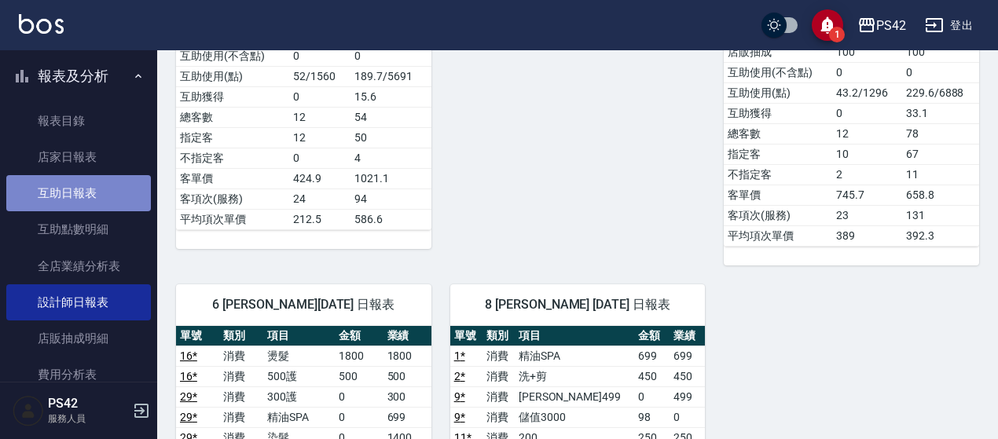
click at [116, 175] on link "互助日報表" at bounding box center [78, 193] width 145 height 36
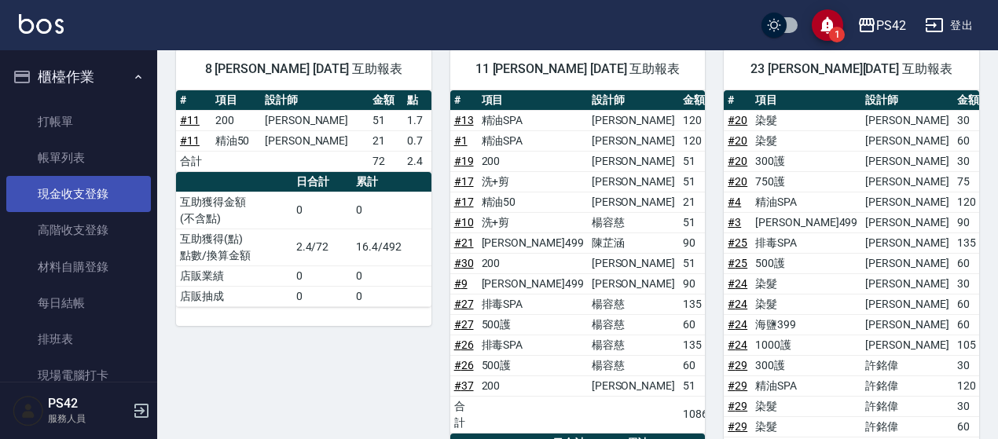
click at [101, 193] on link "現金收支登錄" at bounding box center [78, 194] width 145 height 36
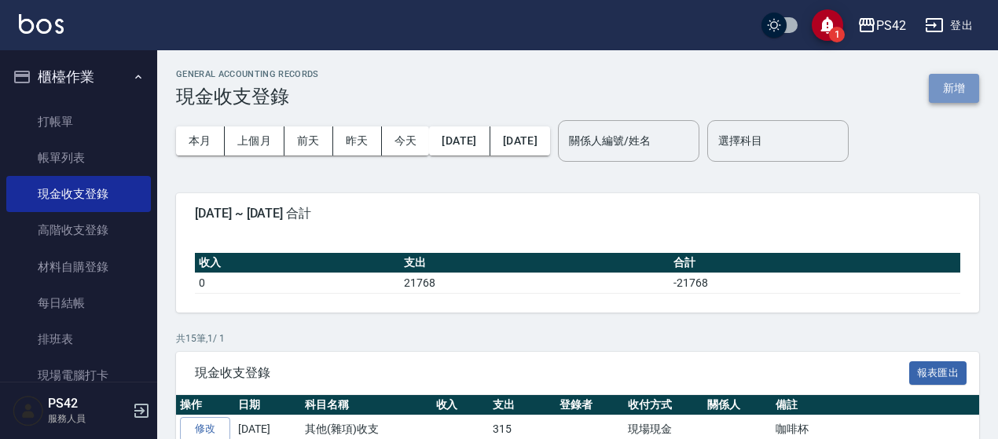
click at [959, 84] on button "新增" at bounding box center [954, 88] width 50 height 29
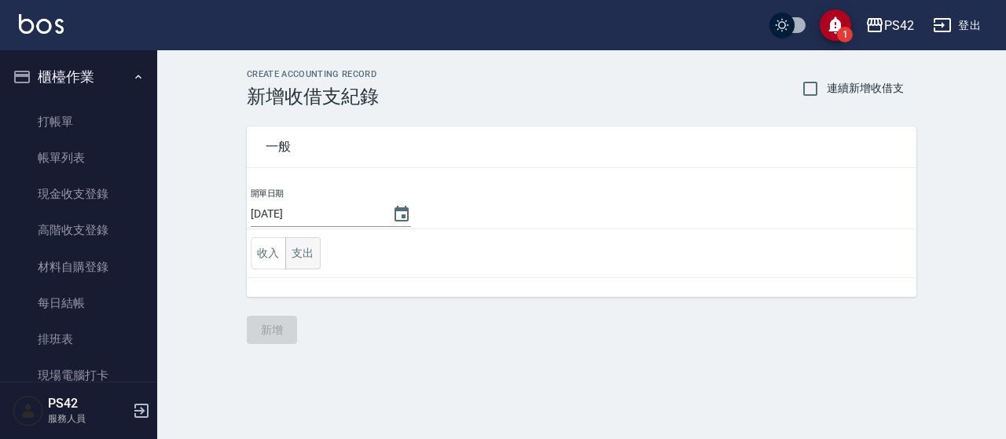
click at [305, 248] on button "支出" at bounding box center [302, 253] width 35 height 32
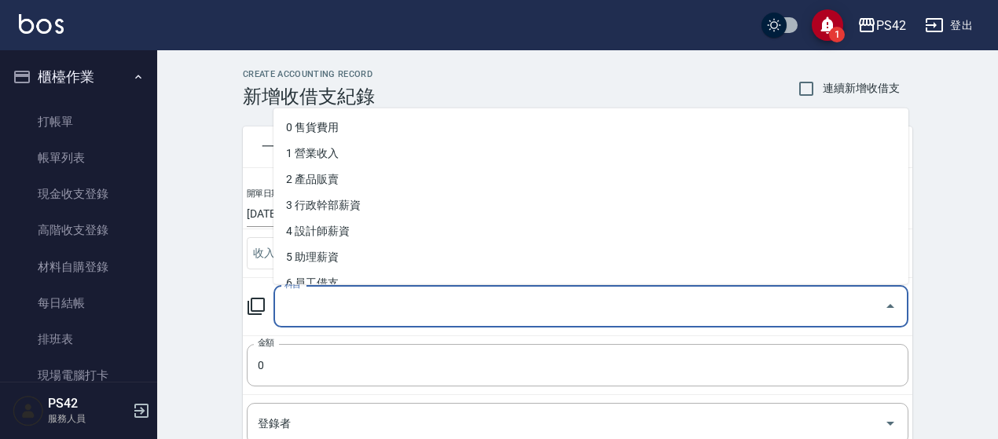
click at [358, 293] on input "科目" at bounding box center [579, 307] width 597 height 28
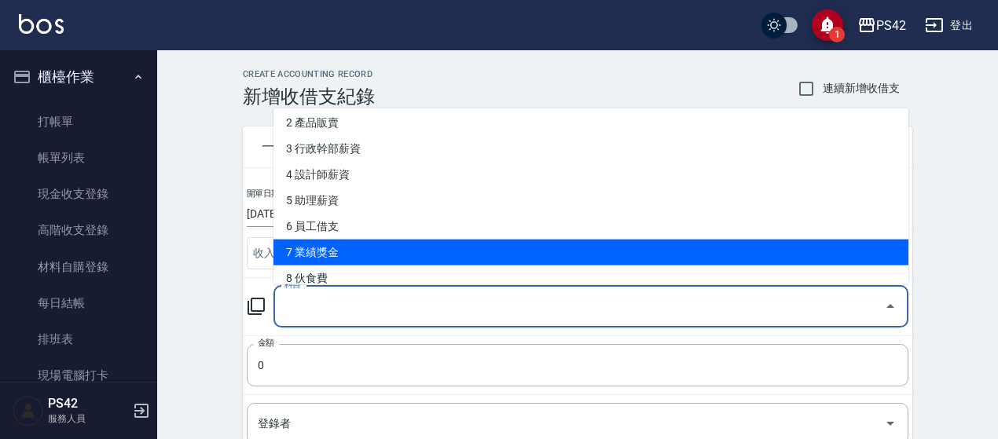
scroll to position [79, 0]
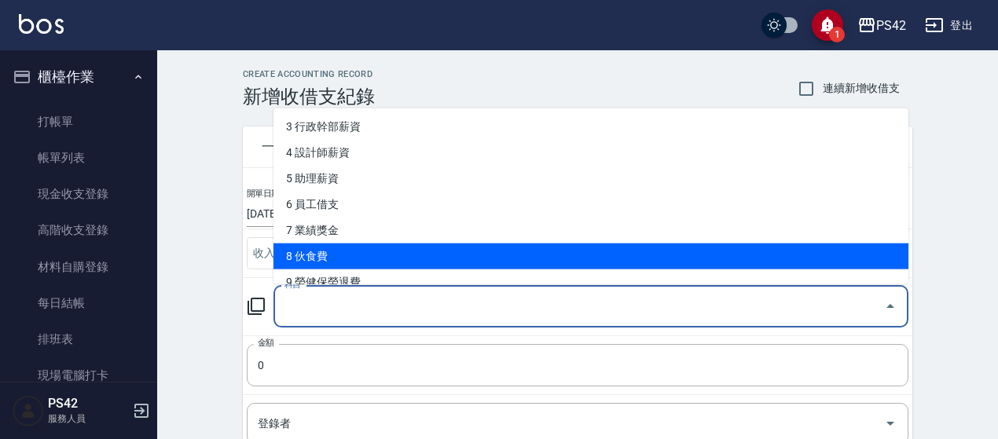
click at [402, 251] on li "8 伙食費" at bounding box center [590, 257] width 635 height 26
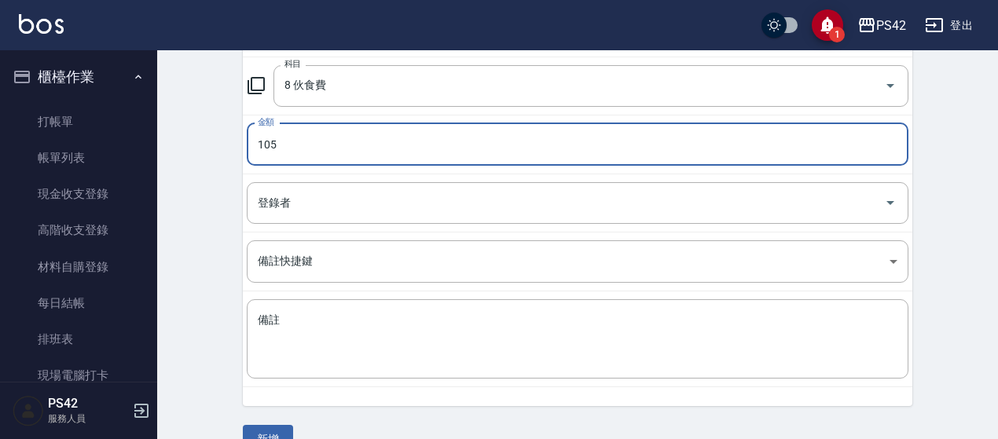
scroll to position [236, 0]
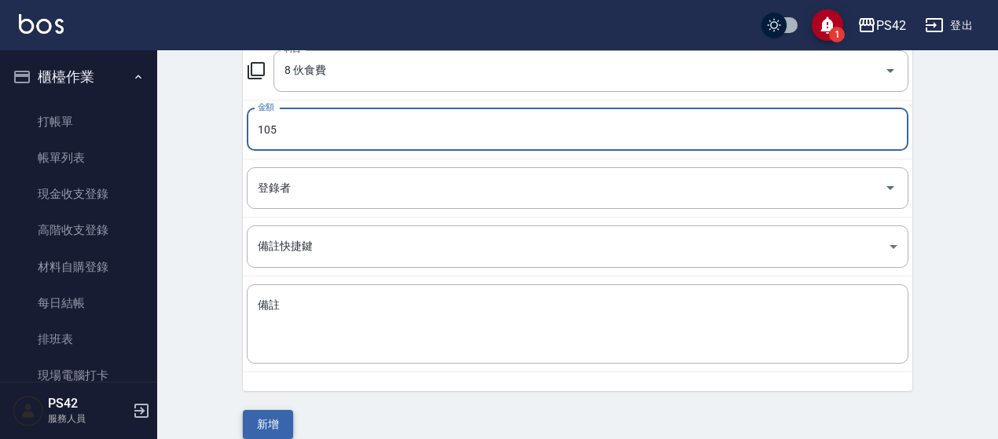
click at [255, 428] on button "新增" at bounding box center [268, 424] width 50 height 29
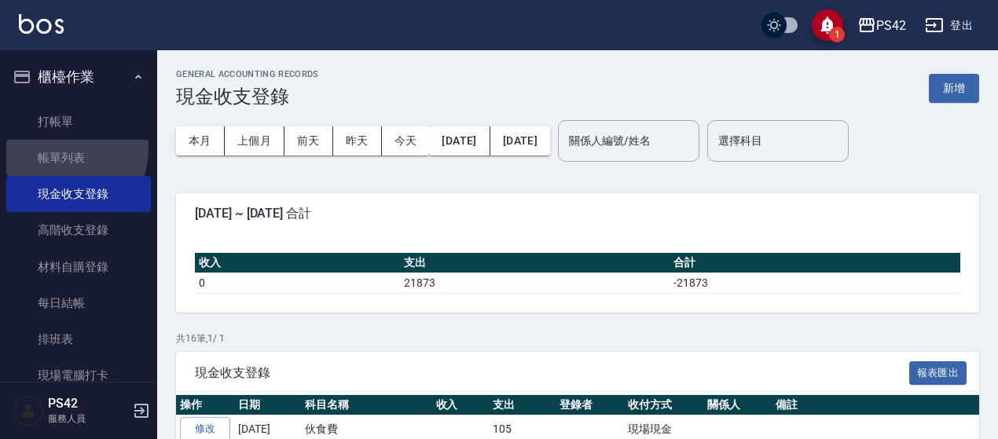
drag, startPoint x: 48, startPoint y: 147, endPoint x: 666, endPoint y: 383, distance: 662.1
click at [48, 147] on link "帳單列表" at bounding box center [78, 158] width 145 height 36
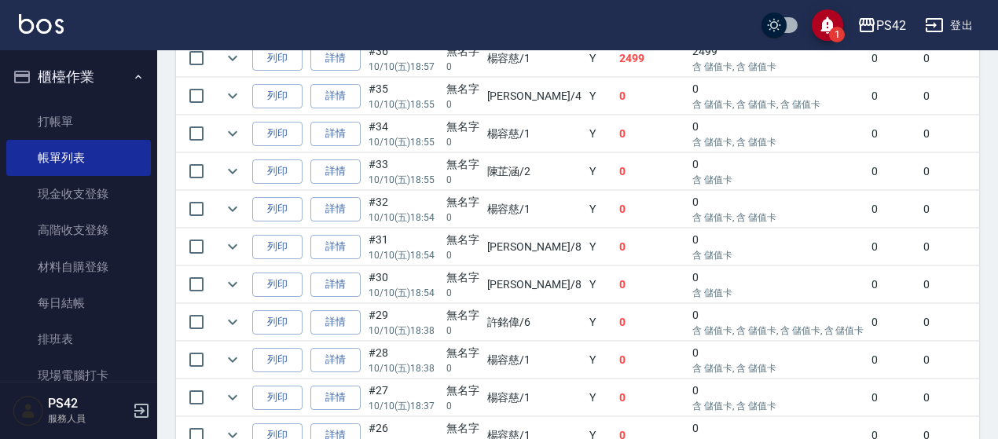
scroll to position [707, 0]
click at [331, 210] on link "詳情" at bounding box center [335, 211] width 50 height 24
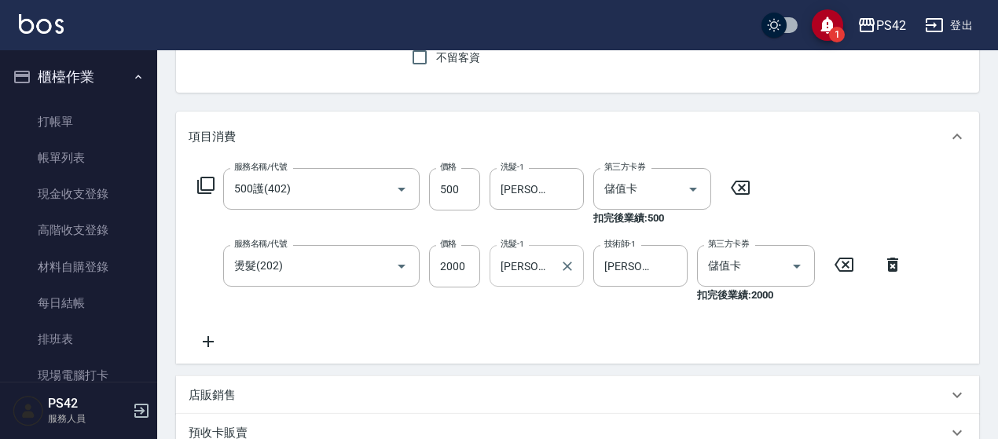
scroll to position [157, 0]
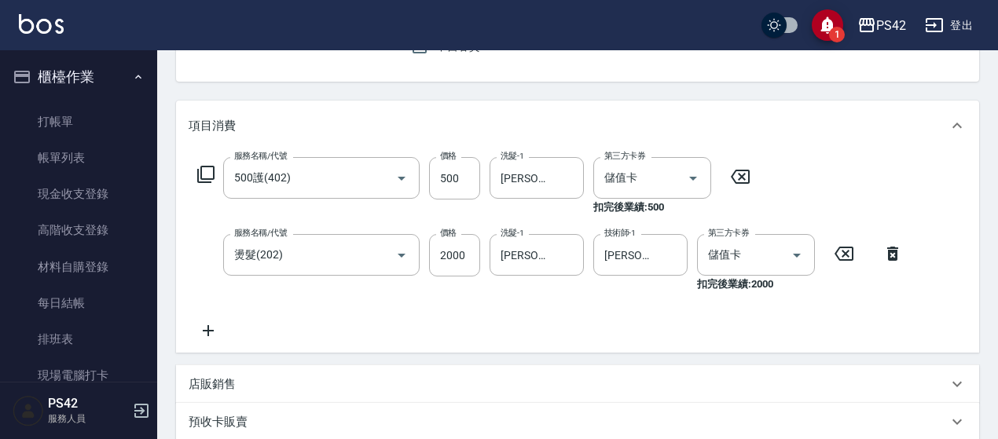
click at [195, 336] on icon at bounding box center [208, 330] width 39 height 19
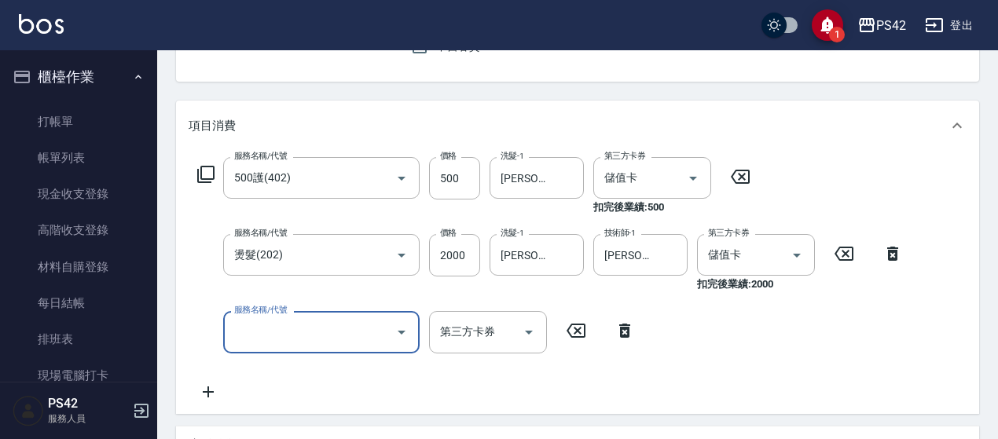
drag, startPoint x: 214, startPoint y: 327, endPoint x: 215, endPoint y: 318, distance: 8.8
click at [215, 324] on div "服務名稱/代號 服務名稱/代號 第三方卡券 第三方卡券" at bounding box center [417, 332] width 456 height 42
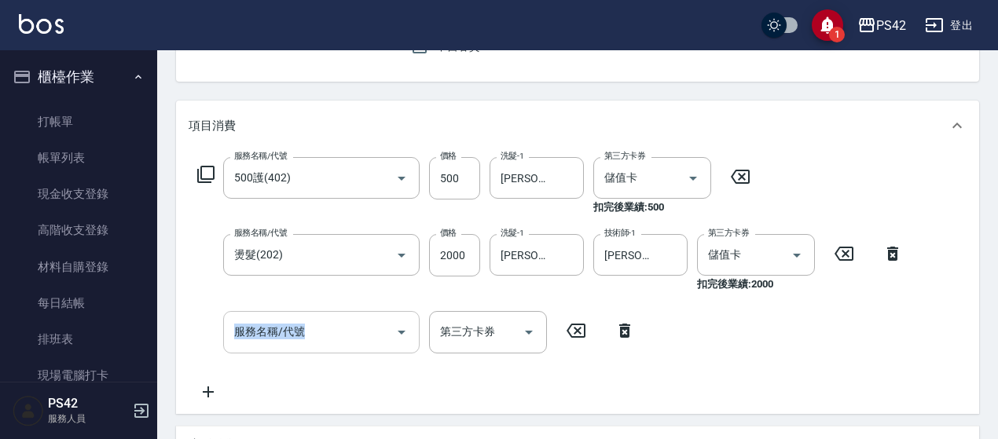
drag, startPoint x: 265, startPoint y: 325, endPoint x: 343, endPoint y: 315, distance: 78.4
click at [272, 325] on input "服務名稱/代號" at bounding box center [309, 332] width 159 height 28
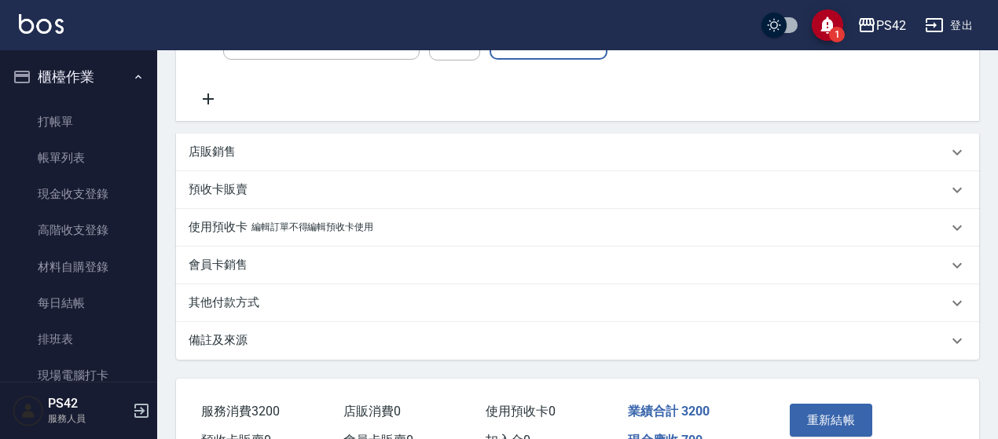
scroll to position [471, 0]
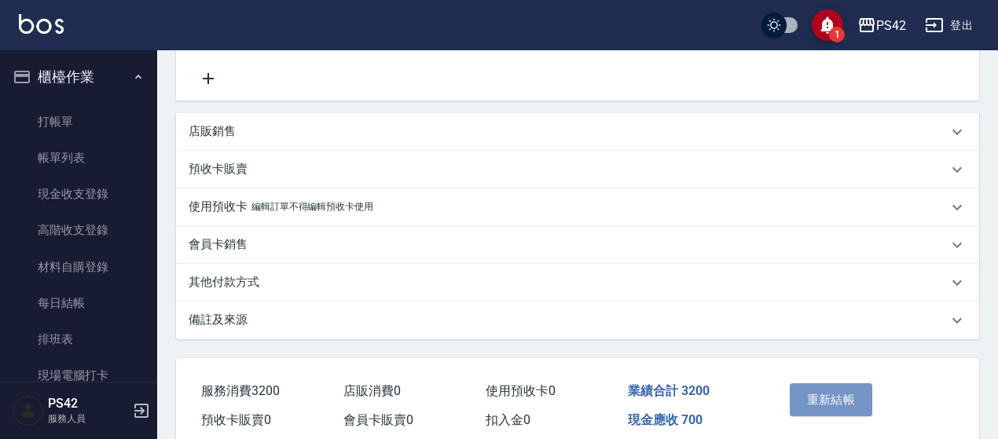
click at [858, 403] on button "重新結帳" at bounding box center [831, 399] width 83 height 33
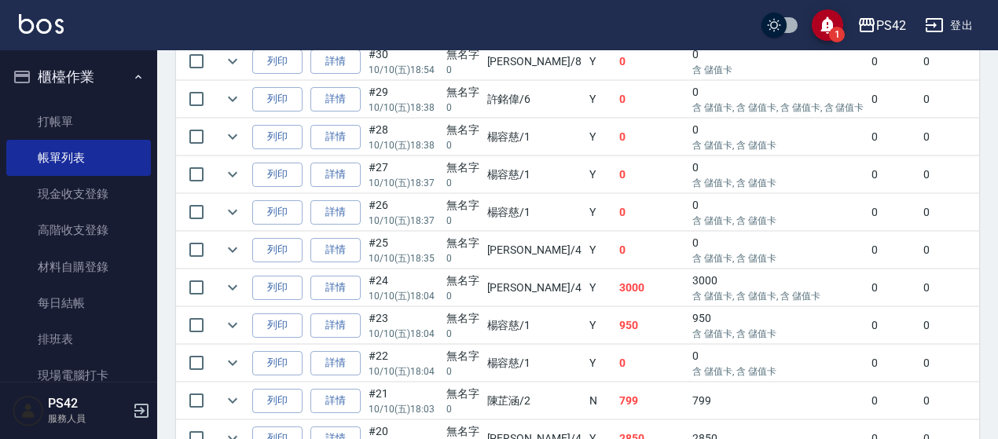
scroll to position [853, 0]
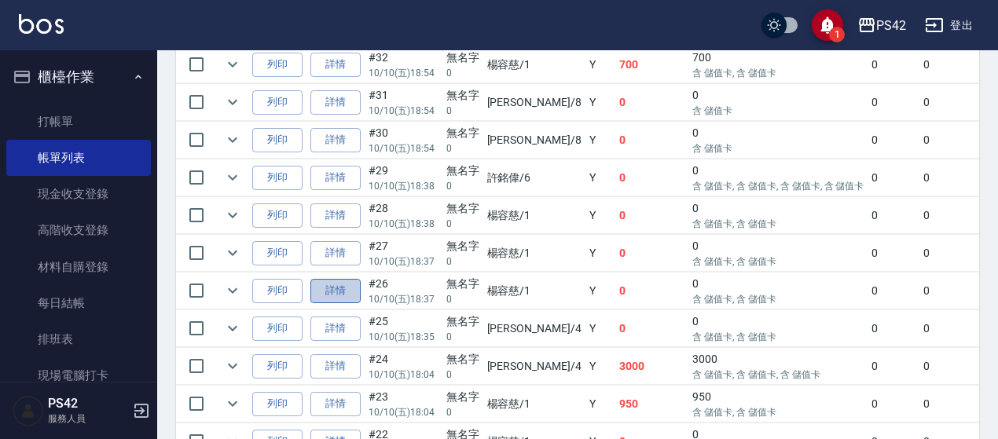
click at [350, 281] on link "詳情" at bounding box center [335, 291] width 50 height 24
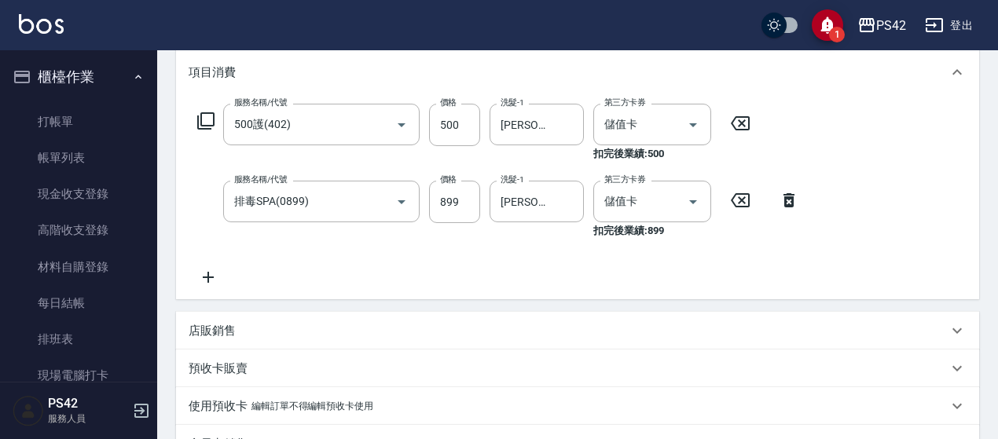
scroll to position [236, 0]
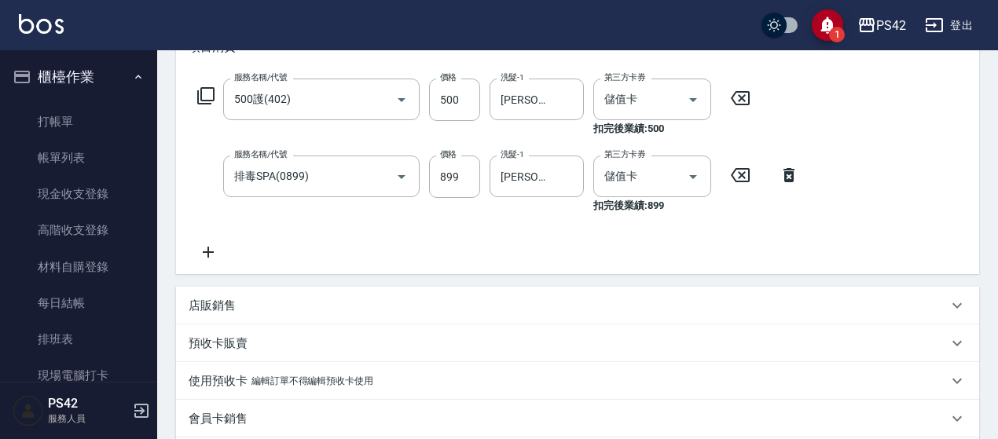
click at [201, 255] on icon at bounding box center [208, 252] width 39 height 19
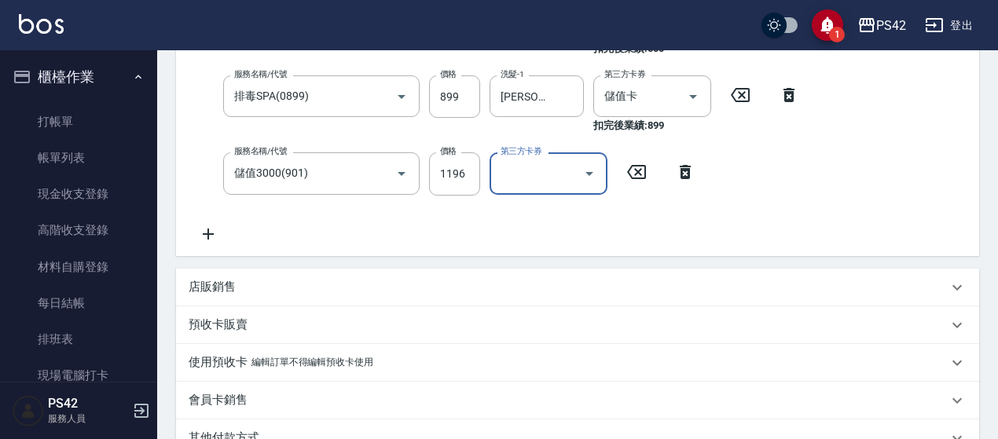
scroll to position [539, 0]
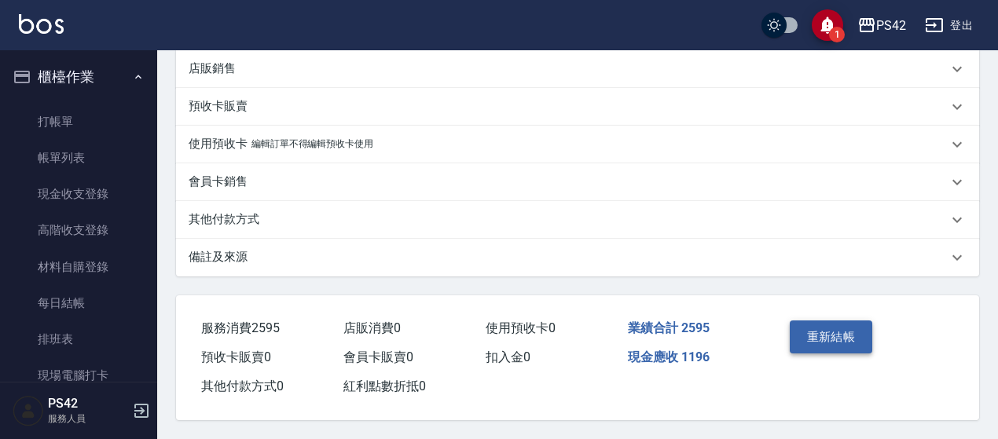
click at [853, 331] on button "重新結帳" at bounding box center [831, 337] width 83 height 33
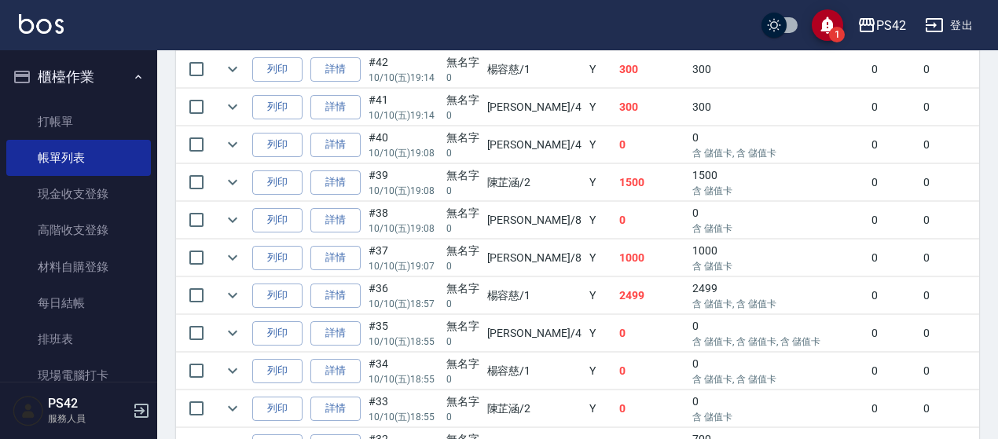
scroll to position [393, 0]
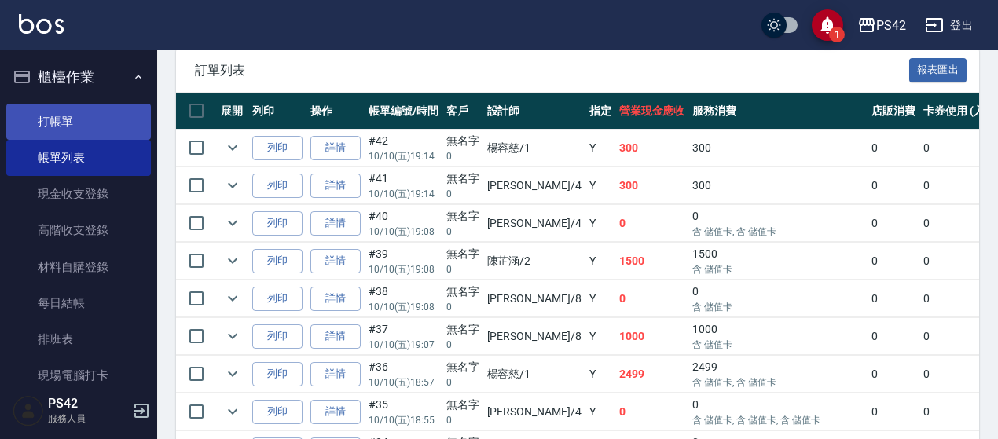
click at [73, 118] on link "打帳單" at bounding box center [78, 122] width 145 height 36
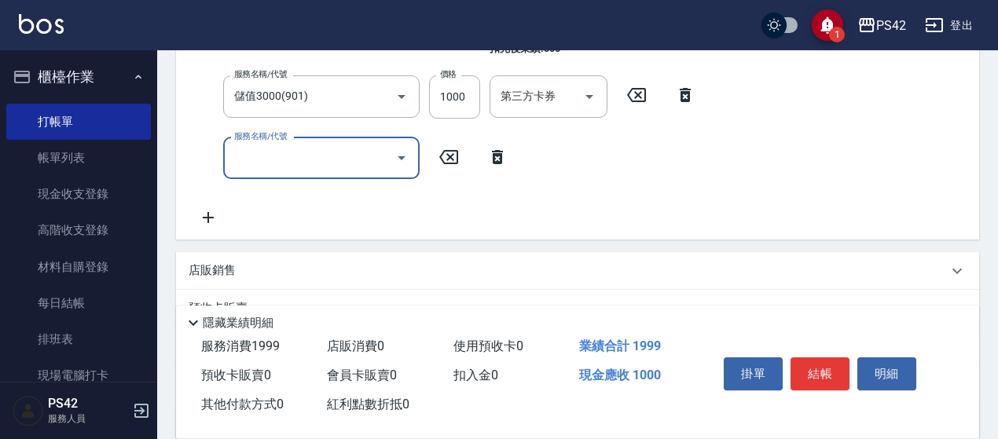
scroll to position [468, 0]
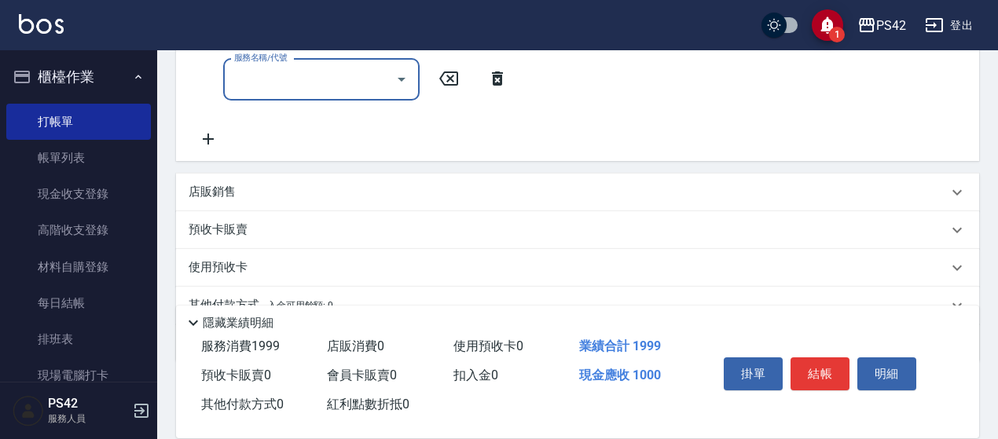
click at [277, 185] on div "店販銷售" at bounding box center [568, 192] width 759 height 17
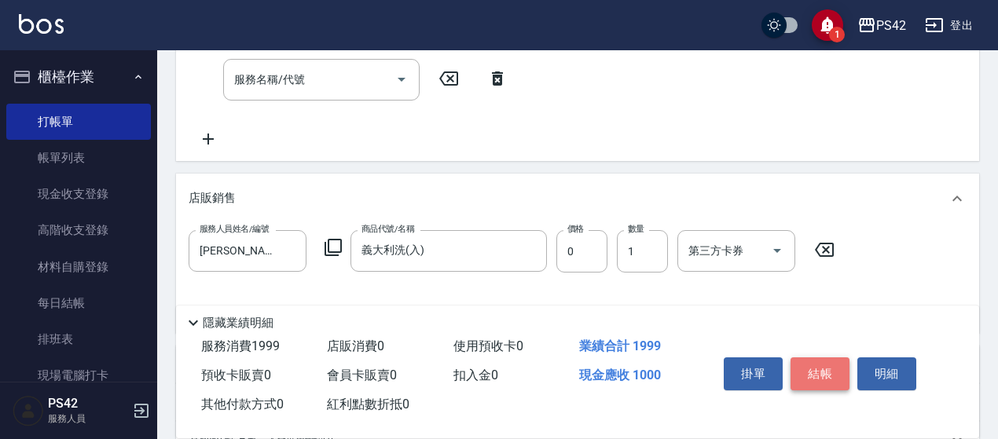
click at [841, 369] on button "結帳" at bounding box center [819, 374] width 59 height 33
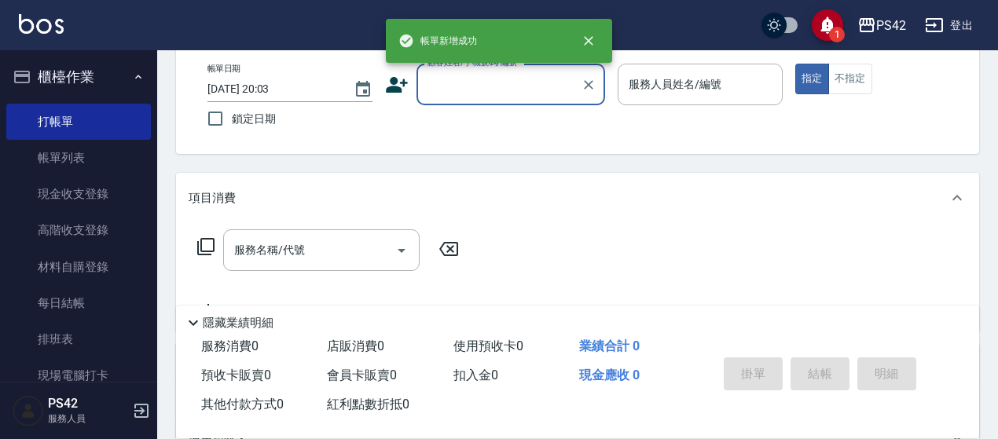
scroll to position [0, 0]
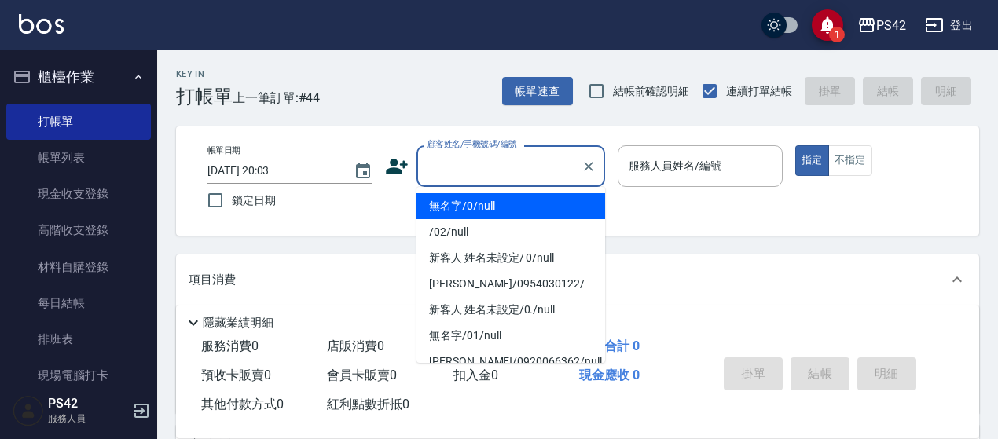
click at [501, 160] on input "顧客姓名/手機號碼/編號" at bounding box center [499, 166] width 151 height 28
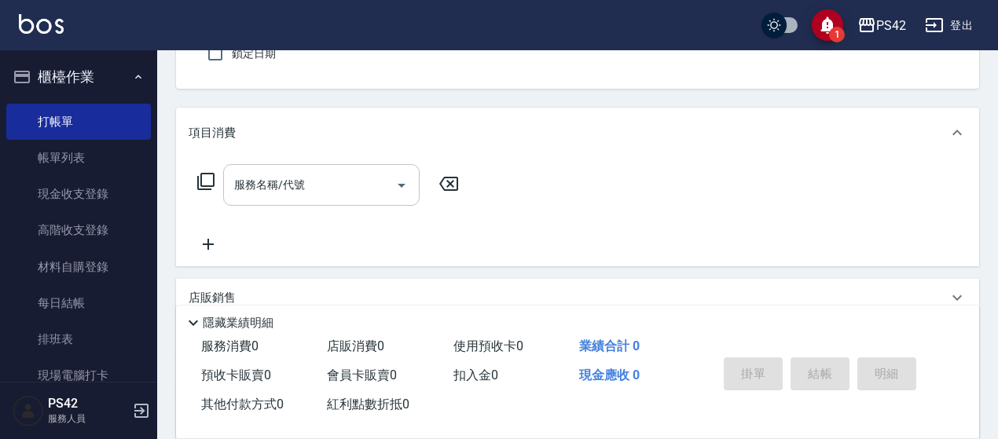
scroll to position [157, 0]
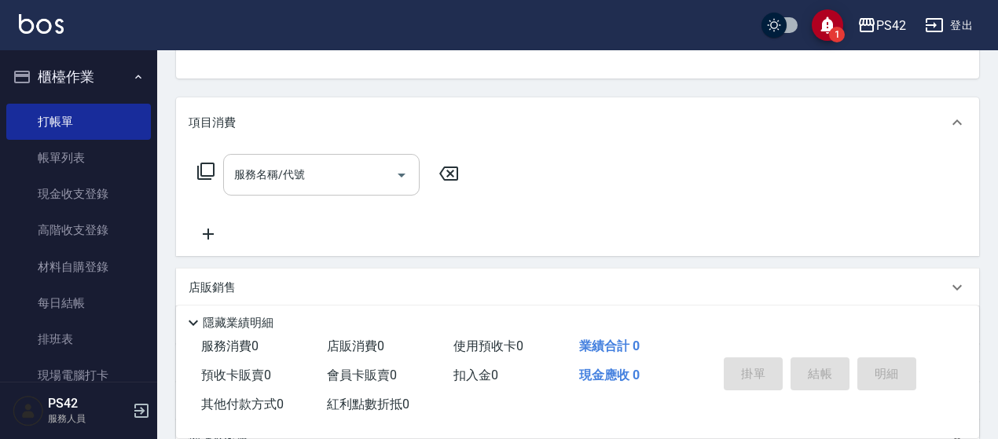
click at [325, 167] on input "服務名稱/代號" at bounding box center [309, 175] width 159 height 28
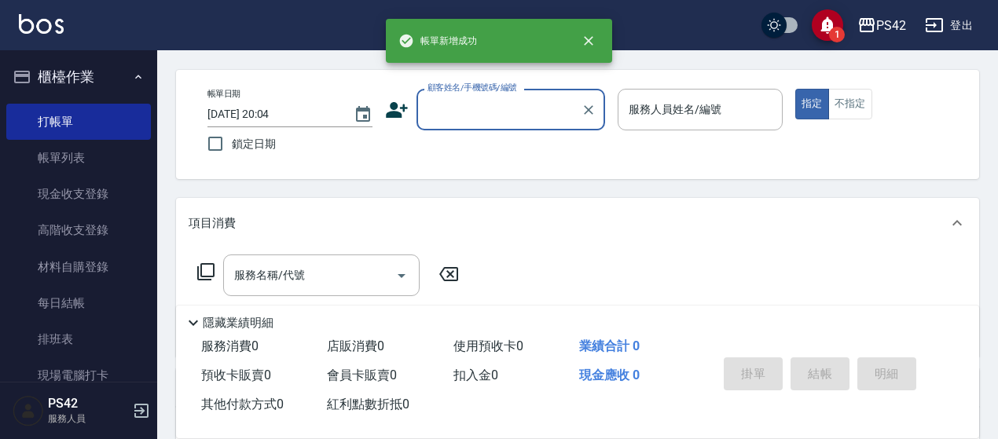
scroll to position [0, 0]
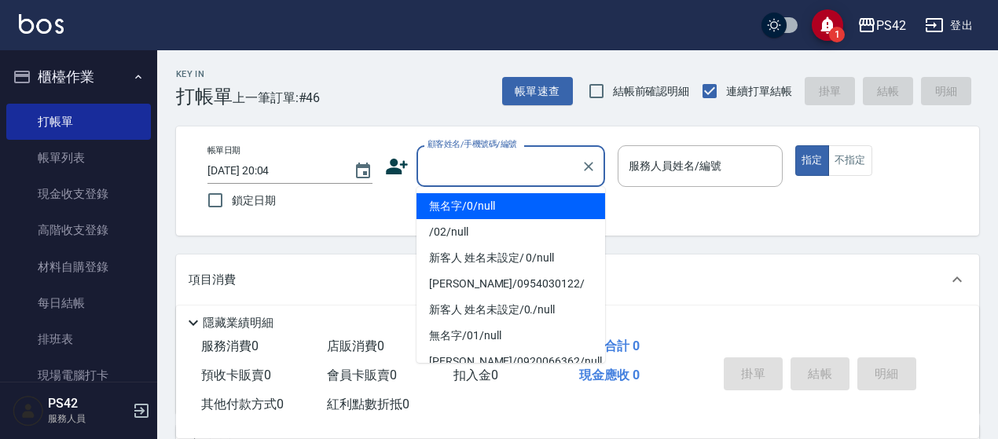
click at [476, 161] on input "顧客姓名/手機號碼/編號" at bounding box center [499, 166] width 151 height 28
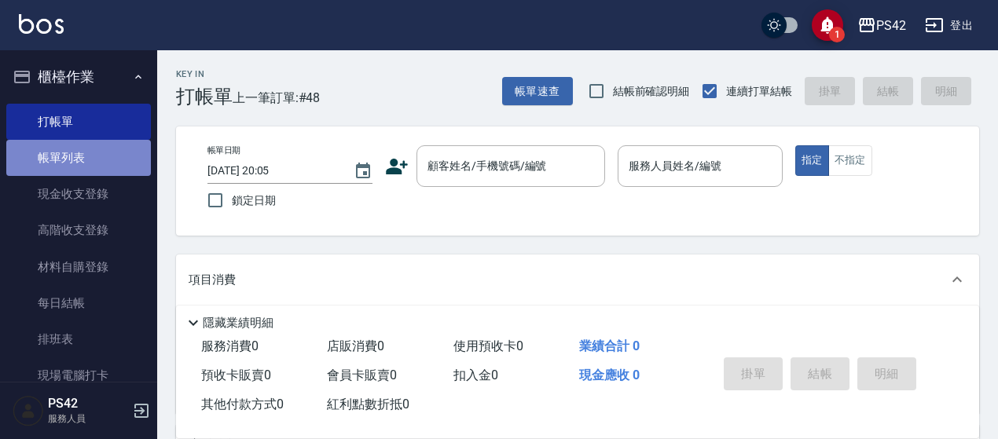
click at [91, 147] on link "帳單列表" at bounding box center [78, 158] width 145 height 36
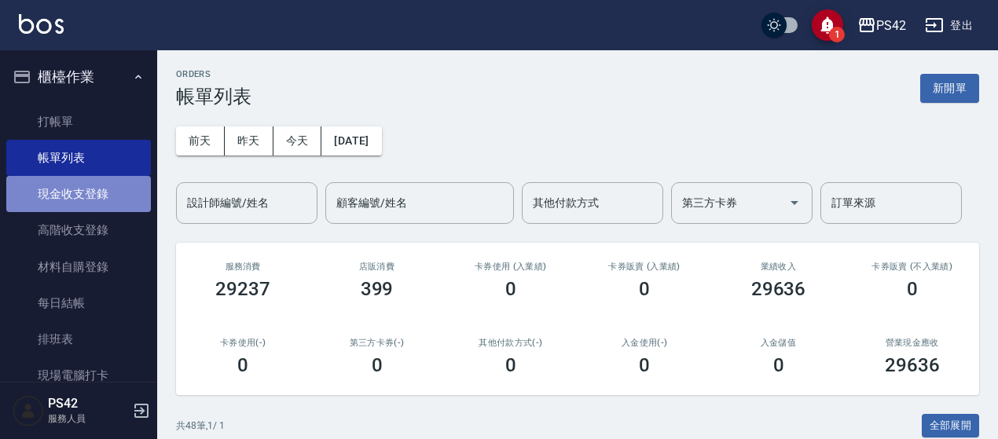
click at [119, 196] on link "現金收支登錄" at bounding box center [78, 194] width 145 height 36
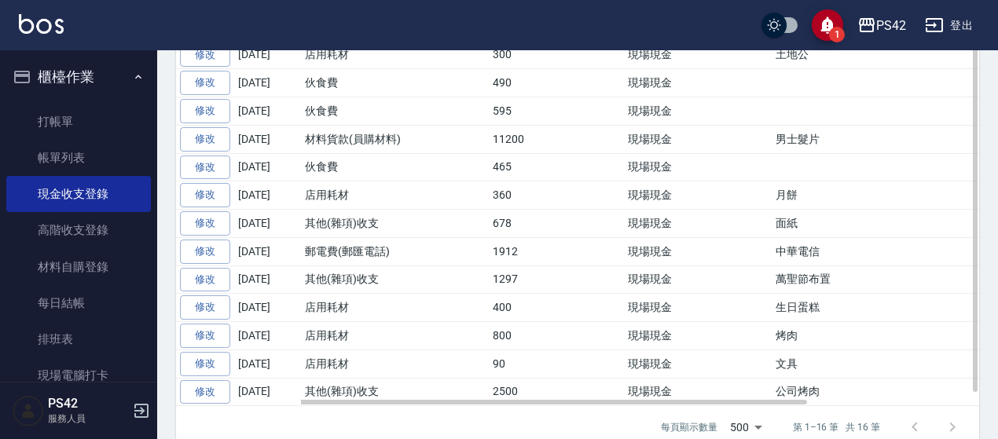
scroll to position [471, 0]
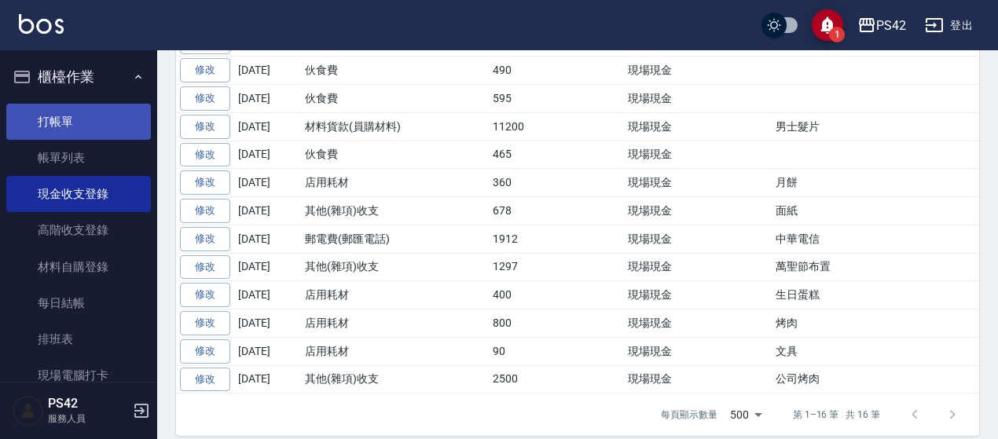
click at [82, 117] on link "打帳單" at bounding box center [78, 122] width 145 height 36
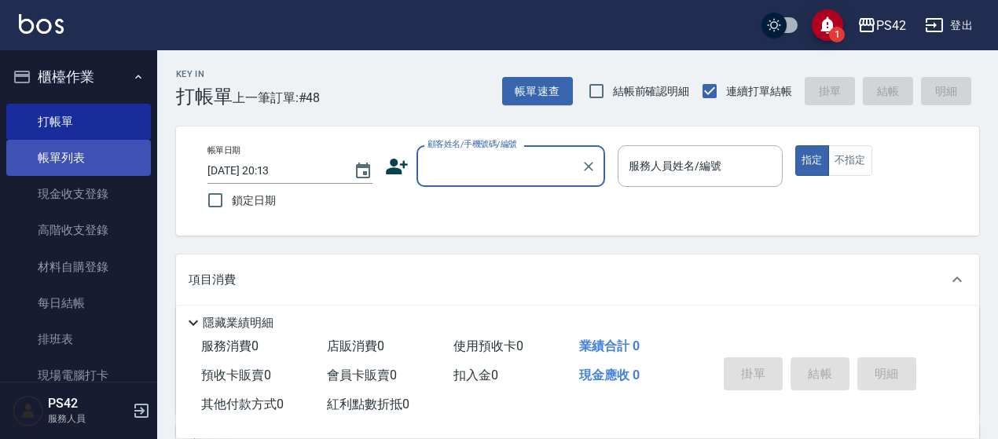
click at [105, 164] on link "帳單列表" at bounding box center [78, 158] width 145 height 36
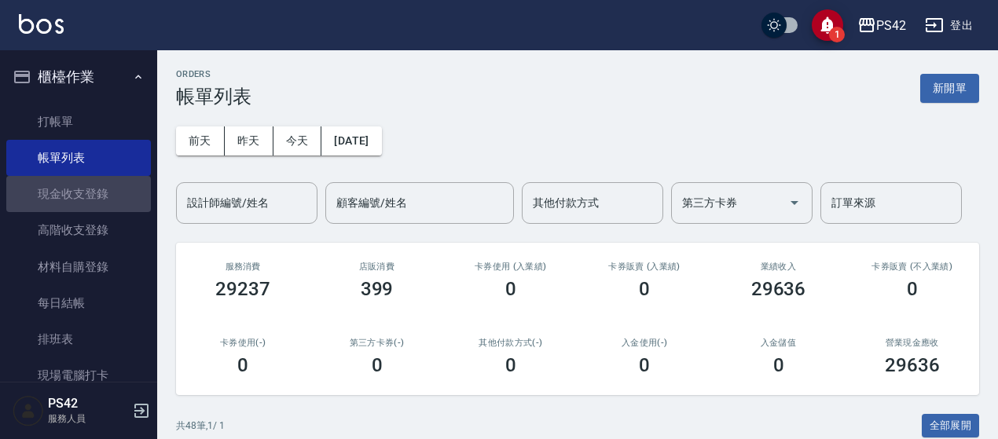
drag, startPoint x: 83, startPoint y: 178, endPoint x: 1001, endPoint y: 219, distance: 918.7
click at [83, 178] on link "現金收支登錄" at bounding box center [78, 194] width 145 height 36
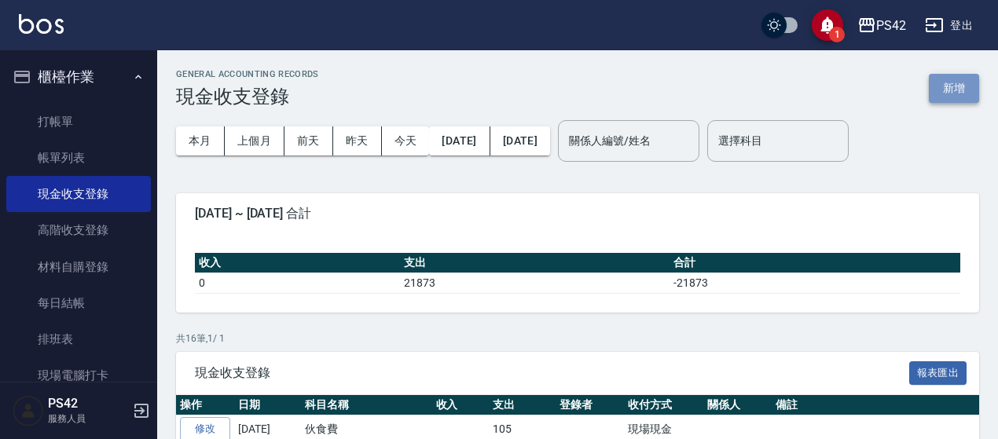
click at [955, 76] on button "新增" at bounding box center [954, 88] width 50 height 29
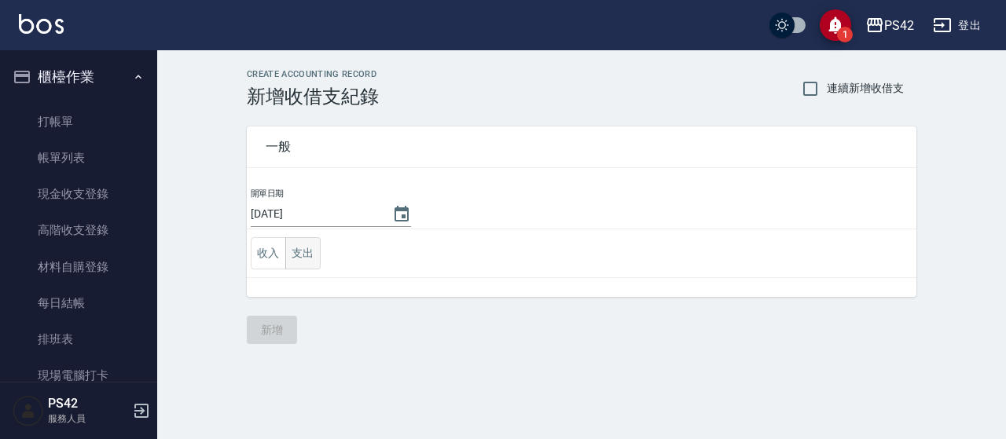
click at [292, 259] on button "支出" at bounding box center [302, 253] width 35 height 32
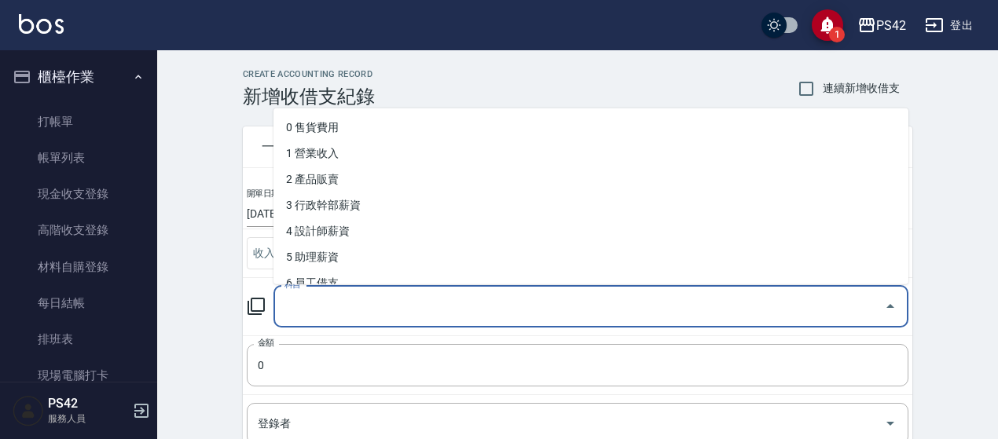
drag, startPoint x: 307, startPoint y: 298, endPoint x: 317, endPoint y: 288, distance: 13.3
click at [306, 298] on input "科目" at bounding box center [579, 307] width 597 height 28
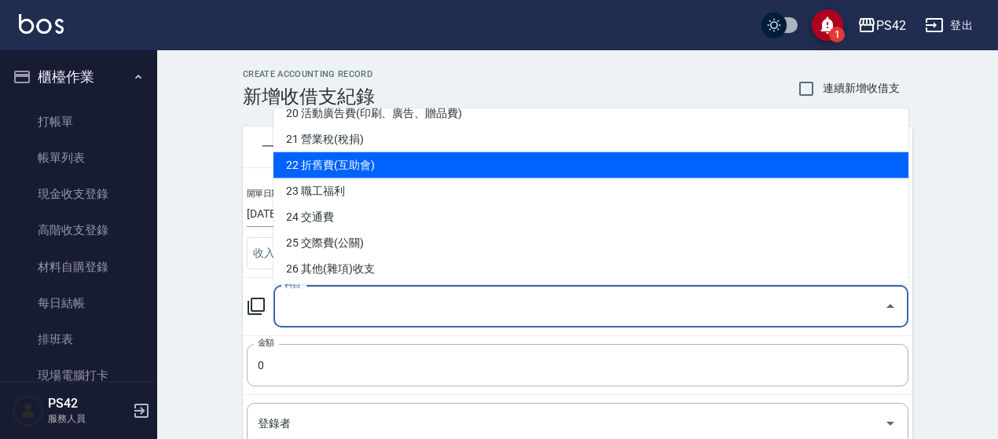
scroll to position [629, 0]
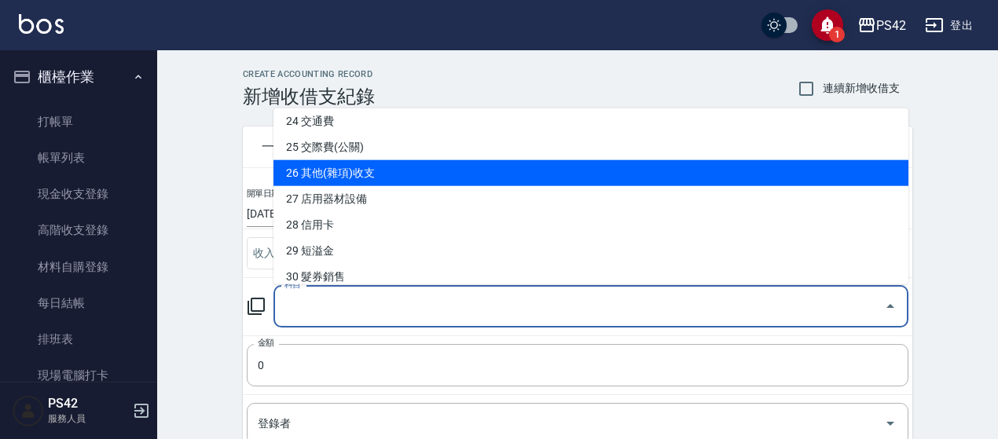
click at [453, 172] on li "26 其他(雜項)收支" at bounding box center [590, 173] width 635 height 26
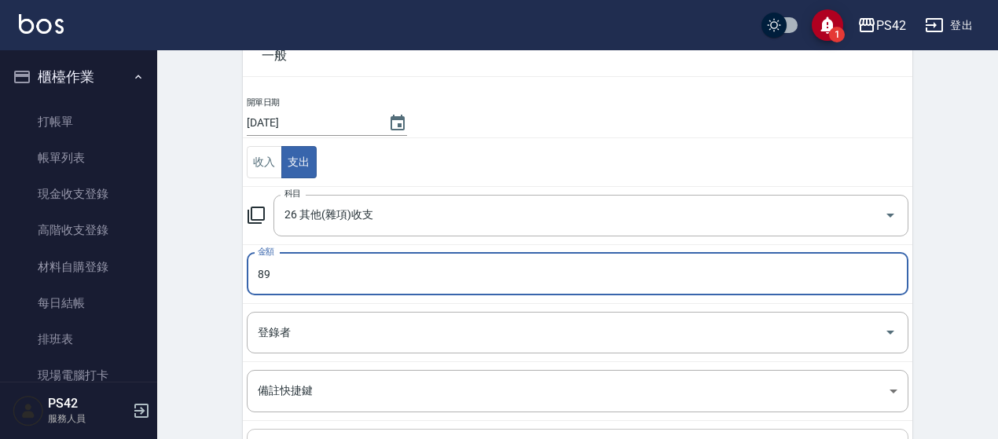
scroll to position [251, 0]
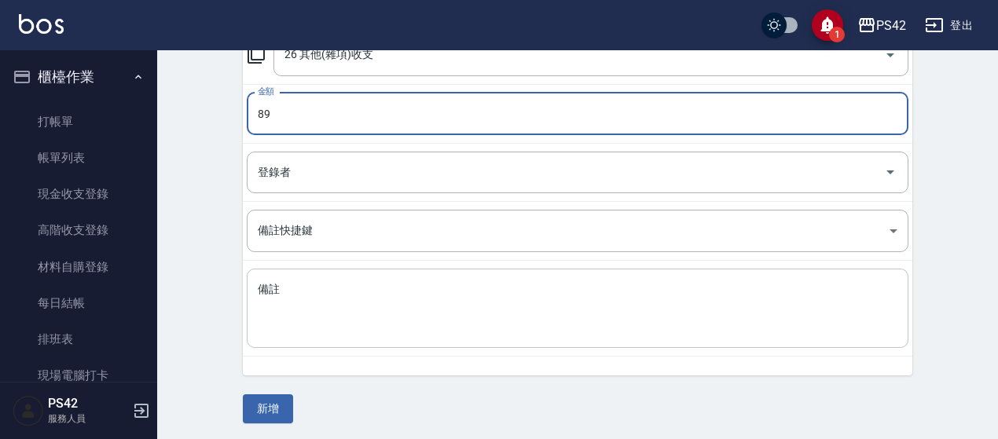
click at [324, 293] on textarea "備註" at bounding box center [578, 308] width 640 height 53
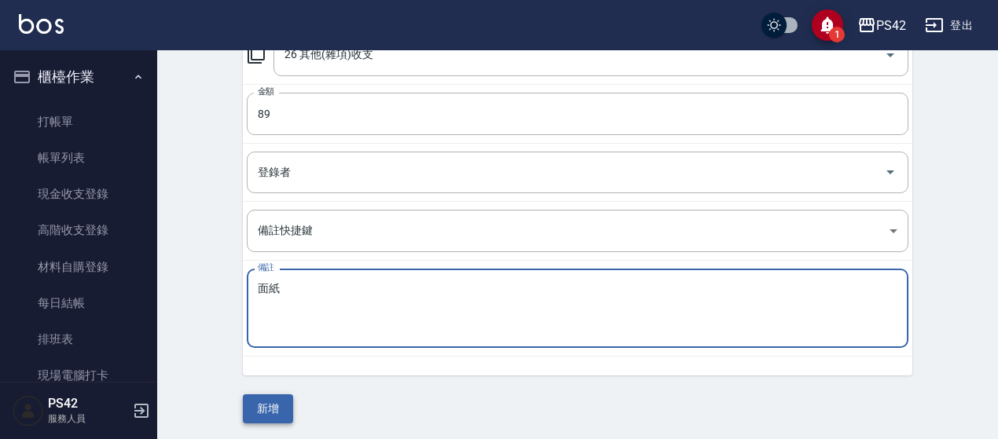
click at [277, 402] on button "新增" at bounding box center [268, 408] width 50 height 29
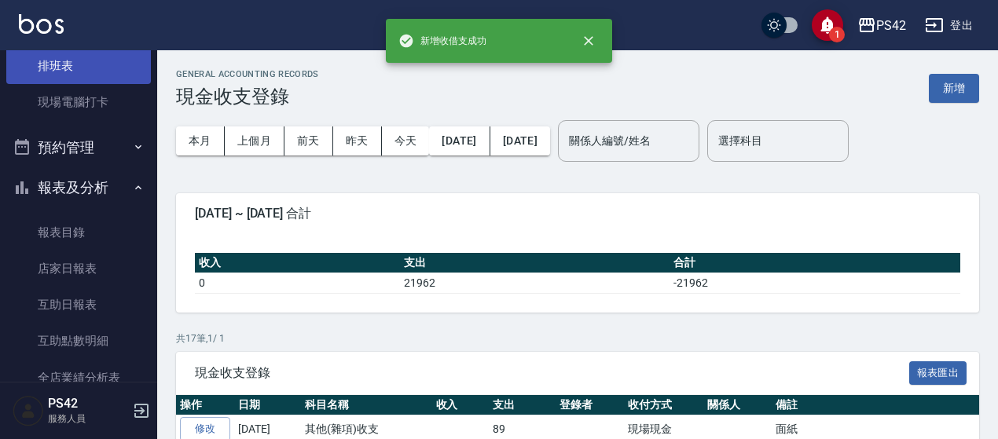
scroll to position [393, 0]
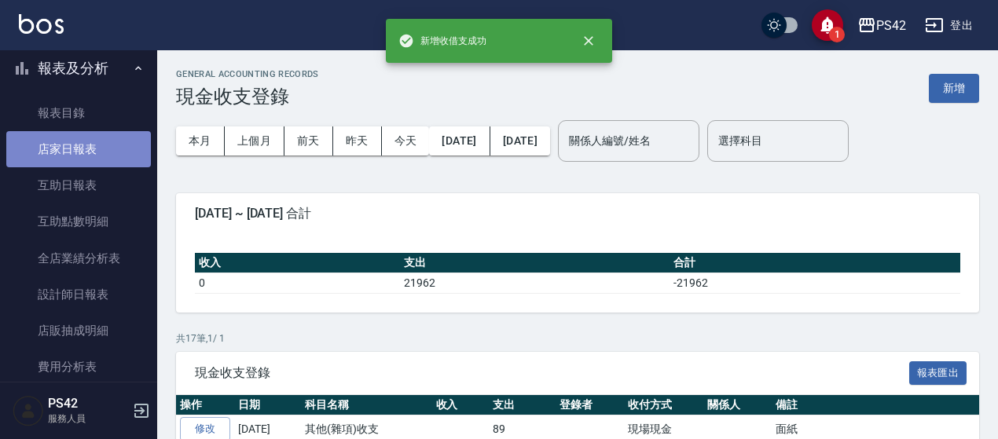
click at [83, 156] on link "店家日報表" at bounding box center [78, 149] width 145 height 36
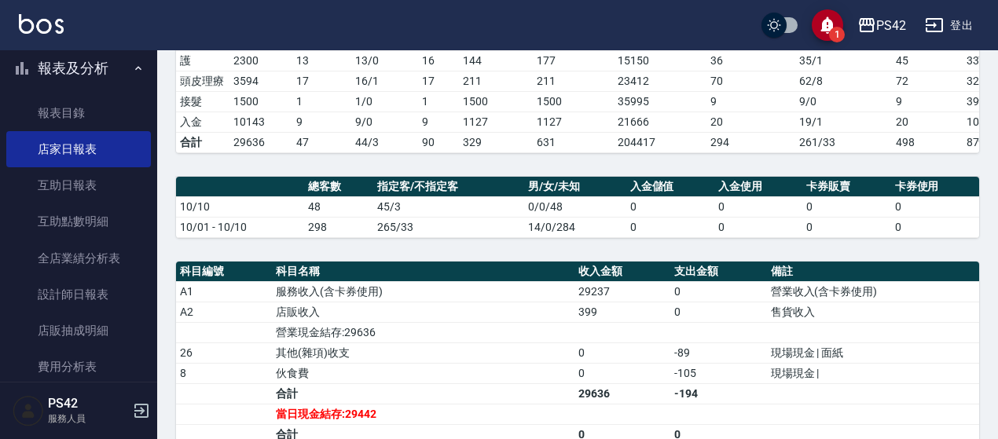
scroll to position [541, 0]
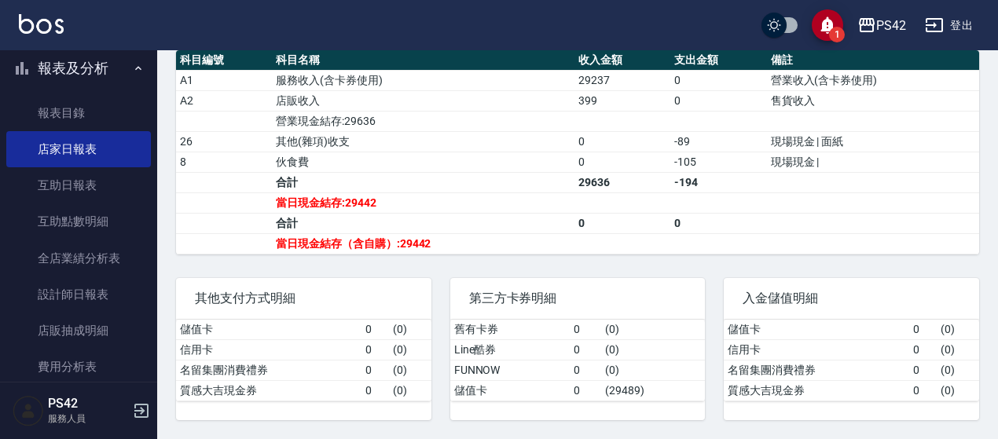
click at [6, 131] on link "店家日報表" at bounding box center [78, 149] width 145 height 36
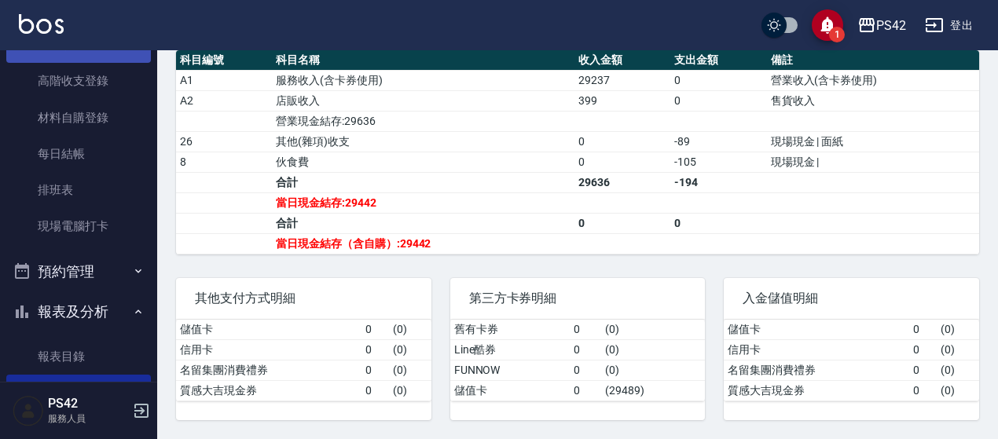
scroll to position [0, 0]
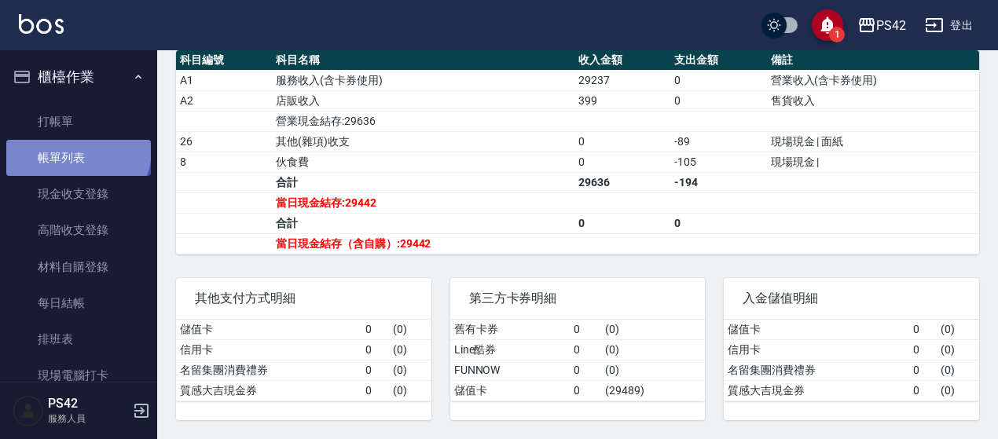
click at [76, 150] on link "帳單列表" at bounding box center [78, 158] width 145 height 36
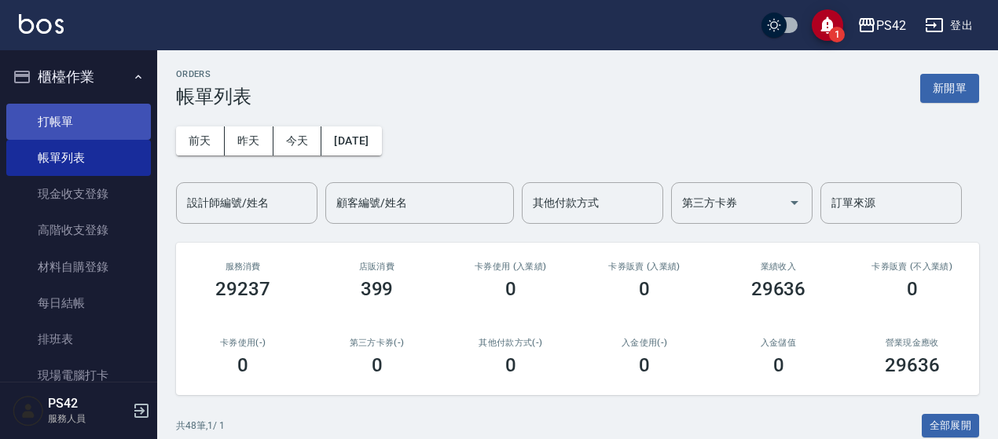
click at [63, 128] on link "打帳單" at bounding box center [78, 122] width 145 height 36
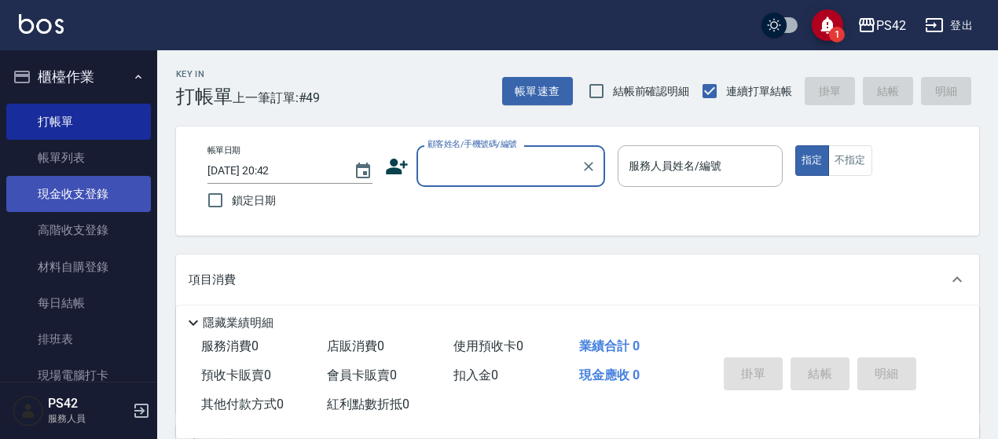
scroll to position [236, 0]
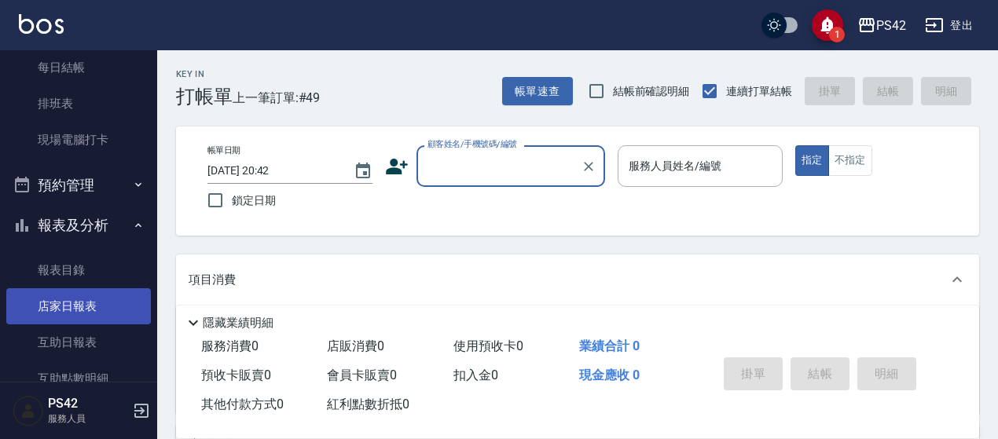
click at [42, 298] on link "店家日報表" at bounding box center [78, 306] width 145 height 36
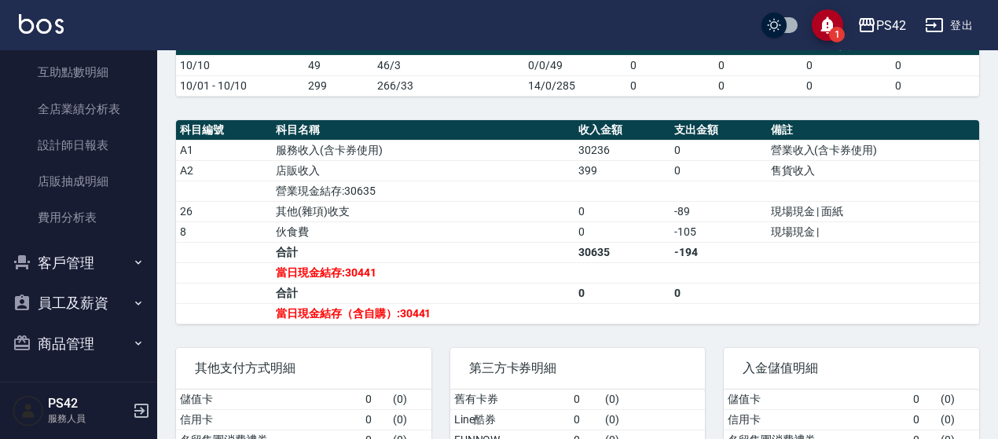
scroll to position [541, 0]
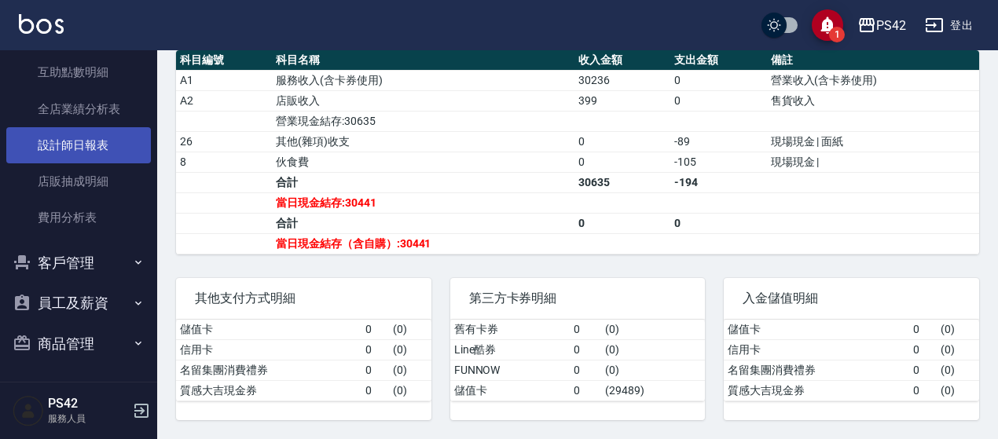
click at [79, 149] on link "設計師日報表" at bounding box center [78, 145] width 145 height 36
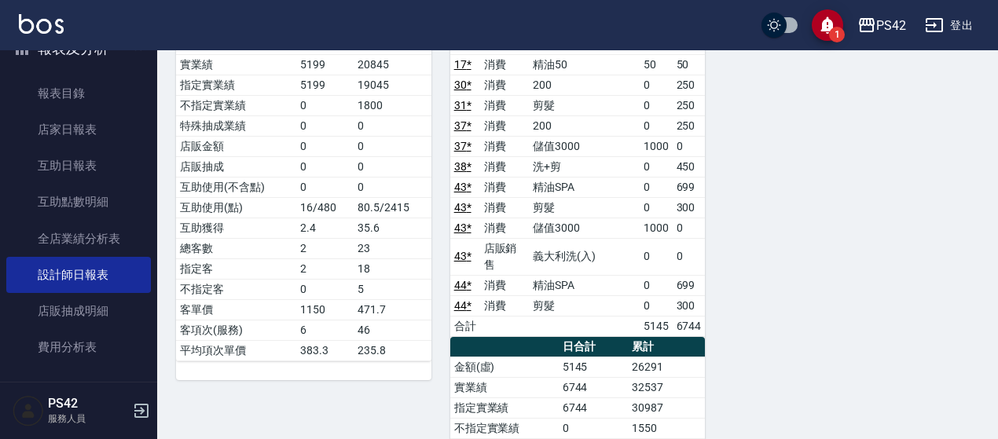
scroll to position [306, 0]
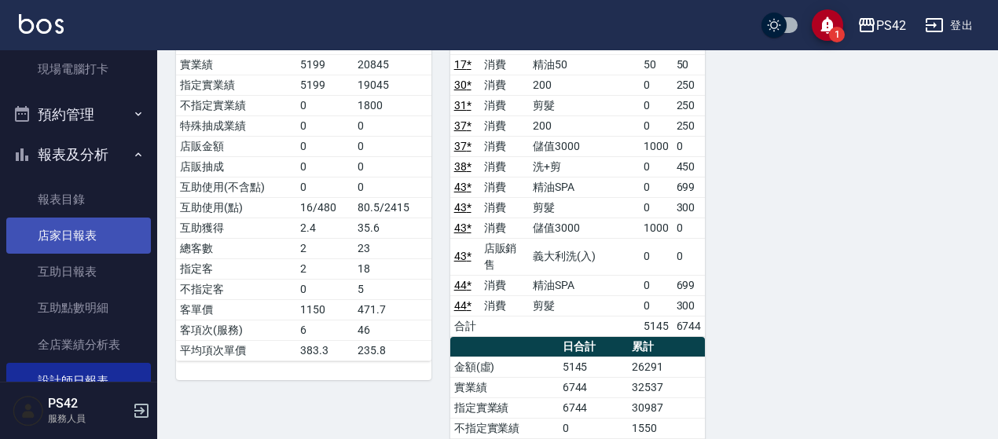
click at [64, 231] on link "店家日報表" at bounding box center [78, 236] width 145 height 36
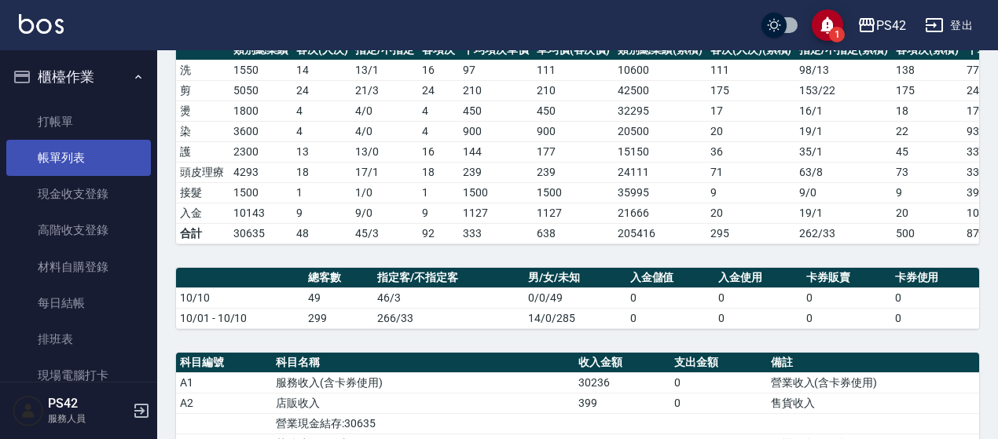
click at [93, 154] on link "帳單列表" at bounding box center [78, 158] width 145 height 36
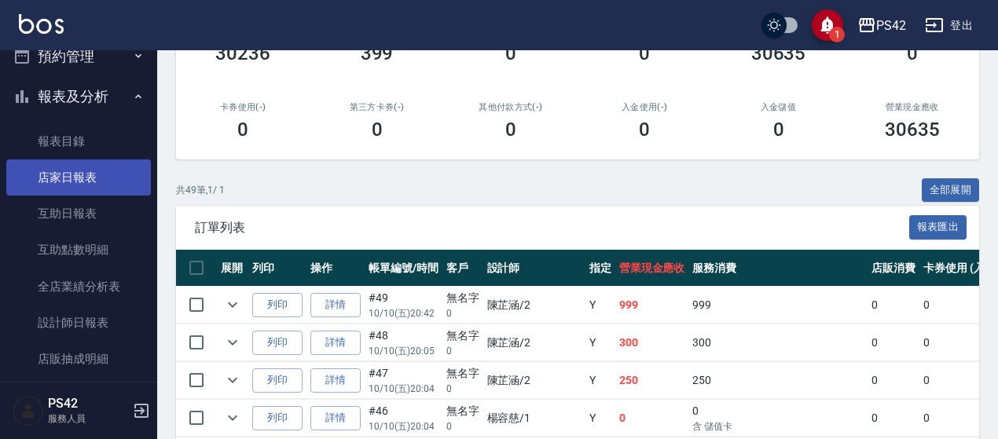
scroll to position [393, 0]
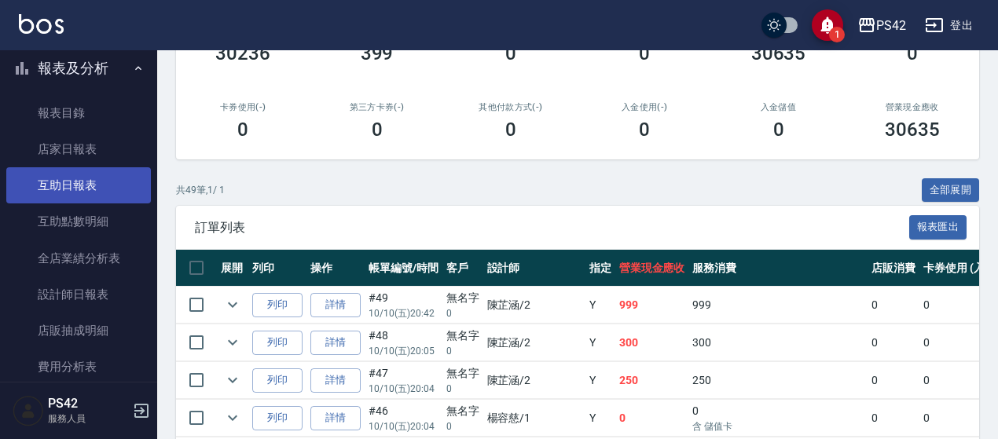
click at [64, 179] on link "互助日報表" at bounding box center [78, 185] width 145 height 36
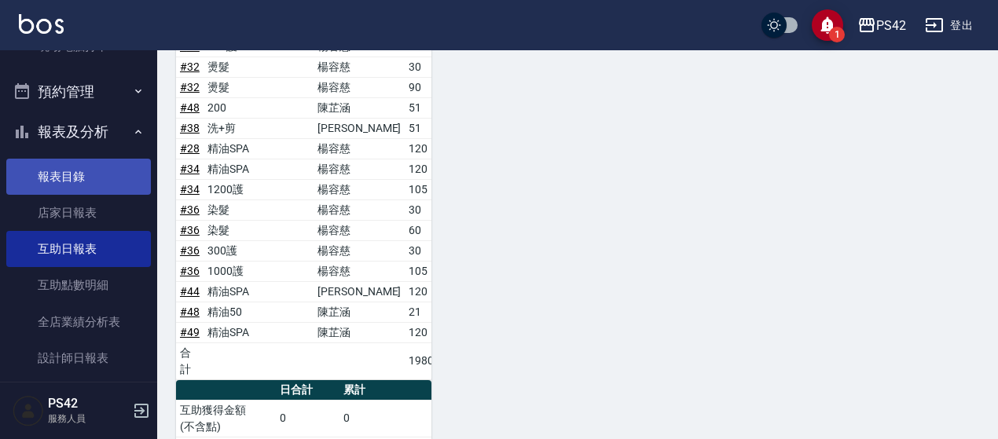
scroll to position [314, 0]
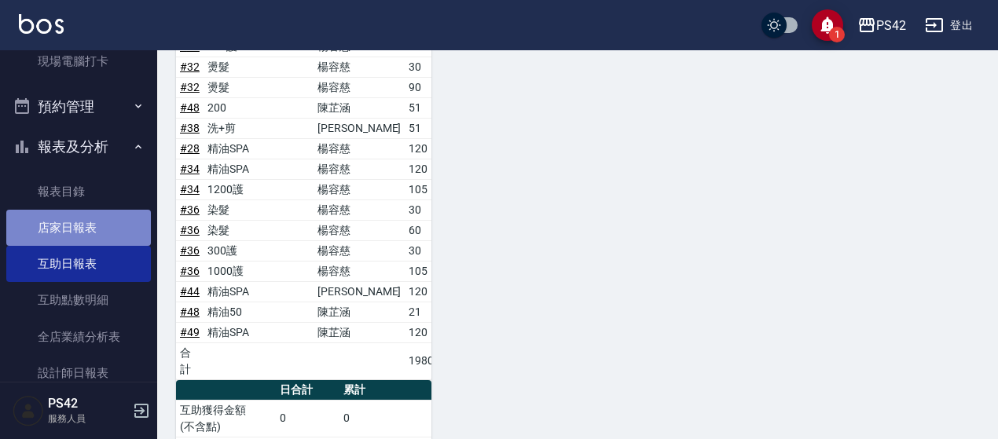
click at [83, 229] on link "店家日報表" at bounding box center [78, 228] width 145 height 36
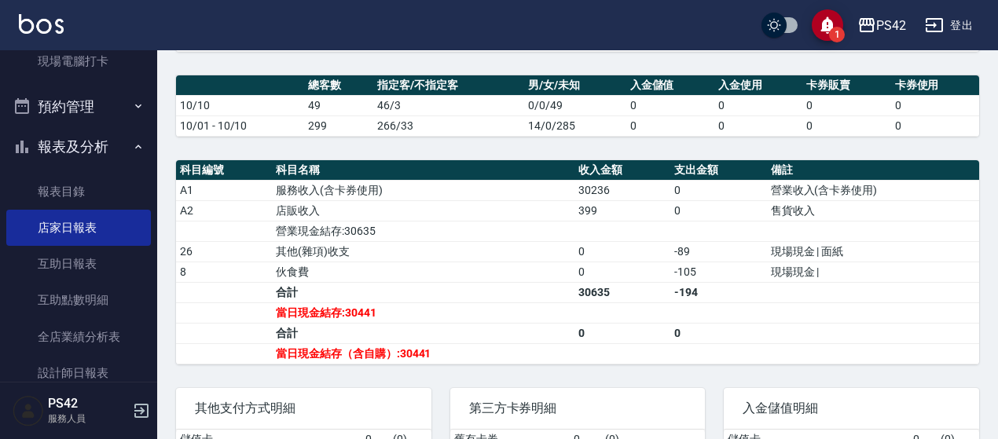
scroll to position [393, 0]
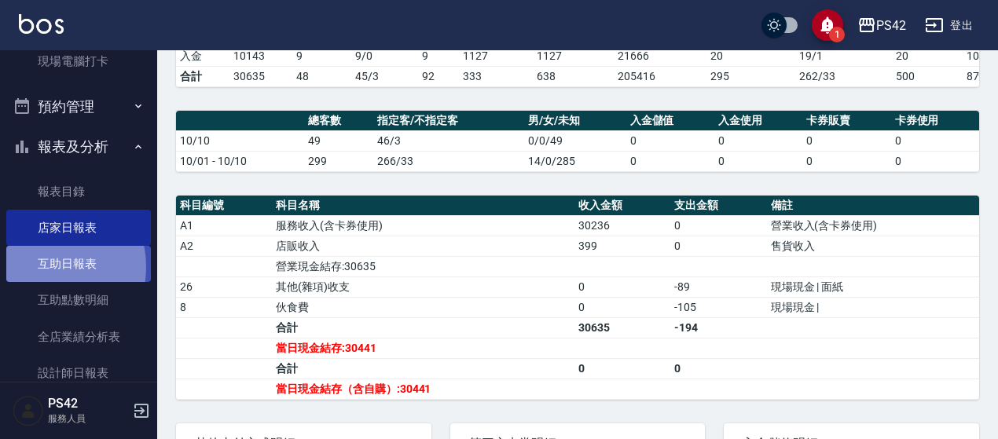
drag, startPoint x: 40, startPoint y: 267, endPoint x: 38, endPoint y: 281, distance: 13.6
click at [40, 269] on link "互助日報表" at bounding box center [78, 264] width 145 height 36
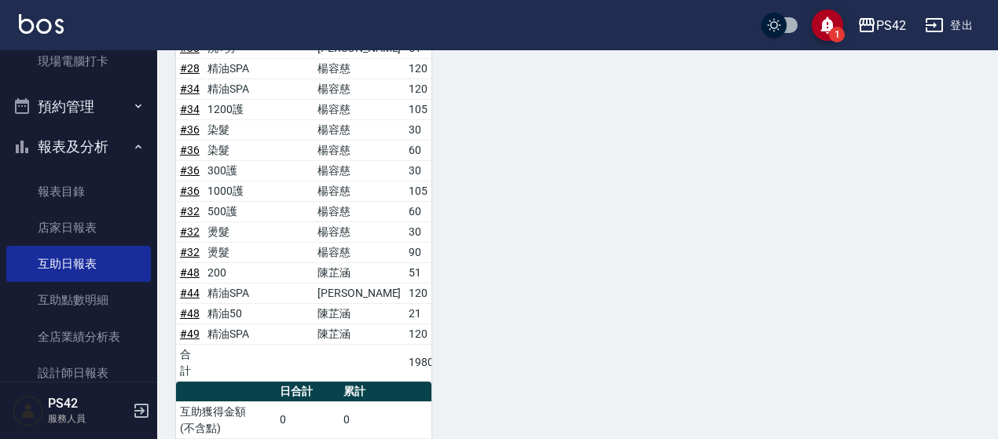
scroll to position [1678, 0]
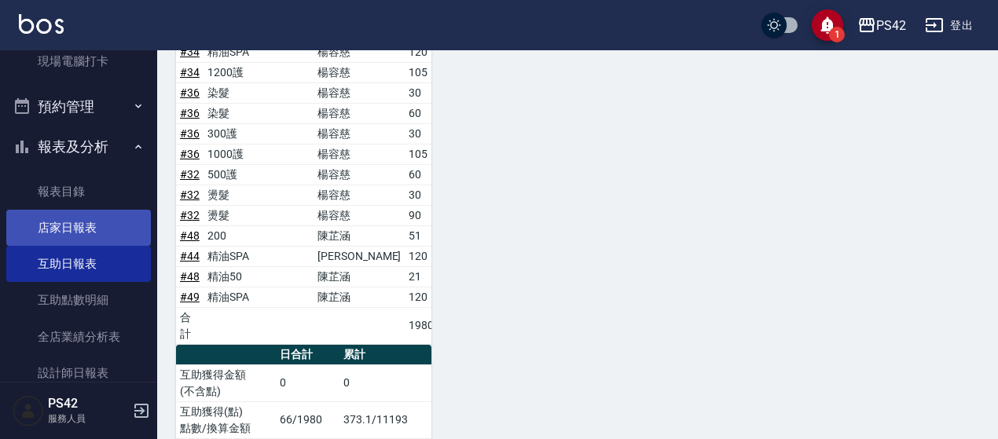
click at [99, 229] on link "店家日報表" at bounding box center [78, 228] width 145 height 36
